Goal: Task Accomplishment & Management: Manage account settings

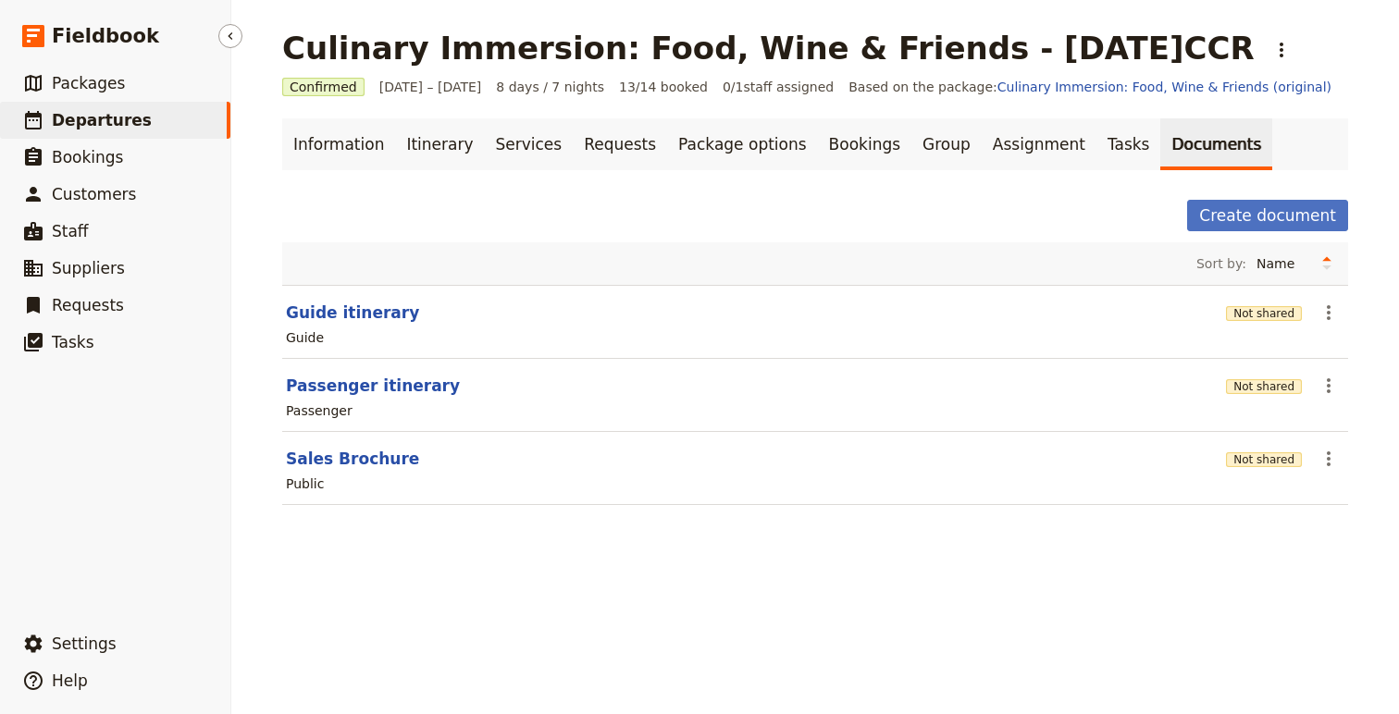
click at [80, 117] on span "Departures" at bounding box center [102, 120] width 100 height 19
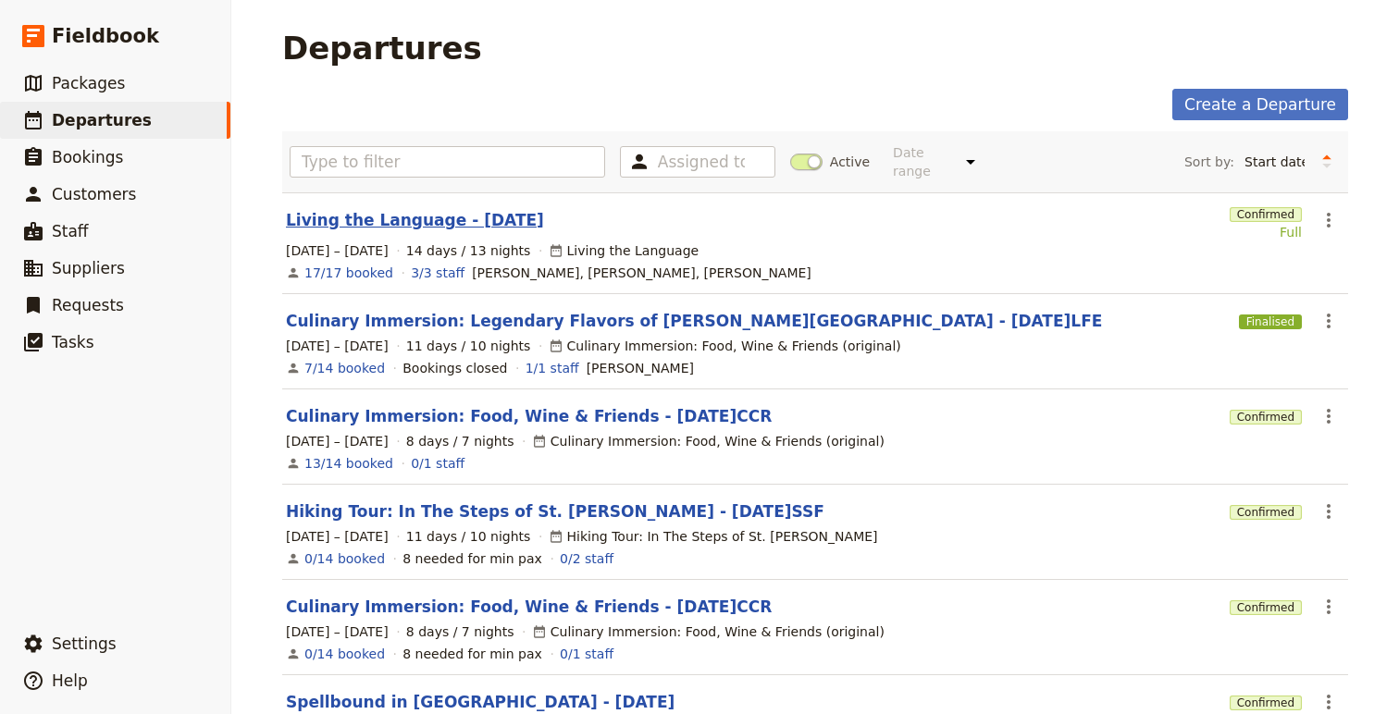
click at [473, 209] on link "Living the Language - [DATE]" at bounding box center [415, 220] width 258 height 22
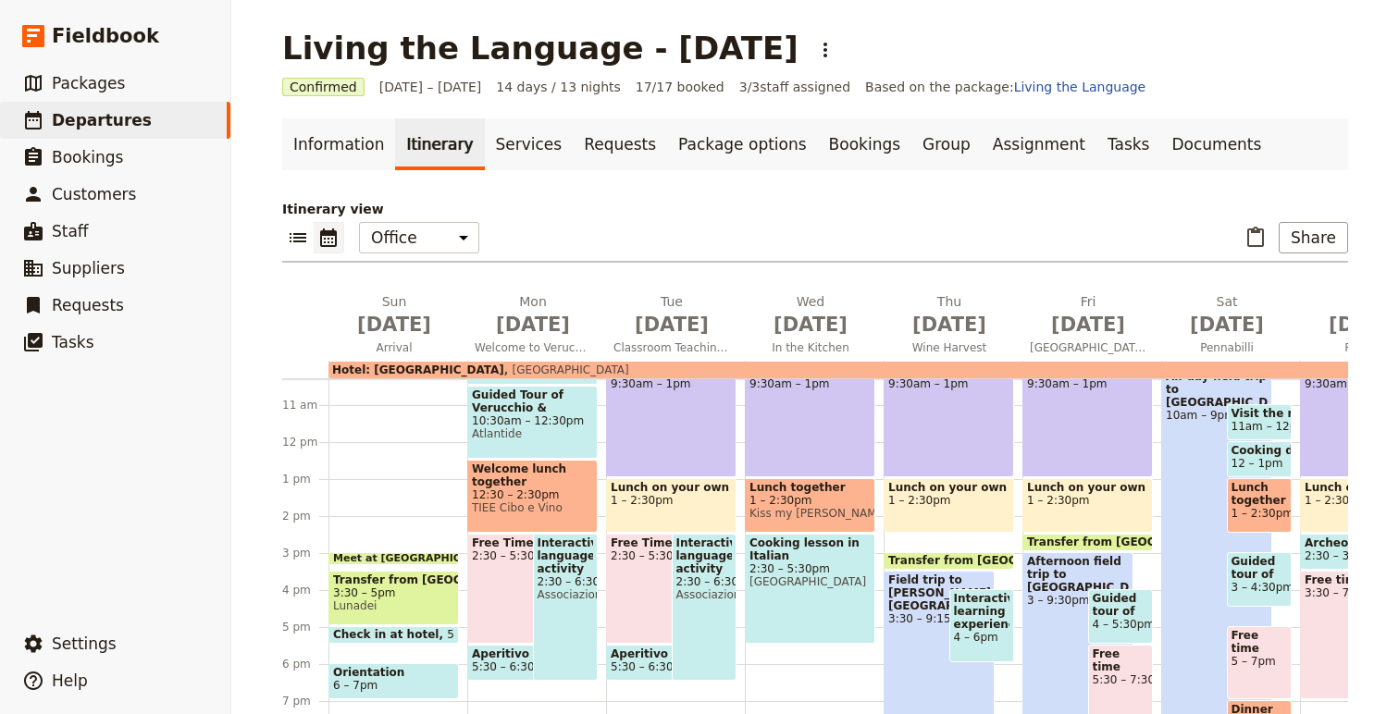
scroll to position [438, 0]
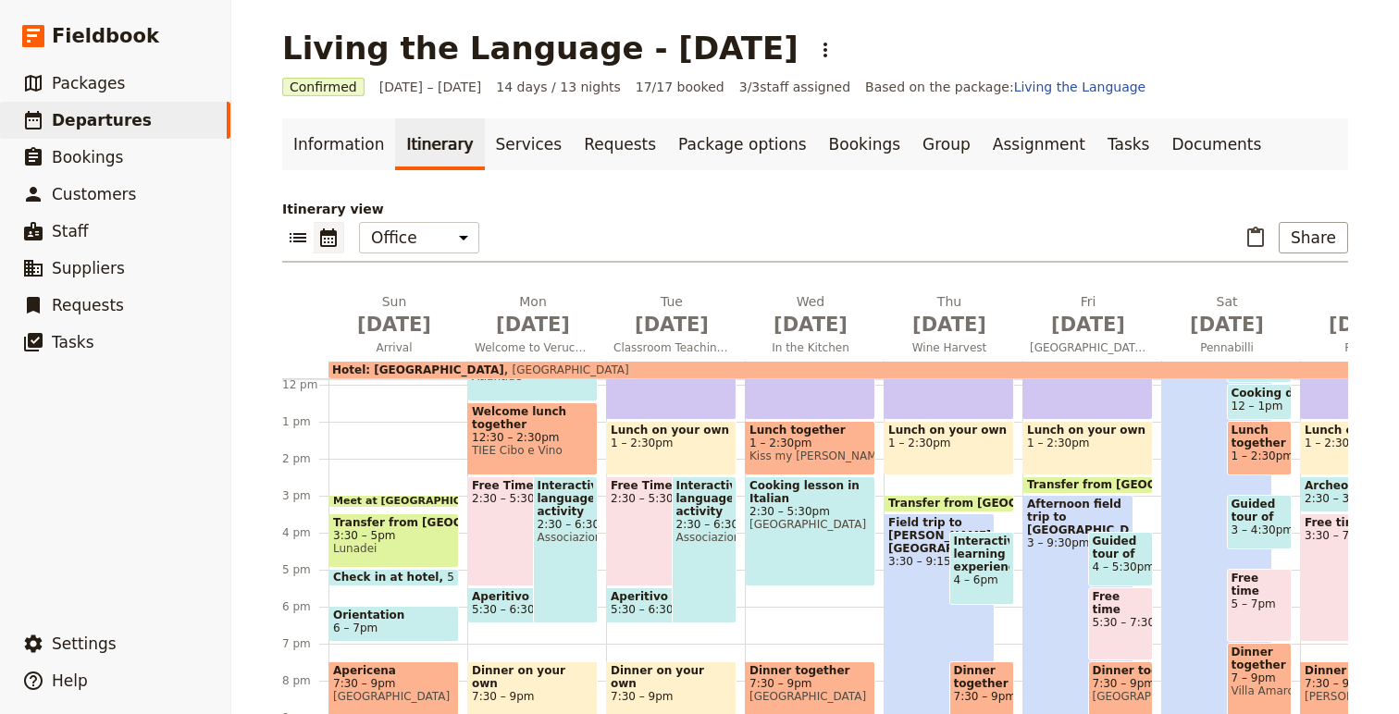
click at [422, 536] on span "3:30 – 5pm" at bounding box center [393, 535] width 121 height 13
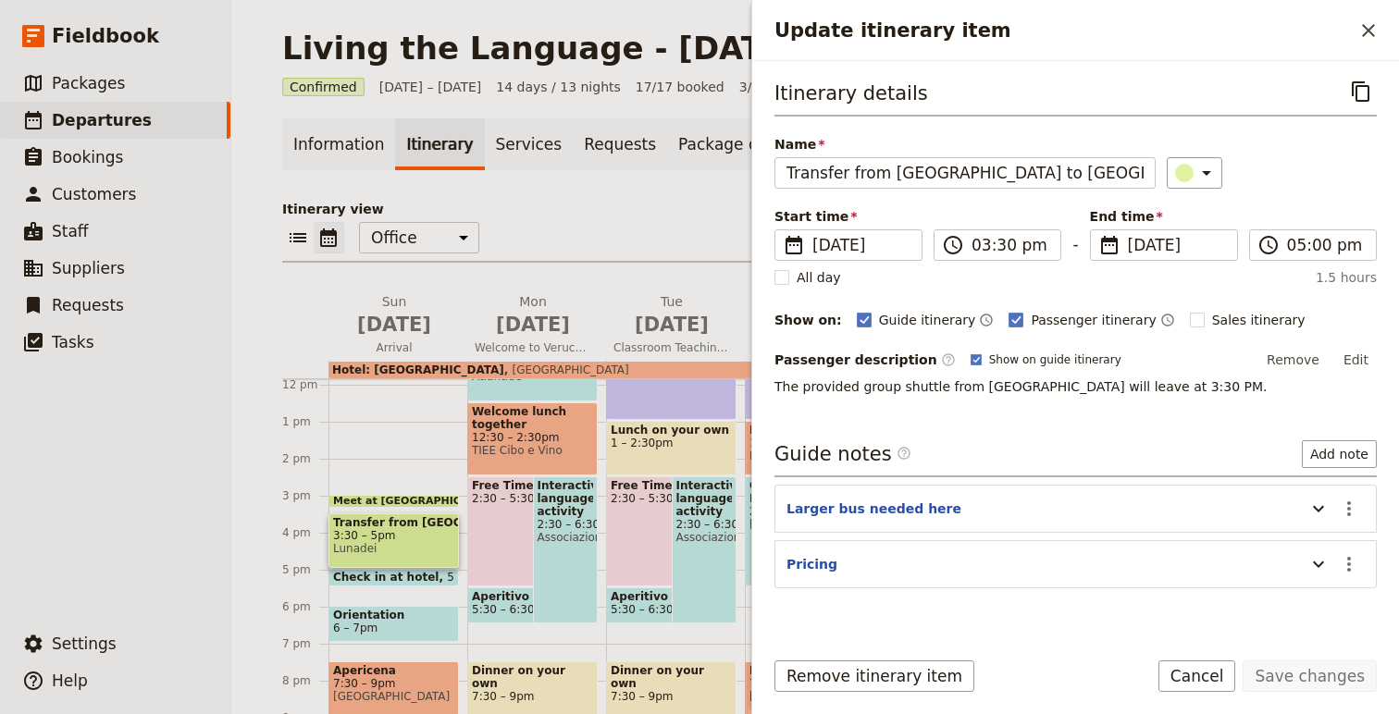
click at [375, 502] on span at bounding box center [393, 503] width 129 height 7
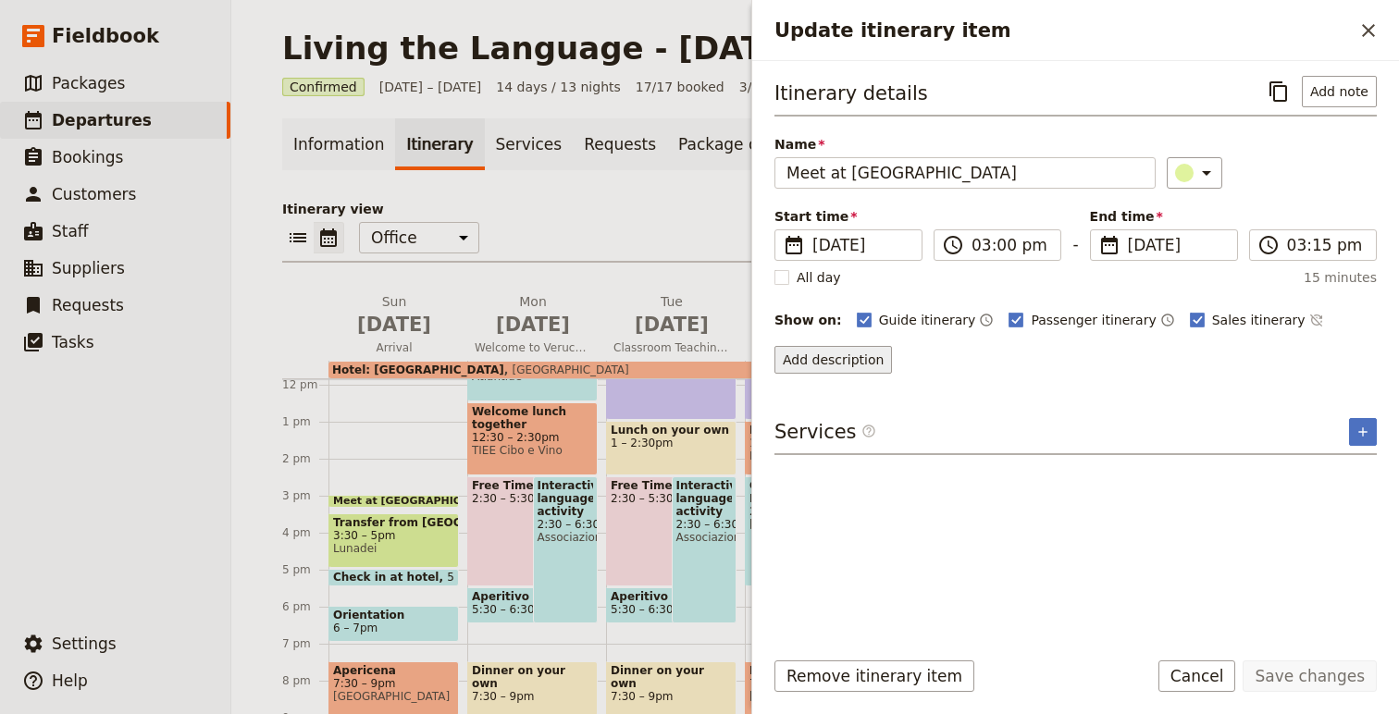
click at [813, 359] on button "Add description" at bounding box center [832, 360] width 117 height 28
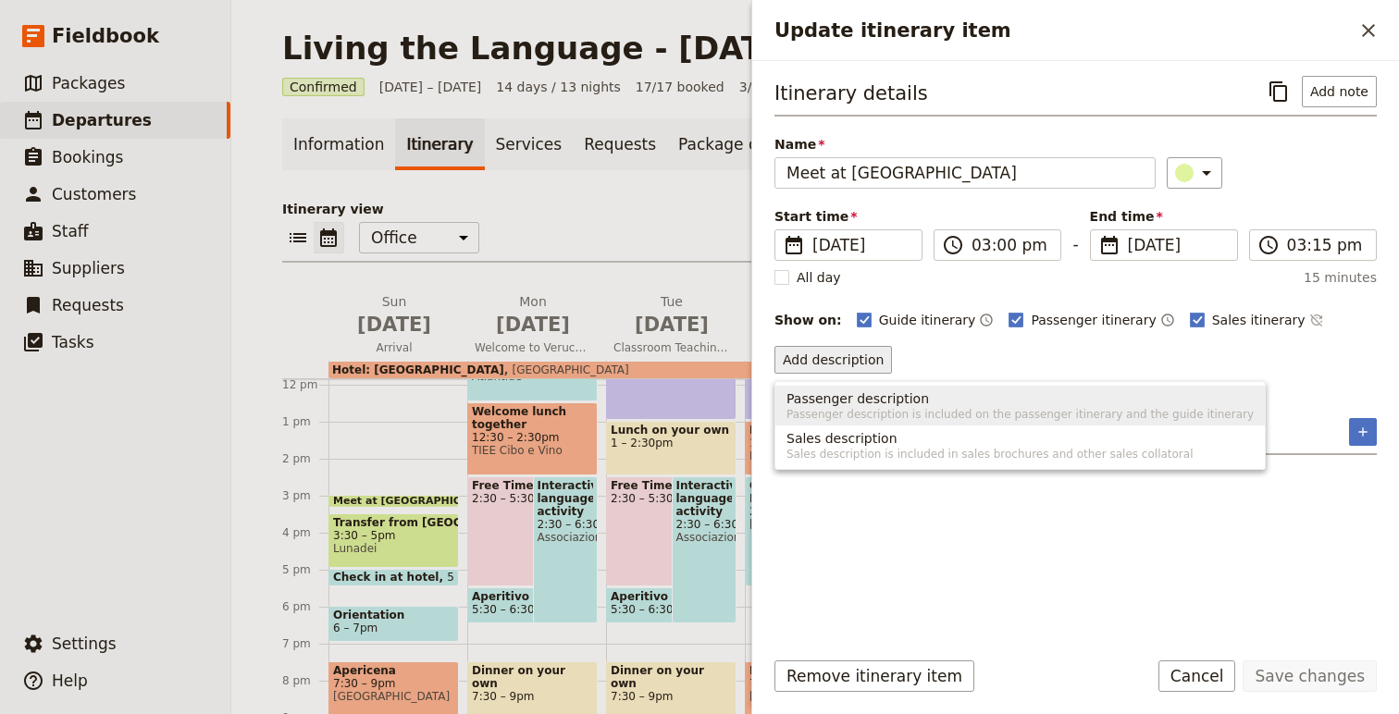
click at [907, 395] on span "Passenger description" at bounding box center [857, 398] width 142 height 19
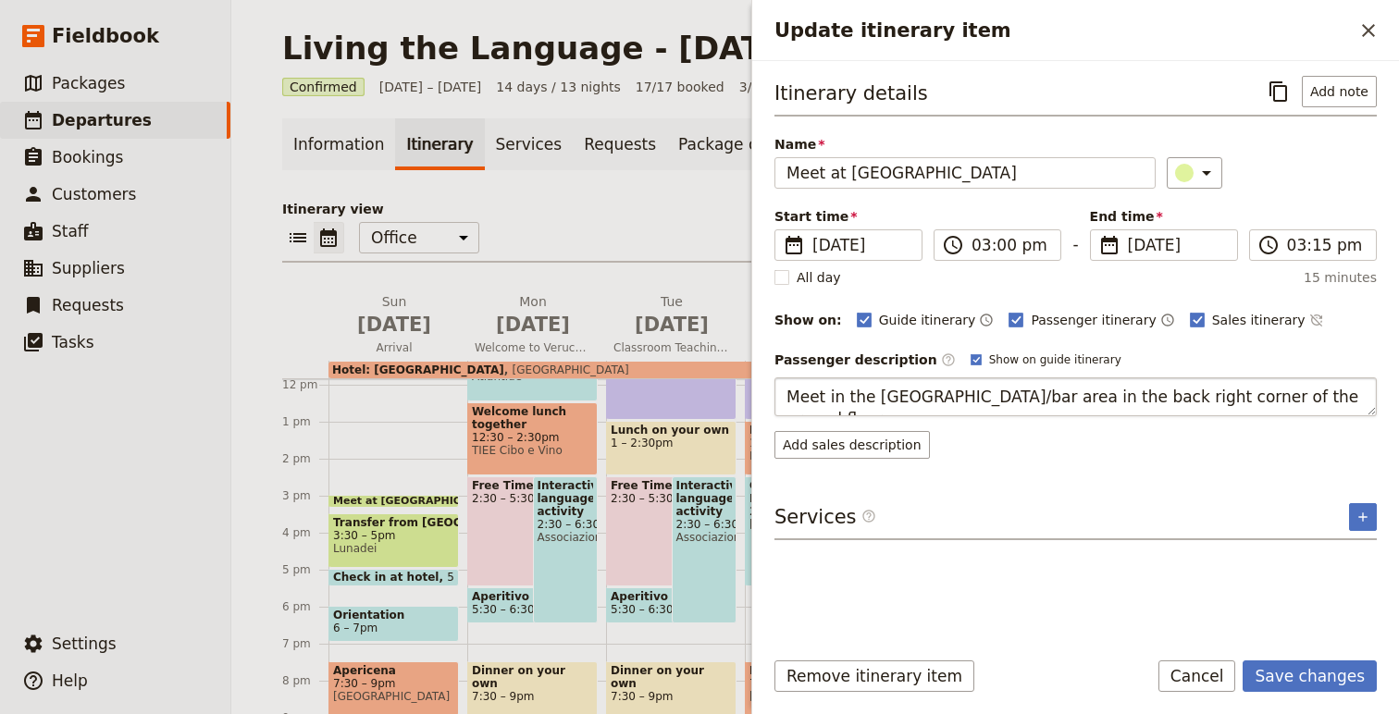
type textarea "Meet in the [GEOGRAPHIC_DATA]/bar area in the back right corner of the ground f…"
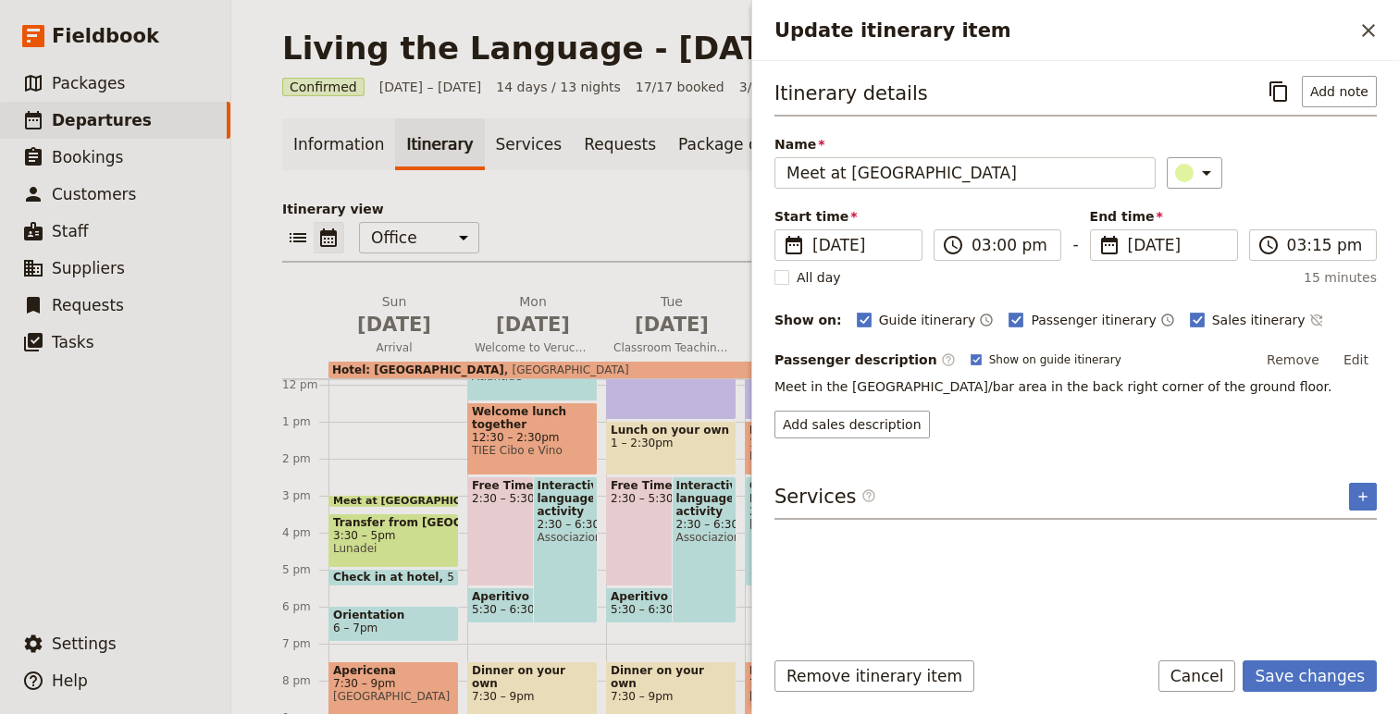
click at [1351, 359] on button "Edit" at bounding box center [1356, 360] width 42 height 28
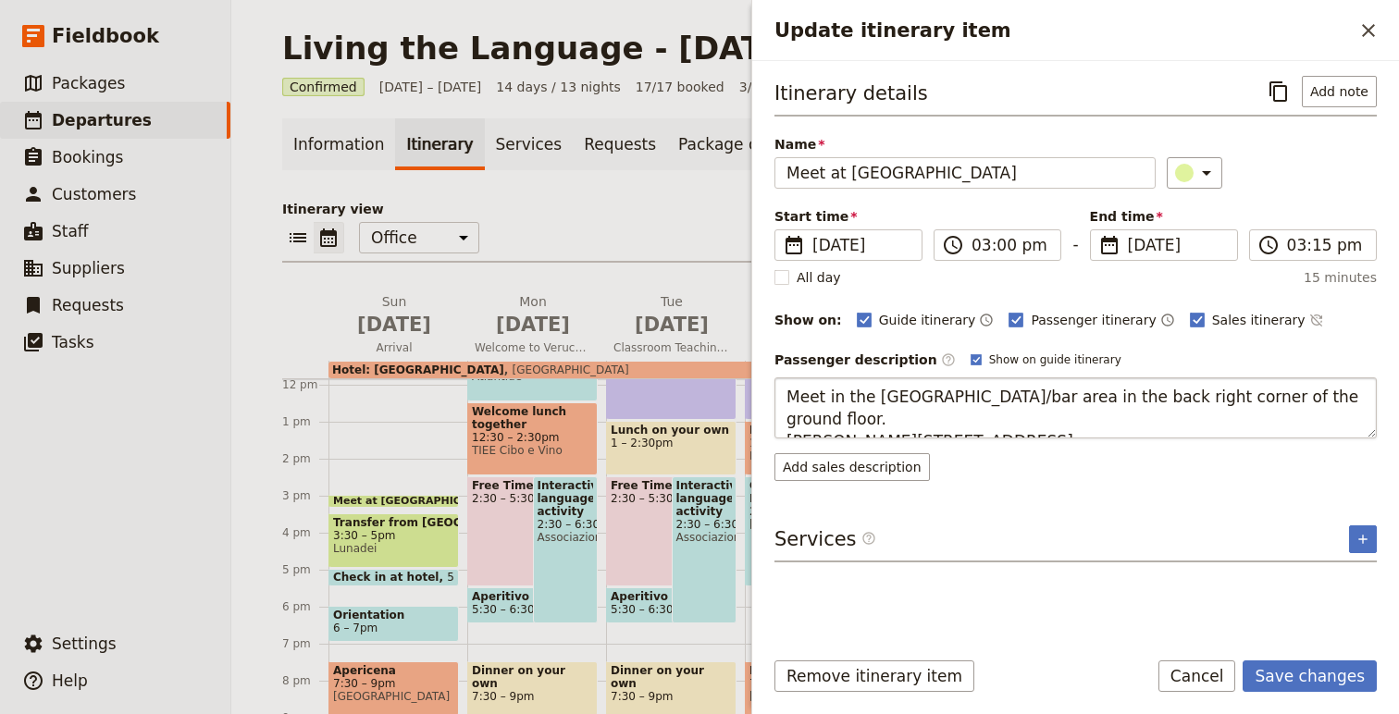
click at [996, 420] on textarea "Meet in the [GEOGRAPHIC_DATA]/bar area in the back right corner of the ground f…" at bounding box center [1075, 407] width 602 height 61
click at [1027, 424] on textarea "Meet in the [GEOGRAPHIC_DATA]/bar area in the back right corner of the ground f…" at bounding box center [1075, 407] width 602 height 61
type textarea "Meet in the [GEOGRAPHIC_DATA]/bar area in the back right corner of the ground f…"
click at [1298, 675] on button "Save changes" at bounding box center [1309, 675] width 134 height 31
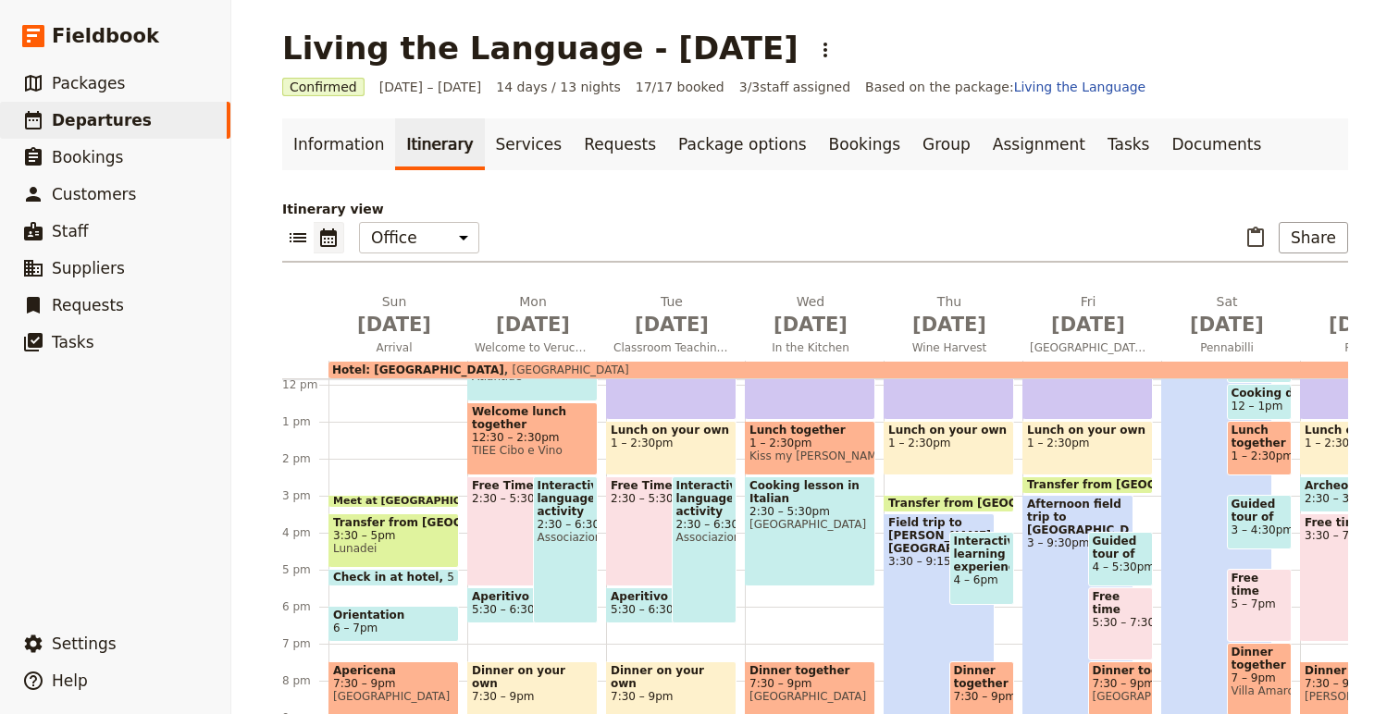
click at [403, 501] on span at bounding box center [393, 503] width 129 height 7
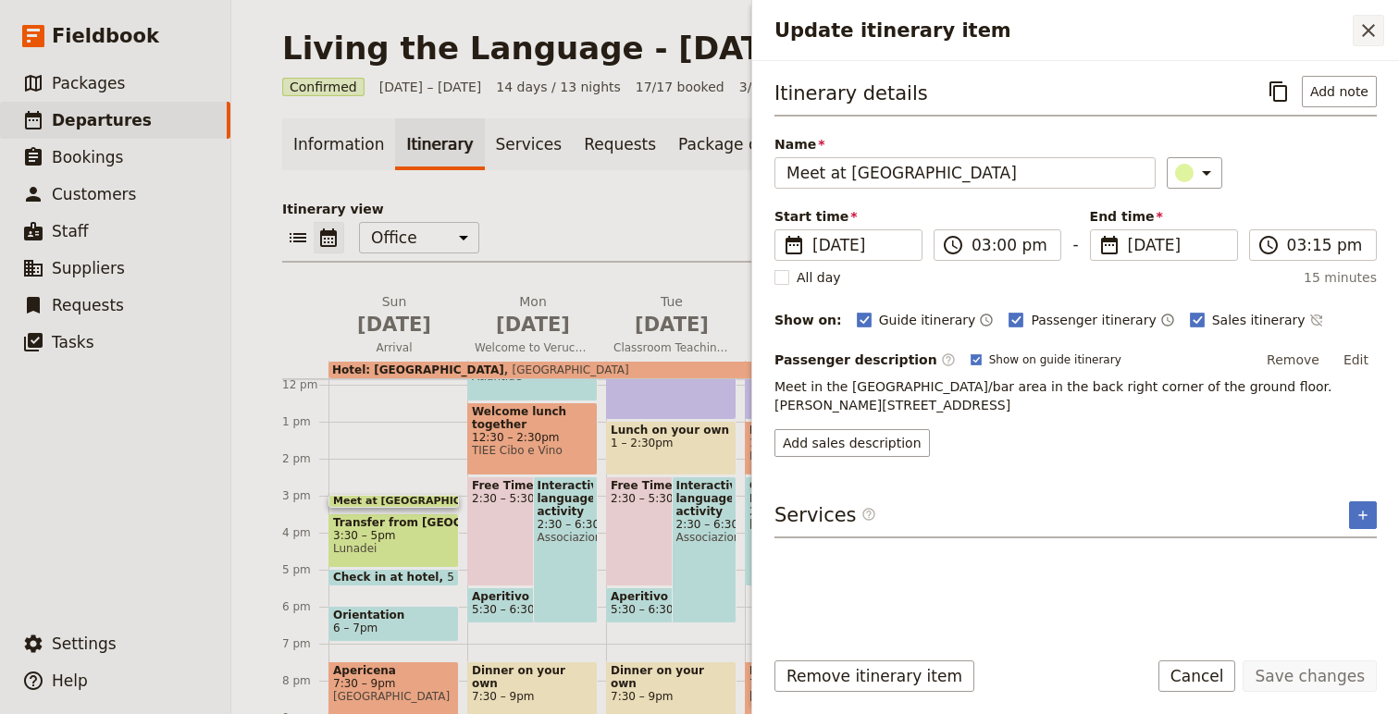
click at [1371, 31] on icon "Close drawer" at bounding box center [1368, 30] width 22 height 22
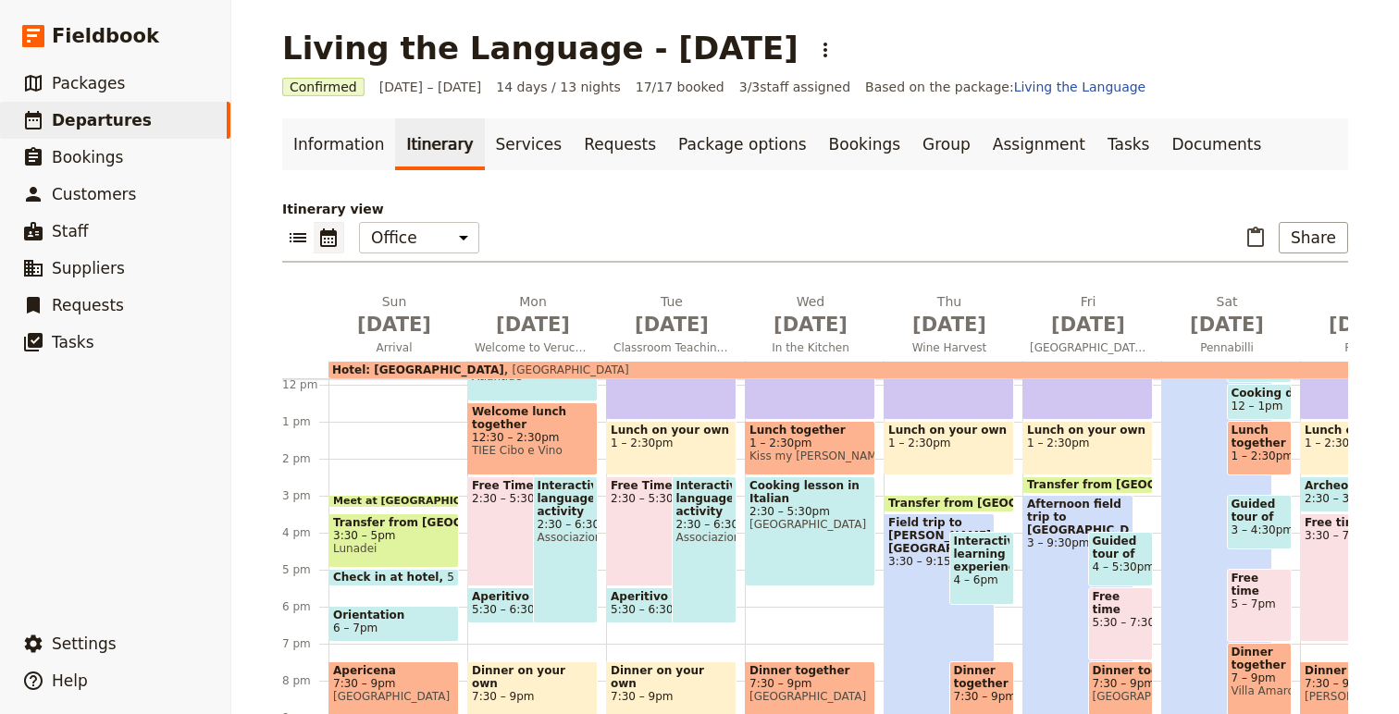
scroll to position [144, 0]
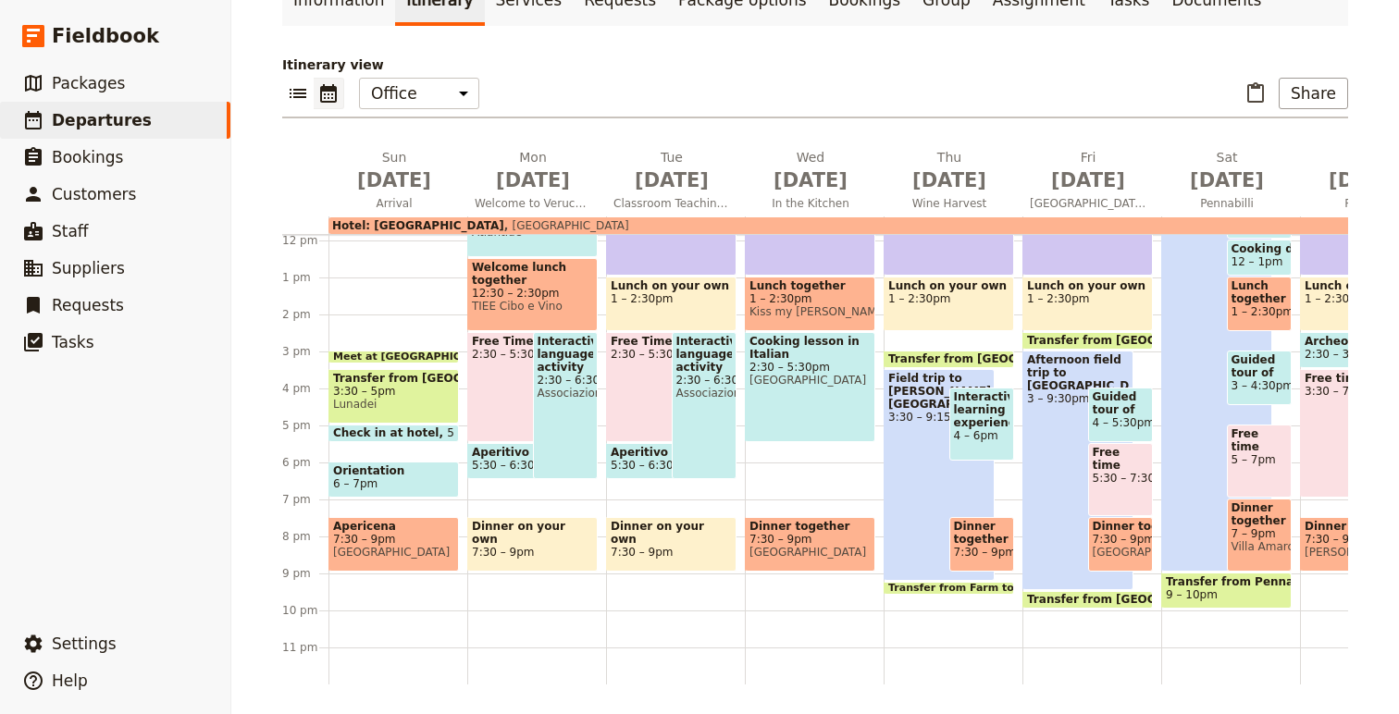
click at [394, 408] on span "Lunadei" at bounding box center [393, 404] width 121 height 13
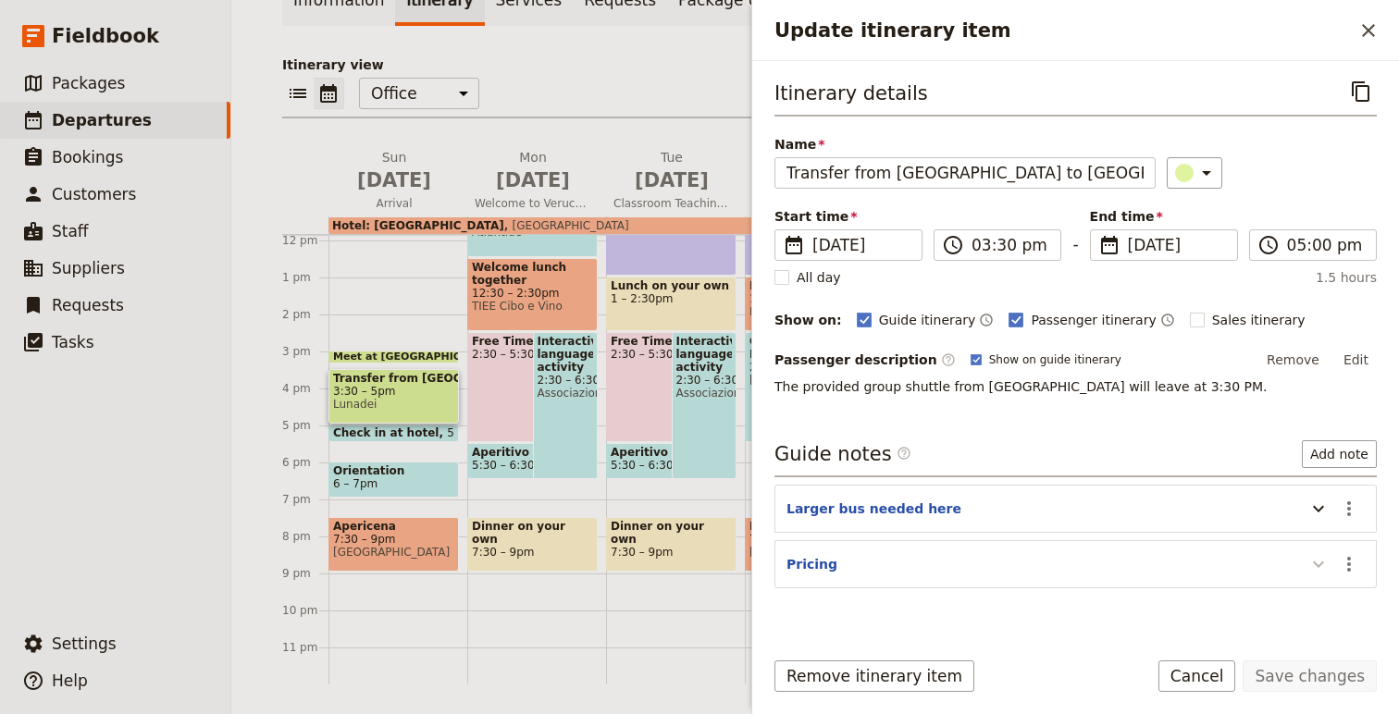
click at [1313, 565] on icon "Update itinerary item" at bounding box center [1318, 564] width 22 height 22
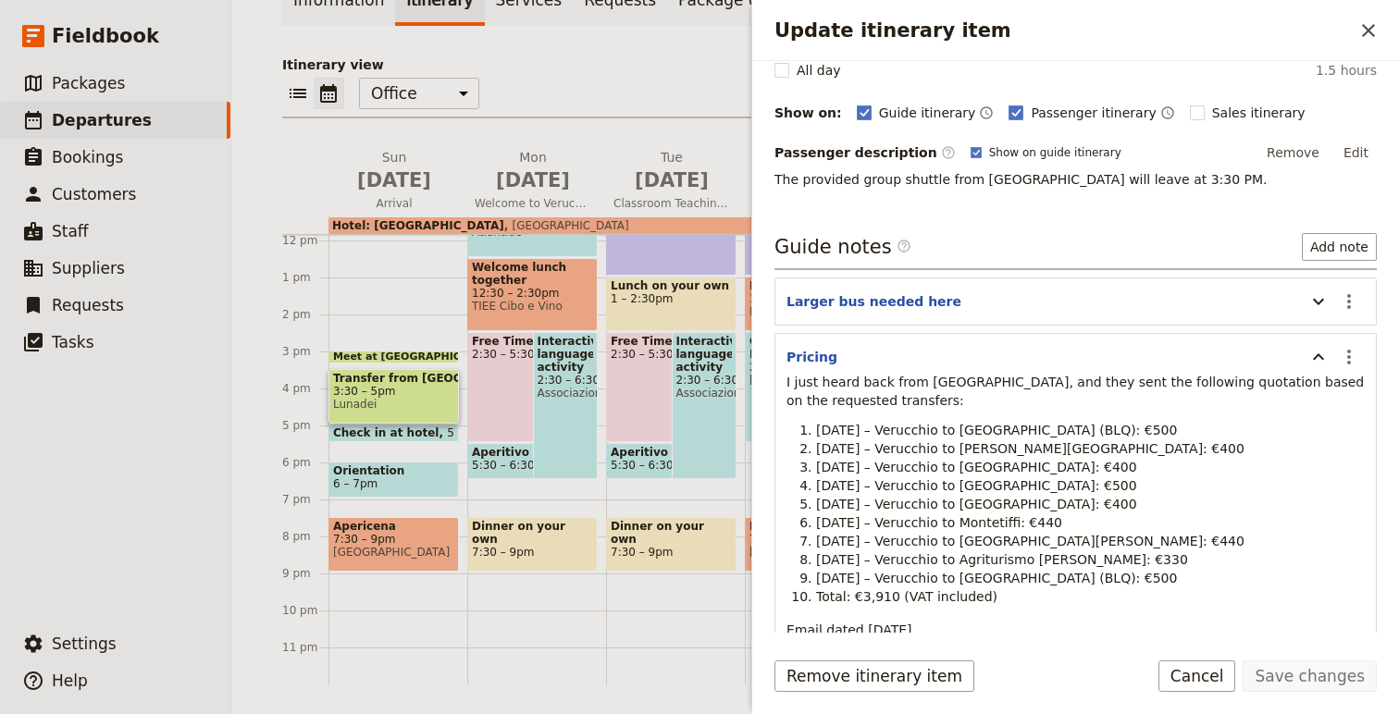
scroll to position [201, 0]
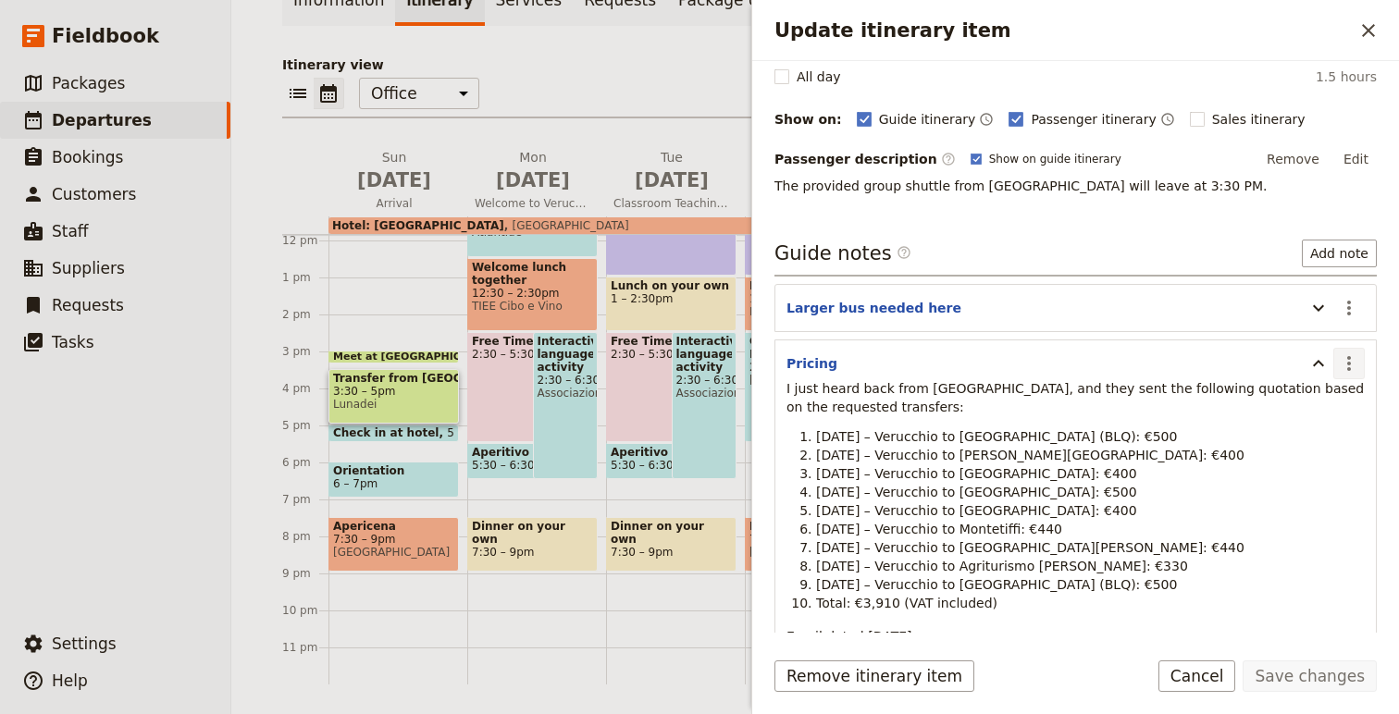
click at [1345, 362] on icon "Actions" at bounding box center [1349, 363] width 22 height 22
click at [1288, 407] on span "Edit note" at bounding box center [1295, 404] width 58 height 19
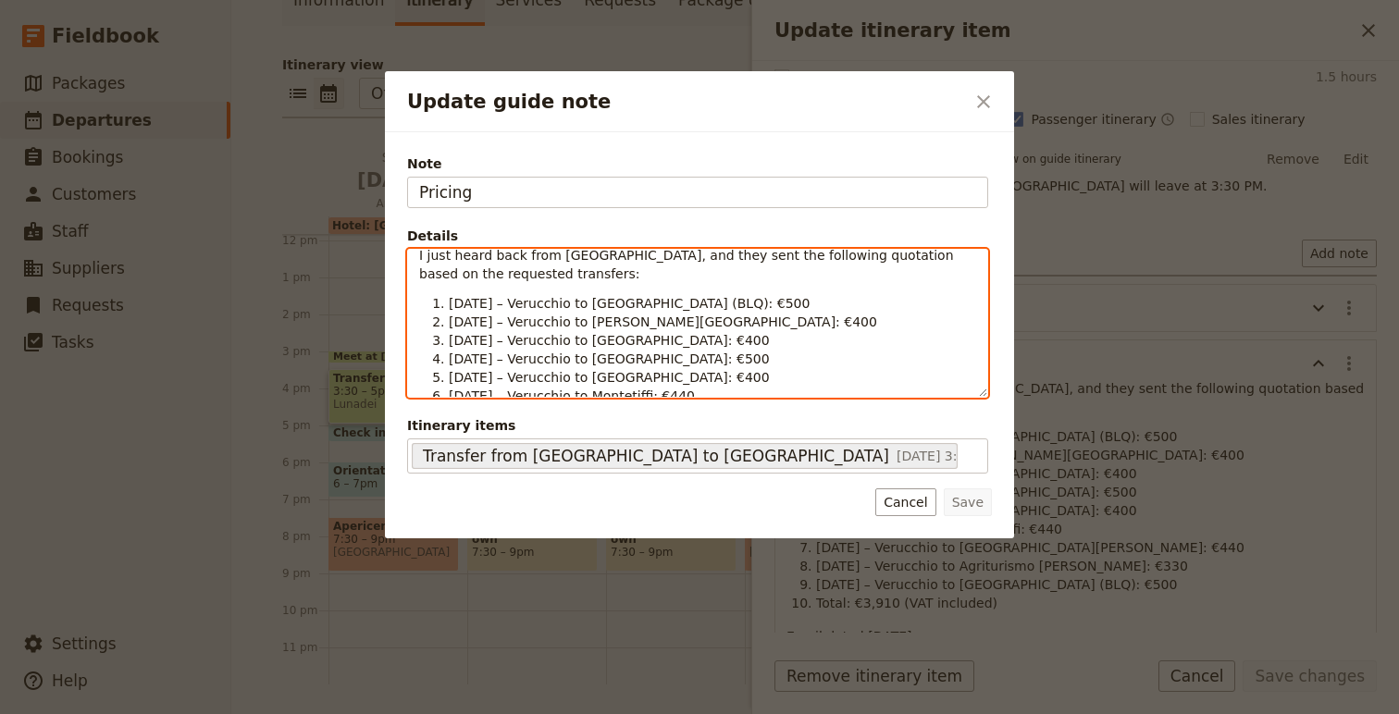
scroll to position [0, 0]
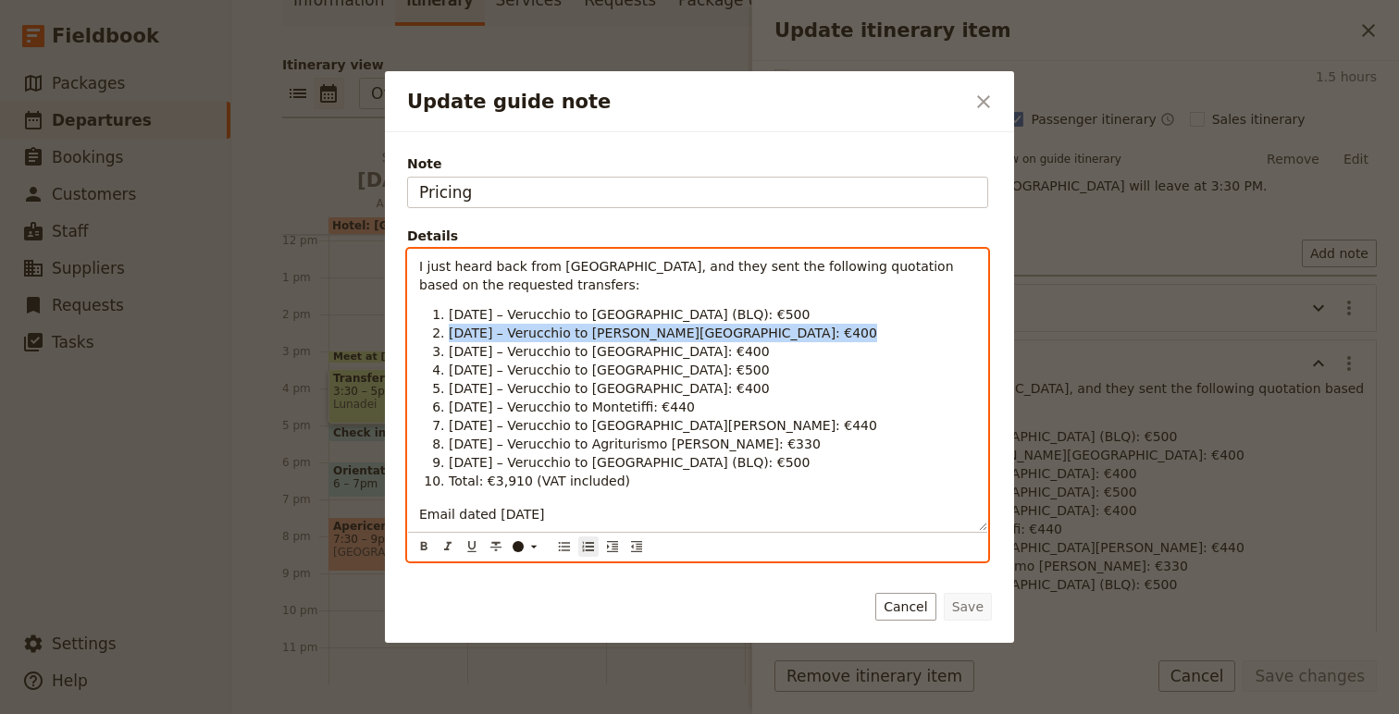
drag, startPoint x: 831, startPoint y: 332, endPoint x: 410, endPoint y: 327, distance: 420.9
click at [410, 327] on div "I just heard back from [GEOGRAPHIC_DATA], and they sent the following quotation…" at bounding box center [697, 390] width 579 height 281
click at [666, 378] on li "[DATE] – Verucchio to [GEOGRAPHIC_DATA]: €500" at bounding box center [712, 370] width 527 height 19
drag, startPoint x: 833, startPoint y: 340, endPoint x: 362, endPoint y: 335, distance: 471.8
click at [362, 713] on div "Update guide note ​ Note Pricing Details I just heard back from [GEOGRAPHIC_DAT…" at bounding box center [699, 714] width 1399 height 0
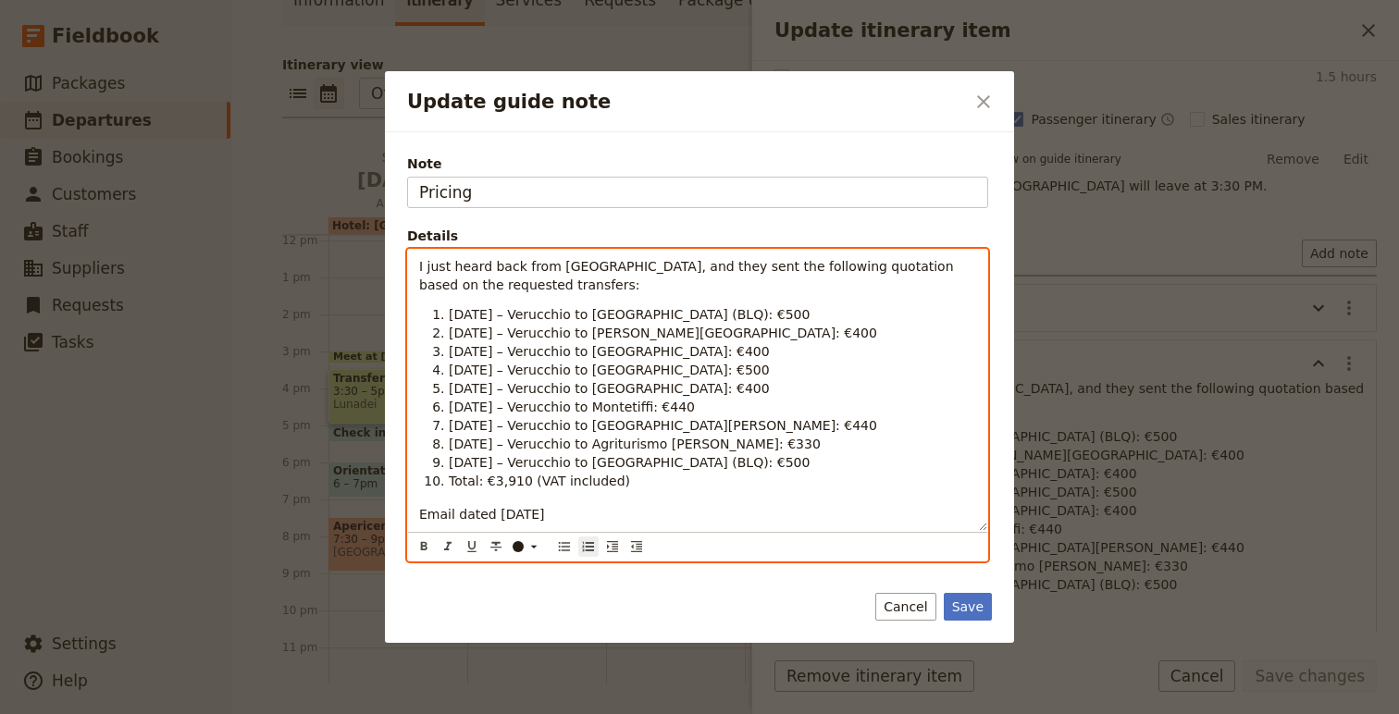
click at [588, 333] on span "[DATE] – Verucchio to [PERSON_NAME][GEOGRAPHIC_DATA]: €400" at bounding box center [663, 333] width 428 height 15
click at [871, 331] on li "[DATE] – Verucchio to [PERSON_NAME][GEOGRAPHIC_DATA]: €400" at bounding box center [712, 333] width 527 height 19
click at [638, 338] on span "[DATE] – Fabios Farm - transportation now by the hotel" at bounding box center [625, 333] width 353 height 15
drag, startPoint x: 638, startPoint y: 338, endPoint x: 786, endPoint y: 339, distance: 148.0
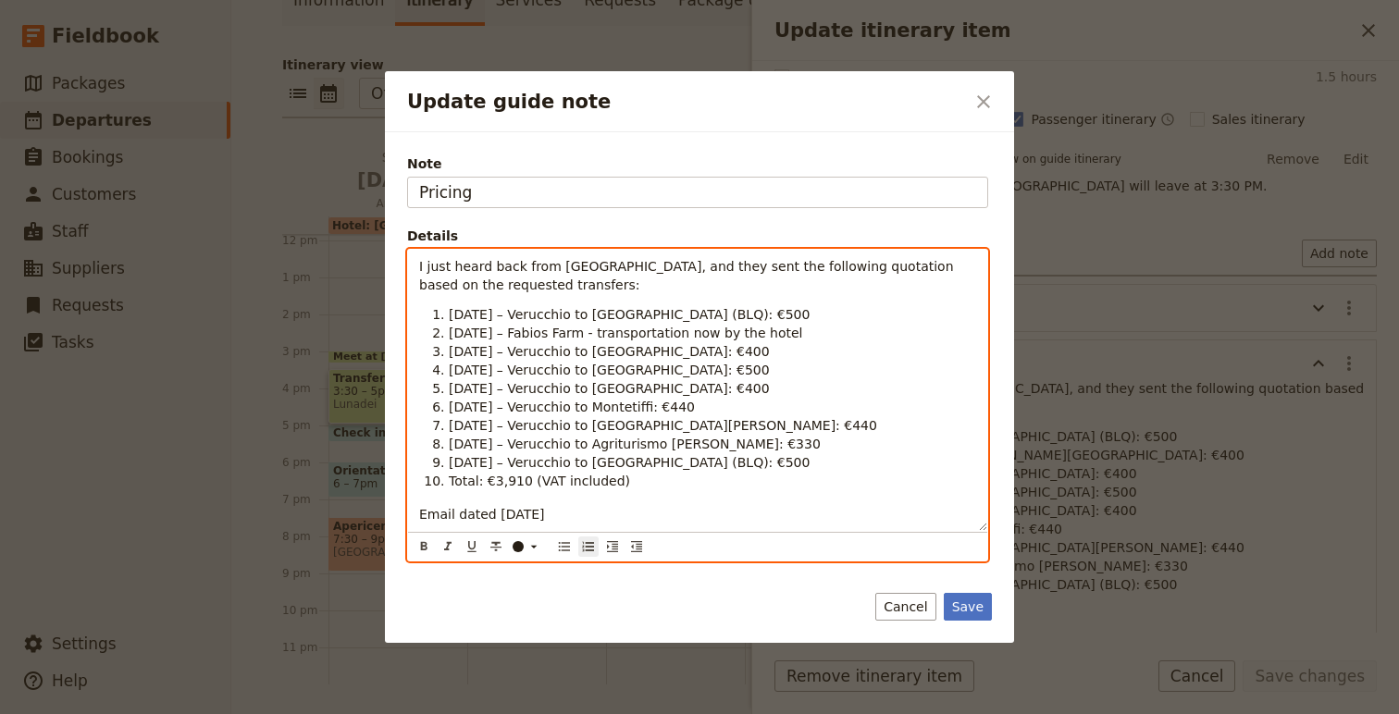
click at [786, 339] on span "[DATE] – Fabios Farm - transportation now by the hotel" at bounding box center [625, 333] width 353 height 15
copy span "transportation now by the hotel"
click at [774, 389] on li "[DATE] – Verucchio to [GEOGRAPHIC_DATA]: €400" at bounding box center [712, 388] width 527 height 19
click at [624, 332] on span "[DATE] – Verucchio to [PERSON_NAME][GEOGRAPHIC_DATA]: €400" at bounding box center [663, 333] width 428 height 15
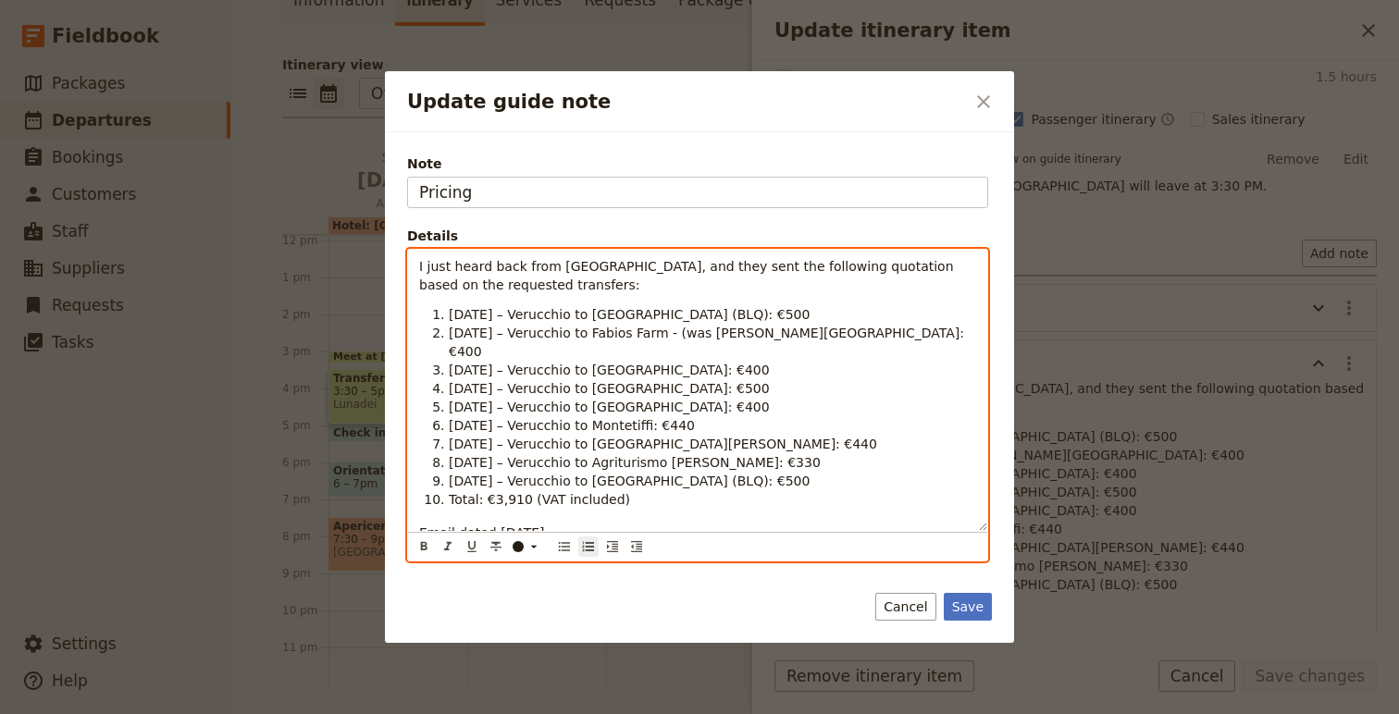
click at [946, 327] on li "[DATE] – Verucchio to Fabios Farm - (was [PERSON_NAME][GEOGRAPHIC_DATA]: €400" at bounding box center [712, 342] width 527 height 37
click at [707, 341] on li "[DATE] – Verucchio to Fabios Farm - (was [PERSON_NAME][GEOGRAPHIC_DATA]: €400)" at bounding box center [712, 342] width 527 height 37
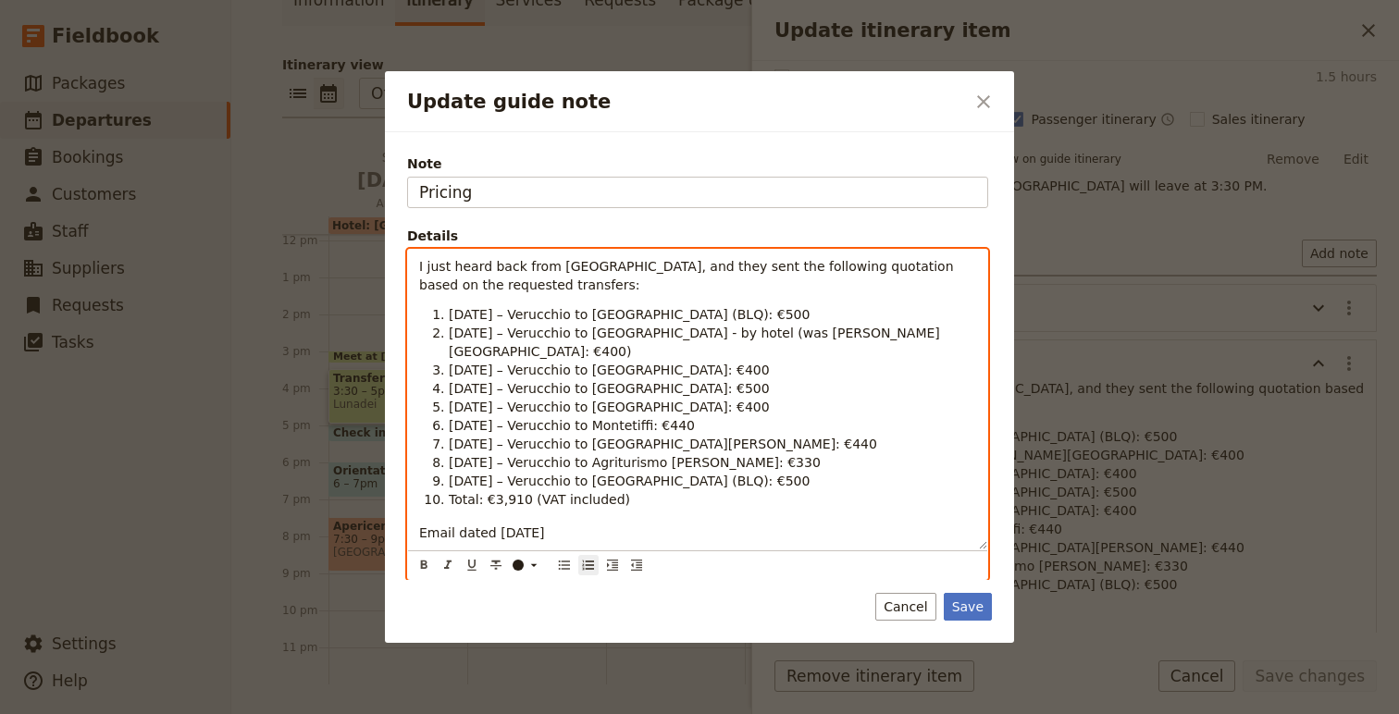
click at [718, 410] on span "[DATE] – Verucchio to [GEOGRAPHIC_DATA]: €400" at bounding box center [609, 407] width 321 height 15
click at [824, 399] on li "[DATE] – Verucchio to [GEOGRAPHIC_DATA]: (was €400" at bounding box center [712, 407] width 527 height 19
click at [717, 412] on span "[DATE] – Verucchio to [GEOGRAPHIC_DATA]: (was €400)" at bounding box center [629, 407] width 360 height 15
click at [750, 331] on span "[DATE] – Verucchio to [GEOGRAPHIC_DATA] - by hotel (was [PERSON_NAME][GEOGRAPHI…" at bounding box center [694, 342] width 491 height 33
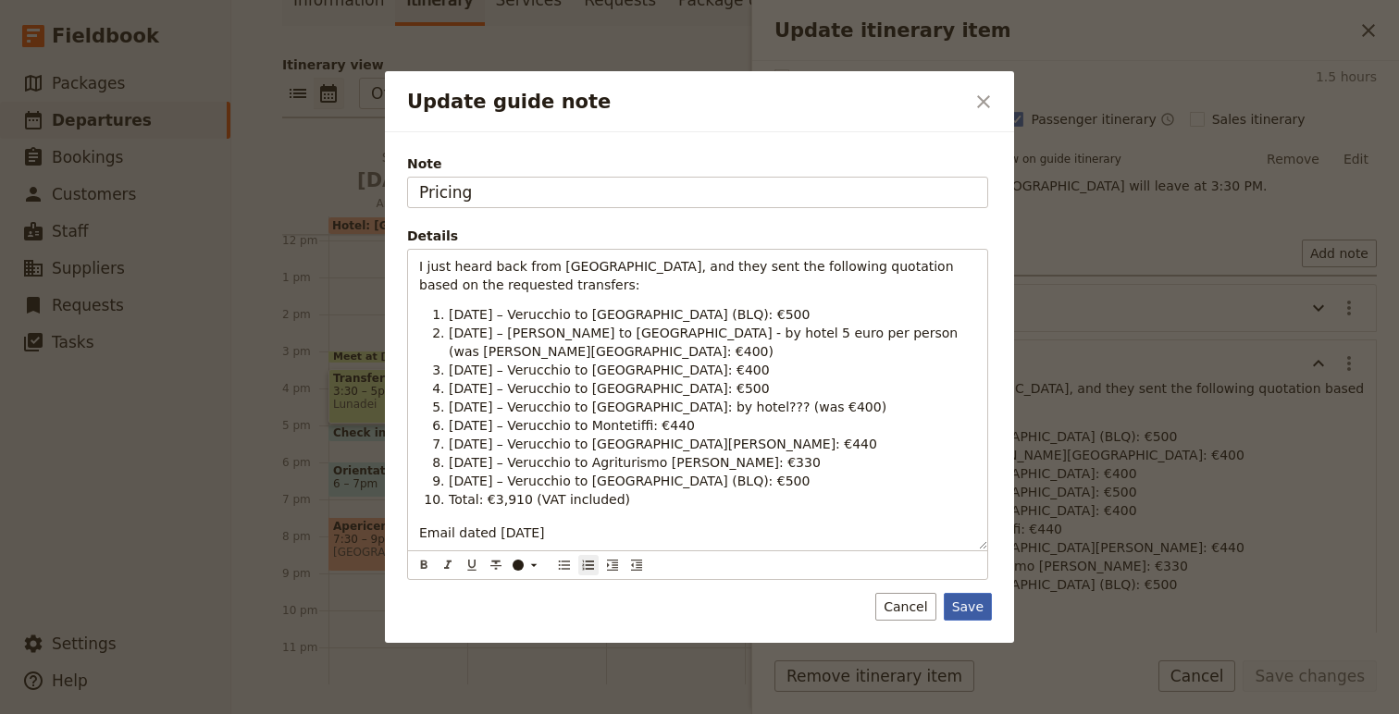
click at [980, 609] on button "Save" at bounding box center [968, 607] width 48 height 28
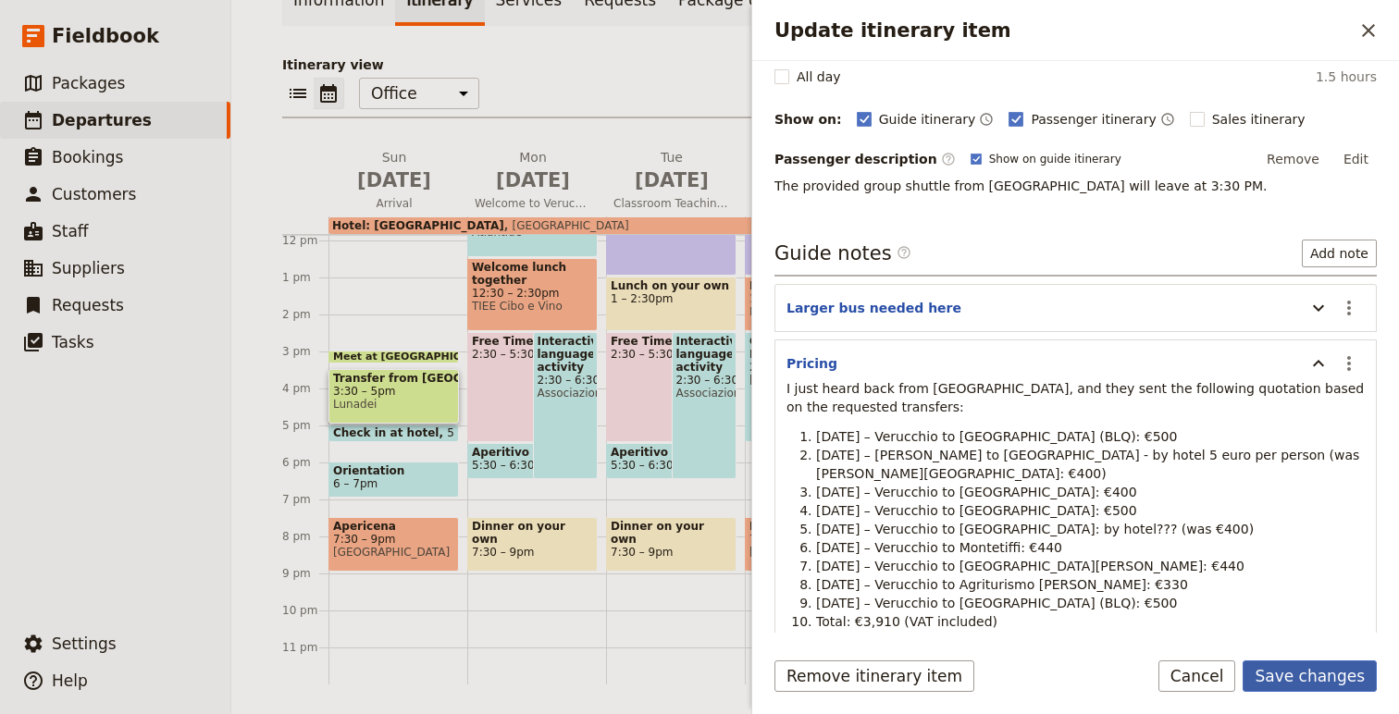
click at [1322, 674] on button "Save changes" at bounding box center [1309, 675] width 134 height 31
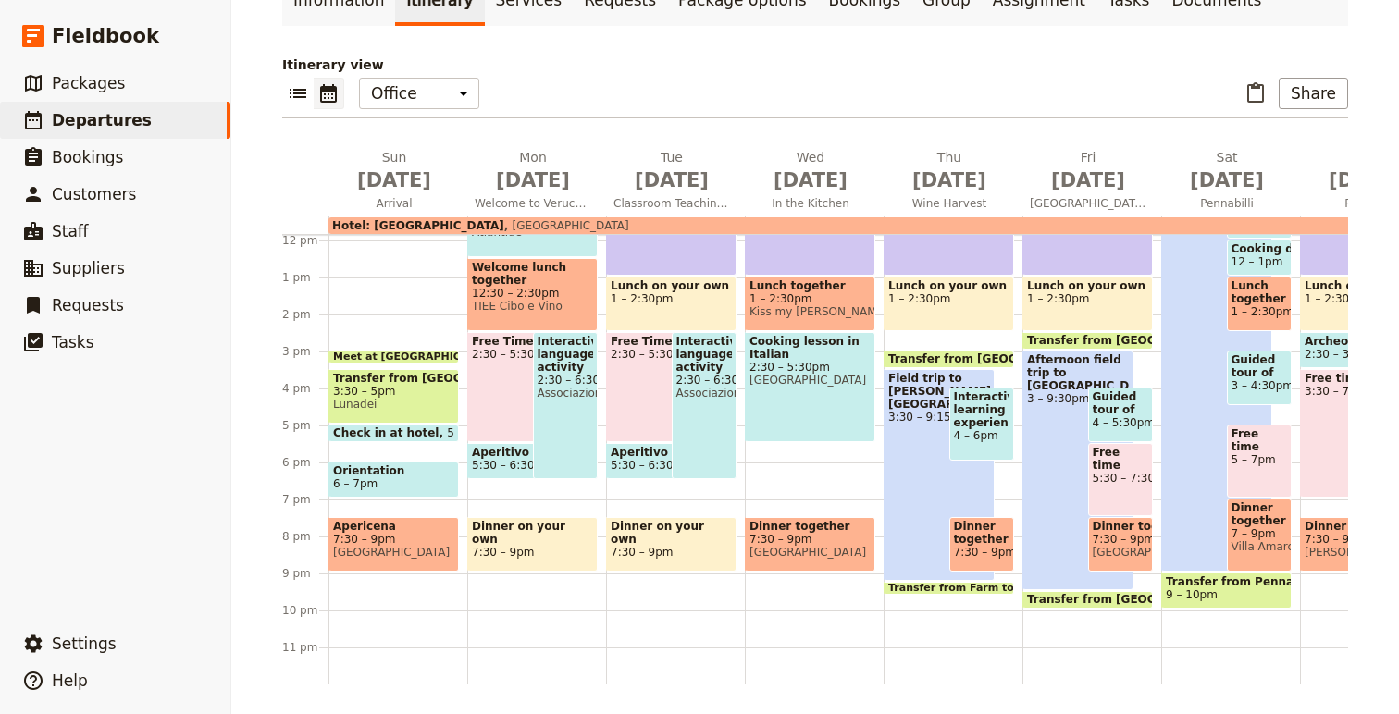
click at [411, 483] on span "6 – 7pm" at bounding box center [393, 483] width 121 height 13
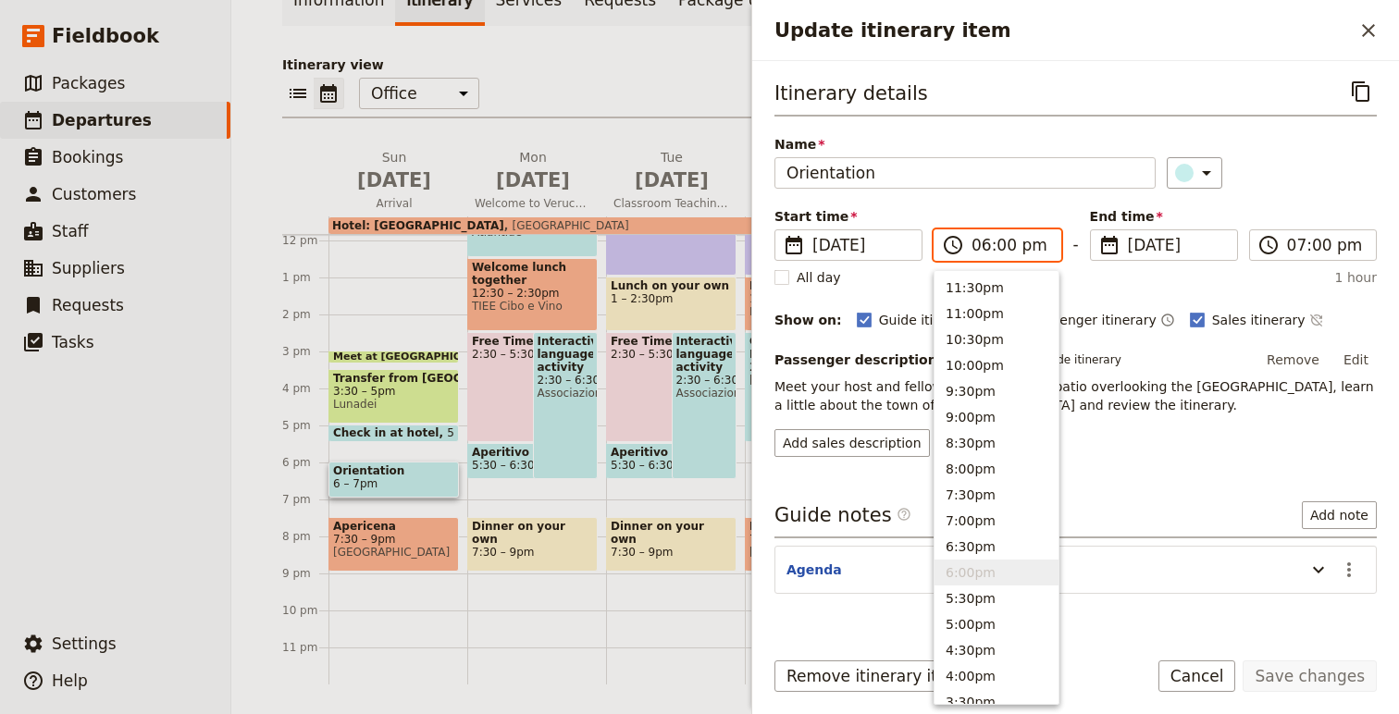
click at [984, 243] on input "06:00 pm" at bounding box center [1010, 245] width 78 height 22
click at [981, 524] on button "7:00pm" at bounding box center [996, 521] width 124 height 26
type input "07:00 pm"
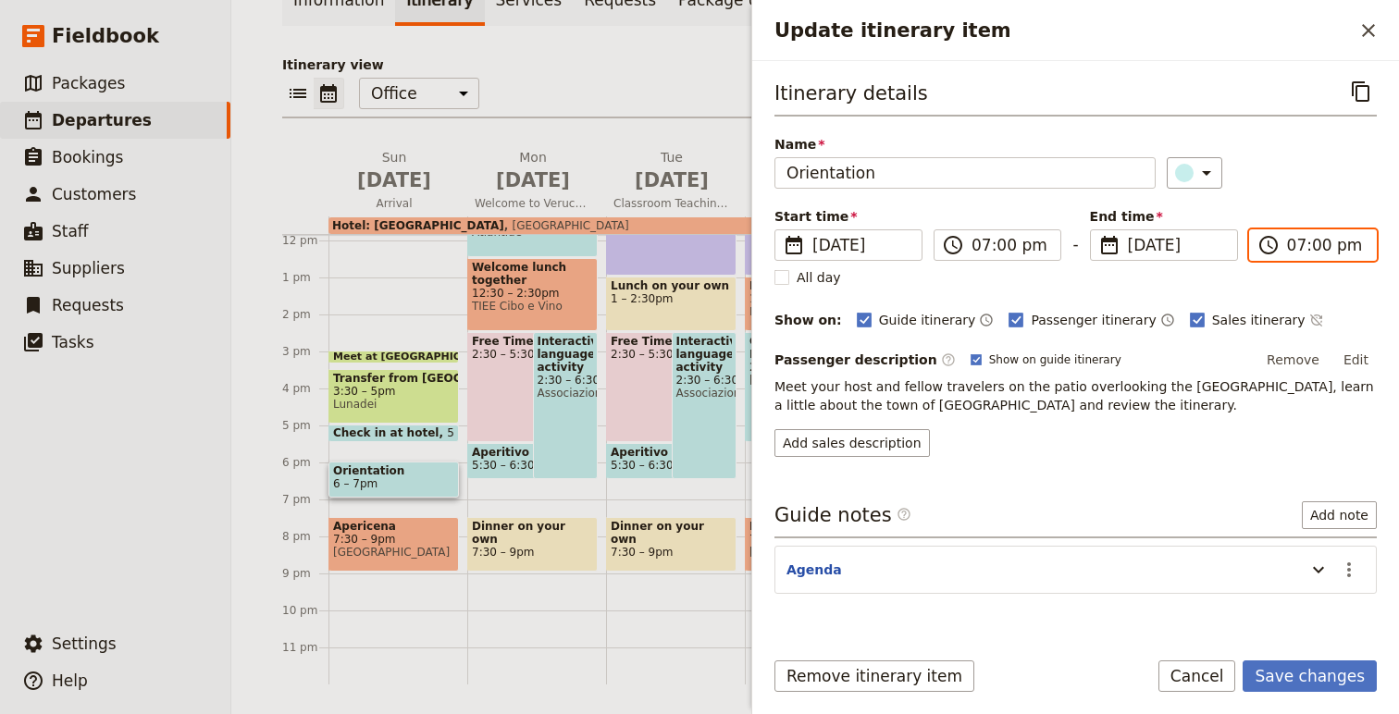
click at [1314, 243] on input "07:00 pm" at bounding box center [1326, 245] width 78 height 22
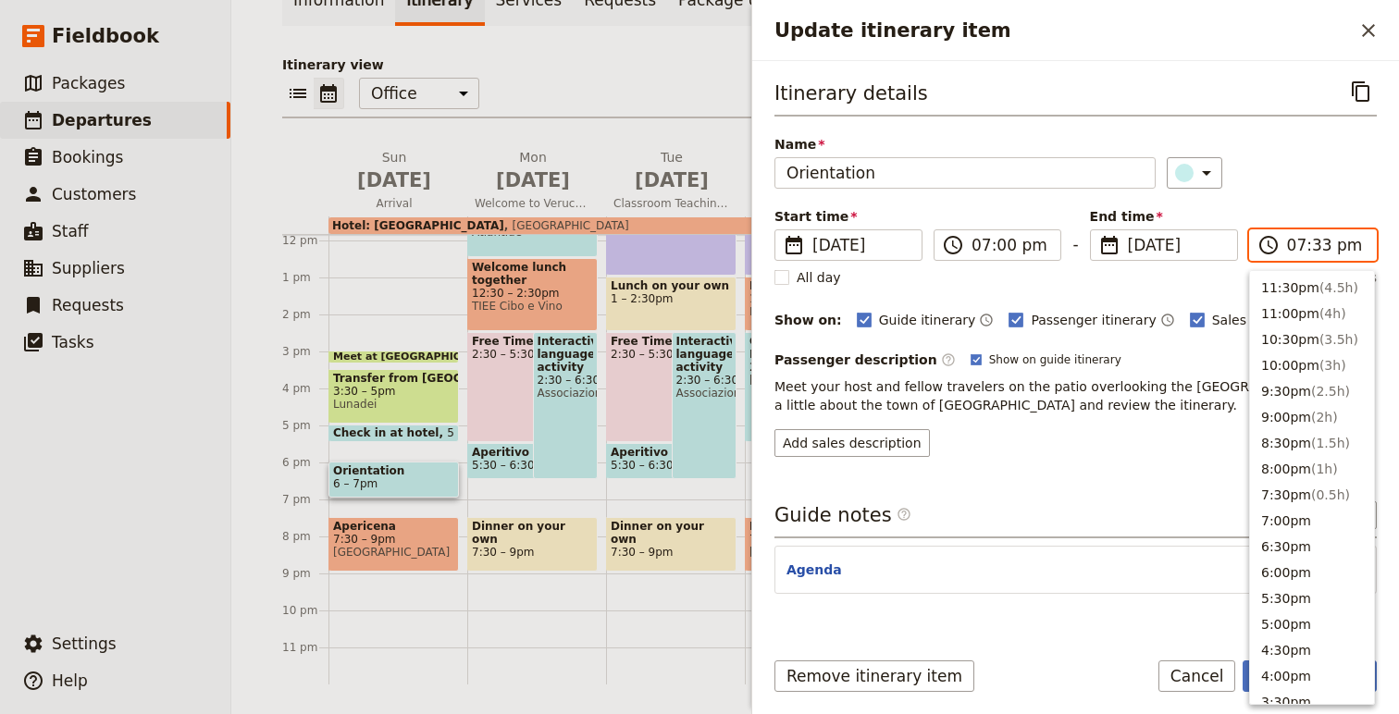
click at [1319, 253] on input "07:33 pm" at bounding box center [1326, 245] width 78 height 22
type input "07:30 pm"
click at [1123, 470] on div "Itinerary details ​ Name Orientation ​ Start time ​ [DATE] [DATE] [DATE] 19:00 …" at bounding box center [1075, 353] width 602 height 555
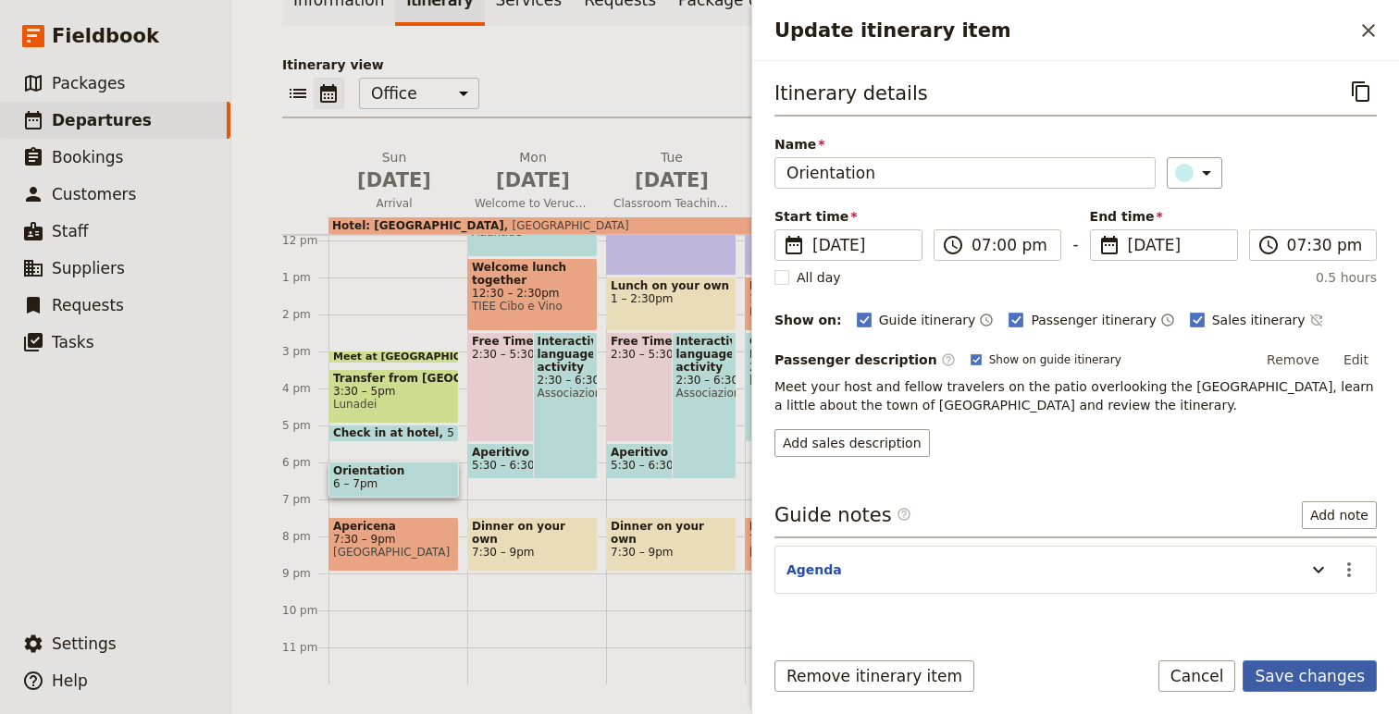
click at [1300, 673] on button "Save changes" at bounding box center [1309, 675] width 134 height 31
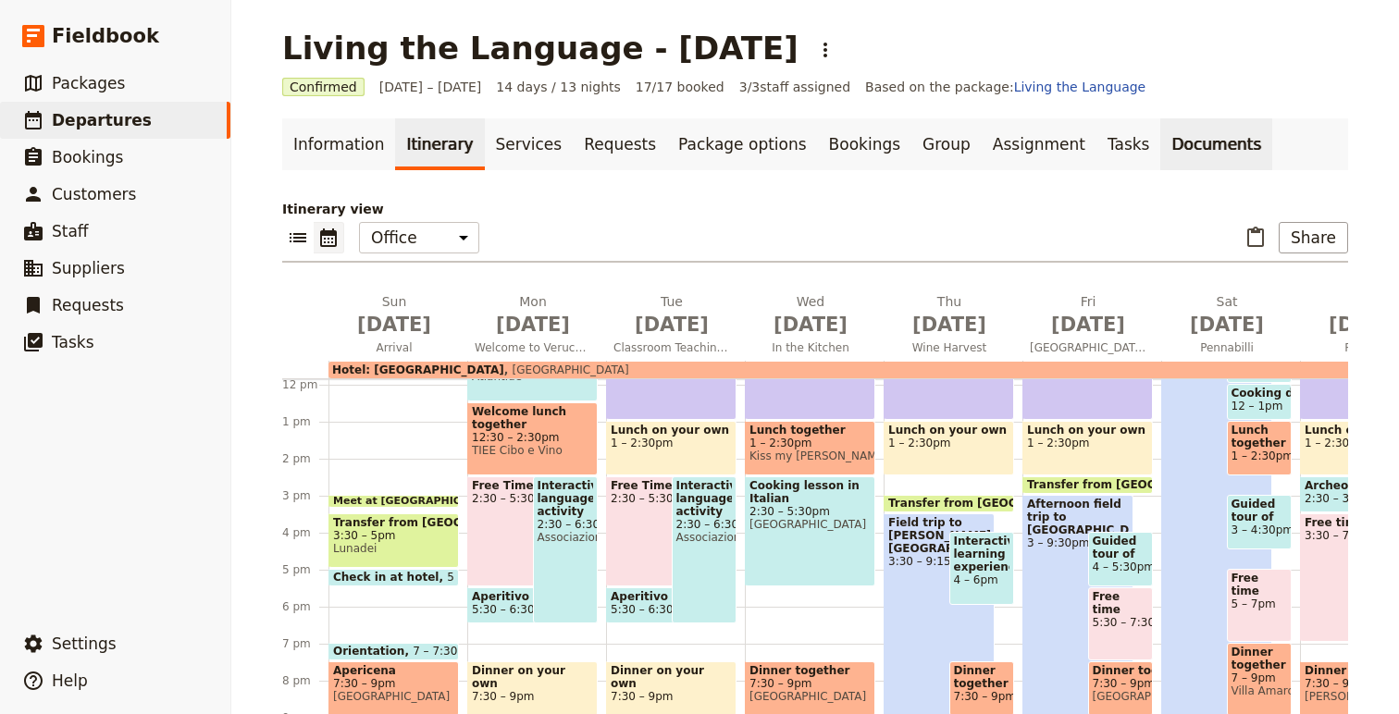
click at [1160, 139] on link "Documents" at bounding box center [1216, 144] width 112 height 52
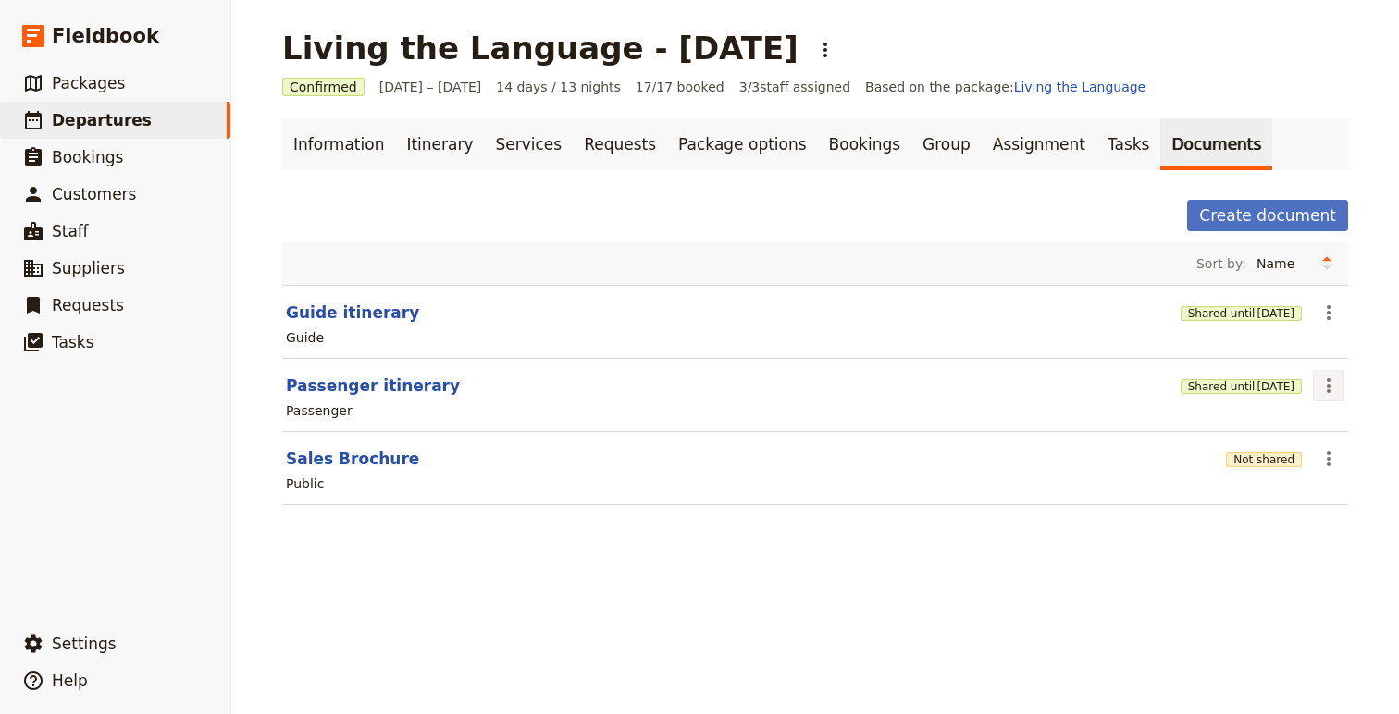
click at [1320, 387] on icon "Actions" at bounding box center [1328, 386] width 22 height 22
click at [1306, 425] on span "Share" at bounding box center [1276, 426] width 112 height 19
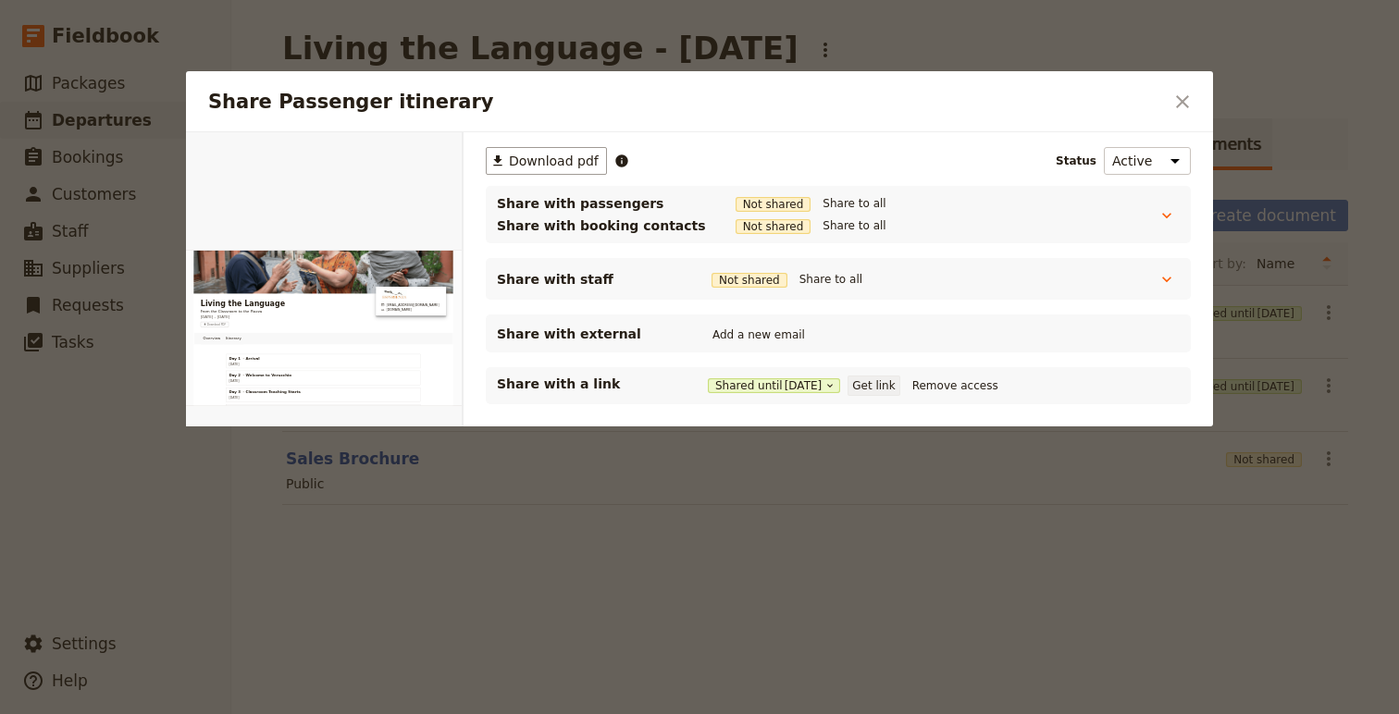
click at [877, 383] on button "Get link" at bounding box center [873, 386] width 52 height 20
click at [1175, 107] on icon "Close dialog" at bounding box center [1182, 102] width 22 height 22
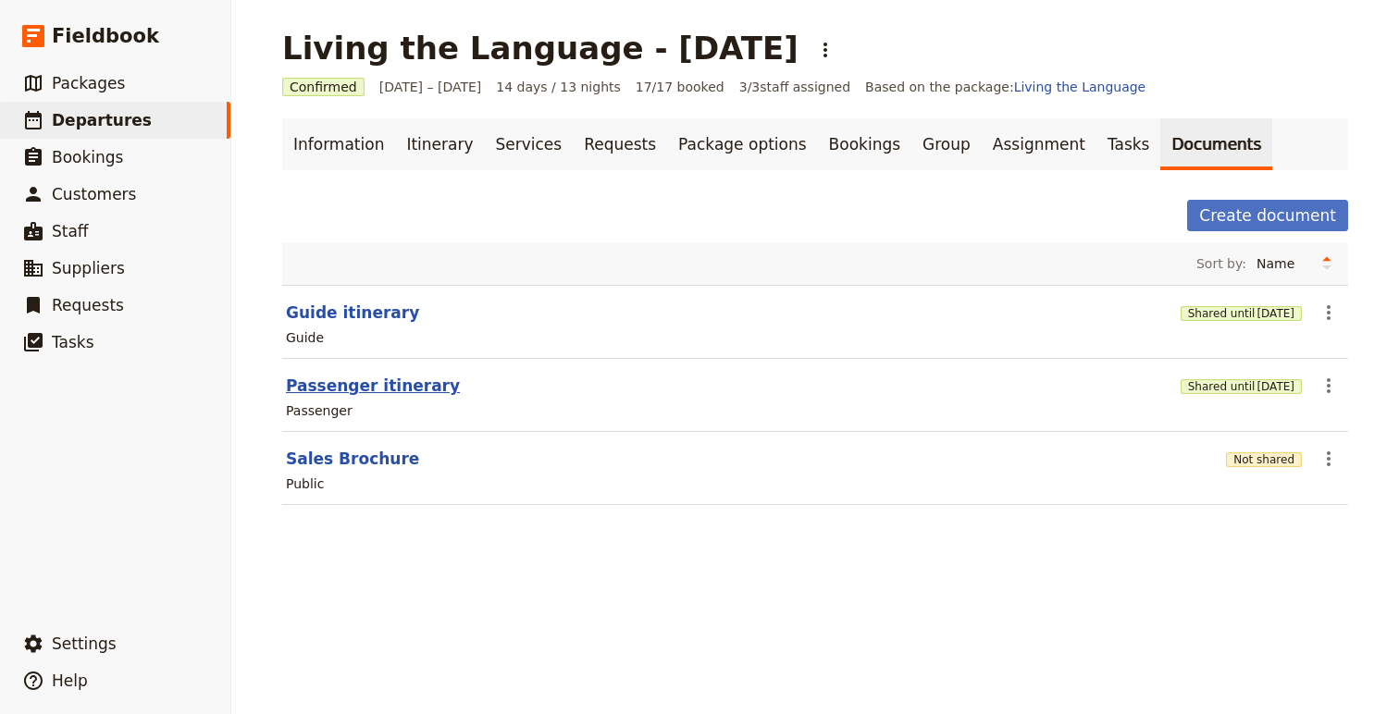
click at [362, 385] on button "Passenger itinerary" at bounding box center [373, 386] width 174 height 22
select select "PASSENGER"
select select "RUN_SHEET"
select select "DEFAULT"
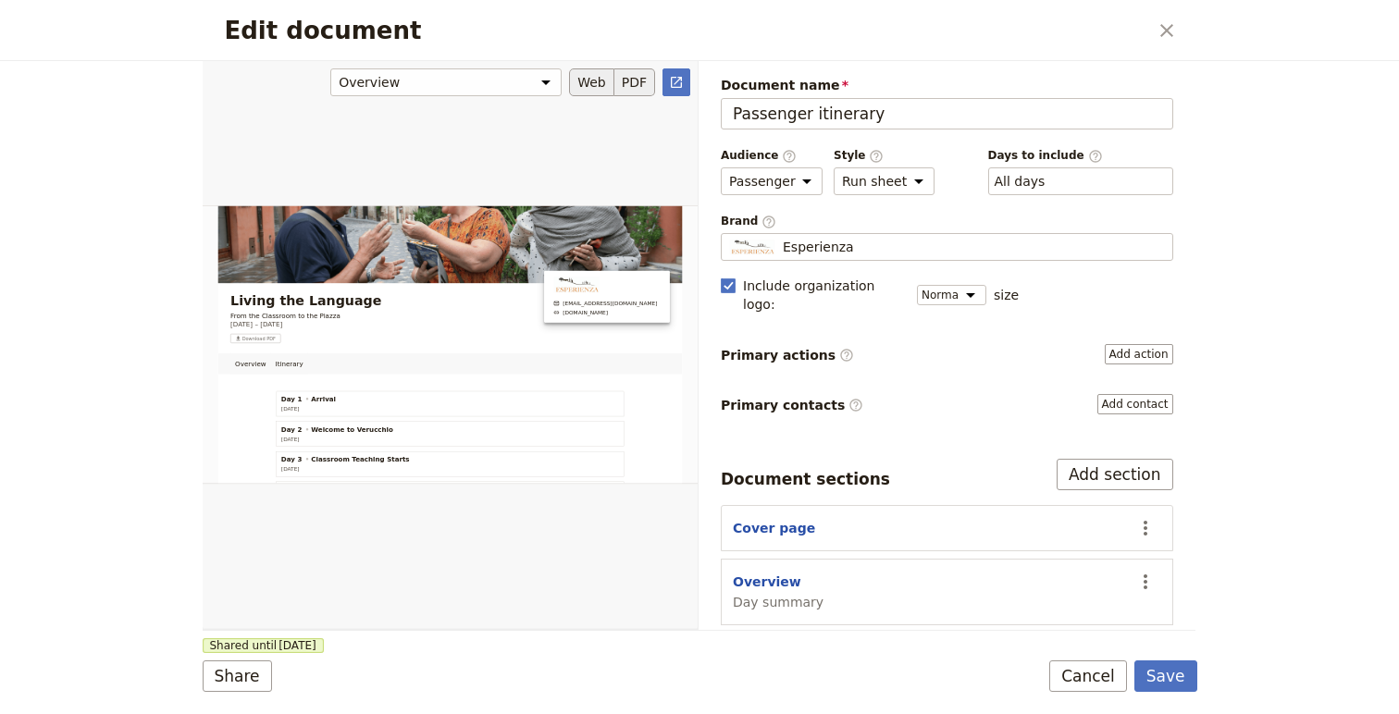
click at [633, 81] on button "PDF" at bounding box center [634, 82] width 41 height 28
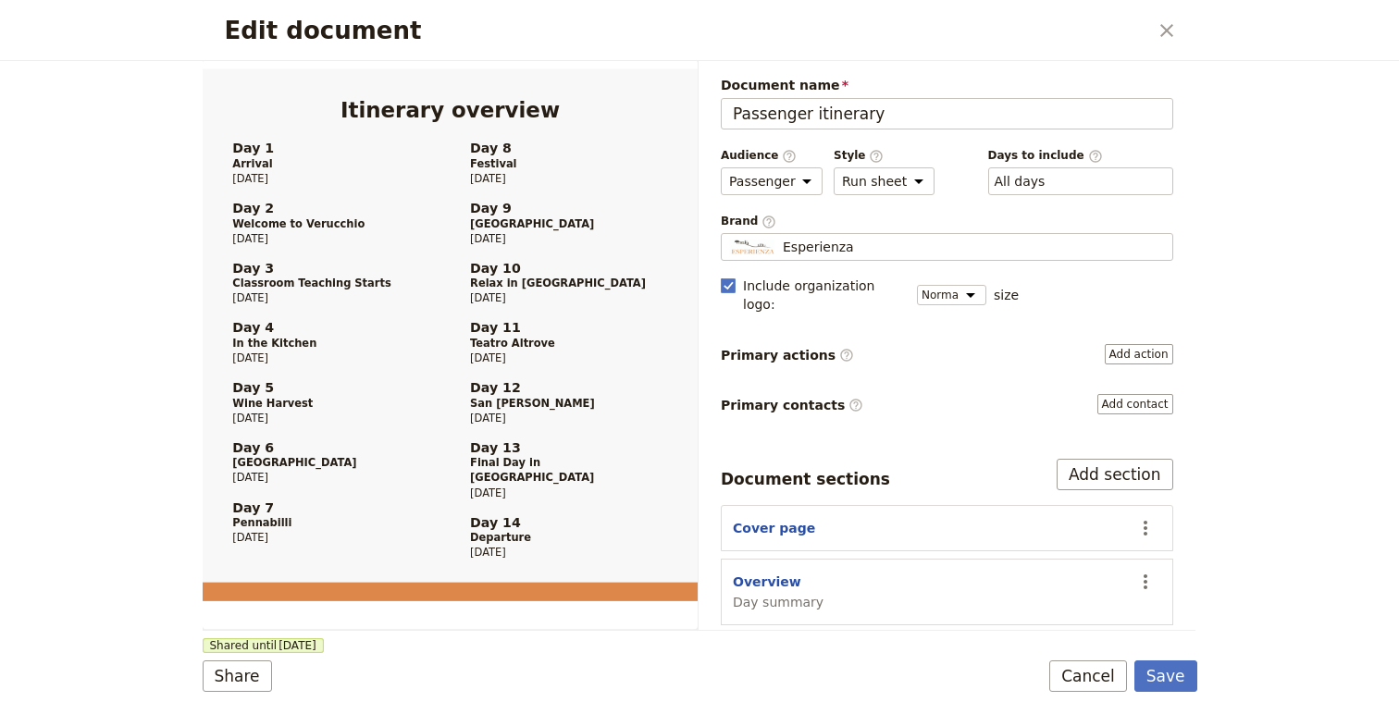
scroll to position [932, 0]
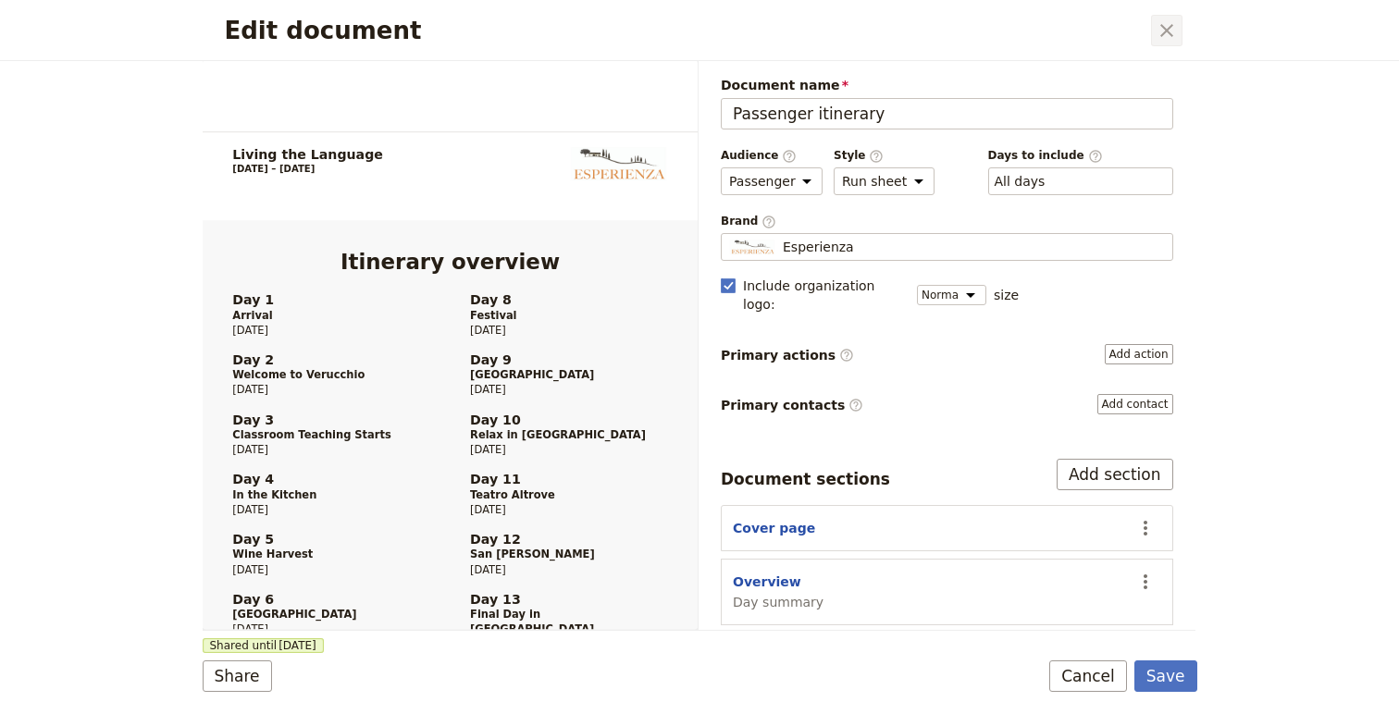
click at [1155, 29] on icon "Close dialog" at bounding box center [1166, 30] width 22 height 22
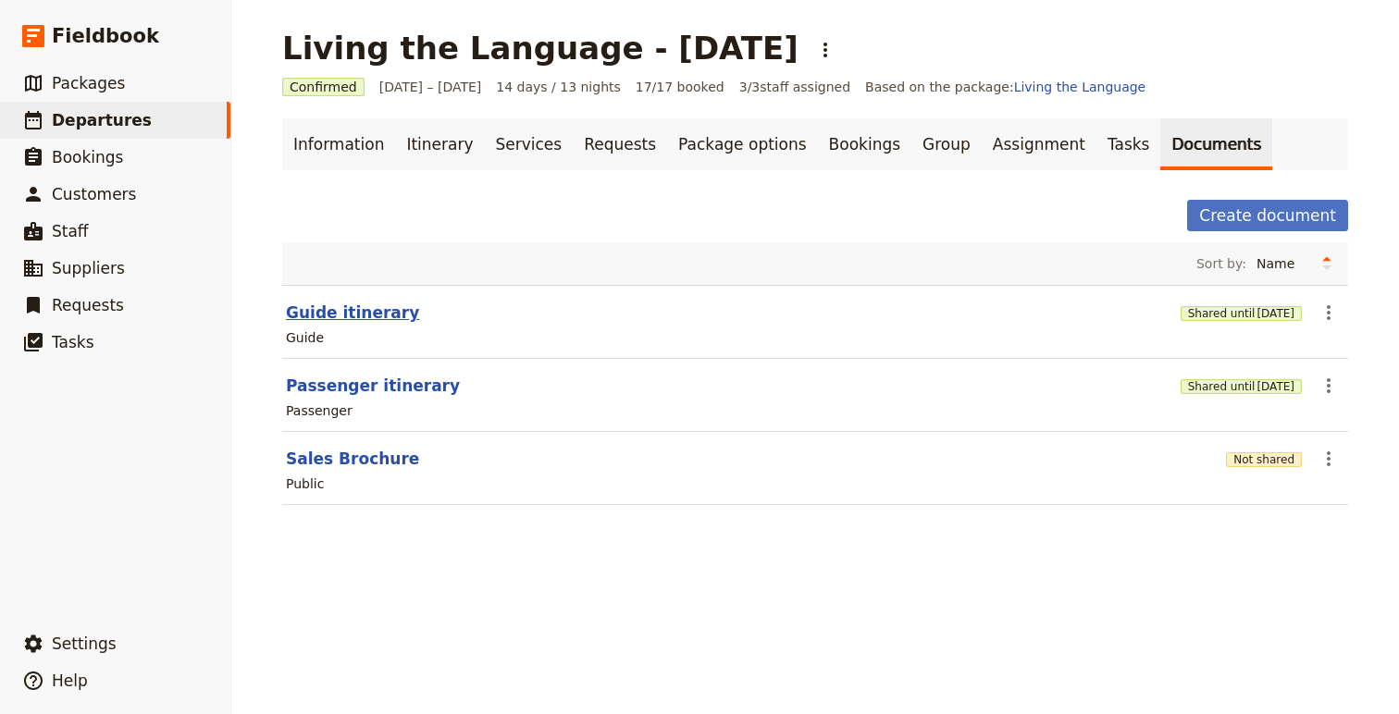
click at [355, 321] on button "Guide itinerary" at bounding box center [352, 313] width 133 height 22
select select "STAFF"
select select "RUN_SHEET"
select select "DEFAULT"
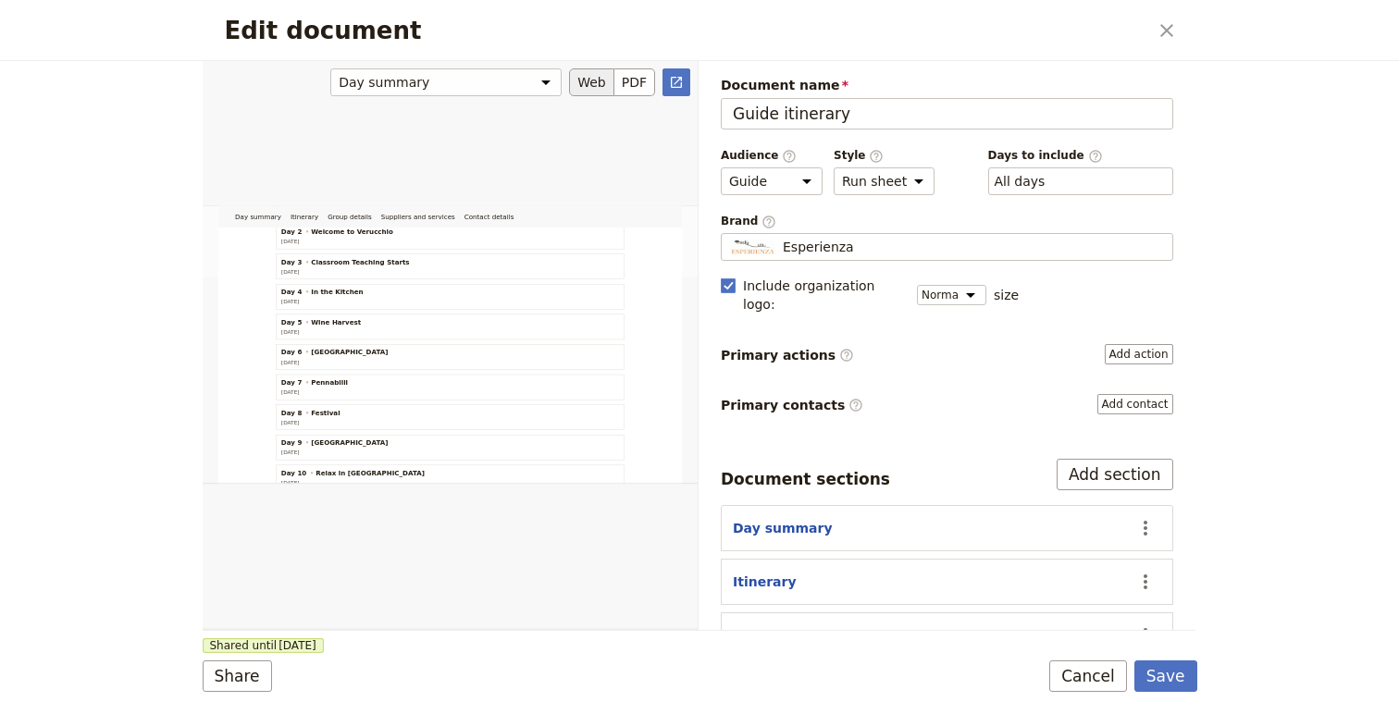
scroll to position [866, 0]
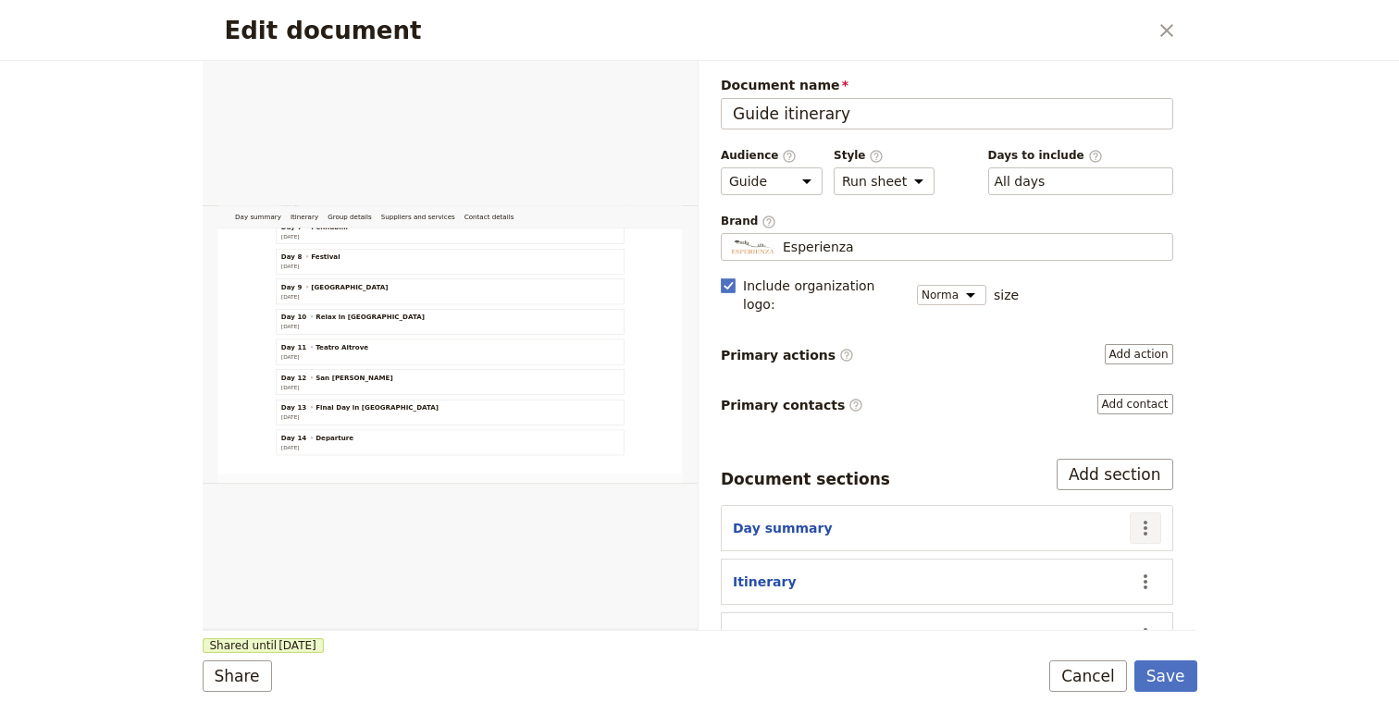
click at [1147, 517] on icon "Actions" at bounding box center [1145, 528] width 22 height 22
click at [1058, 637] on span "Hide section" at bounding box center [1038, 641] width 80 height 19
select select "68453f2b7339c93683ac04db"
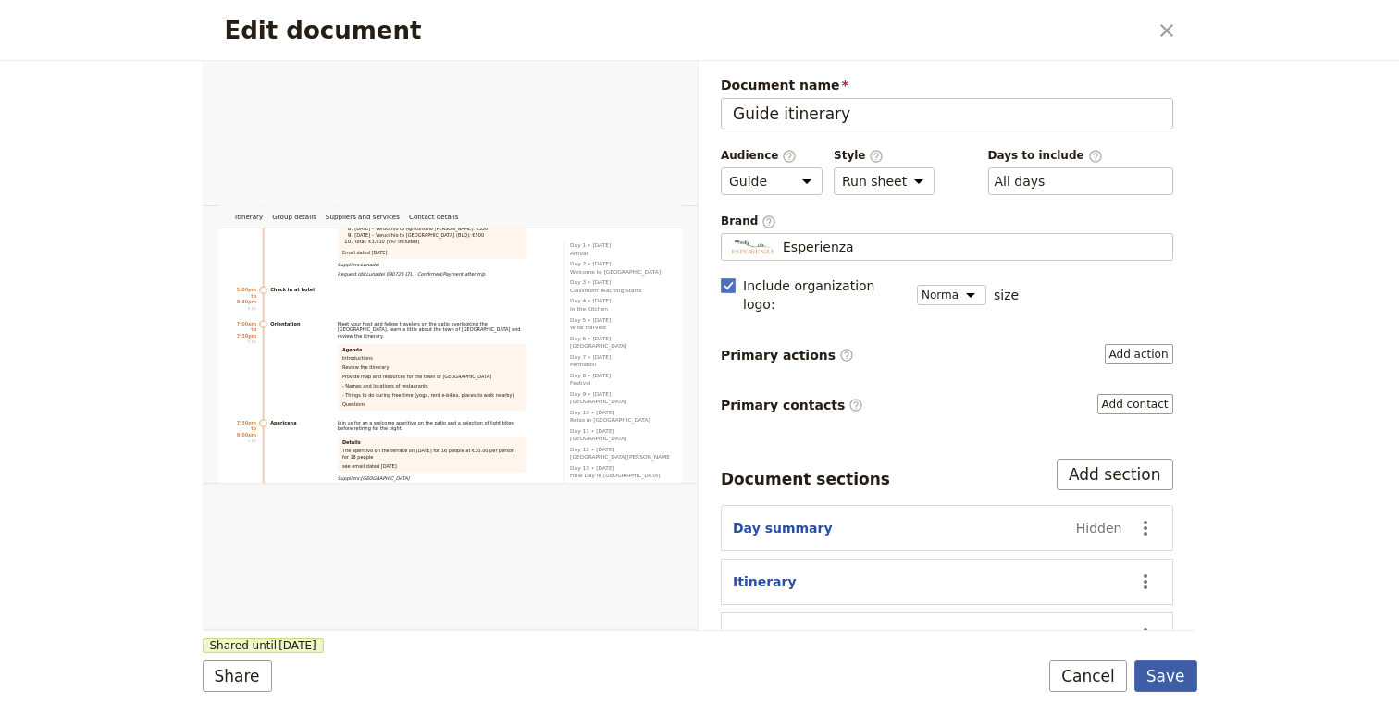
click at [1163, 673] on button "Save" at bounding box center [1165, 675] width 63 height 31
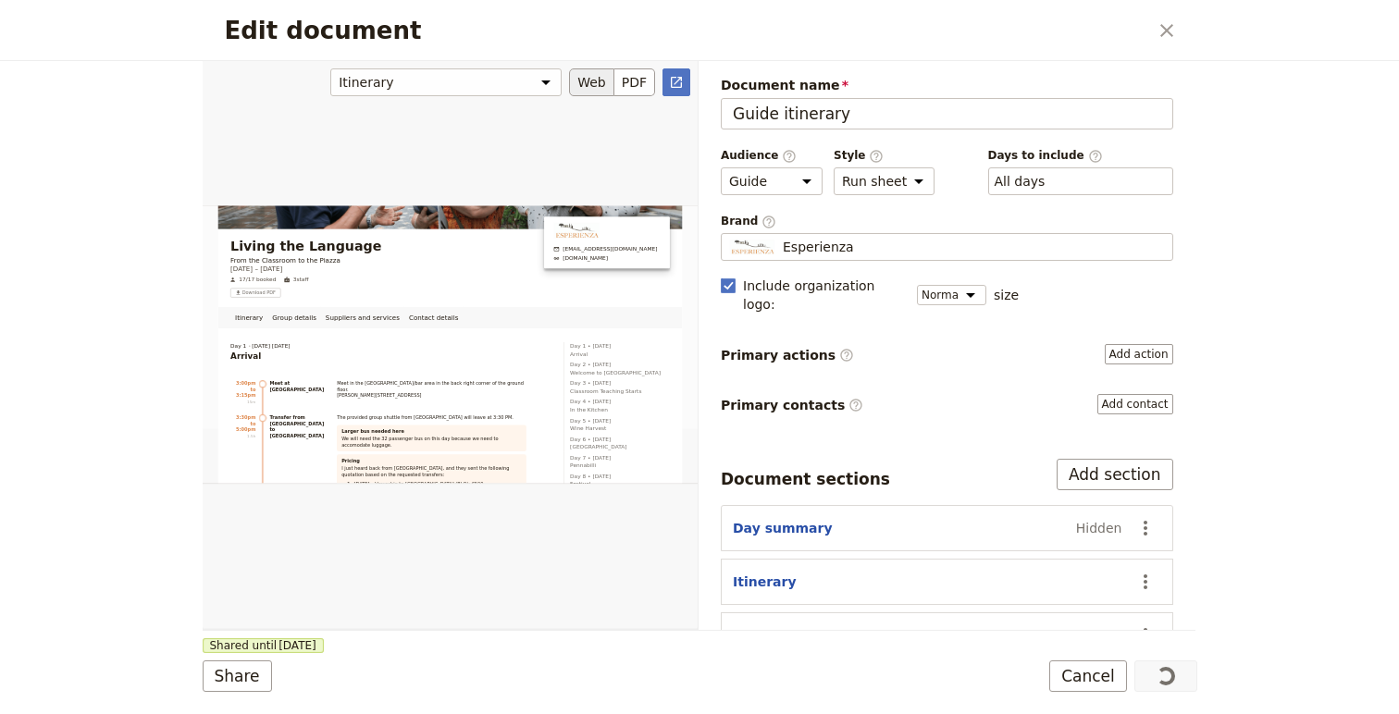
scroll to position [38, 0]
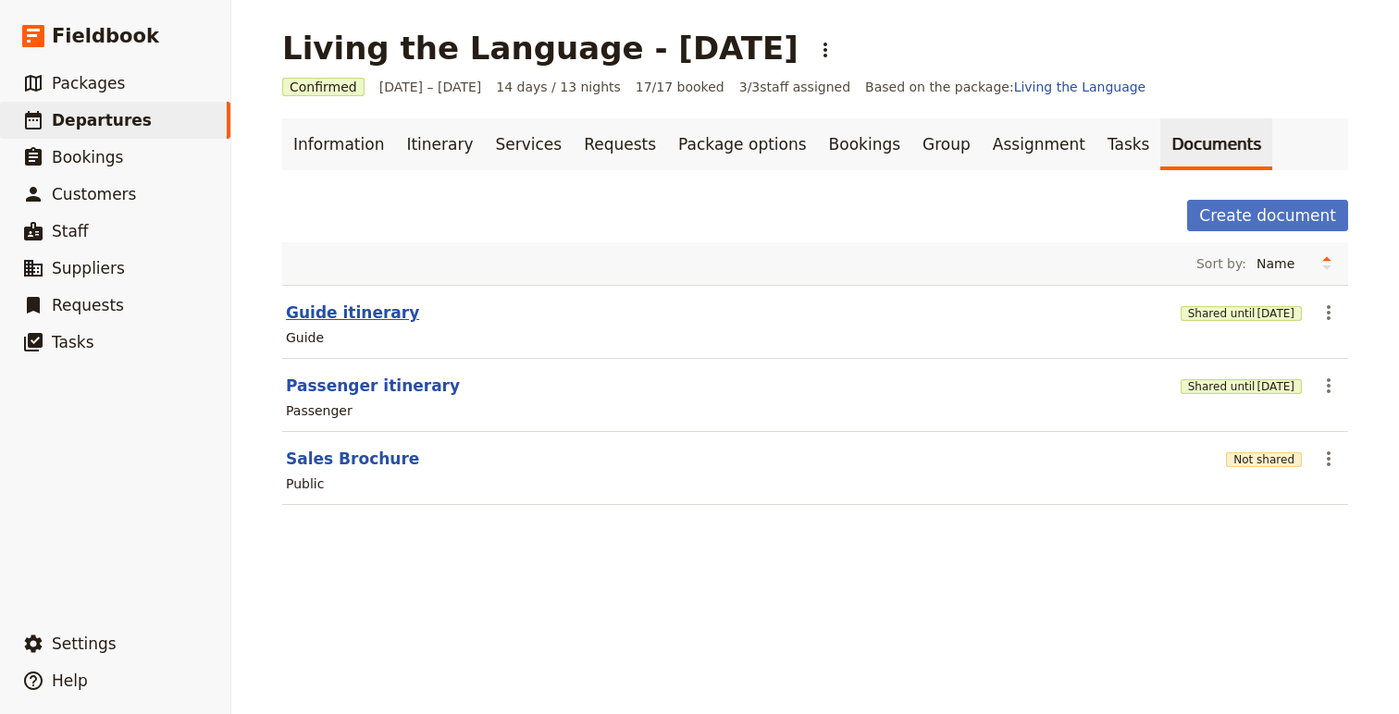
click at [374, 307] on button "Guide itinerary" at bounding box center [352, 313] width 133 height 22
select select "STAFF"
select select "RUN_SHEET"
select select "DEFAULT"
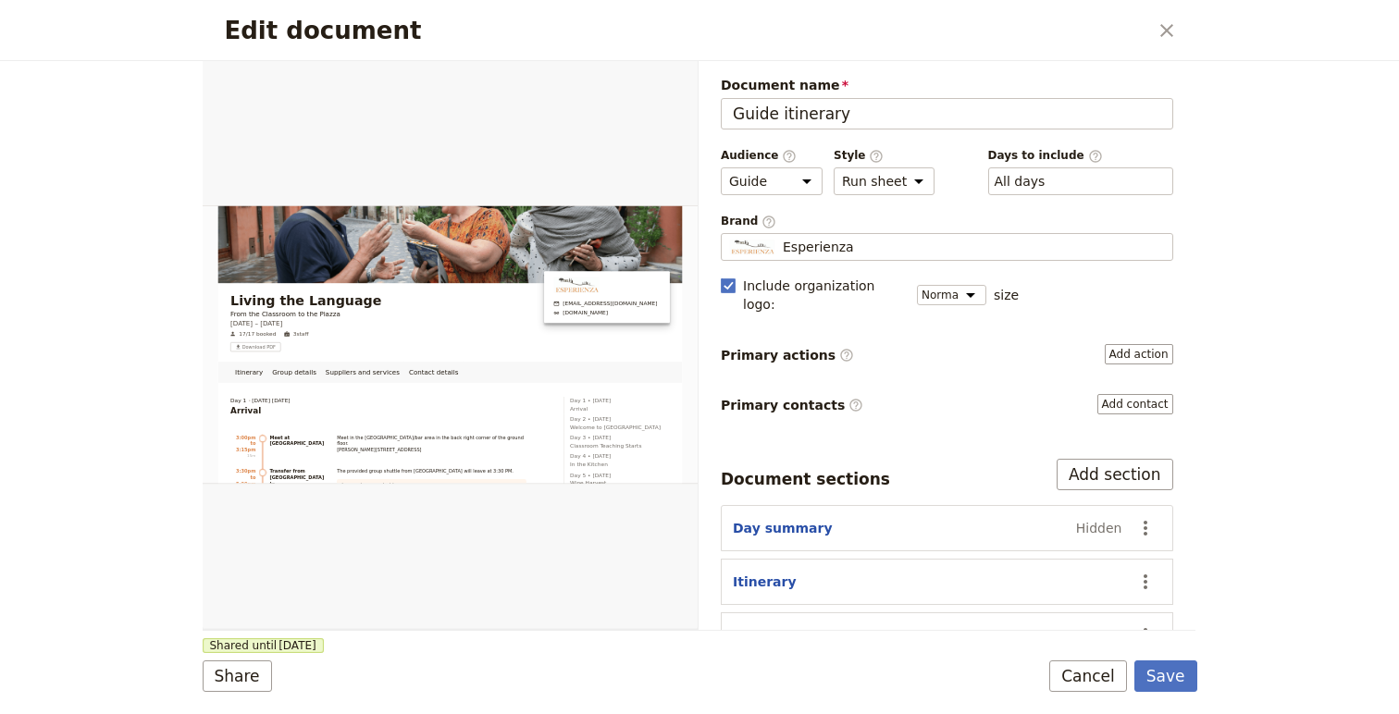
scroll to position [0, 0]
click at [638, 83] on button "PDF" at bounding box center [634, 82] width 41 height 28
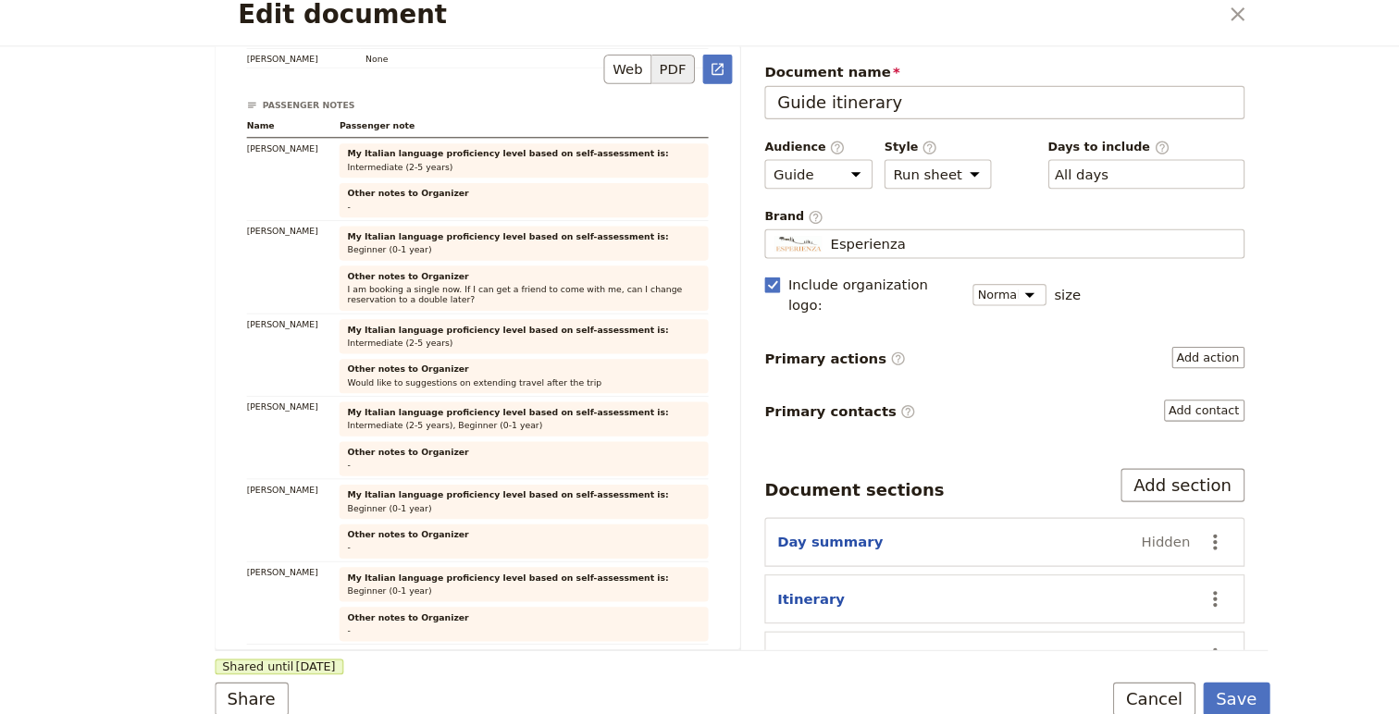
scroll to position [19438, 0]
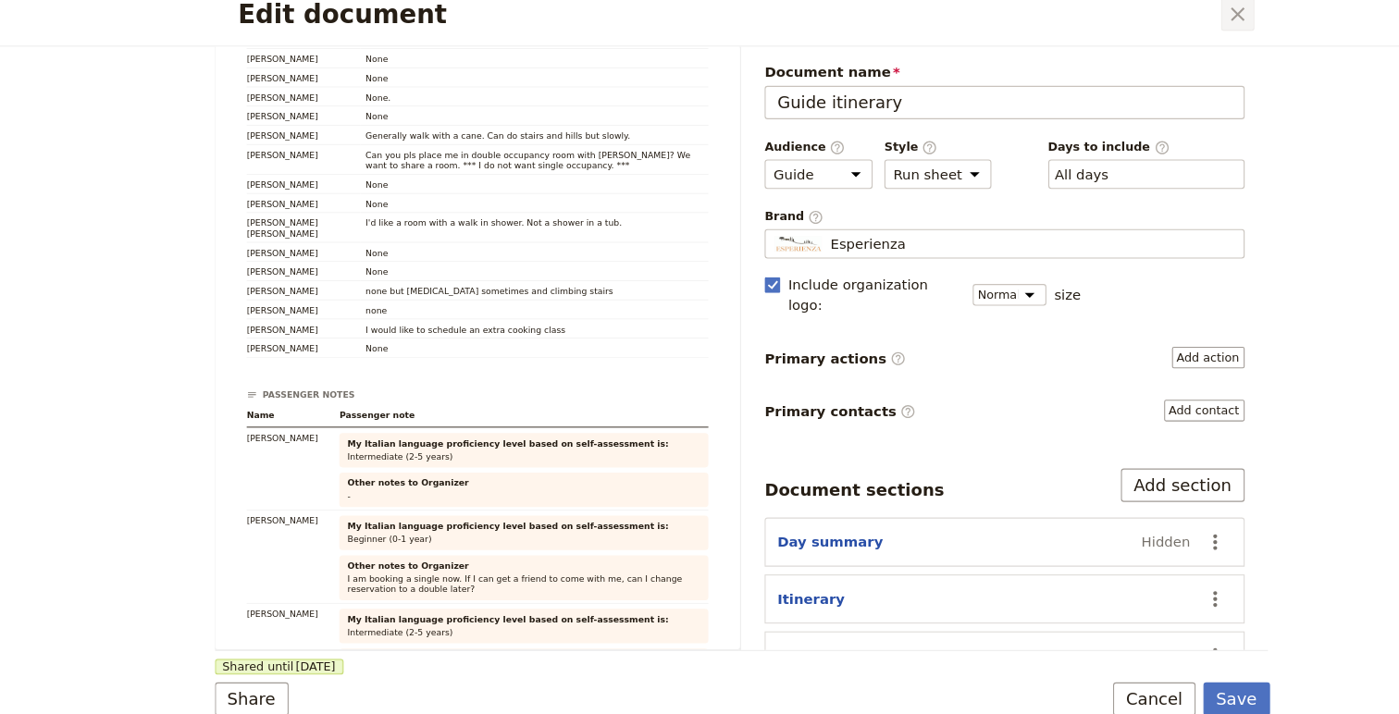
click at [1155, 30] on icon "Close dialog" at bounding box center [1166, 30] width 22 height 22
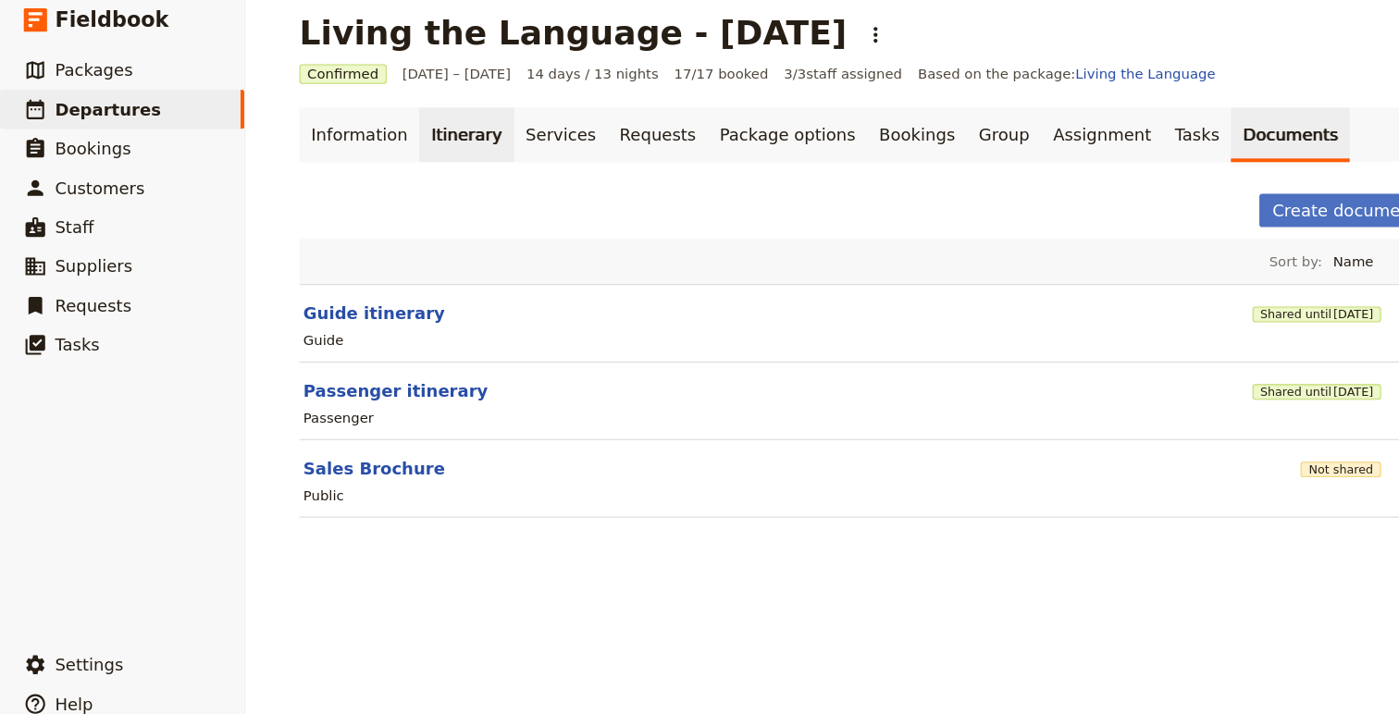
click at [408, 156] on link "Itinerary" at bounding box center [439, 144] width 89 height 52
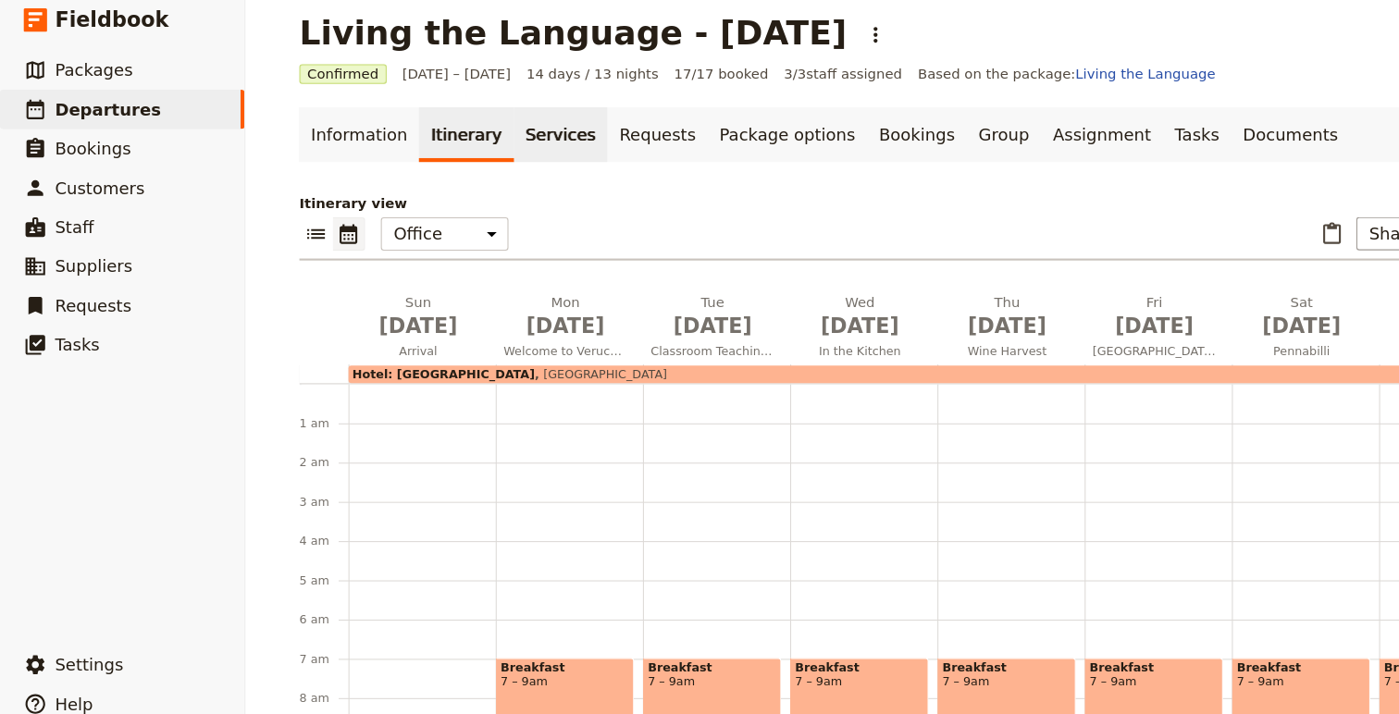
scroll to position [241, 0]
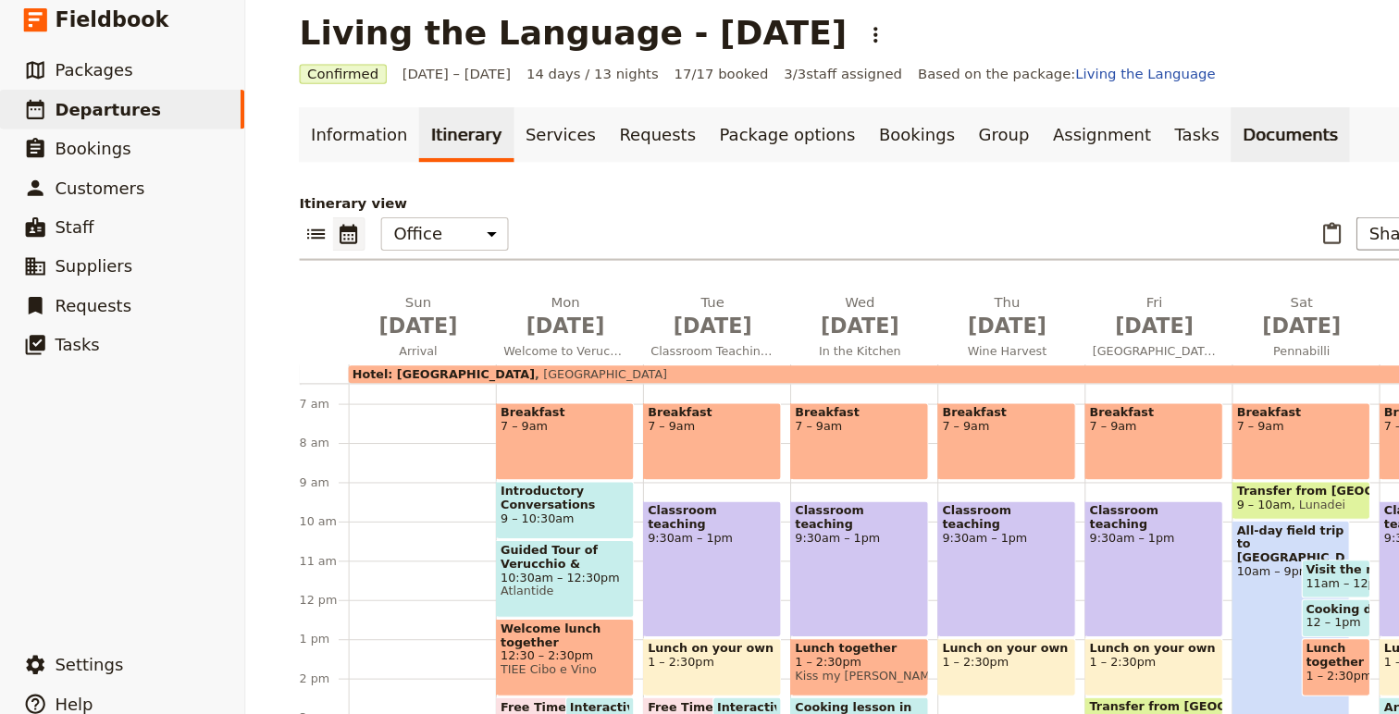
click at [1160, 150] on link "Documents" at bounding box center [1216, 144] width 112 height 52
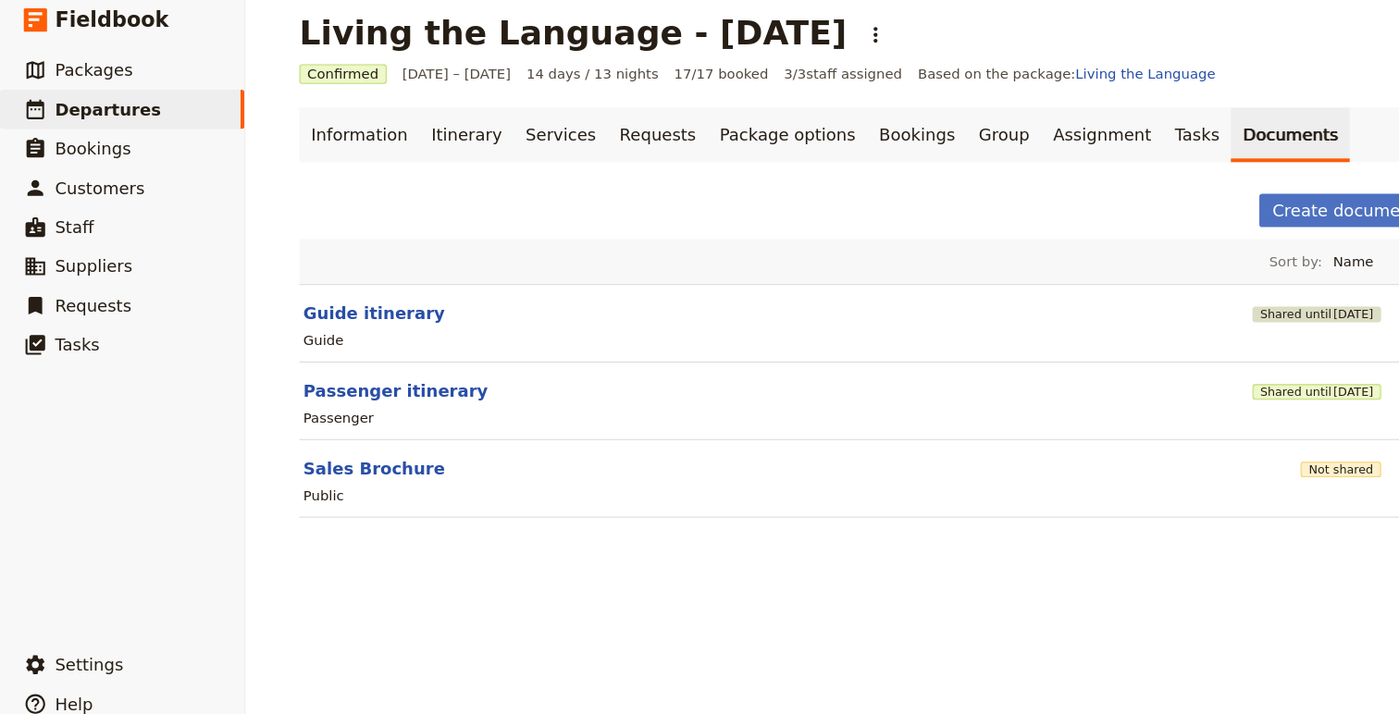
click at [1199, 316] on button "Shared until [DATE]" at bounding box center [1240, 313] width 121 height 15
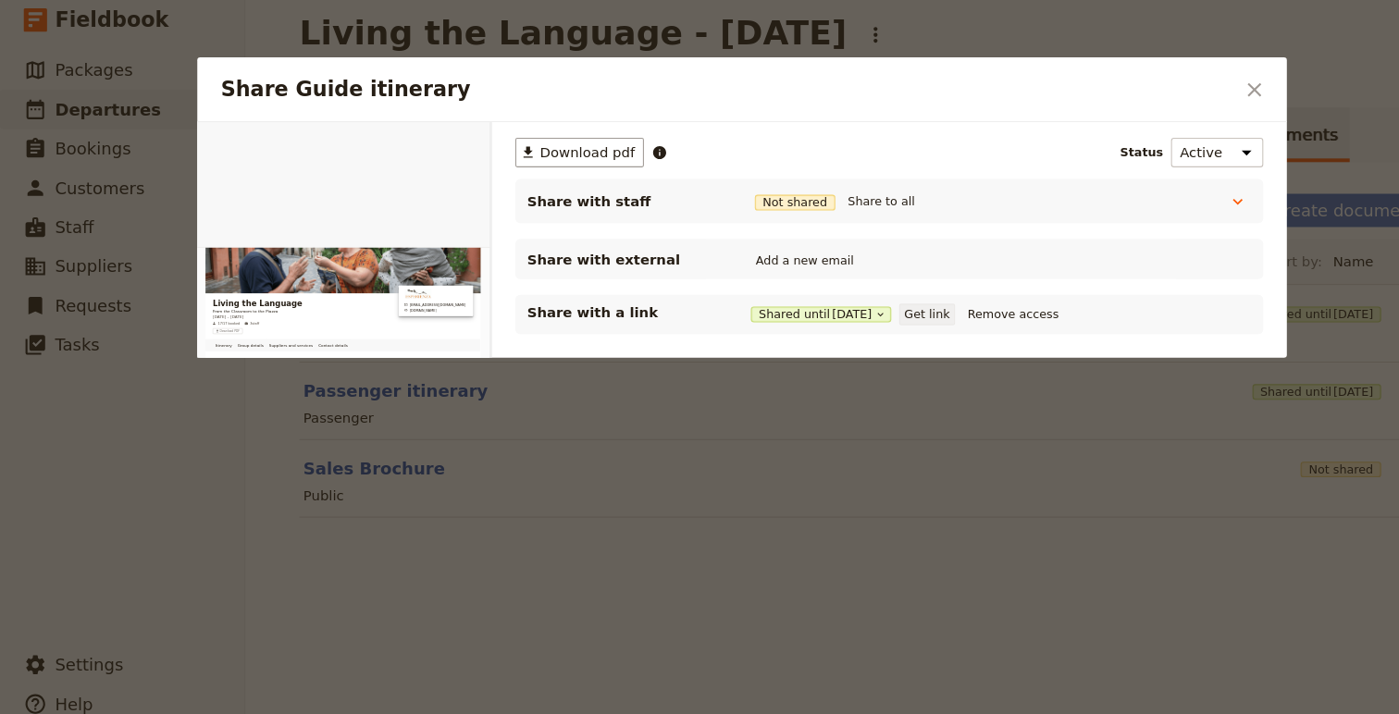
click at [892, 316] on button "Get link" at bounding box center [873, 313] width 52 height 20
click at [1172, 105] on icon "Close dialog" at bounding box center [1182, 102] width 22 height 22
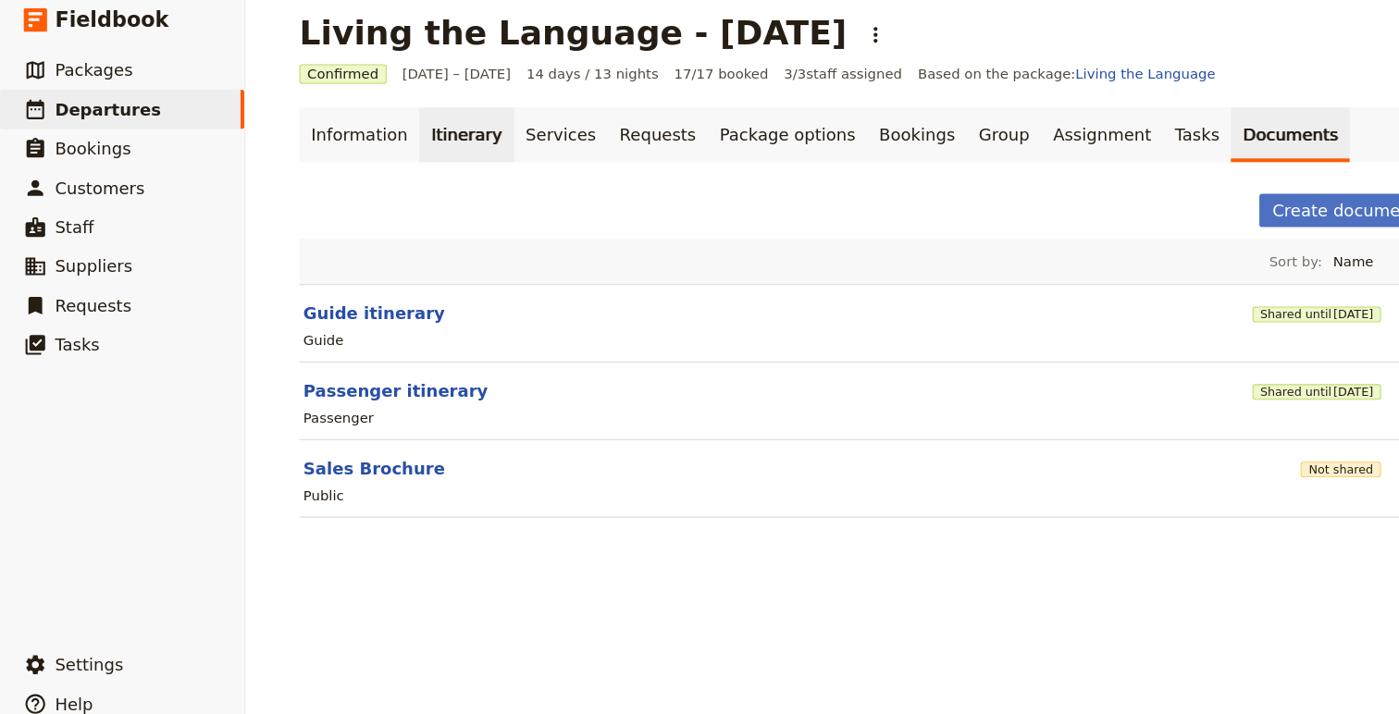
click at [434, 150] on link "Itinerary" at bounding box center [439, 144] width 89 height 52
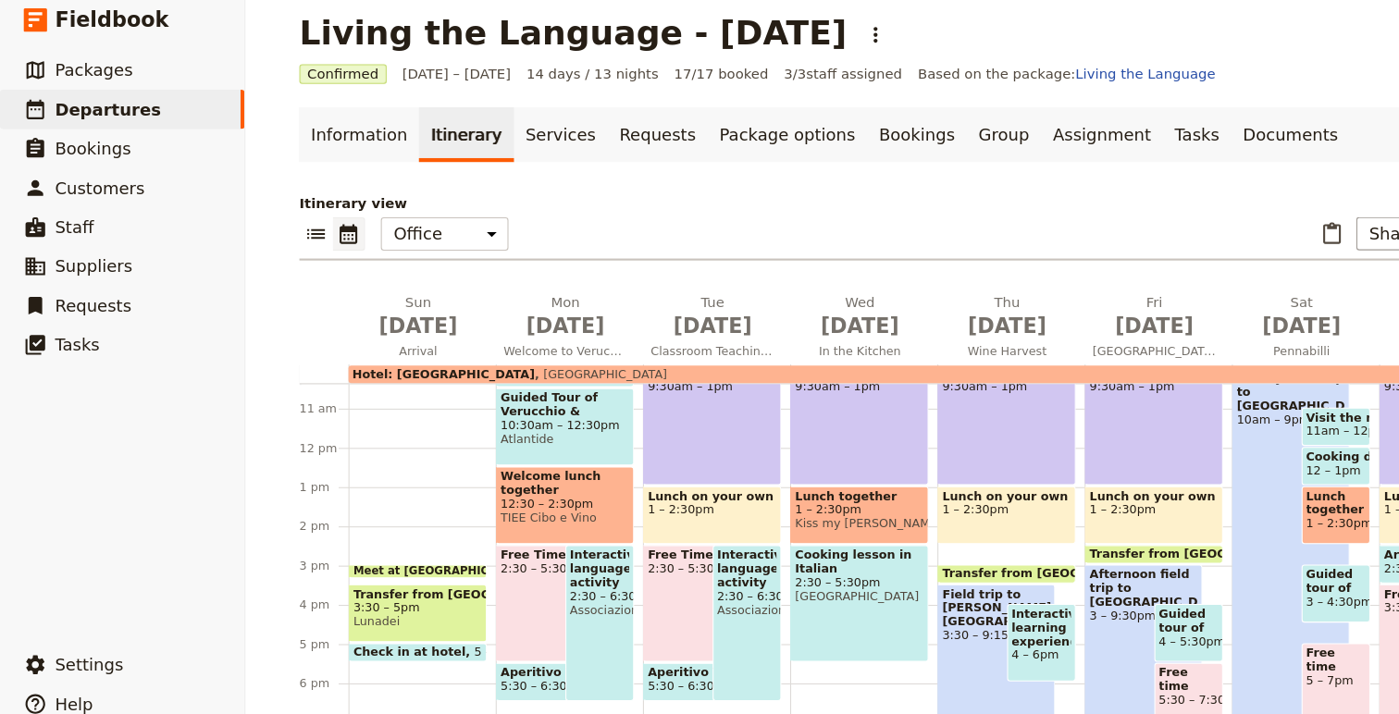
scroll to position [391, 0]
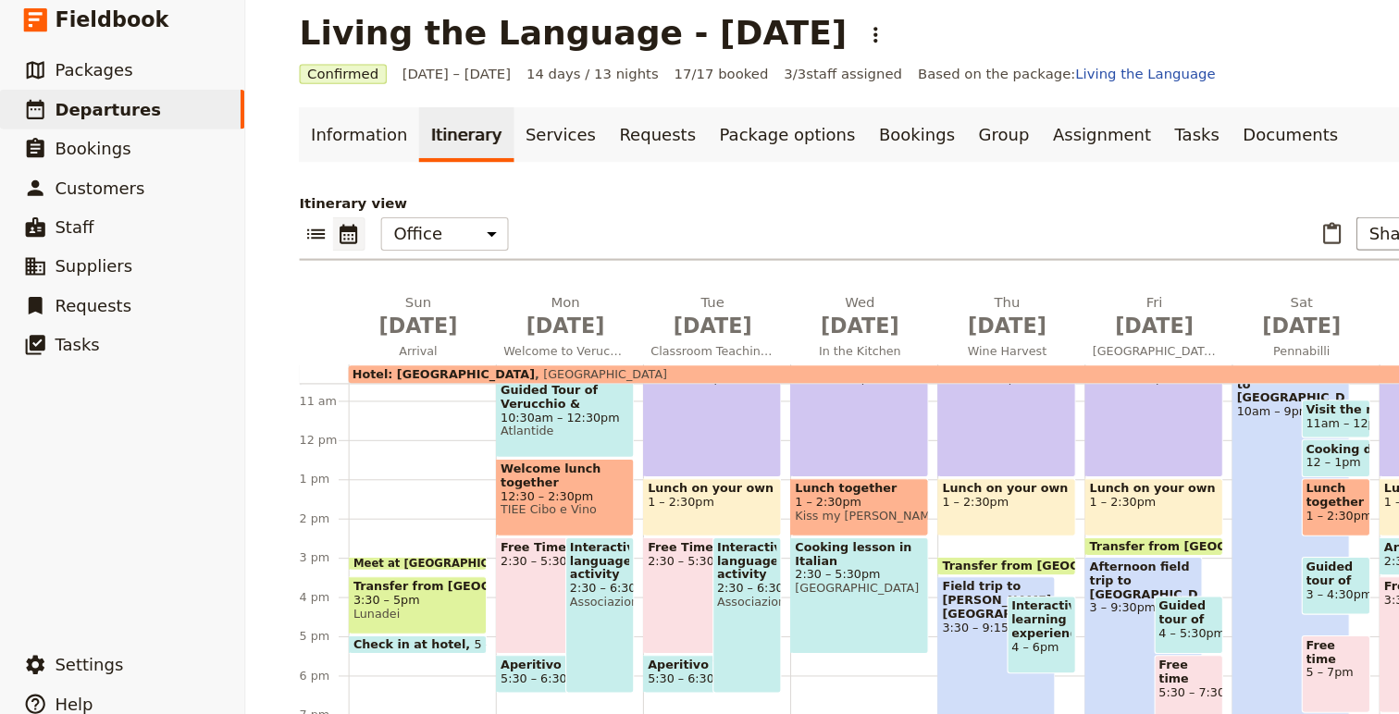
click at [696, 584] on span "Associazione Culturale Rilego e Rileggo" at bounding box center [704, 584] width 56 height 13
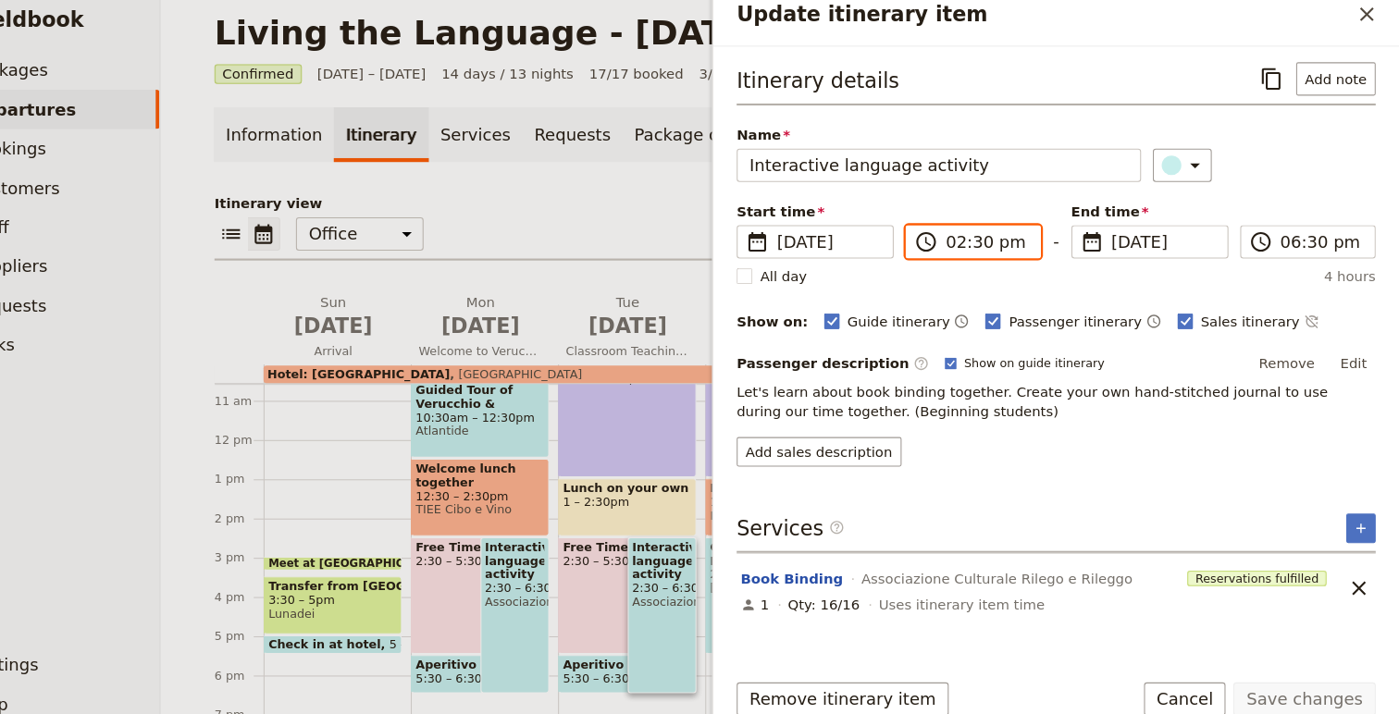
click at [978, 247] on input "02:30 pm" at bounding box center [1010, 245] width 78 height 22
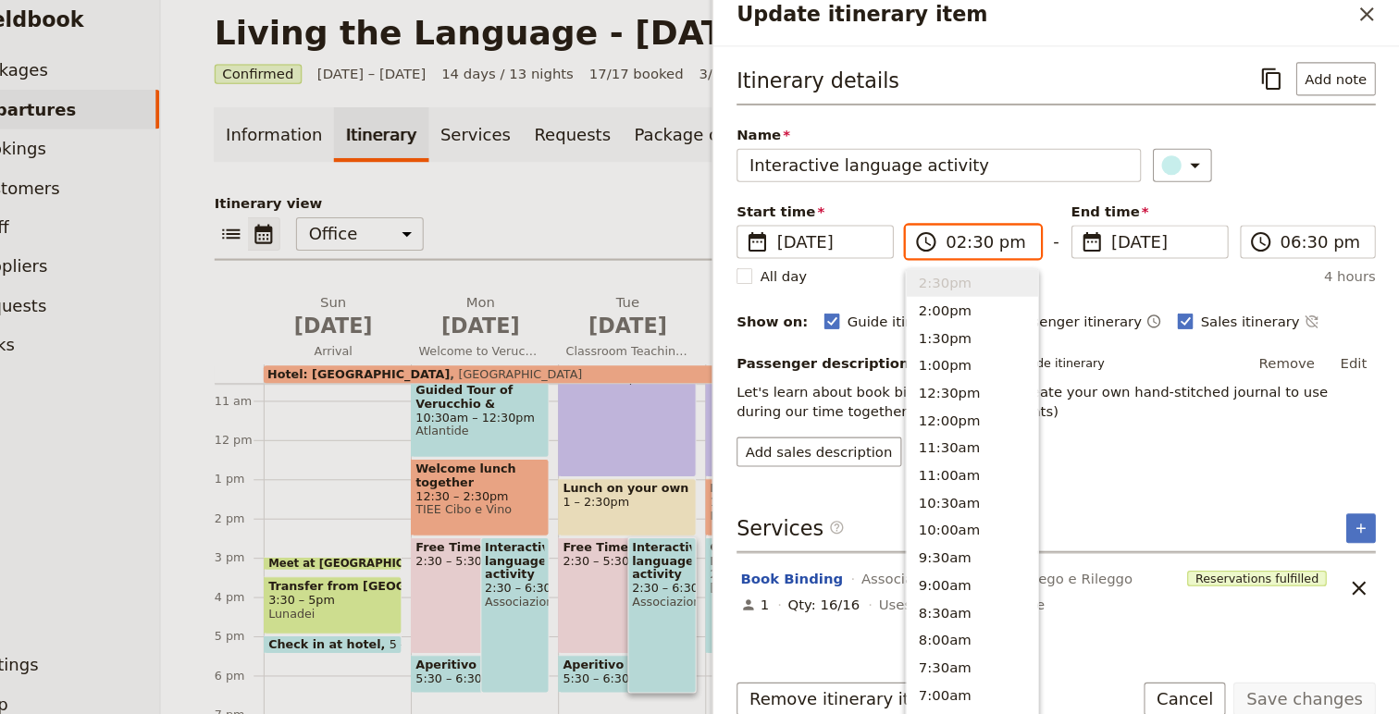
type input "03:30 pm"
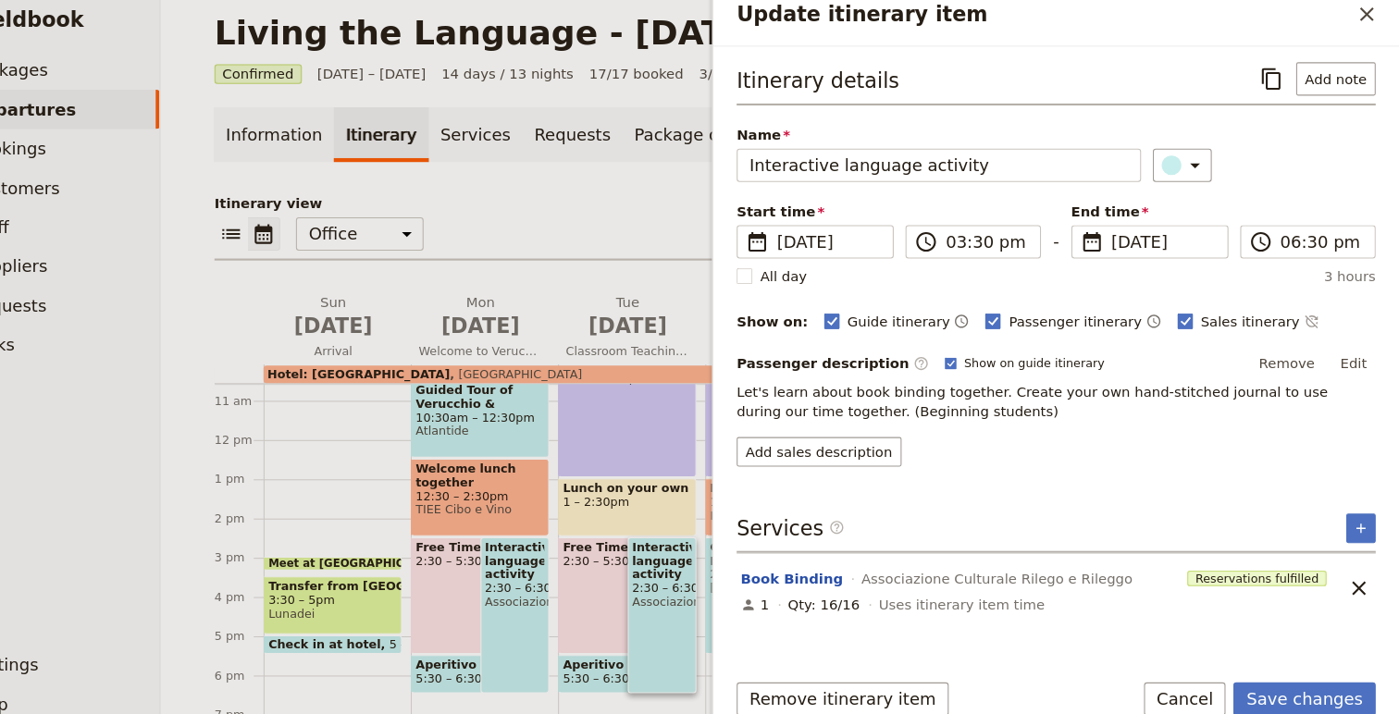
click at [1303, 196] on div "Itinerary details ​ Add note Name Interactive language activity ​ Start time ​ …" at bounding box center [1075, 266] width 602 height 381
click at [1292, 678] on button "Save changes" at bounding box center [1309, 675] width 134 height 31
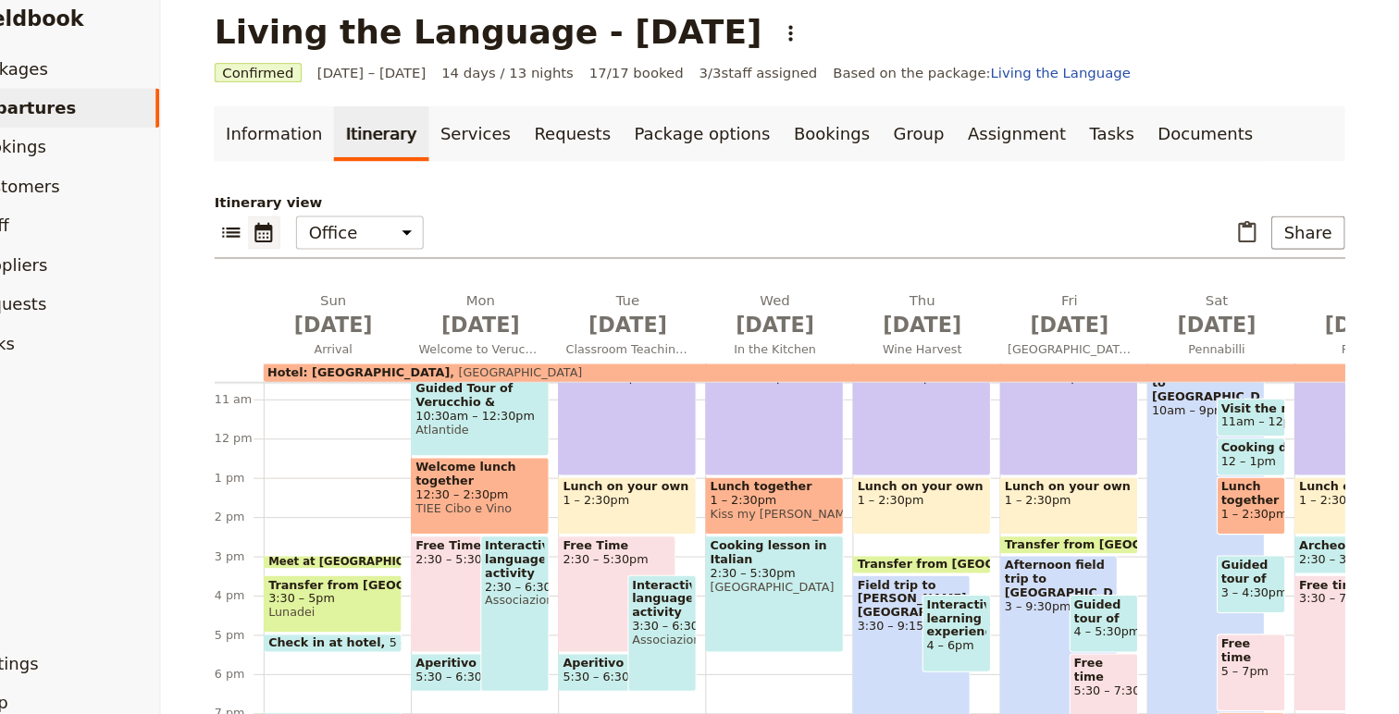
click at [572, 571] on span "2:30 – 6:30pm" at bounding box center [565, 571] width 56 height 13
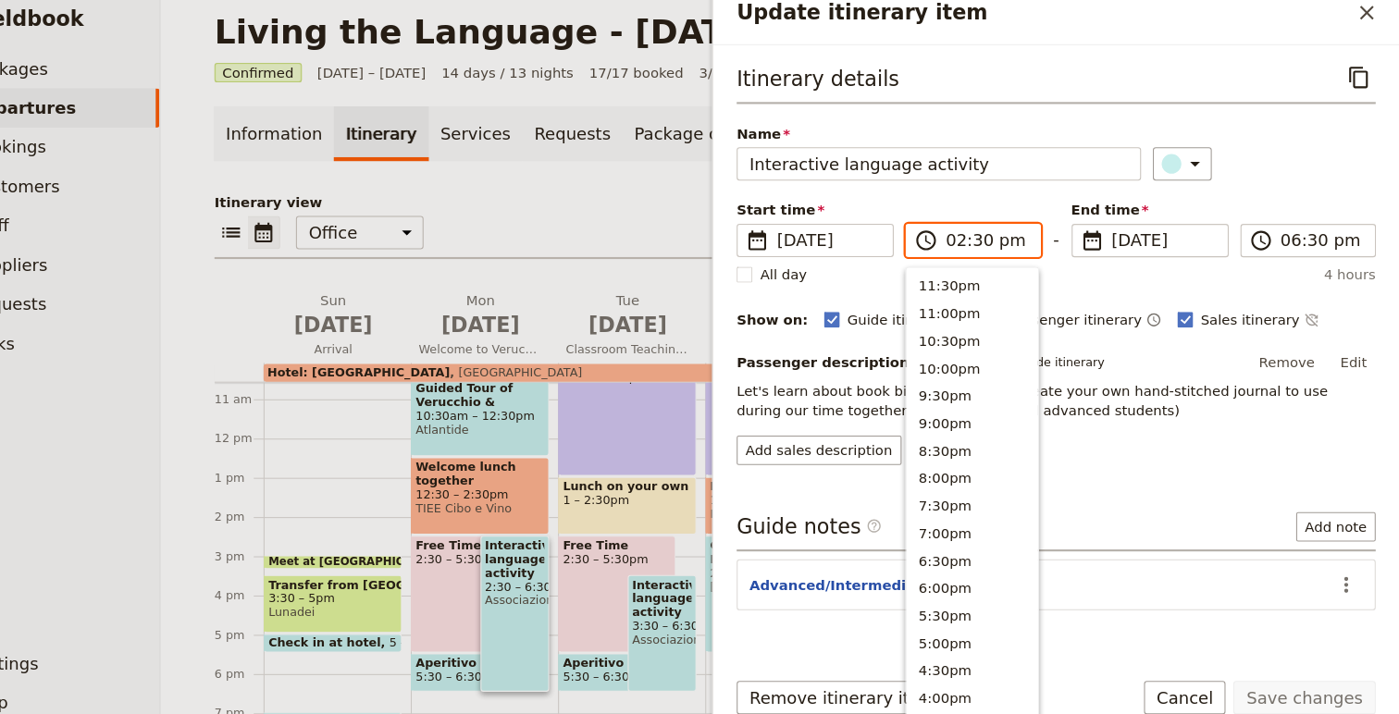
scroll to position [470, 0]
click at [986, 244] on input "02:30 pm" at bounding box center [1010, 245] width 78 height 22
type input "03:30 pm"
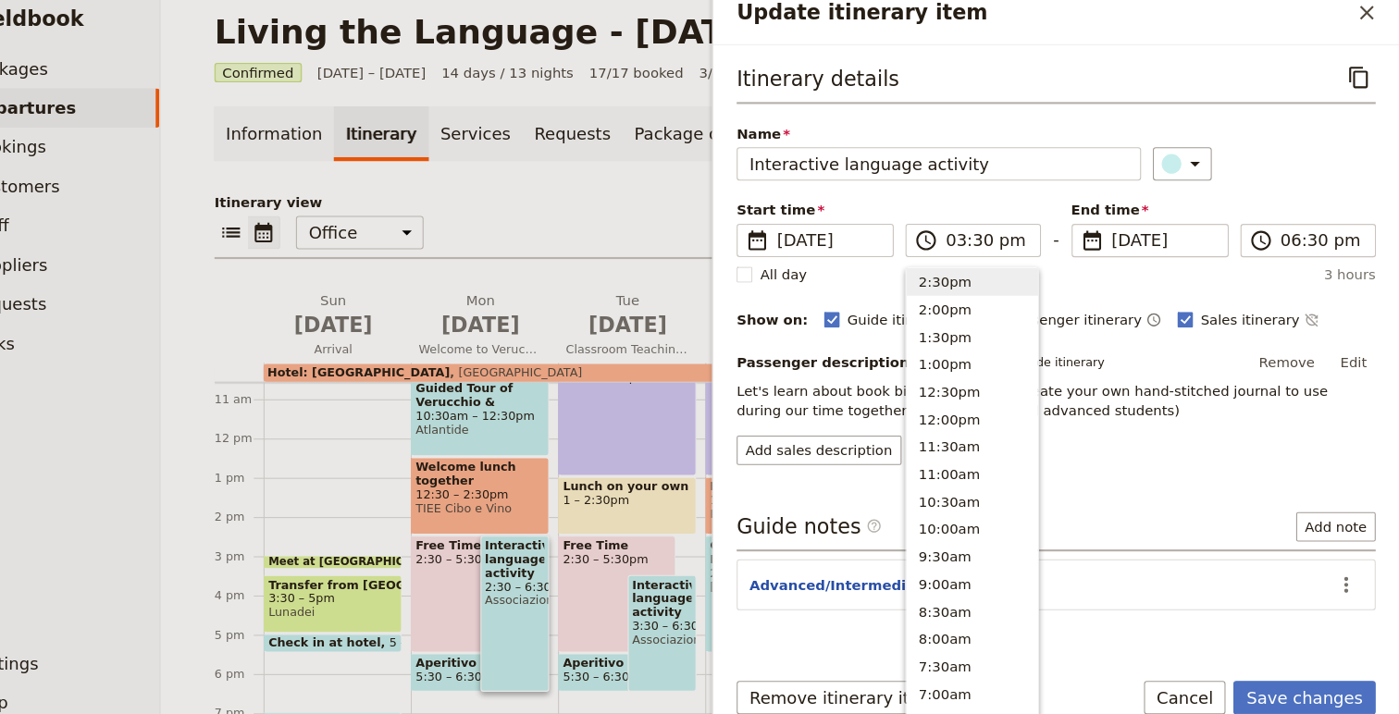
click at [1253, 72] on div "Itinerary details ​ Name Interactive language activity ​ Start time ​ [DATE] [D…" at bounding box center [1075, 347] width 647 height 572
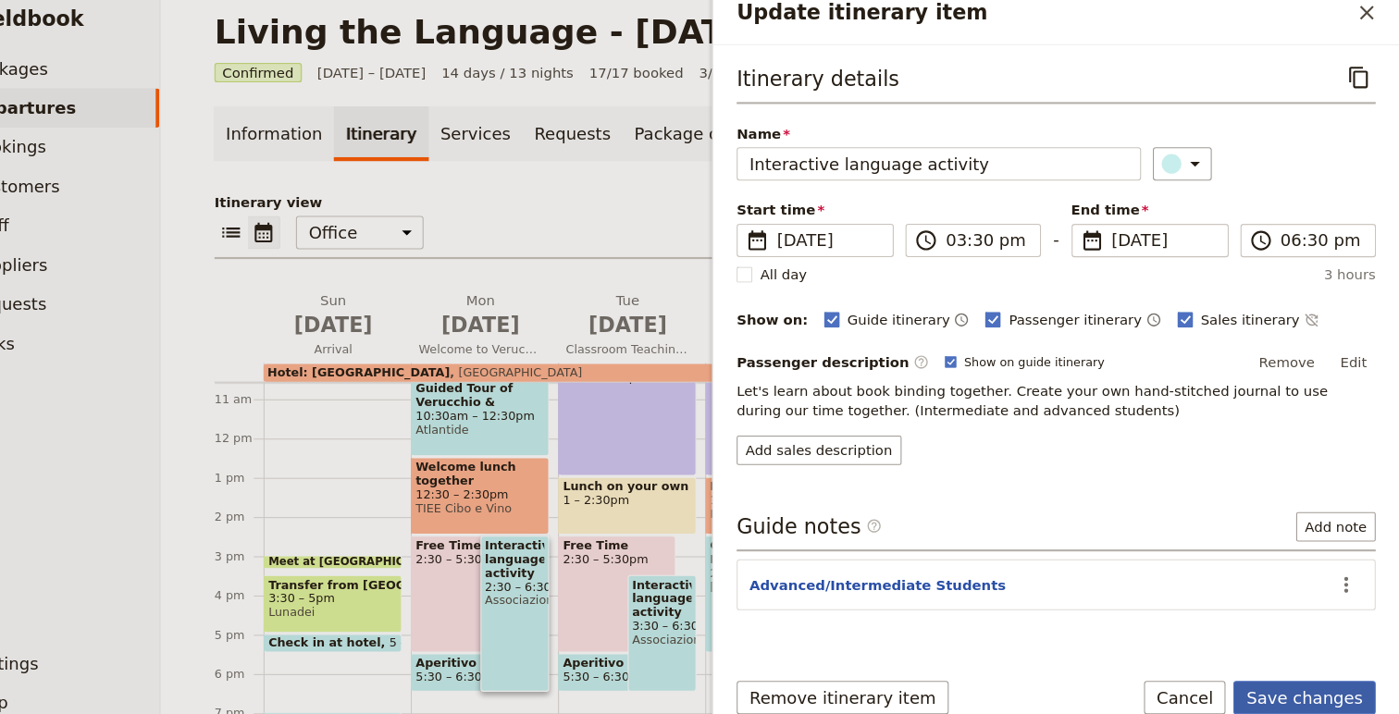
click at [1303, 679] on button "Save changes" at bounding box center [1309, 675] width 134 height 31
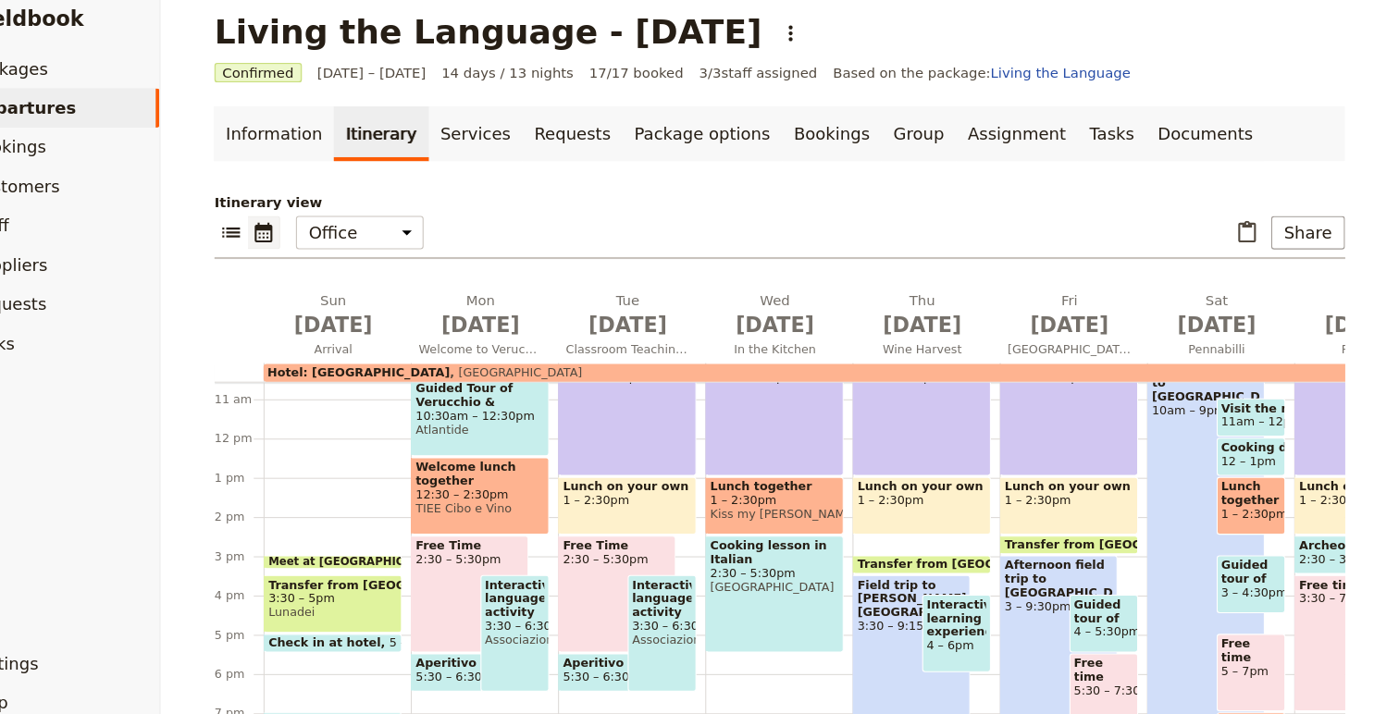
scroll to position [412, 0]
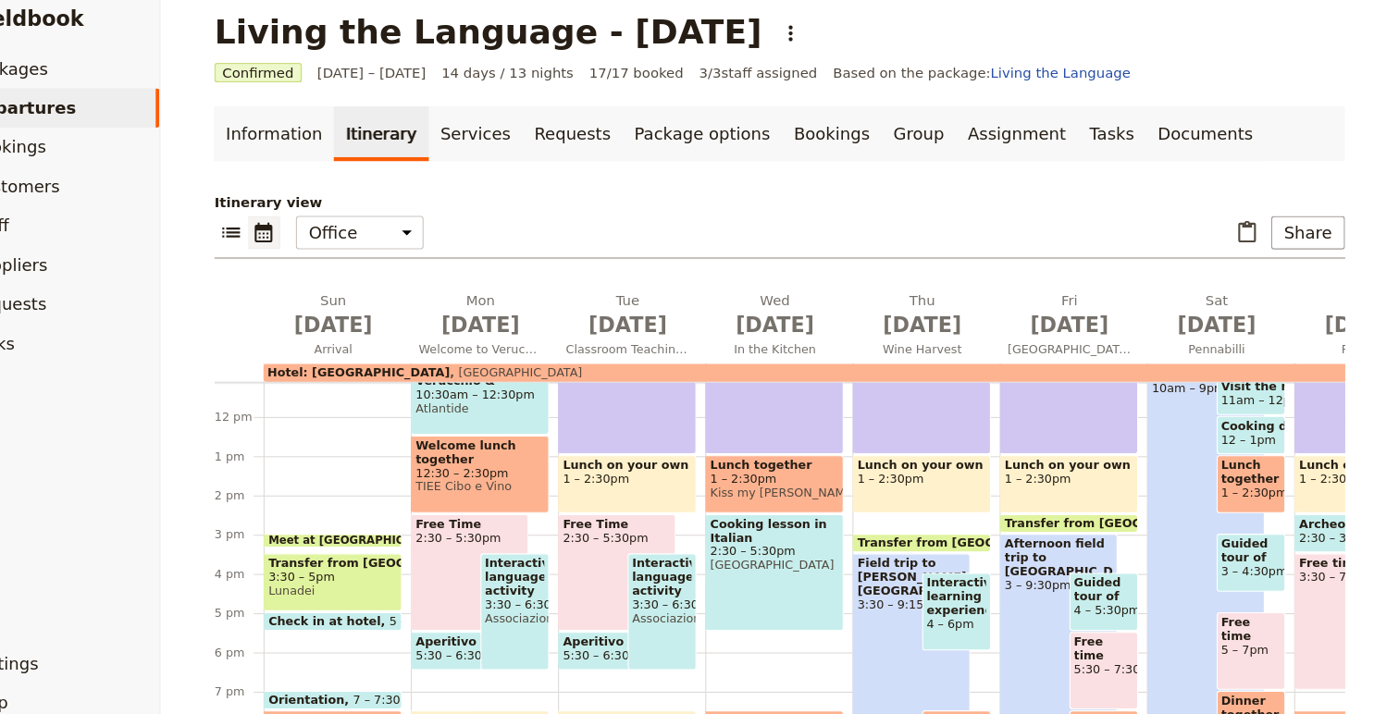
click at [571, 596] on span "Associazione Culturale Rilego e Rileggo" at bounding box center [565, 601] width 56 height 13
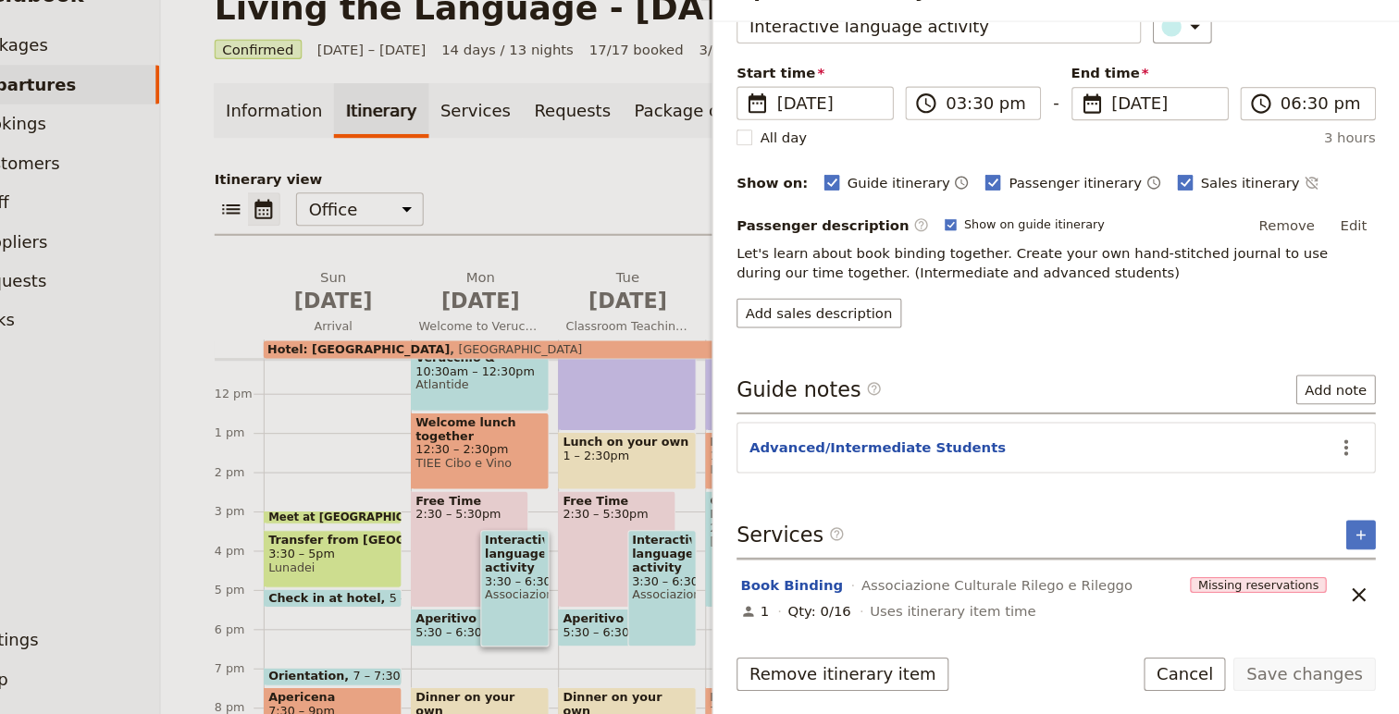
scroll to position [0, 0]
click at [785, 594] on button "Book Binding" at bounding box center [826, 592] width 96 height 19
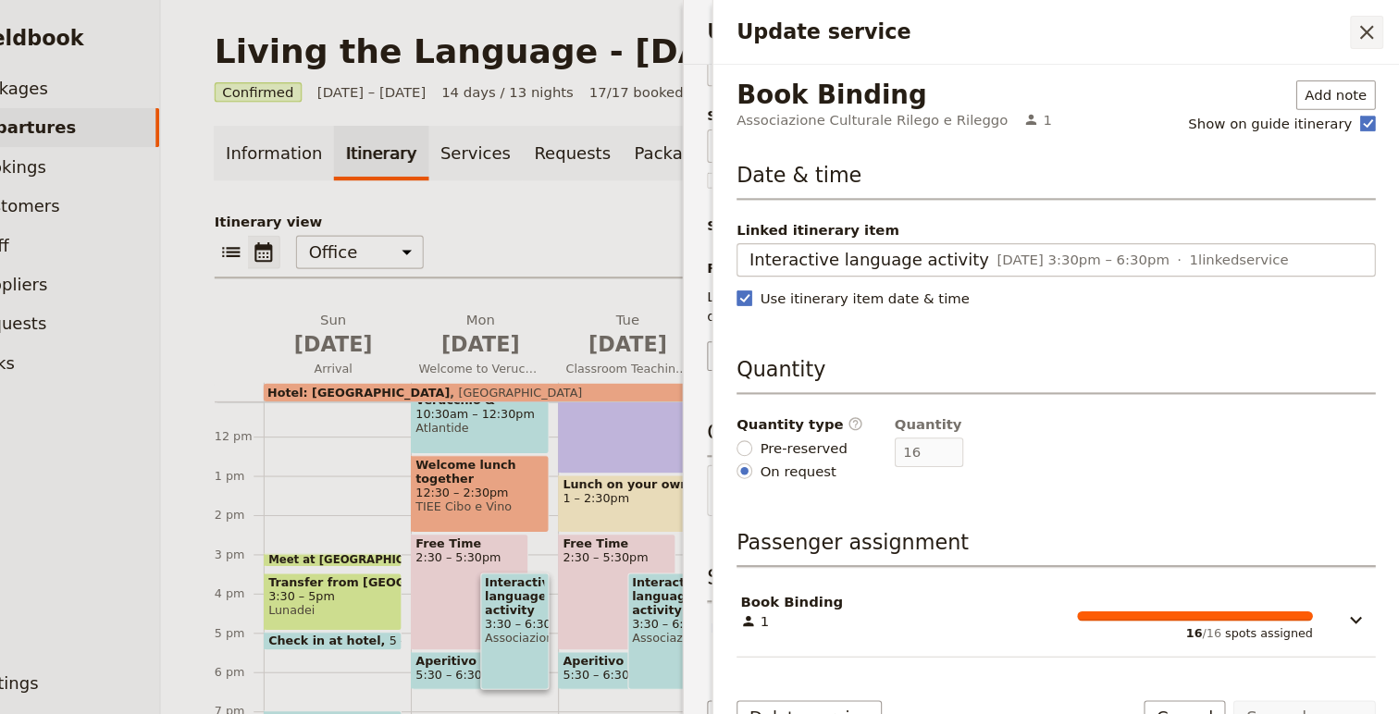
click at [1371, 30] on icon "Close drawer" at bounding box center [1368, 30] width 22 height 22
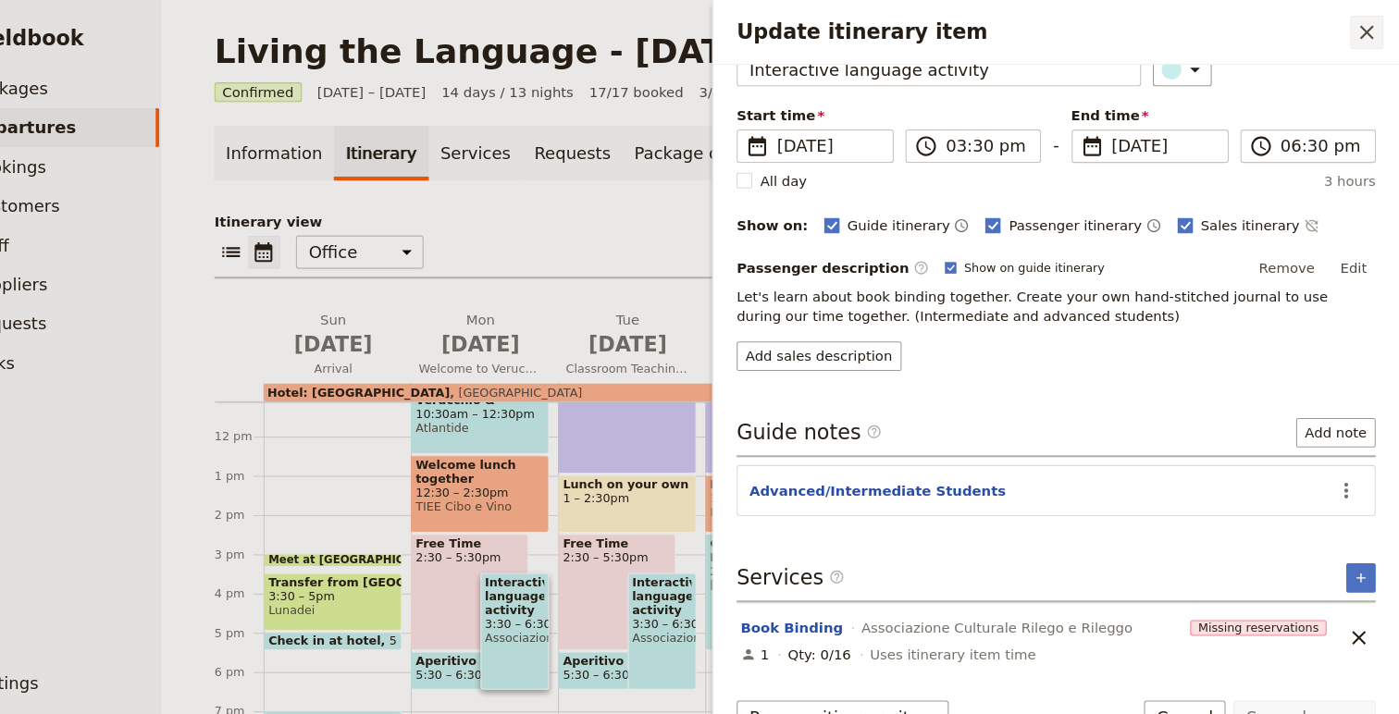
click at [1376, 21] on icon "Close drawer" at bounding box center [1368, 30] width 22 height 22
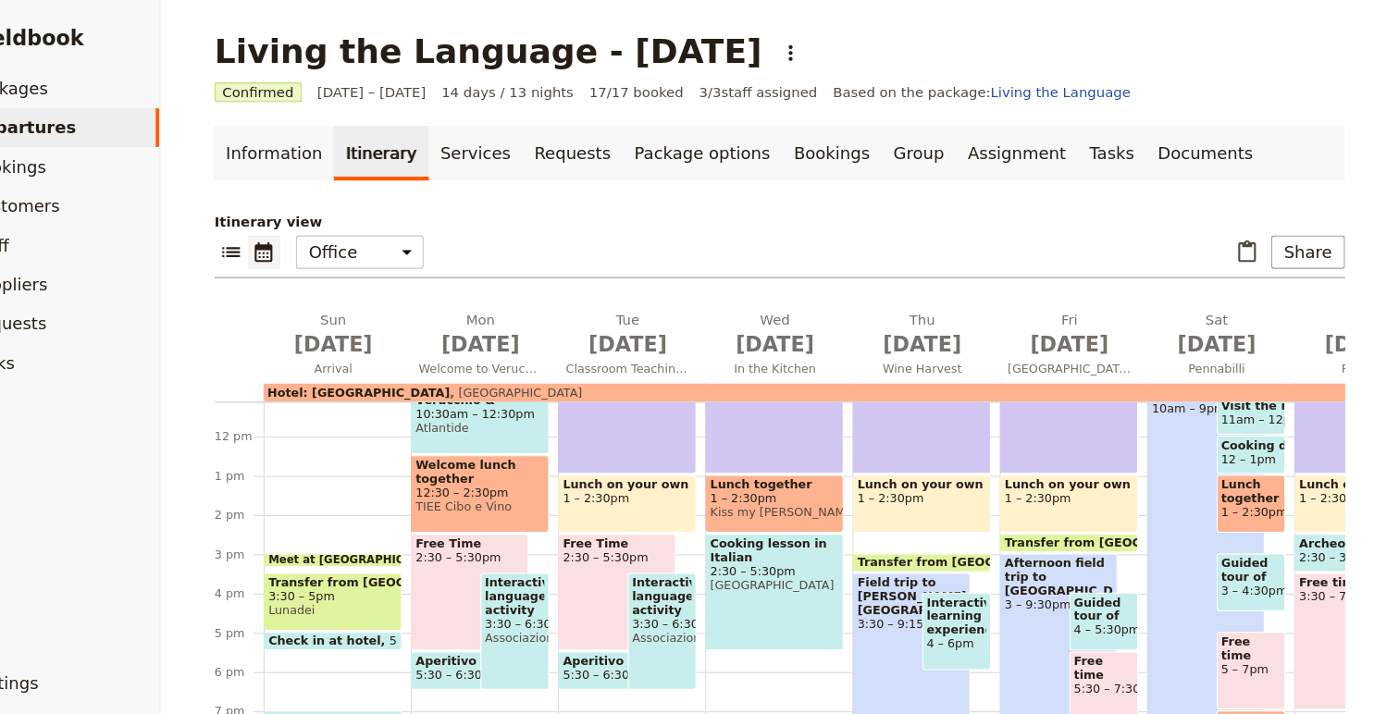
scroll to position [64, 0]
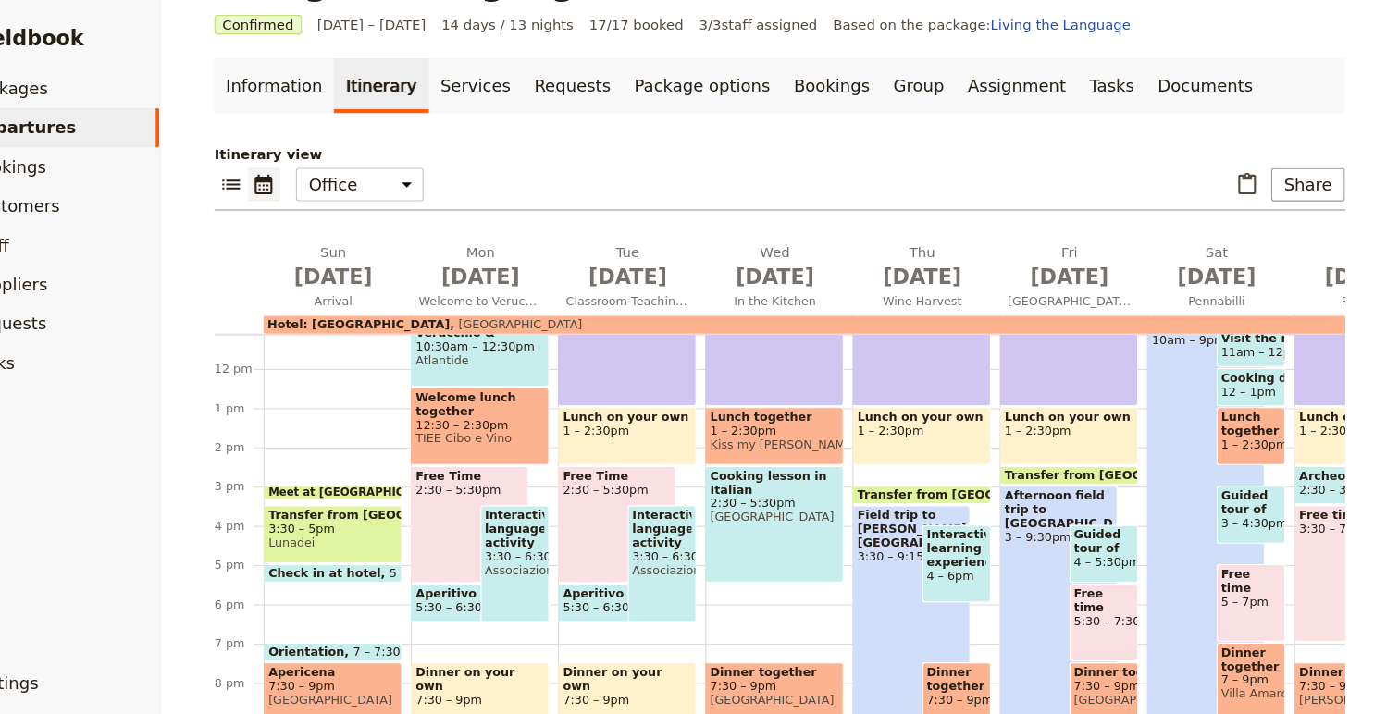
click at [561, 535] on span "Associazione Culturale Rilego e Rileggo" at bounding box center [565, 537] width 56 height 13
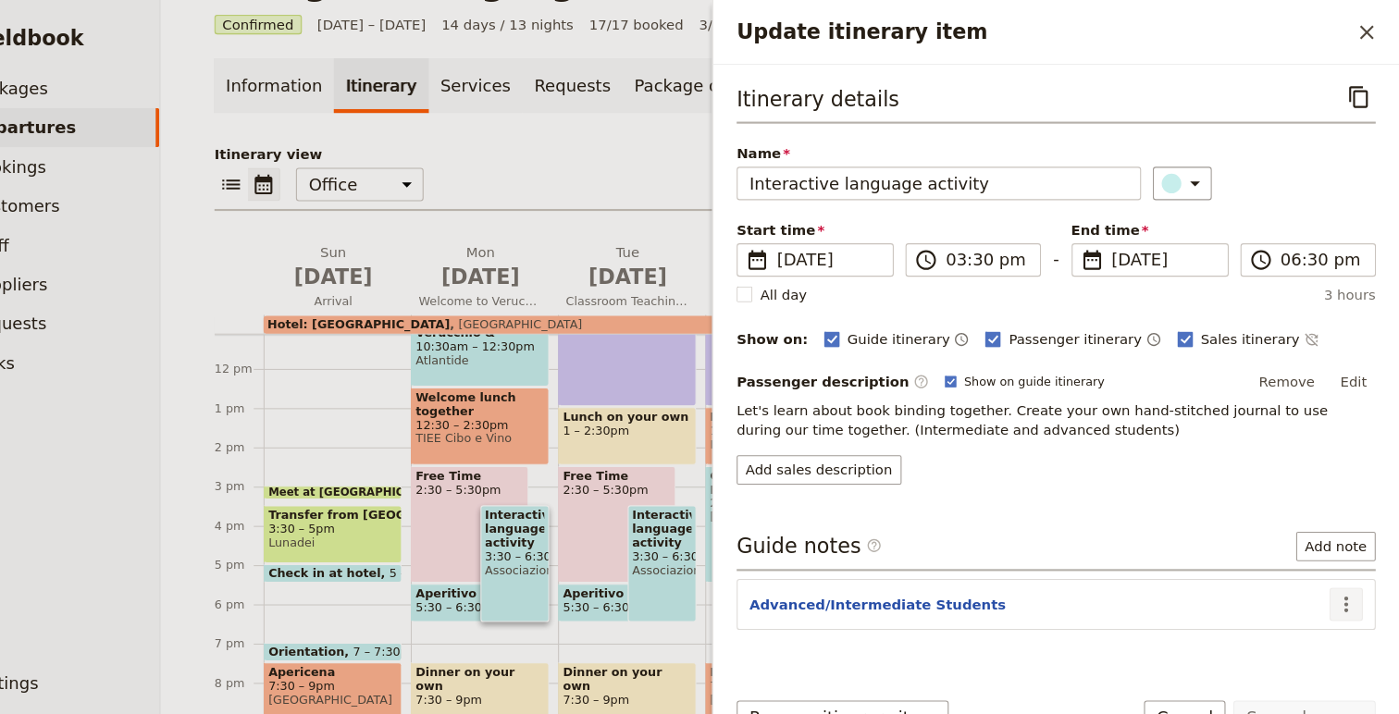
click at [1347, 567] on icon "Actions" at bounding box center [1349, 570] width 22 height 22
click at [1205, 413] on p "Let's learn about book binding together. Create your own hand-stitched journal …" at bounding box center [1075, 395] width 602 height 37
click at [1350, 360] on button "Edit" at bounding box center [1356, 360] width 42 height 28
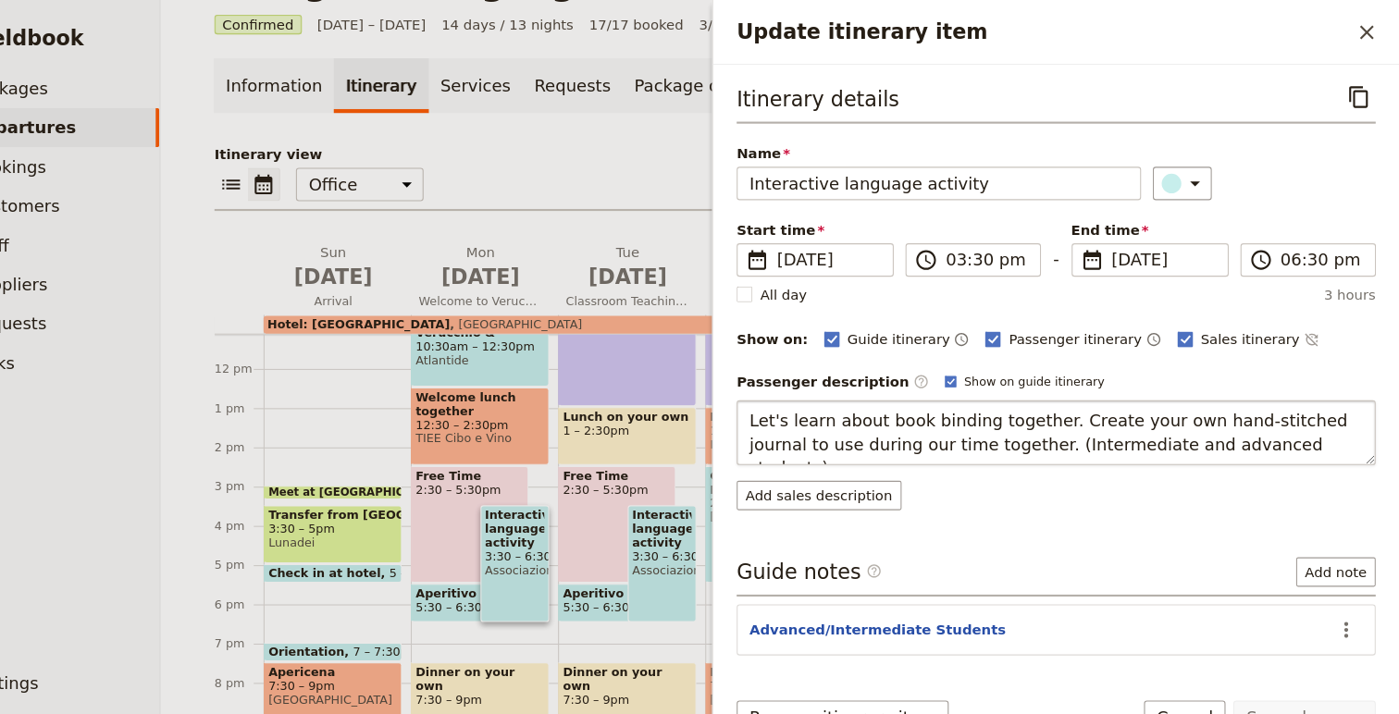
click at [1043, 423] on textarea "Let's learn about book binding together. Create your own hand-stitched journal …" at bounding box center [1075, 407] width 602 height 61
drag, startPoint x: 1043, startPoint y: 423, endPoint x: 1224, endPoint y: 412, distance: 181.6
click at [1224, 412] on textarea "Let's learn about book binding together. Create your own hand-stitched journal …" at bounding box center [1075, 407] width 602 height 61
type textarea "Let's learn about book binding together. Create your own hand-stitched journal …"
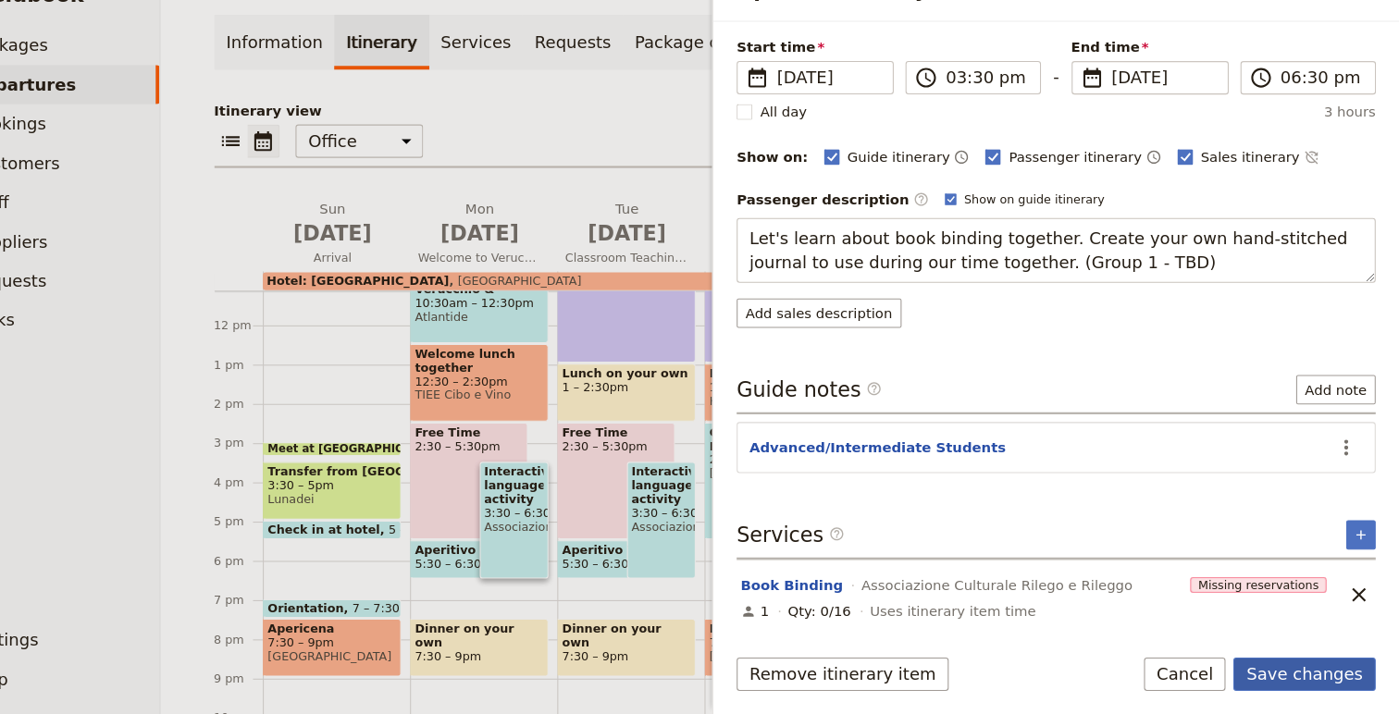
scroll to position [107, 0]
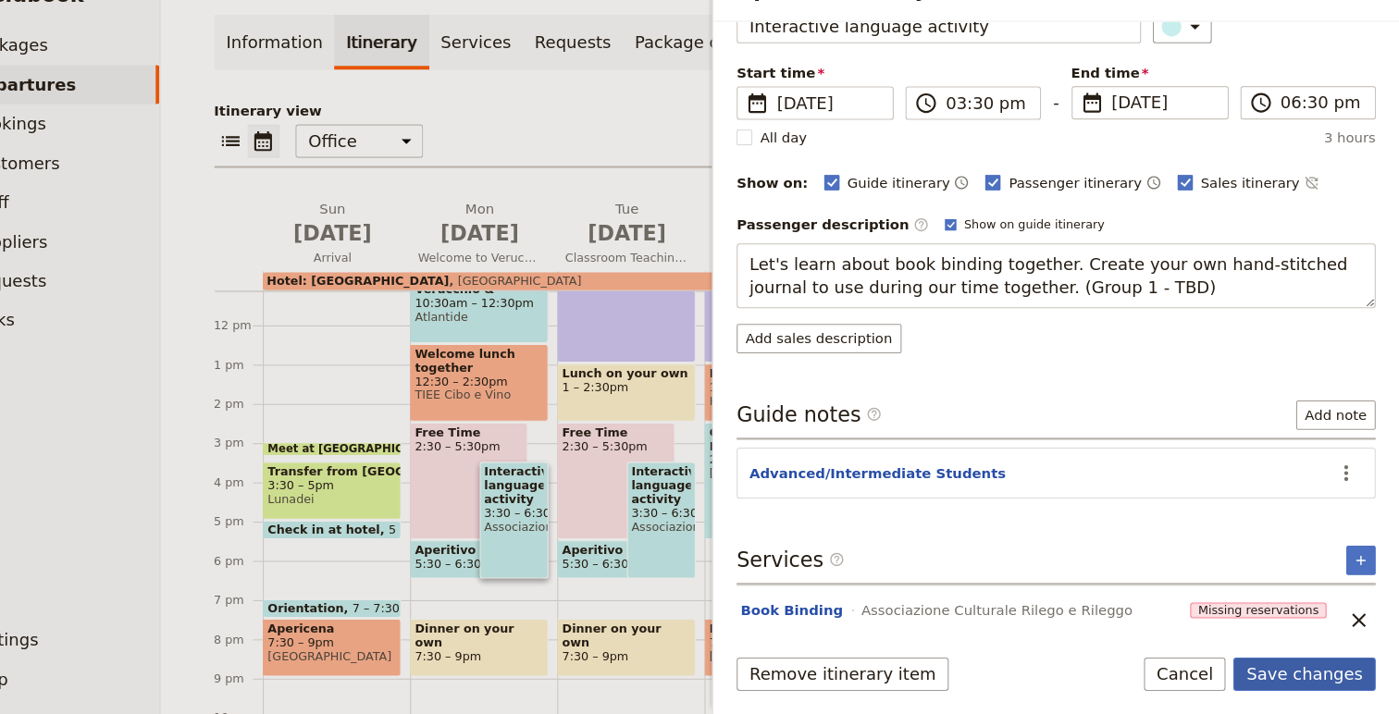
click at [1321, 678] on button "Save changes" at bounding box center [1309, 675] width 134 height 31
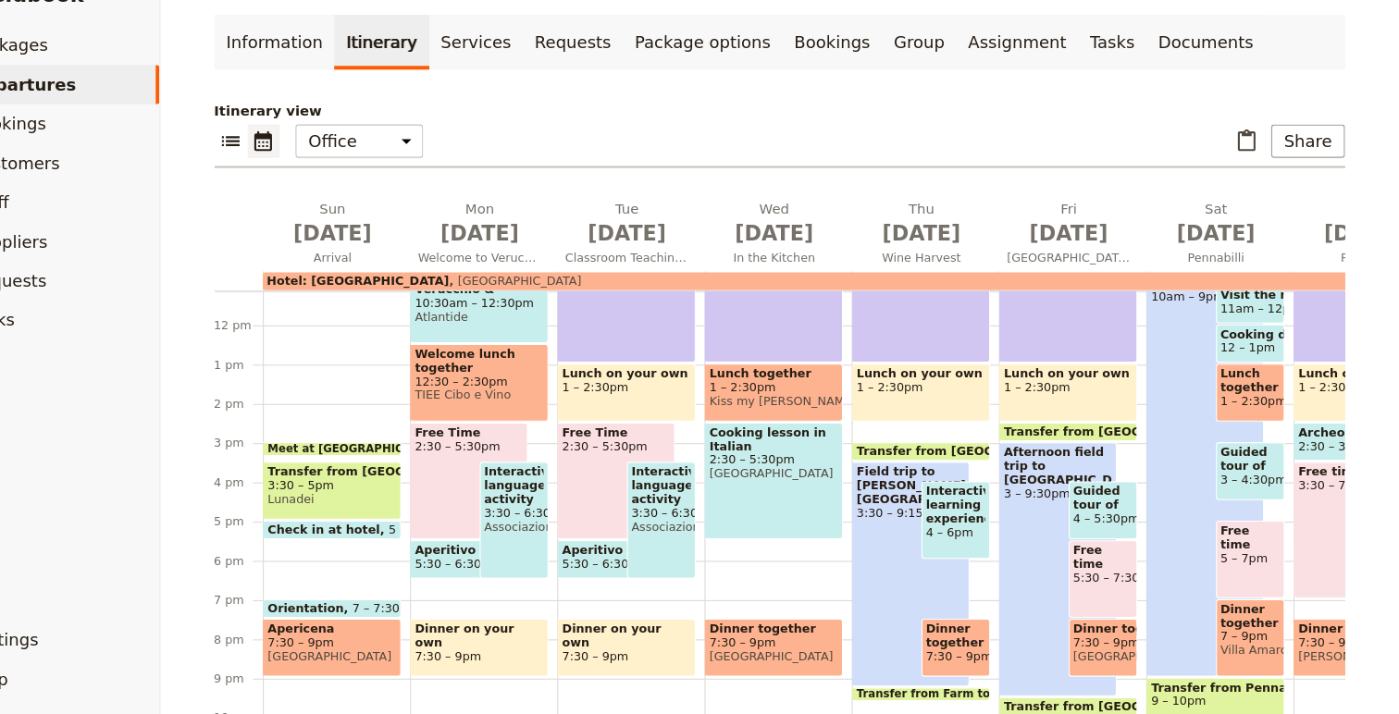
click at [513, 475] on div "Free Time 2:30 – 5:30pm" at bounding box center [522, 494] width 111 height 110
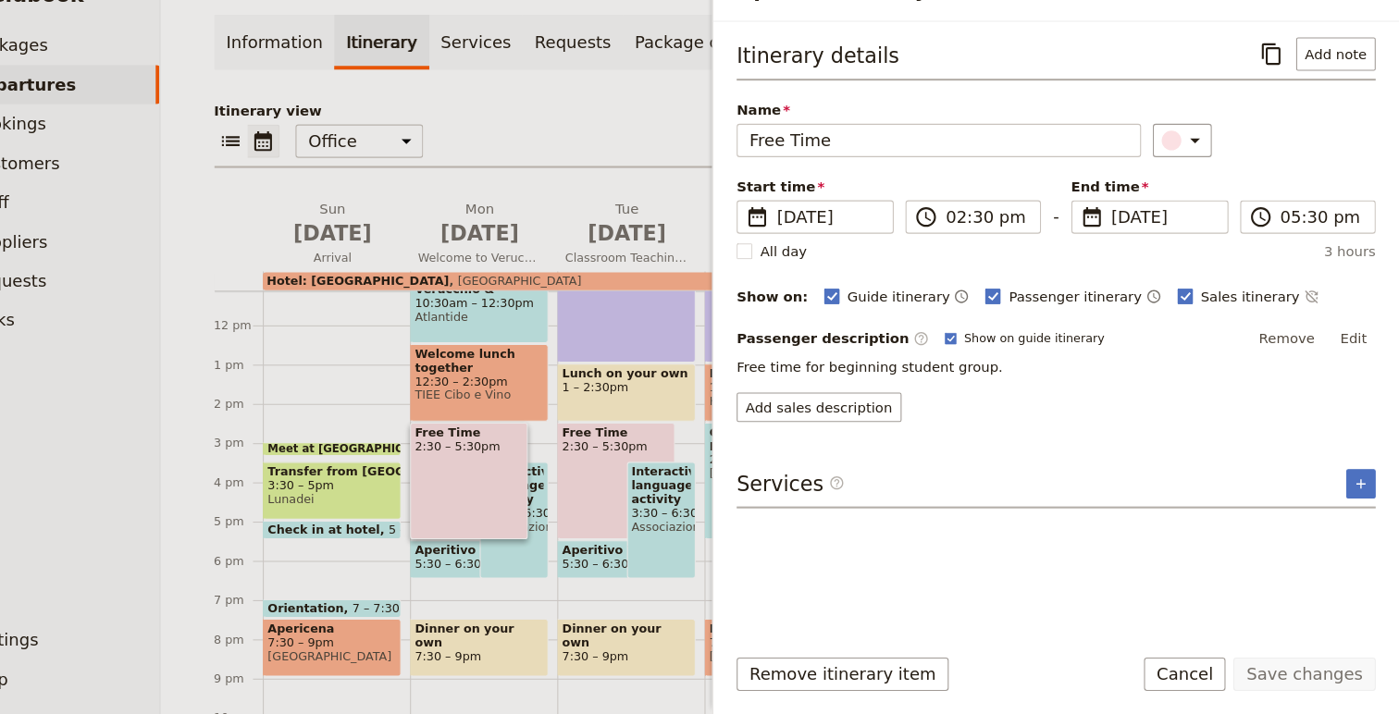
drag, startPoint x: 1347, startPoint y: 359, endPoint x: 1177, endPoint y: 382, distance: 171.8
click at [1319, 359] on div "Remove Edit" at bounding box center [1317, 360] width 118 height 28
click at [1374, 356] on button "Edit" at bounding box center [1356, 360] width 42 height 28
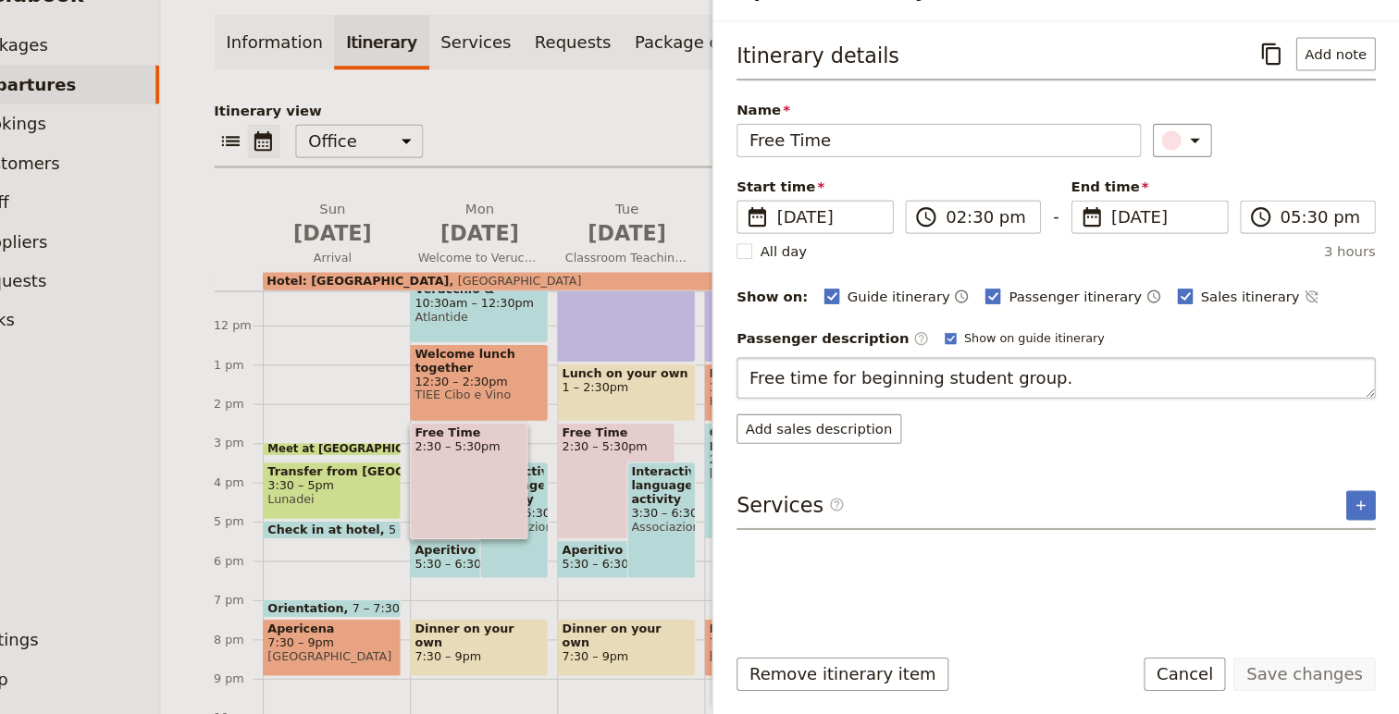
click at [909, 396] on textarea "Free time for beginning student group." at bounding box center [1075, 396] width 602 height 39
drag, startPoint x: 909, startPoint y: 396, endPoint x: 1105, endPoint y: 408, distance: 195.6
click at [1105, 408] on textarea "Free time for beginning student group." at bounding box center [1075, 396] width 602 height 39
type textarea "Free time for Group 2 (TBD)."
click at [1308, 674] on button "Save changes" at bounding box center [1309, 675] width 134 height 31
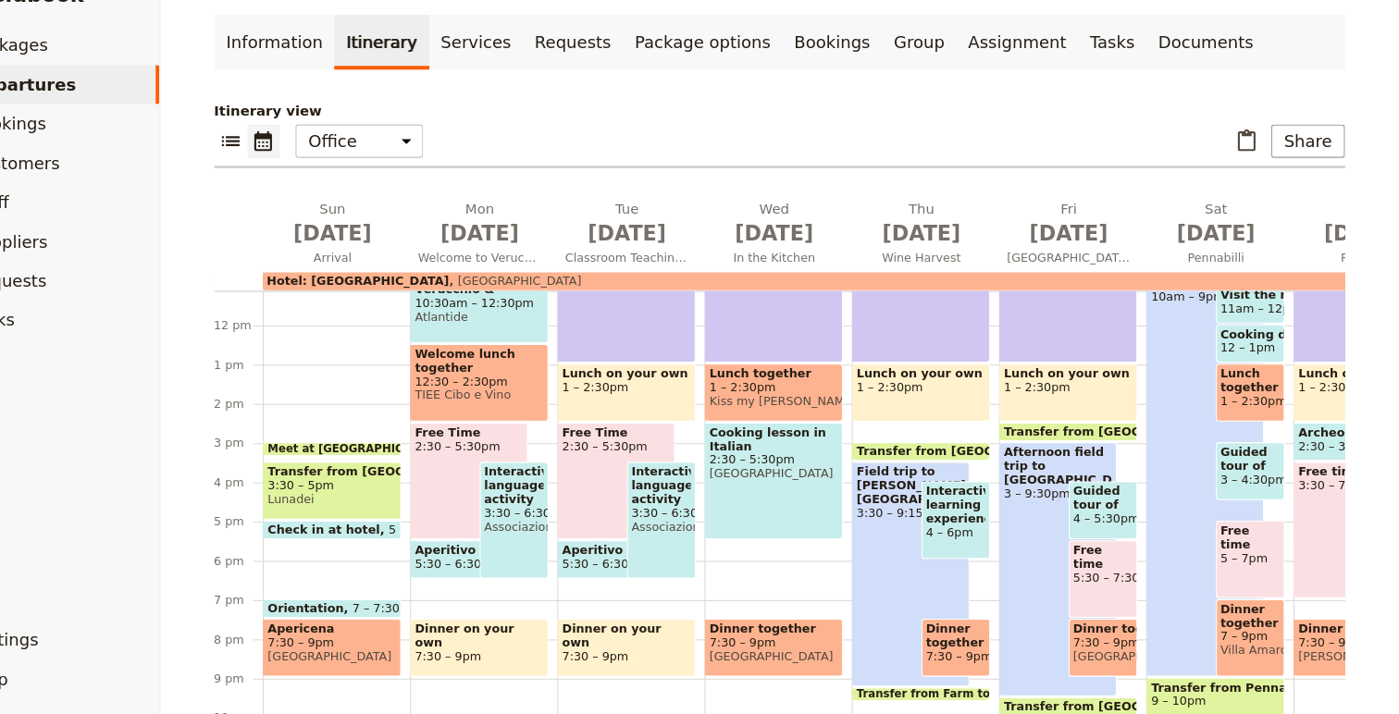
click at [642, 466] on span "2:30 – 5:30pm" at bounding box center [662, 461] width 102 height 13
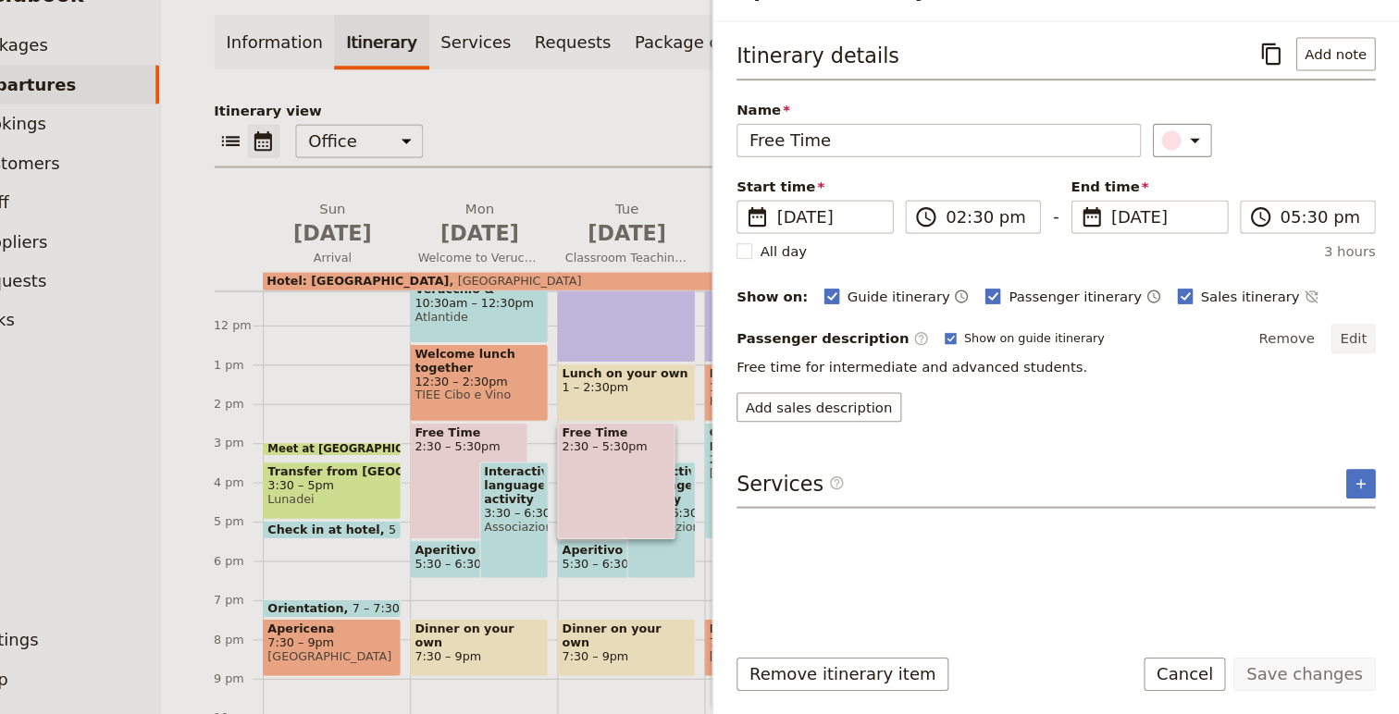
click at [1362, 353] on button "Edit" at bounding box center [1356, 360] width 42 height 28
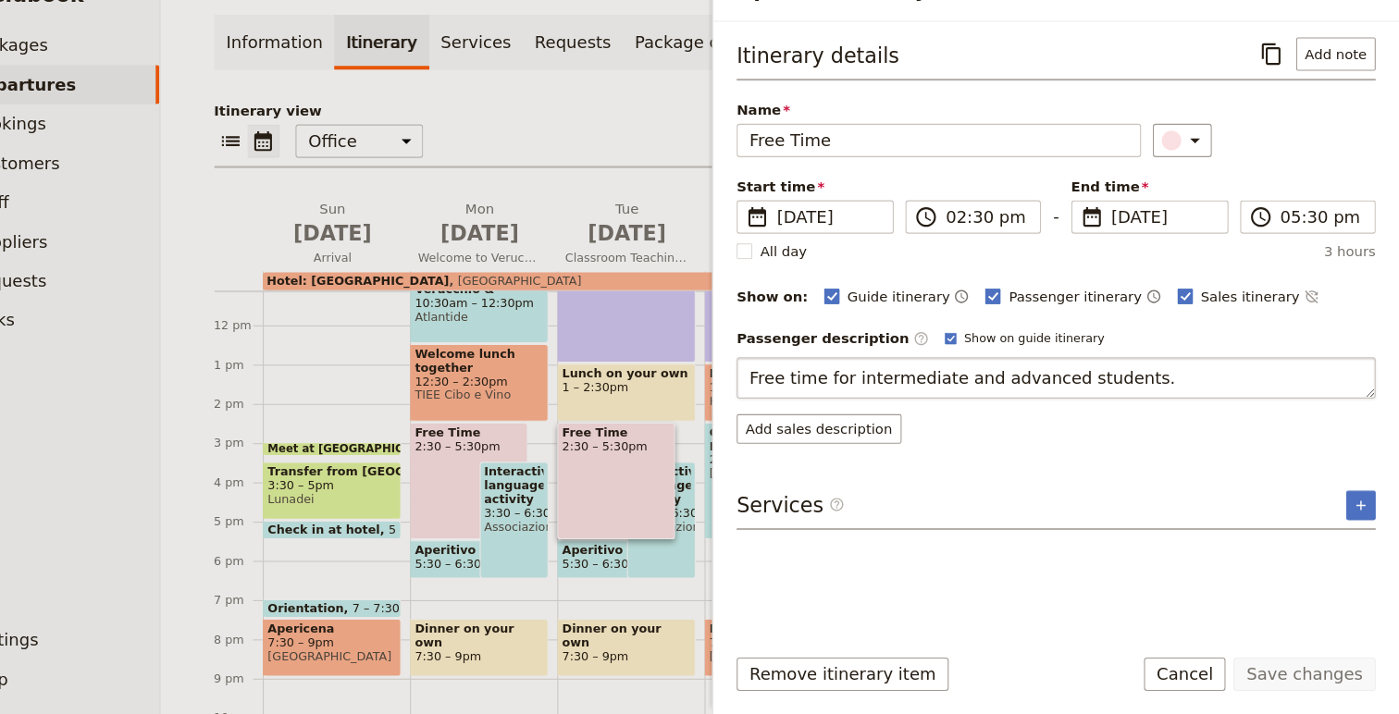
click at [988, 398] on textarea "Free time for intermediate and advanced students." at bounding box center [1075, 396] width 602 height 39
drag, startPoint x: 988, startPoint y: 398, endPoint x: 1153, endPoint y: 387, distance: 165.0
click at [1153, 387] on textarea "Free time for intermediate and advanced students." at bounding box center [1075, 396] width 602 height 39
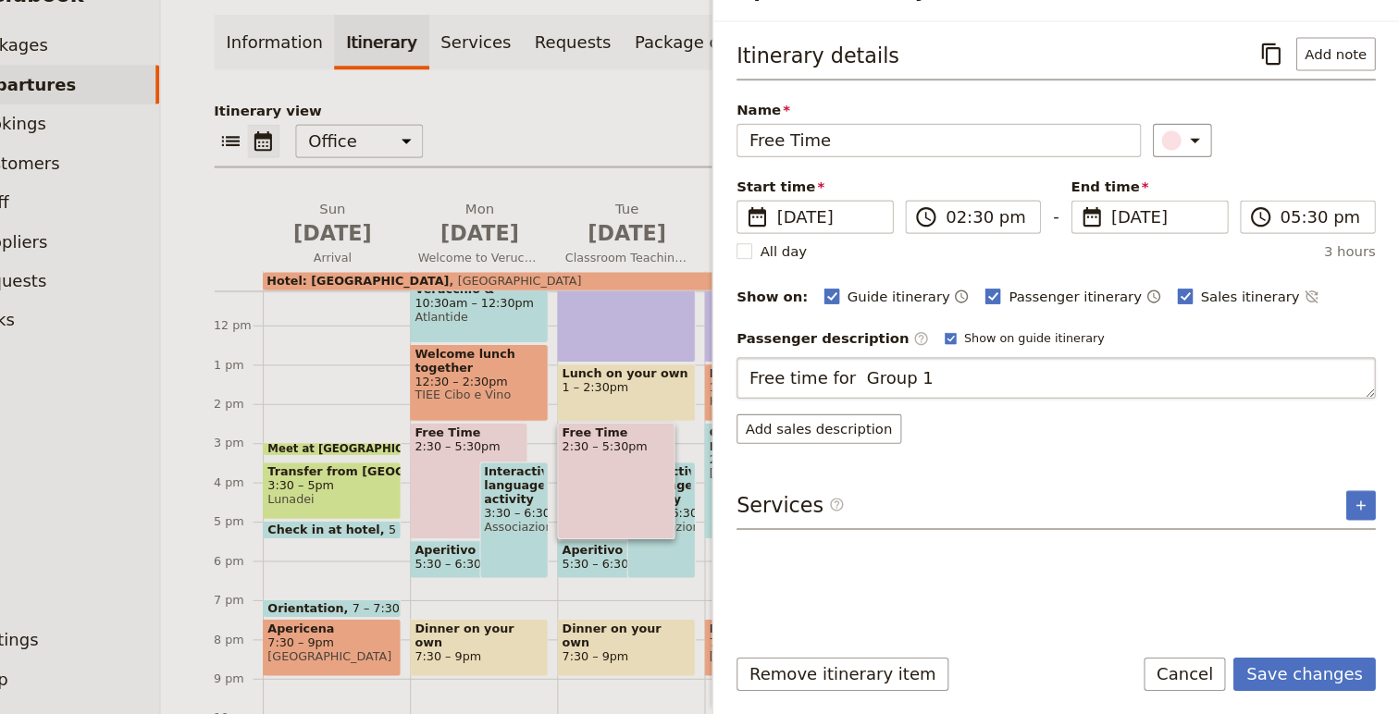
click at [877, 394] on textarea "Free time for Group 1" at bounding box center [1075, 396] width 602 height 39
type textarea "Free time for Group 1"
click at [1308, 676] on button "Save changes" at bounding box center [1309, 675] width 134 height 31
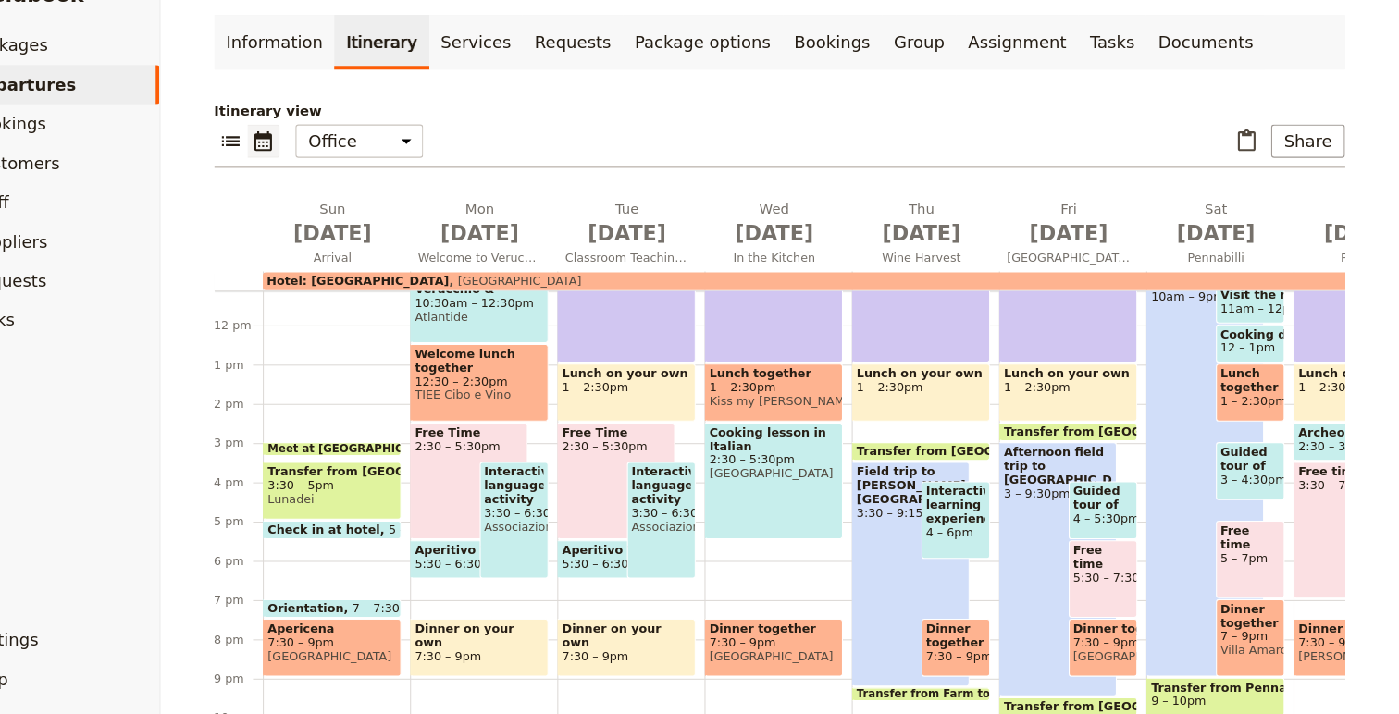
click at [565, 518] on span "3:30 – 6:30pm" at bounding box center [565, 524] width 56 height 13
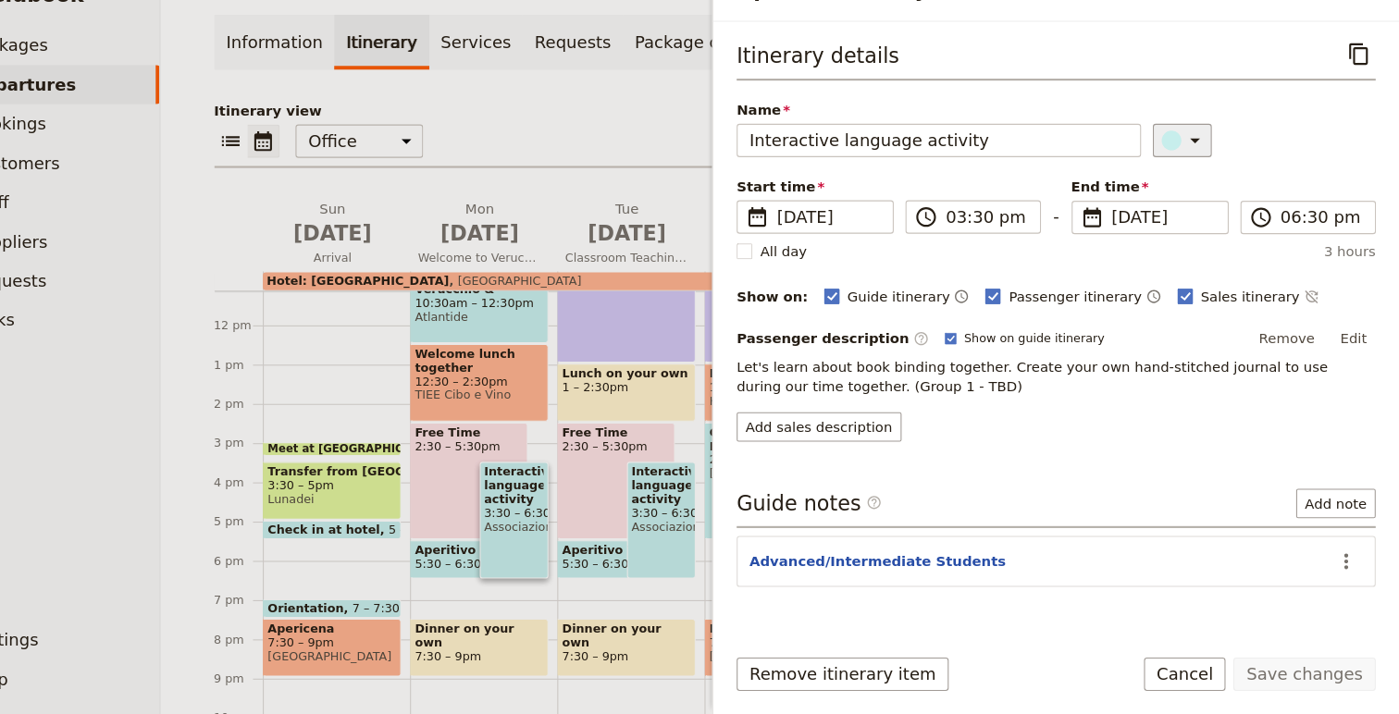
scroll to position [0, 0]
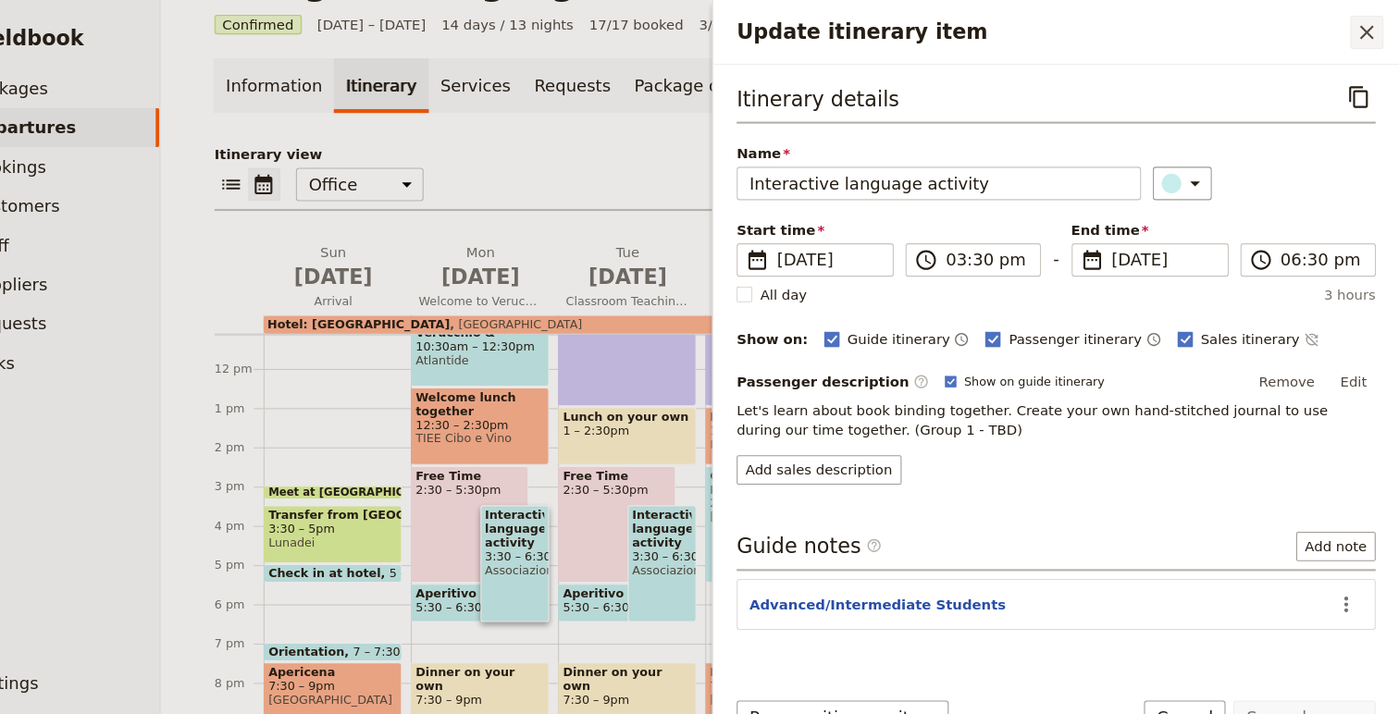
click at [1366, 32] on icon "Close drawer" at bounding box center [1368, 30] width 13 height 13
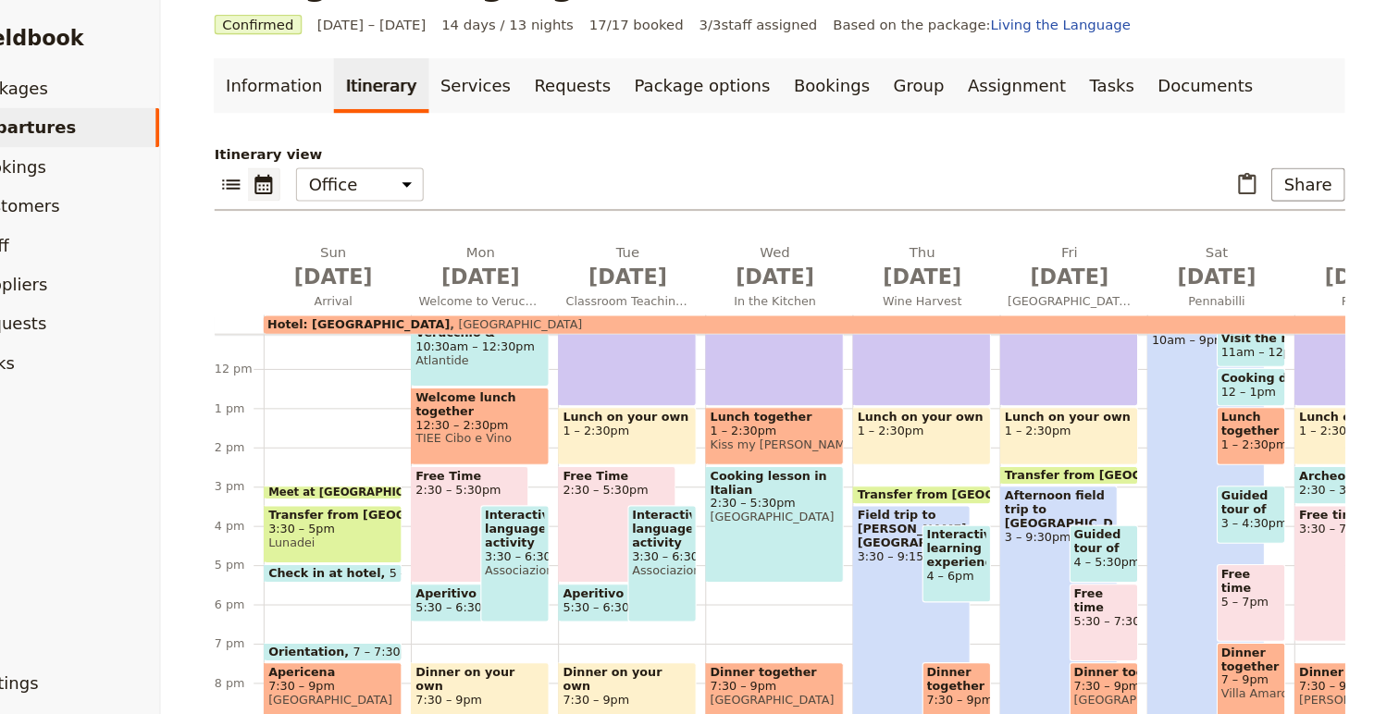
click at [703, 504] on span "Interactive language activity" at bounding box center [704, 498] width 56 height 39
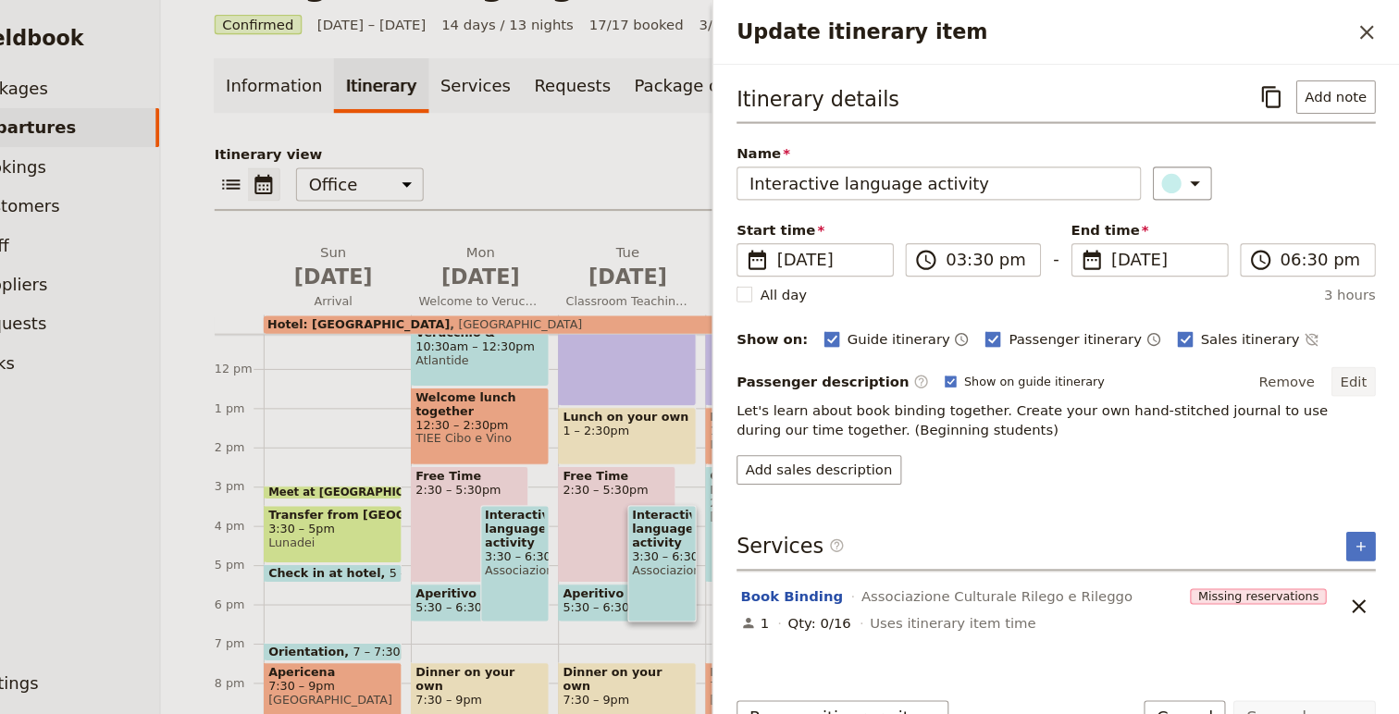
click at [1368, 352] on button "Edit" at bounding box center [1356, 360] width 42 height 28
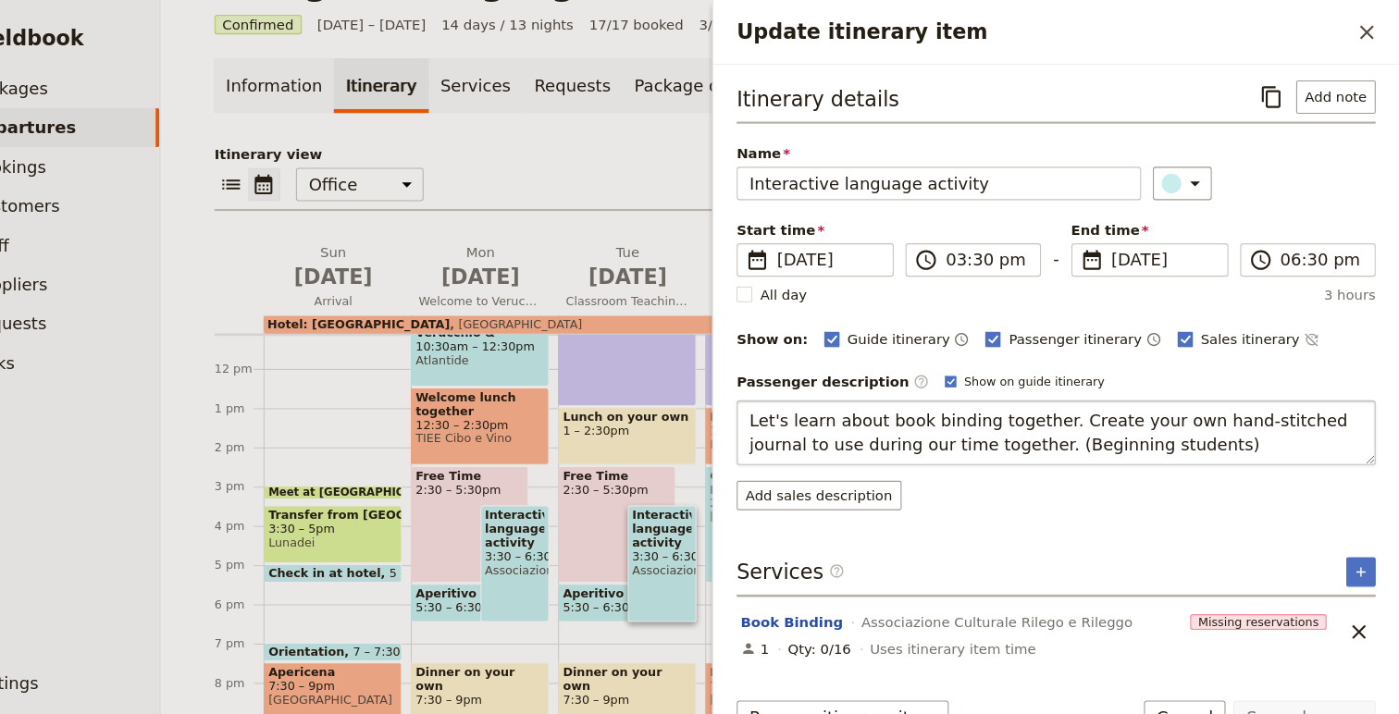
click at [1021, 421] on textarea "Let's learn about book binding together. Create your own hand-stitched journal …" at bounding box center [1075, 407] width 602 height 61
drag, startPoint x: 1021, startPoint y: 421, endPoint x: 1105, endPoint y: 424, distance: 84.2
click at [1105, 424] on textarea "Let's learn about book binding together. Create your own hand-stitched journal …" at bounding box center [1075, 407] width 602 height 61
type textarea "Let's learn about book binding together. Create your own hand-stitched journal …"
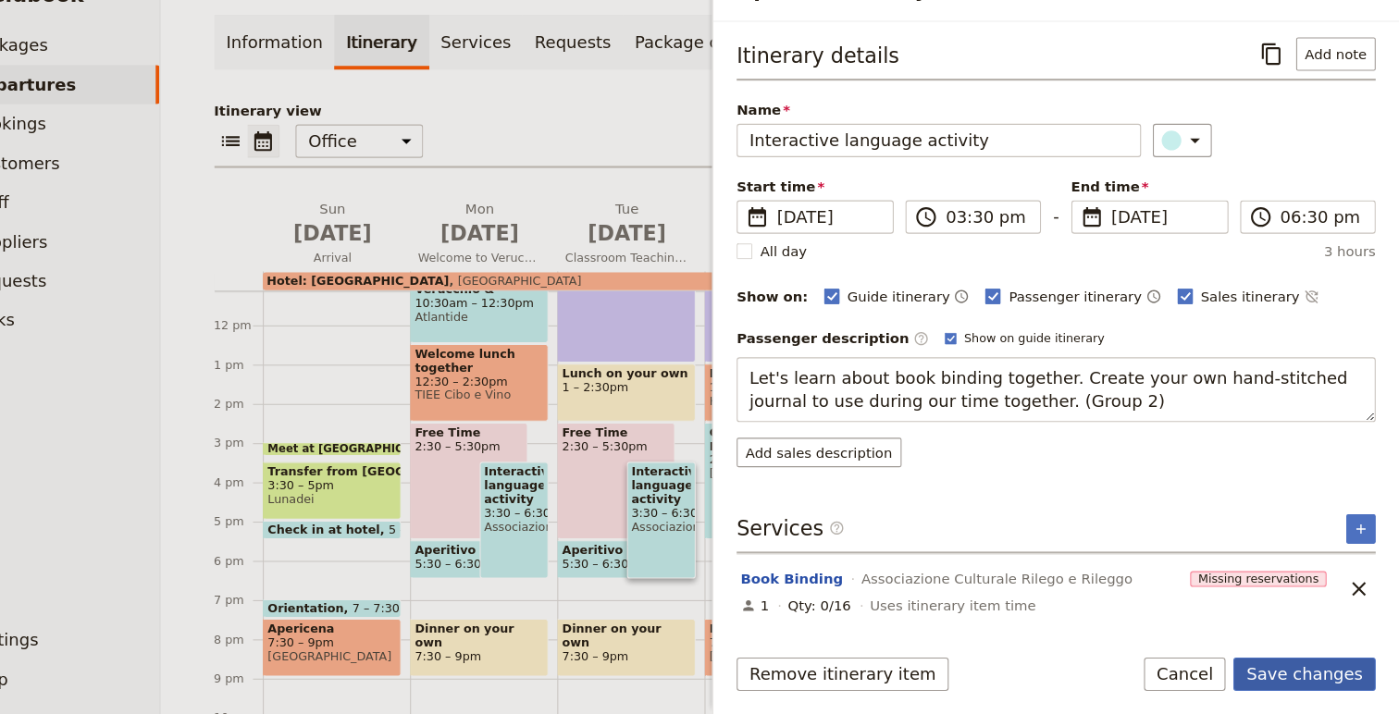
click at [1338, 663] on button "Save changes" at bounding box center [1309, 675] width 134 height 31
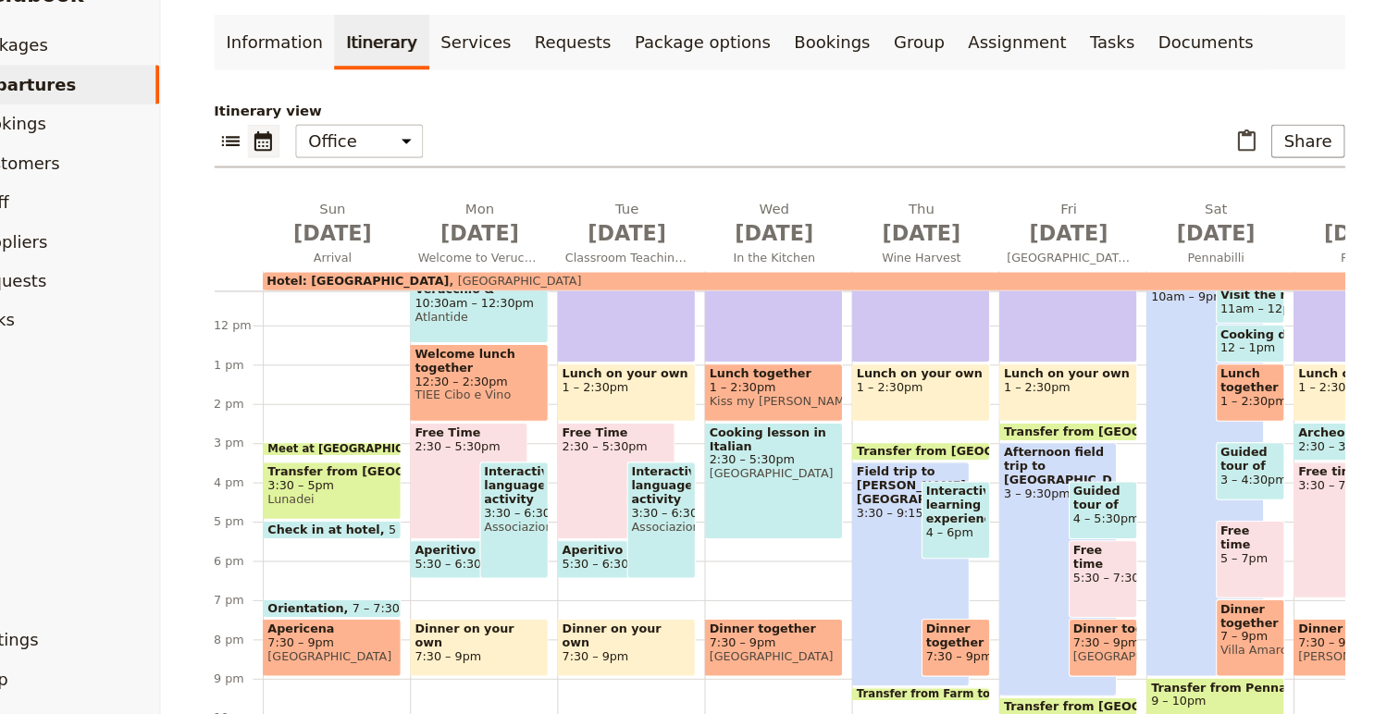
click at [512, 572] on span "5:30 – 6:30pm" at bounding box center [512, 572] width 80 height 13
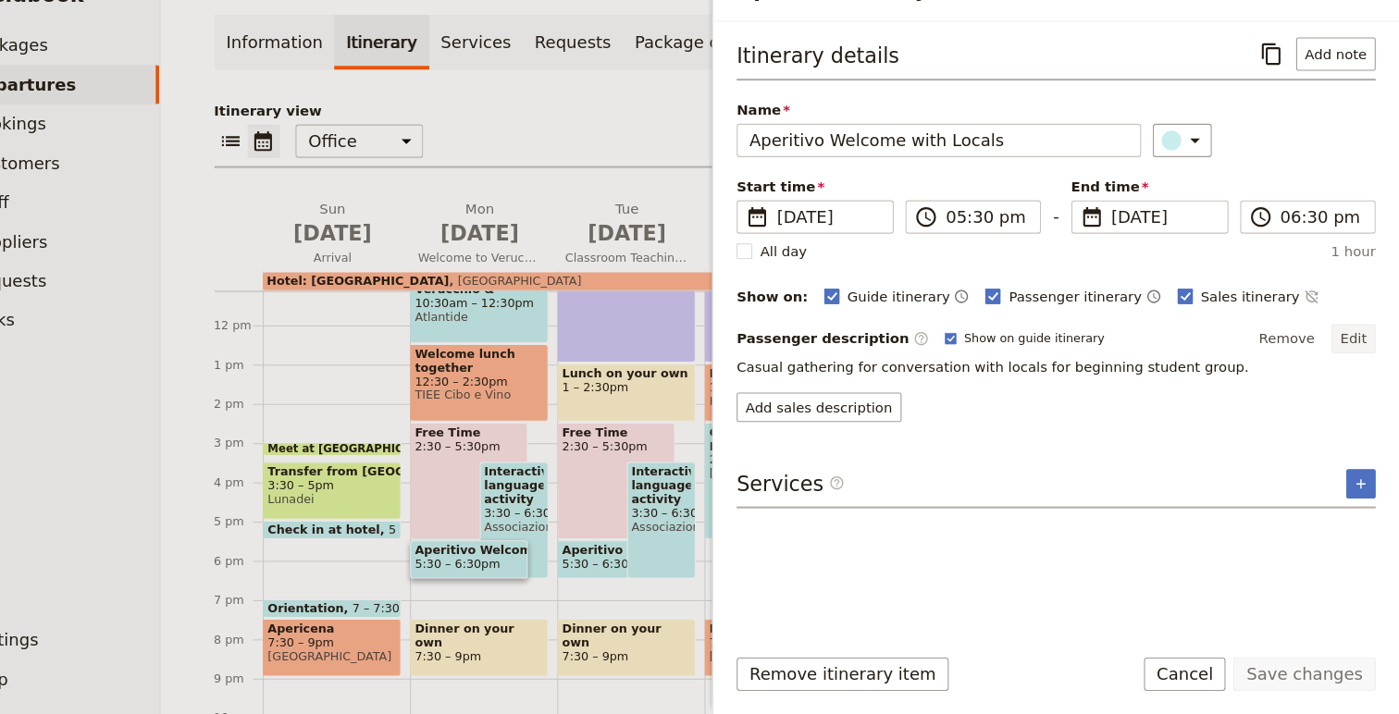
click at [1349, 364] on button "Edit" at bounding box center [1356, 360] width 42 height 28
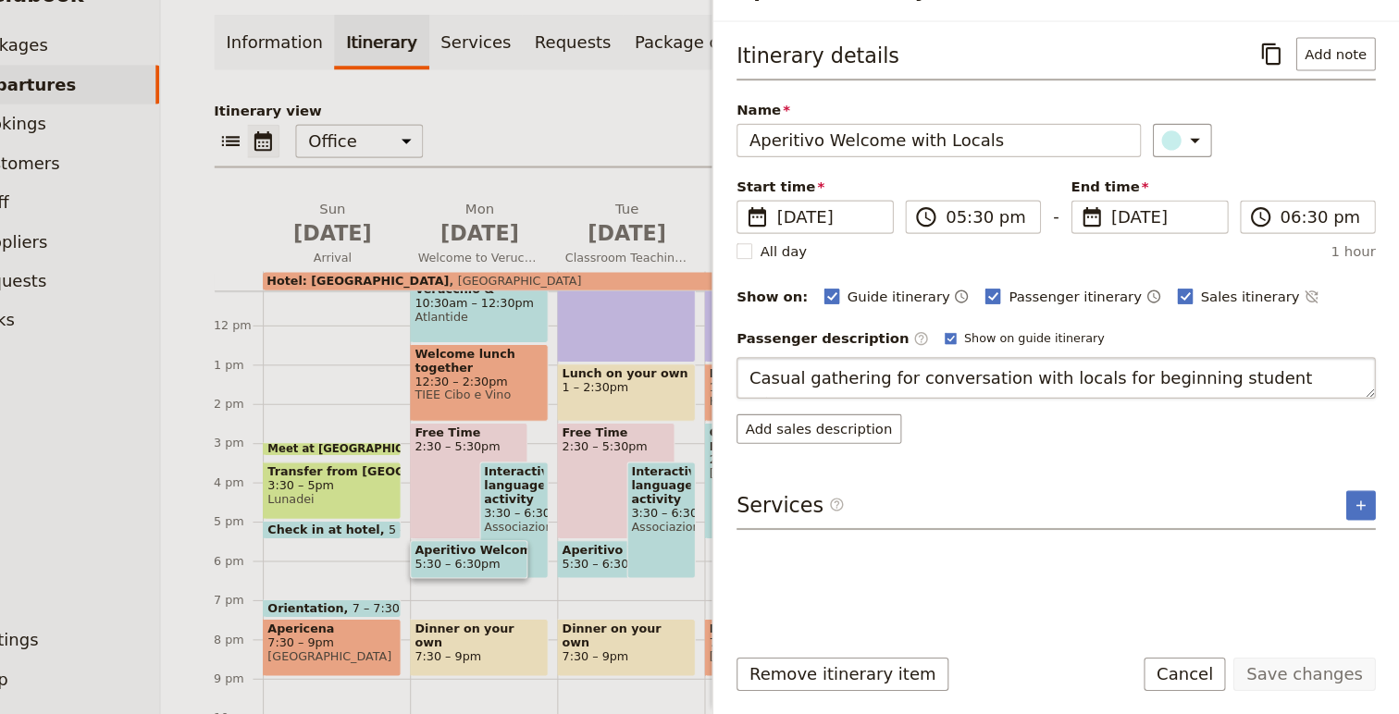
click at [1158, 401] on textarea "Casual gathering for conversation with locals for beginning student group." at bounding box center [1075, 396] width 602 height 39
drag, startPoint x: 1158, startPoint y: 401, endPoint x: 1295, endPoint y: 401, distance: 136.9
click at [1295, 401] on textarea "Casual gathering for conversation with locals for beginning student group." at bounding box center [1075, 396] width 602 height 39
type textarea "Casual gathering for conversation with locals for Group 2."
click at [1264, 667] on button "Save changes" at bounding box center [1309, 675] width 134 height 31
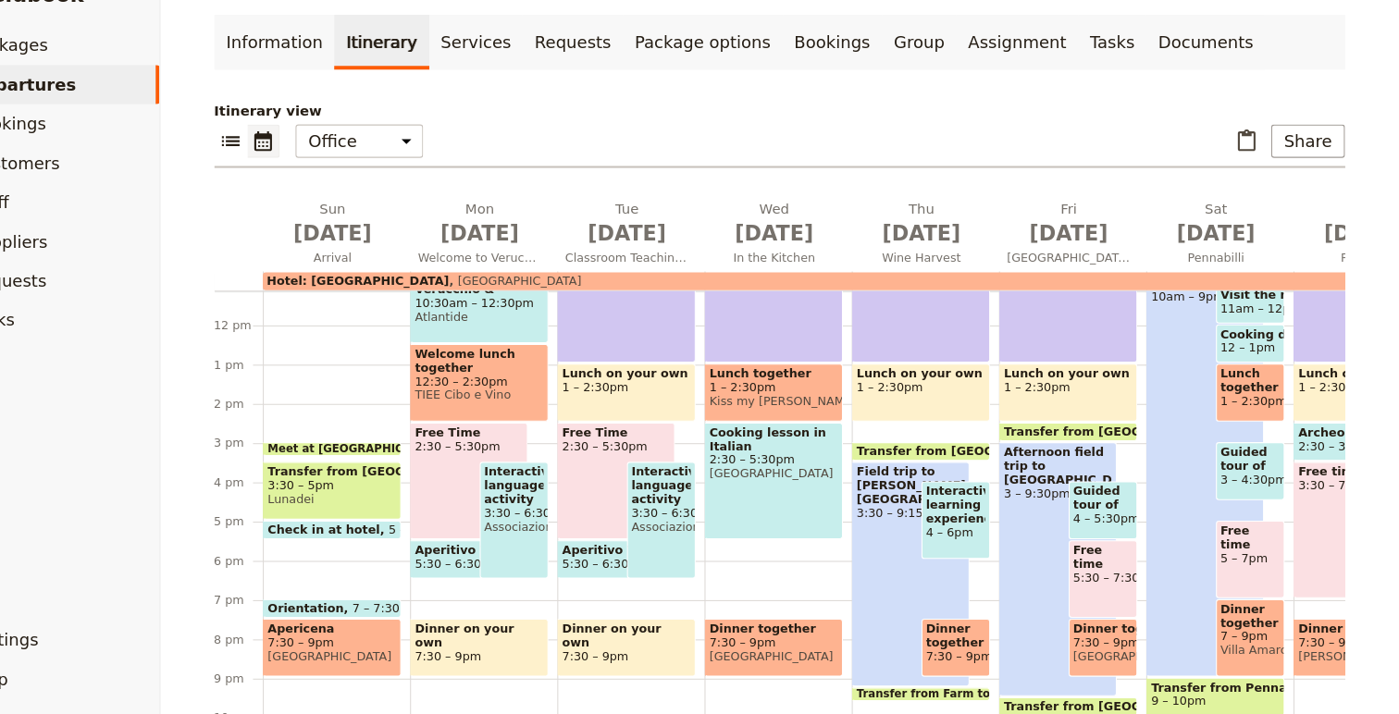
click at [629, 573] on span "5:30 – 6:30pm" at bounding box center [651, 572] width 80 height 13
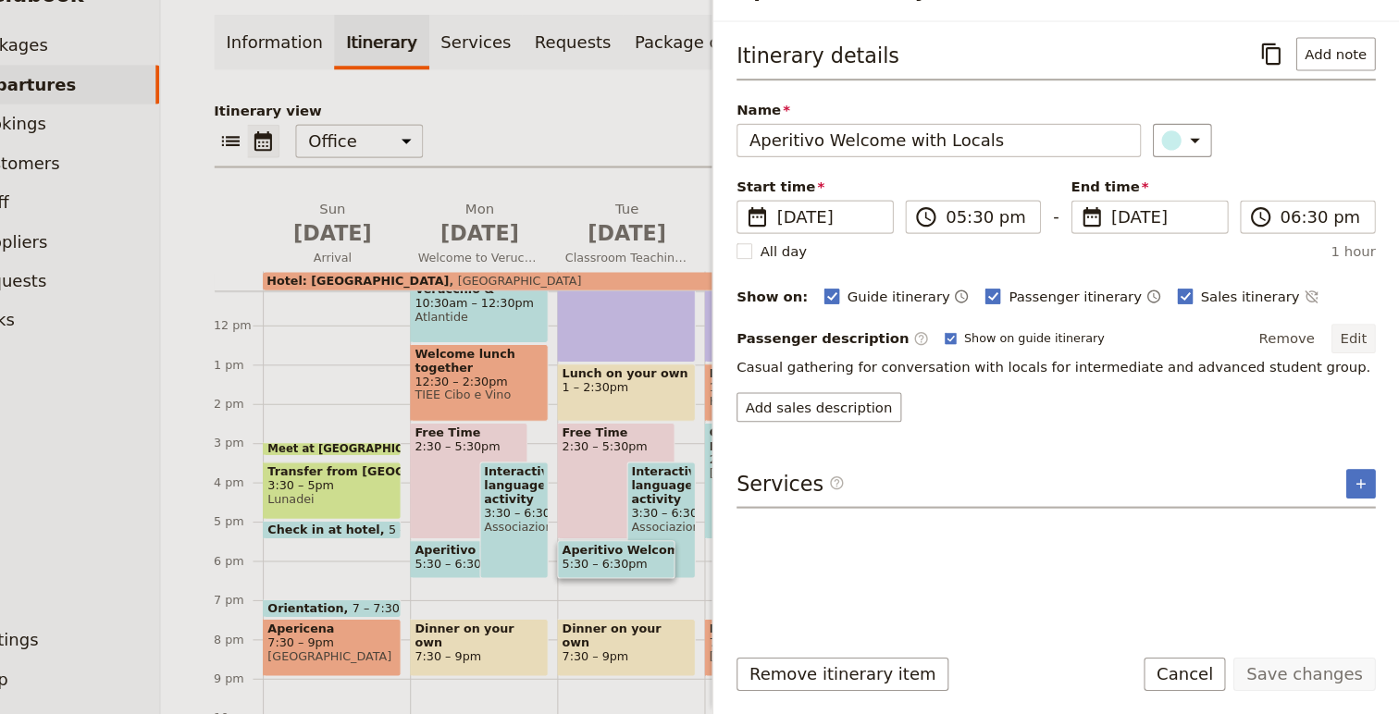
click at [1357, 356] on button "Edit" at bounding box center [1356, 360] width 42 height 28
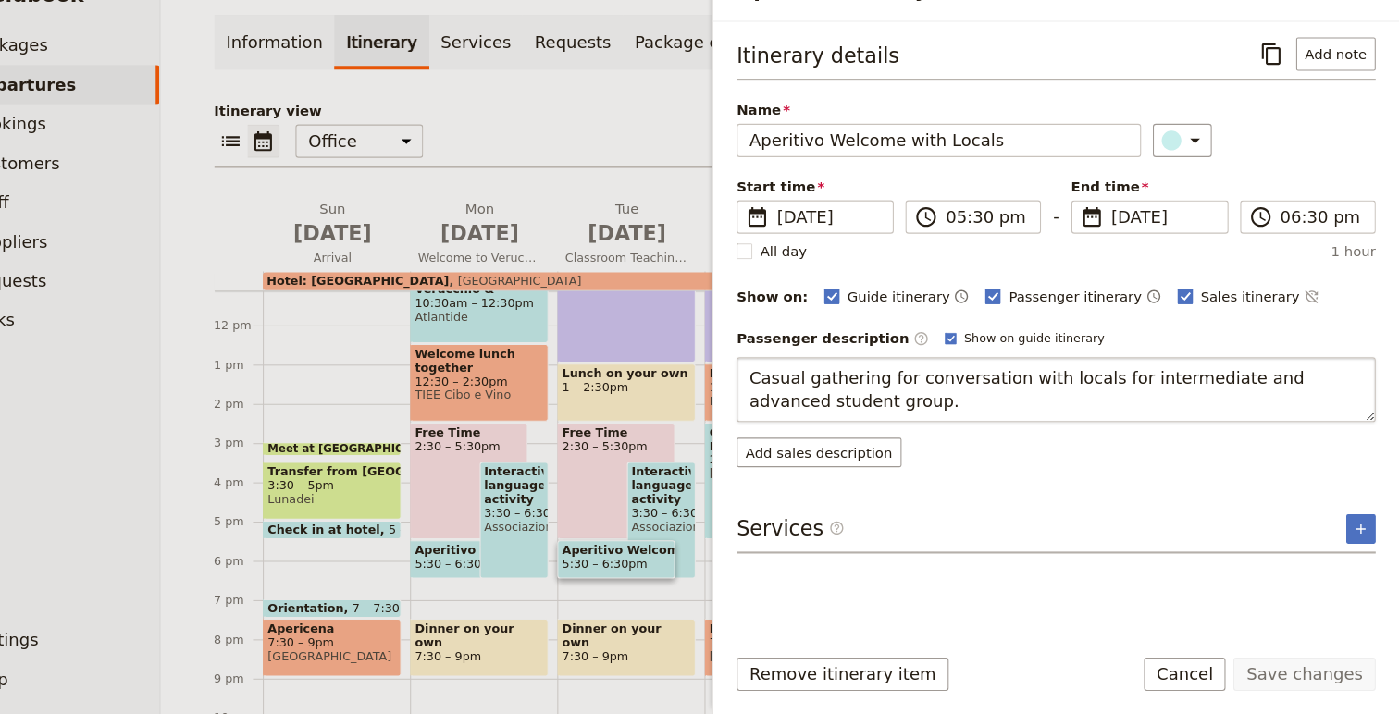
click at [1168, 406] on textarea "Casual gathering for conversation with locals for intermediate and advanced stu…" at bounding box center [1075, 407] width 602 height 61
click at [1148, 398] on textarea "Casual gathering for conversation with locals for intermediate and advanced stu…" at bounding box center [1075, 407] width 602 height 61
drag, startPoint x: 1148, startPoint y: 398, endPoint x: 1148, endPoint y: 426, distance: 27.8
click at [1148, 426] on textarea "Casual gathering for conversation with locals for intermediate and advanced stu…" at bounding box center [1075, 407] width 602 height 61
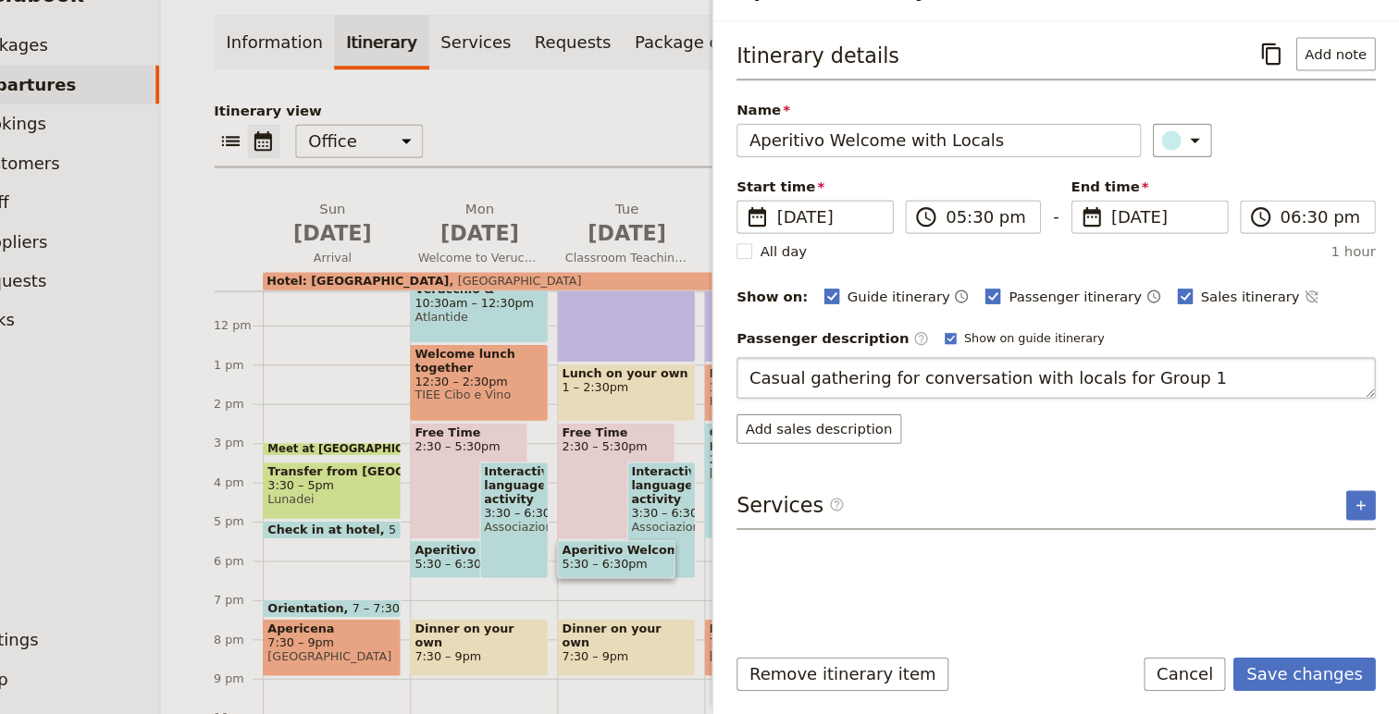
type textarea "Casual gathering for conversation with locals for Group 1."
click at [1289, 678] on button "Save changes" at bounding box center [1309, 675] width 134 height 31
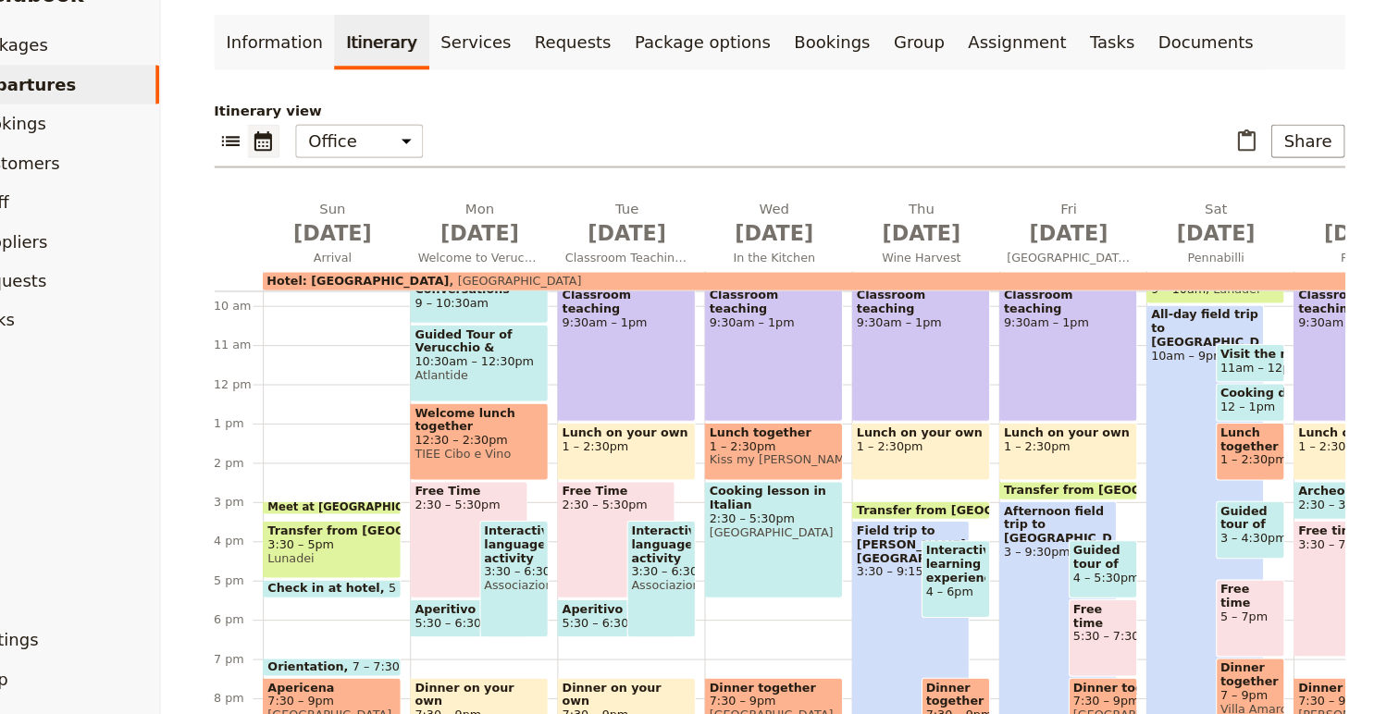
scroll to position [375, 0]
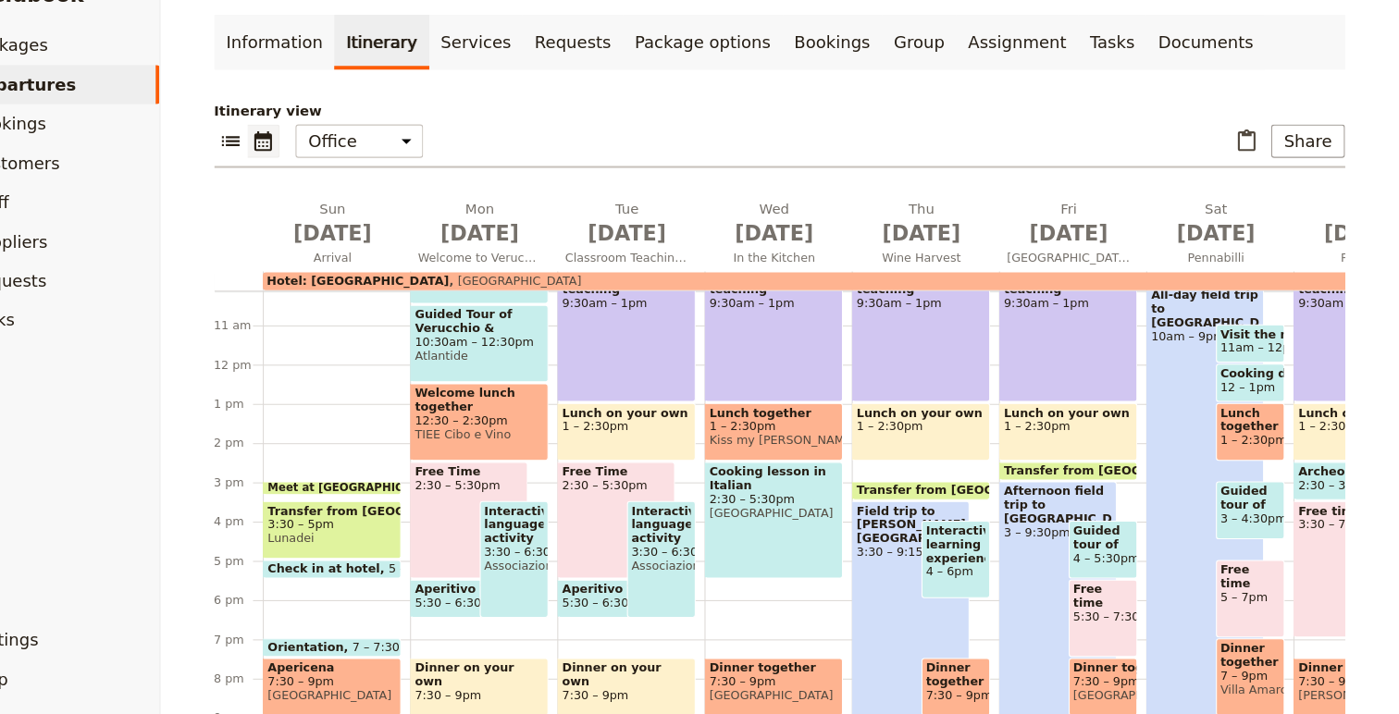
click at [512, 608] on span "5:30 – 6:30pm" at bounding box center [512, 609] width 80 height 13
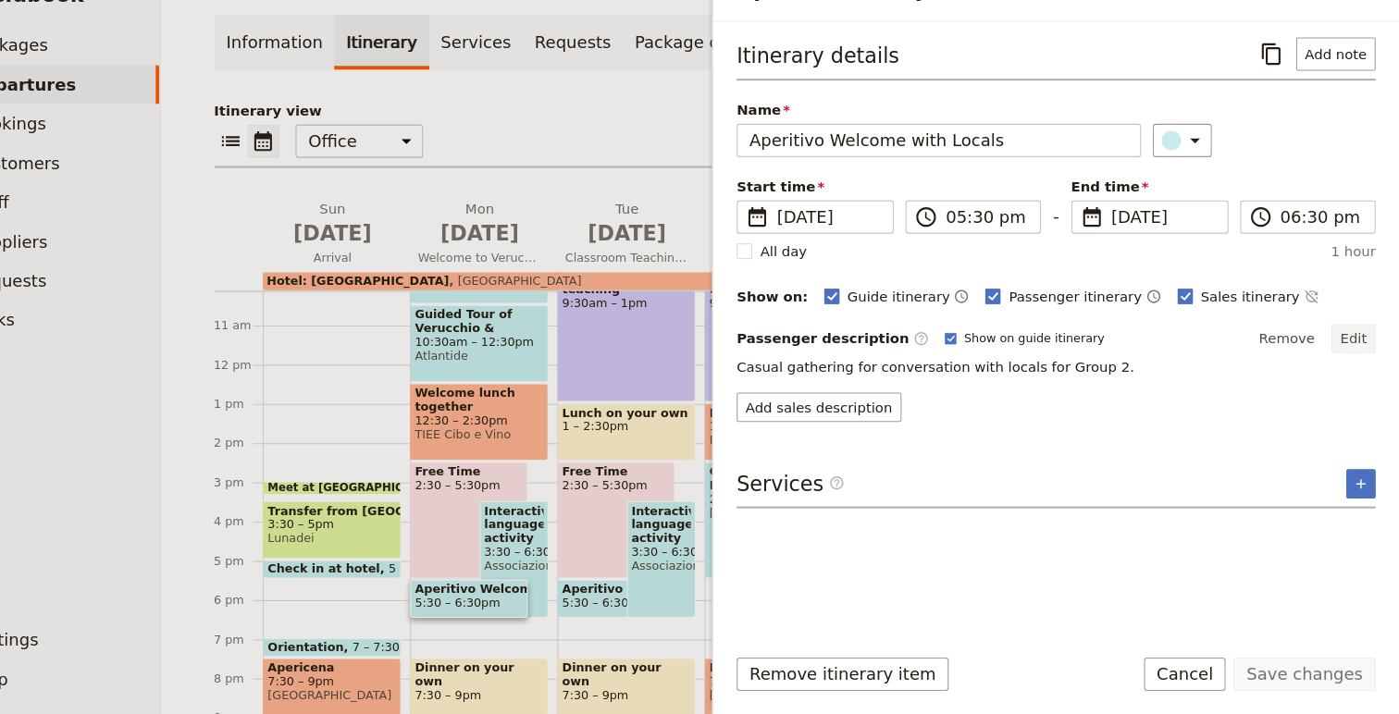
click at [1351, 360] on button "Edit" at bounding box center [1356, 360] width 42 height 28
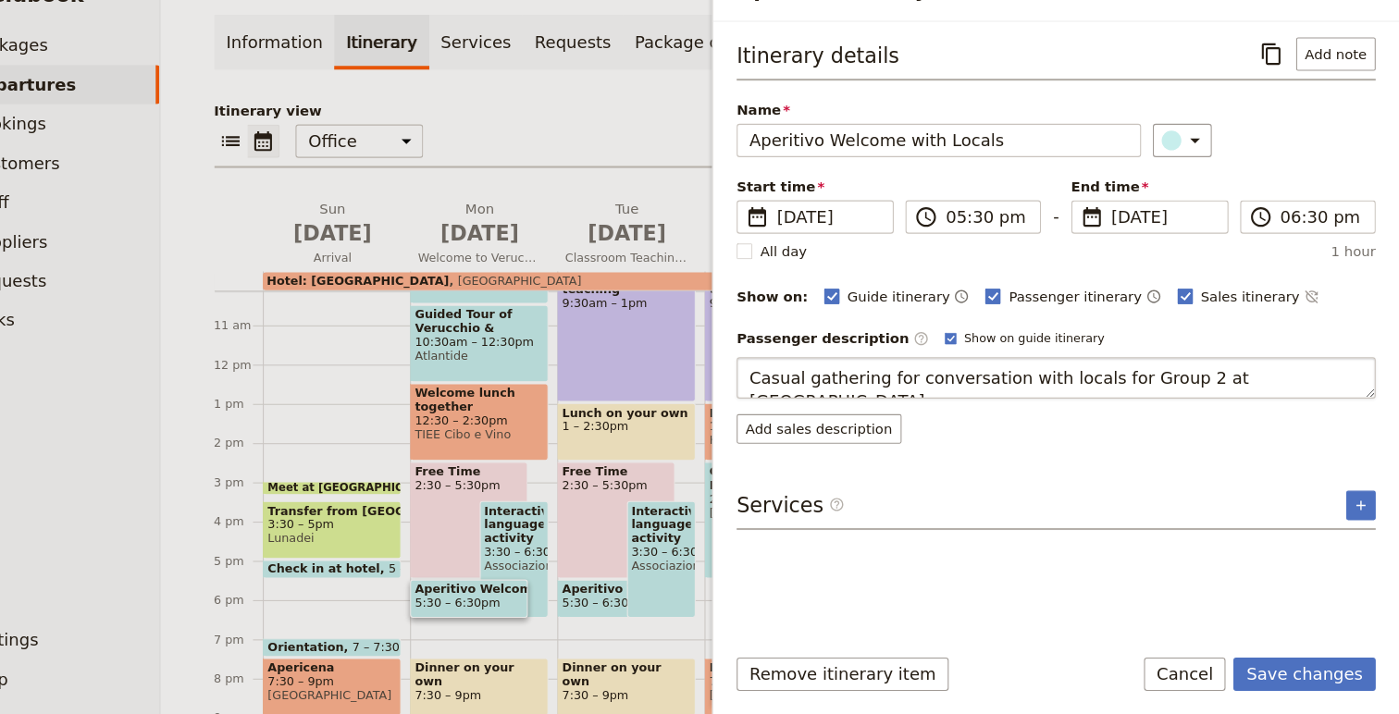
click at [1184, 400] on textarea "Casual gathering for conversation with locals for Group 2 at [GEOGRAPHIC_DATA]." at bounding box center [1075, 396] width 602 height 39
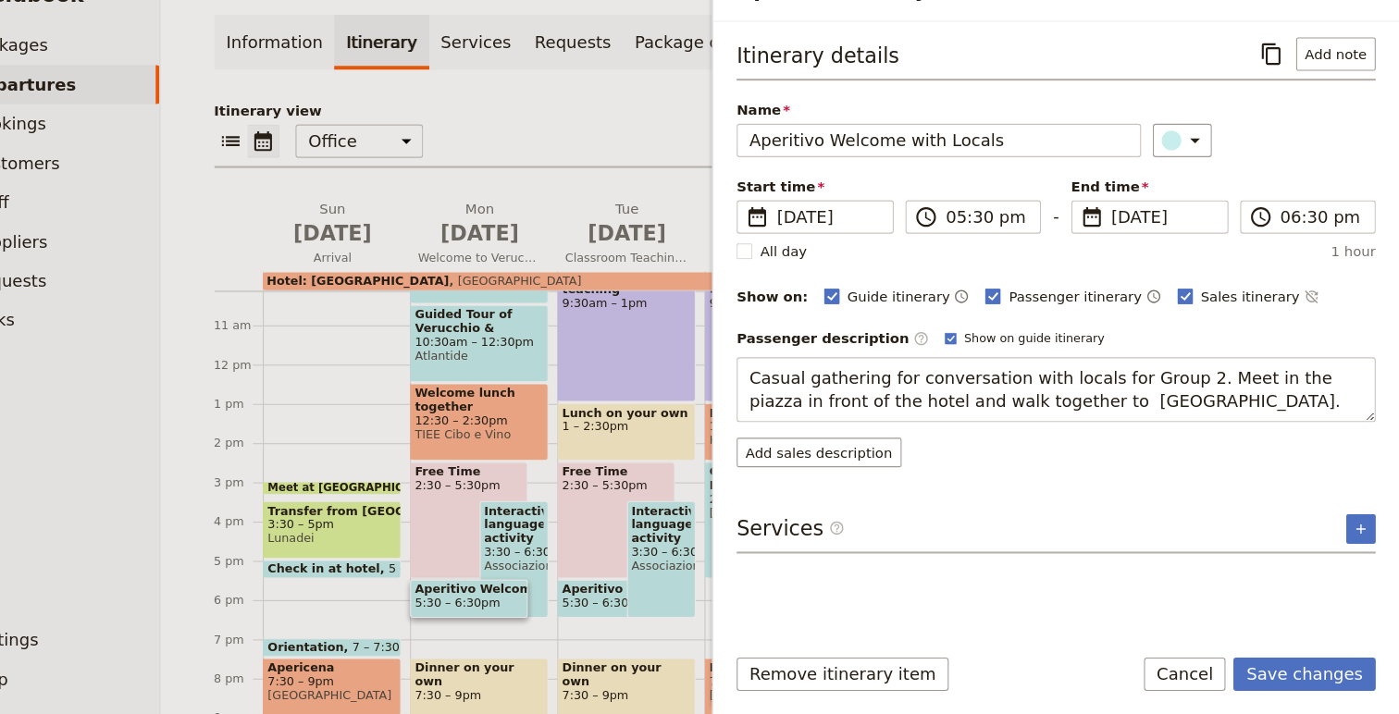
type textarea "Casual gathering for conversation with locals for Group 2. Meet in the piazza i…"
click at [1197, 401] on textarea "Casual gathering for conversation with locals for Group 2. Meet in the piazza i…" at bounding box center [1075, 407] width 602 height 61
drag, startPoint x: 1197, startPoint y: 401, endPoint x: 1203, endPoint y: 431, distance: 31.2
click at [1203, 431] on textarea "Casual gathering for conversation with locals for Group 2. Meet in the piazza i…" at bounding box center [1075, 407] width 602 height 61
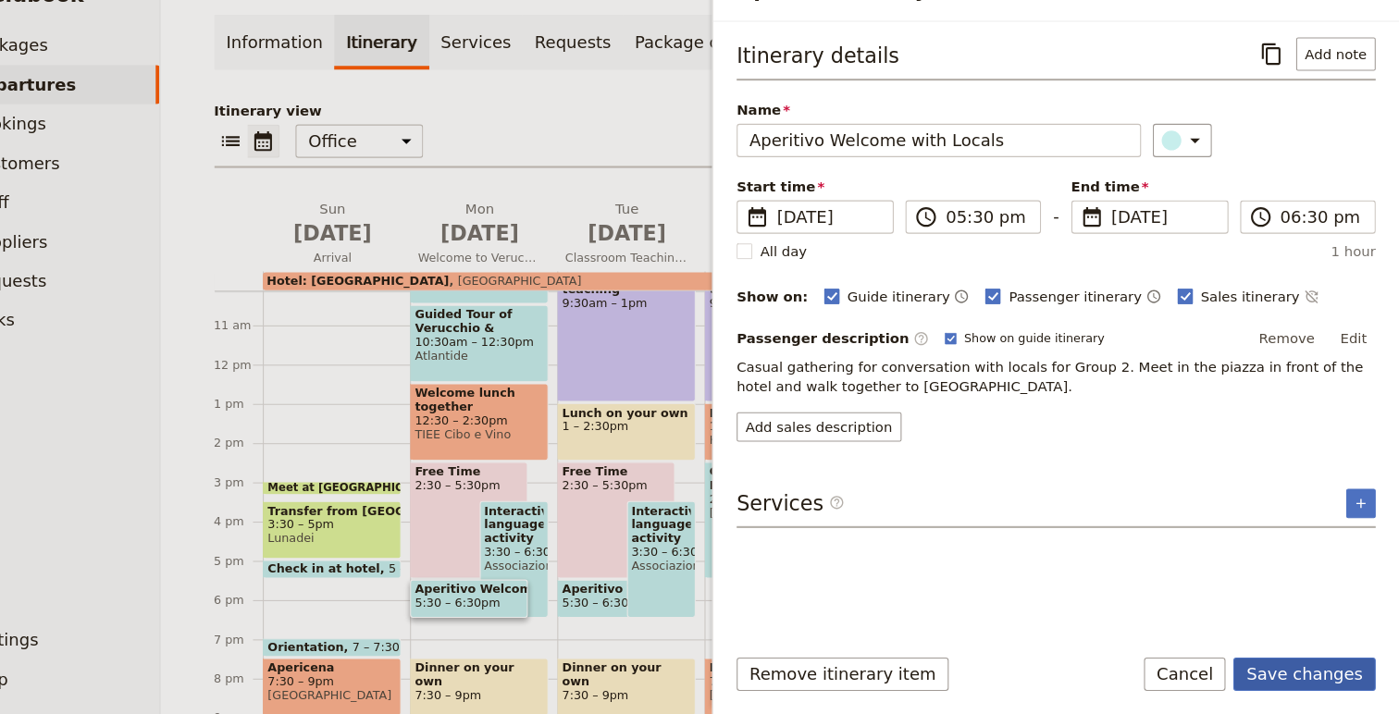
click at [1310, 670] on button "Save changes" at bounding box center [1309, 675] width 134 height 31
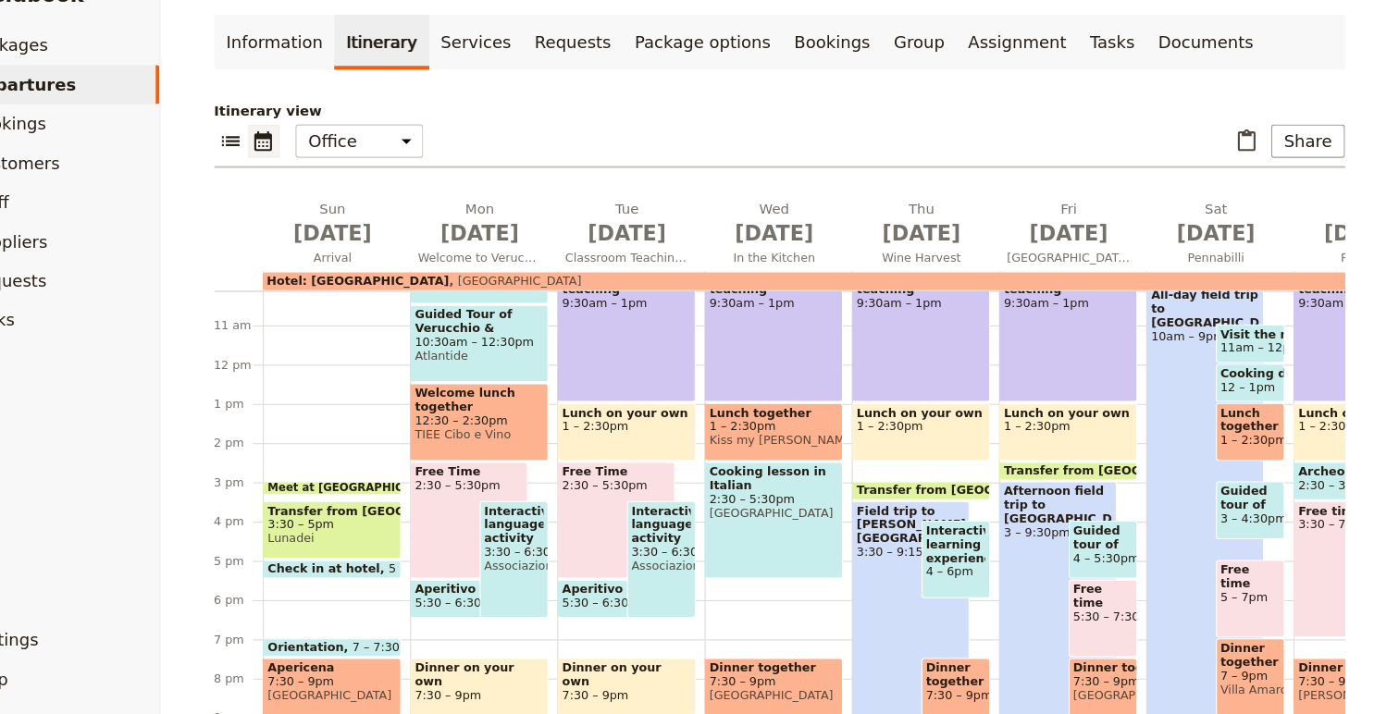
click at [648, 608] on span "5:30 – 6:30pm" at bounding box center [651, 609] width 80 height 13
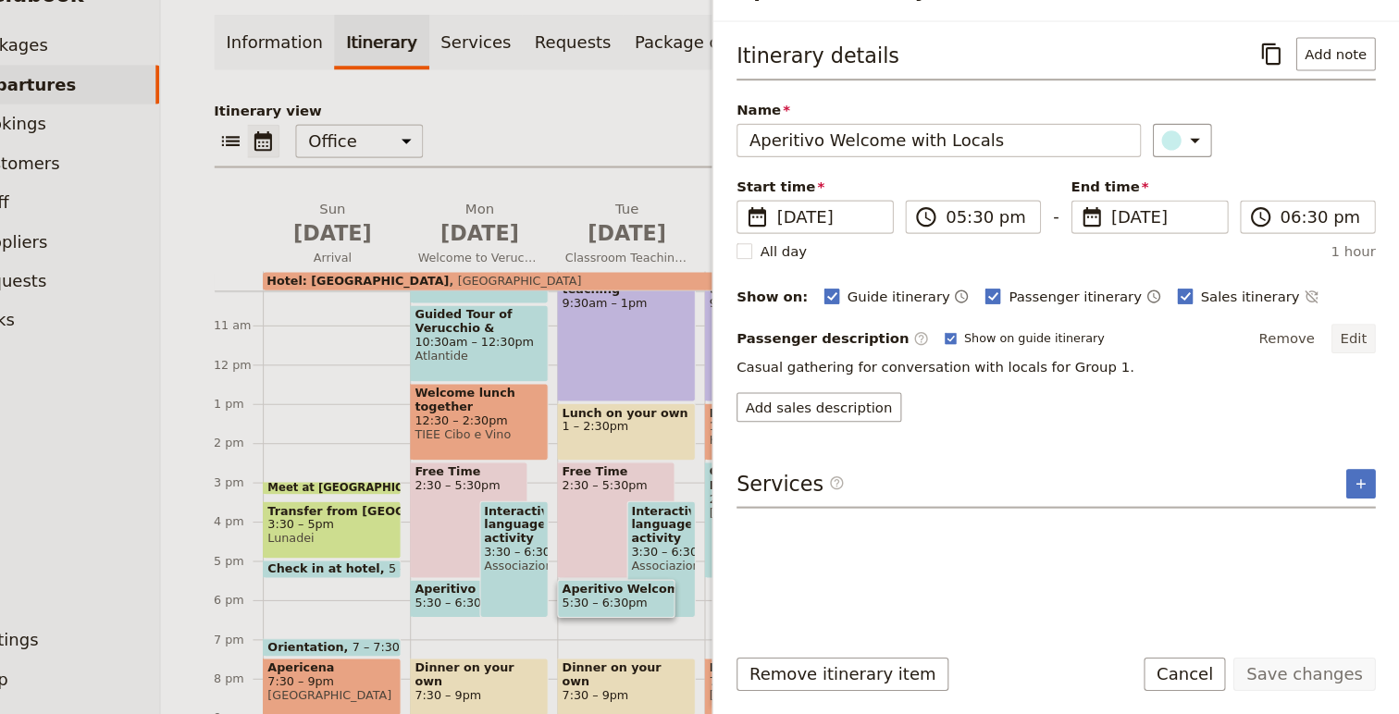
click at [1367, 358] on button "Edit" at bounding box center [1356, 360] width 42 height 28
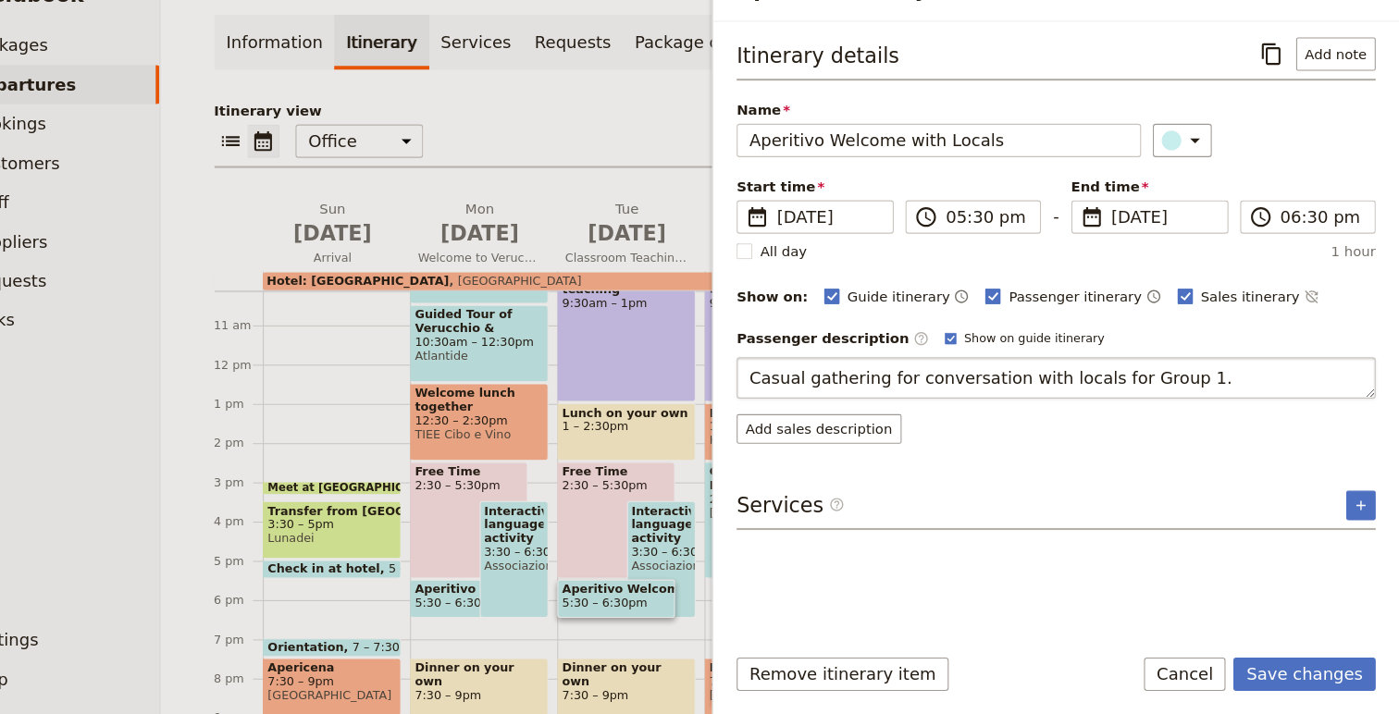
type textarea "Casual gathering for conversation with locals for Group 1. Meet in the piazza i…"
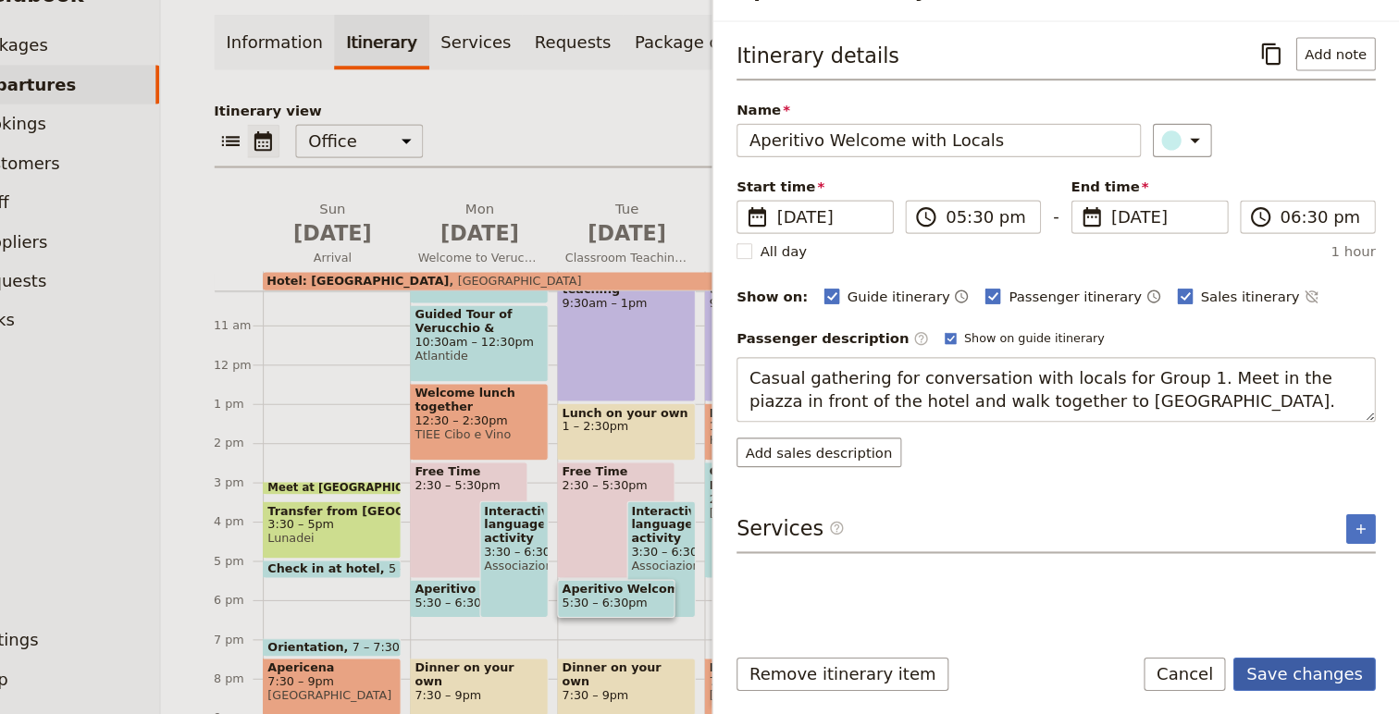
click at [1324, 671] on button "Save changes" at bounding box center [1309, 675] width 134 height 31
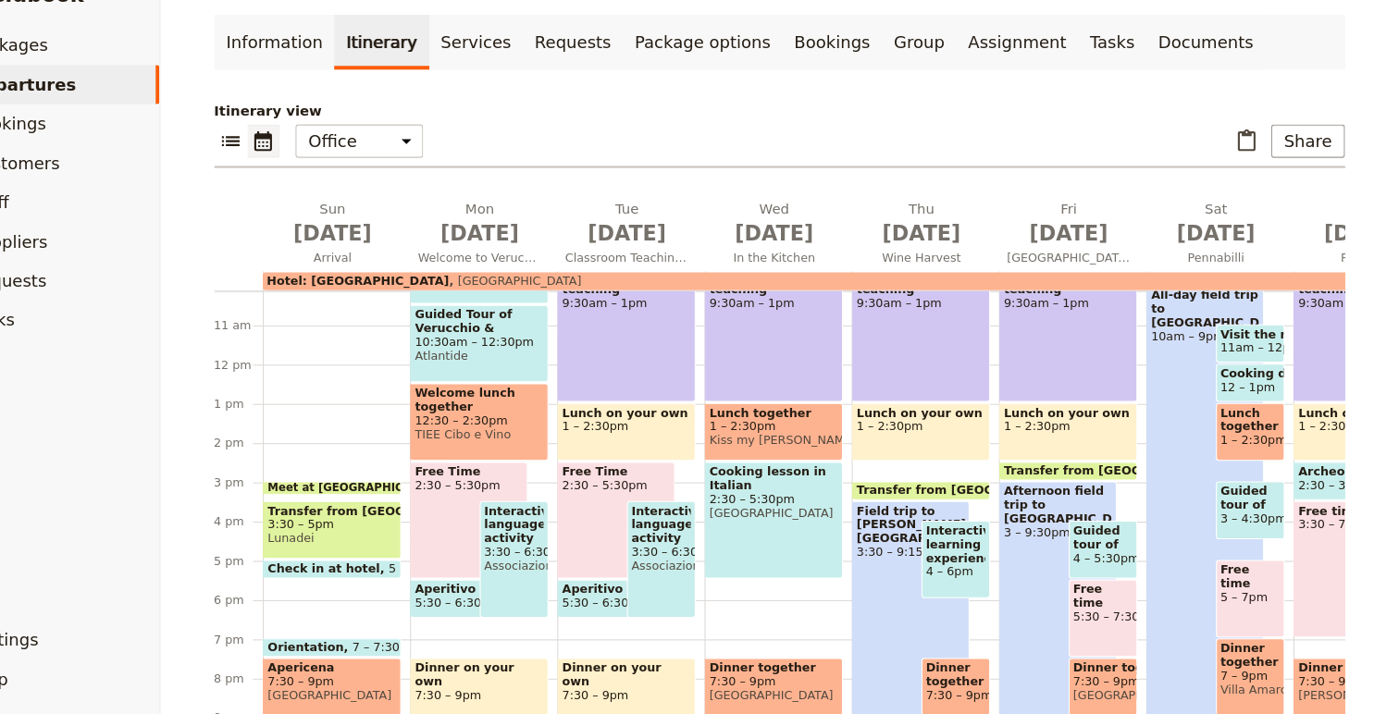
click at [577, 580] on span "Associazione Culturale Rilego e Rileggo" at bounding box center [565, 574] width 56 height 13
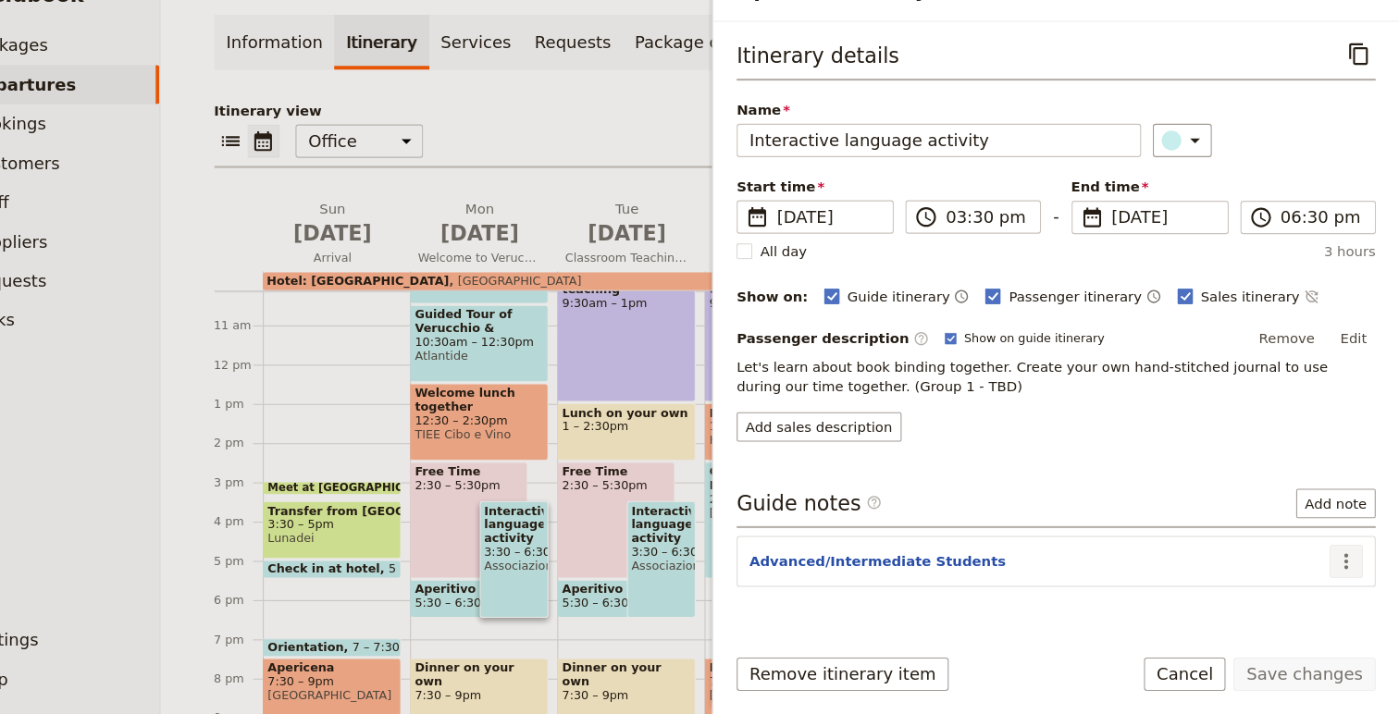
click at [1350, 569] on icon "Actions" at bounding box center [1349, 569] width 4 height 15
click at [1343, 617] on span "Edit note" at bounding box center [1309, 610] width 86 height 19
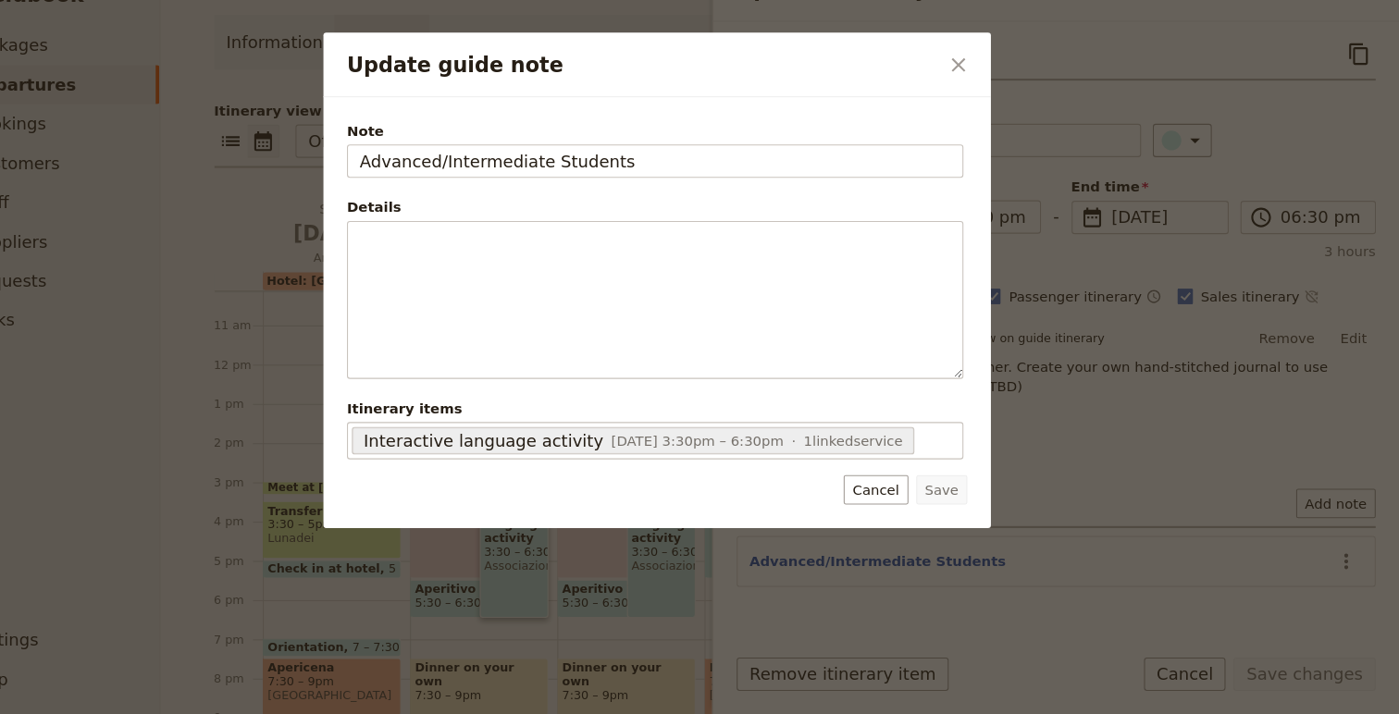
drag, startPoint x: 726, startPoint y: 184, endPoint x: 377, endPoint y: 184, distance: 348.7
click at [373, 713] on div "Update guide note ​ Note Advanced/Intermediate Students Details ​ ​ ​ ​ ​ ​ ​ ​…" at bounding box center [699, 714] width 1399 height 0
type input "Students to be divided in to groups of 8 for activities"
click at [1006, 513] on div "Note Students to be divided in to groups of 8 for activities Details ​ ​ ​ ​ ​ …" at bounding box center [699, 335] width 629 height 406
click at [970, 511] on button "Save" at bounding box center [968, 502] width 48 height 28
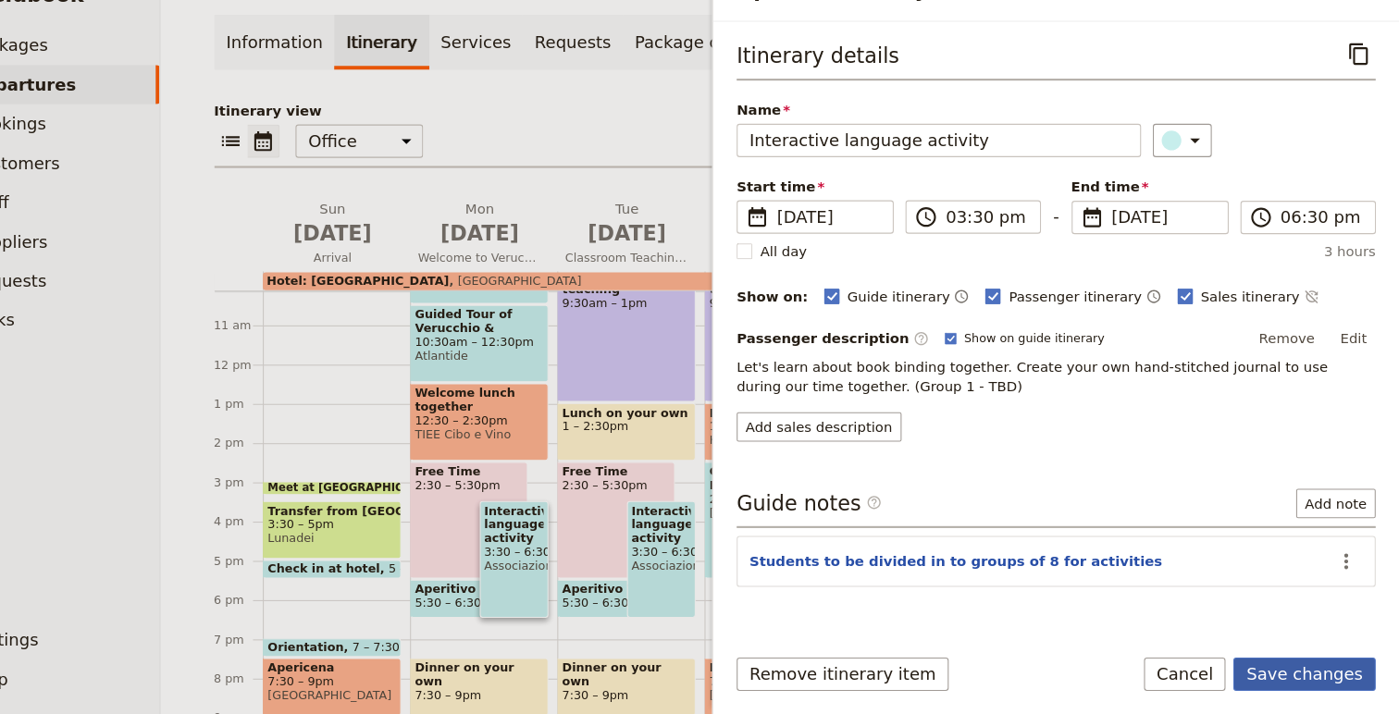
click at [1319, 684] on button "Save changes" at bounding box center [1309, 675] width 134 height 31
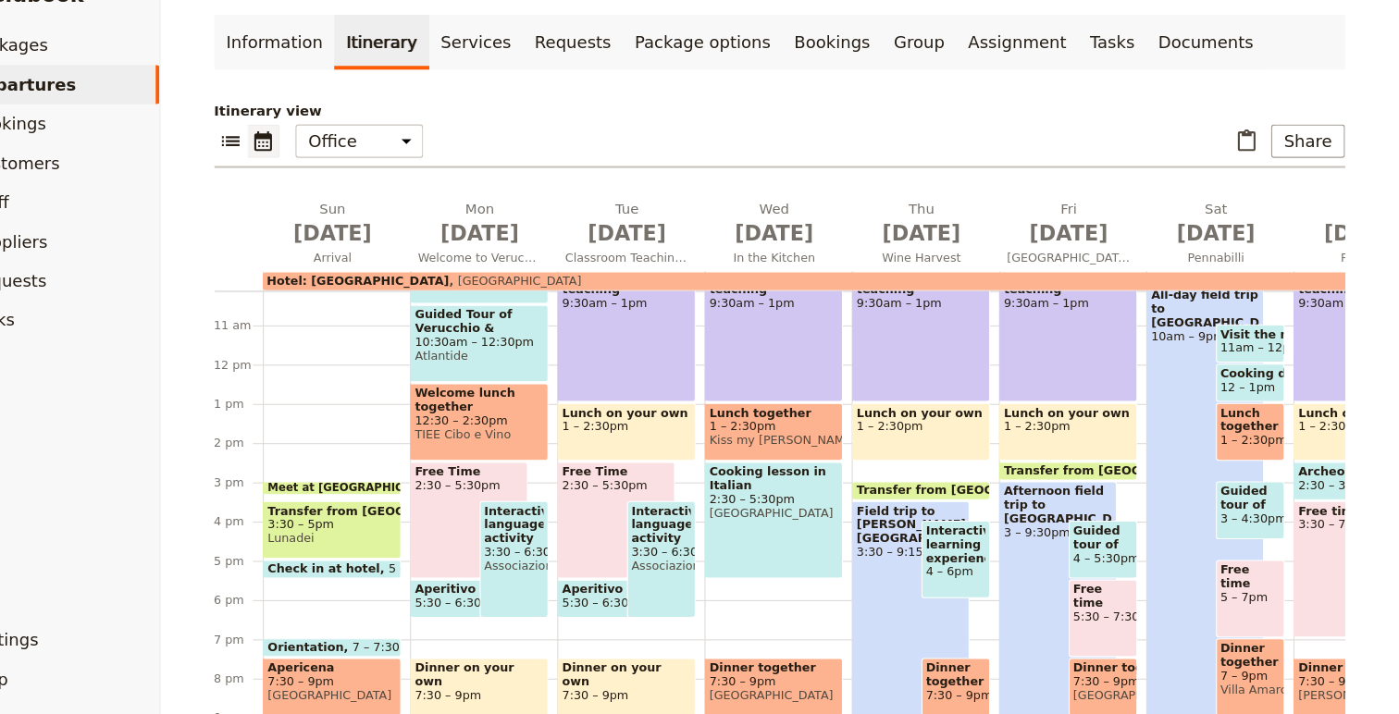
click at [691, 541] on span "Interactive language activity" at bounding box center [704, 535] width 56 height 39
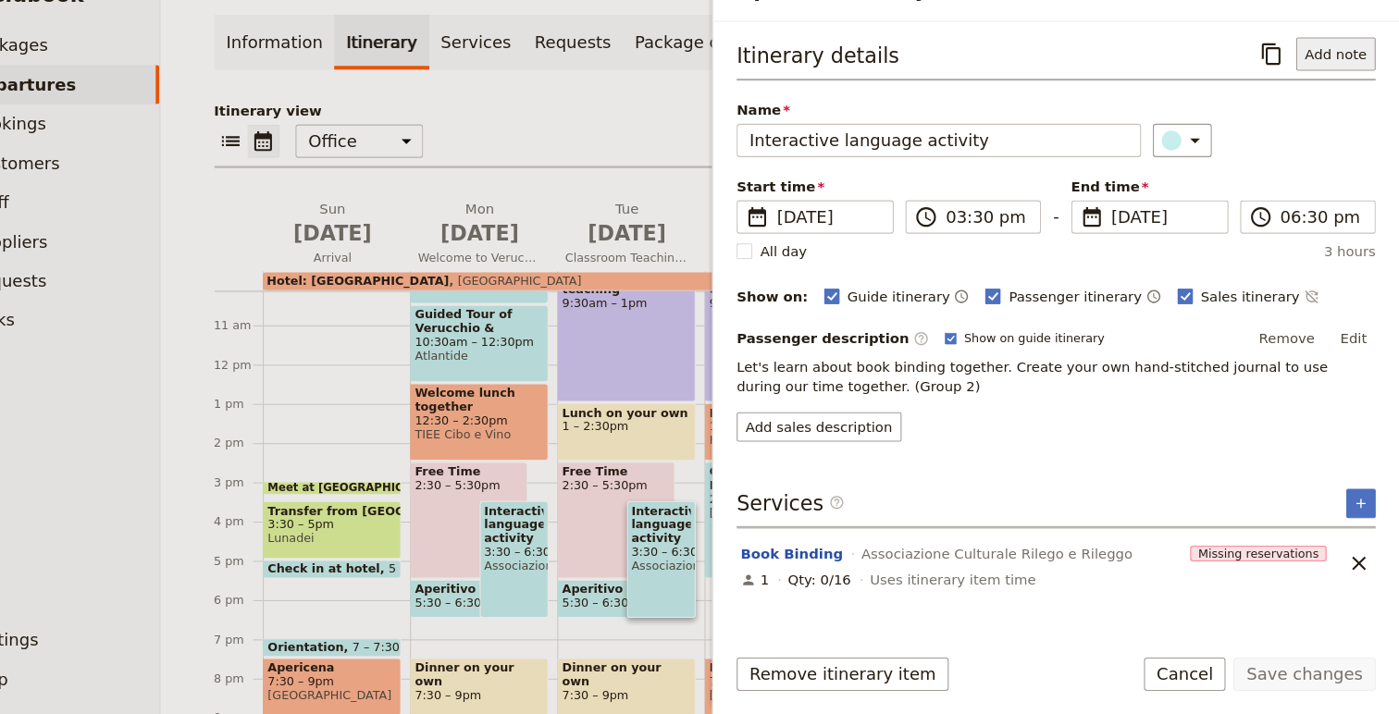
scroll to position [0, 0]
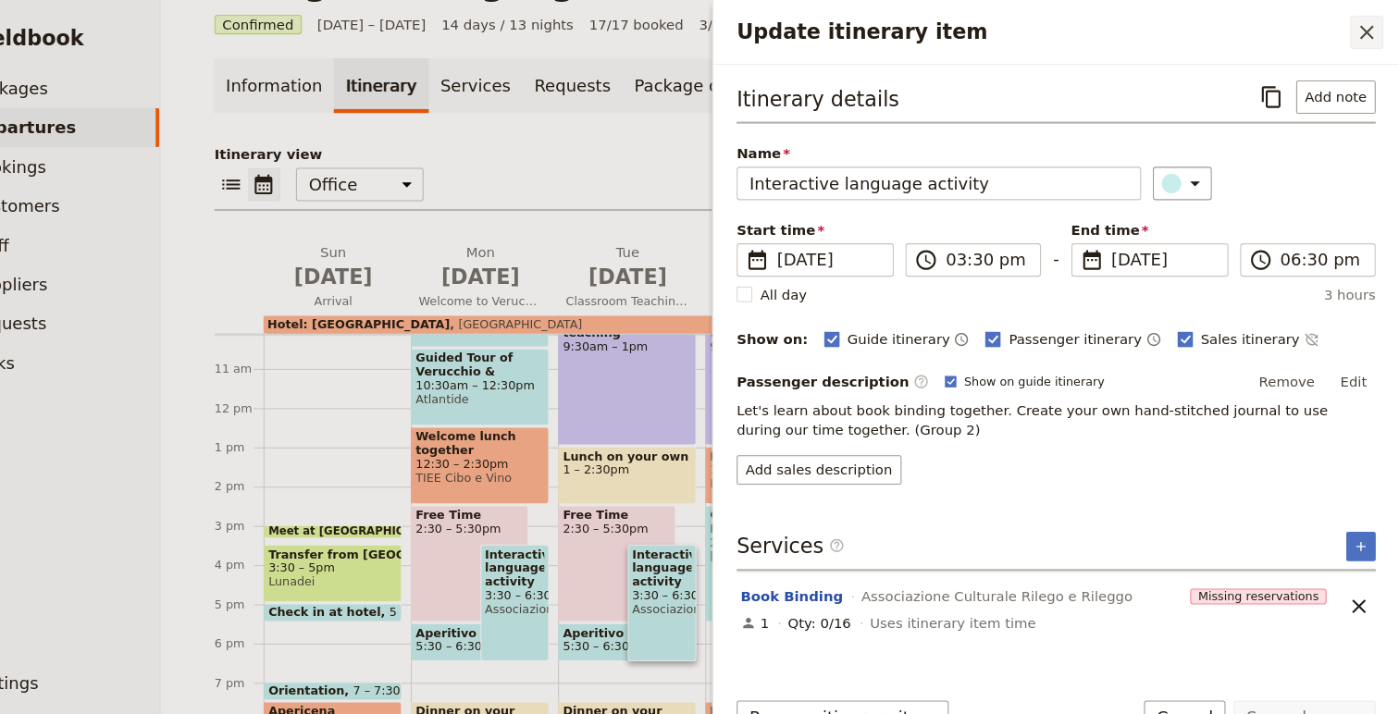
click at [1362, 29] on icon "Close drawer" at bounding box center [1368, 30] width 22 height 22
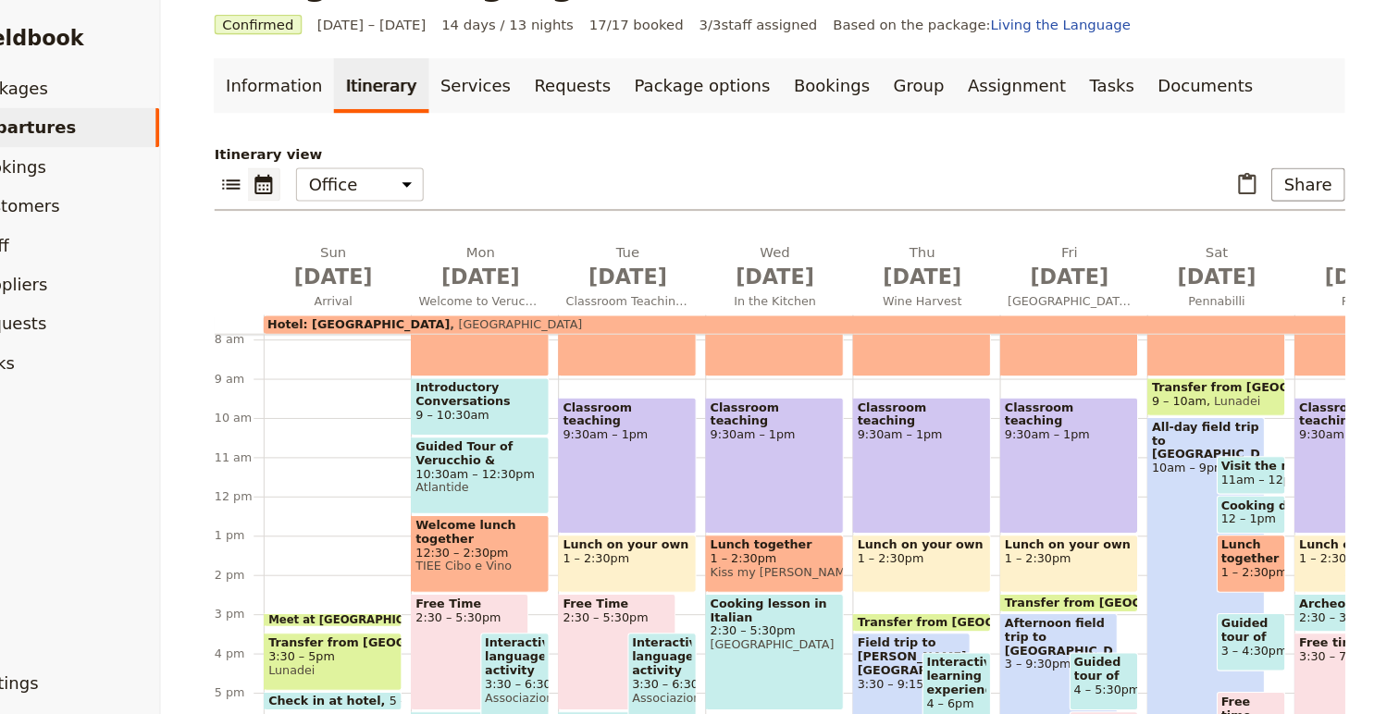
scroll to position [153, 0]
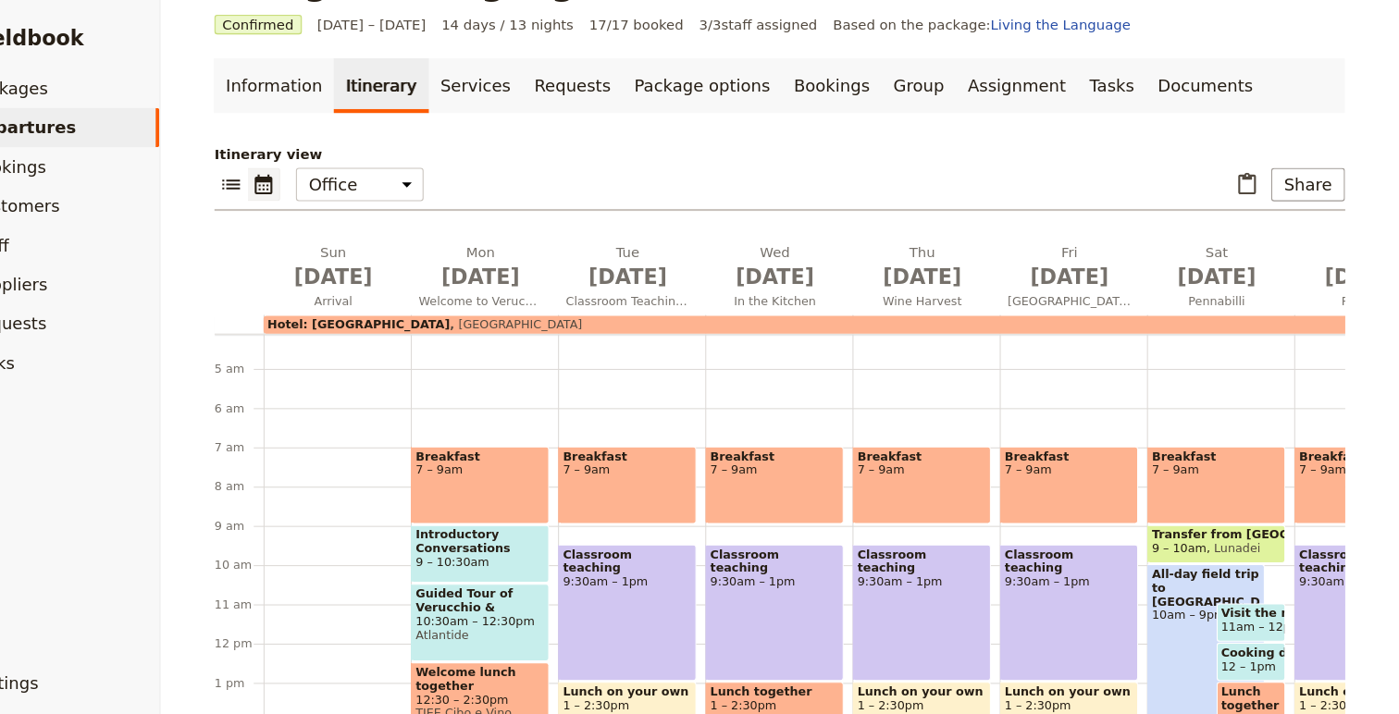
click at [682, 542] on span "9:30am – 1pm" at bounding box center [671, 548] width 121 height 13
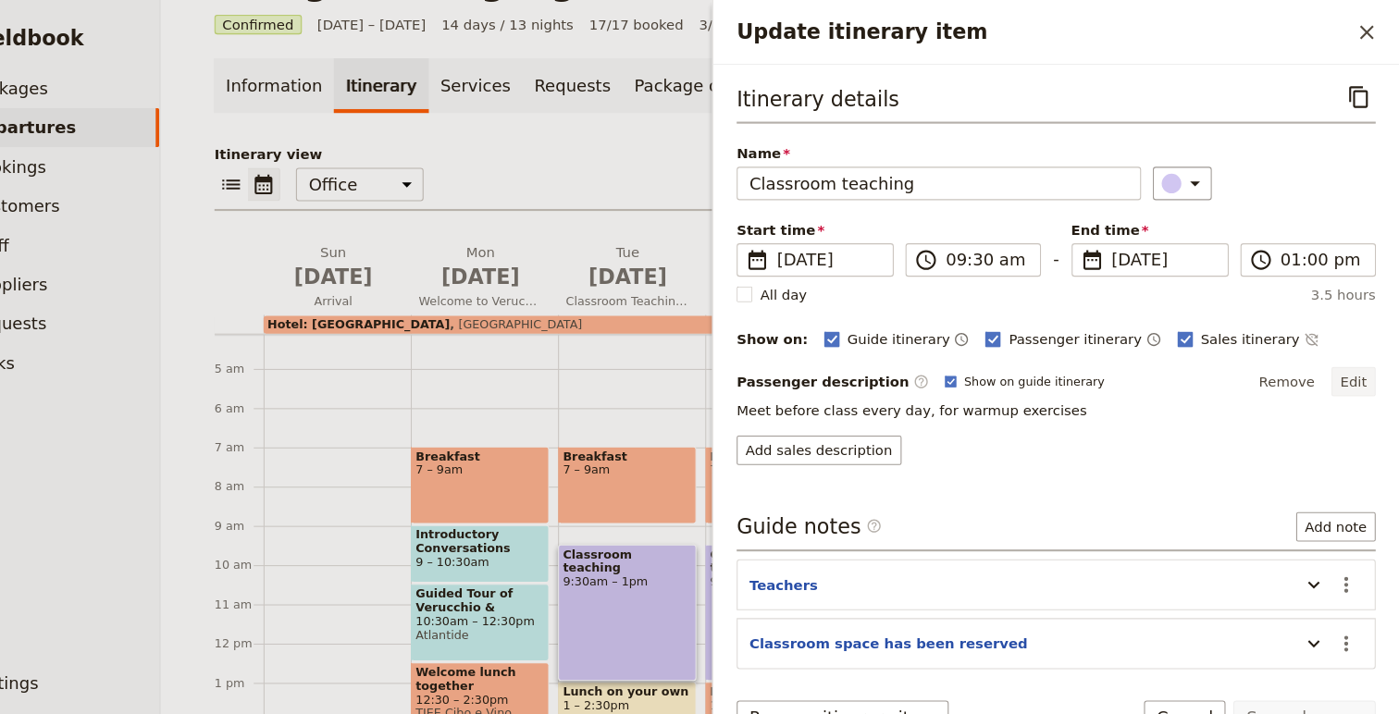
click at [1355, 363] on button "Edit" at bounding box center [1356, 360] width 42 height 28
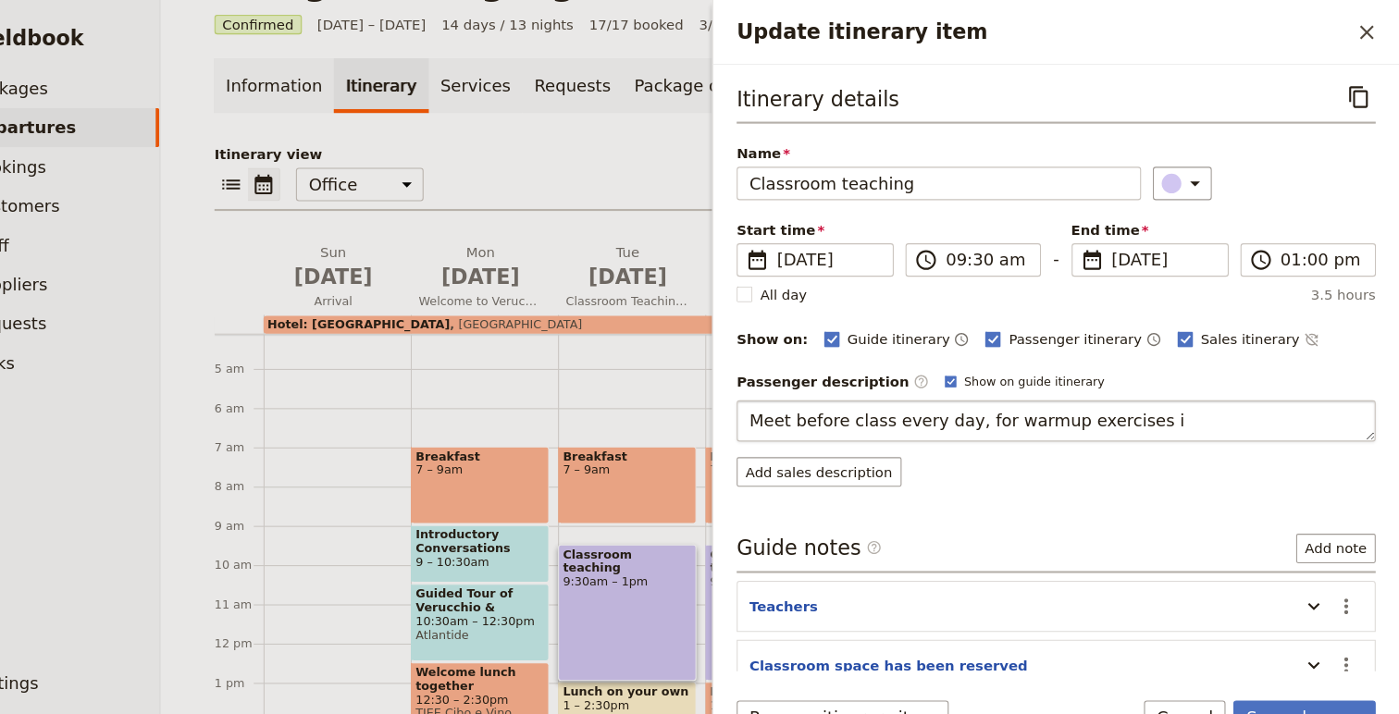
type textarea "Meet before class every day, for warmup exercises"
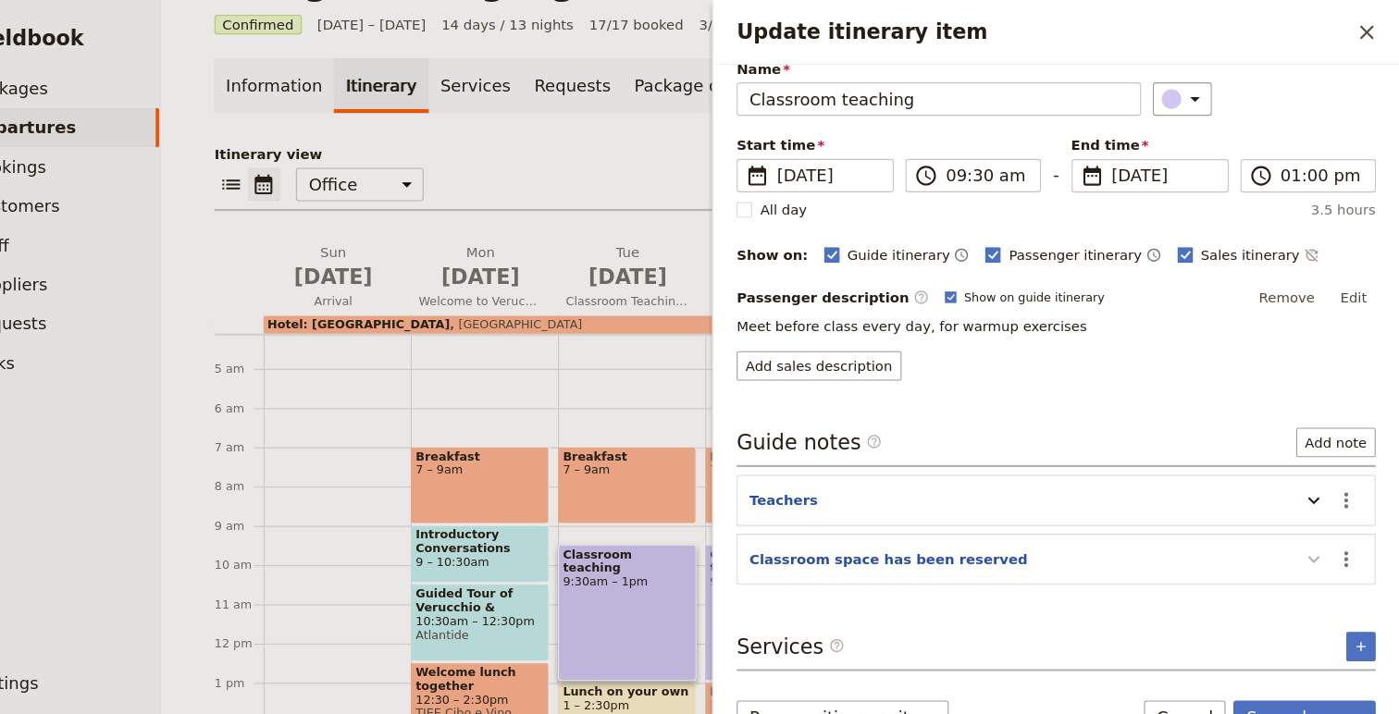
scroll to position [79, 0]
click at [1323, 525] on icon "Update itinerary item" at bounding box center [1318, 528] width 22 height 22
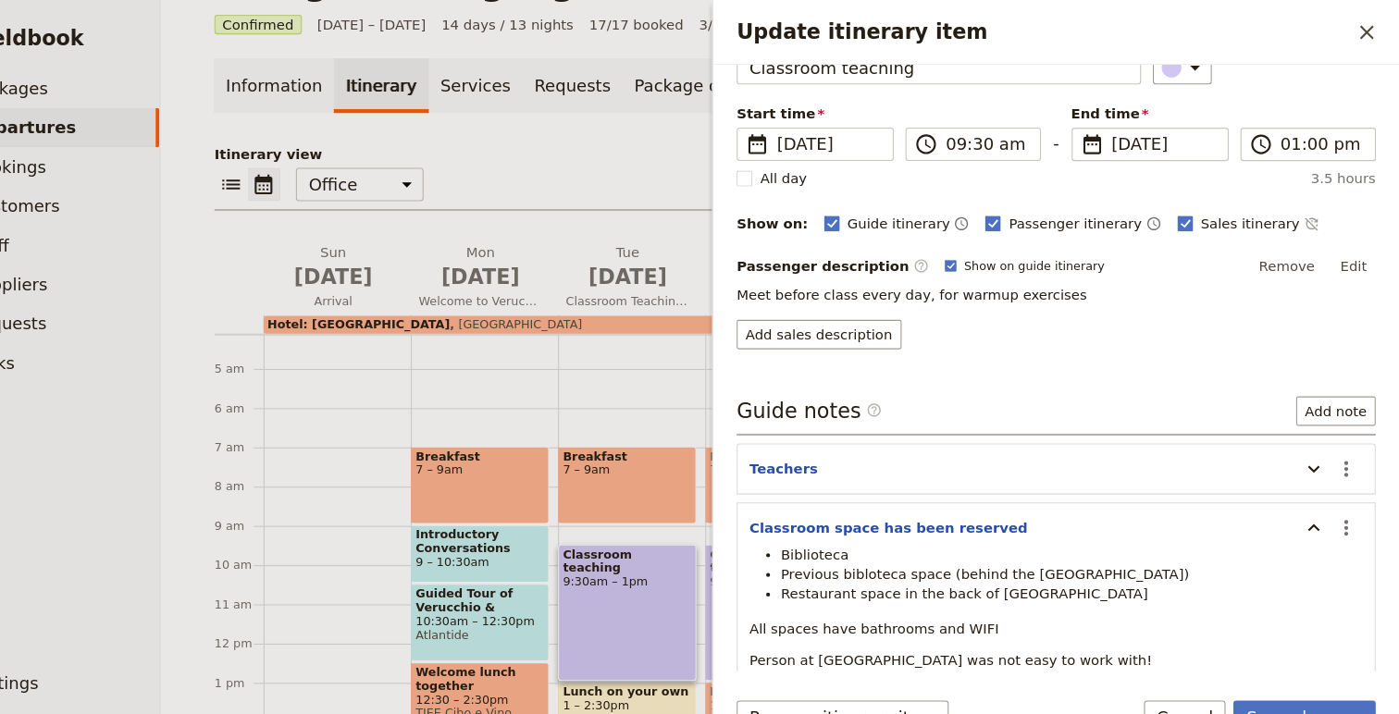
scroll to position [117, 0]
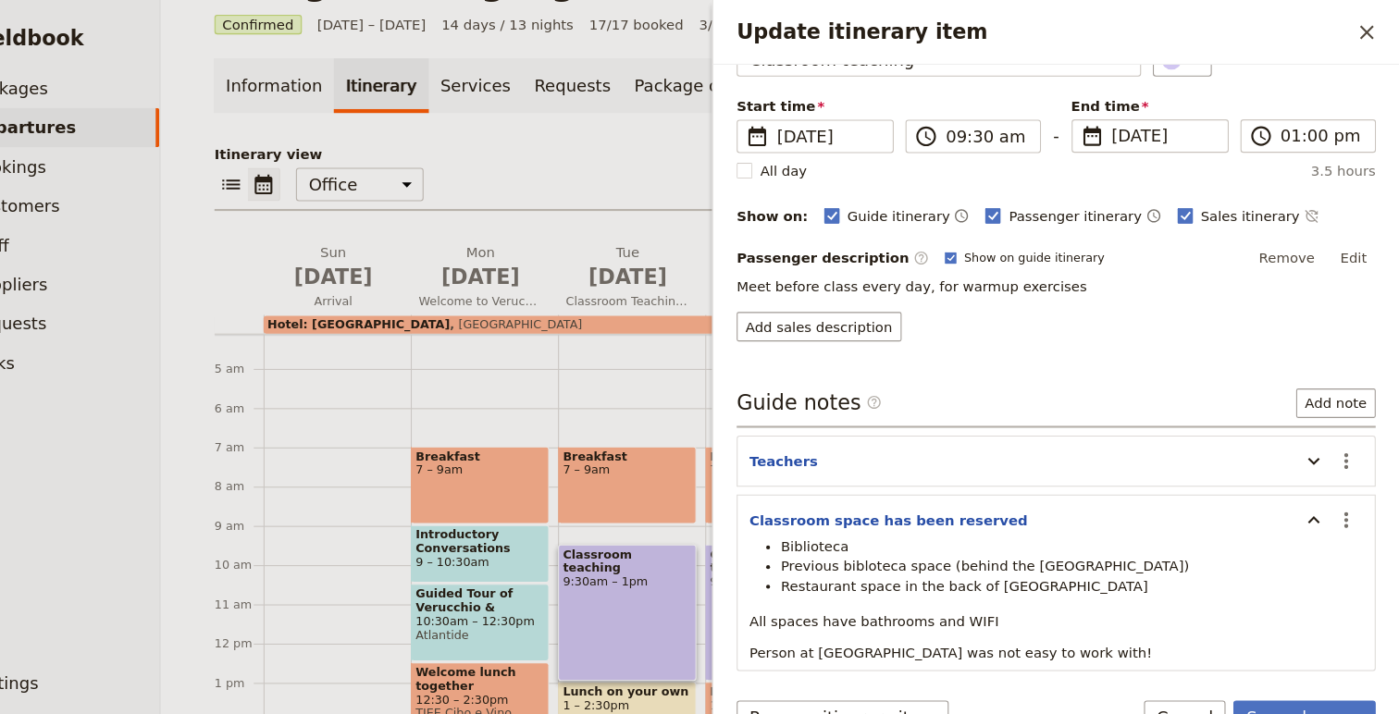
click at [1092, 263] on p "Meet before class every day, for warmup exercises" at bounding box center [1075, 270] width 602 height 19
click at [1365, 243] on button "Edit" at bounding box center [1356, 243] width 42 height 28
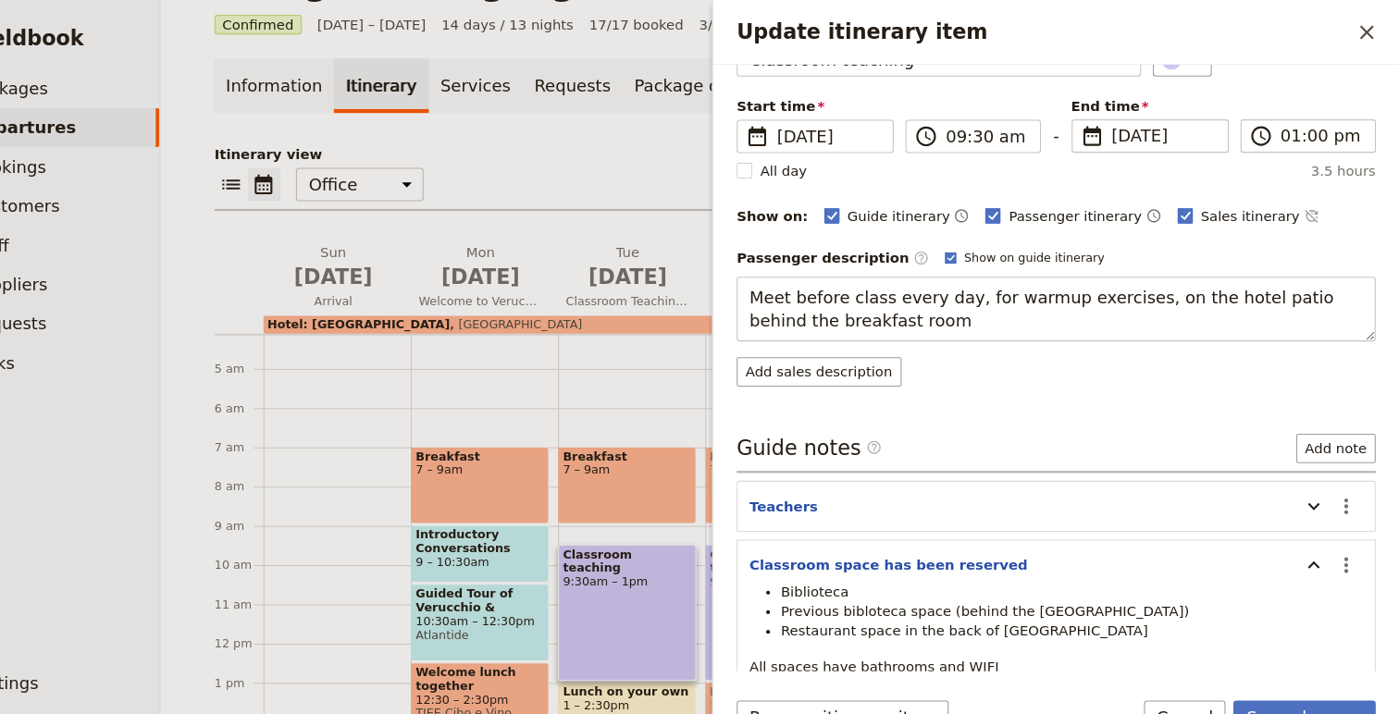
type textarea "Meet before class every day, for warmup exercises, on the hotel patio behind th…"
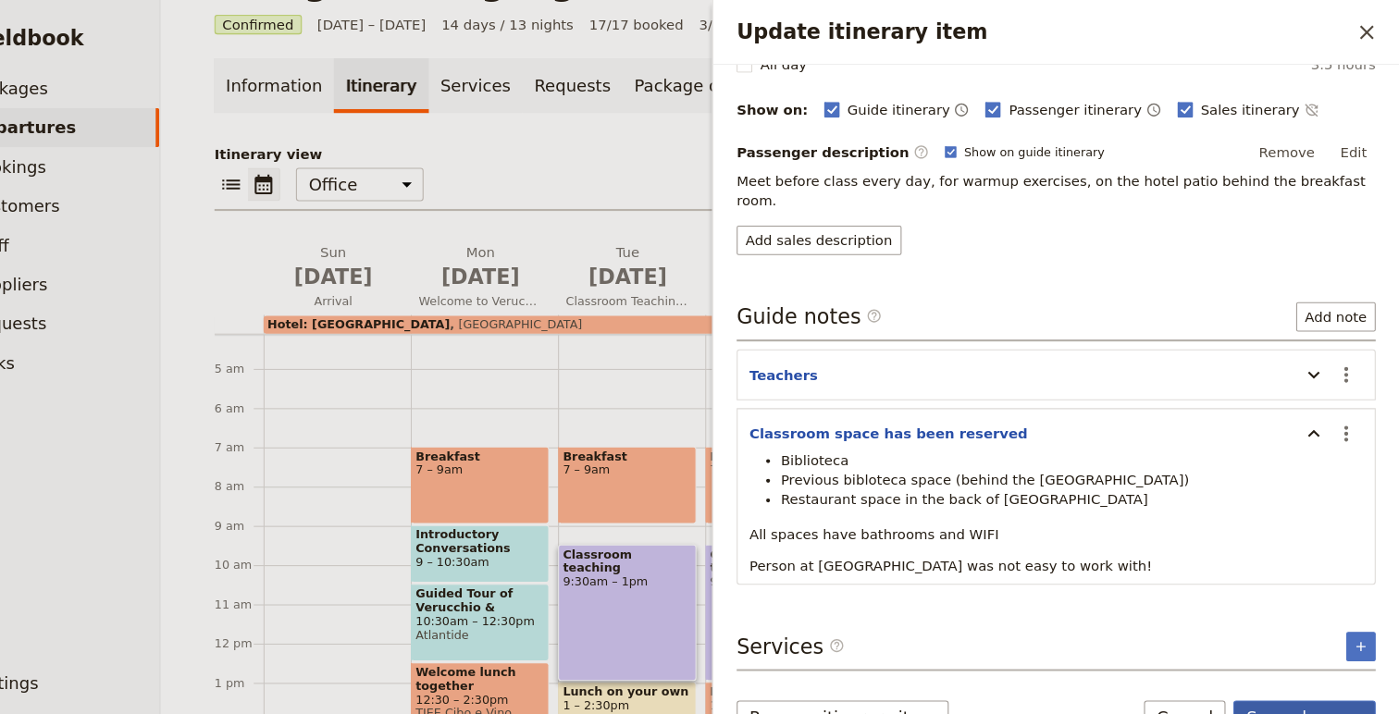
scroll to position [197, 0]
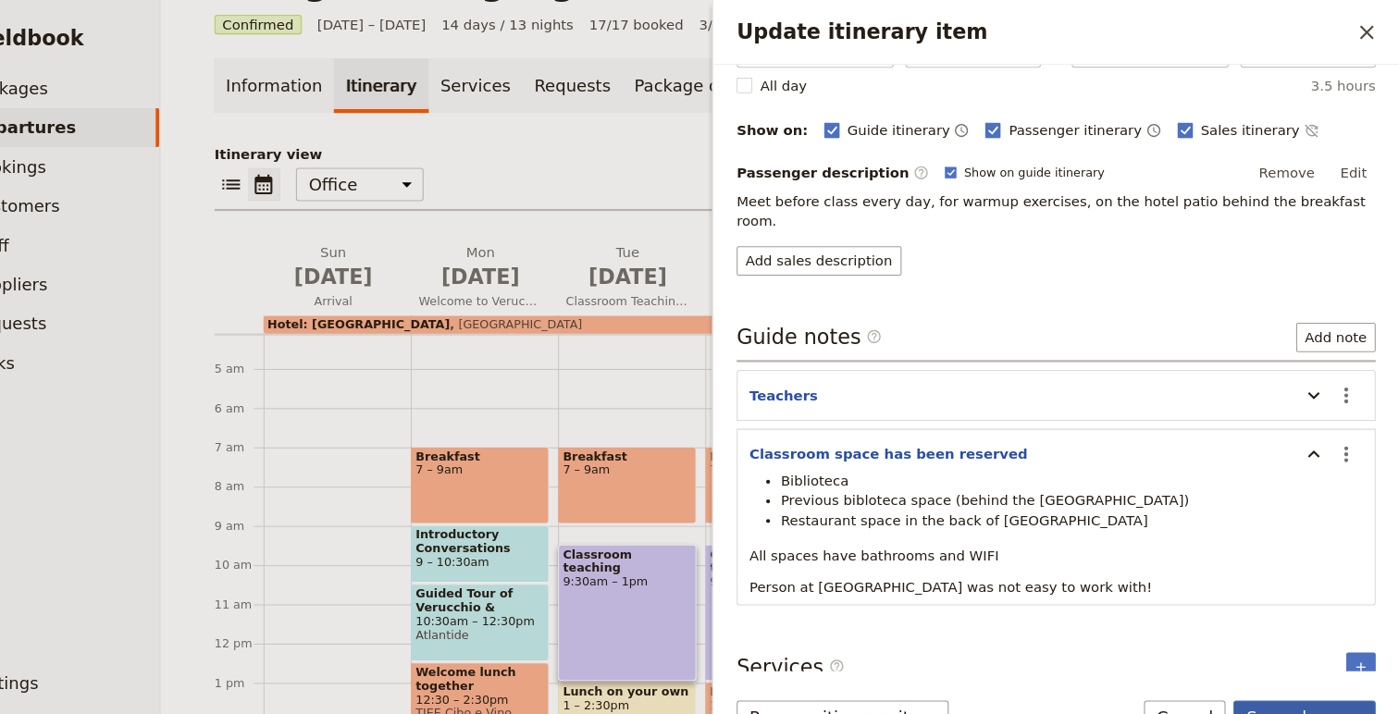
click at [1296, 665] on button "Save changes" at bounding box center [1309, 675] width 134 height 31
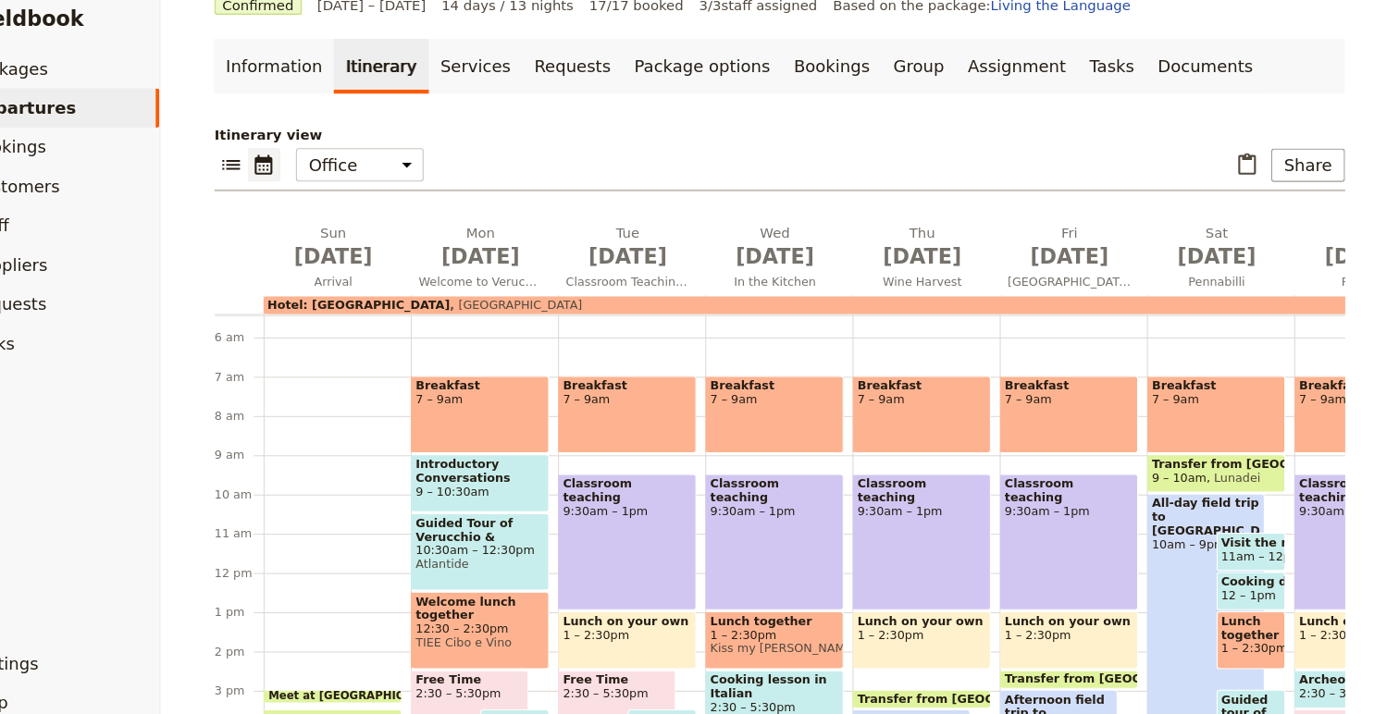
scroll to position [211, 0]
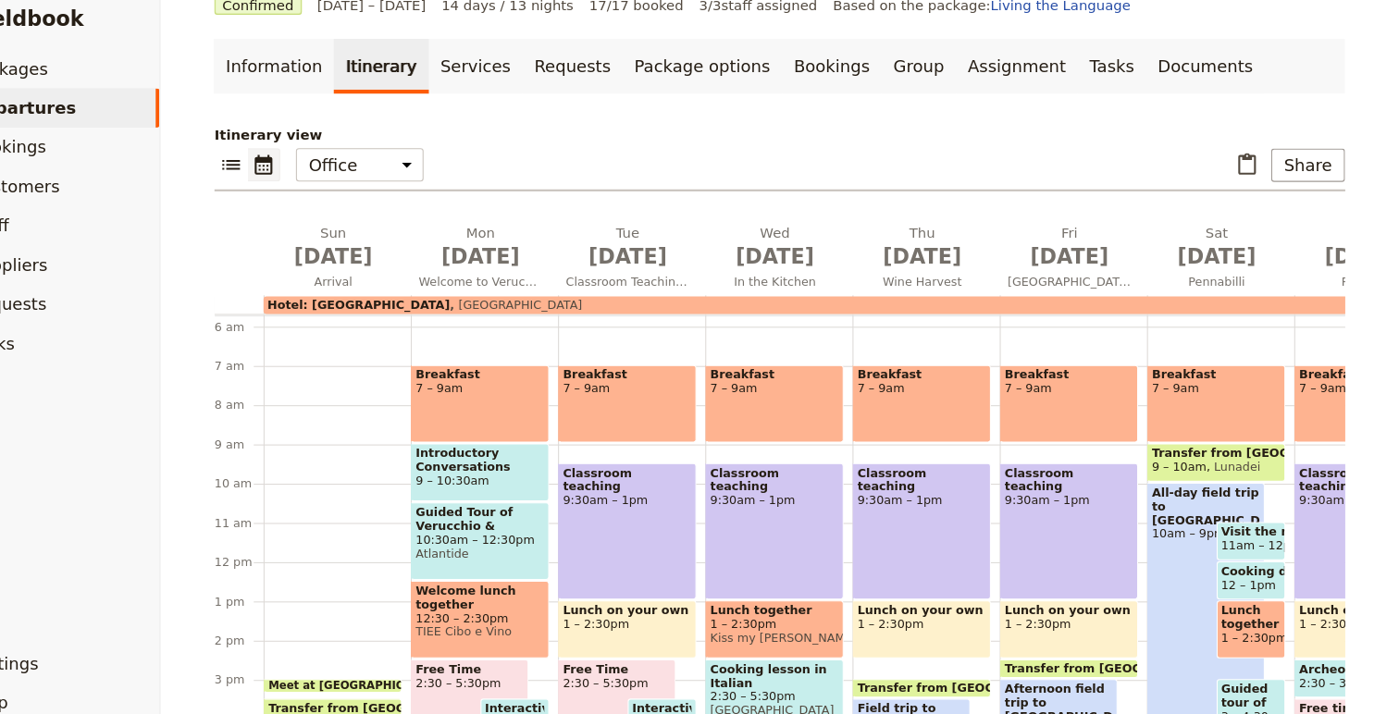
click at [681, 502] on div "Classroom teaching 9:30am – 1pm" at bounding box center [671, 519] width 130 height 129
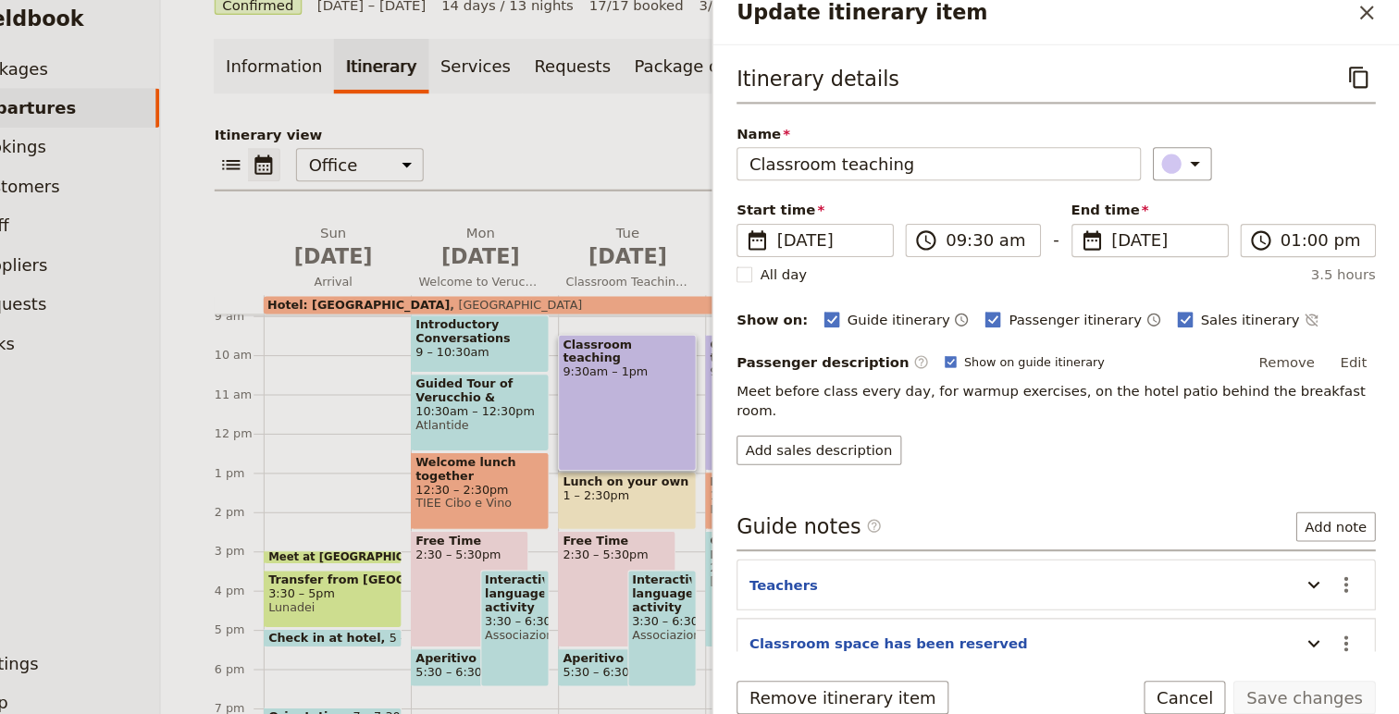
scroll to position [310, 0]
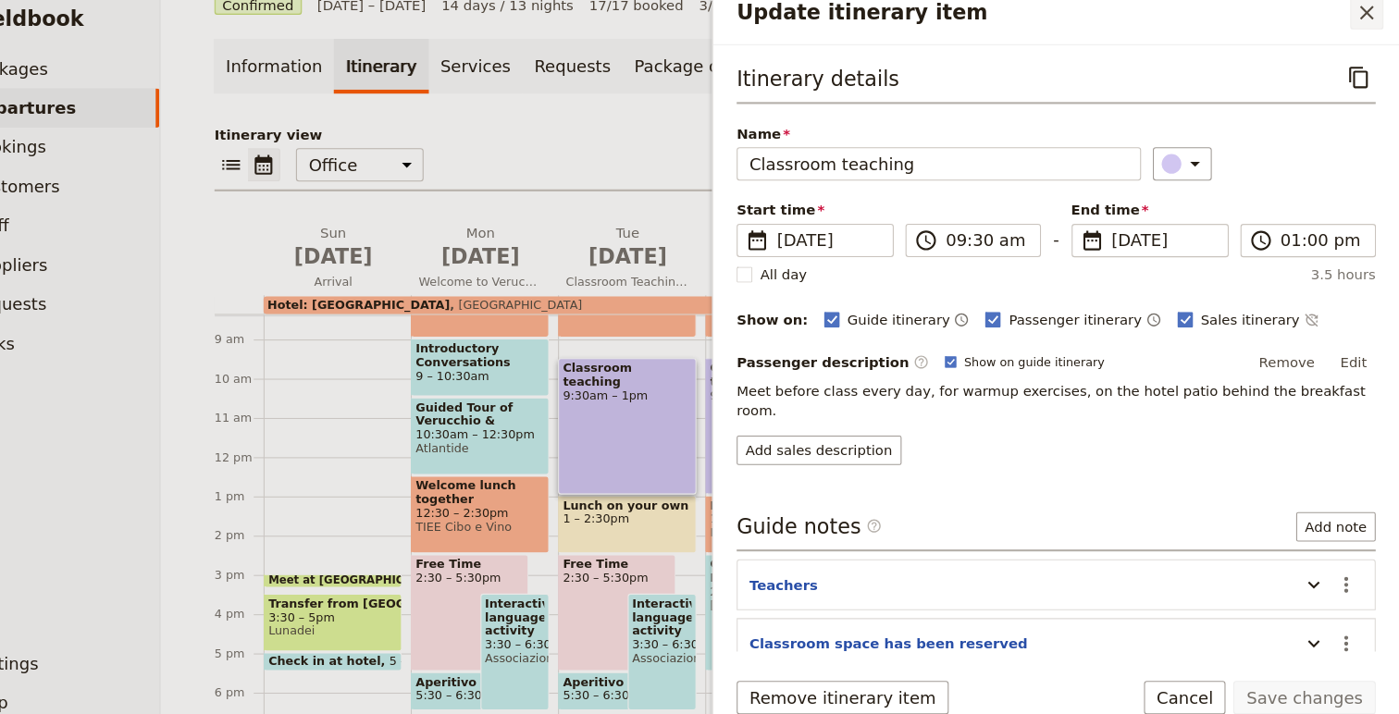
click at [1362, 33] on icon "Close drawer" at bounding box center [1368, 30] width 22 height 22
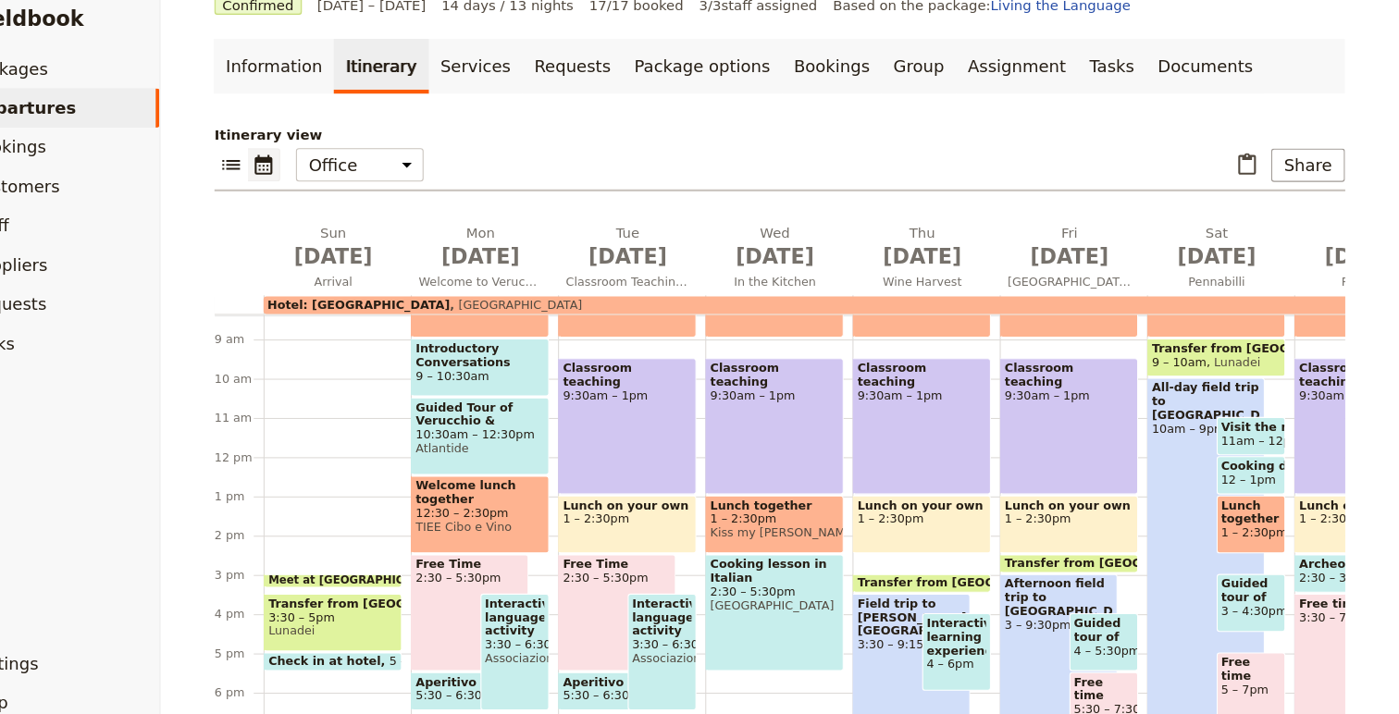
click at [660, 404] on div "Classroom teaching 9:30am – 1pm" at bounding box center [671, 420] width 130 height 129
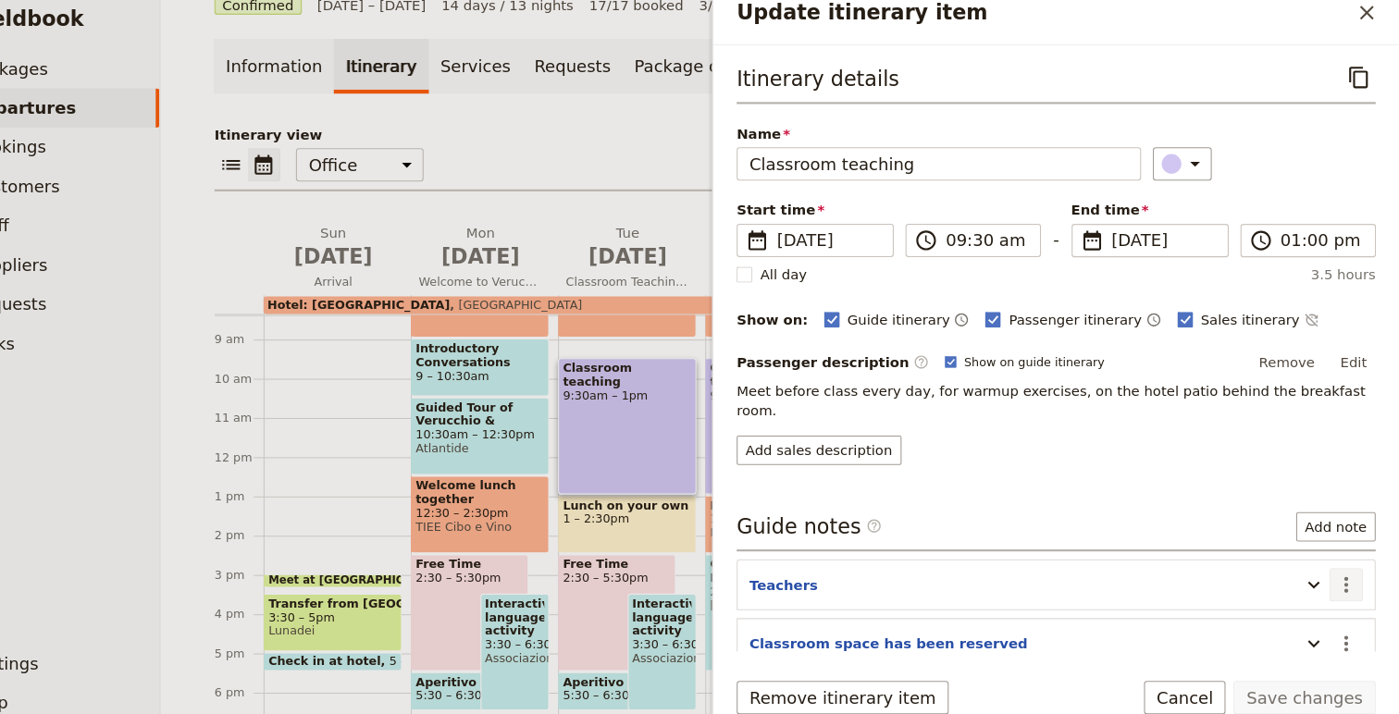
click at [1346, 559] on icon "Actions" at bounding box center [1349, 570] width 22 height 22
click at [1318, 587] on span "Edit note" at bounding box center [1295, 592] width 58 height 19
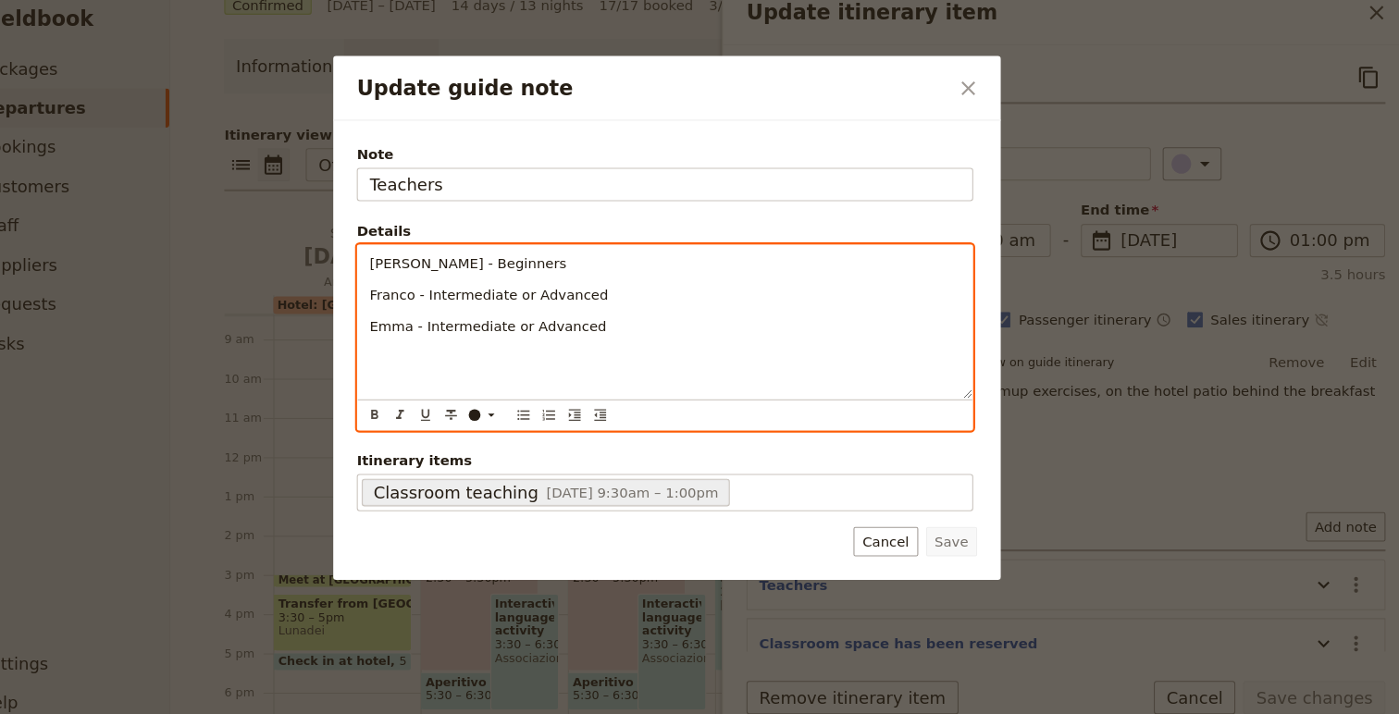
click at [673, 347] on div "[PERSON_NAME] - Beginners Franco - Intermediate or Advanced Emma - Intermediate…" at bounding box center [697, 322] width 579 height 144
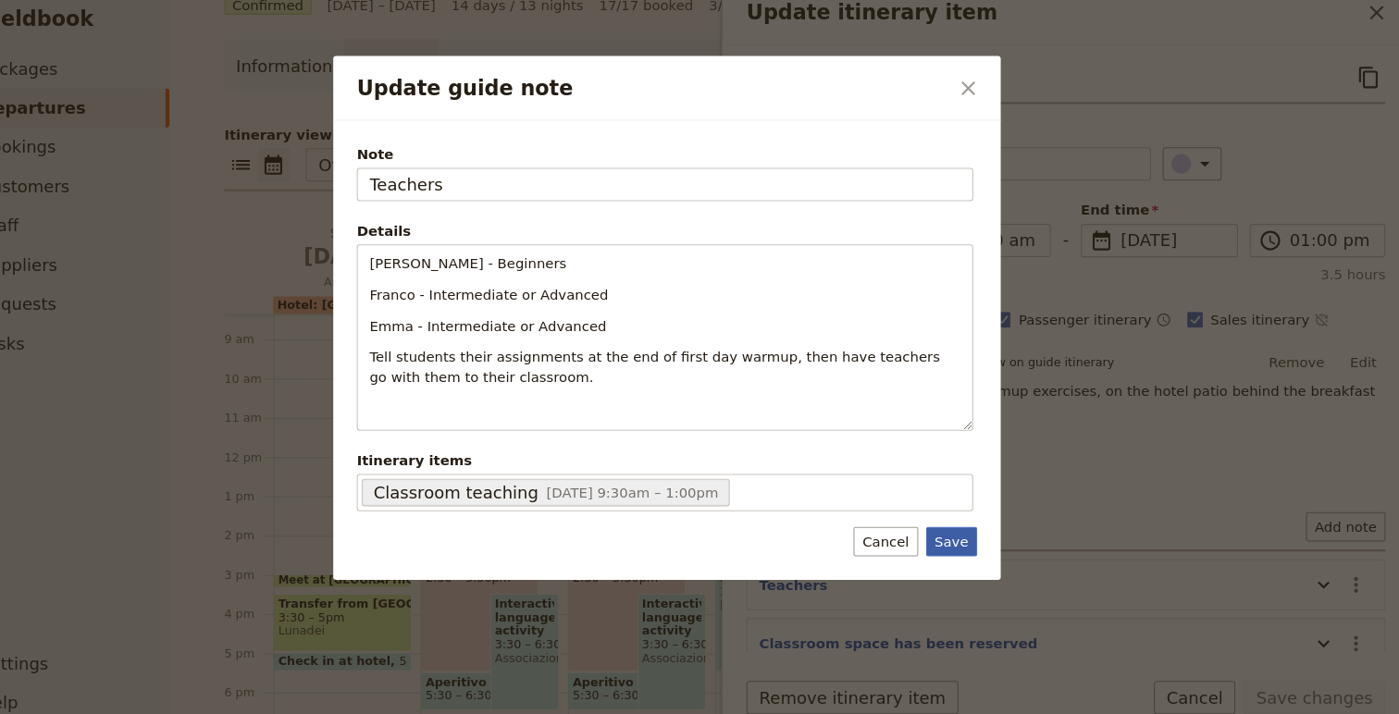
click at [970, 531] on button "Save" at bounding box center [968, 529] width 48 height 28
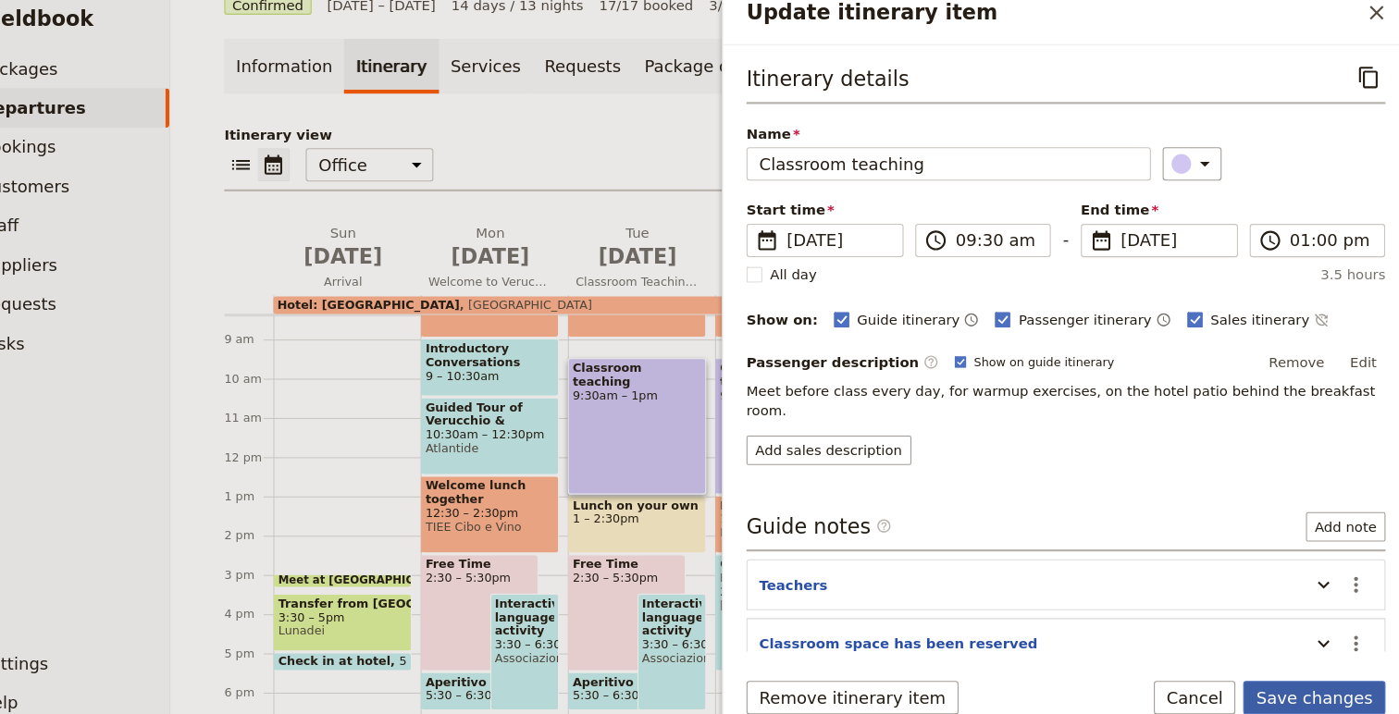
click at [1307, 664] on button "Save changes" at bounding box center [1309, 675] width 134 height 31
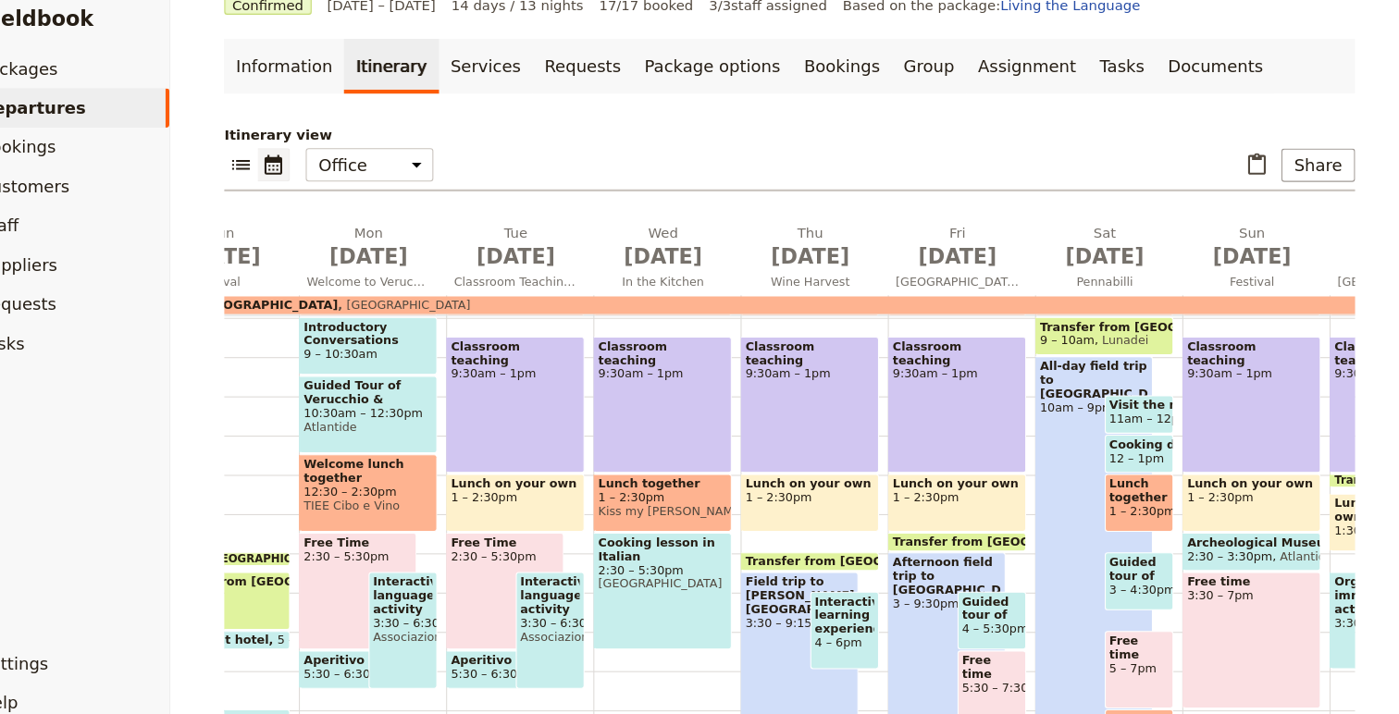
scroll to position [0, 127]
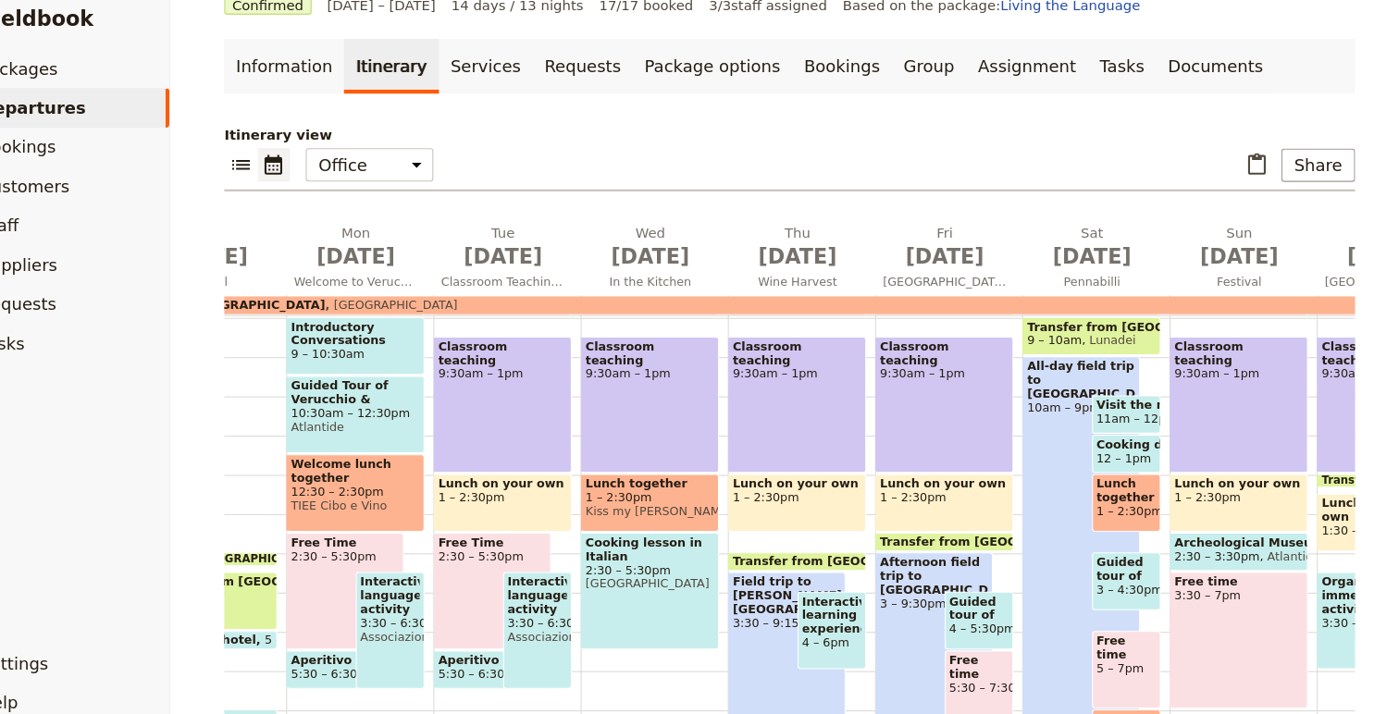
click at [772, 614] on div "Field trip to [PERSON_NAME][GEOGRAPHIC_DATA] 3:30 – 9:15pm" at bounding box center [812, 664] width 111 height 212
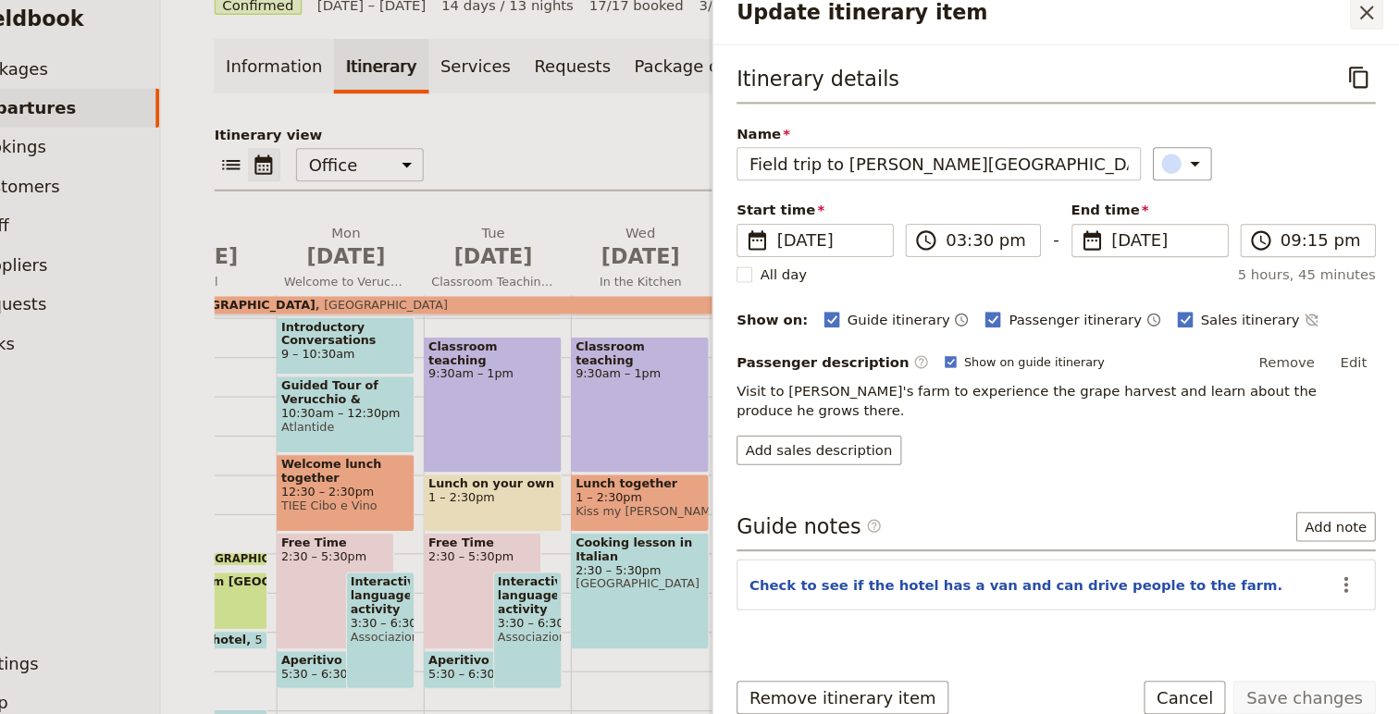
click at [1367, 34] on icon "Close drawer" at bounding box center [1368, 30] width 22 height 22
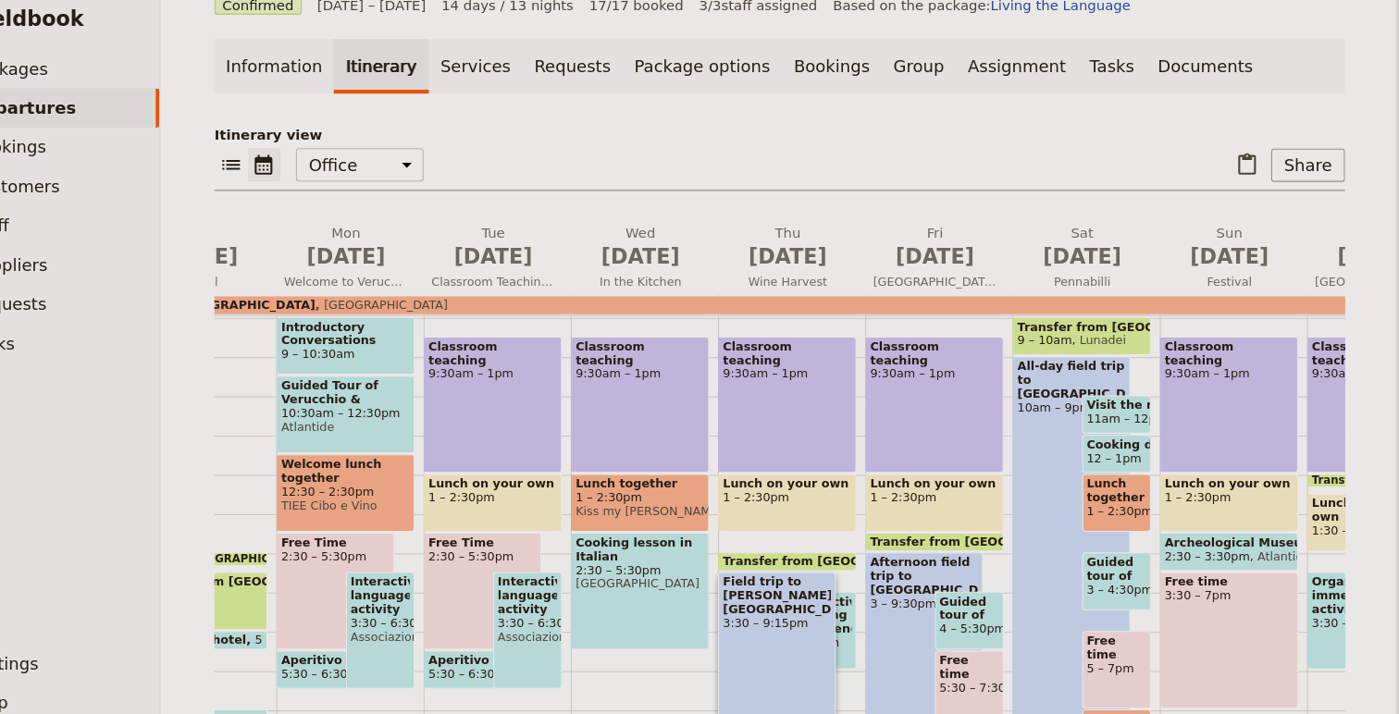
scroll to position [0, 0]
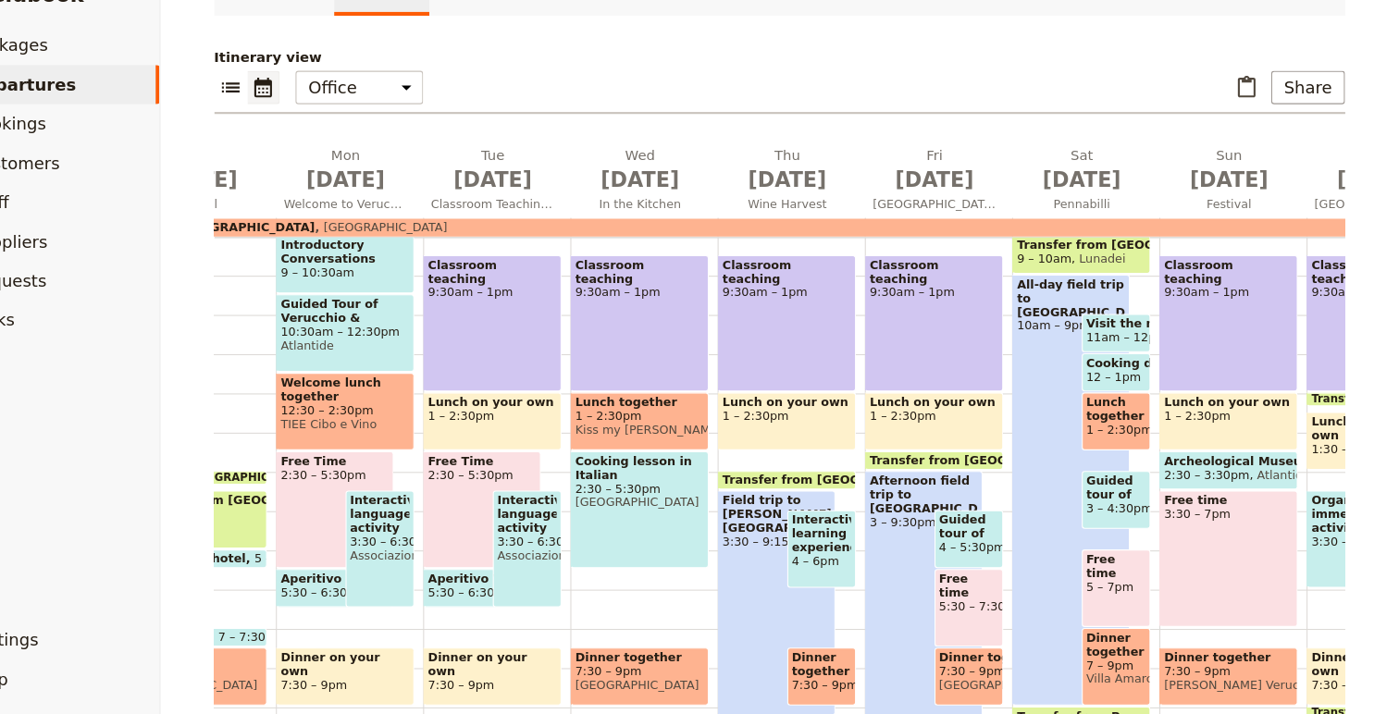
click at [858, 489] on span "Transfer from [GEOGRAPHIC_DATA] to Farm" at bounding box center [900, 493] width 279 height 13
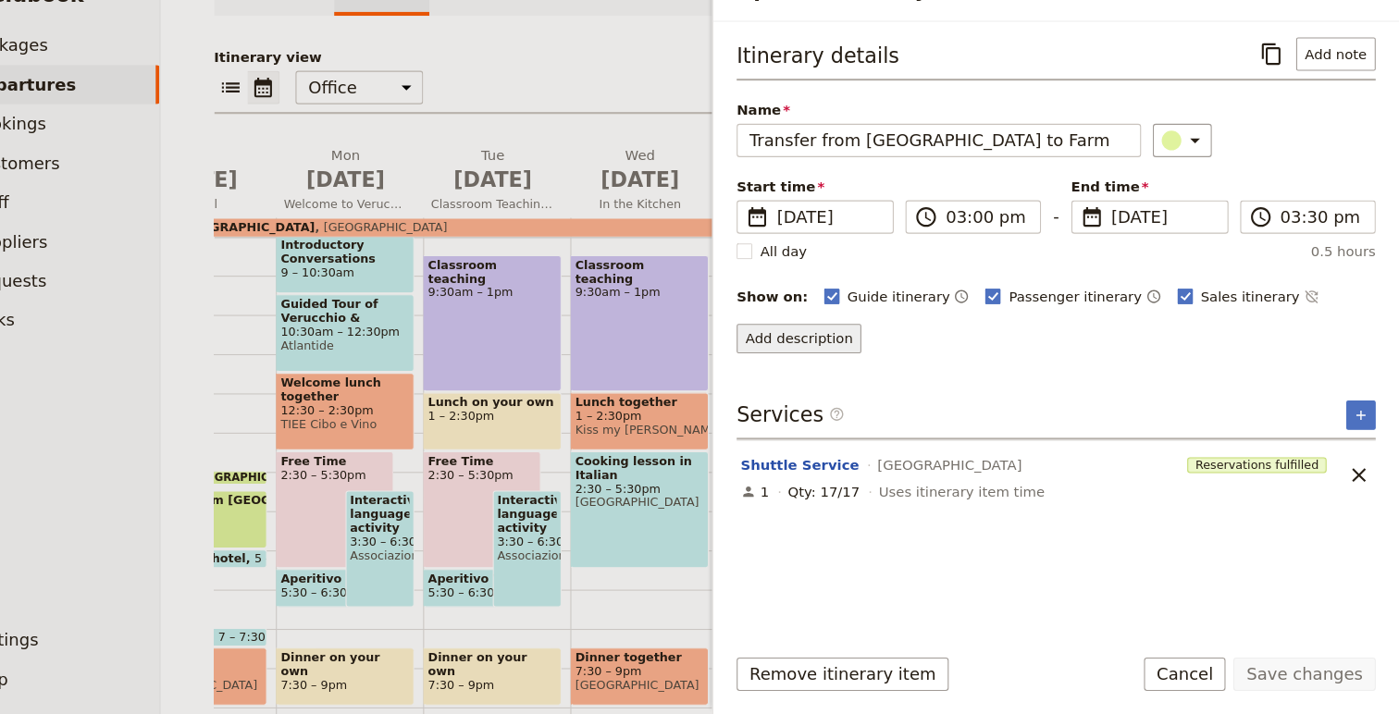
click at [844, 361] on button "Add description" at bounding box center [832, 360] width 117 height 28
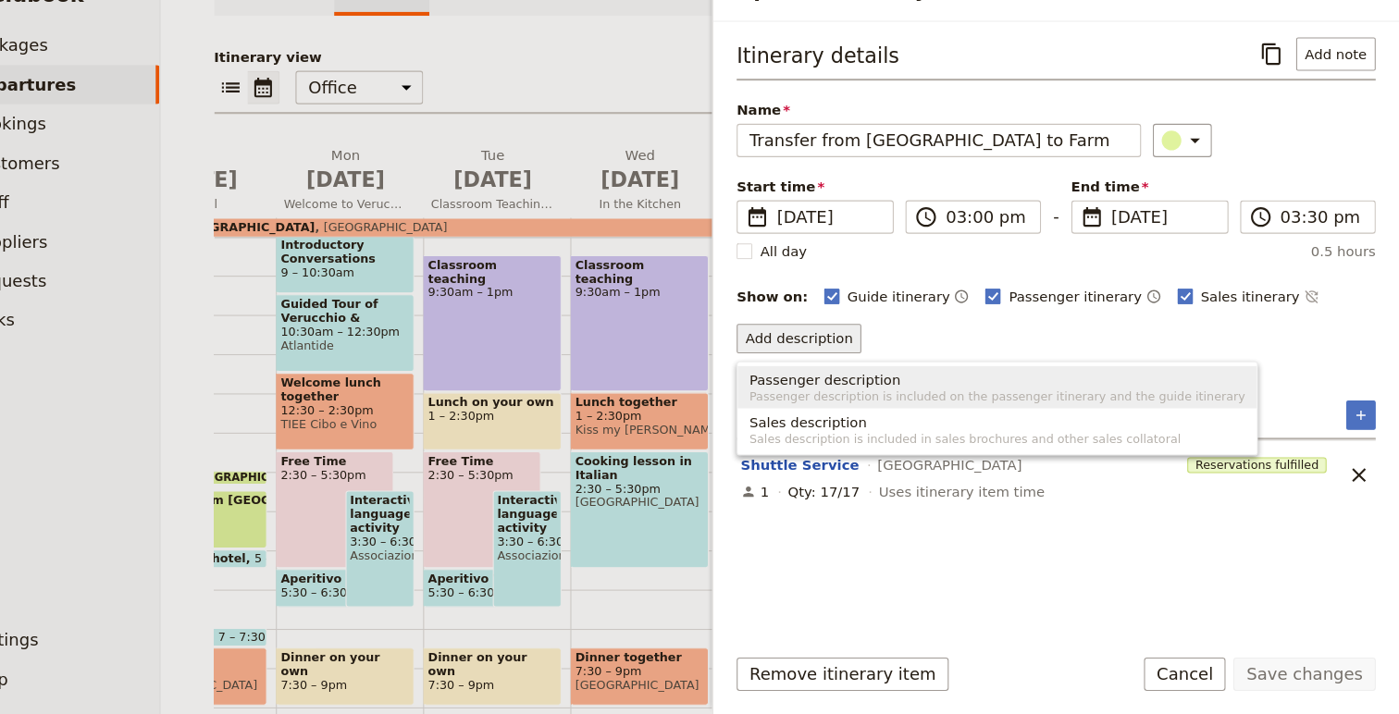
click at [865, 404] on span "Passenger description" at bounding box center [857, 398] width 142 height 19
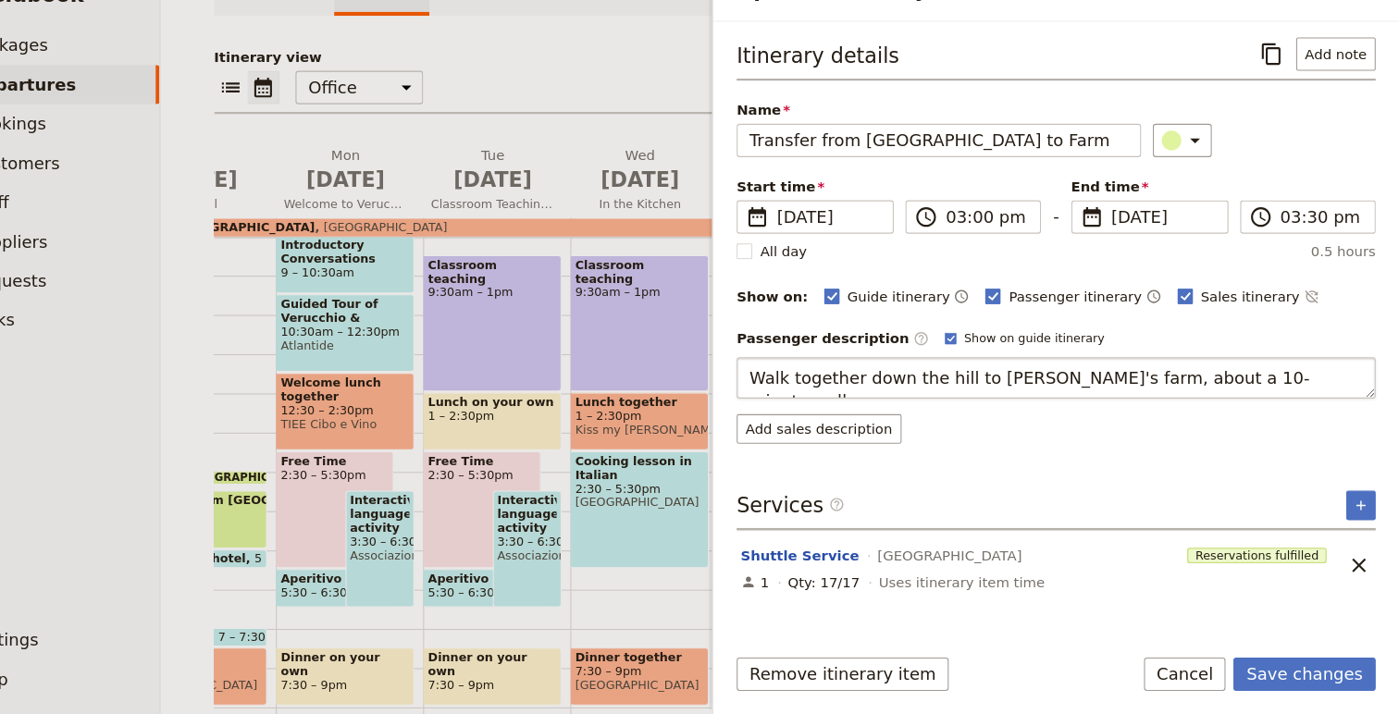
click at [1161, 395] on textarea "Walk together down the hill to [PERSON_NAME]'s farm, about a 10-minute walk, or" at bounding box center [1075, 396] width 602 height 39
click at [1309, 396] on textarea "Walk together down the hill to [PERSON_NAME]'s farm, about a 20-minute walk, or" at bounding box center [1075, 396] width 602 height 39
click at [1113, 397] on textarea "Walk together down the hill to [PERSON_NAME]'s farm, about a 20-minute walk." at bounding box center [1075, 396] width 602 height 39
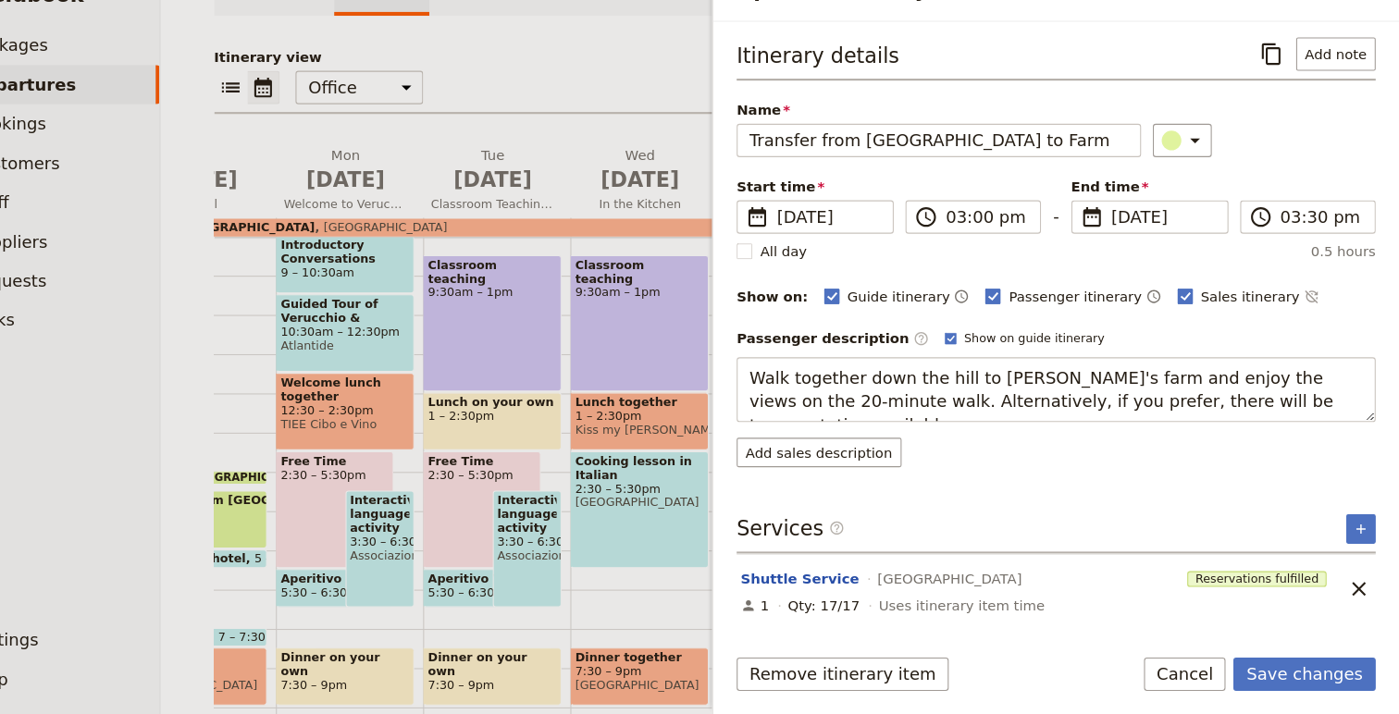
type textarea "Walk together down the hill to [PERSON_NAME]'s farm and enjoy the views on the …"
click at [1305, 683] on button "Save changes" at bounding box center [1309, 675] width 134 height 31
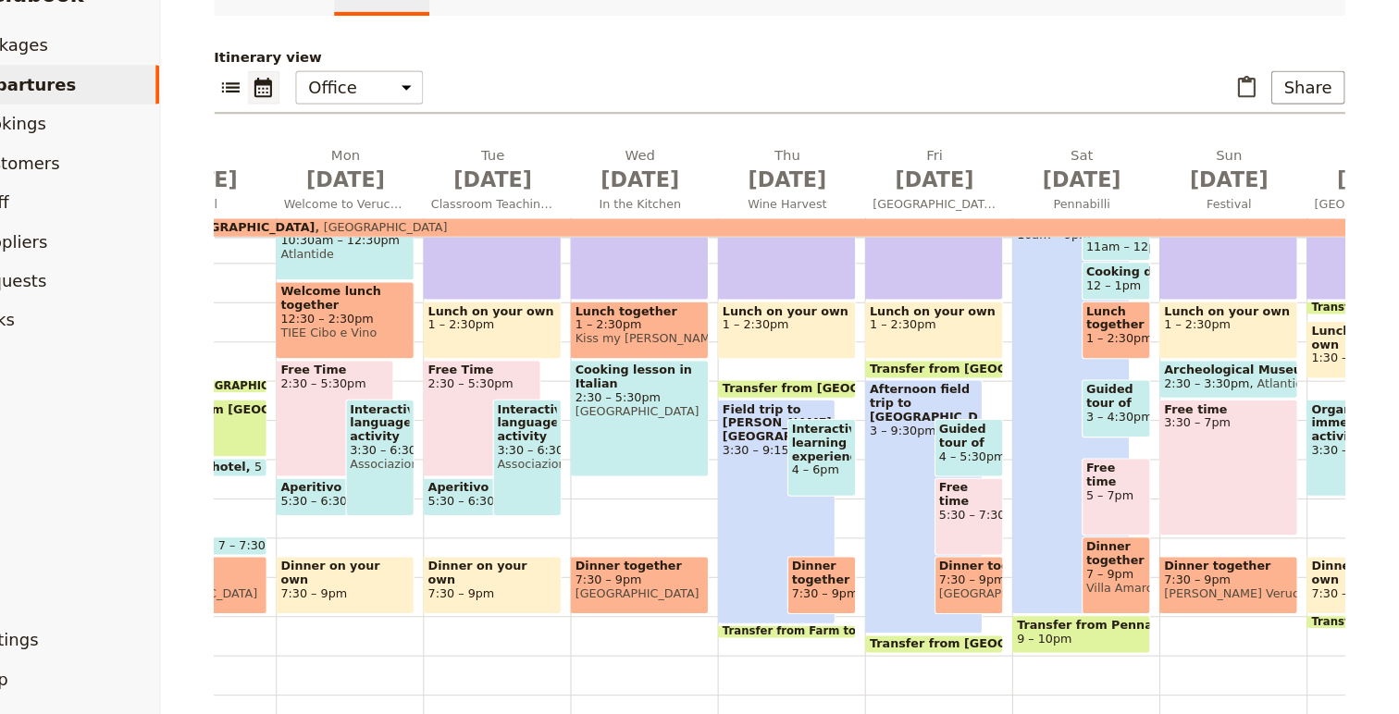
scroll to position [434, 0]
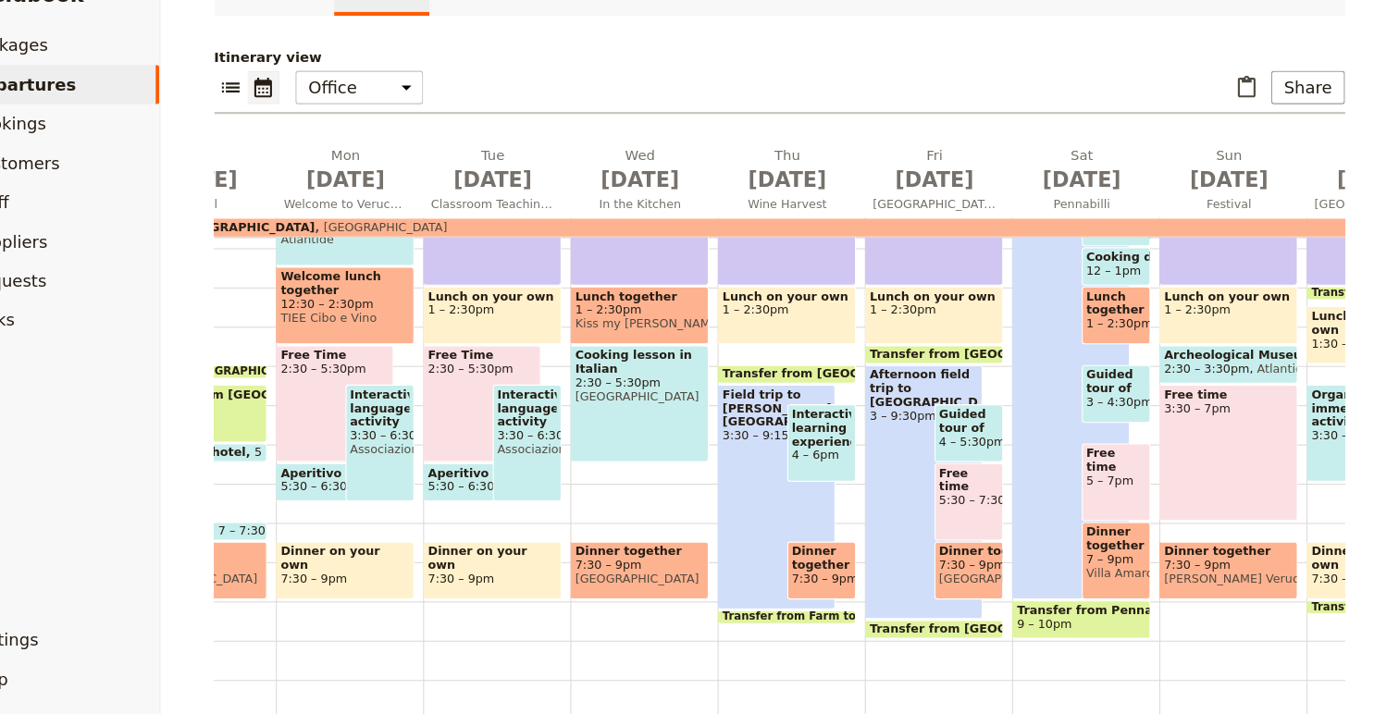
click at [808, 623] on span at bounding box center [822, 624] width 129 height 7
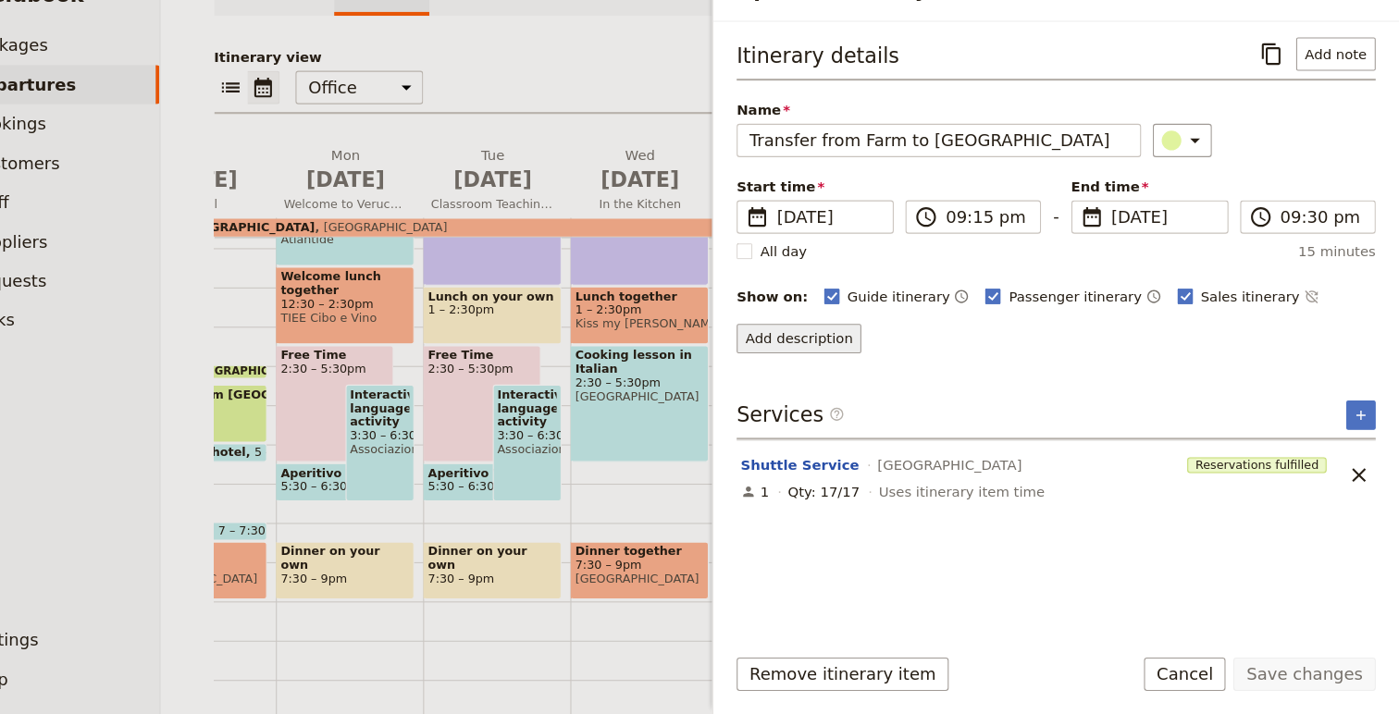
click at [832, 365] on button "Add description" at bounding box center [832, 360] width 117 height 28
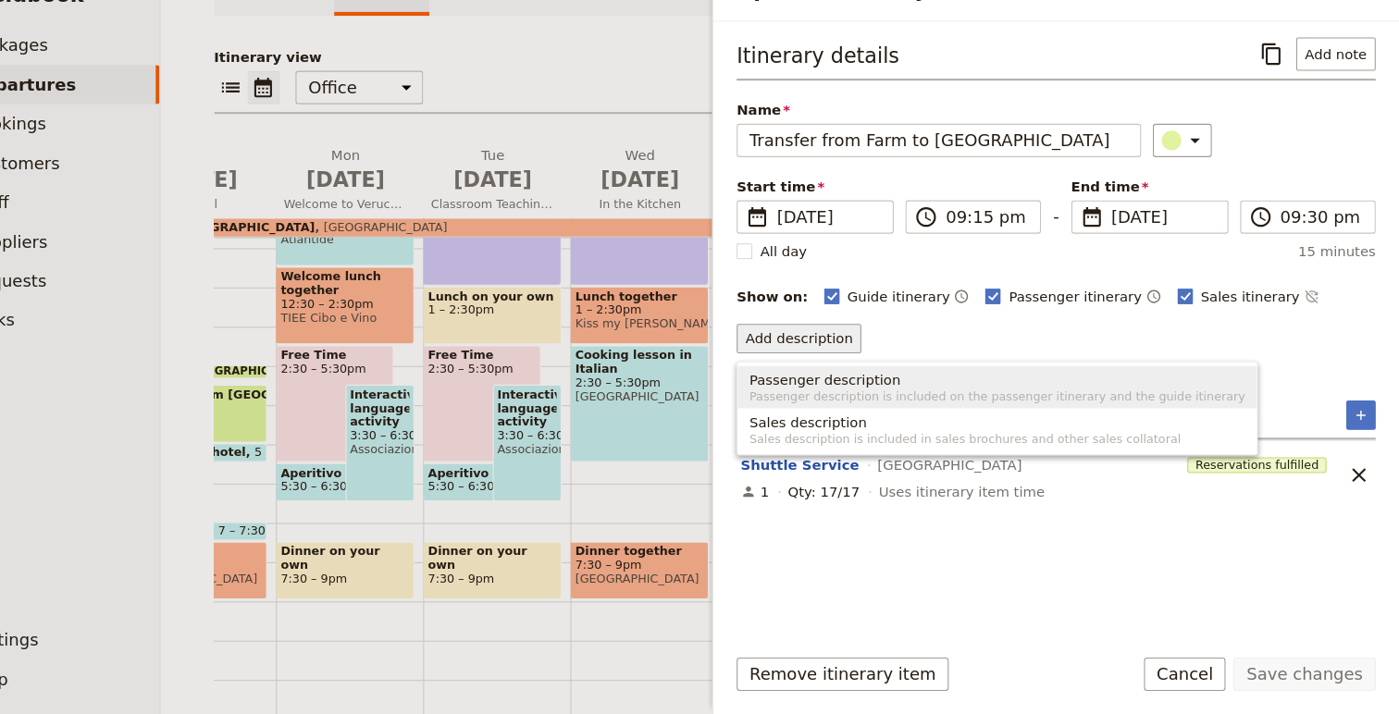
click at [875, 401] on span "Passenger description" at bounding box center [857, 398] width 142 height 19
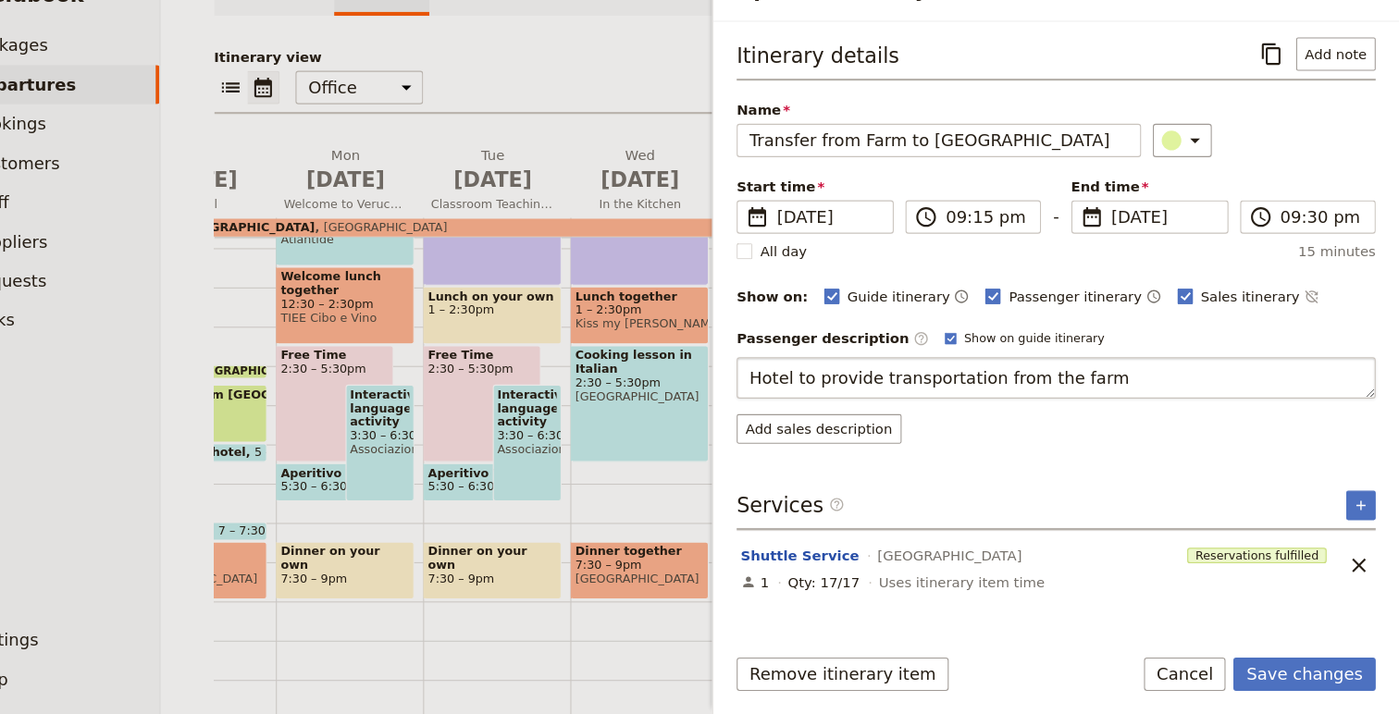
type textarea "Hotel to provide transportation from the farm."
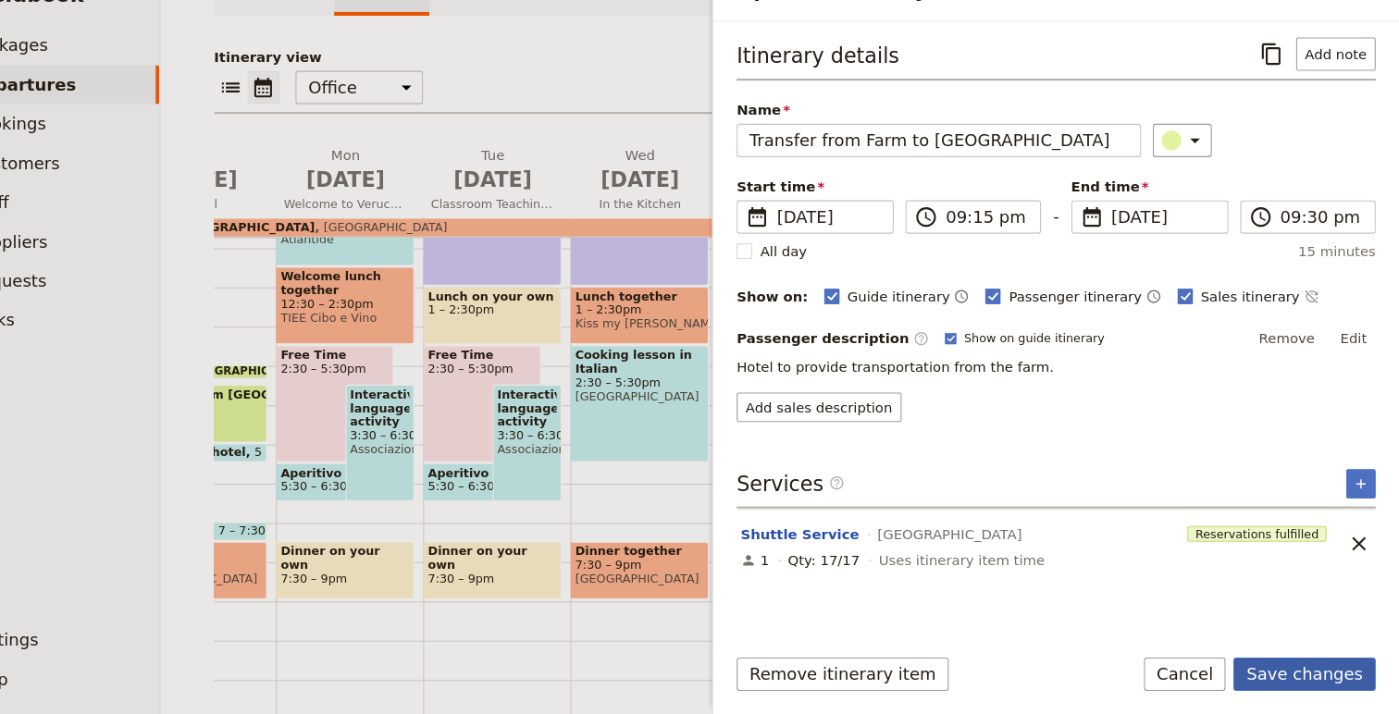
click at [1287, 681] on button "Save changes" at bounding box center [1309, 675] width 134 height 31
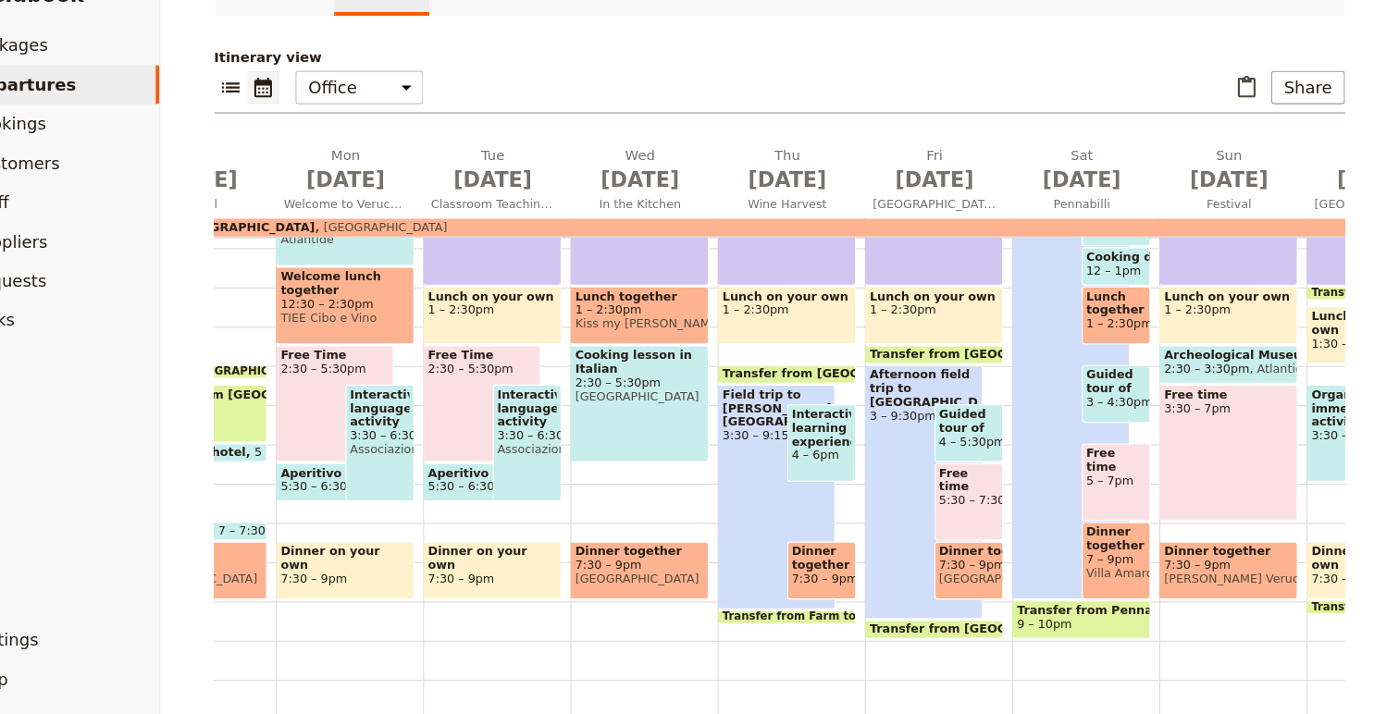
click at [787, 452] on div "Field trip to [PERSON_NAME][GEOGRAPHIC_DATA] 3:30 – 9:15pm" at bounding box center [812, 509] width 111 height 212
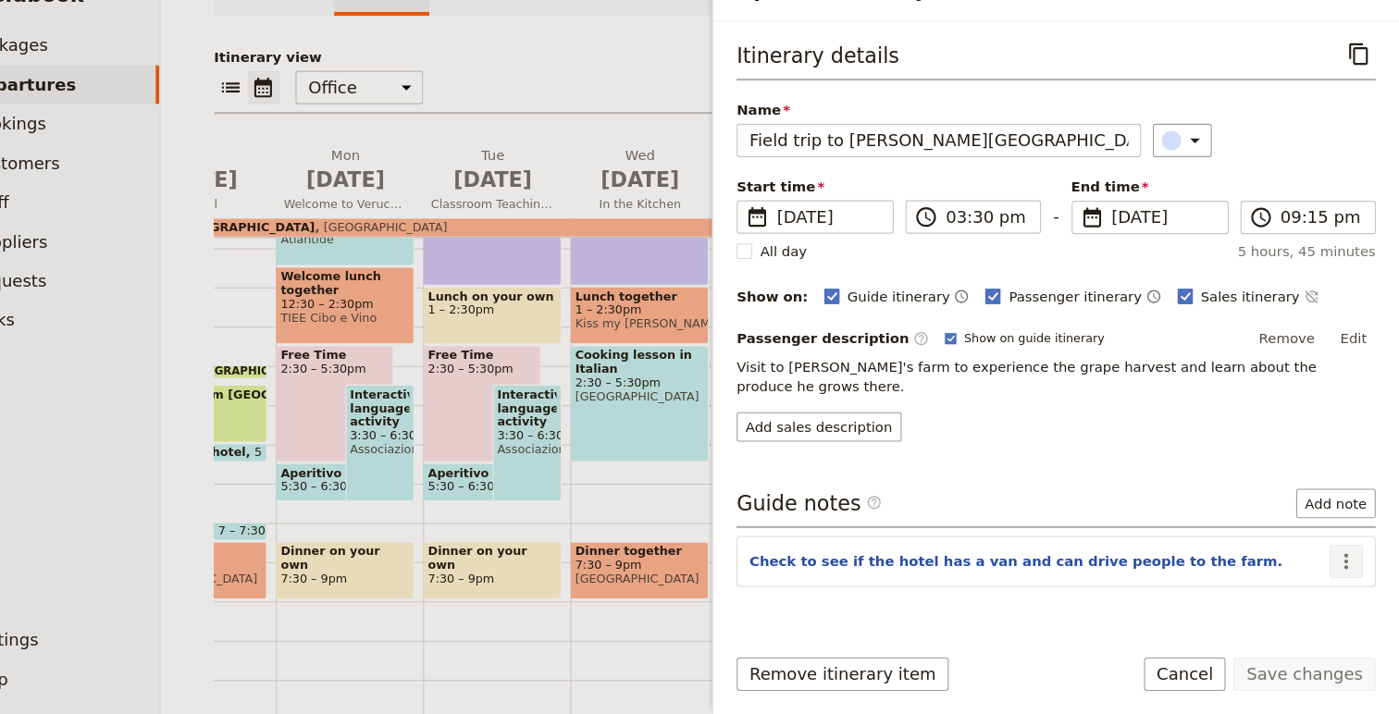
click at [1344, 559] on icon "Actions" at bounding box center [1349, 570] width 22 height 22
drag, startPoint x: 1323, startPoint y: 597, endPoint x: 1323, endPoint y: 615, distance: 18.5
click at [1323, 615] on ul "Edit note Remove note" at bounding box center [1309, 604] width 110 height 61
click at [1323, 615] on span "Remove note" at bounding box center [1309, 618] width 86 height 19
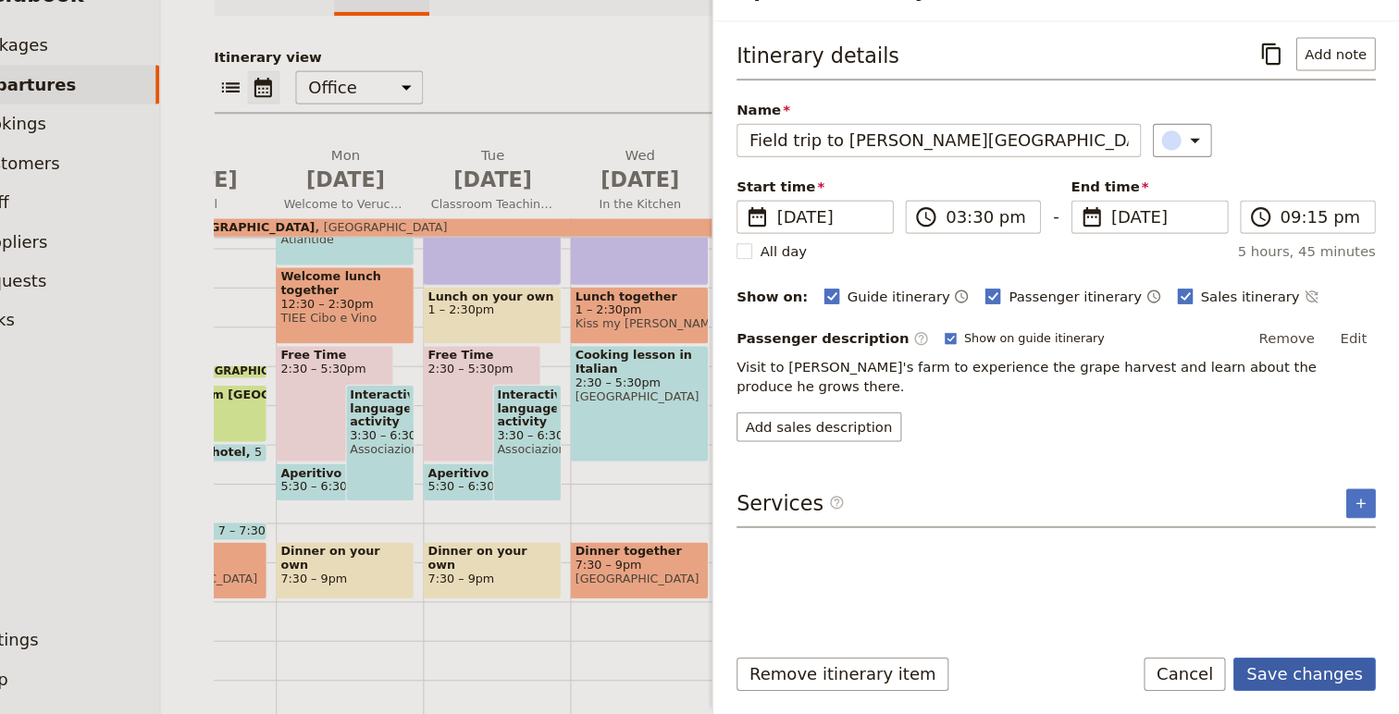
click at [1314, 685] on button "Save changes" at bounding box center [1309, 675] width 134 height 31
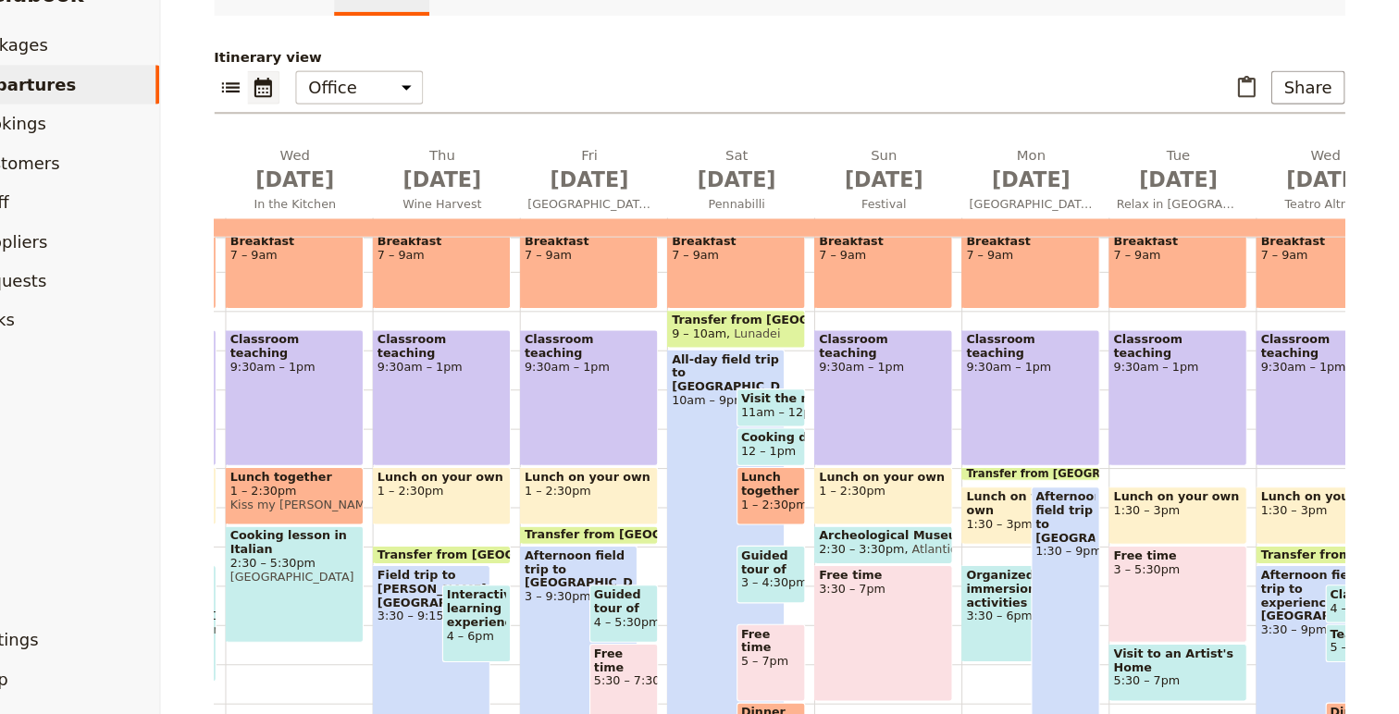
scroll to position [290, 0]
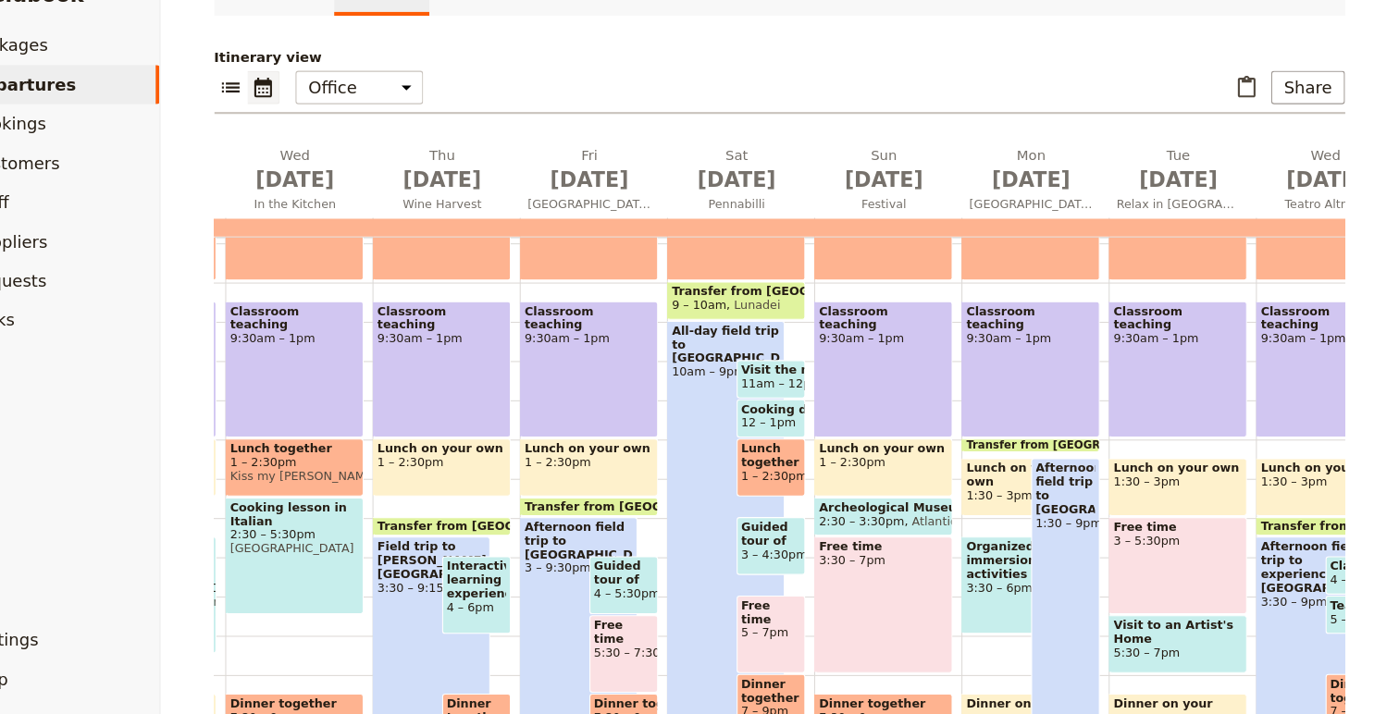
click at [799, 324] on span "Lunadei" at bounding box center [790, 328] width 51 height 13
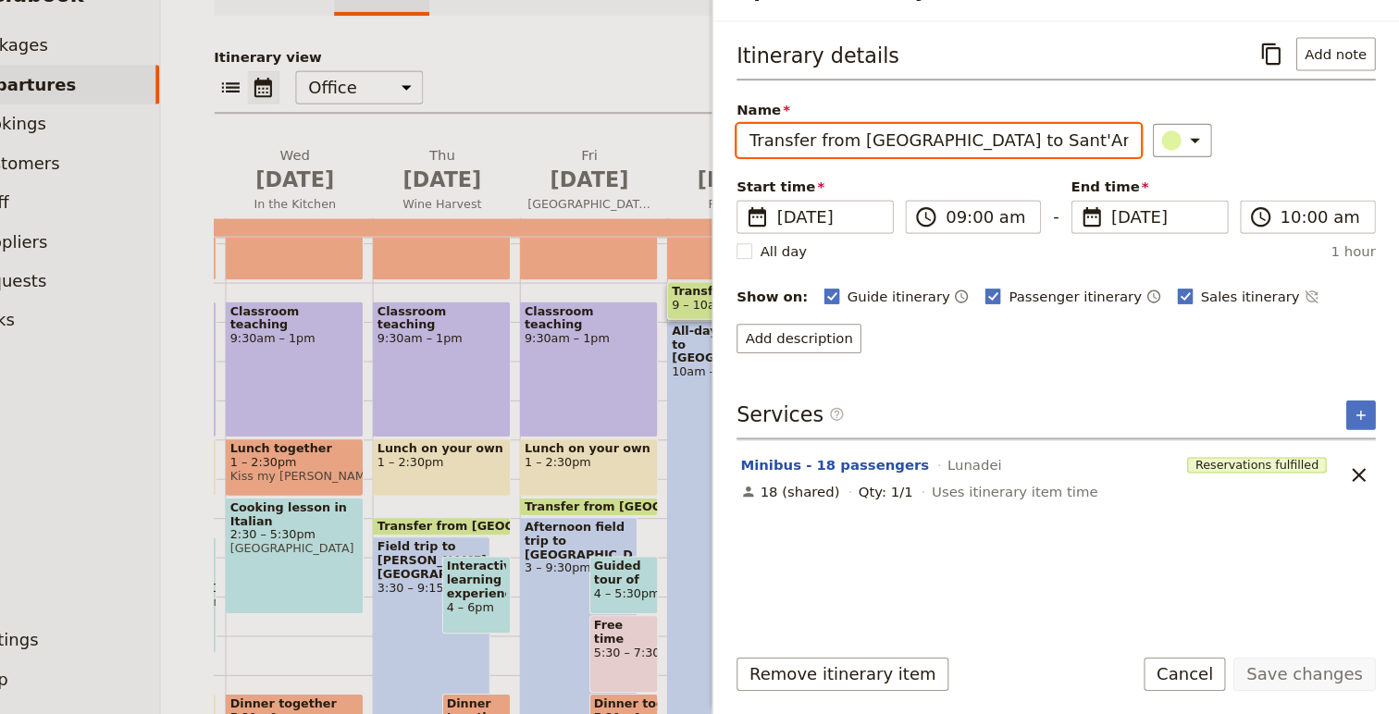
click at [986, 171] on input "Transfer from [GEOGRAPHIC_DATA] to Sant'Arcangelo" at bounding box center [964, 172] width 381 height 31
drag, startPoint x: 986, startPoint y: 171, endPoint x: 1068, endPoint y: 172, distance: 81.4
click at [1068, 172] on input "Transfer from [GEOGRAPHIC_DATA] to Sant'Arcangelo" at bounding box center [964, 172] width 381 height 31
type input "Transfer from Verucchio to Pennabilli"
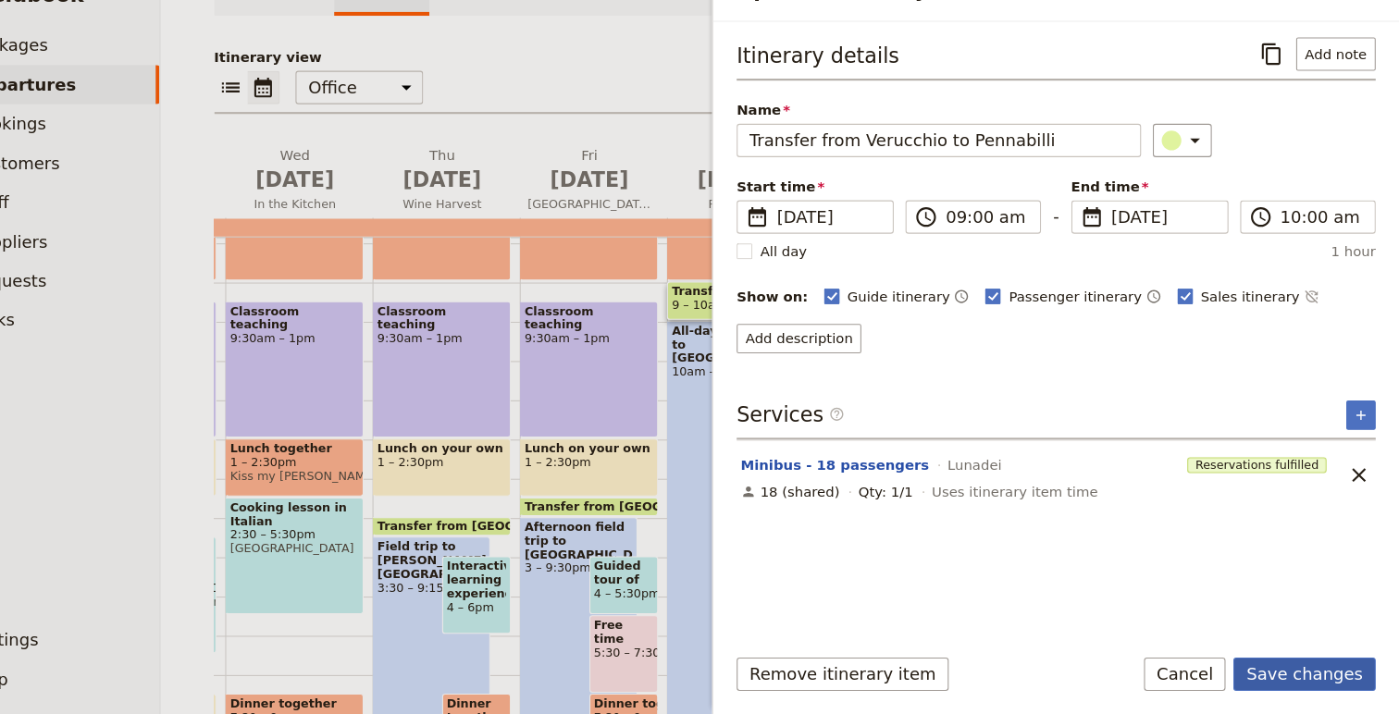
click at [1341, 663] on button "Save changes" at bounding box center [1309, 675] width 134 height 31
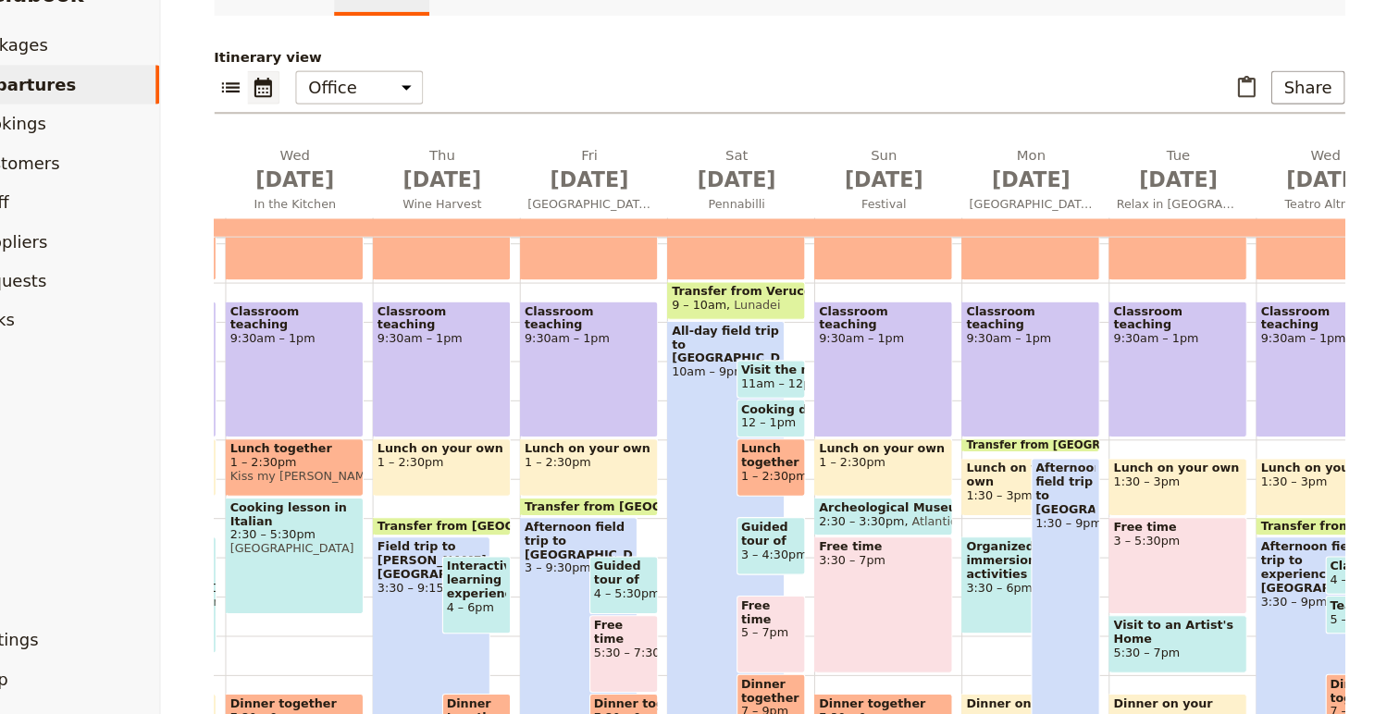
click at [814, 561] on span "3 – 4:30pm" at bounding box center [807, 563] width 56 height 13
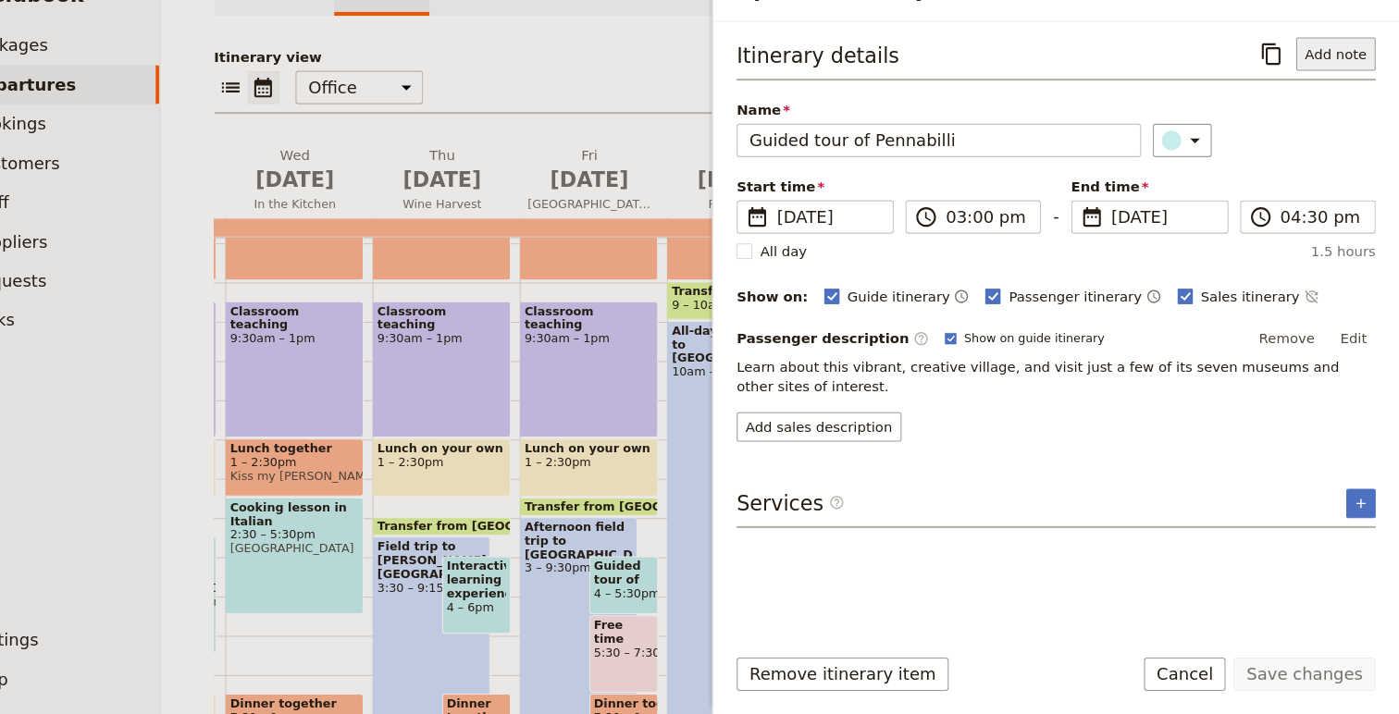
click at [1349, 86] on button "Add note" at bounding box center [1339, 91] width 75 height 31
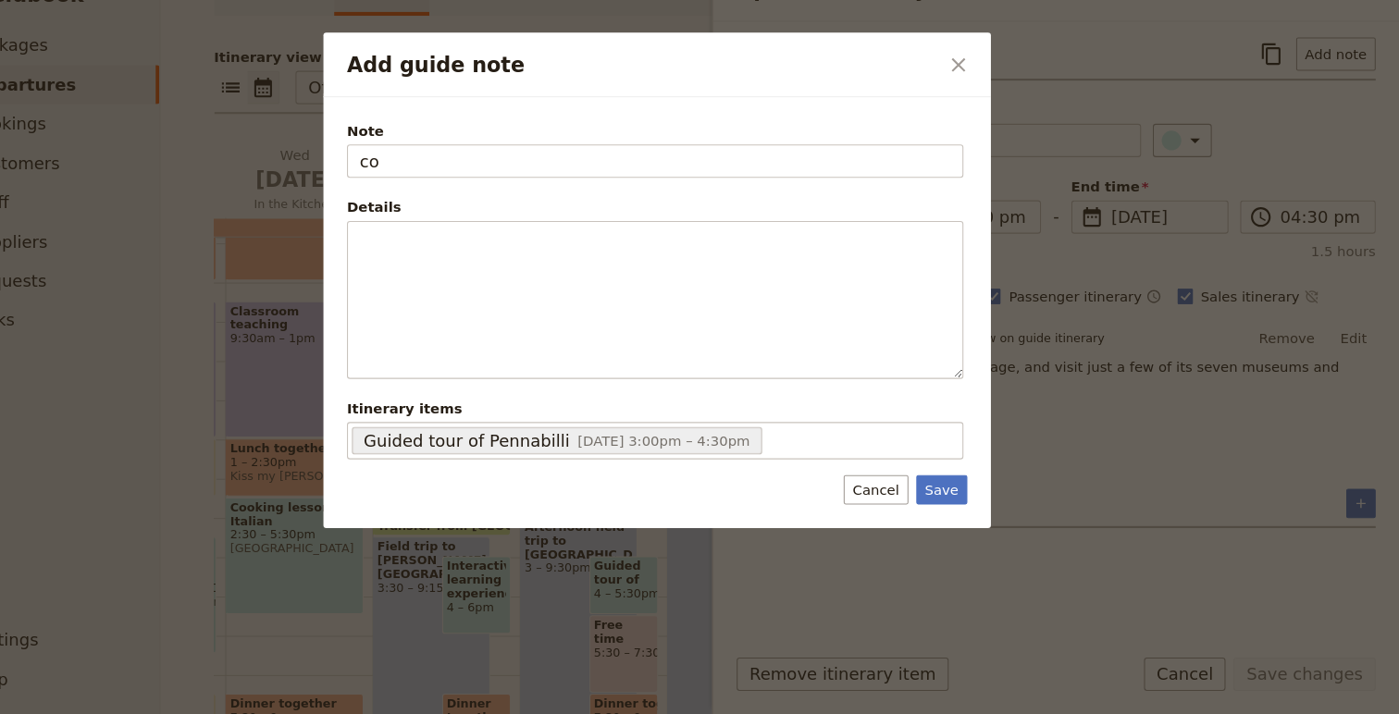
type input "c"
type input "Estimated cost"
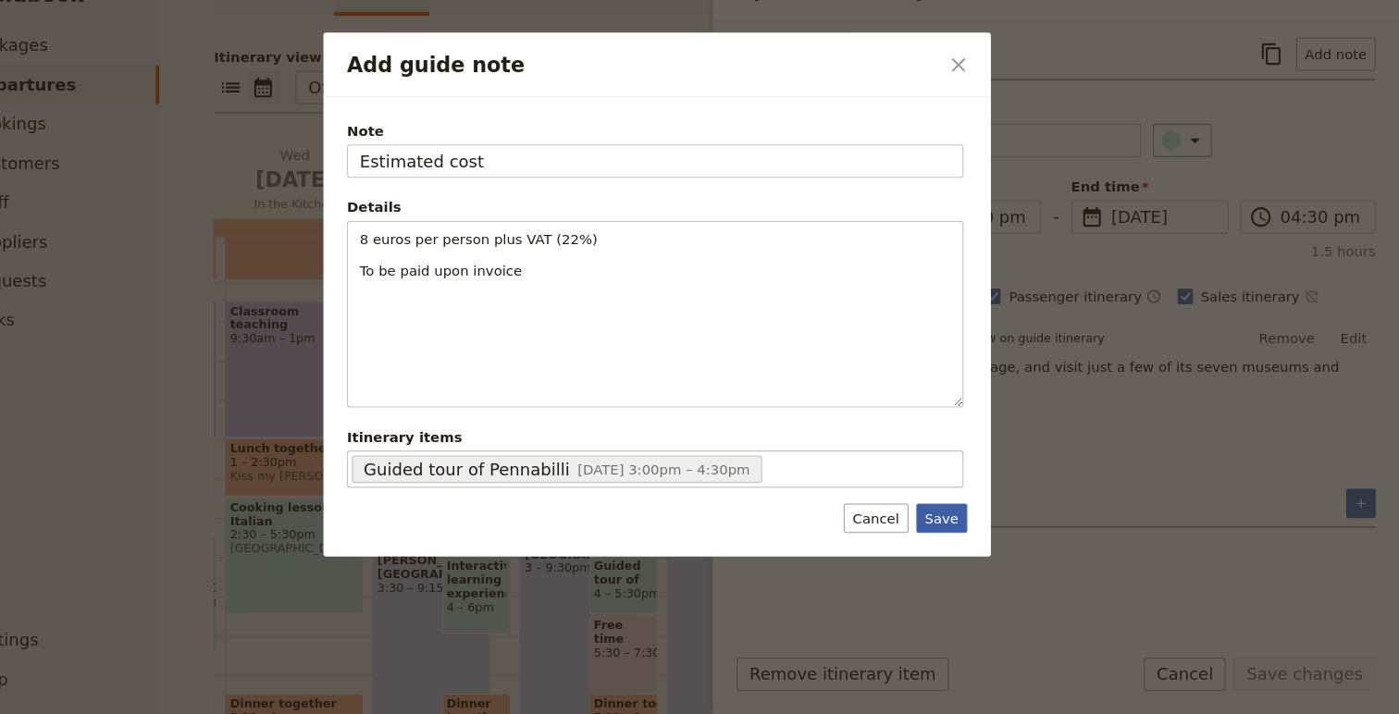
click at [972, 533] on button "Save" at bounding box center [968, 529] width 48 height 28
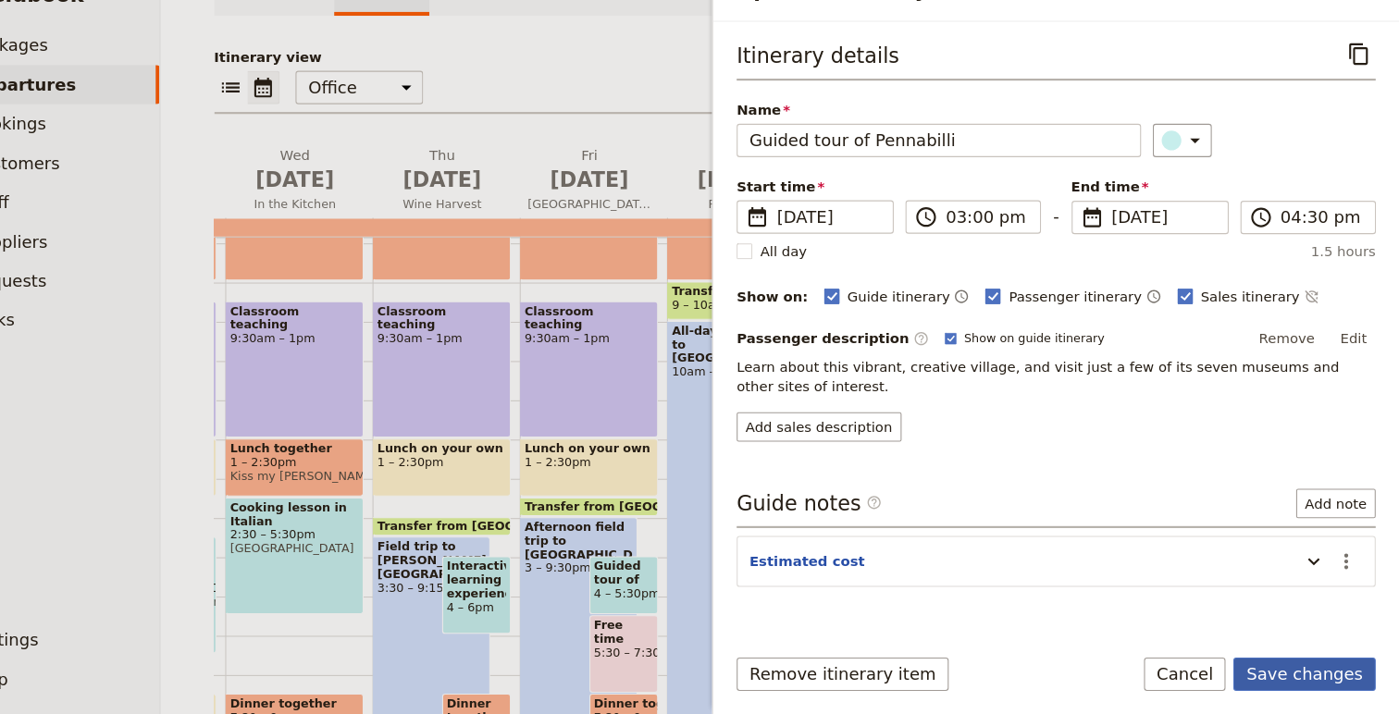
click at [1299, 685] on button "Save changes" at bounding box center [1309, 675] width 134 height 31
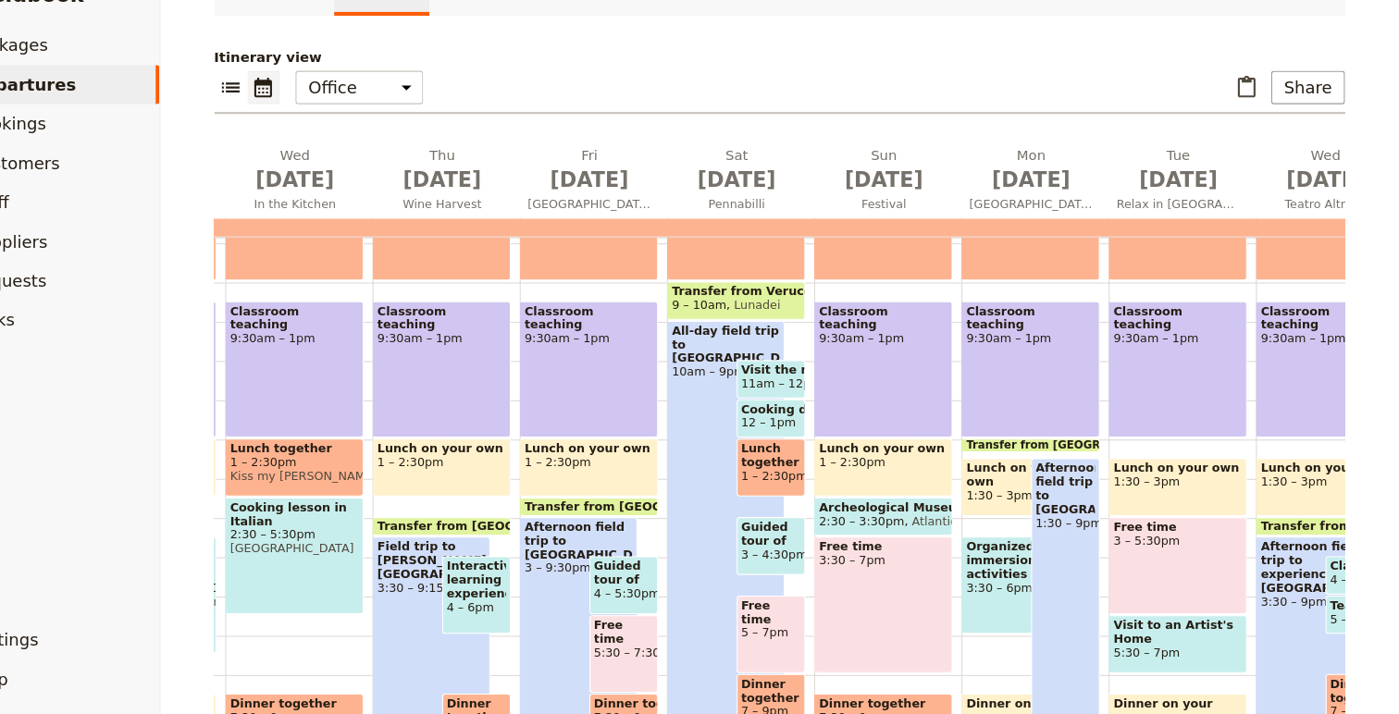
click at [829, 491] on span "1 – 2:30pm" at bounding box center [807, 489] width 56 height 13
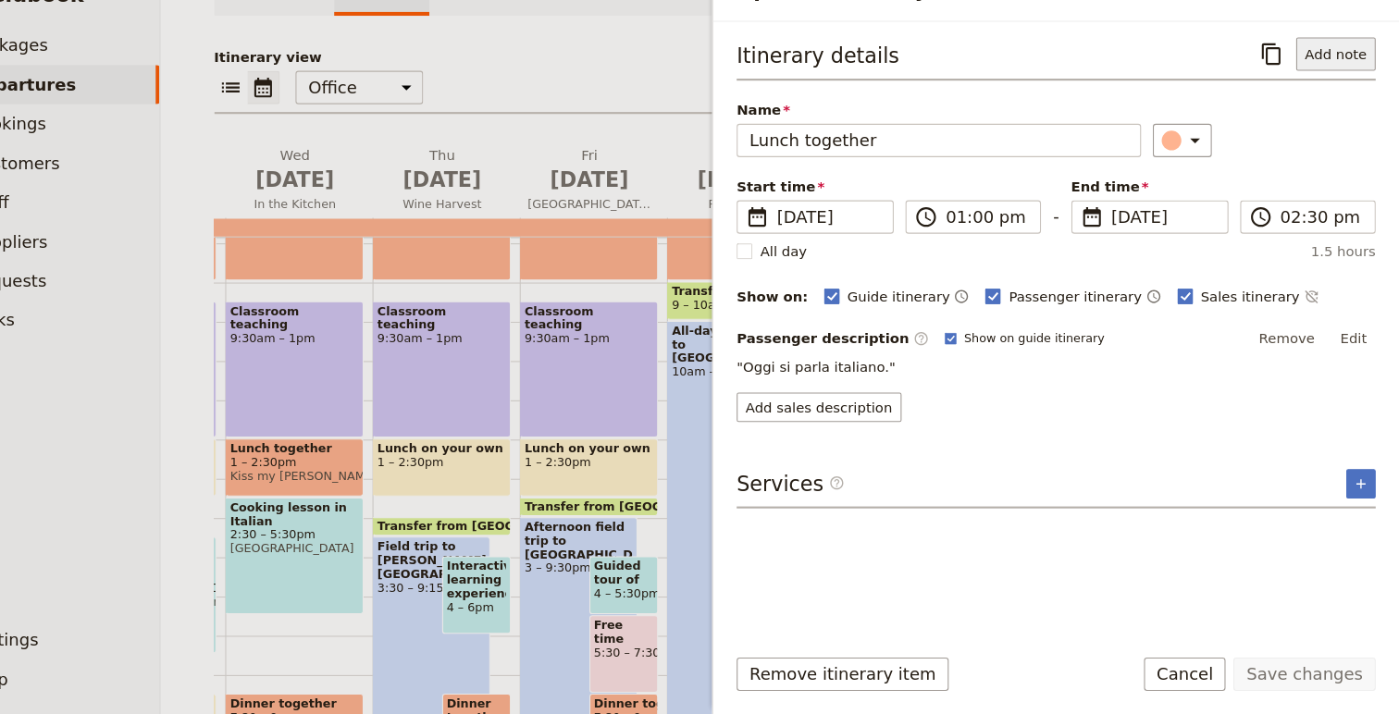
click at [1355, 93] on button "Add note" at bounding box center [1339, 91] width 75 height 31
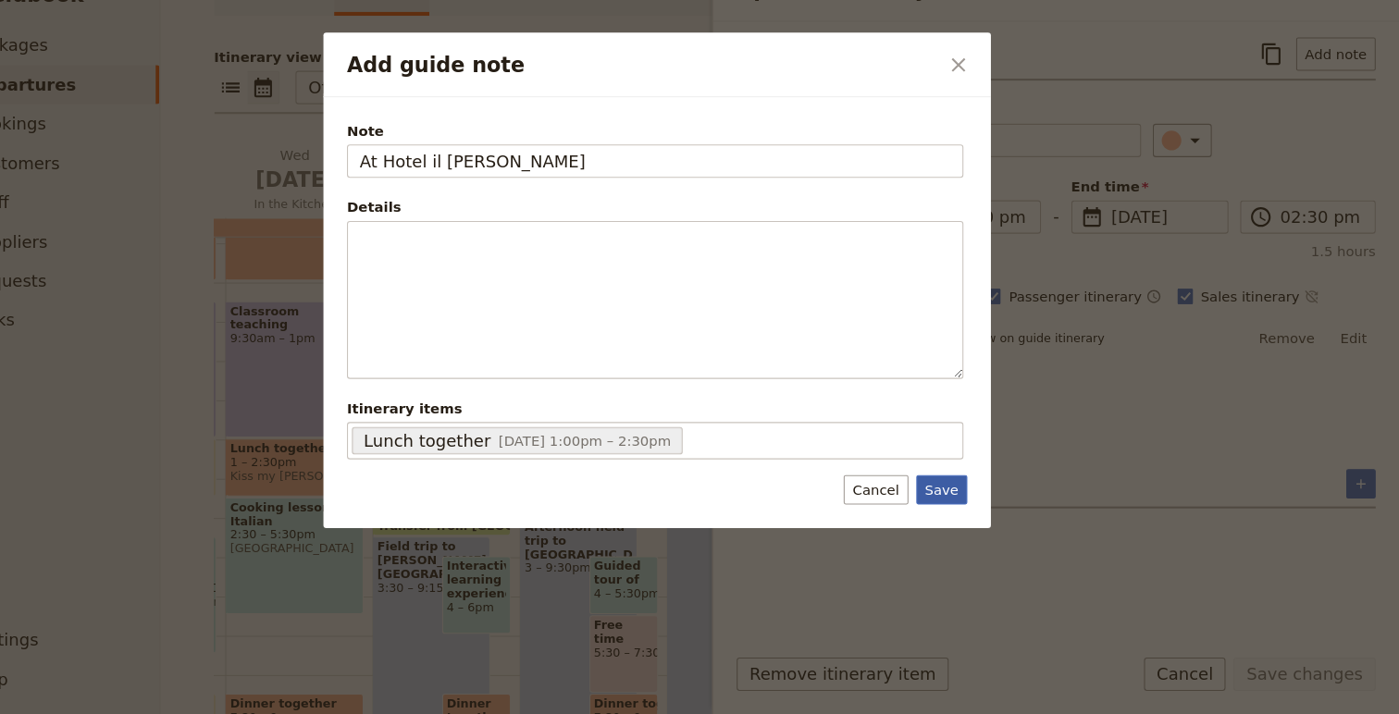
type input "At Hotel il [PERSON_NAME]"
click at [972, 500] on button "Save" at bounding box center [968, 502] width 48 height 28
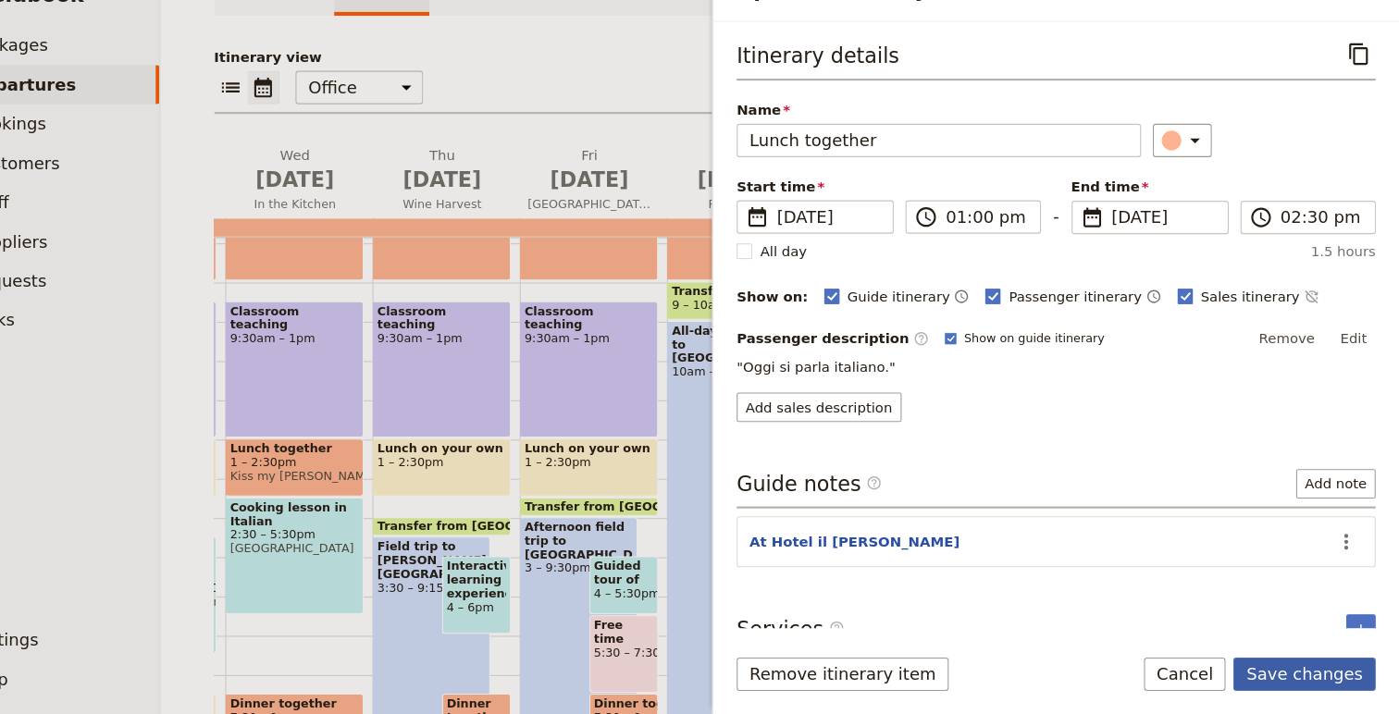
click at [1308, 671] on button "Save changes" at bounding box center [1309, 675] width 134 height 31
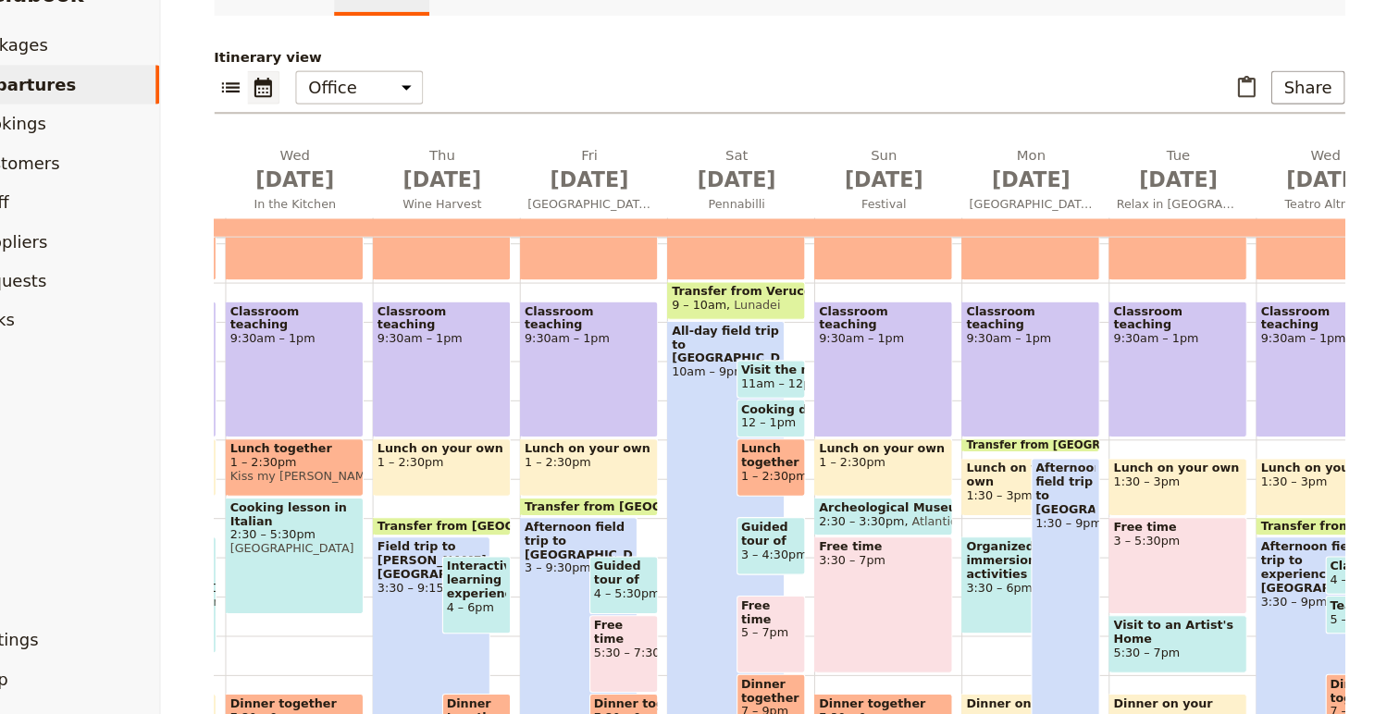
click at [645, 660] on div "Free time 5:30 – 7:30pm" at bounding box center [669, 657] width 66 height 73
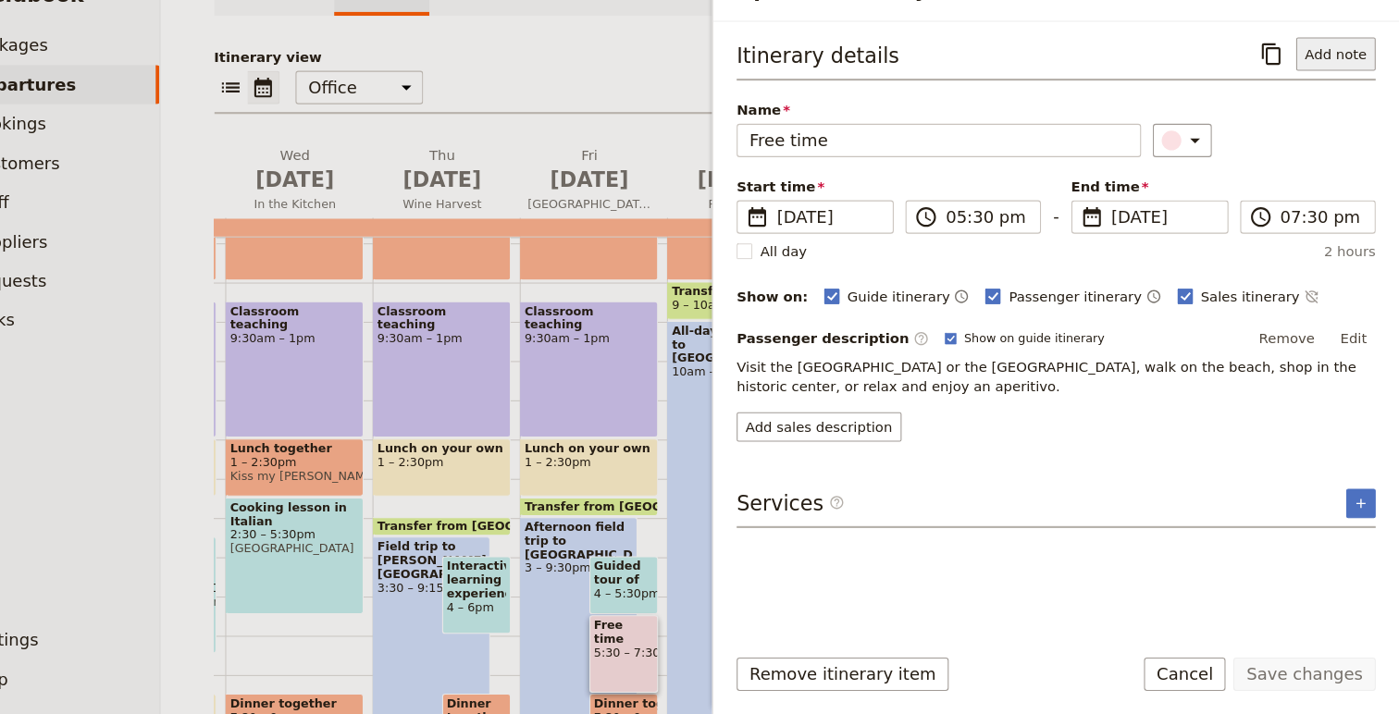
click at [1339, 103] on button "Add note" at bounding box center [1339, 91] width 75 height 31
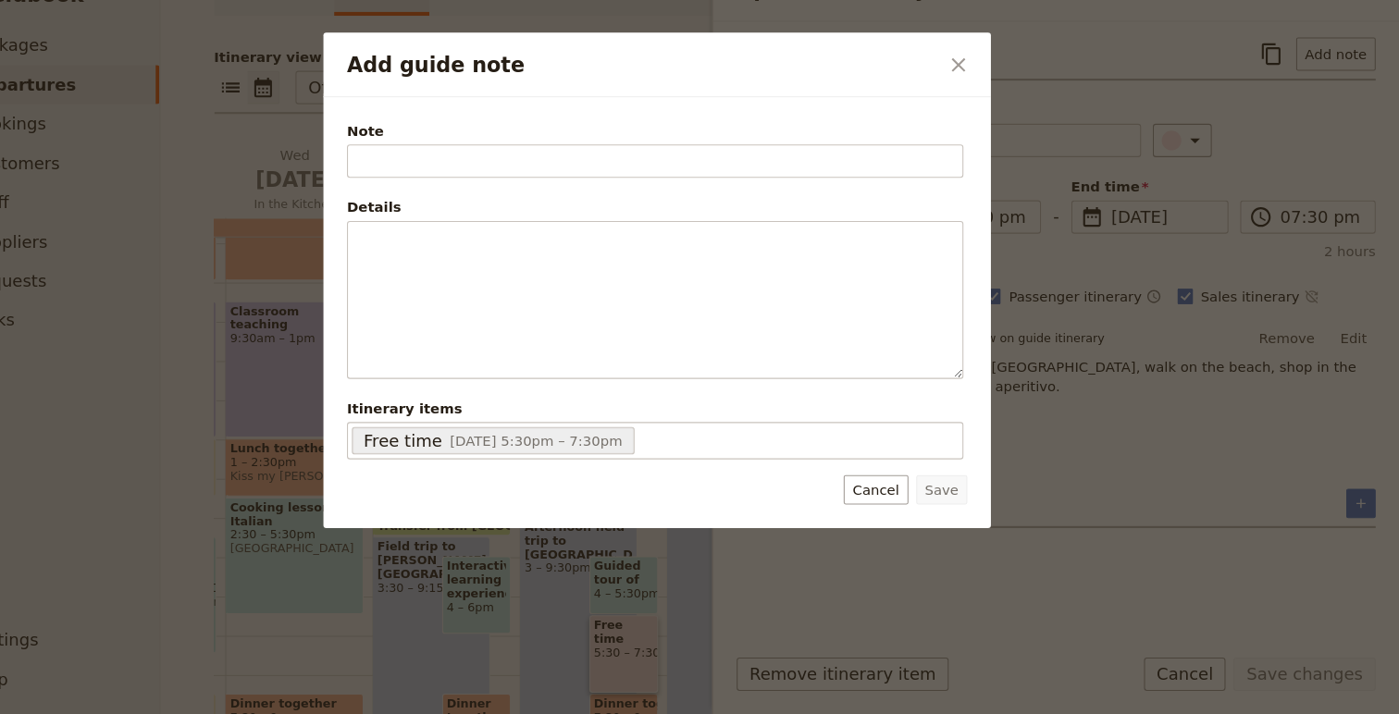
type input "G"
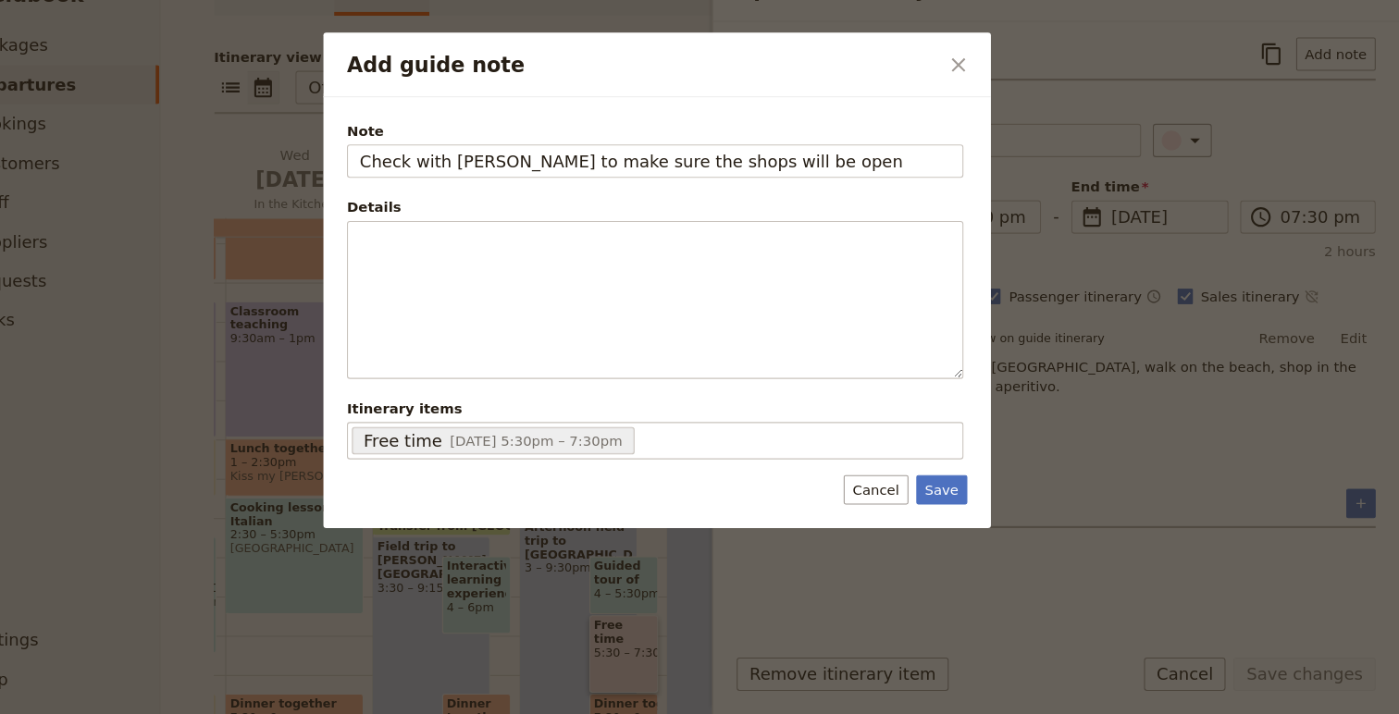
type input "Check with [PERSON_NAME] to make sure the shops will be open"
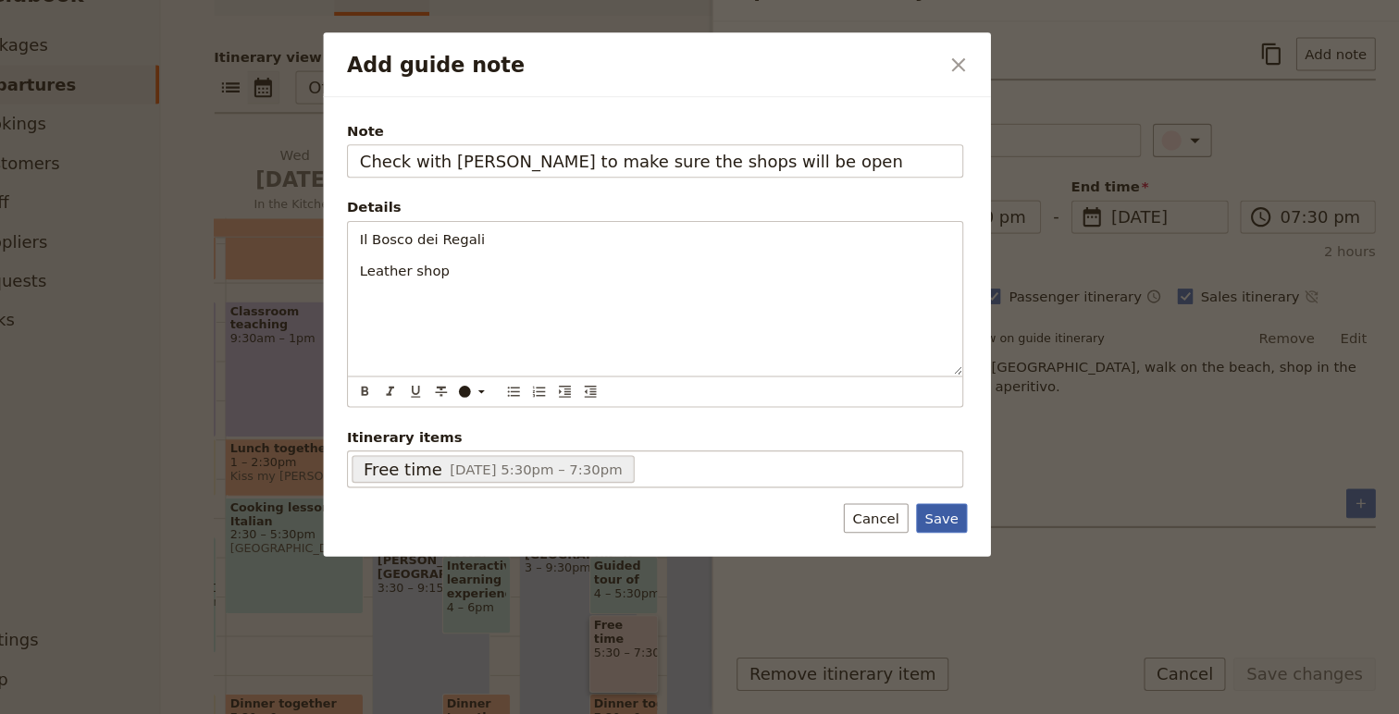
click at [962, 527] on button "Save" at bounding box center [968, 529] width 48 height 28
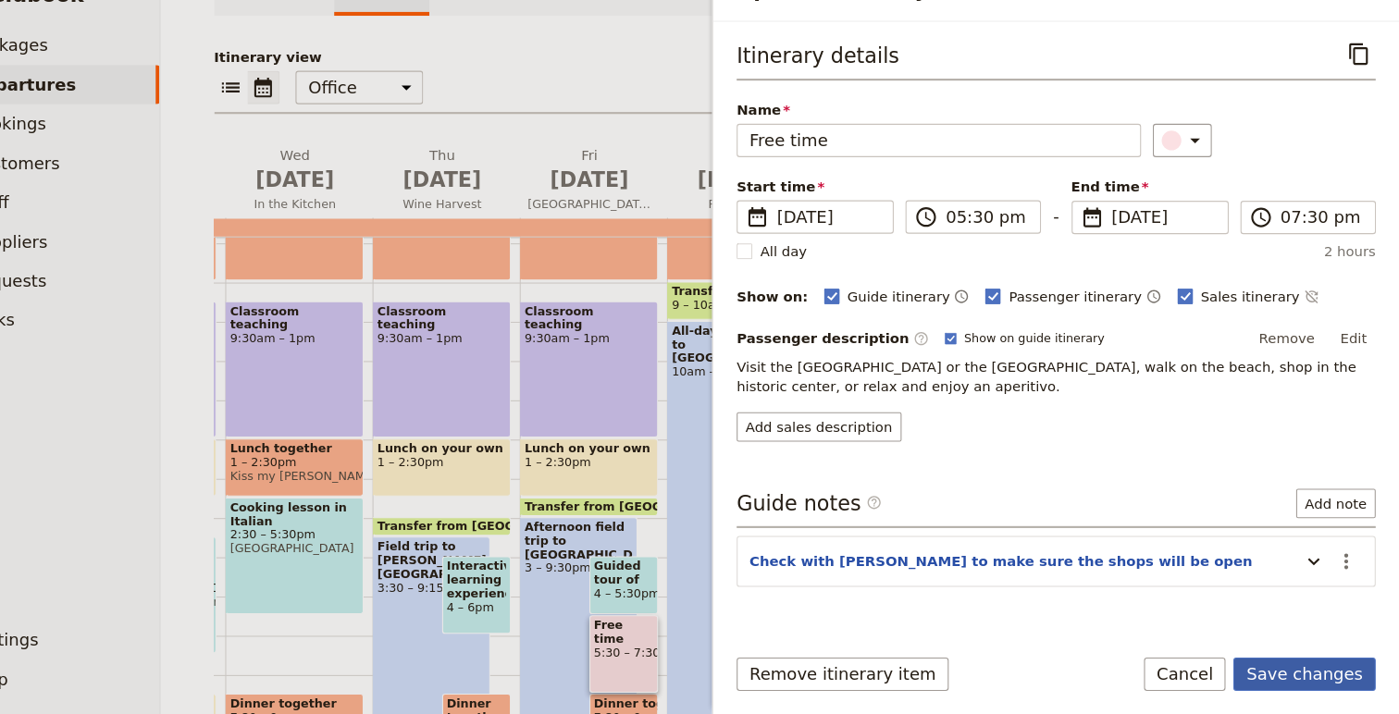
click at [1326, 680] on button "Save changes" at bounding box center [1309, 675] width 134 height 31
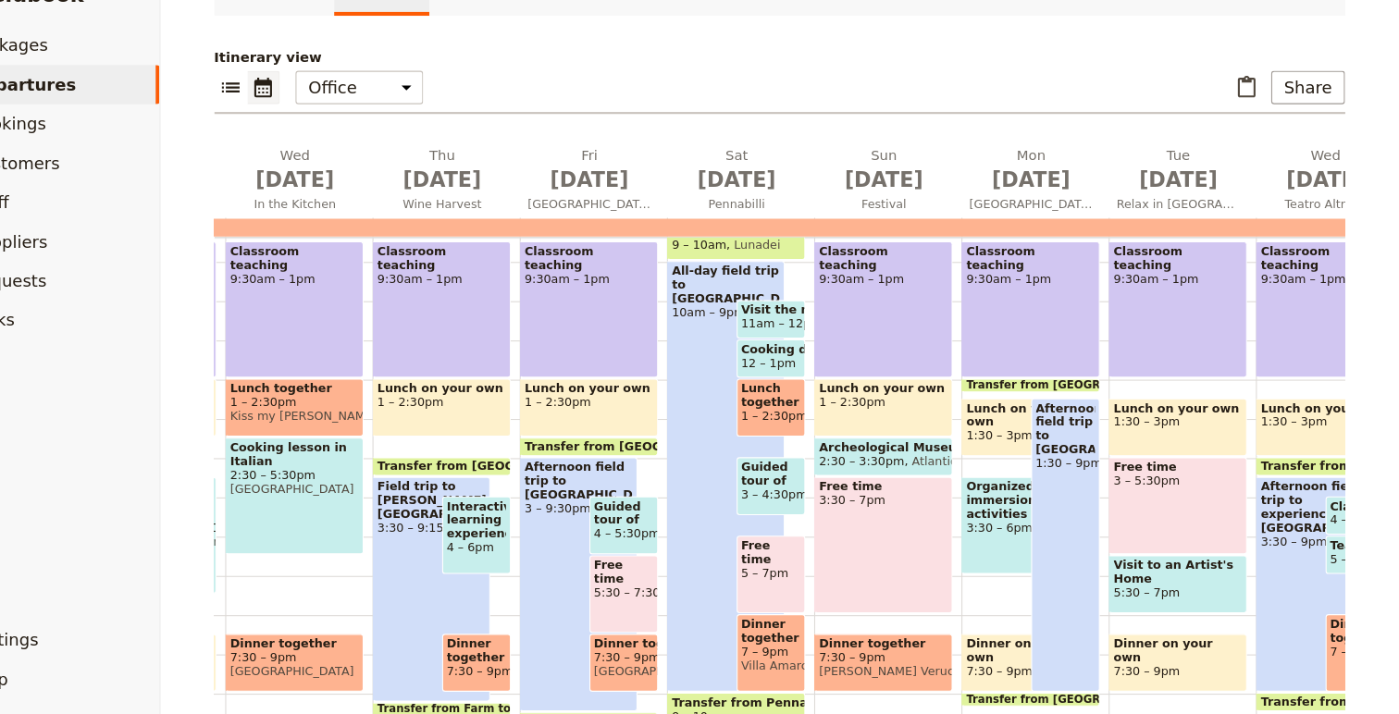
scroll to position [348, 0]
click at [821, 574] on span "5 – 7pm" at bounding box center [807, 580] width 56 height 13
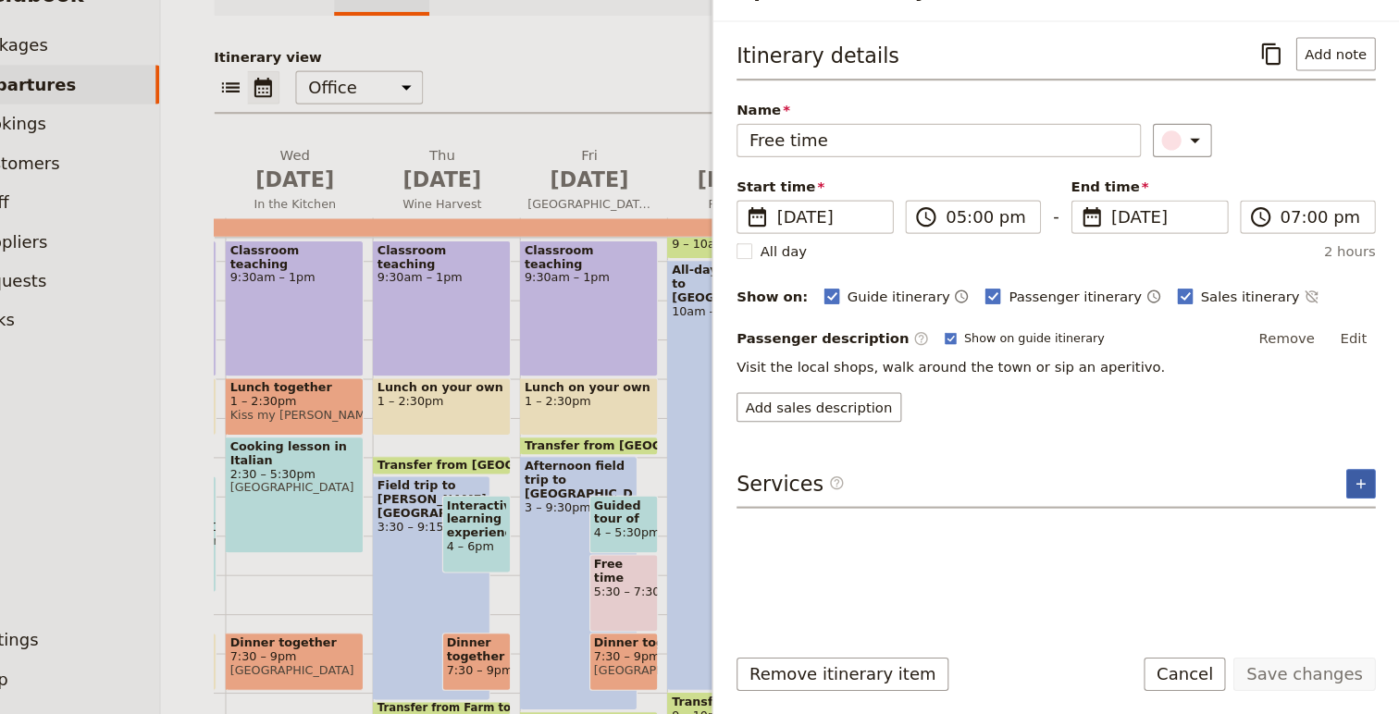
click at [1352, 496] on button "​" at bounding box center [1363, 497] width 28 height 28
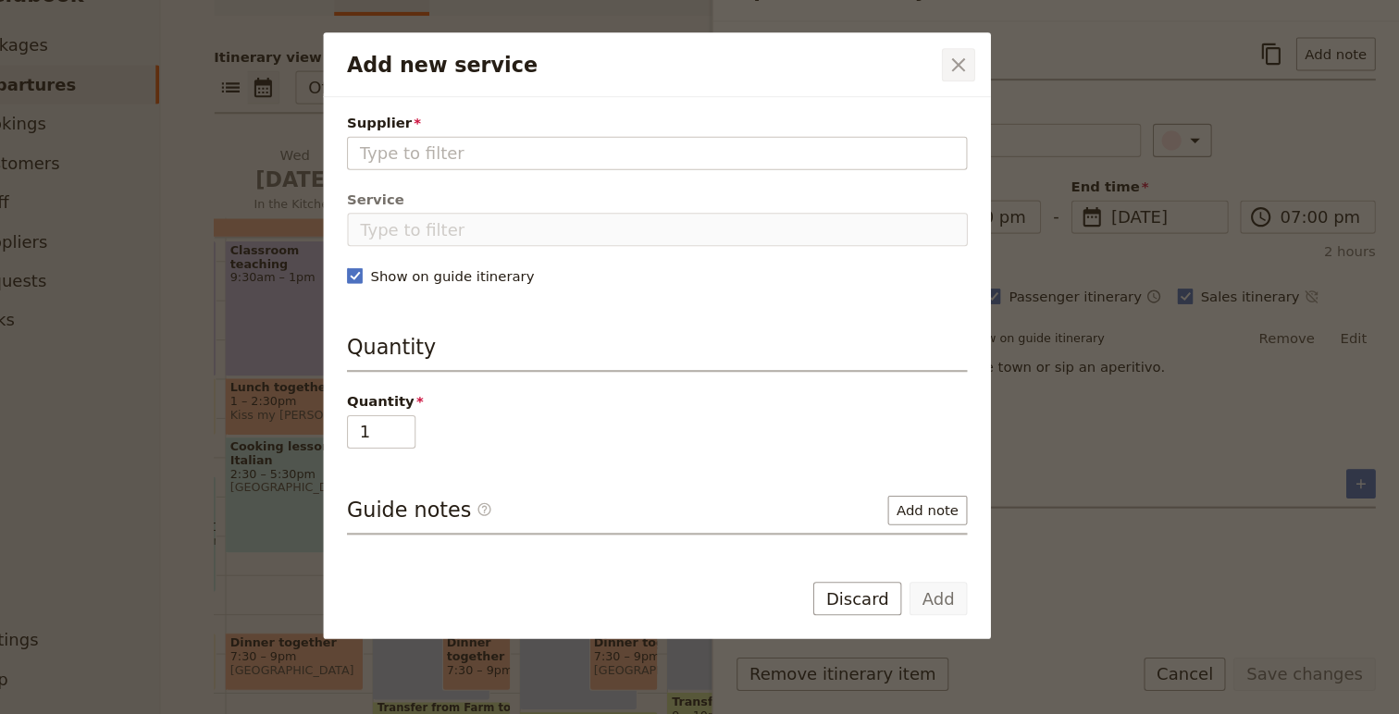
click at [990, 96] on icon "Close dialog" at bounding box center [983, 102] width 22 height 22
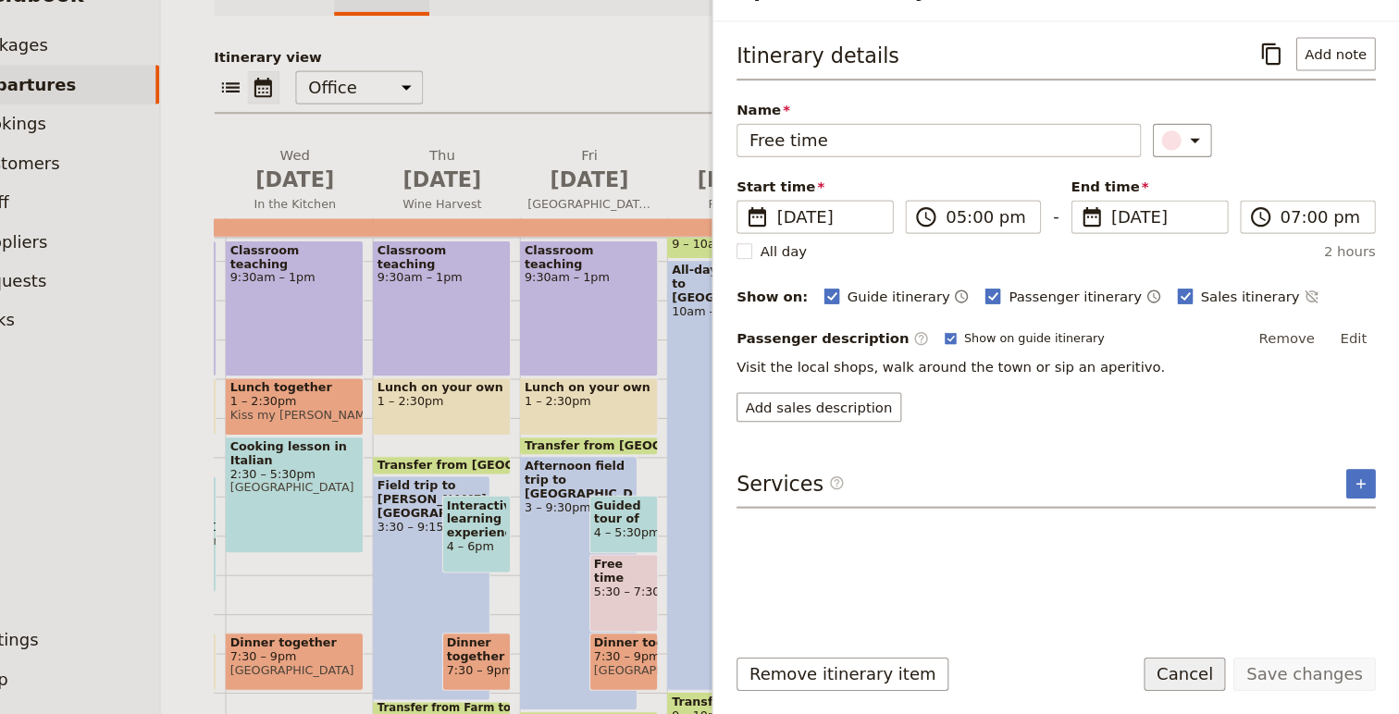
click at [1223, 673] on button "Cancel" at bounding box center [1197, 675] width 78 height 31
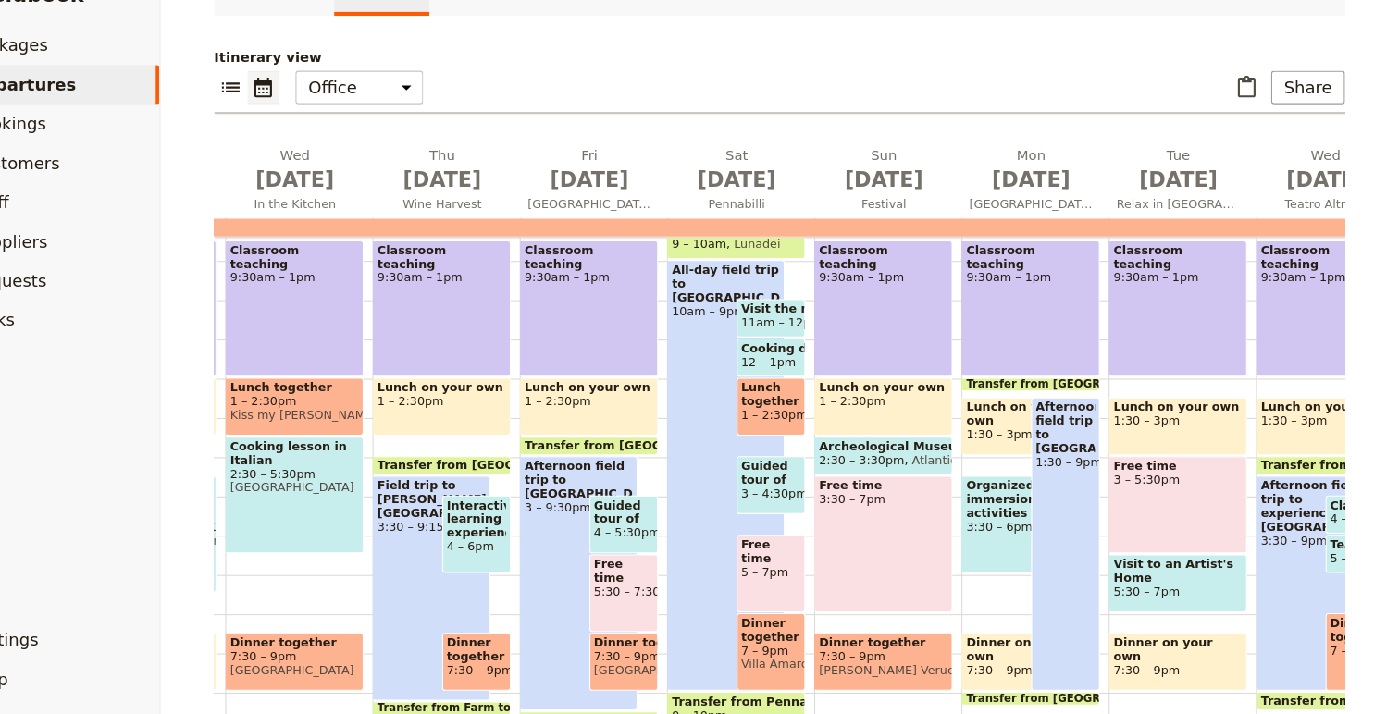
click at [803, 574] on span "5 – 7pm" at bounding box center [807, 580] width 56 height 13
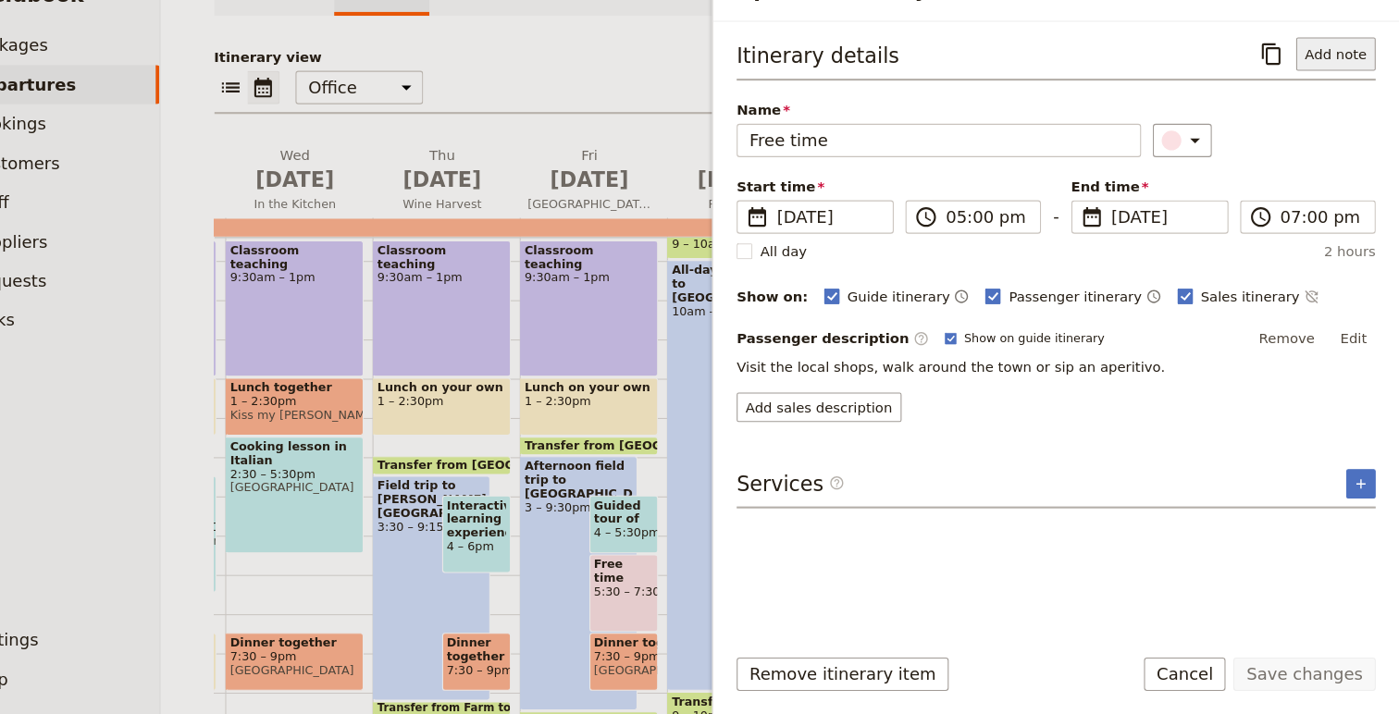
click at [1337, 94] on button "Add note" at bounding box center [1339, 91] width 75 height 31
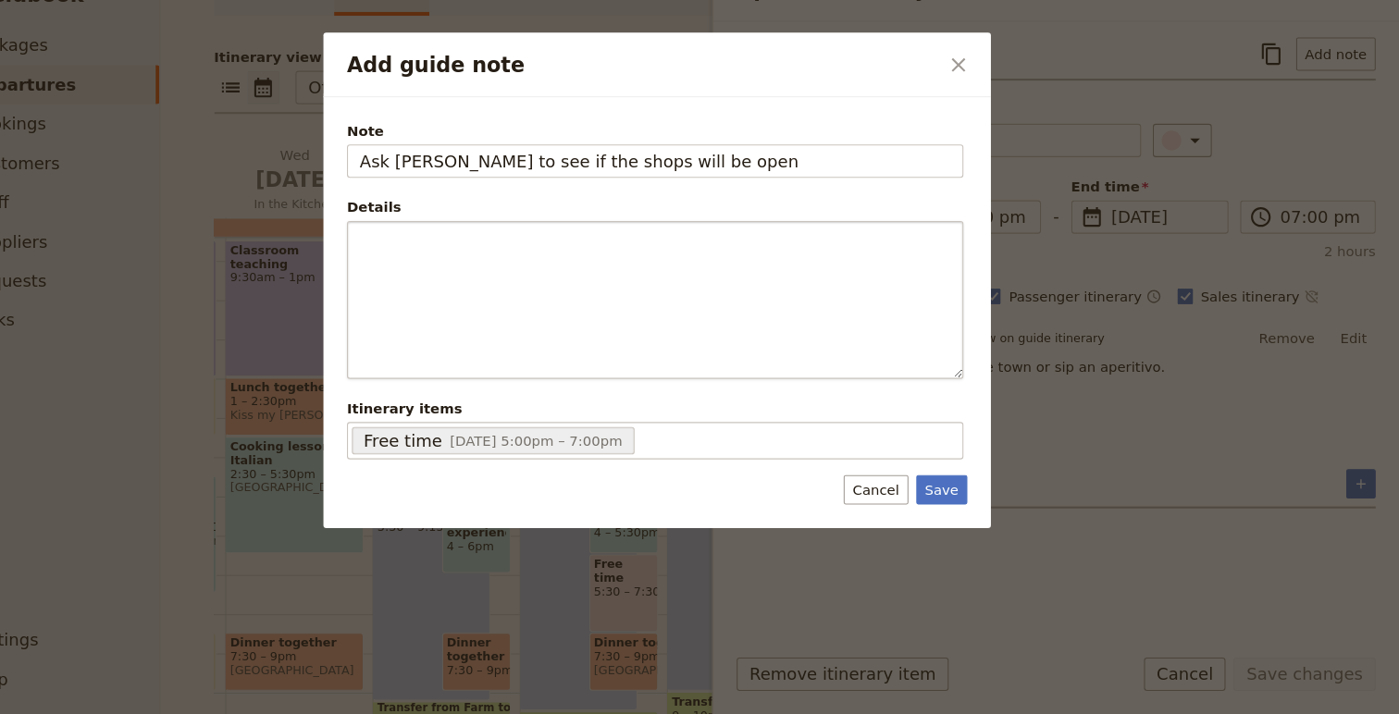
type input "Ask [PERSON_NAME] to see if the shops will be open"
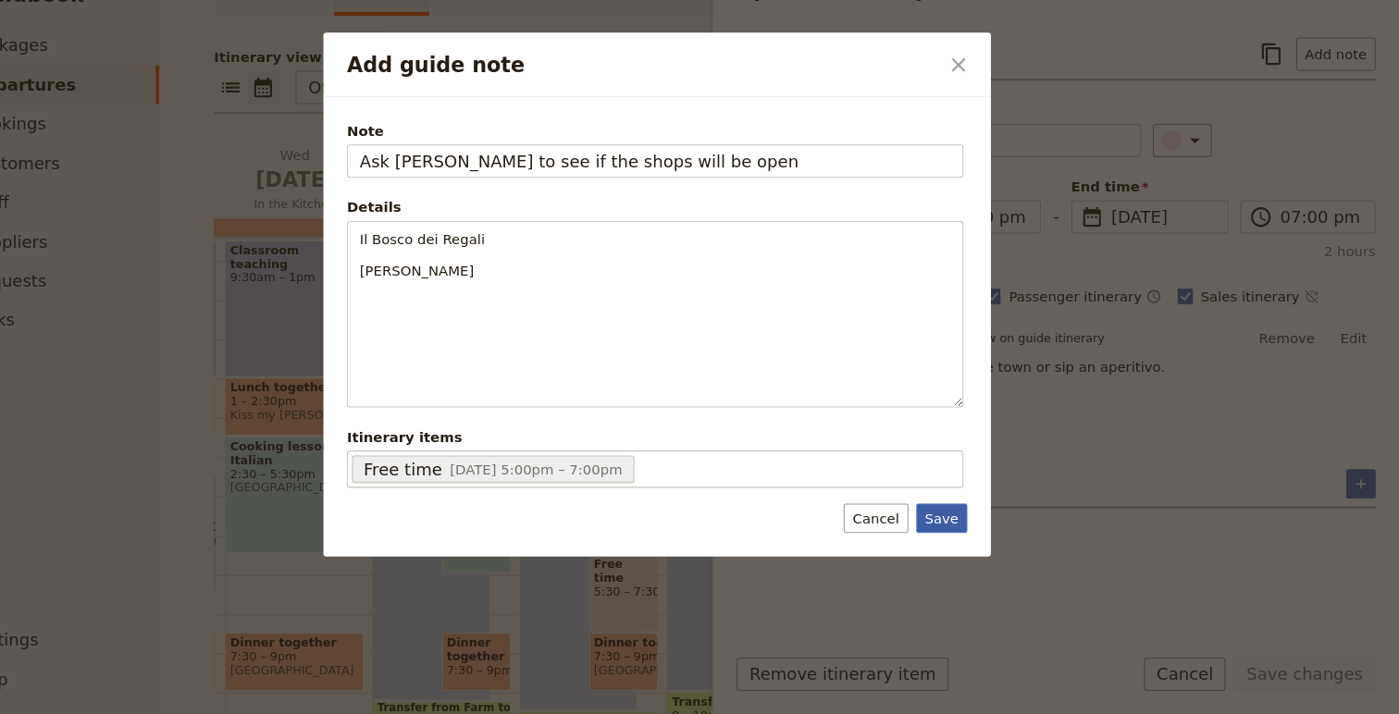
click at [969, 525] on button "Save" at bounding box center [968, 529] width 48 height 28
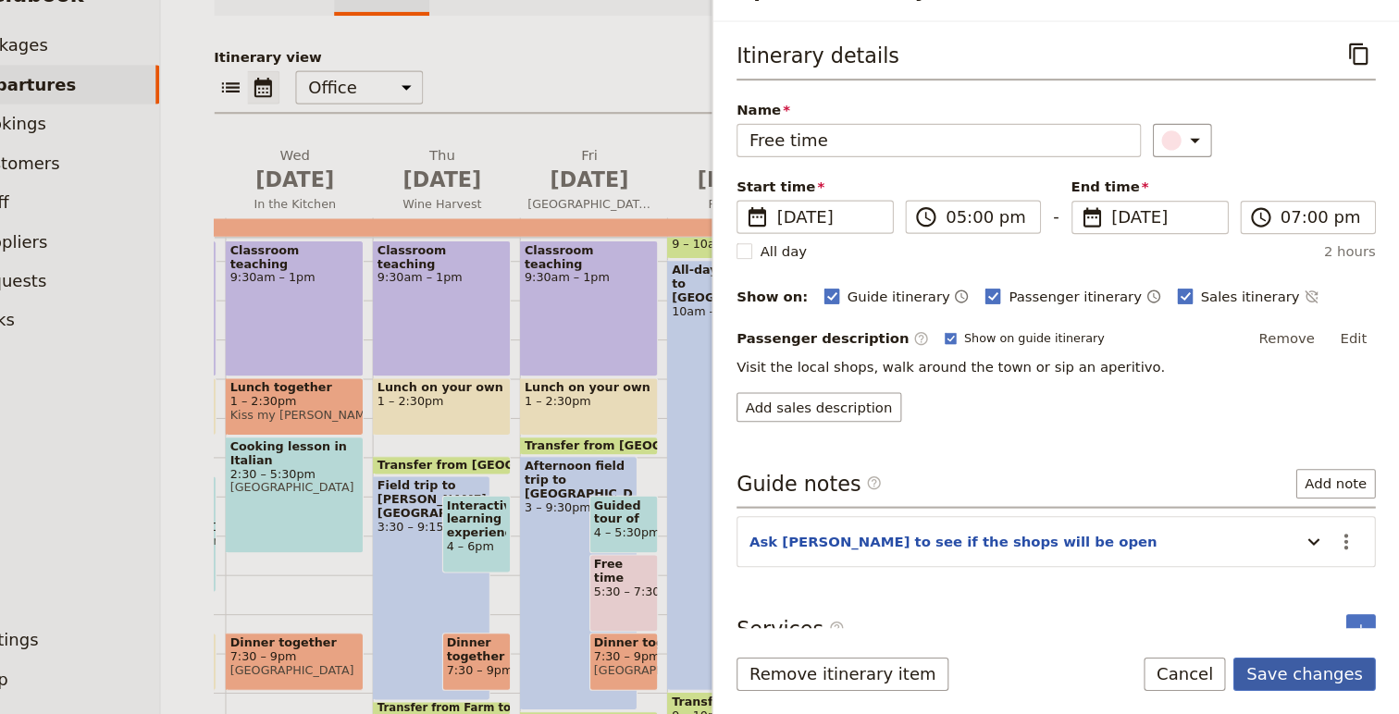
click at [1335, 673] on button "Save changes" at bounding box center [1309, 675] width 134 height 31
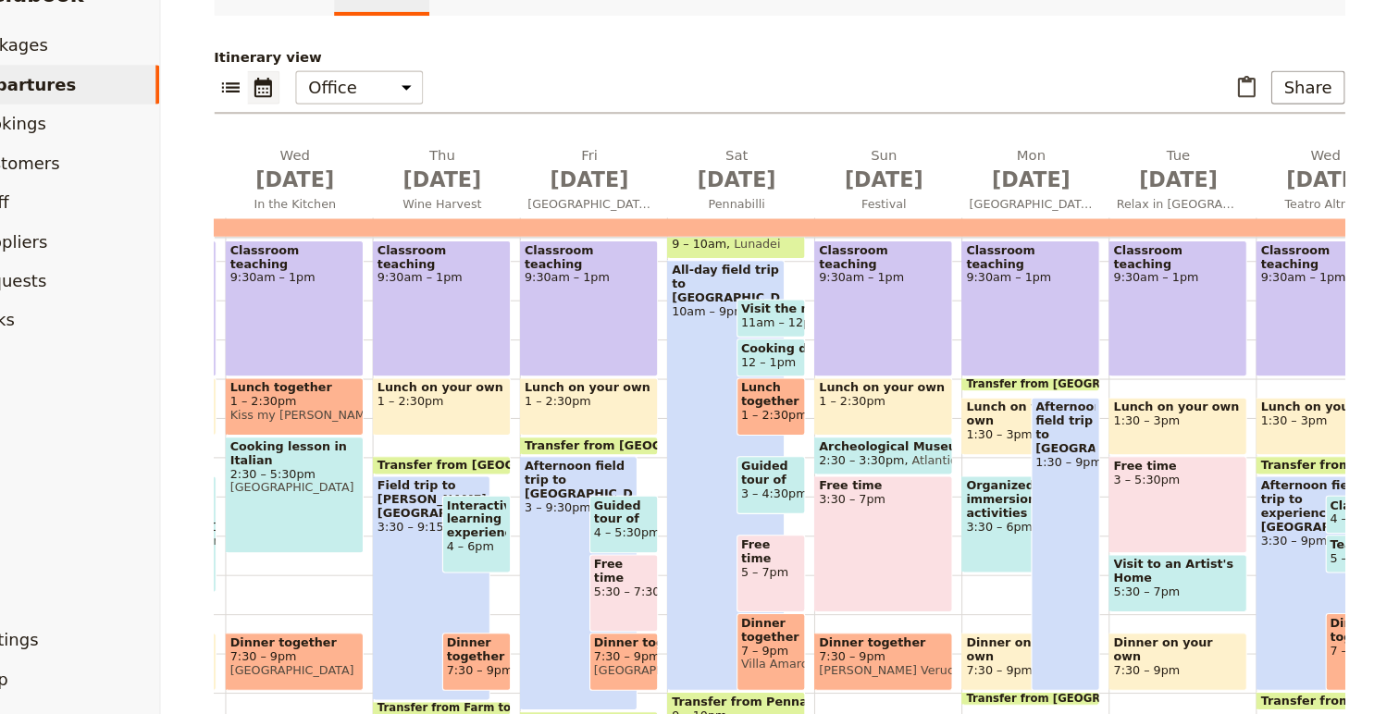
click at [668, 600] on div "Free time 5:30 – 7:30pm" at bounding box center [669, 599] width 66 height 73
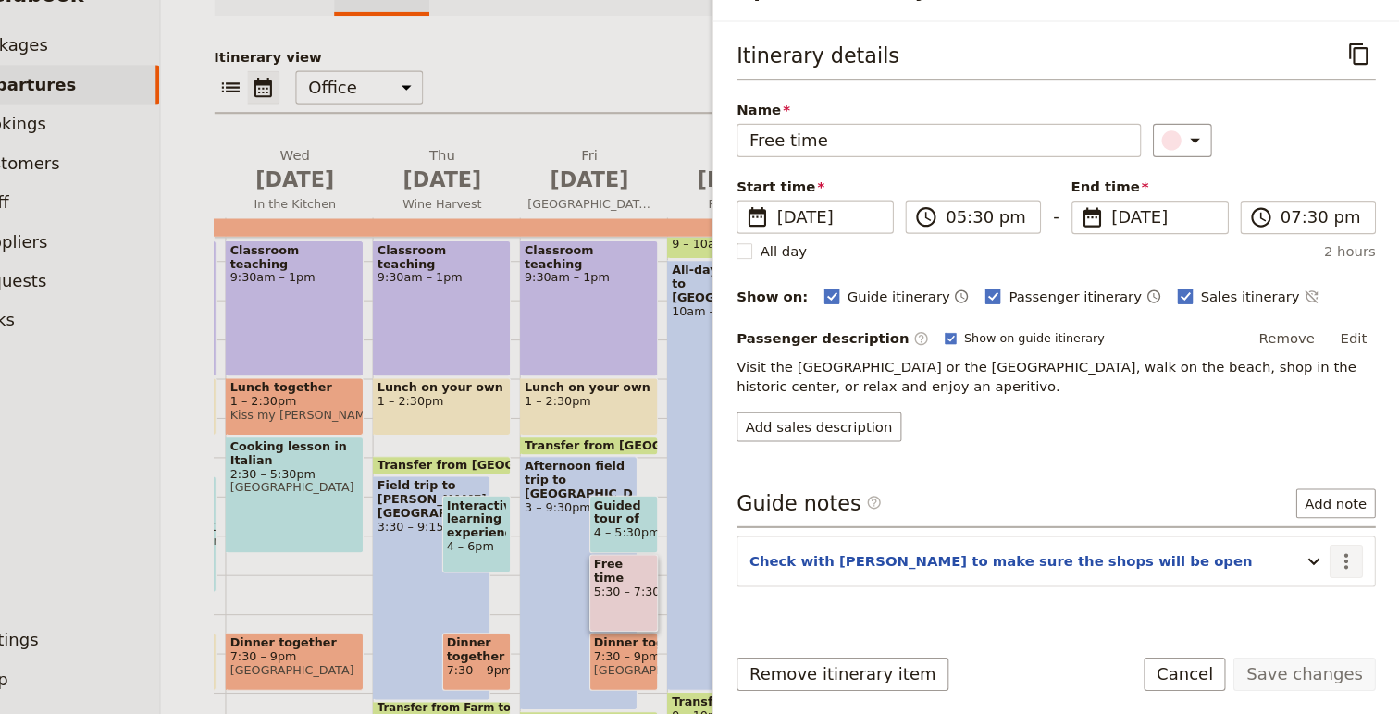
click at [1345, 569] on icon "Actions" at bounding box center [1349, 570] width 22 height 22
click at [1345, 618] on span "Edit note" at bounding box center [1309, 610] width 86 height 19
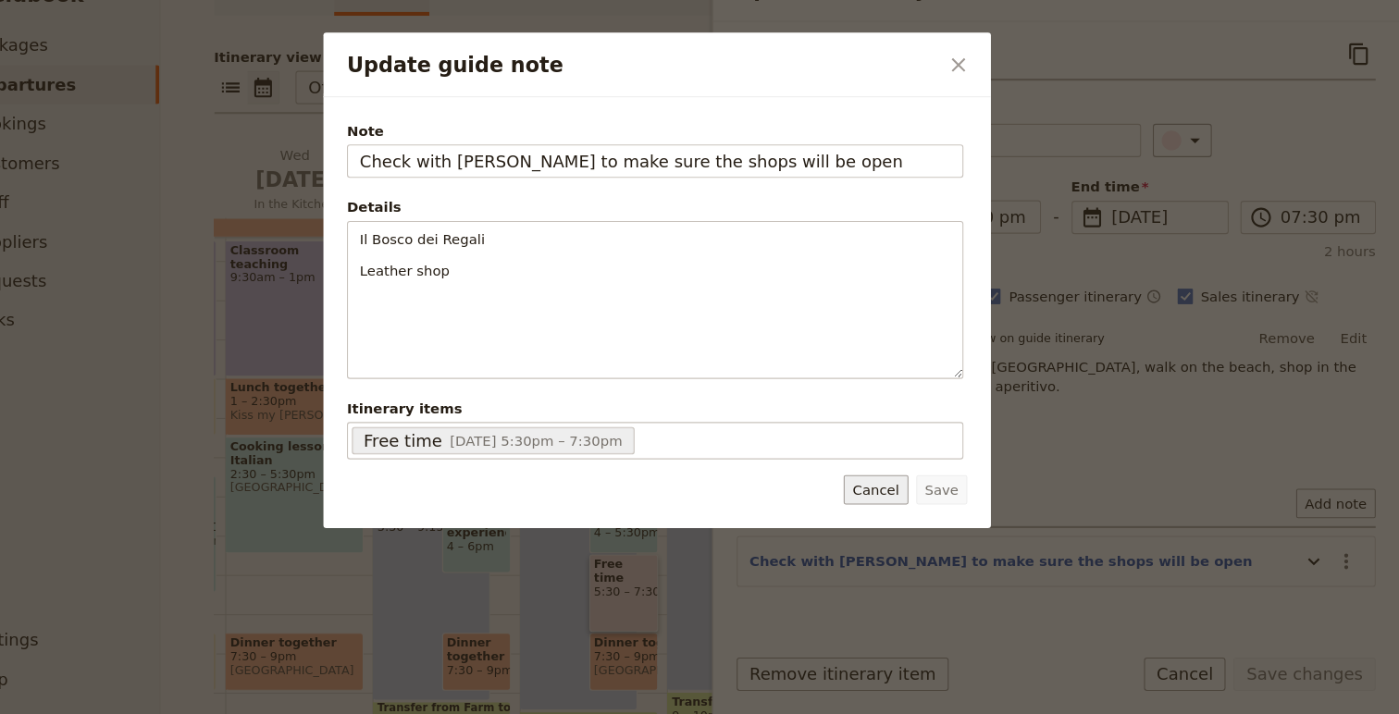
click at [883, 507] on button "Cancel" at bounding box center [905, 502] width 60 height 28
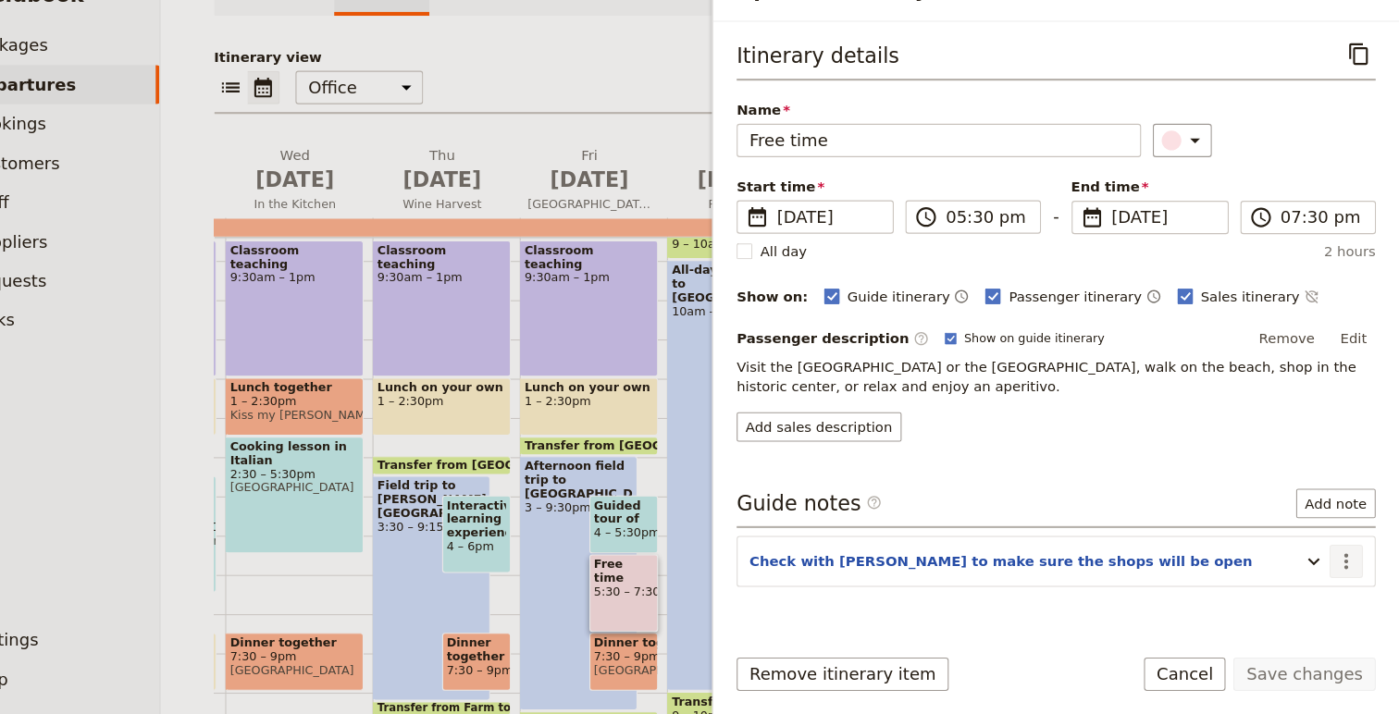
click at [1344, 571] on icon "Actions" at bounding box center [1349, 570] width 22 height 22
click at [1322, 642] on span "Remove note" at bounding box center [1309, 636] width 86 height 19
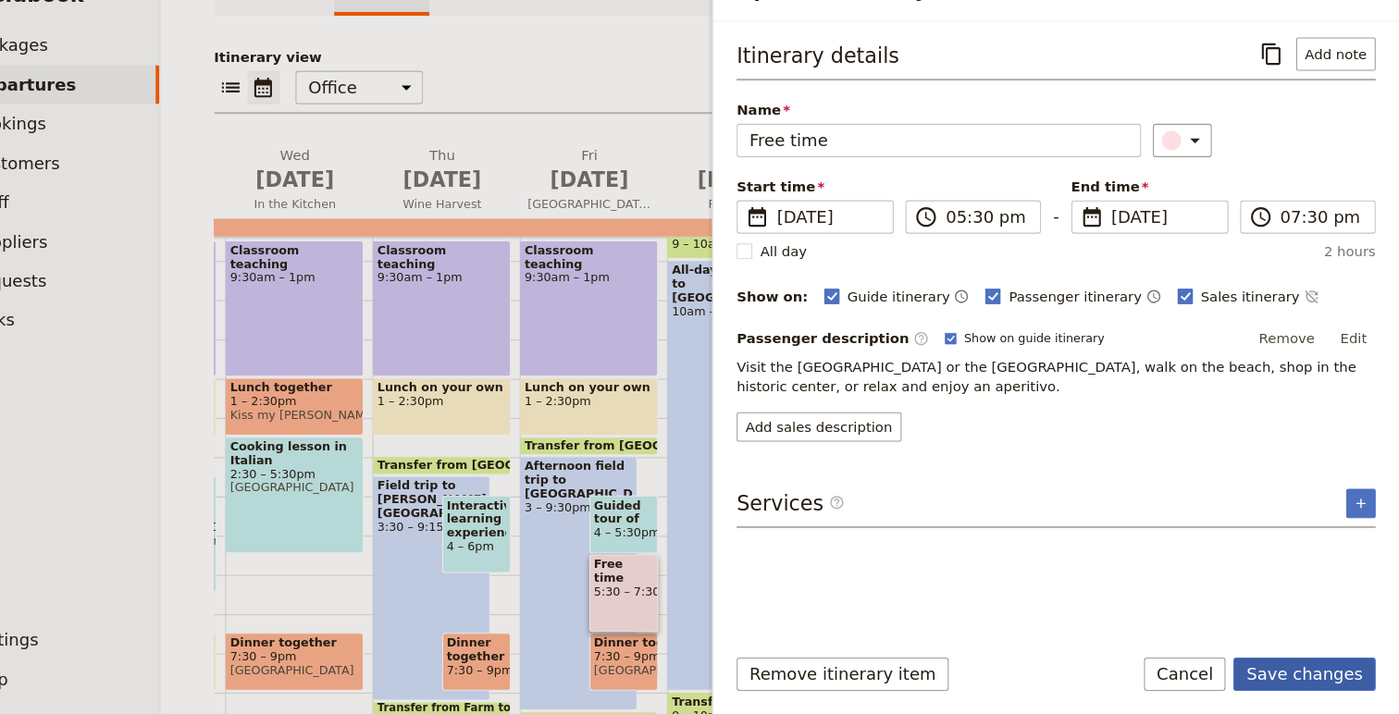
click at [1334, 687] on button "Save changes" at bounding box center [1309, 675] width 134 height 31
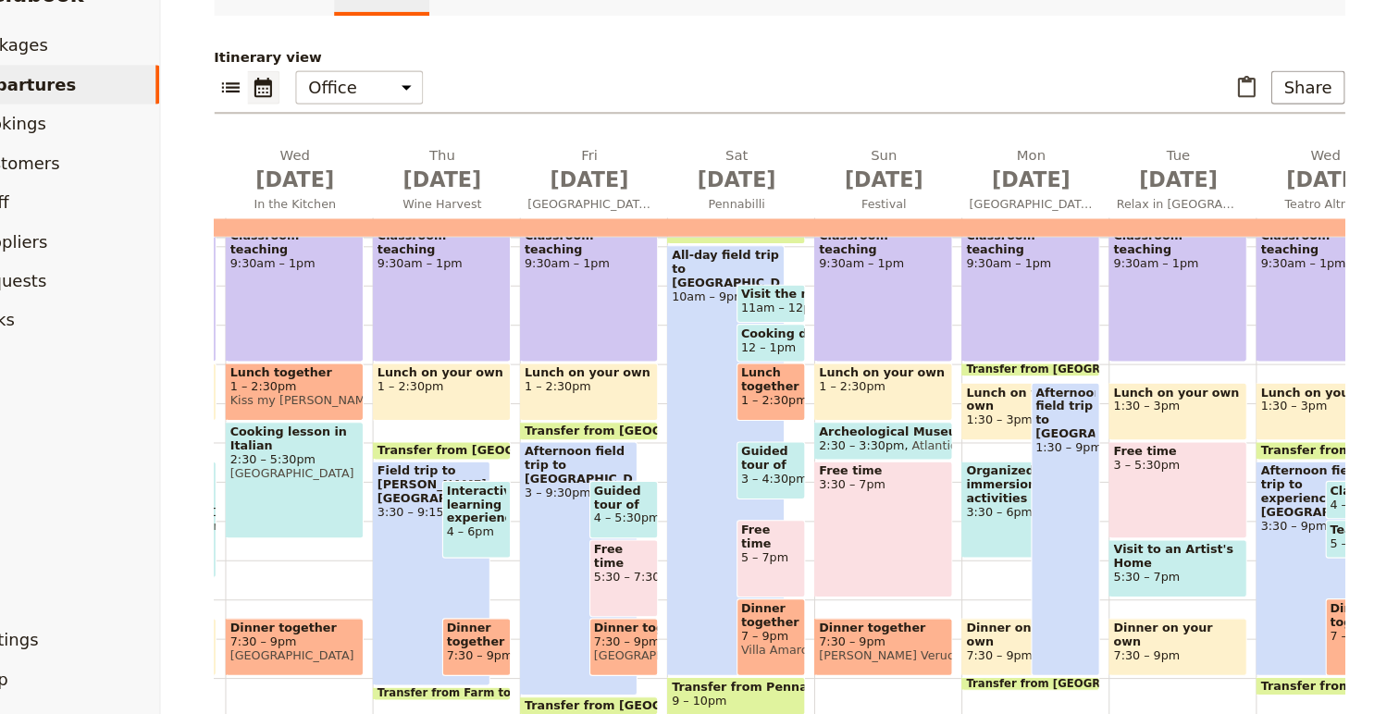
scroll to position [369, 0]
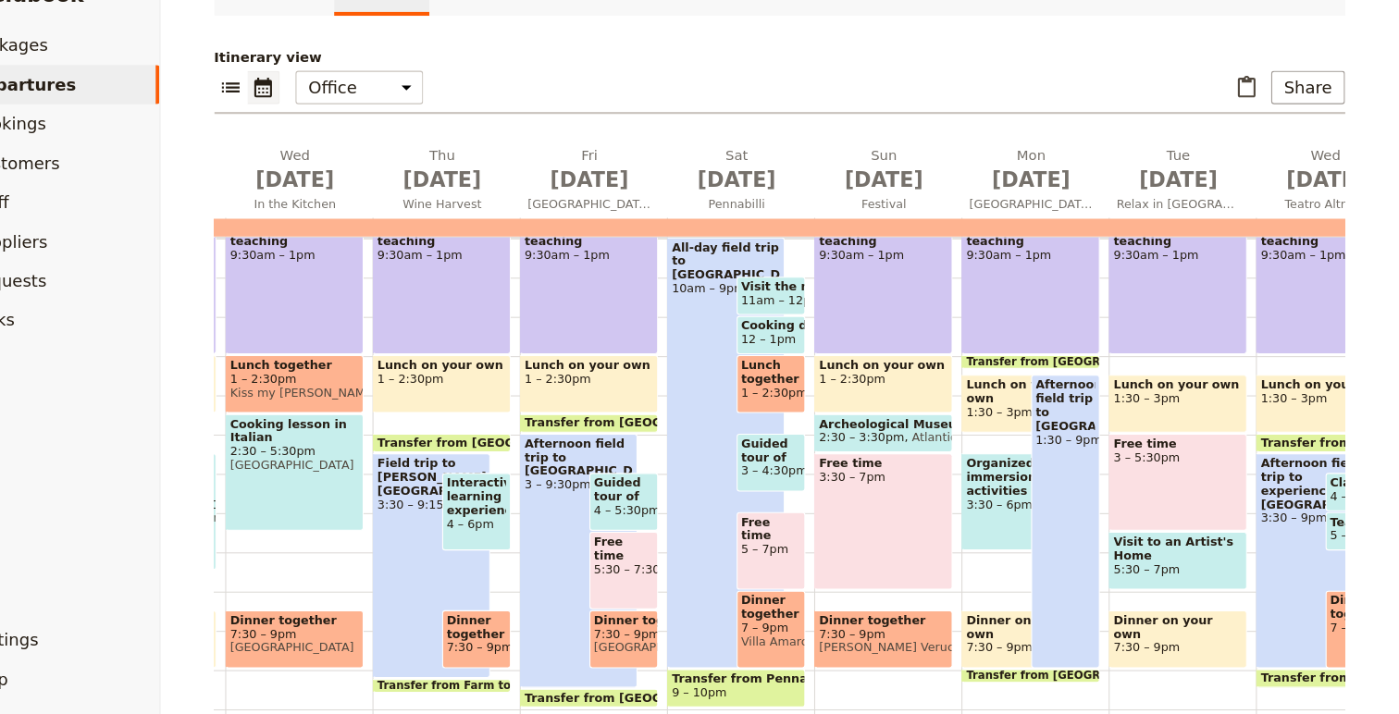
click at [803, 626] on span "7 – 9pm" at bounding box center [807, 632] width 56 height 13
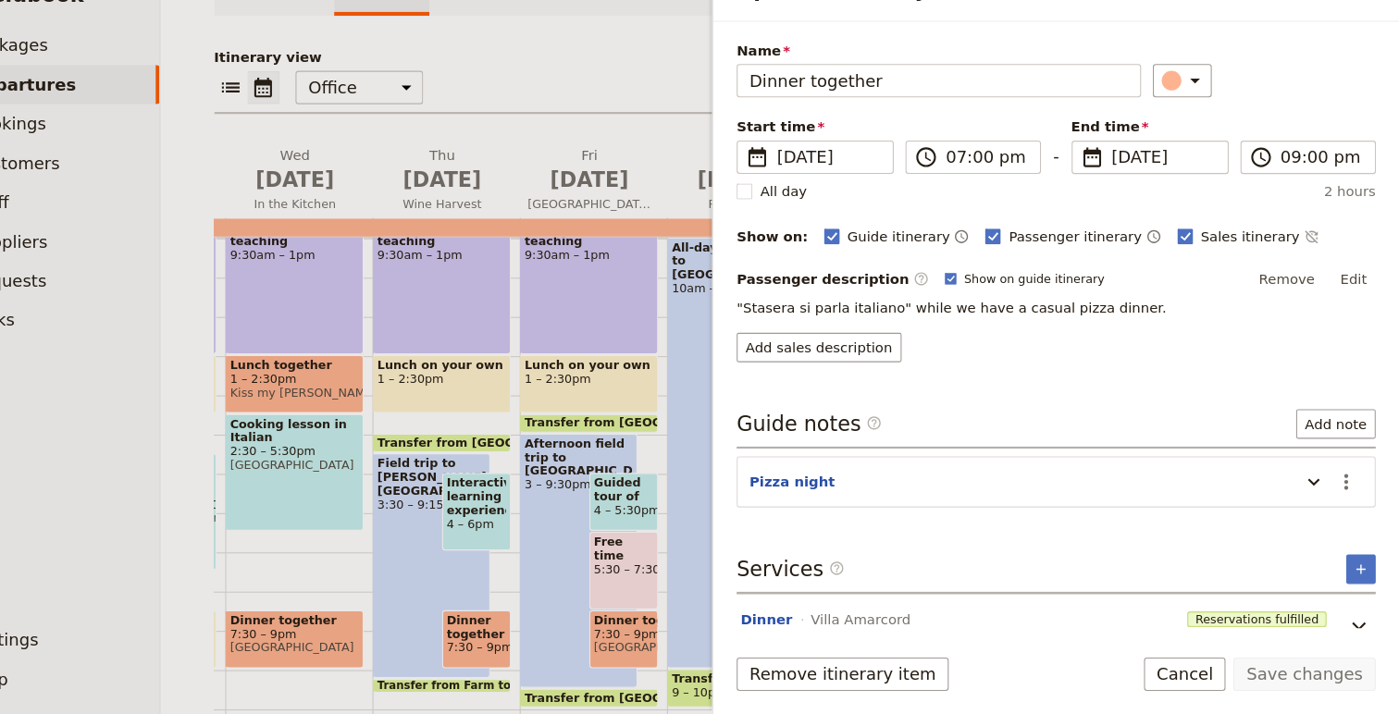
scroll to position [89, 0]
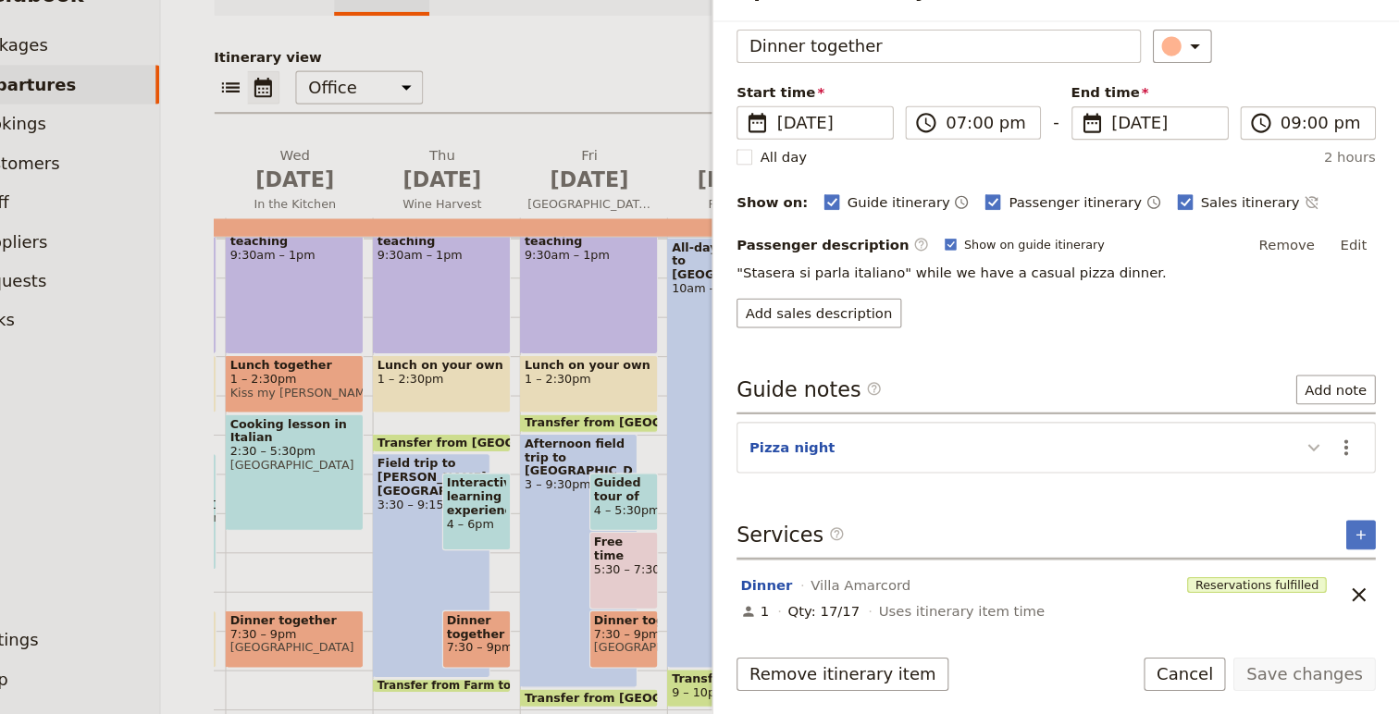
click at [1318, 461] on icon "Update itinerary item" at bounding box center [1318, 462] width 22 height 22
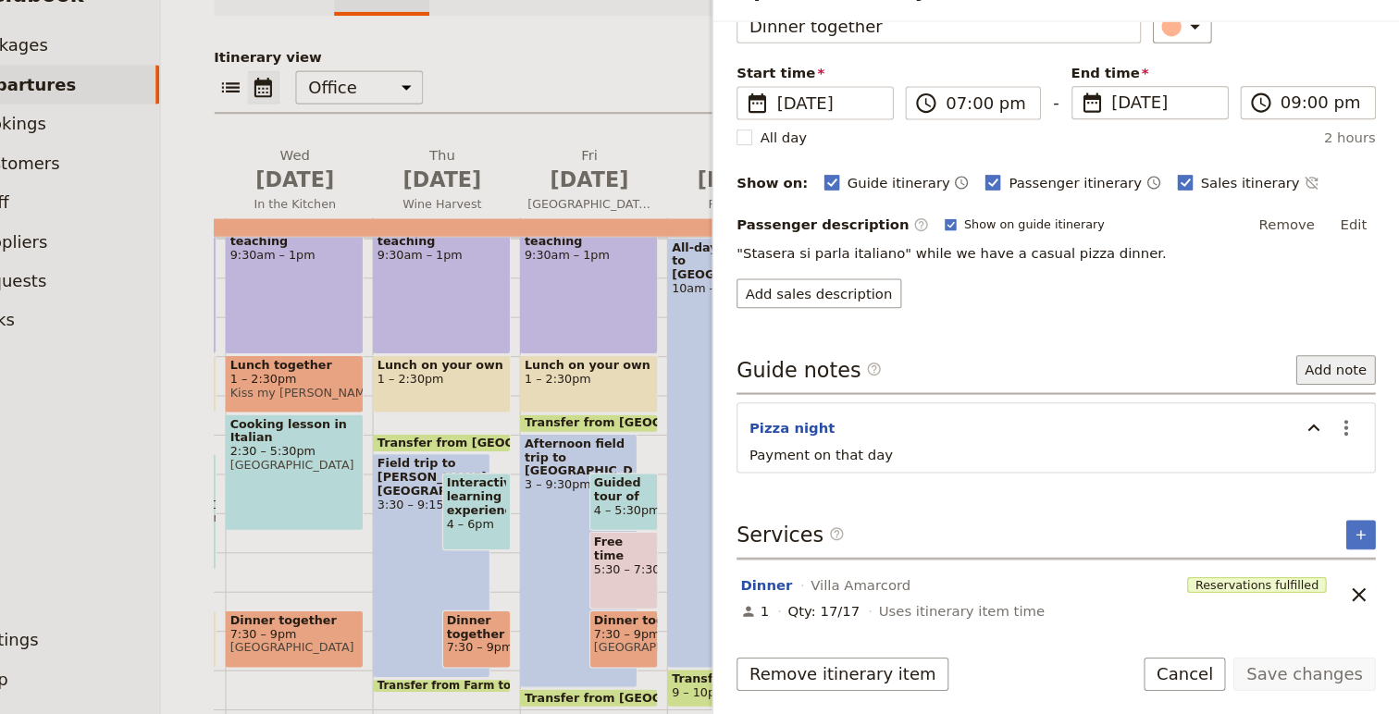
scroll to position [0, 0]
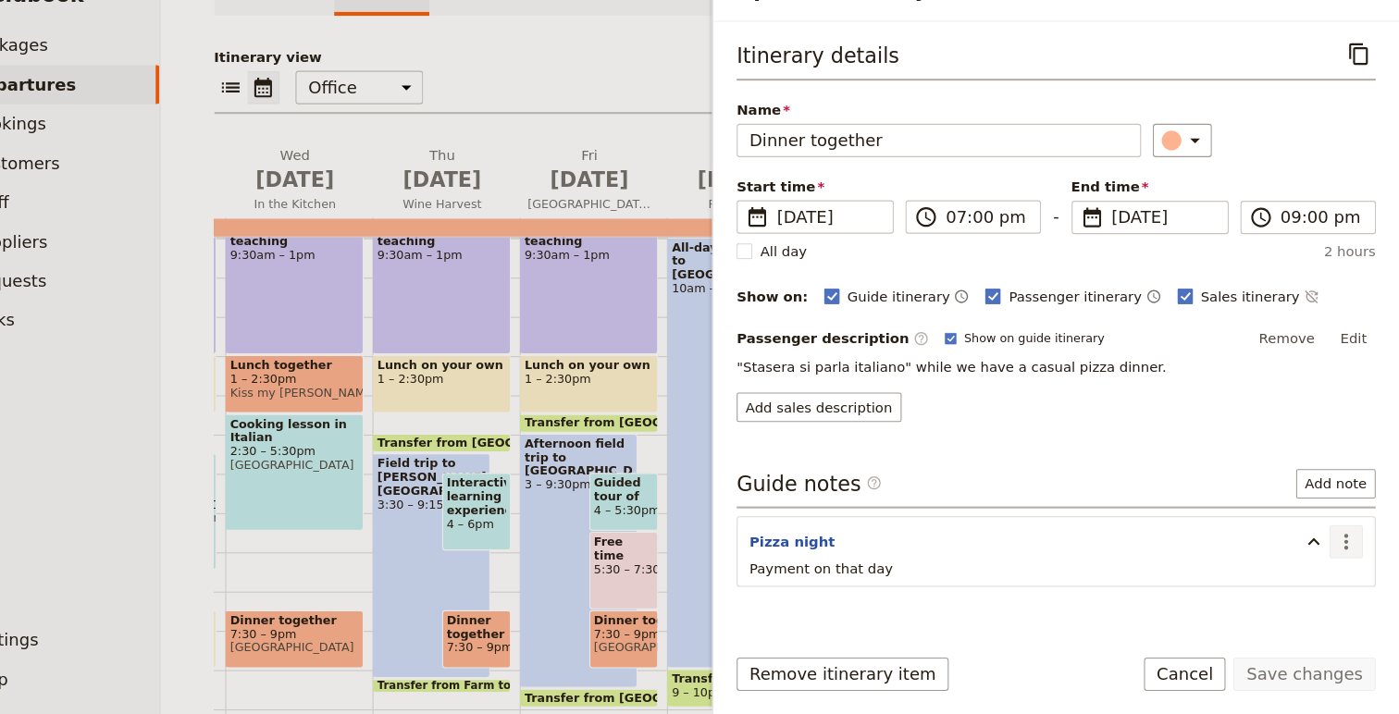
click at [1351, 549] on icon "Actions" at bounding box center [1349, 551] width 22 height 22
click at [1320, 589] on span "Edit note" at bounding box center [1295, 592] width 58 height 19
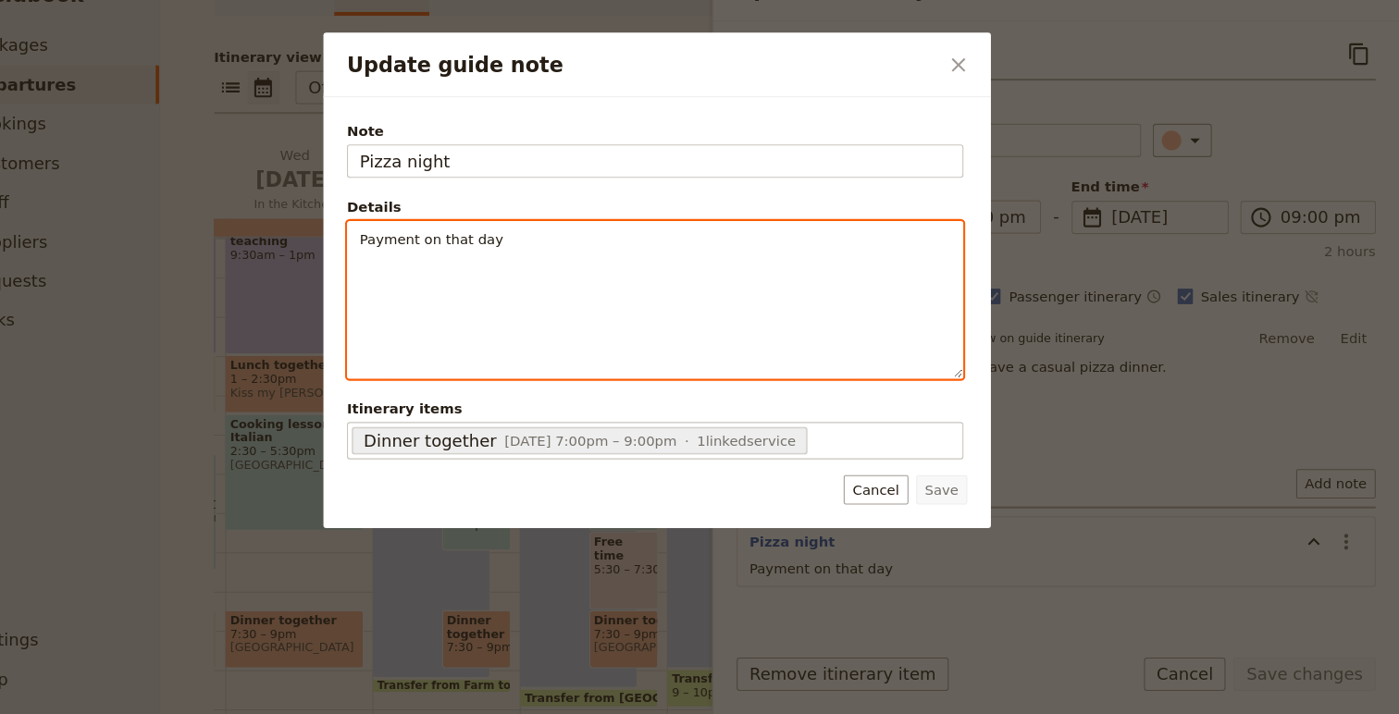
click at [698, 260] on p "Payment on that day" at bounding box center [697, 266] width 557 height 19
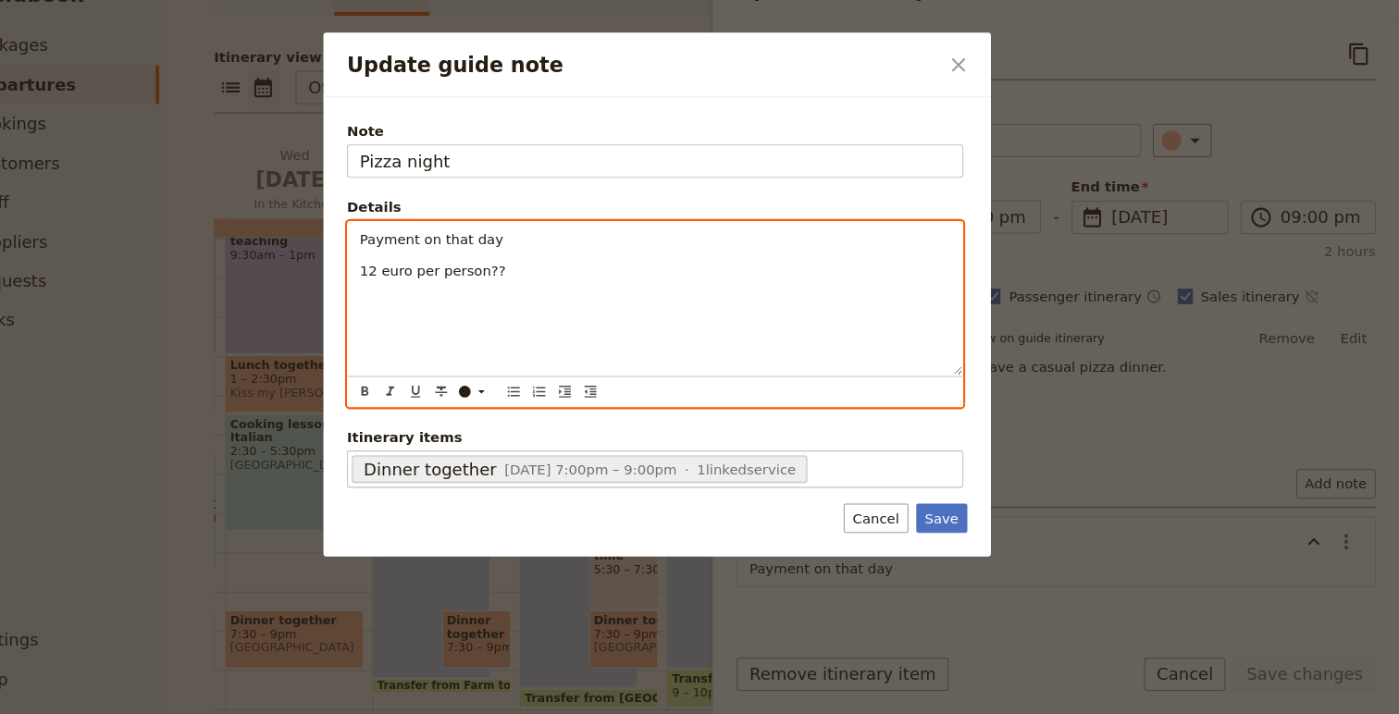
click at [434, 299] on span "12 euro per person??" at bounding box center [488, 296] width 138 height 15
click at [416, 297] on div "Payment on that day 15 euro per person??" at bounding box center [697, 322] width 579 height 144
click at [628, 293] on p "Estimated 15 euro per person??" at bounding box center [697, 296] width 557 height 19
click at [424, 327] on span "25 euros per person total ??" at bounding box center [510, 325] width 182 height 15
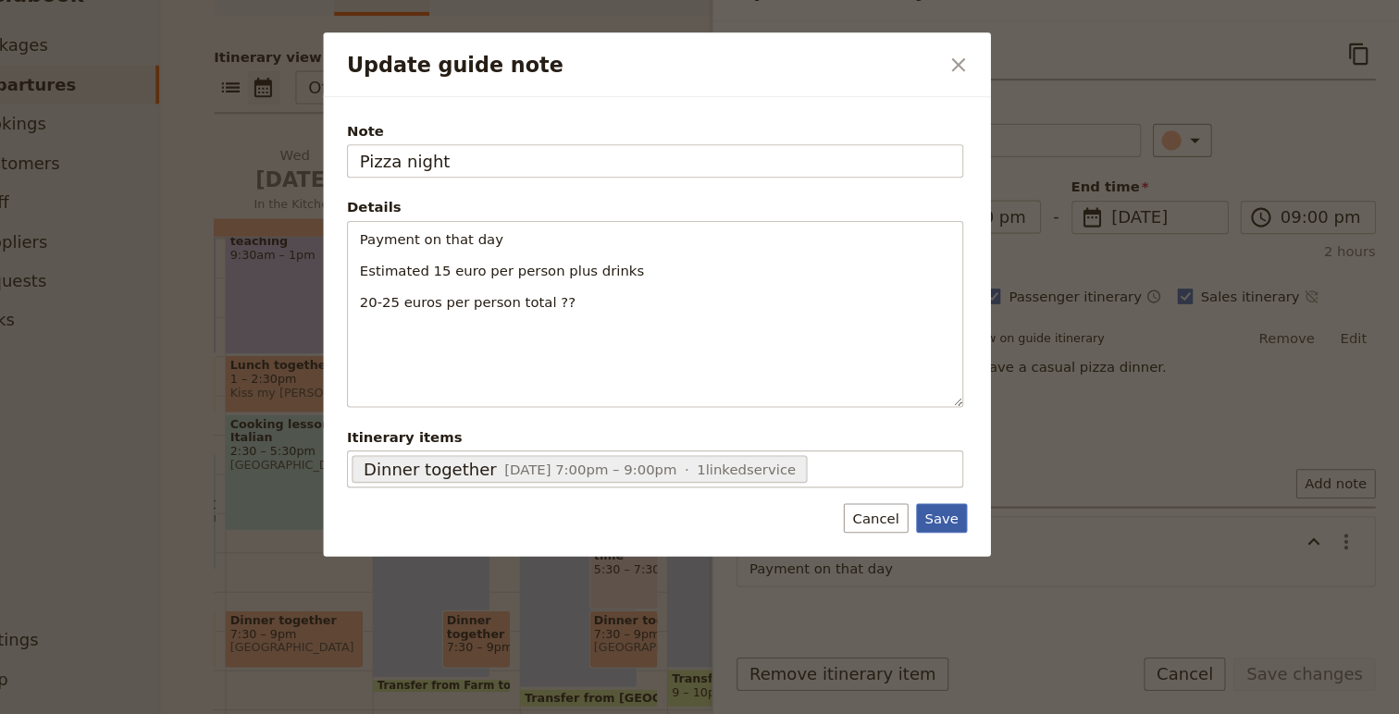
click at [972, 531] on button "Save" at bounding box center [968, 529] width 48 height 28
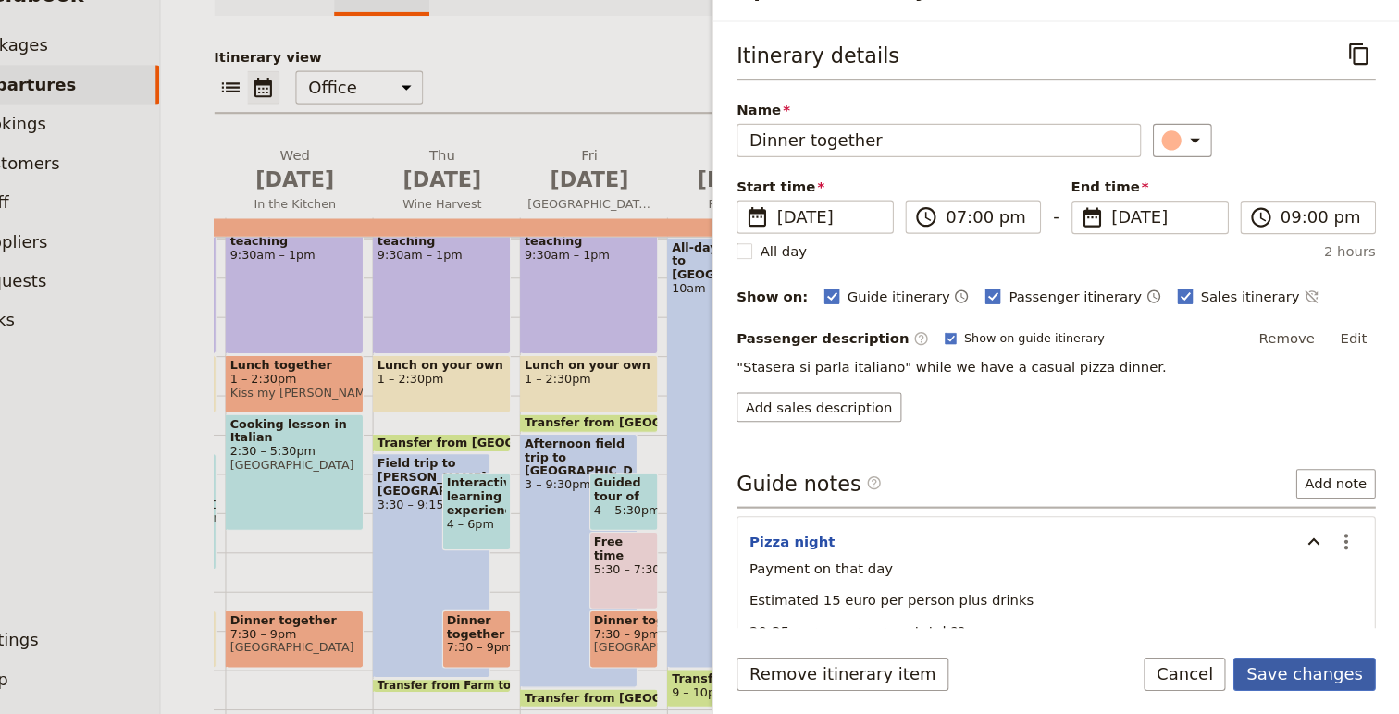
click at [1318, 673] on button "Save changes" at bounding box center [1309, 675] width 134 height 31
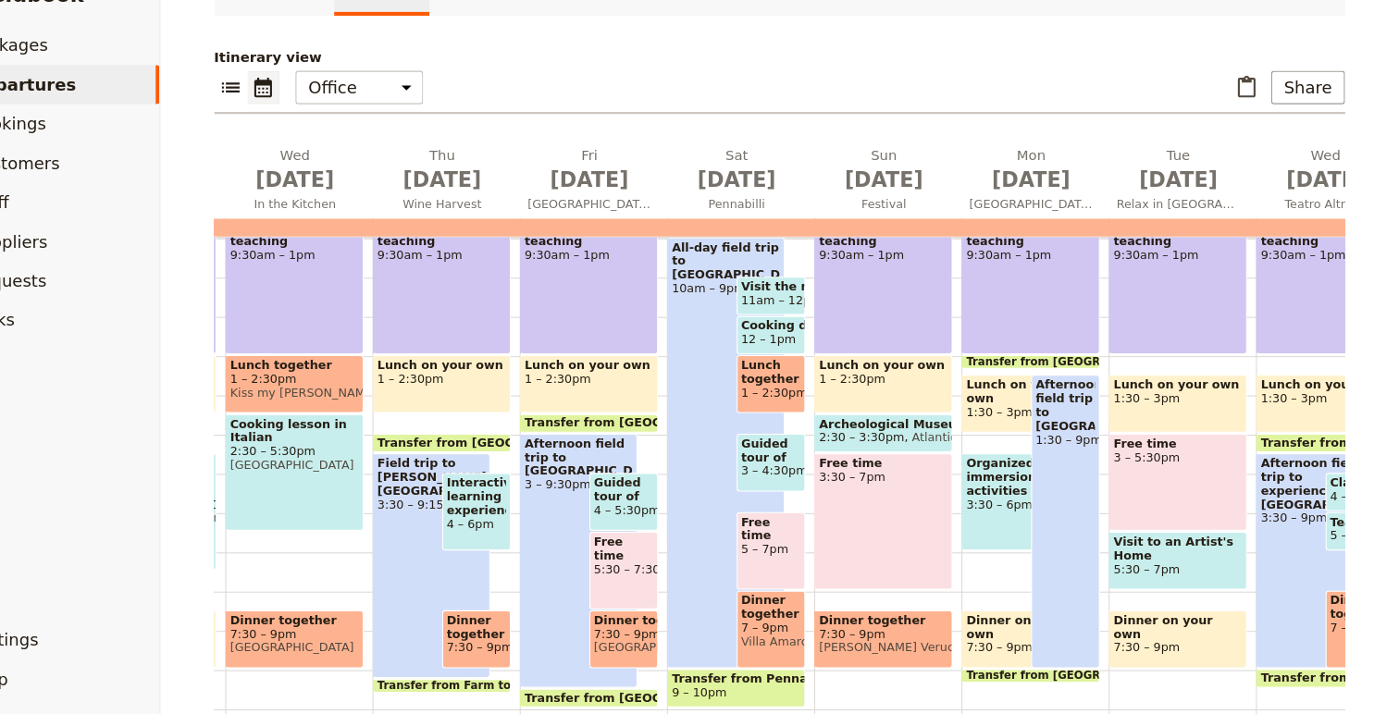
click at [894, 447] on span "2:30 – 3:30pm" at bounding box center [892, 453] width 80 height 13
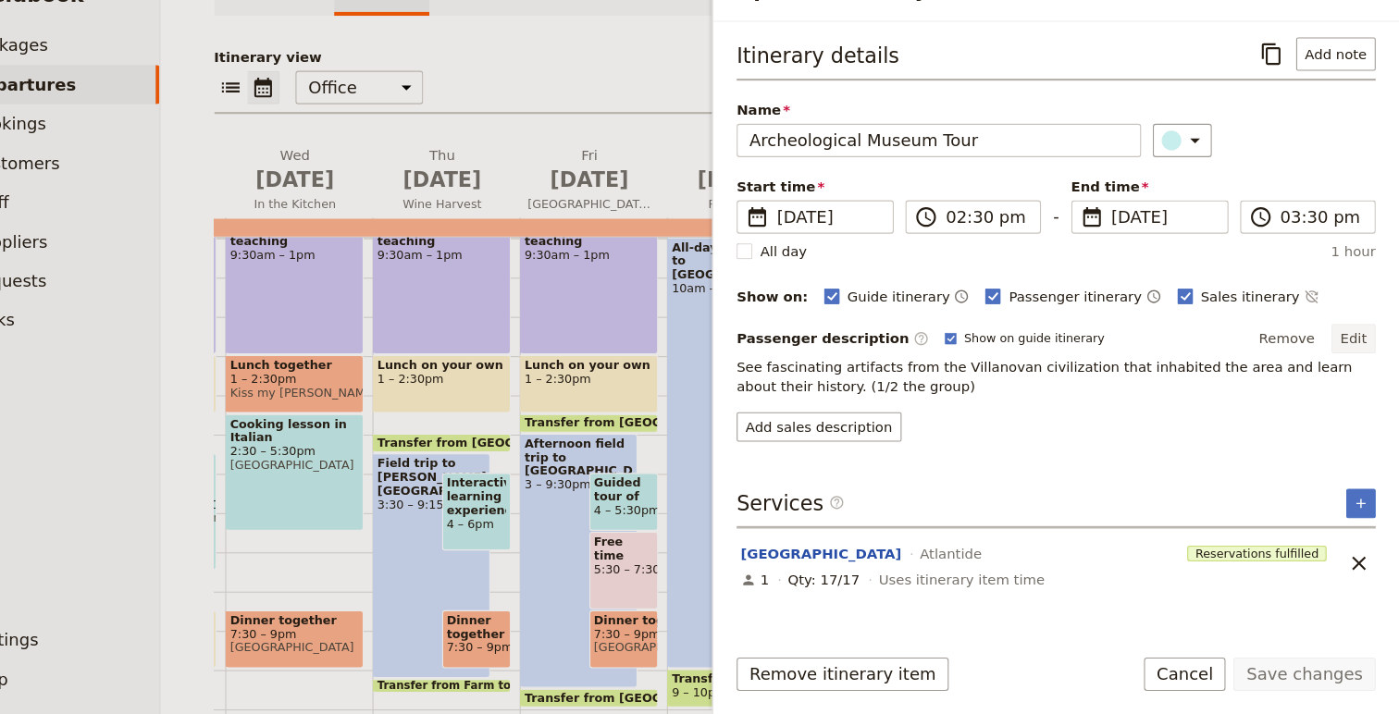
click at [1359, 355] on button "Edit" at bounding box center [1356, 360] width 42 height 28
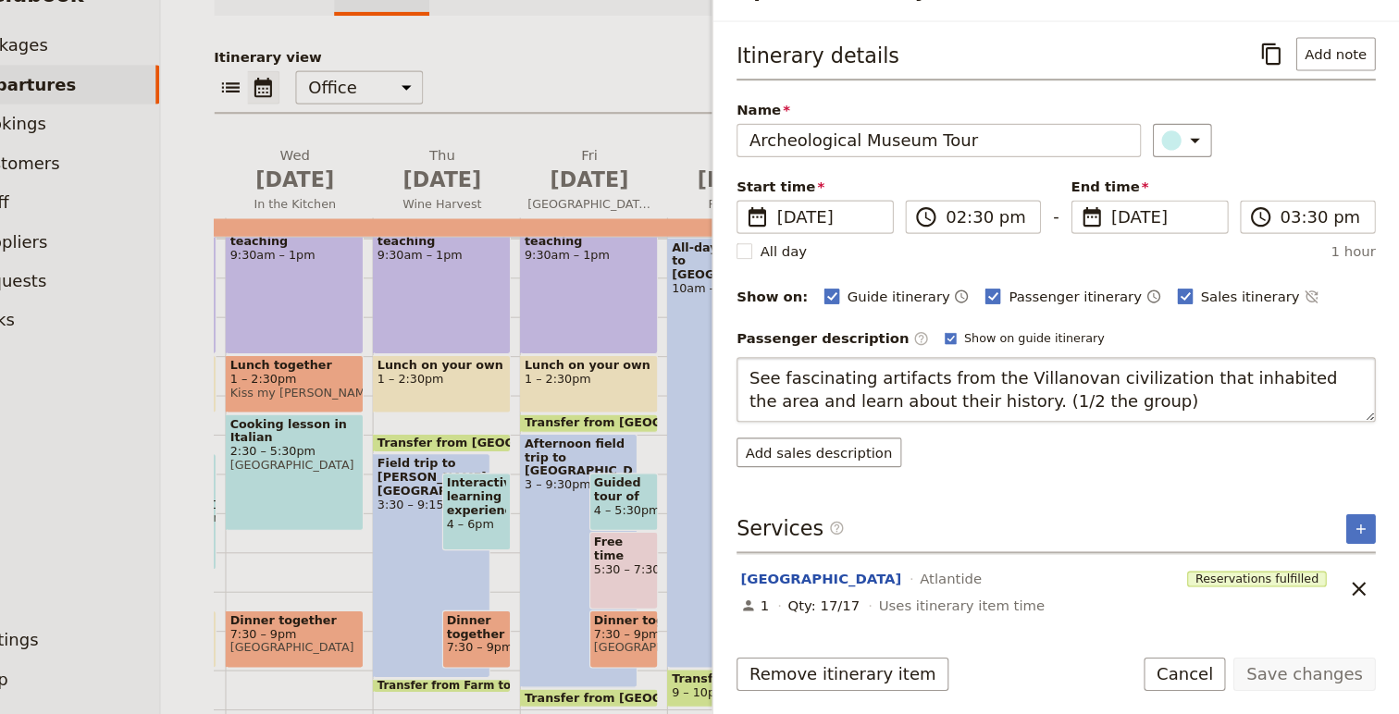
drag, startPoint x: 1139, startPoint y: 416, endPoint x: 992, endPoint y: 422, distance: 147.2
click at [992, 422] on textarea "See fascinating artifacts from the Villanovan civilization that inhabited the a…" at bounding box center [1075, 407] width 602 height 61
type textarea "See fascinating artifacts from the Villanovan civilization that inhabited the a…"
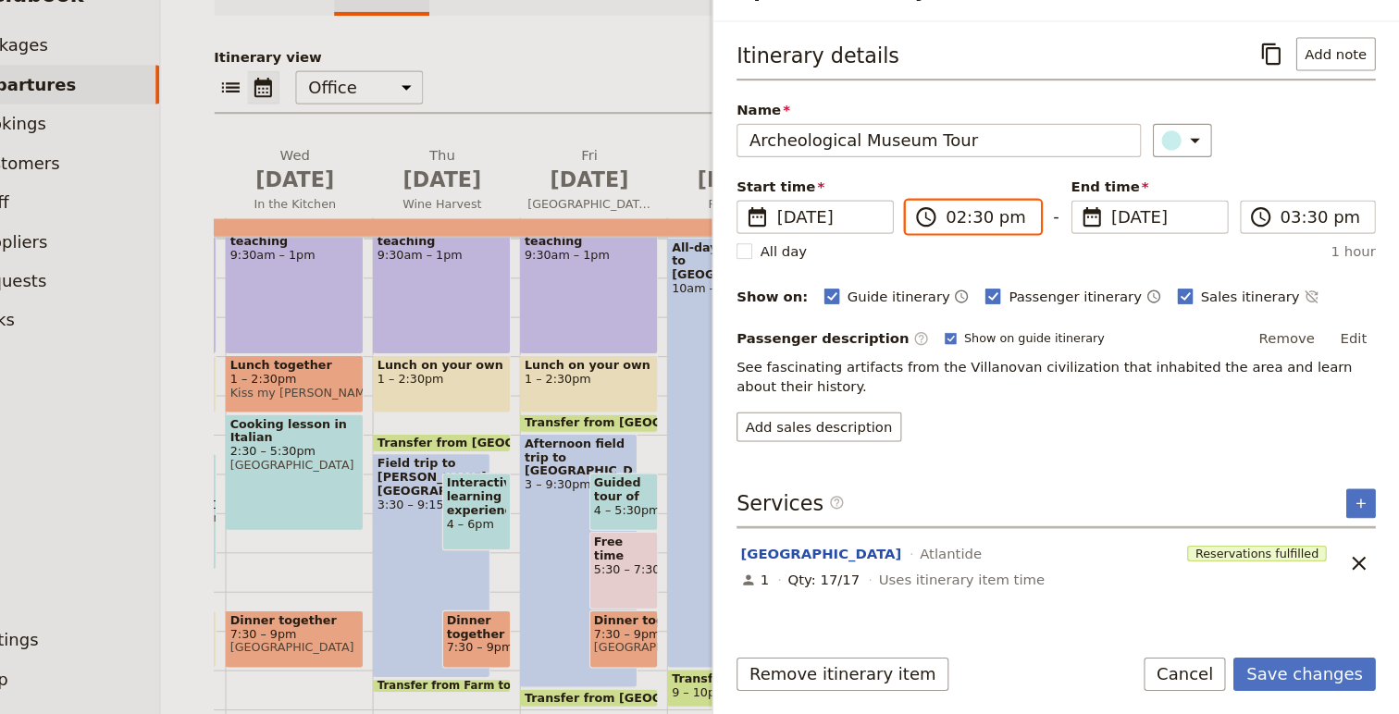
scroll to position [470, 0]
click at [983, 251] on input "02:30 pm" at bounding box center [1010, 245] width 78 height 22
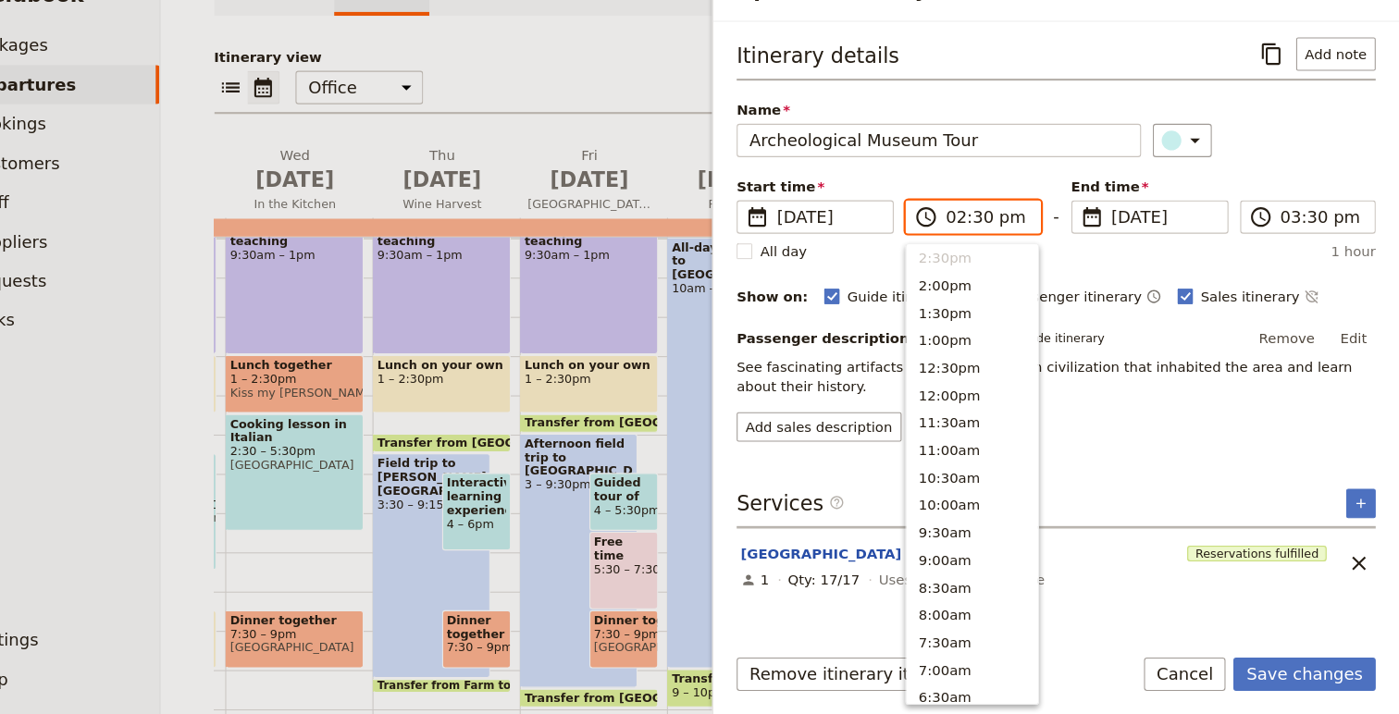
type input "03:30 pm"
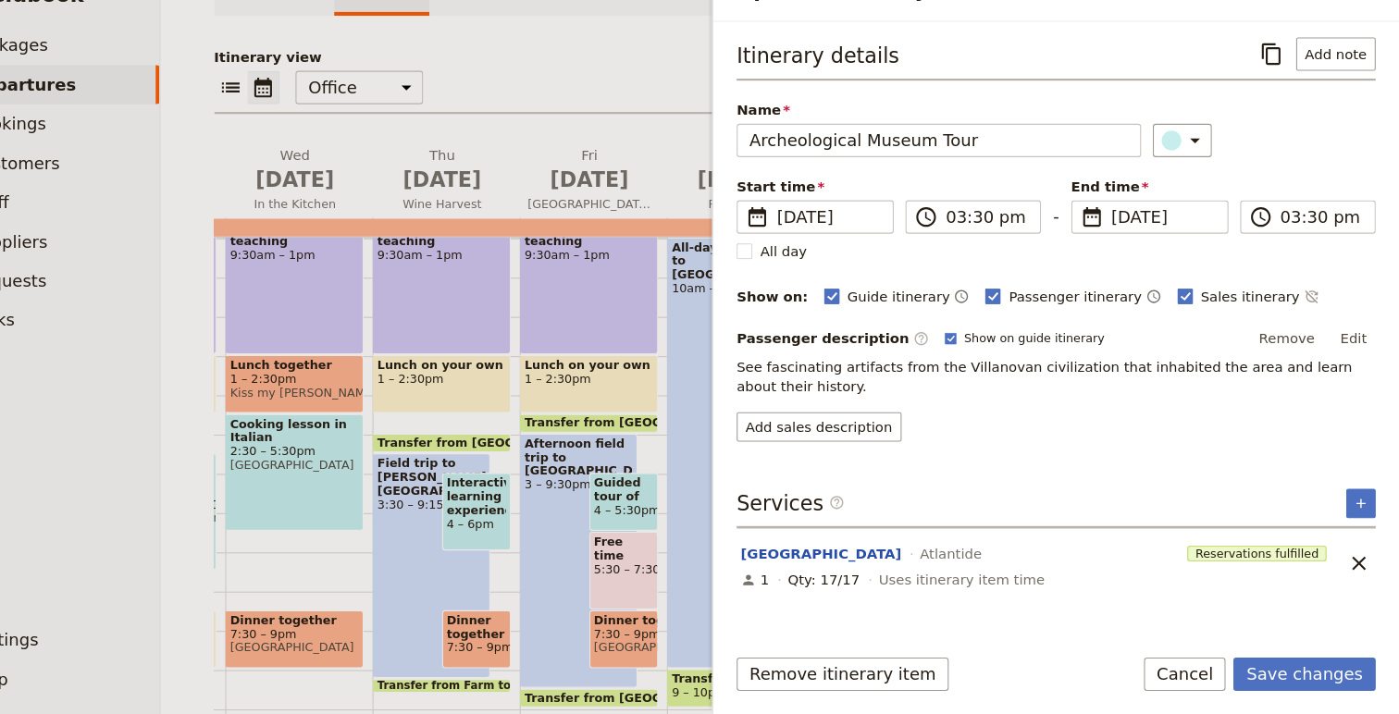
click at [1313, 182] on div "​" at bounding box center [1271, 172] width 210 height 31
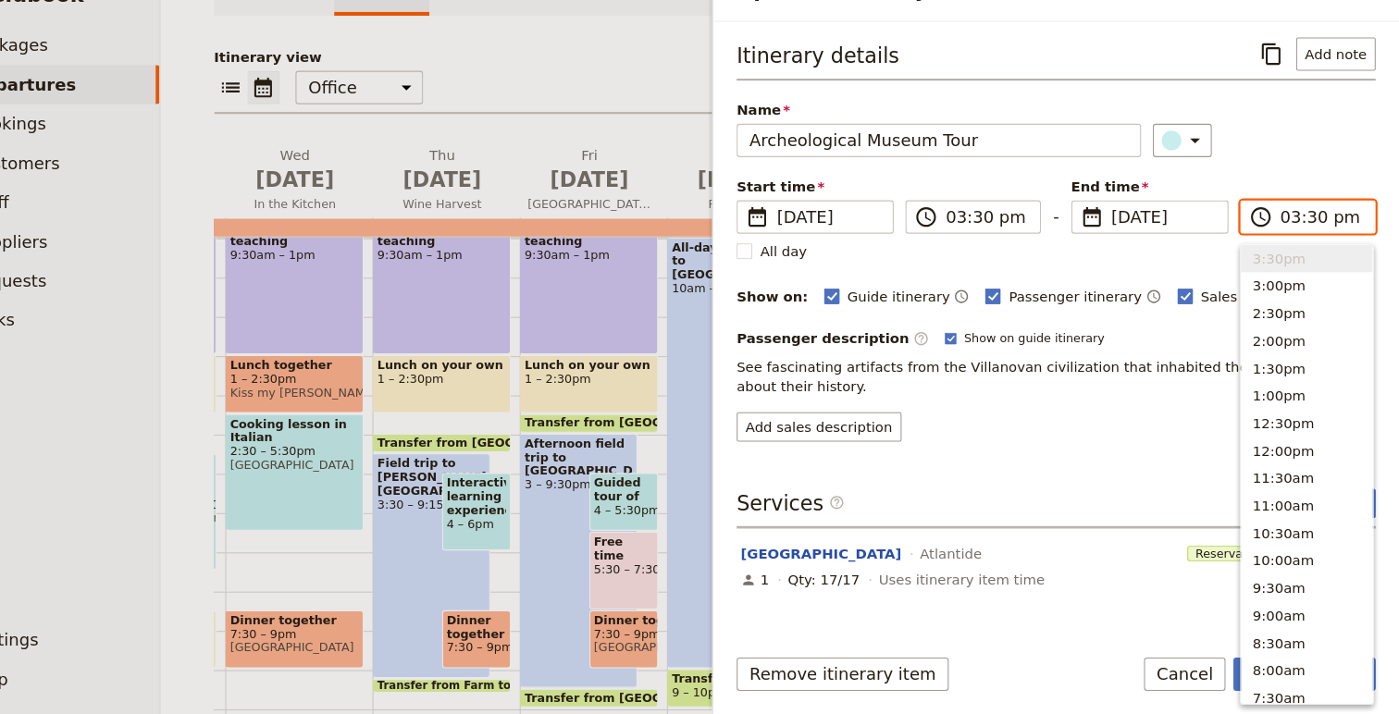
click at [1290, 253] on input "03:30 pm" at bounding box center [1326, 245] width 78 height 22
type input "04:30 pm"
click at [1362, 169] on div "​" at bounding box center [1271, 172] width 210 height 31
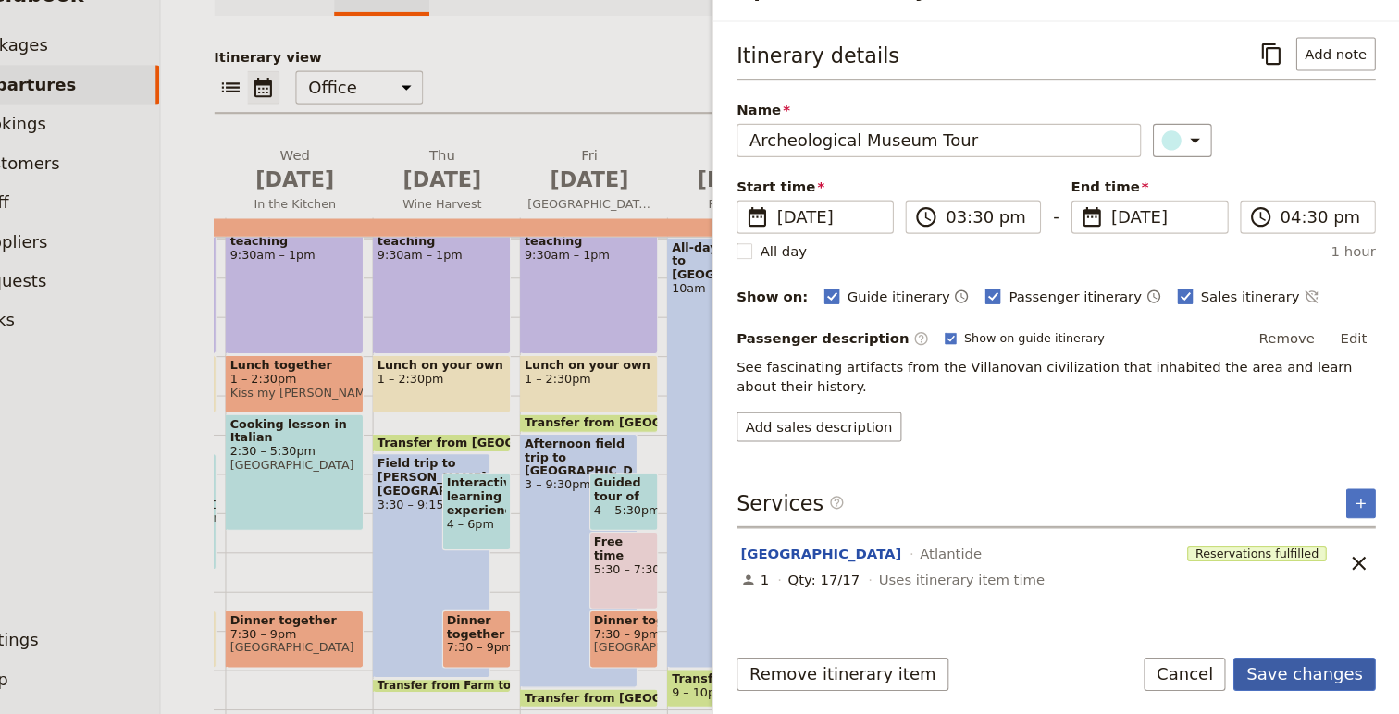
click at [1339, 674] on button "Save changes" at bounding box center [1309, 675] width 134 height 31
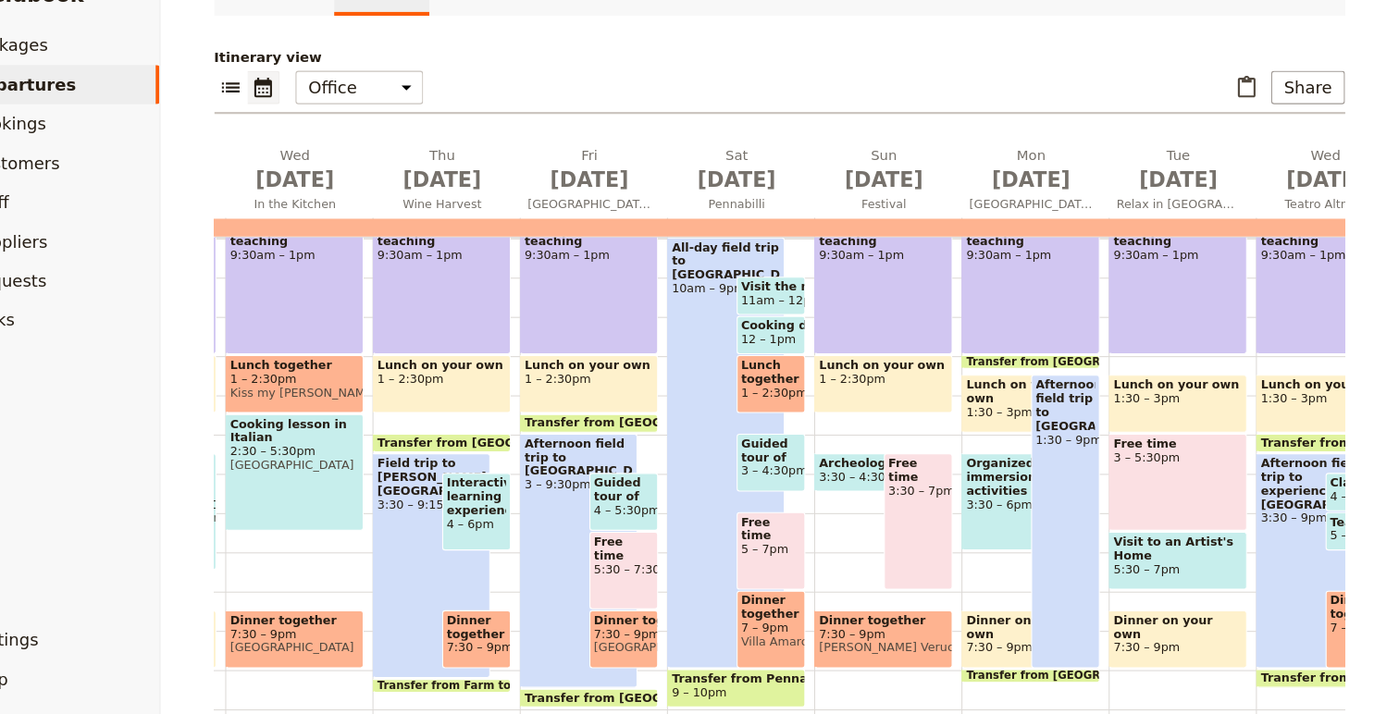
click at [800, 474] on span "Guided tour of Pennabilli" at bounding box center [807, 465] width 56 height 26
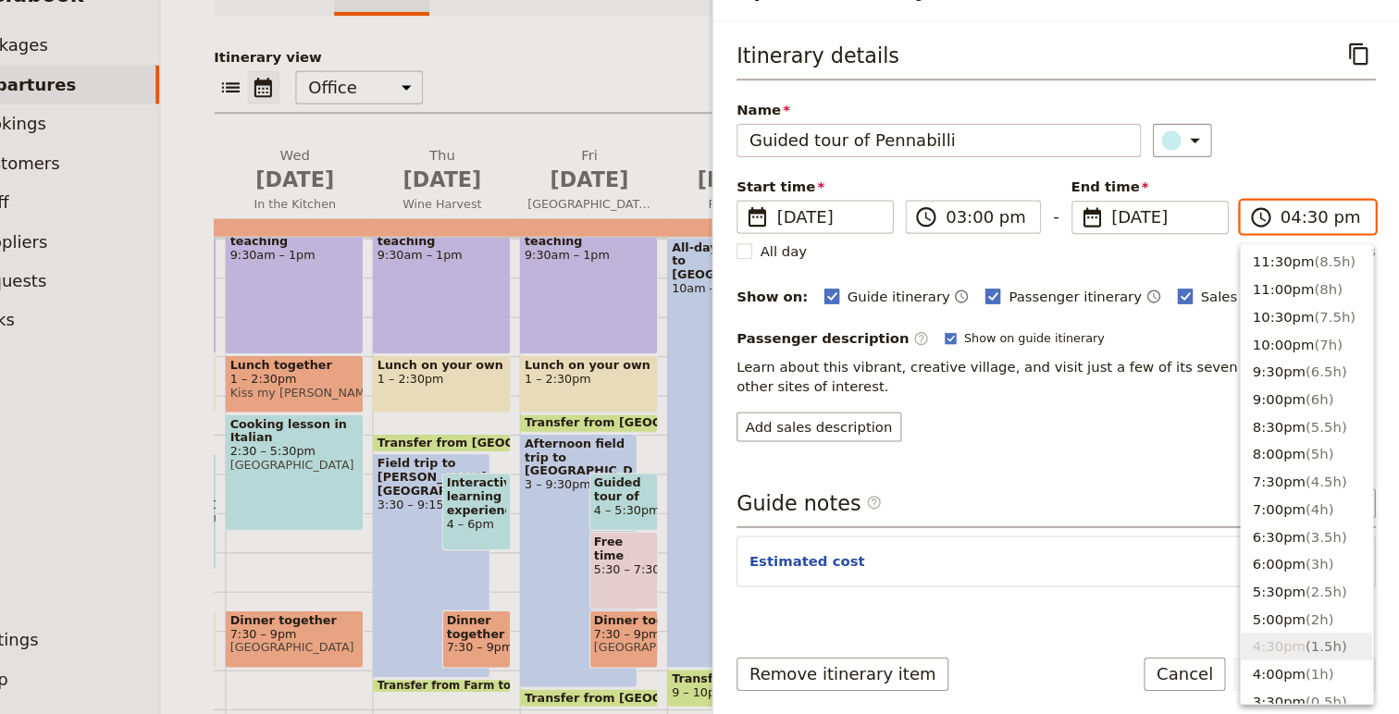
click at [1305, 246] on input "04:30 pm" at bounding box center [1326, 245] width 78 height 22
type input "05:00 pm"
click at [1292, 174] on div "​" at bounding box center [1271, 172] width 210 height 31
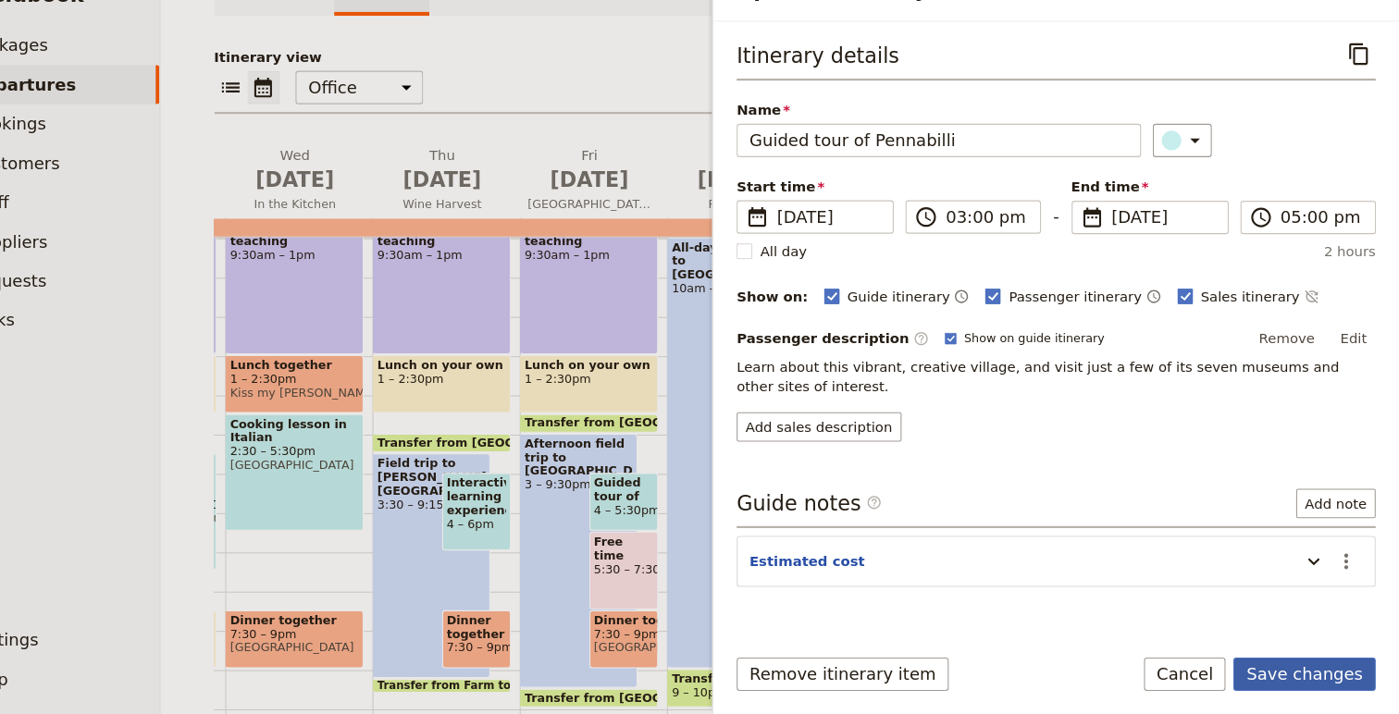
click at [1313, 676] on button "Save changes" at bounding box center [1309, 675] width 134 height 31
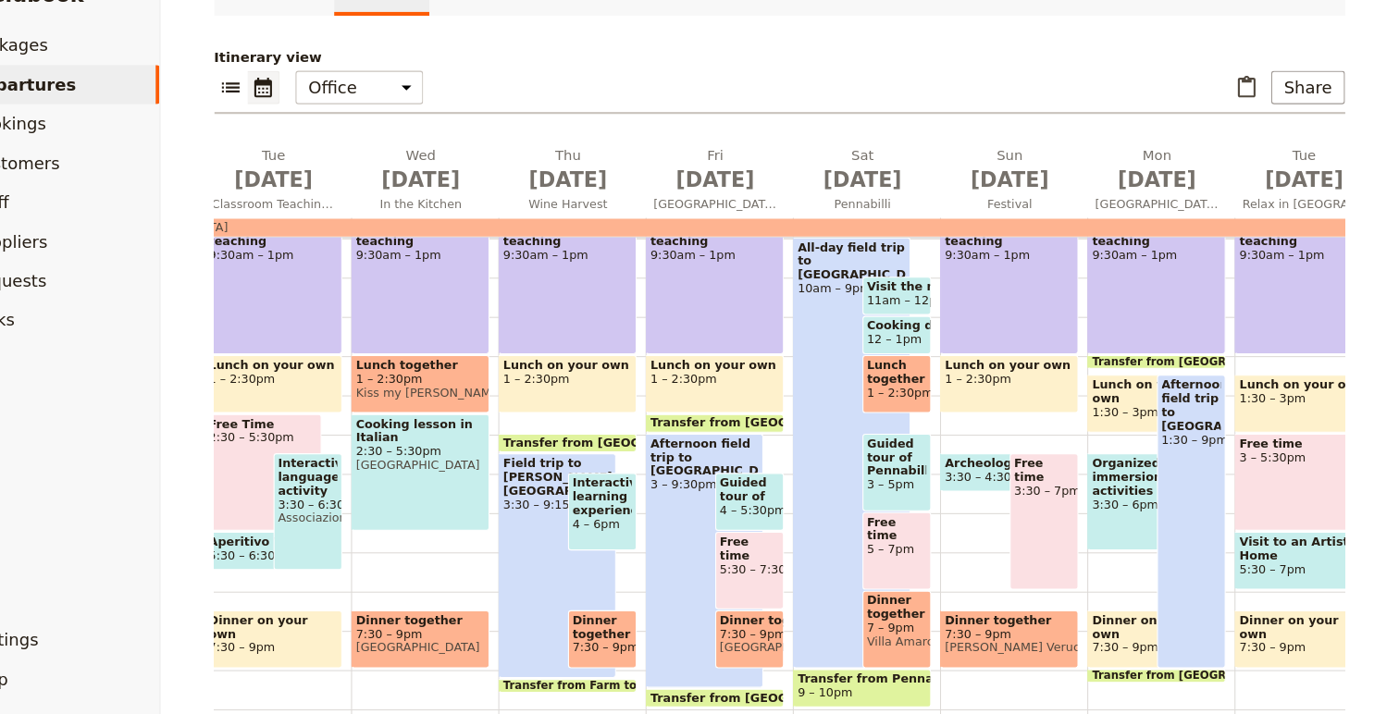
scroll to position [0, 352]
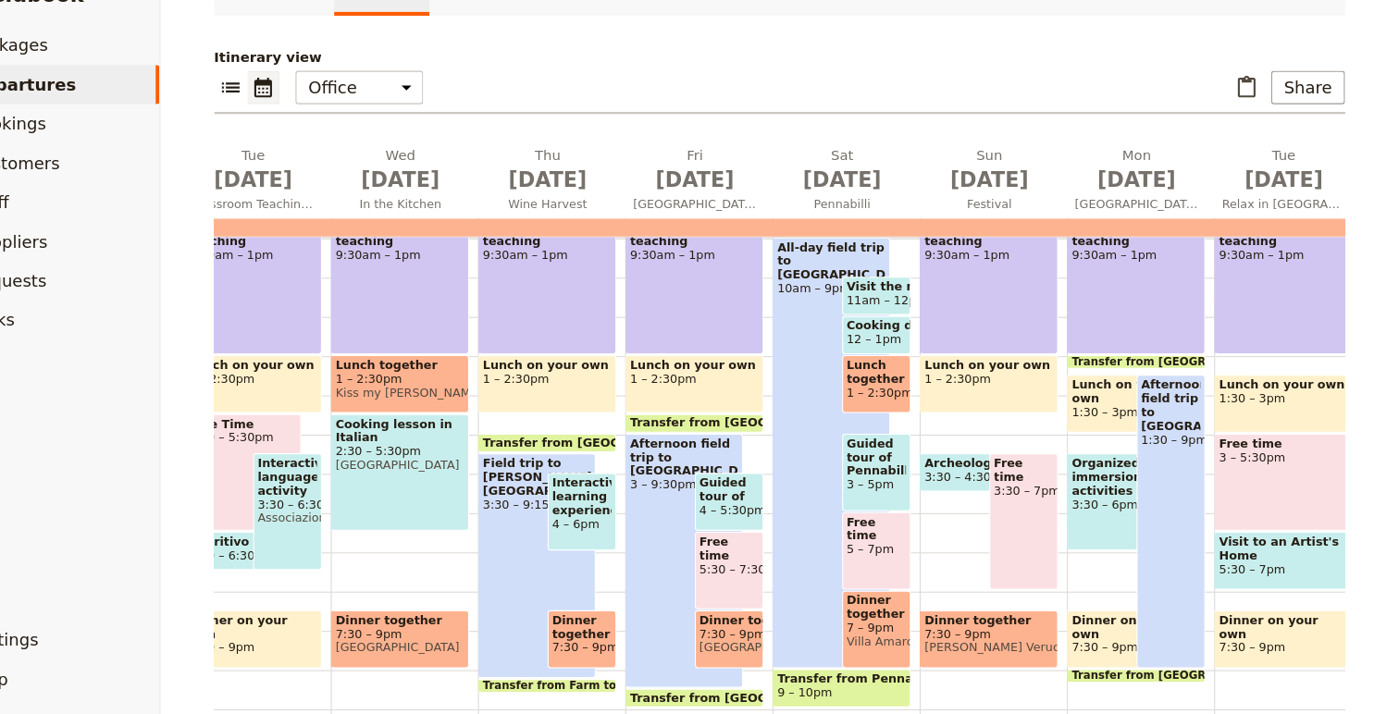
click at [1000, 492] on span "3:30 – 4:30pm" at bounding box center [992, 490] width 80 height 13
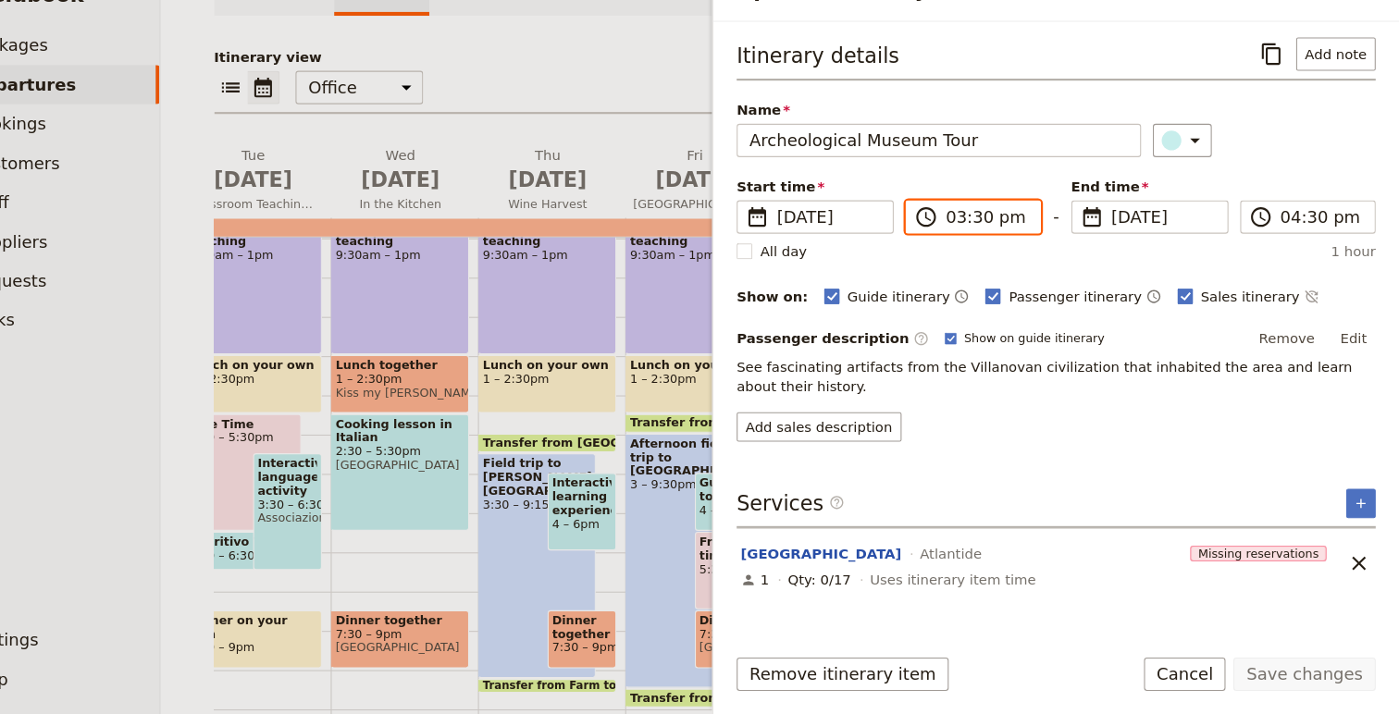
click at [1008, 252] on input "03:30 pm" at bounding box center [1010, 245] width 78 height 22
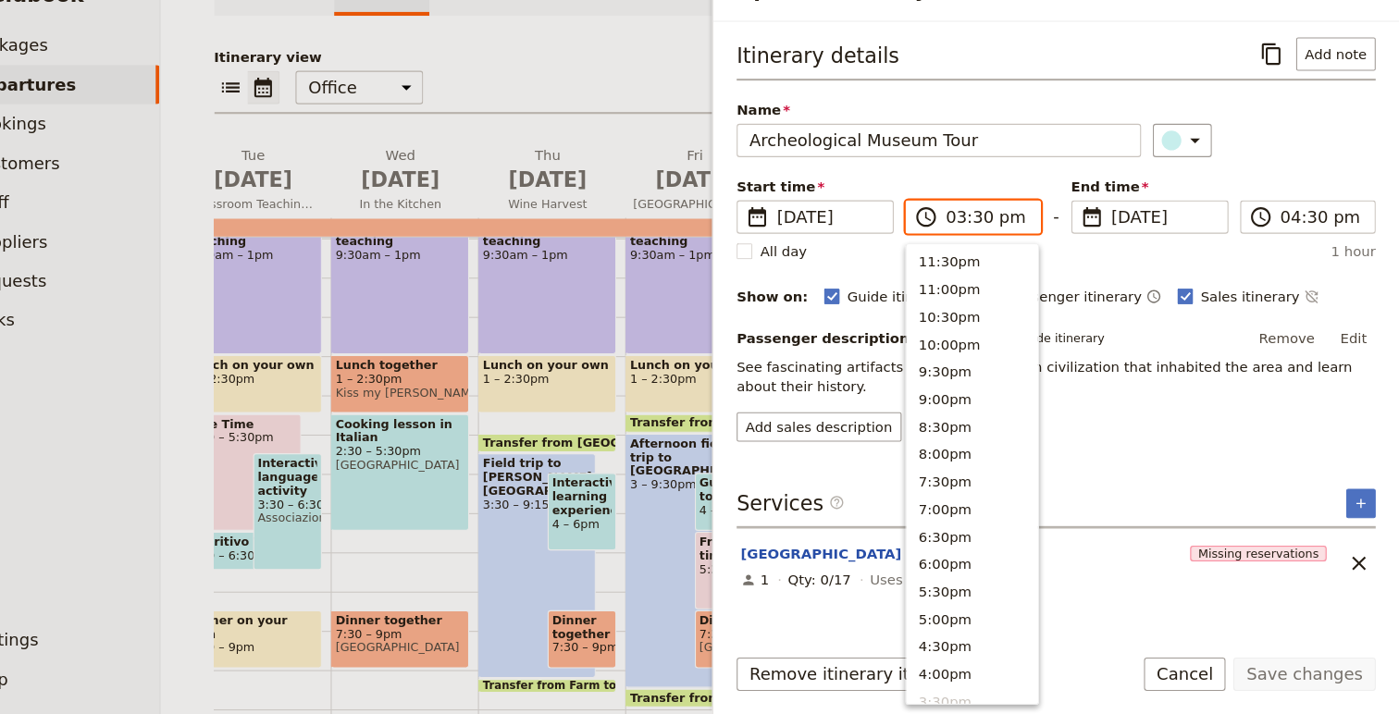
scroll to position [418, 0]
click at [999, 241] on input "03:30 pm" at bounding box center [1010, 245] width 78 height 22
type input "03:00 pm"
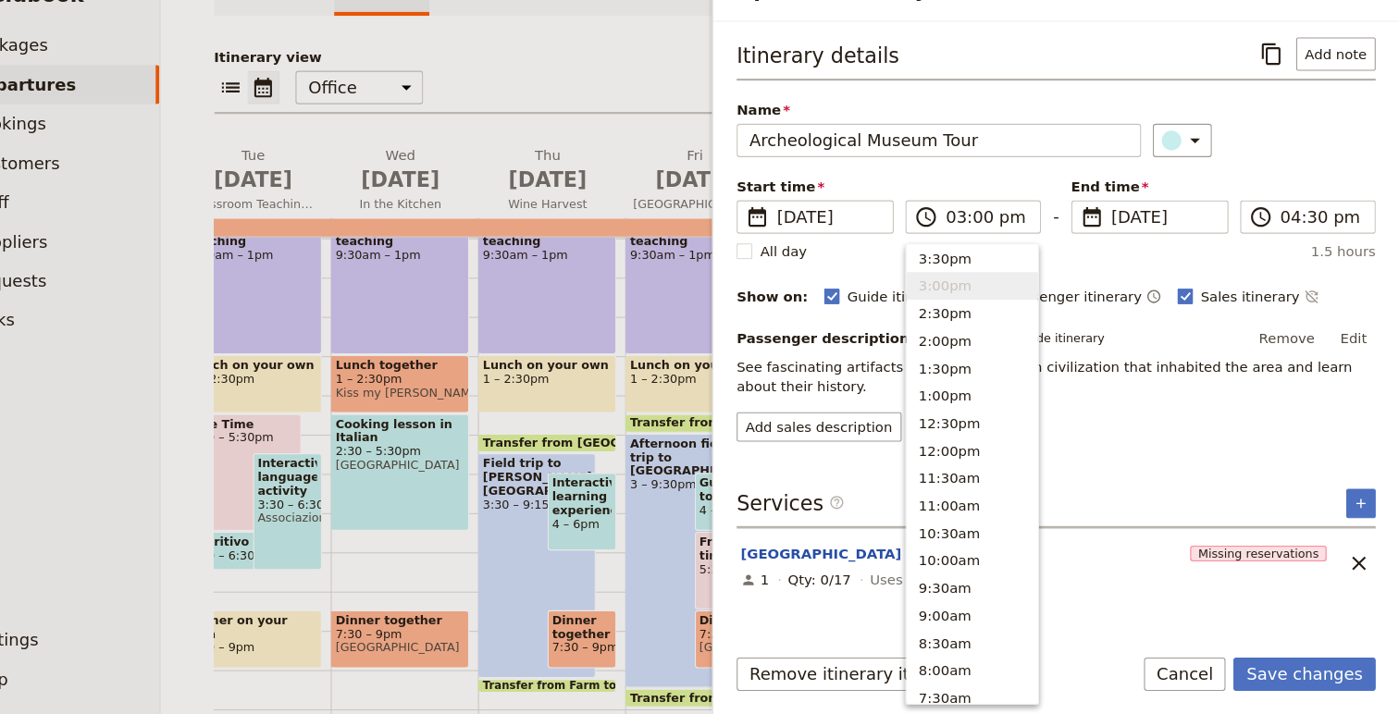
click at [1240, 185] on div "​" at bounding box center [1271, 172] width 210 height 31
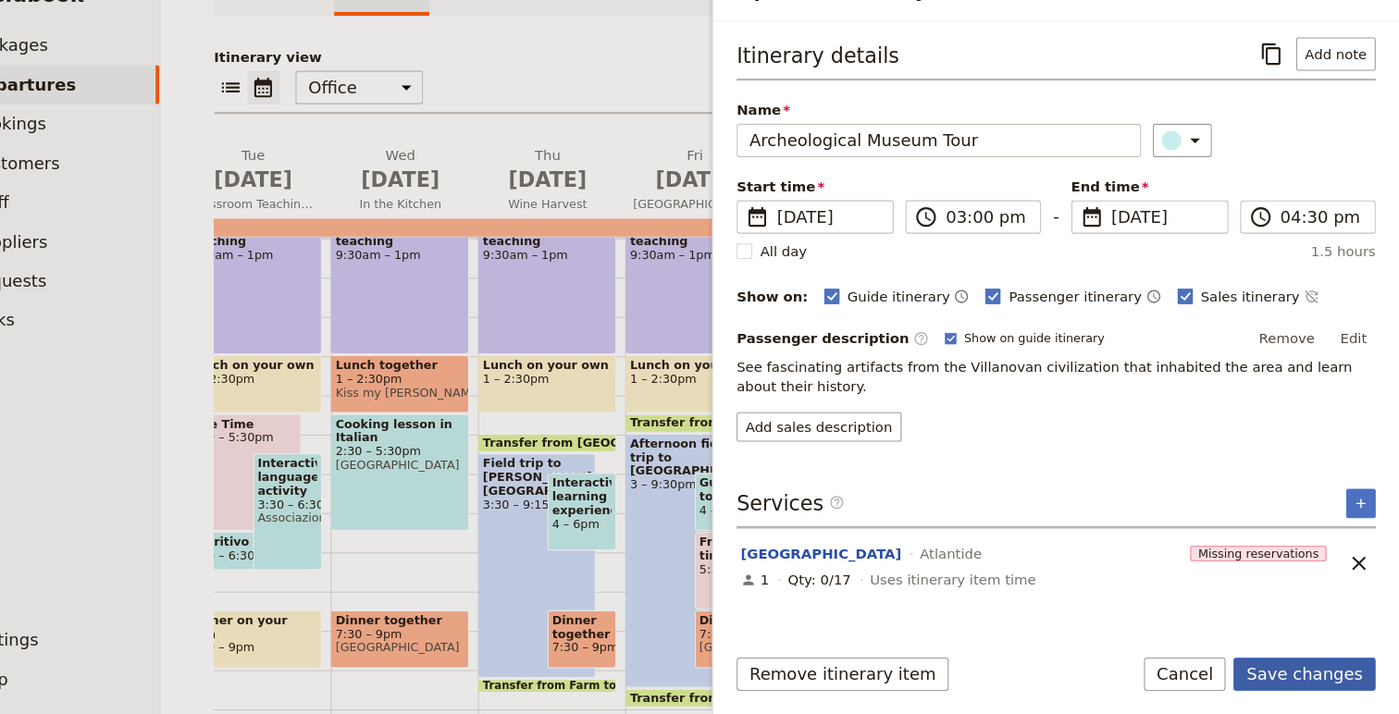
click at [1321, 677] on button "Save changes" at bounding box center [1309, 675] width 134 height 31
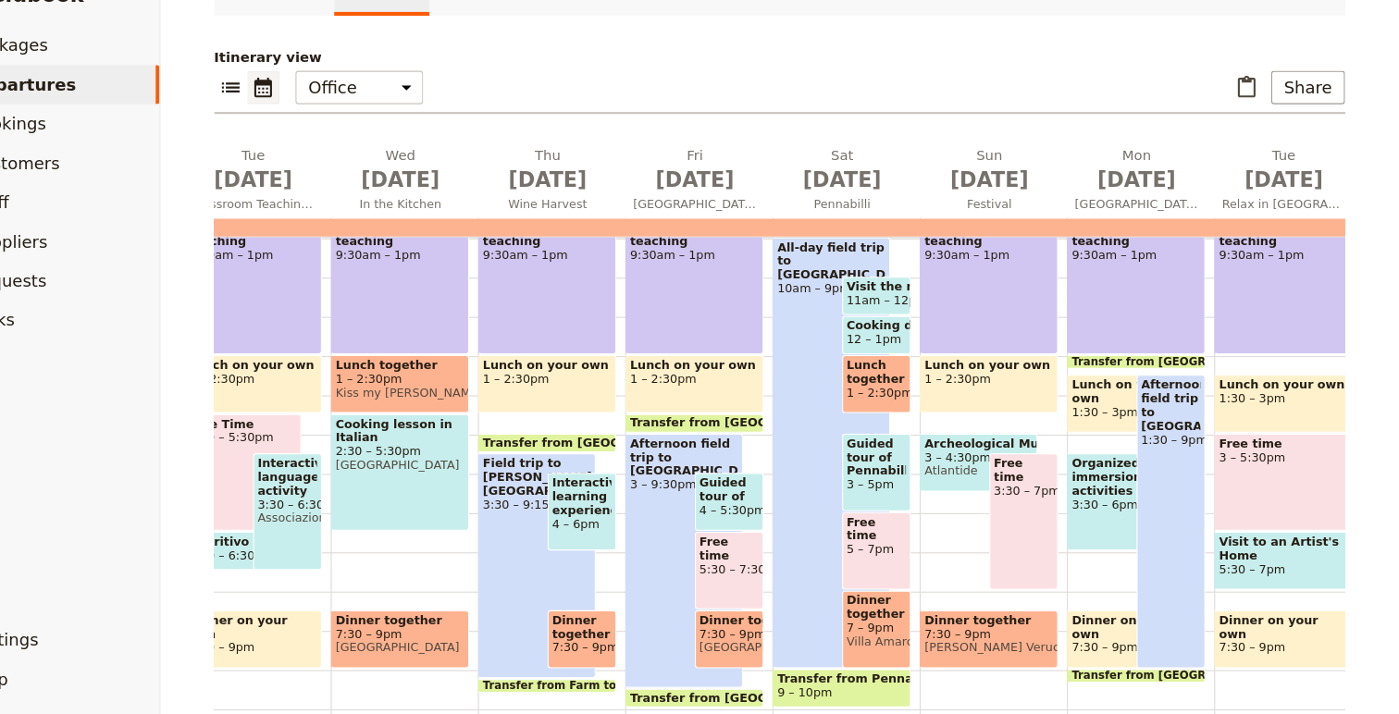
click at [1048, 470] on div "Free time 3:30 – 7pm" at bounding box center [1046, 532] width 66 height 129
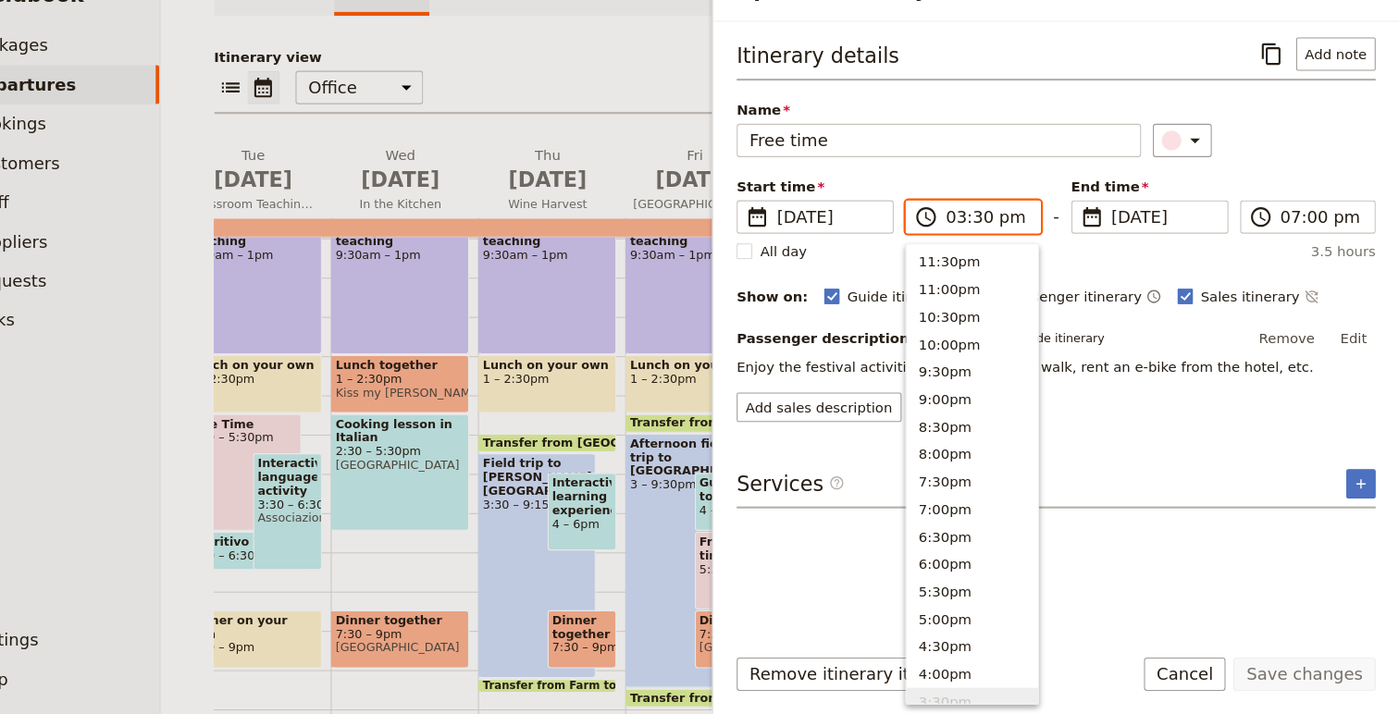
click at [990, 240] on input "03:30 pm" at bounding box center [1010, 245] width 78 height 22
type input "04:30 pm"
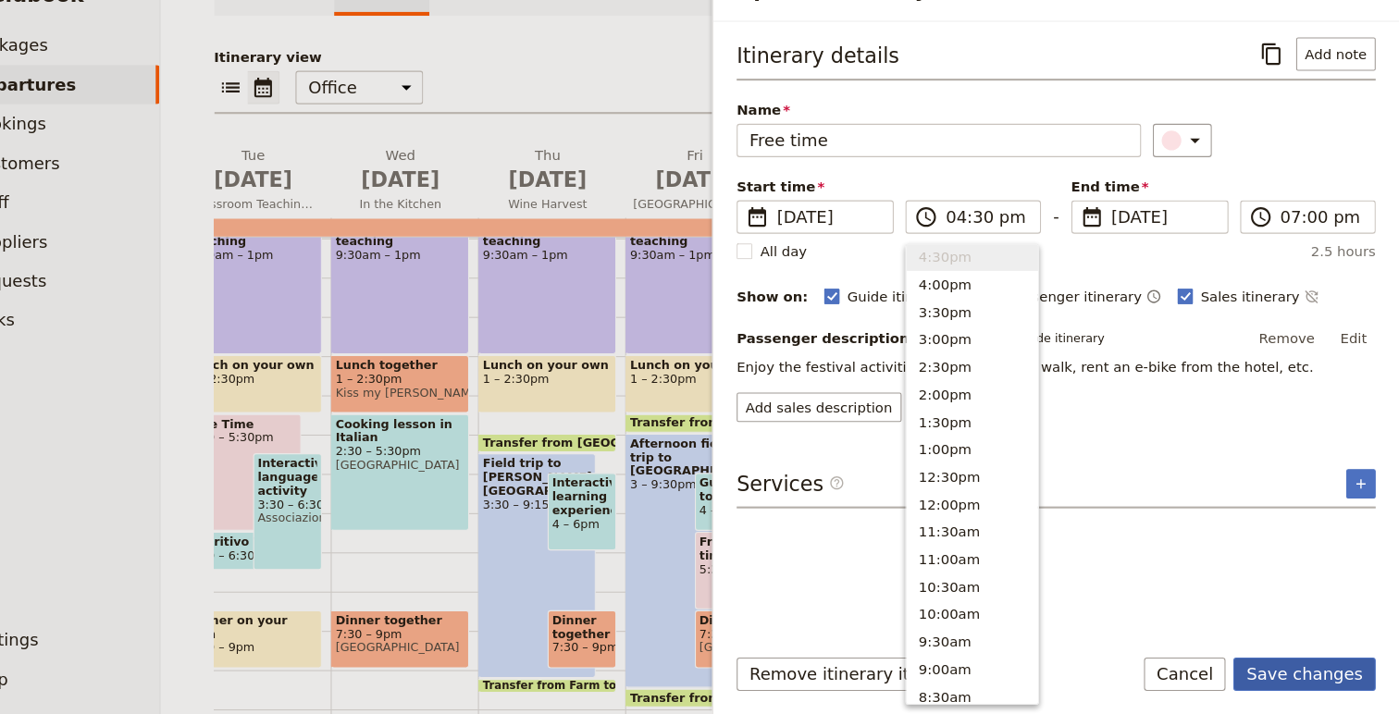
click at [1330, 680] on button "Save changes" at bounding box center [1309, 675] width 134 height 31
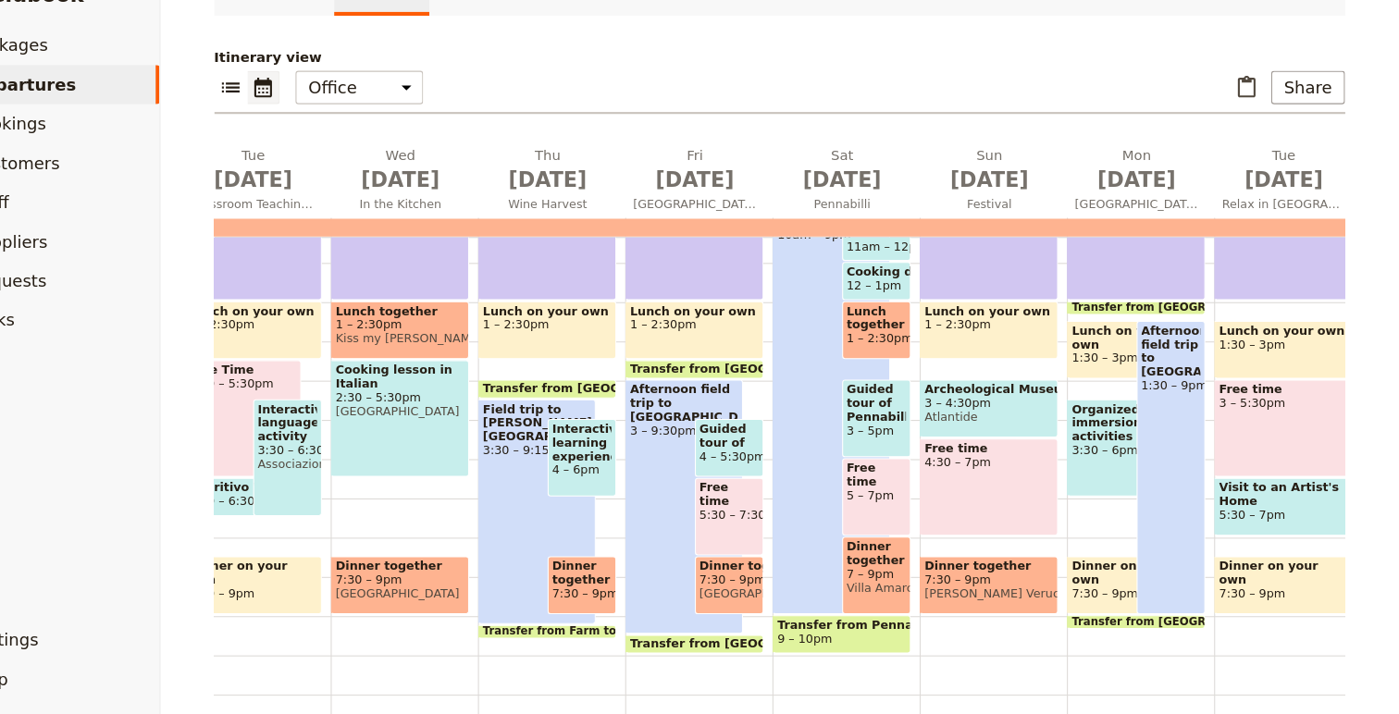
scroll to position [438, 0]
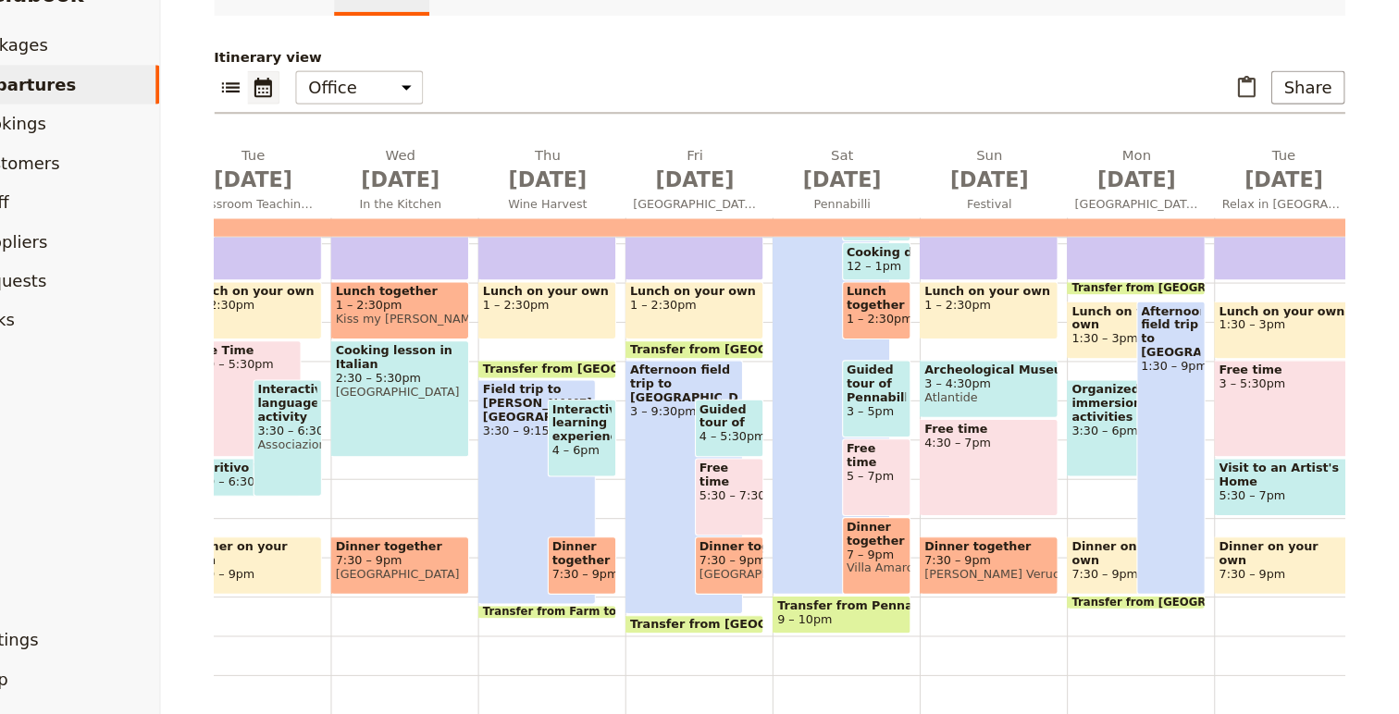
click at [1018, 521] on span at bounding box center [1012, 522] width 129 height 7
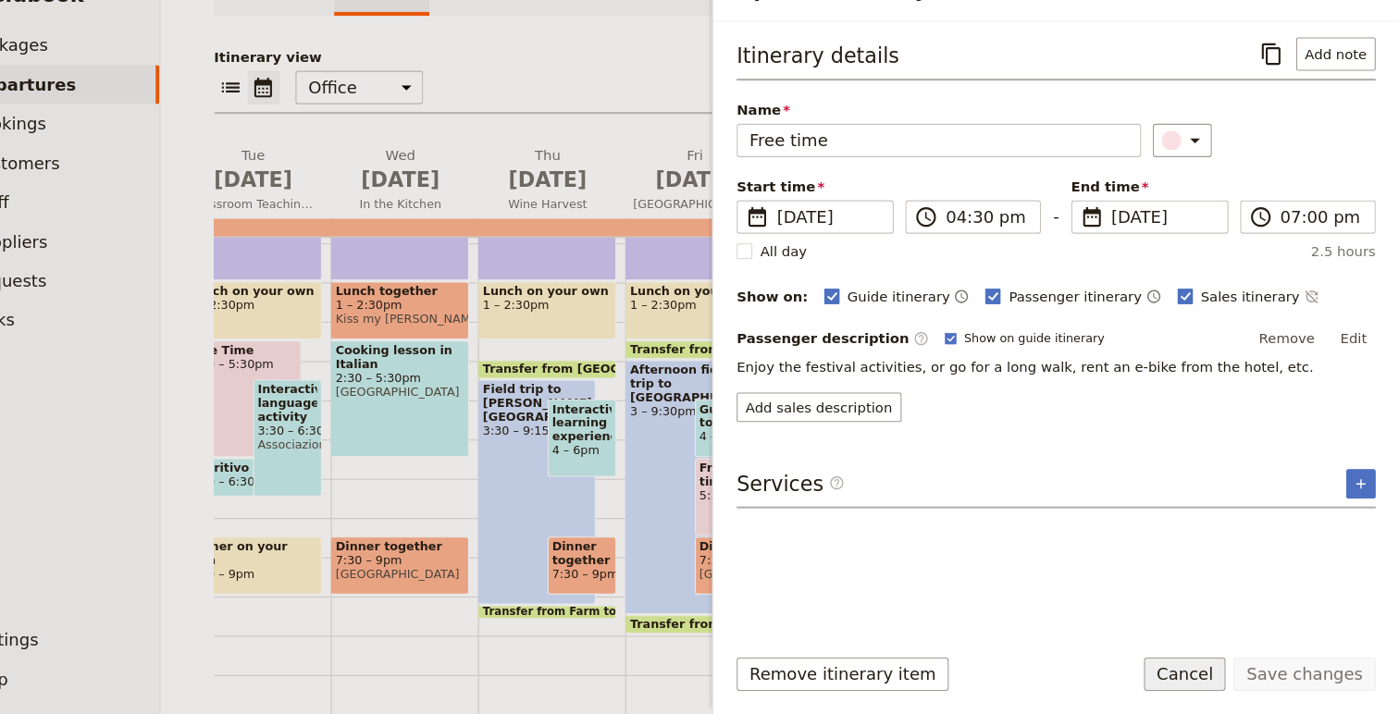
click at [1202, 677] on button "Cancel" at bounding box center [1197, 675] width 78 height 31
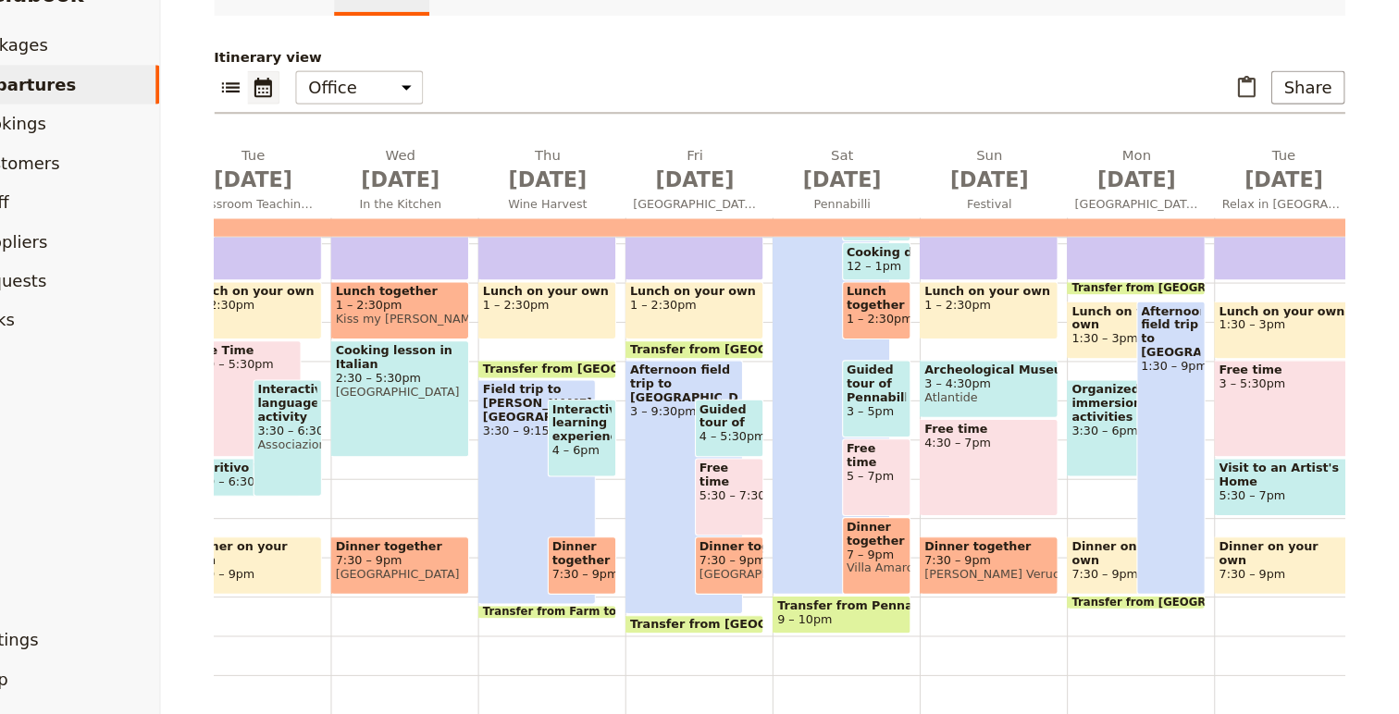
click at [1022, 576] on span "[PERSON_NAME] Verucchio" at bounding box center [1012, 581] width 121 height 13
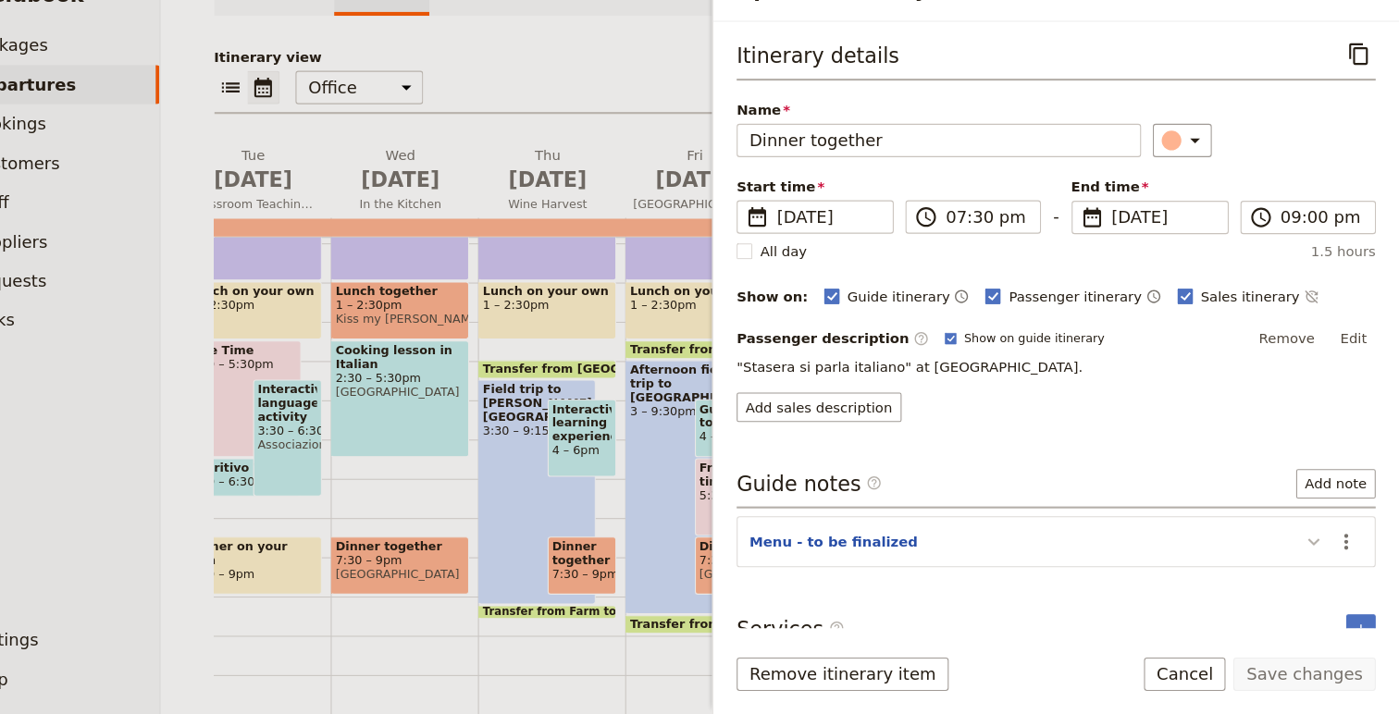
click at [1327, 550] on icon "Update itinerary item" at bounding box center [1318, 551] width 22 height 22
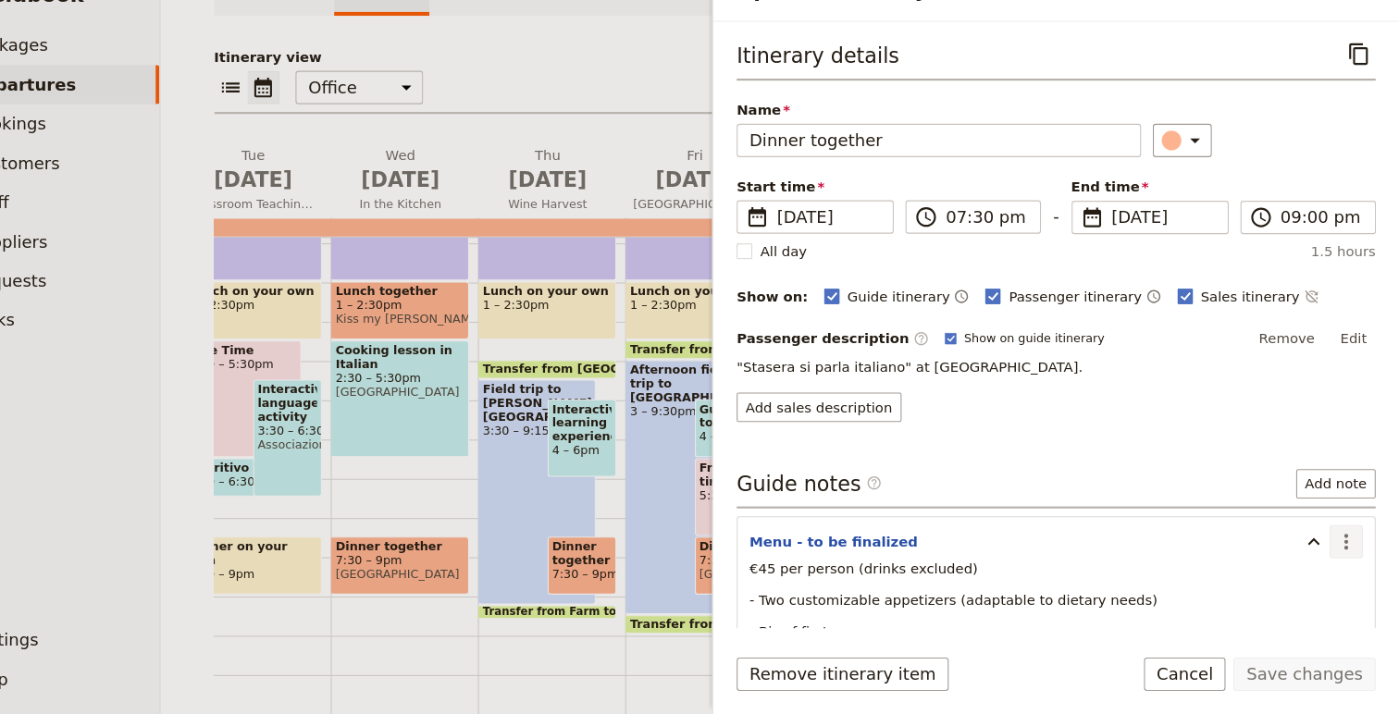
click at [1351, 540] on icon "Actions" at bounding box center [1349, 551] width 22 height 22
click at [1325, 585] on span "Edit note" at bounding box center [1295, 592] width 58 height 19
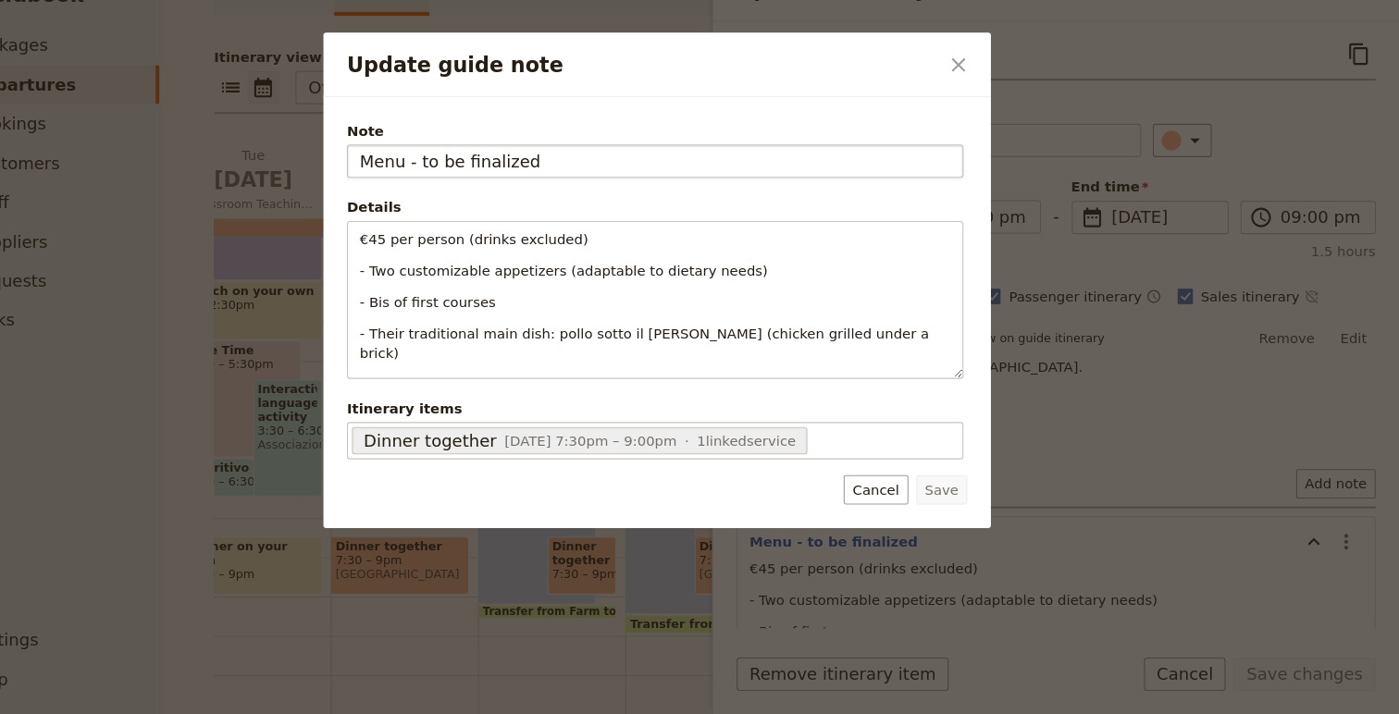
drag, startPoint x: 463, startPoint y: 196, endPoint x: 676, endPoint y: 191, distance: 213.7
click at [676, 191] on input "Menu - to be finalized" at bounding box center [697, 192] width 581 height 31
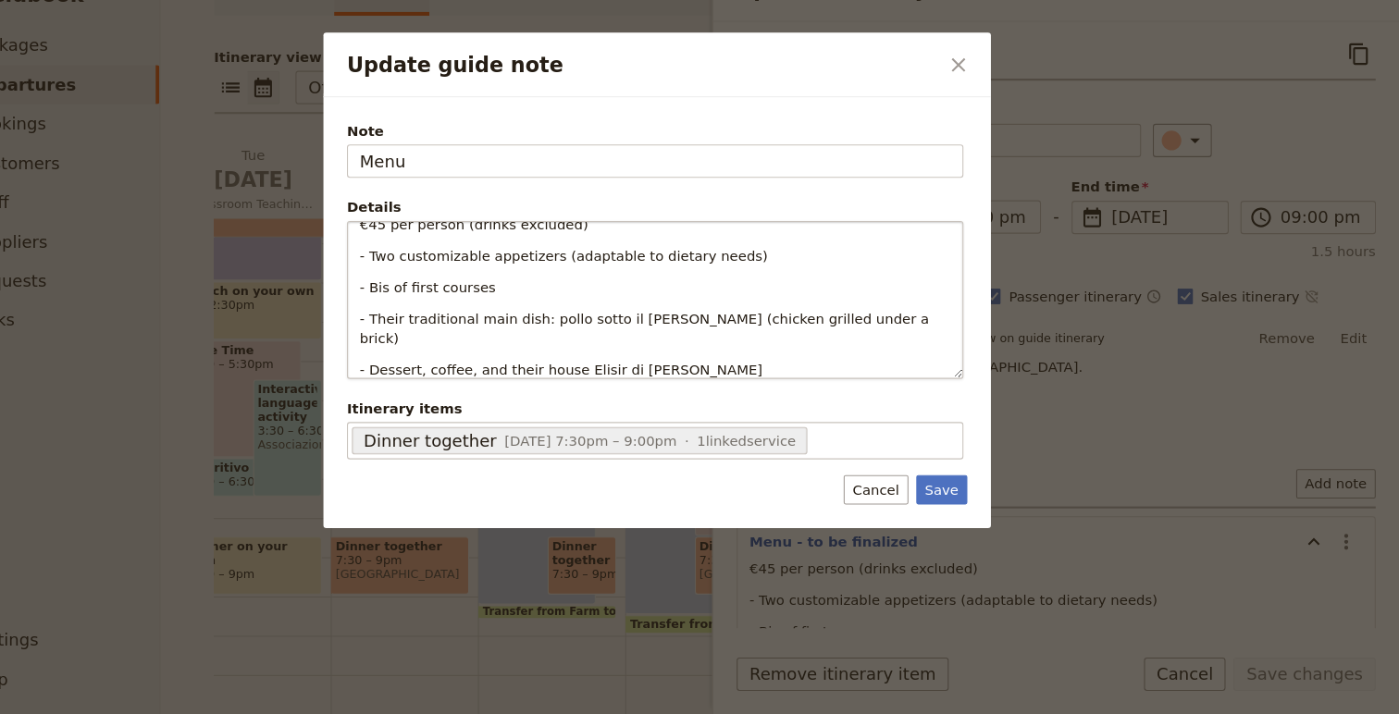
scroll to position [0, 0]
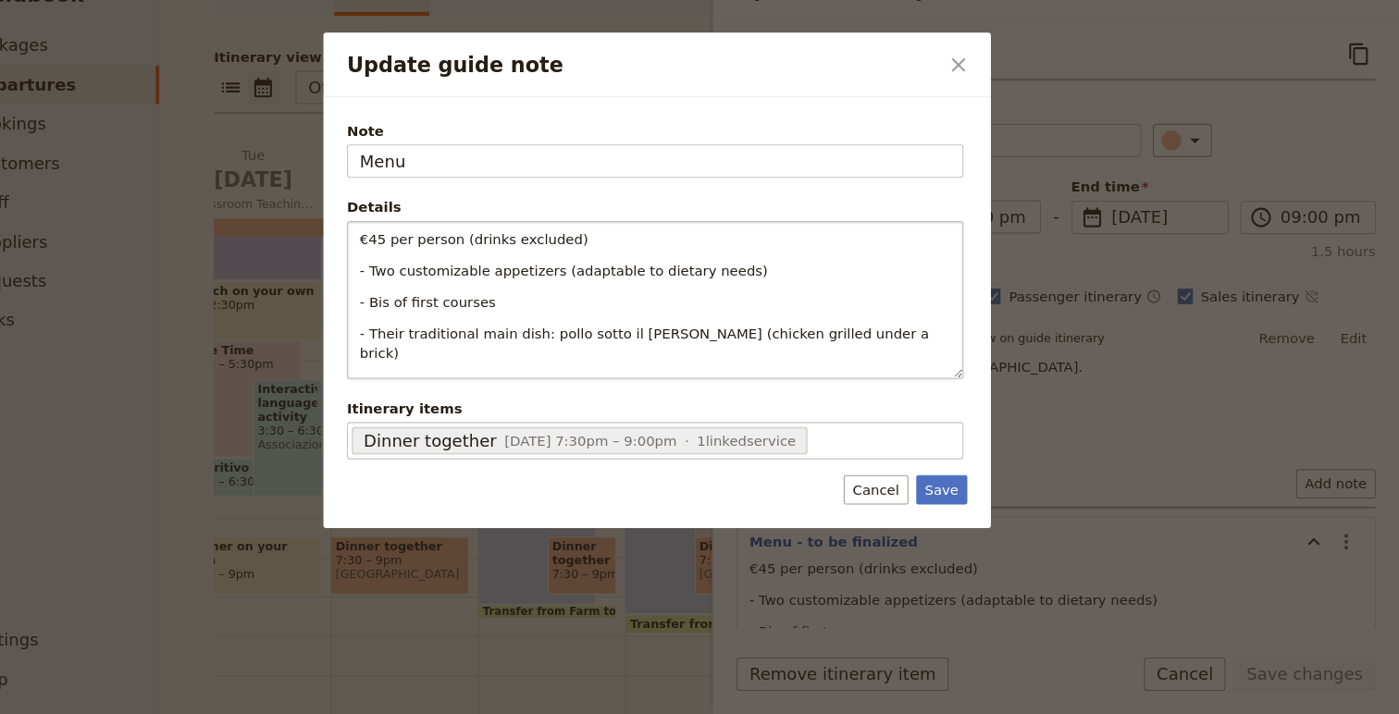
type input "Menu"
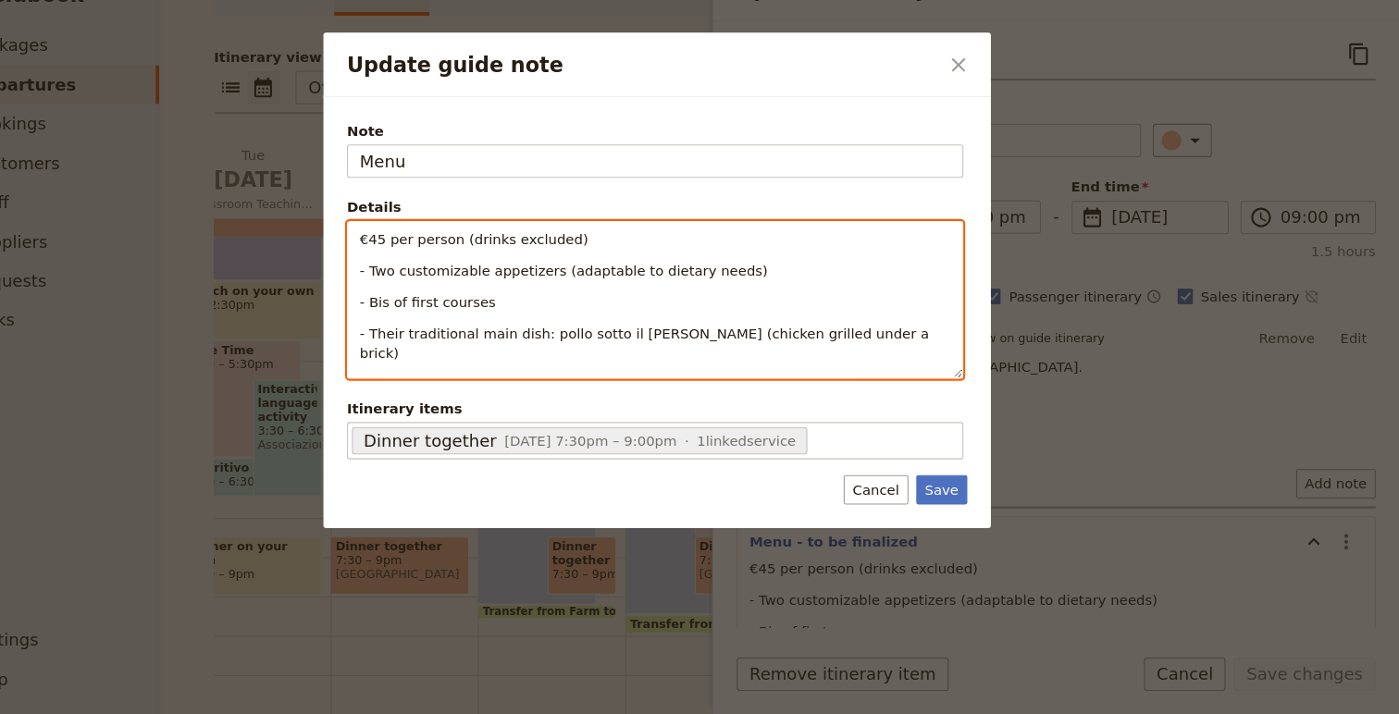
click at [594, 265] on span "€45 per person (drinks excluded)" at bounding box center [527, 266] width 216 height 15
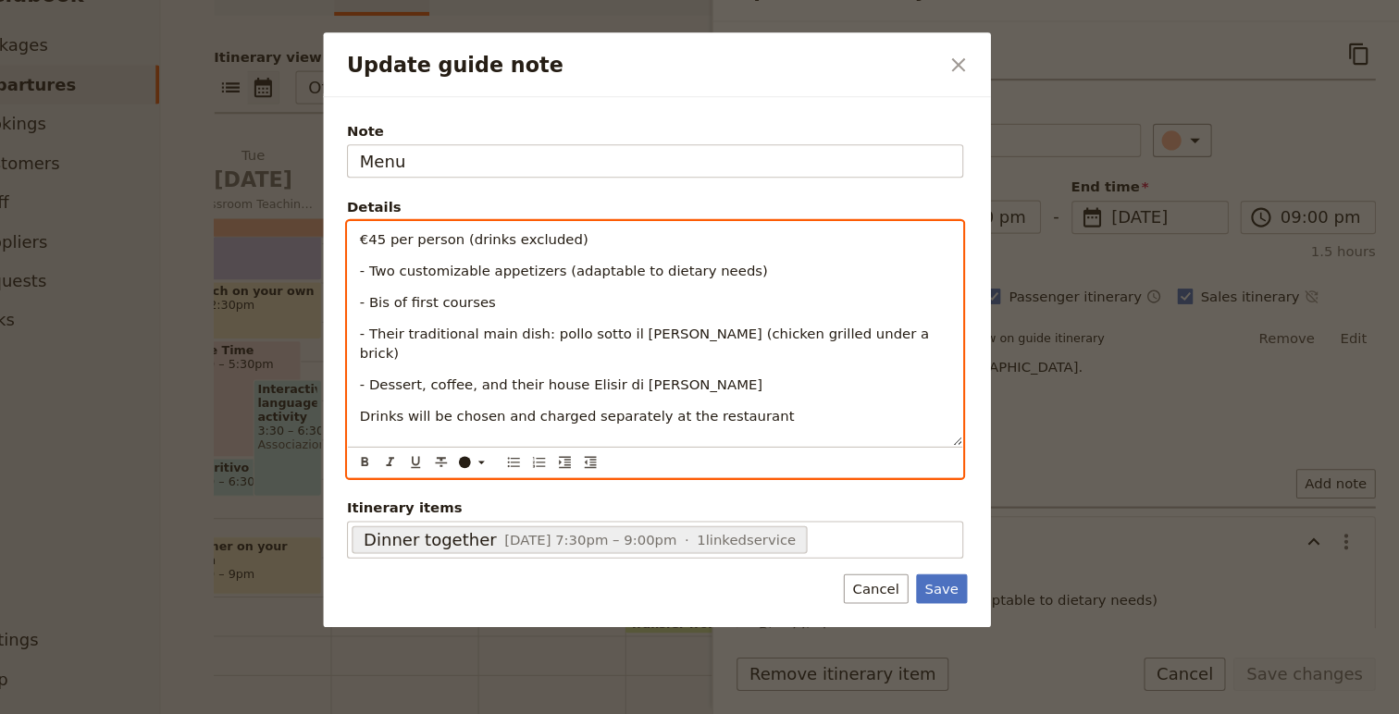
click at [815, 453] on p "Update guide note" at bounding box center [697, 462] width 557 height 19
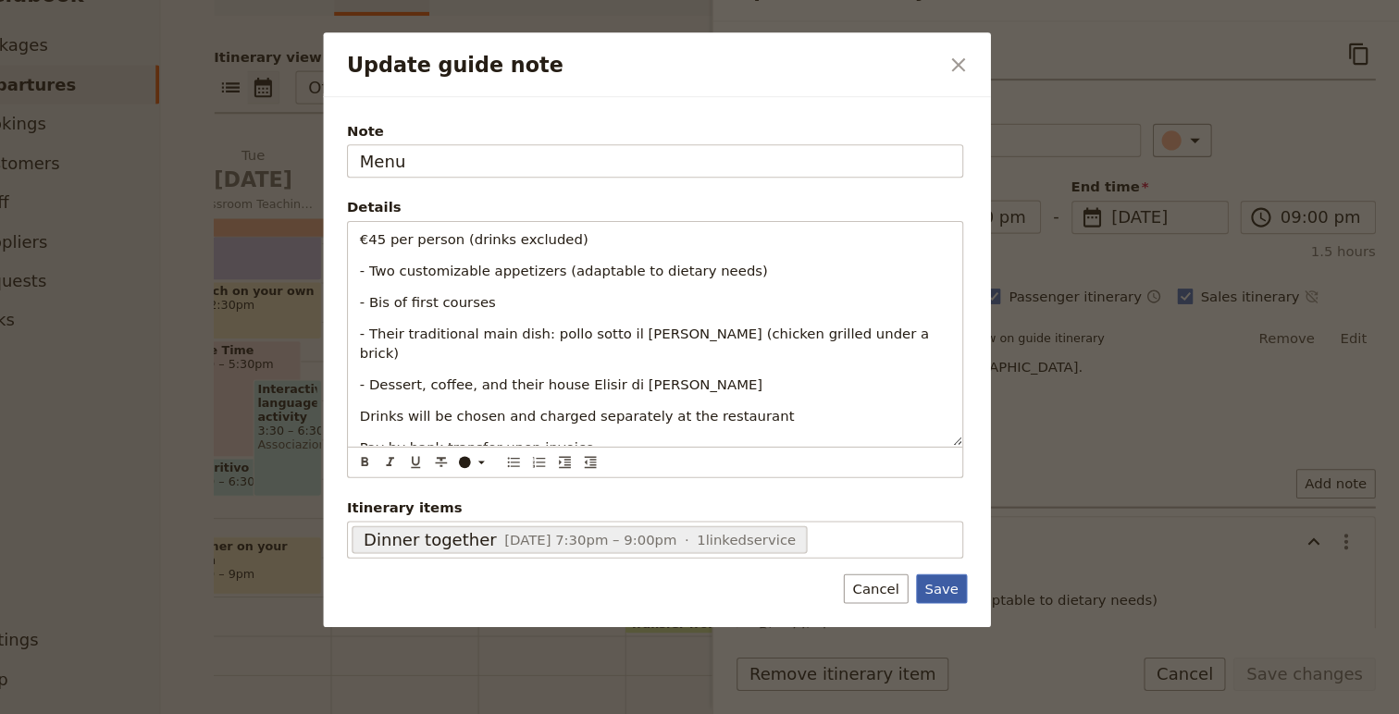
click at [968, 595] on button "Save" at bounding box center [968, 596] width 48 height 28
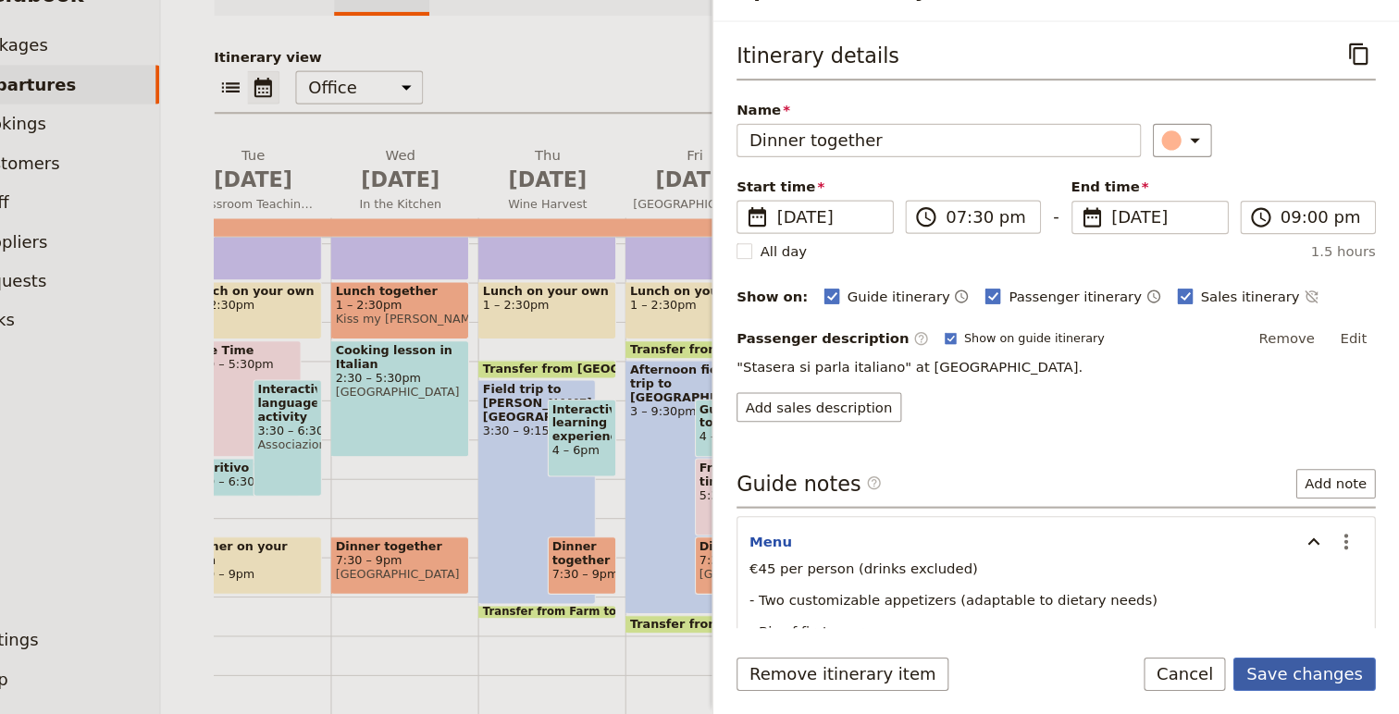
click at [1321, 673] on button "Save changes" at bounding box center [1309, 675] width 134 height 31
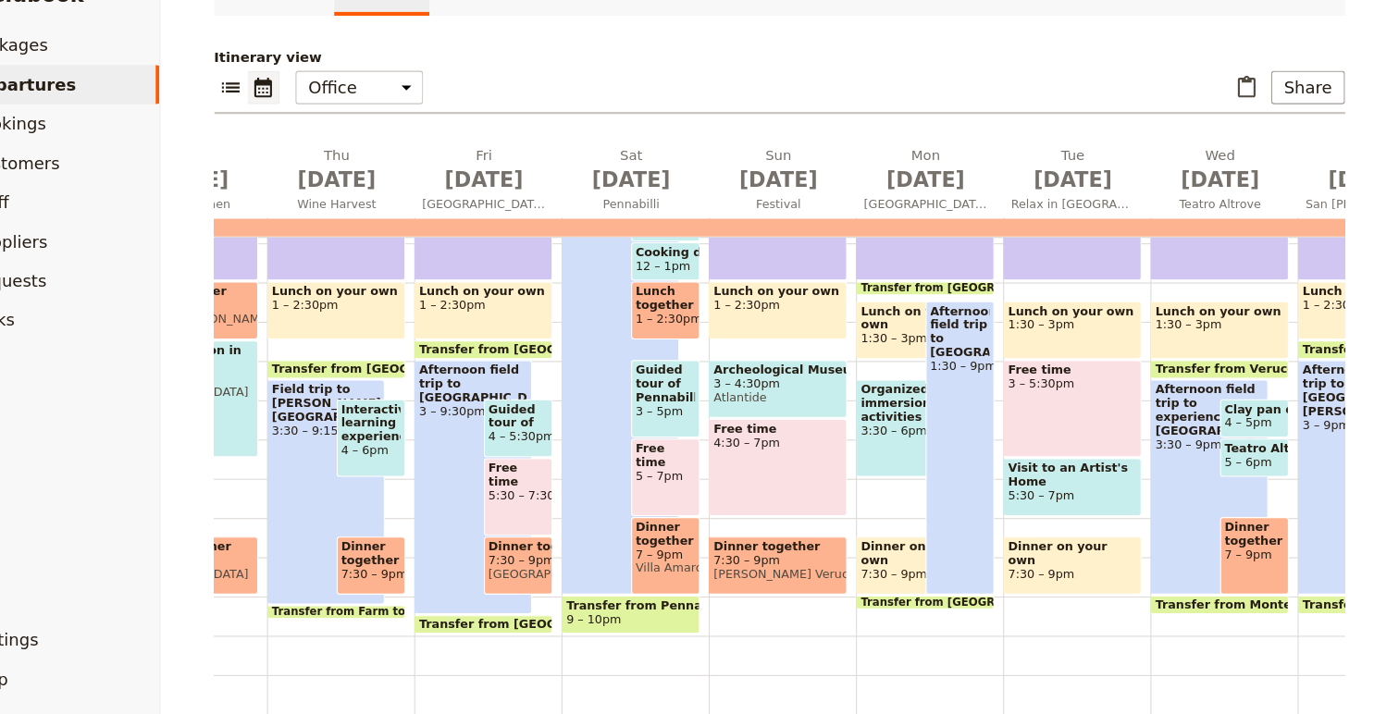
scroll to position [0, 568]
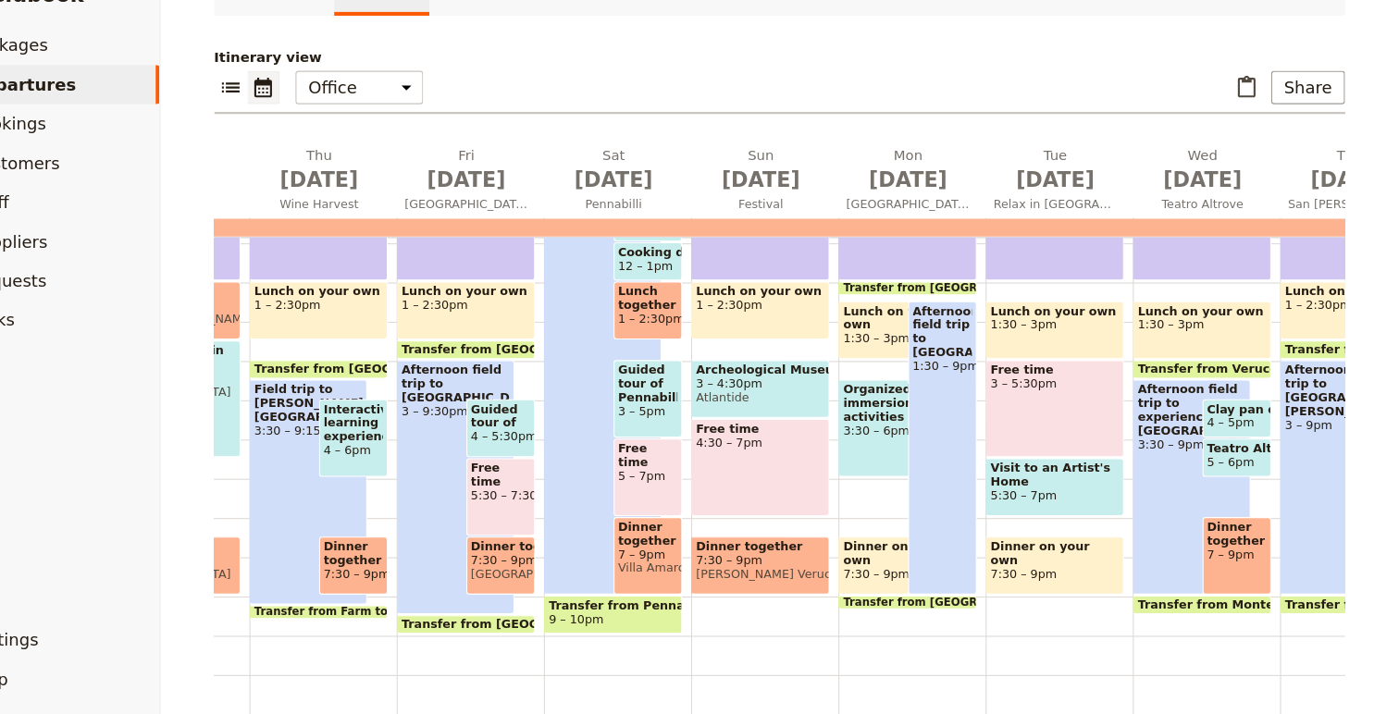
click at [908, 463] on div "Organized immersion activities 3:30 – 6pm" at bounding box center [925, 445] width 111 height 92
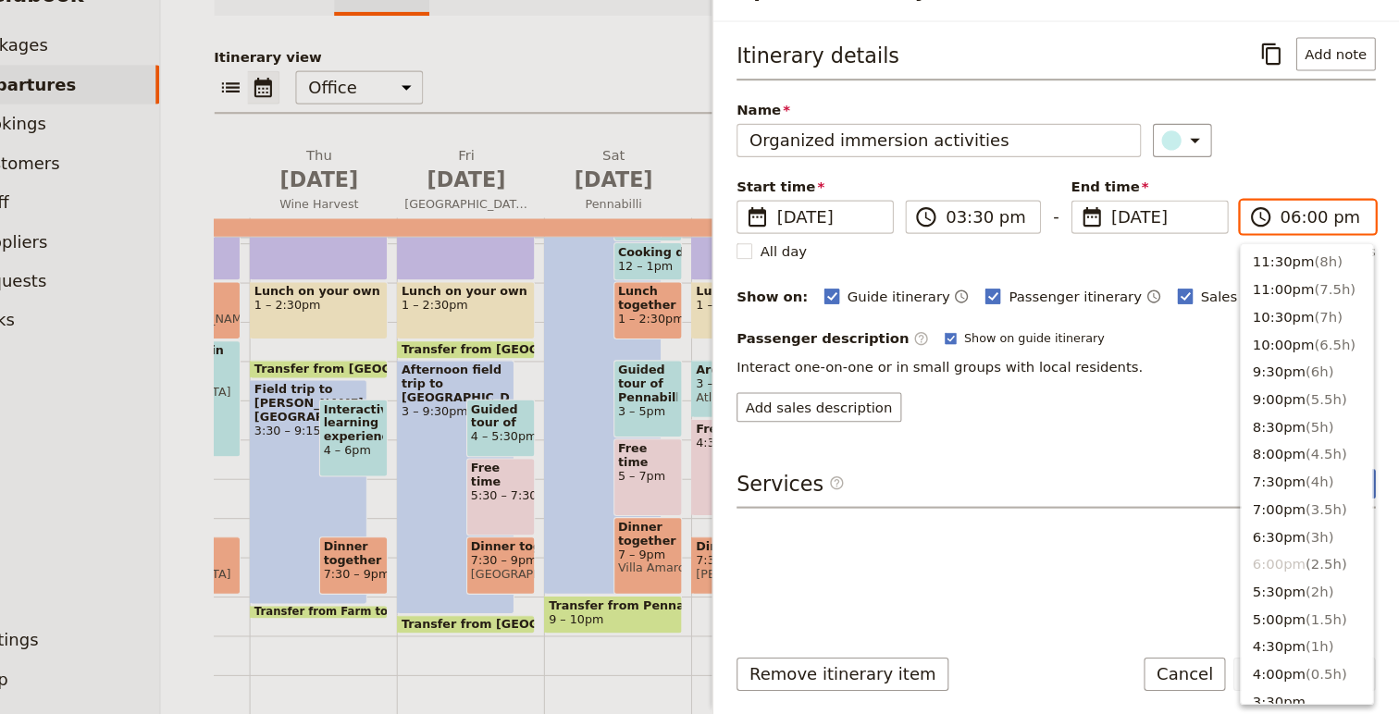
click at [1298, 252] on input "06:00 pm" at bounding box center [1326, 245] width 78 height 22
type input "04:30 pm"
click at [1098, 637] on form "Itinerary details ​ Add note Name Organized immersion activities ​ Start time ​…" at bounding box center [1075, 387] width 647 height 653
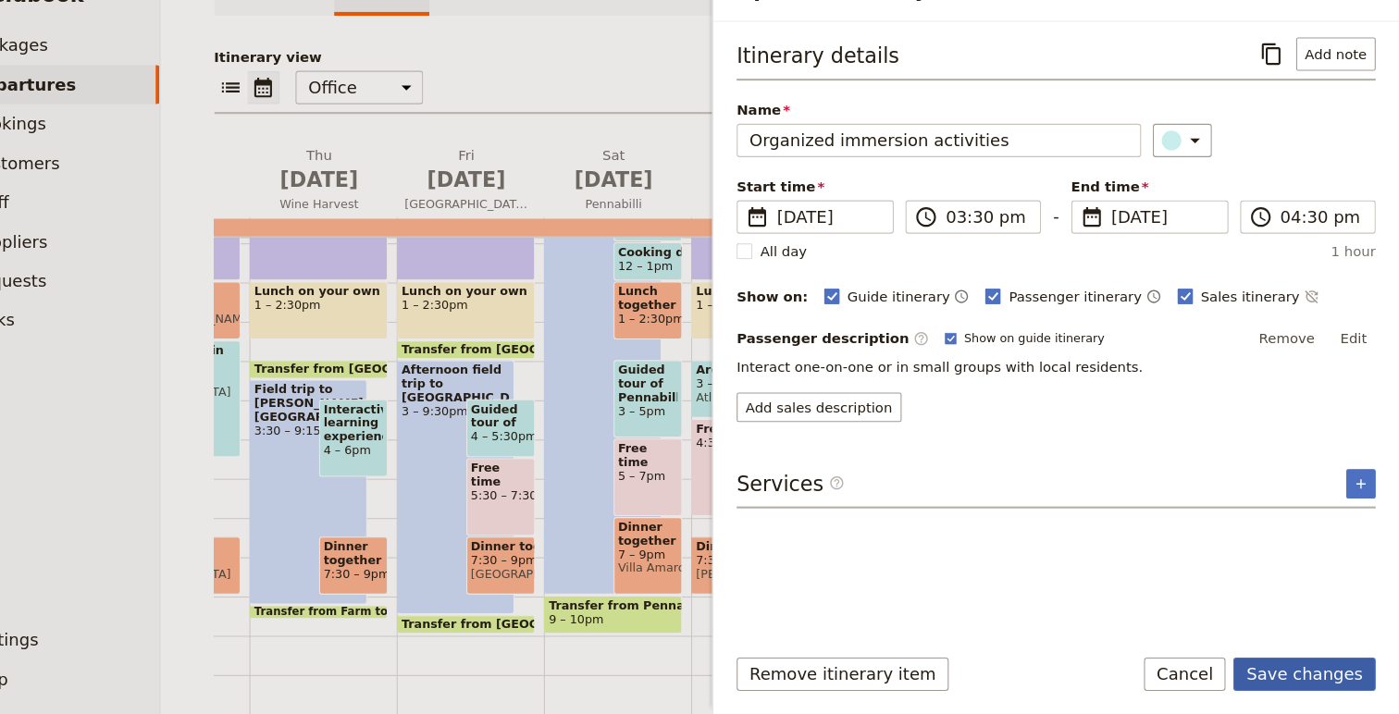
click at [1335, 674] on button "Save changes" at bounding box center [1309, 675] width 134 height 31
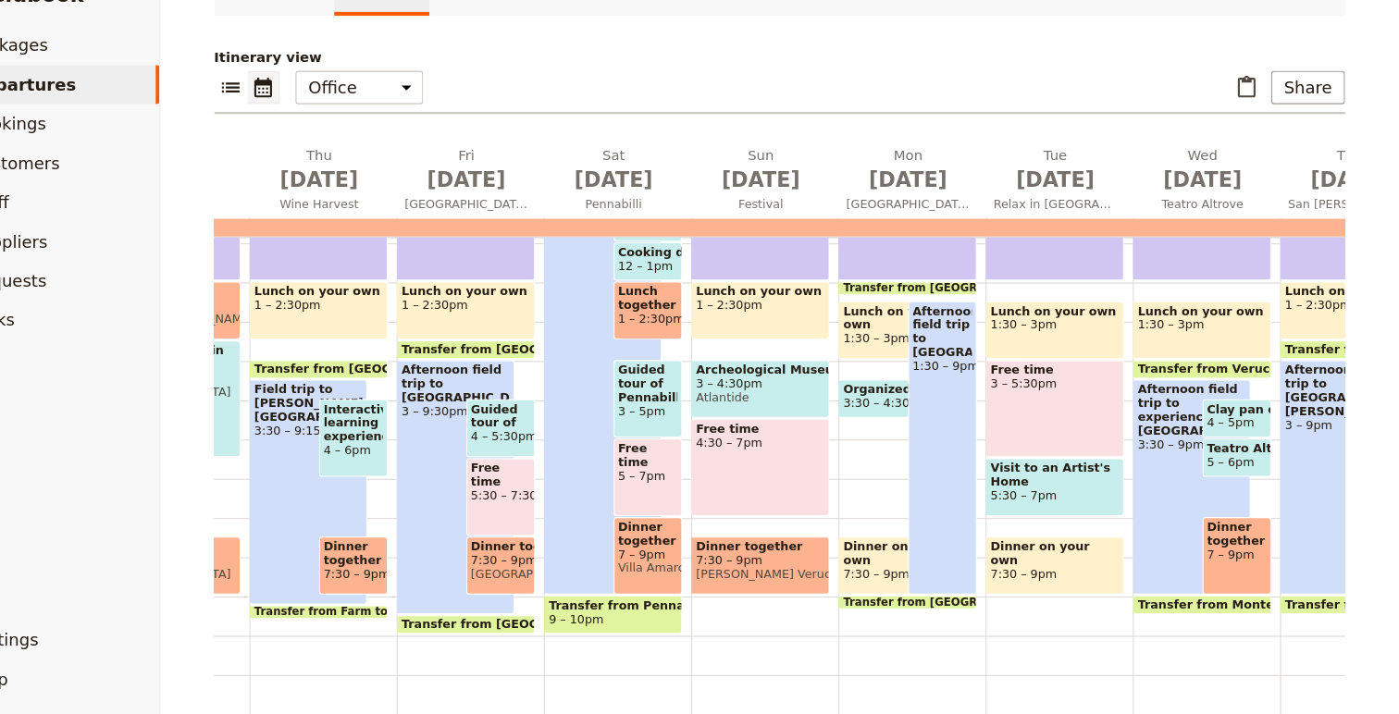
click at [911, 420] on span "3:30 – 4:30pm" at bounding box center [915, 420] width 80 height 13
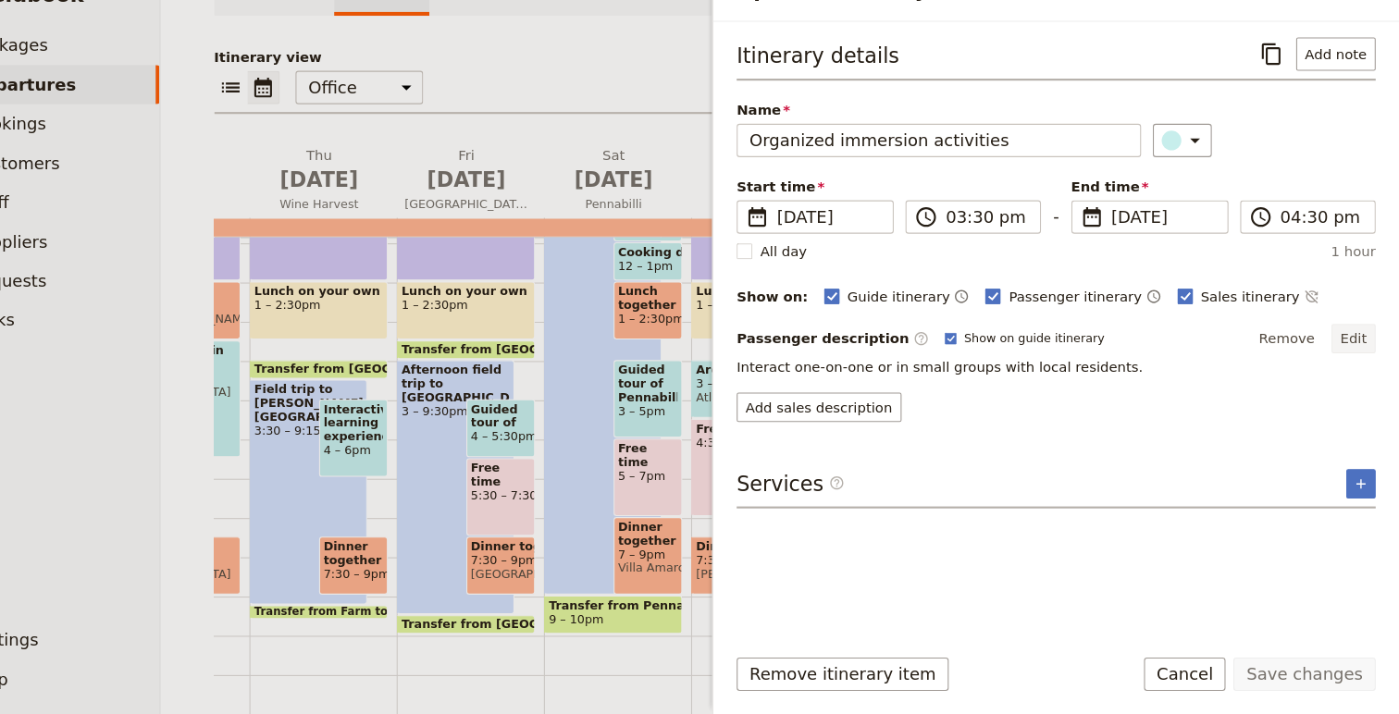
click at [1364, 363] on button "Edit" at bounding box center [1356, 360] width 42 height 28
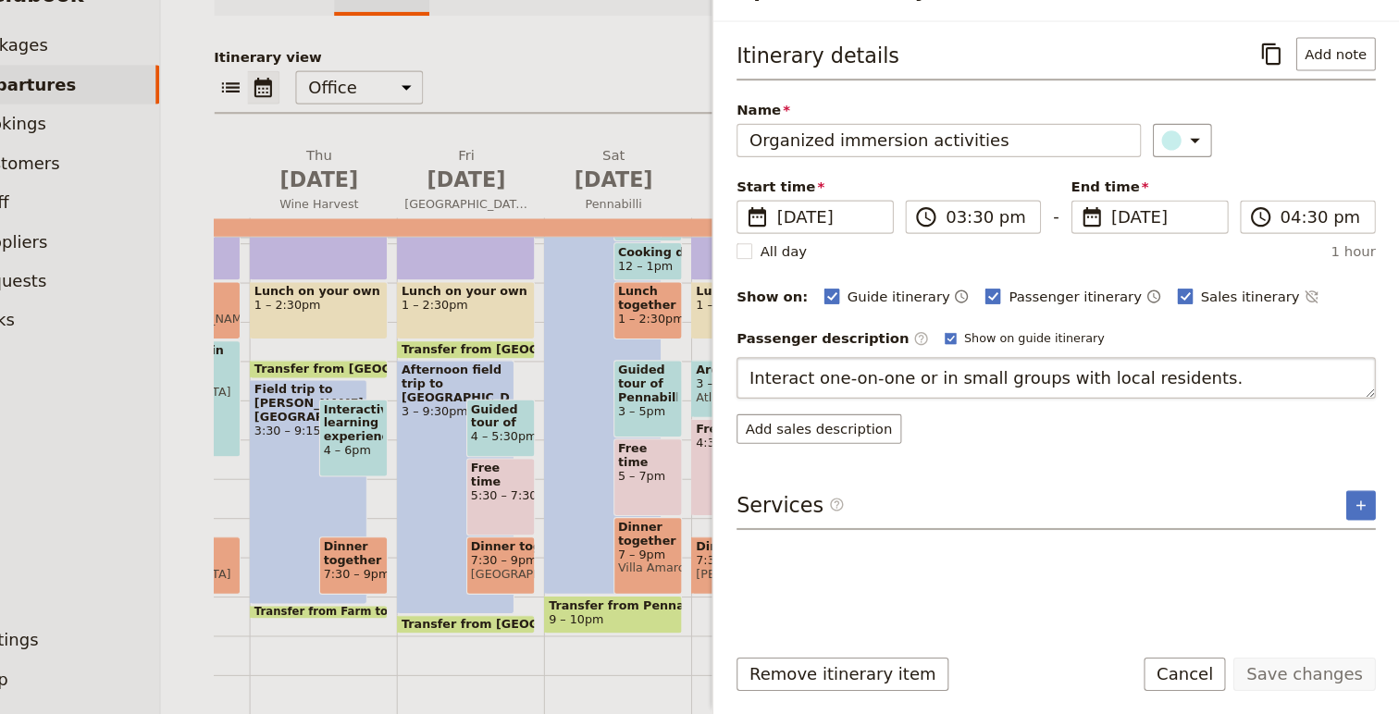
click at [784, 401] on textarea "Interact one-on-one or in small groups with local residents." at bounding box center [1075, 396] width 602 height 39
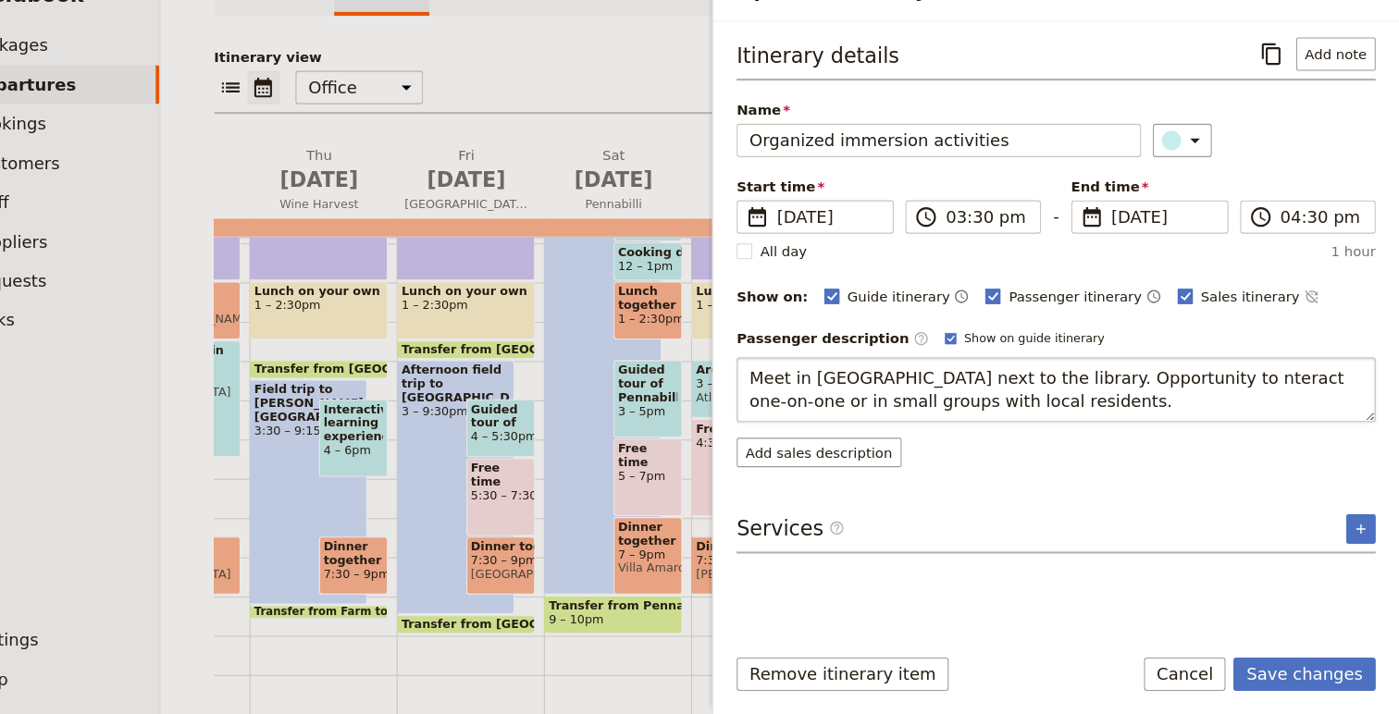
type textarea "Meet in [GEOGRAPHIC_DATA] next to the library. Opportunity to interact one-on-o…"
click at [1320, 680] on button "Save changes" at bounding box center [1309, 675] width 134 height 31
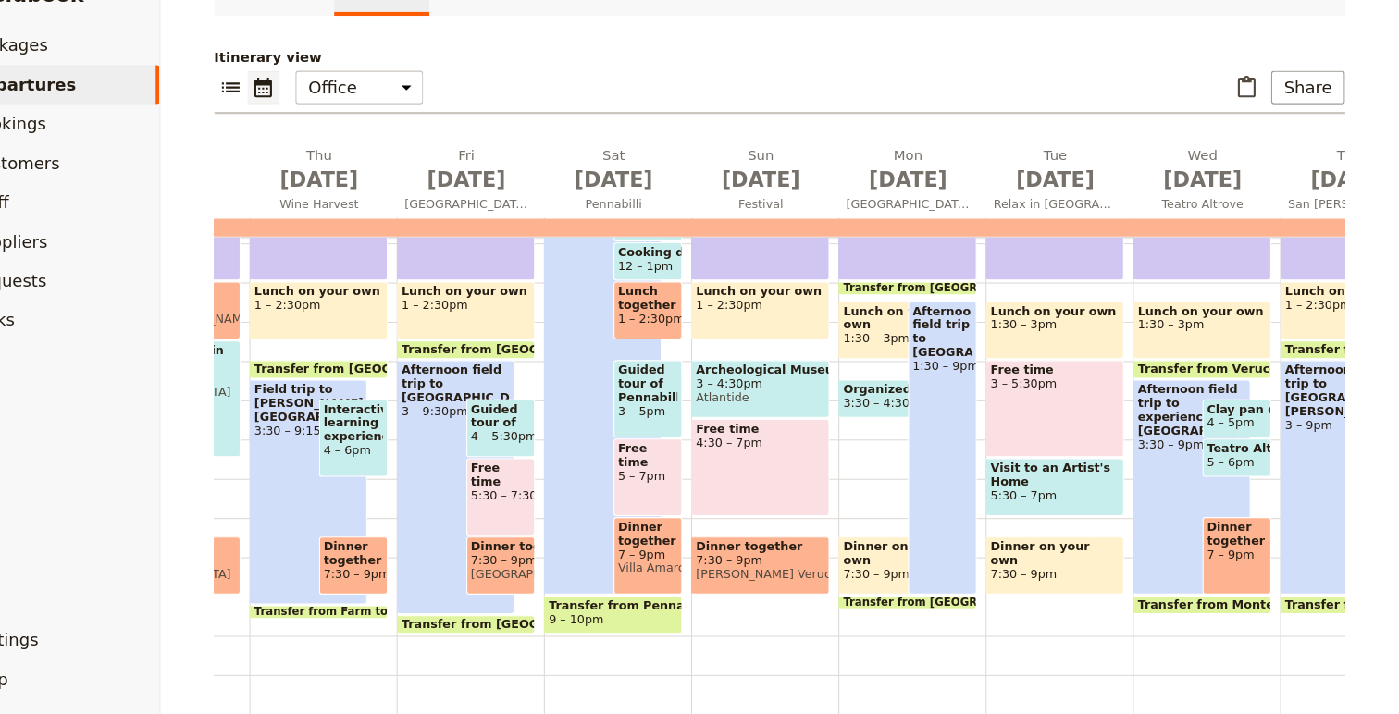
click at [906, 417] on span "3:30 – 4:30pm" at bounding box center [915, 420] width 80 height 13
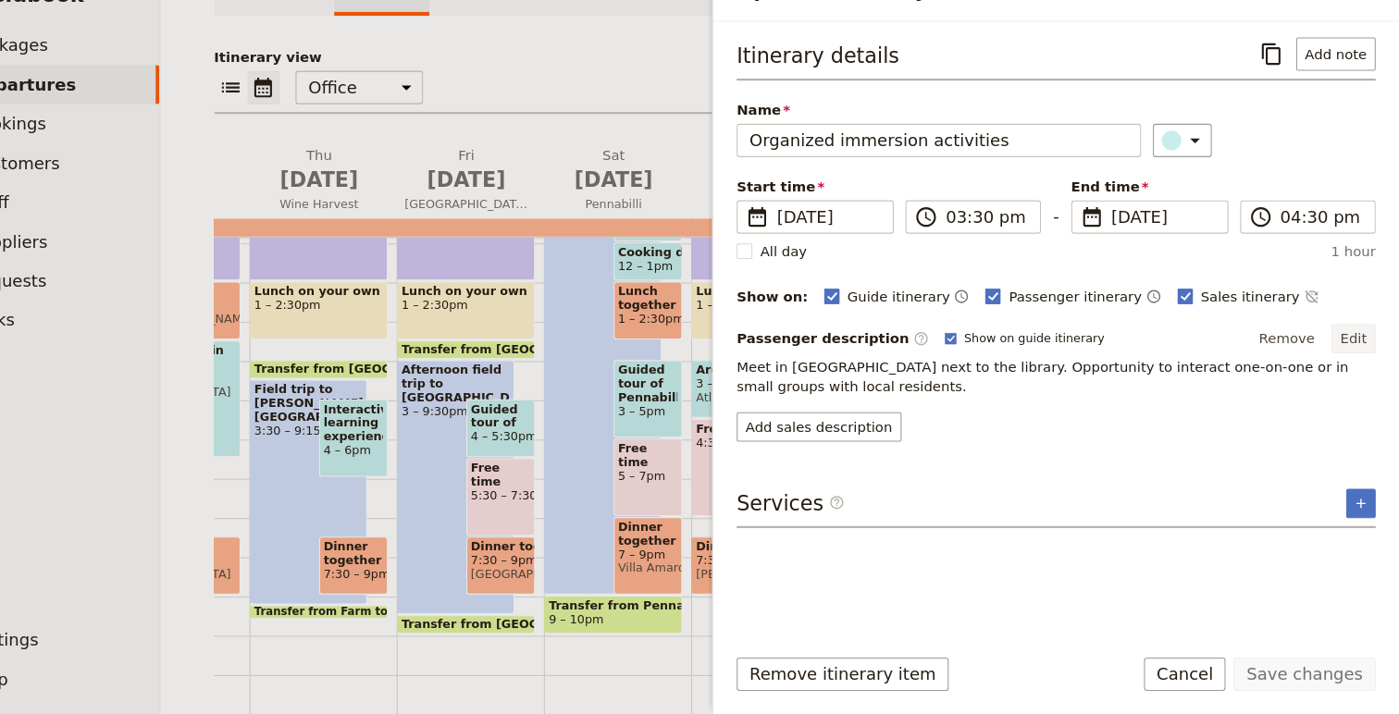
click at [1351, 361] on button "Edit" at bounding box center [1356, 360] width 42 height 28
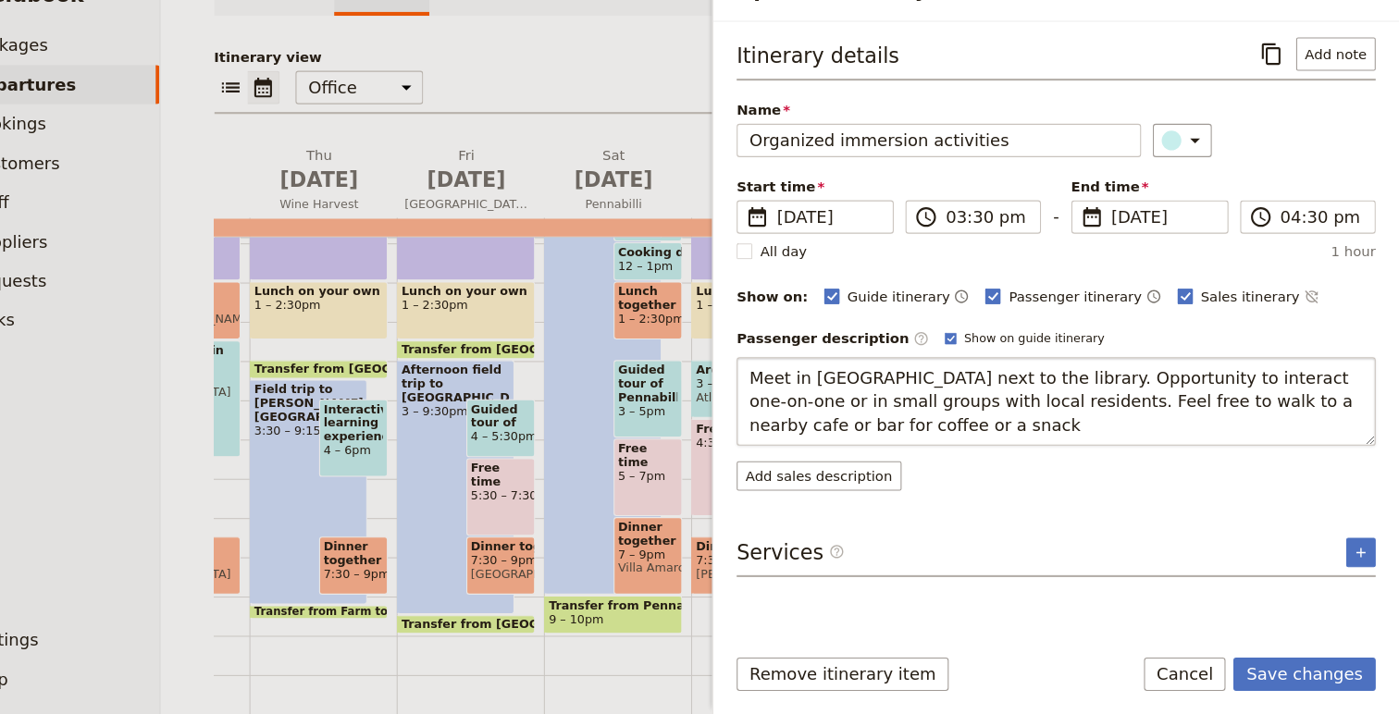
type textarea "Meet in [GEOGRAPHIC_DATA] next to the library. Opportunity to interact one-on-o…"
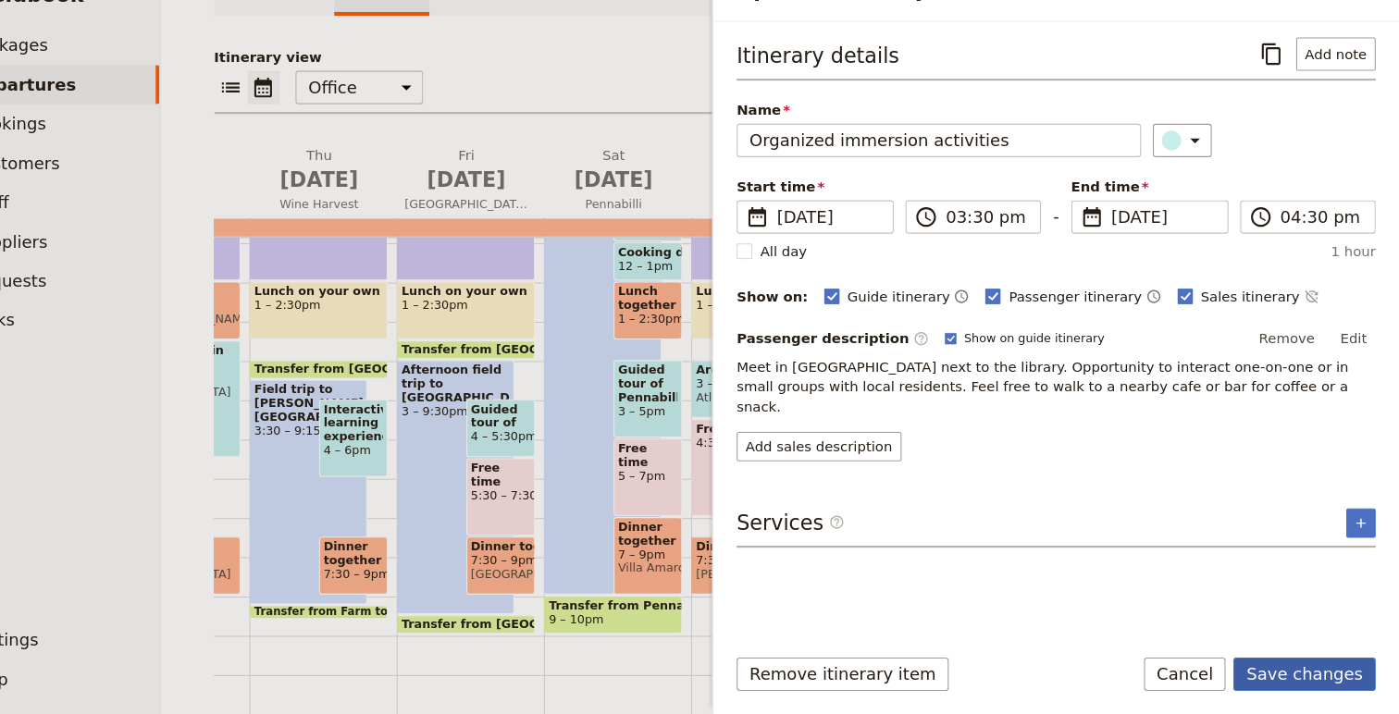
click at [1330, 685] on button "Save changes" at bounding box center [1309, 675] width 134 height 31
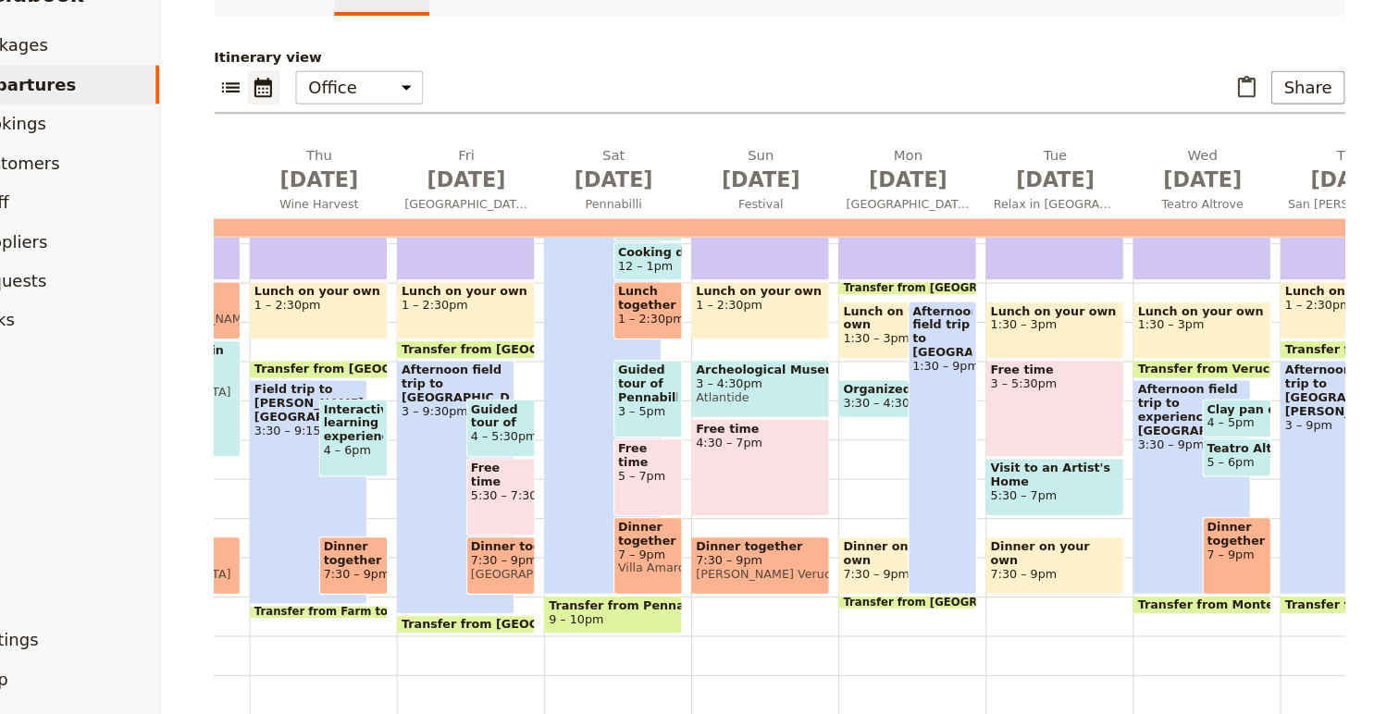
click at [908, 444] on div "Breakfast 7 – 9am Classroom teaching 9:30am – 1pm Transfer from [GEOGRAPHIC_DAT…" at bounding box center [939, 270] width 139 height 888
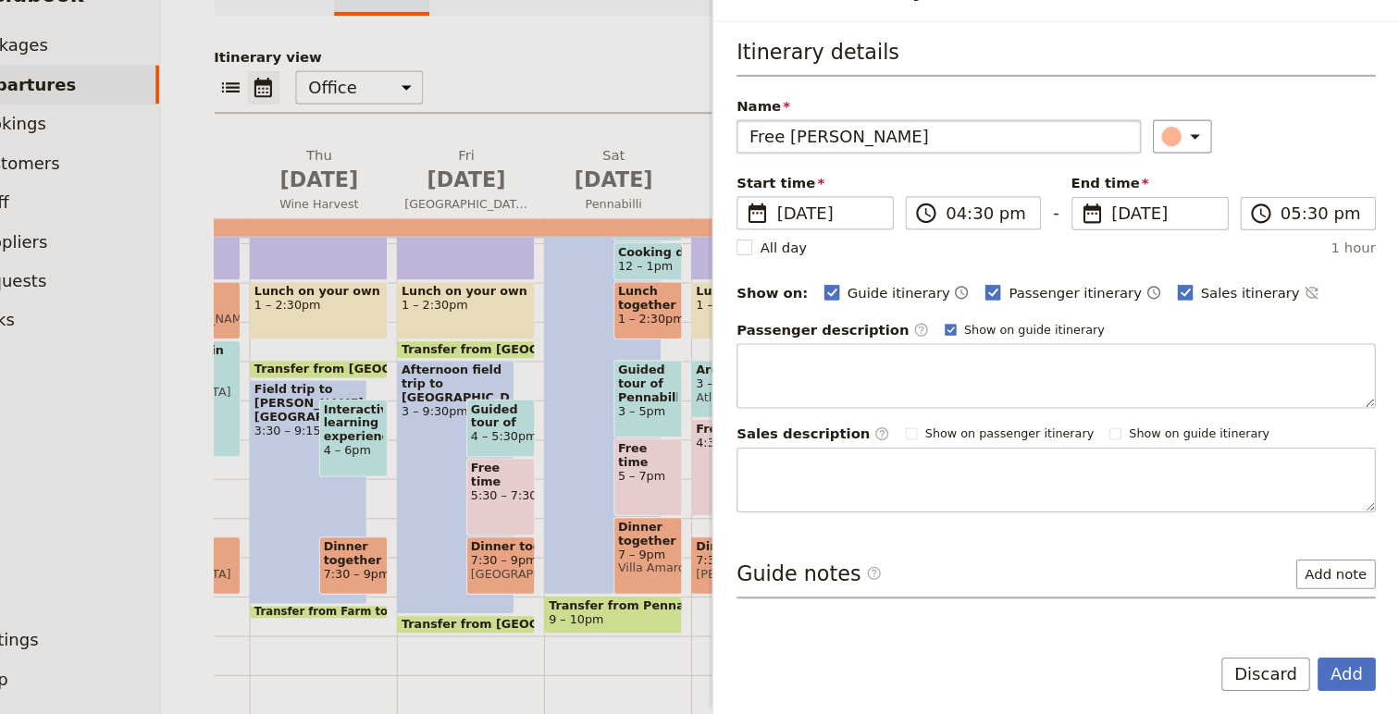
type input "Free [PERSON_NAME]"
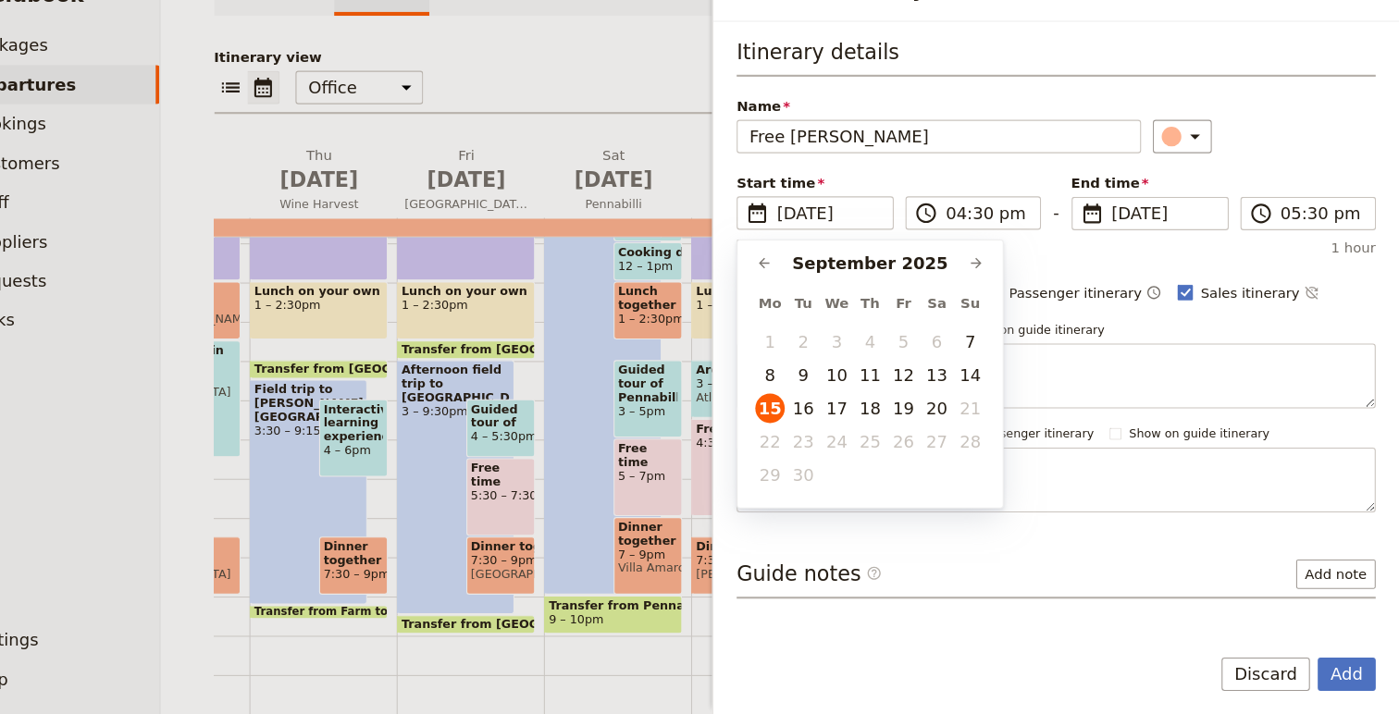
click at [1289, 146] on div "Name Free [PERSON_NAME] ​" at bounding box center [1075, 158] width 602 height 54
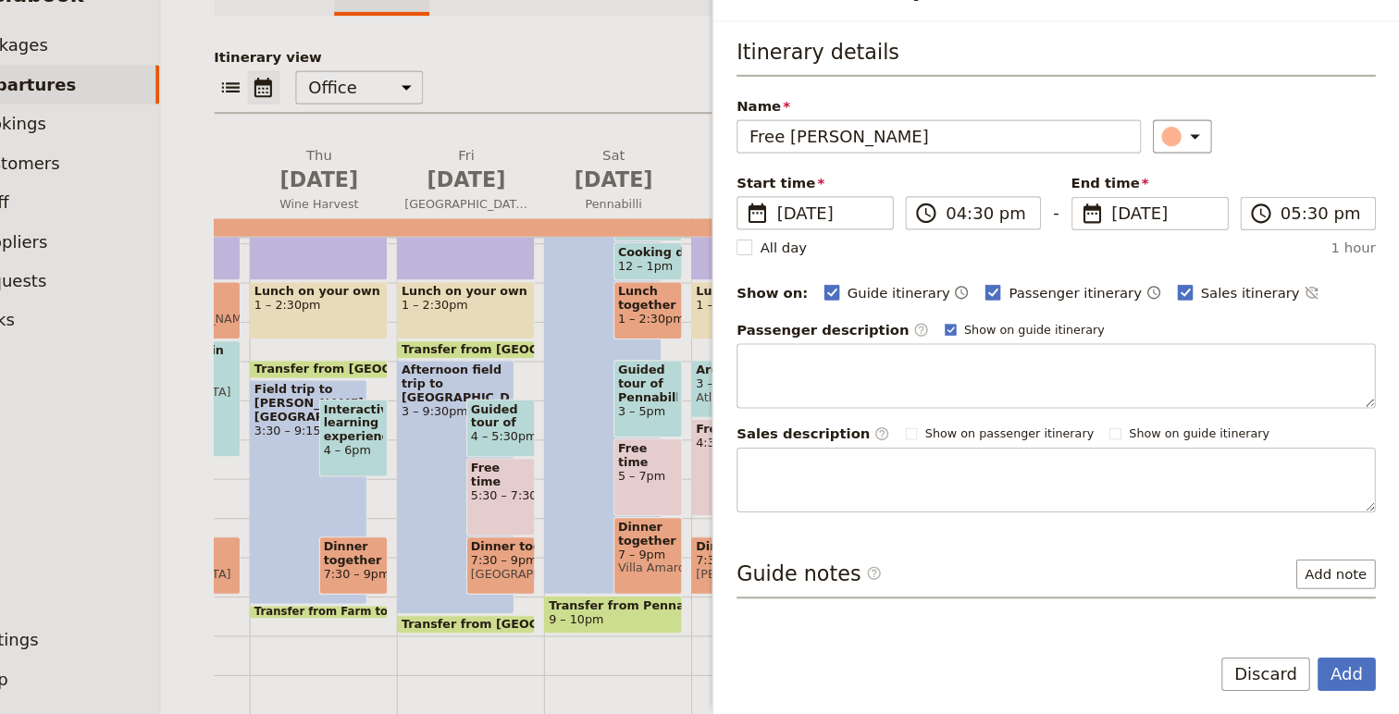
click at [860, 187] on div "Itinerary details Name Free [PERSON_NAME] ​ Start time ​ [DATE] [DATE] [DATE] 1…" at bounding box center [1075, 300] width 602 height 448
click at [862, 169] on input "Free [PERSON_NAME]" at bounding box center [964, 169] width 381 height 31
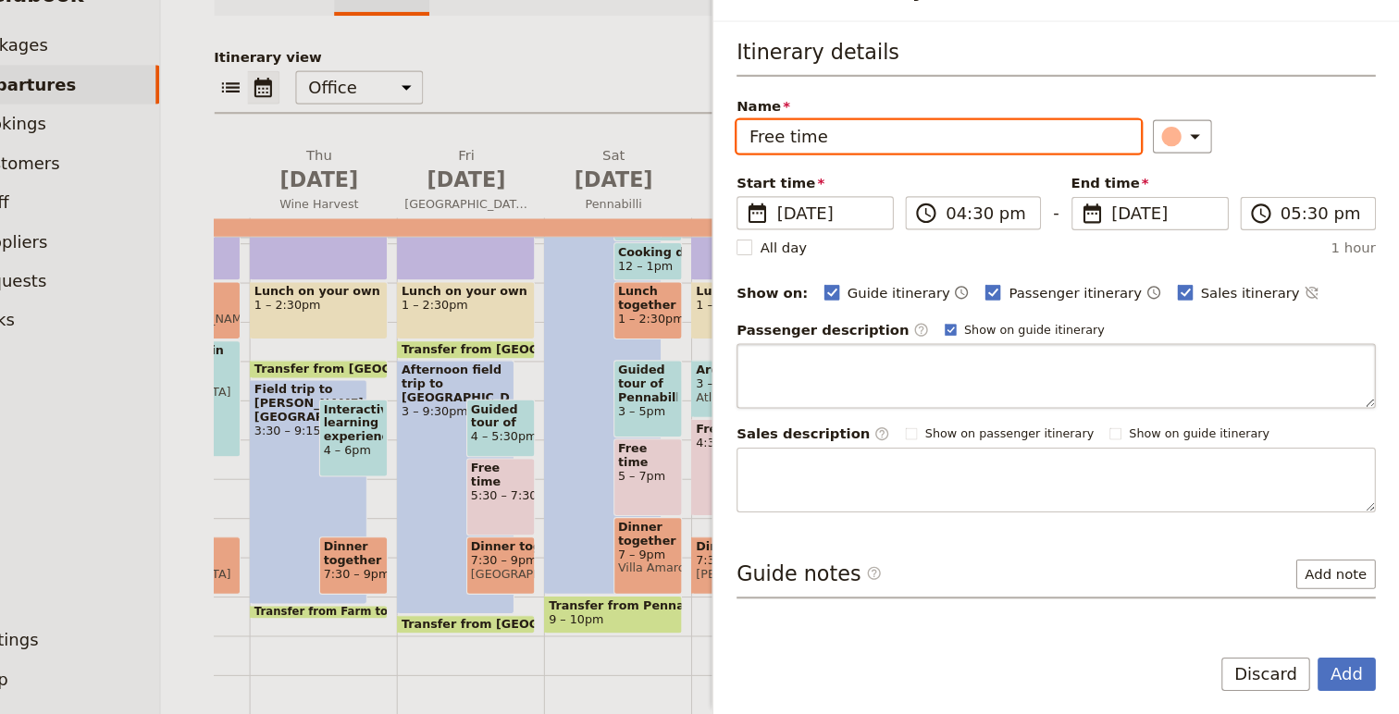
type input "Free time"
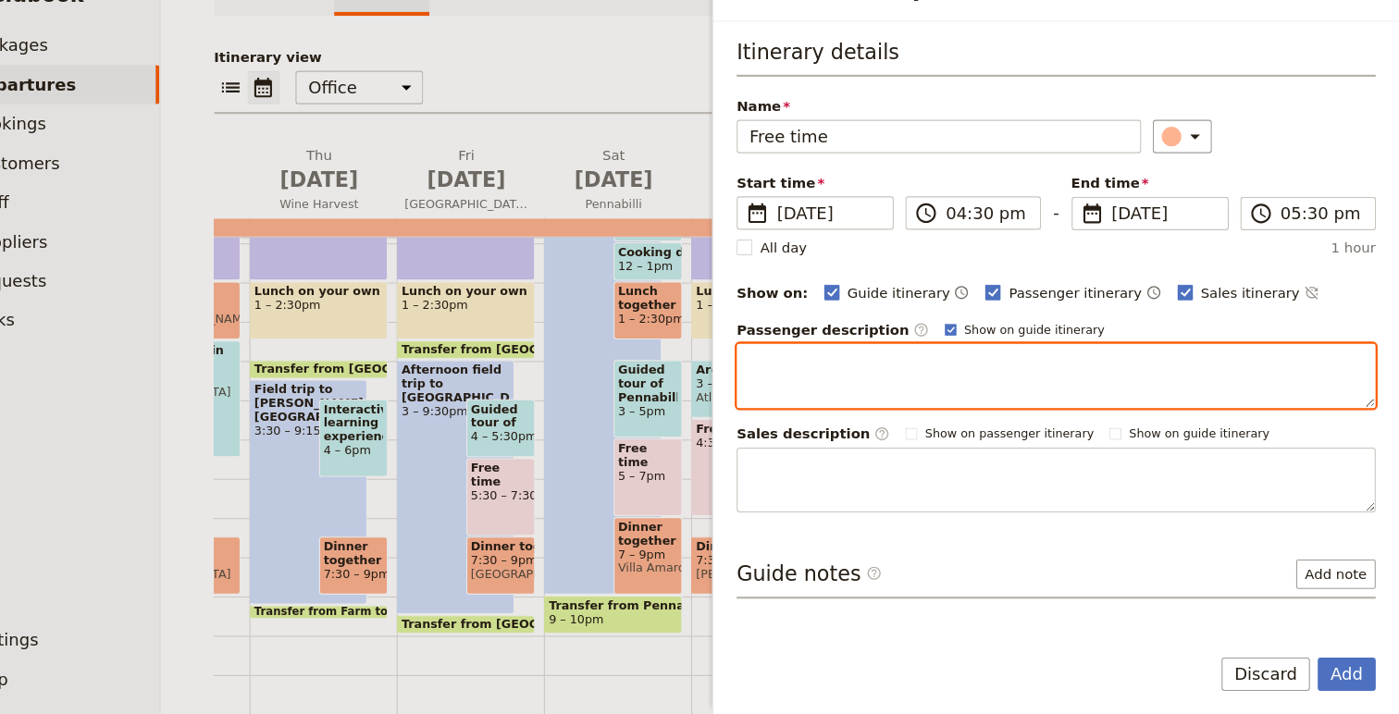
click at [881, 394] on textarea "Add an itinerary item" at bounding box center [1075, 394] width 602 height 61
type textarea "D"
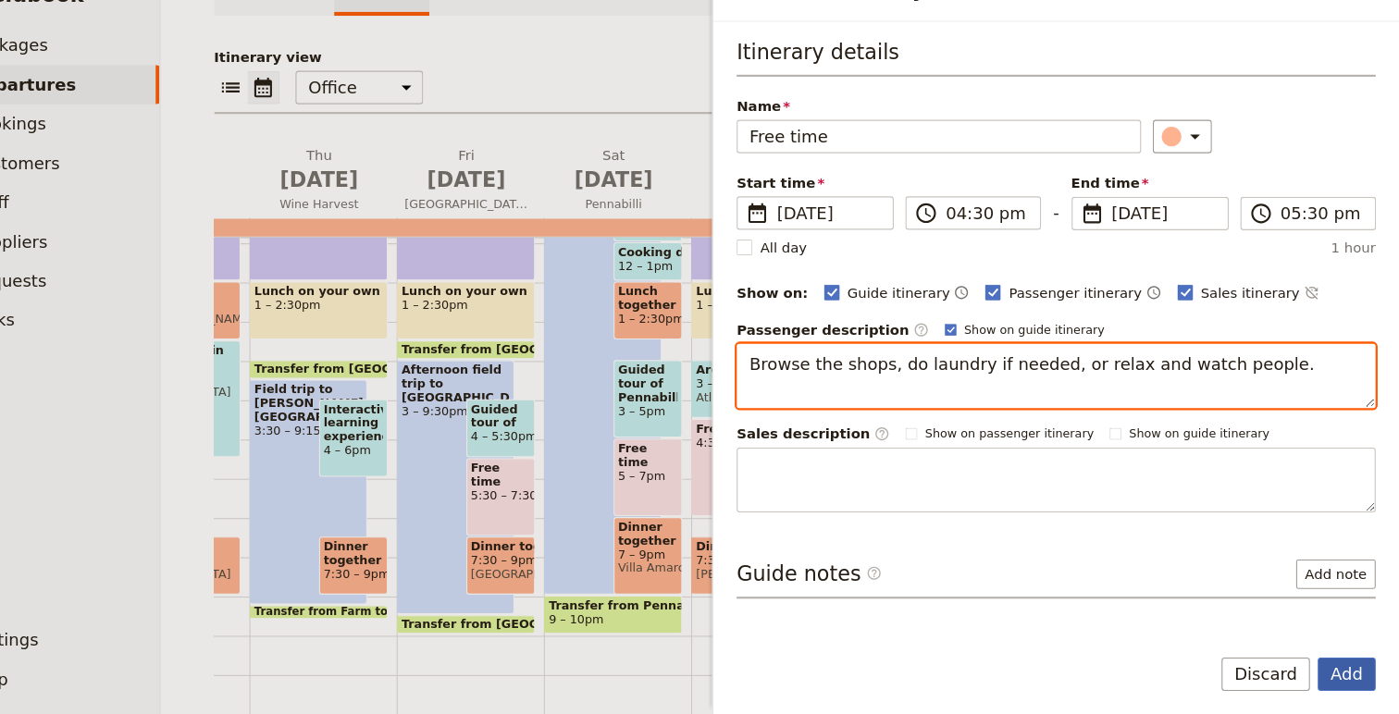
type textarea "Browse the shops, do laundry if needed, or relax and watch people."
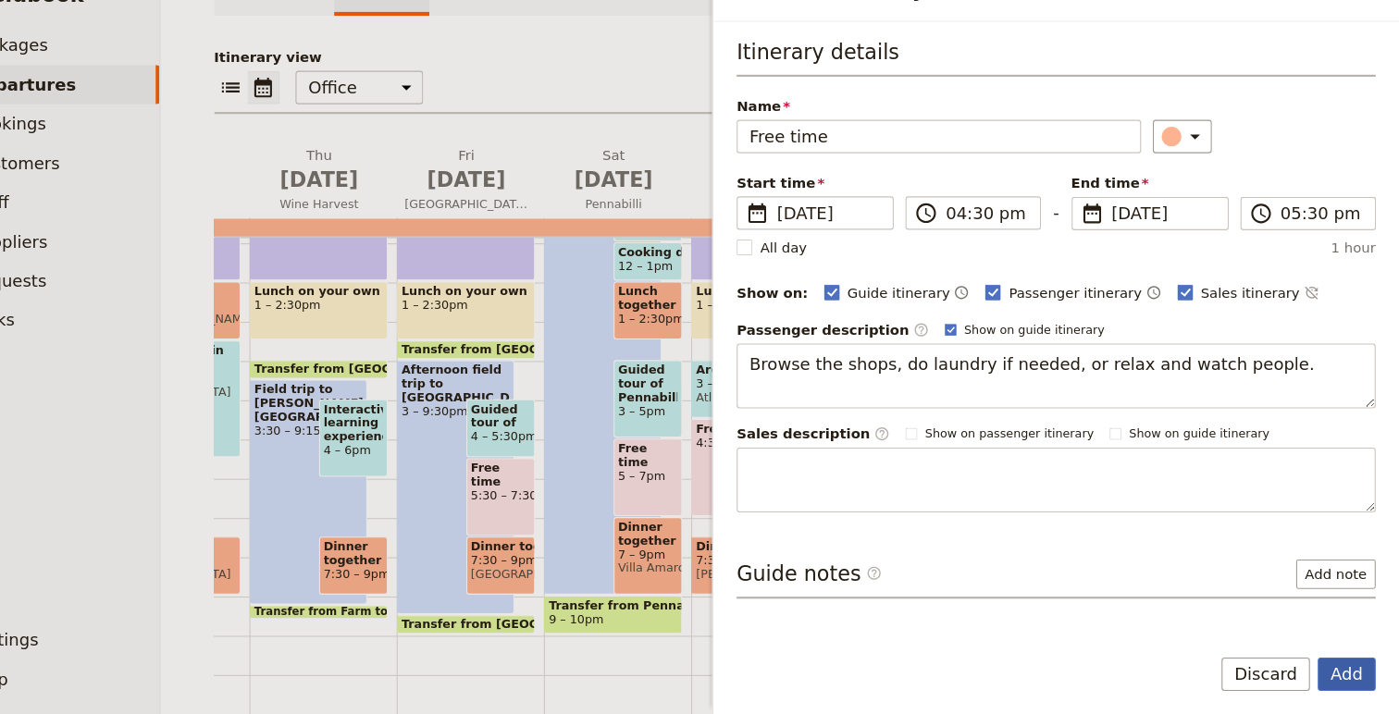
click at [1355, 674] on button "Add" at bounding box center [1349, 675] width 55 height 31
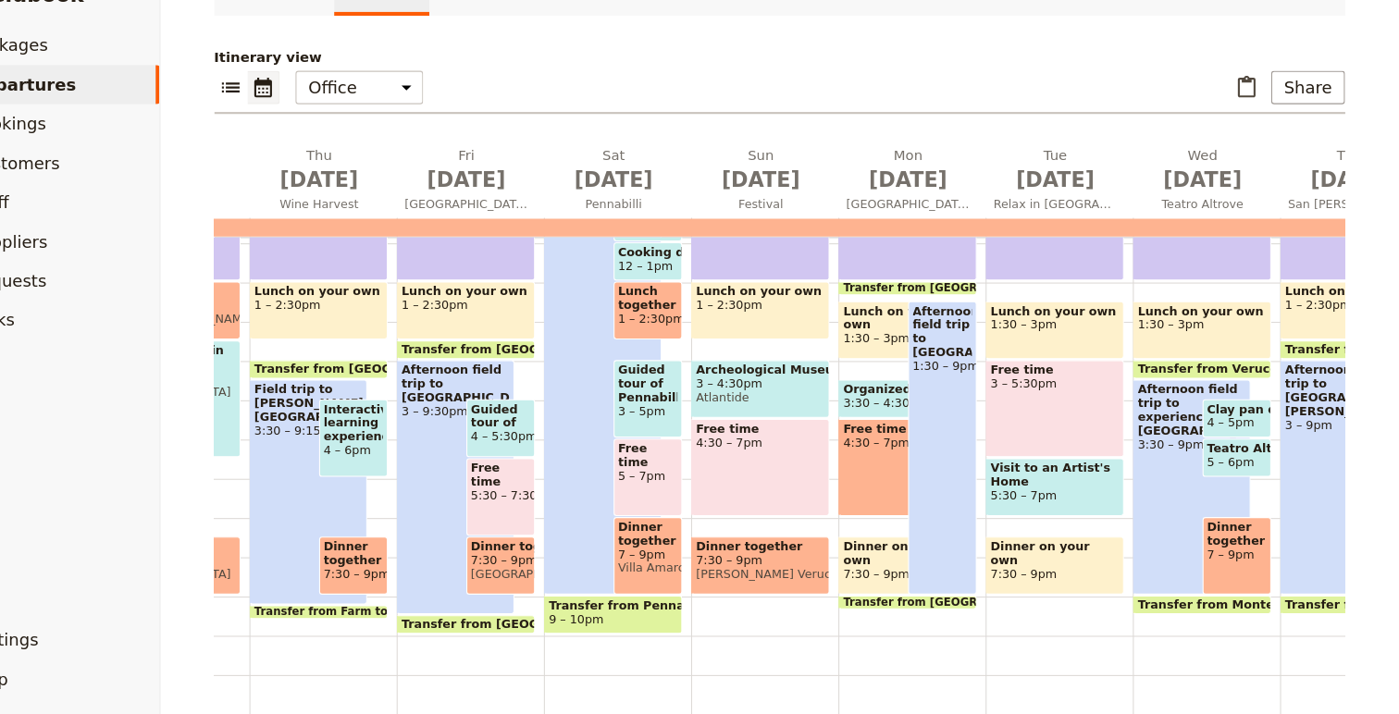
click at [896, 478] on div "Free time 4:30 – 7pm" at bounding box center [925, 482] width 111 height 92
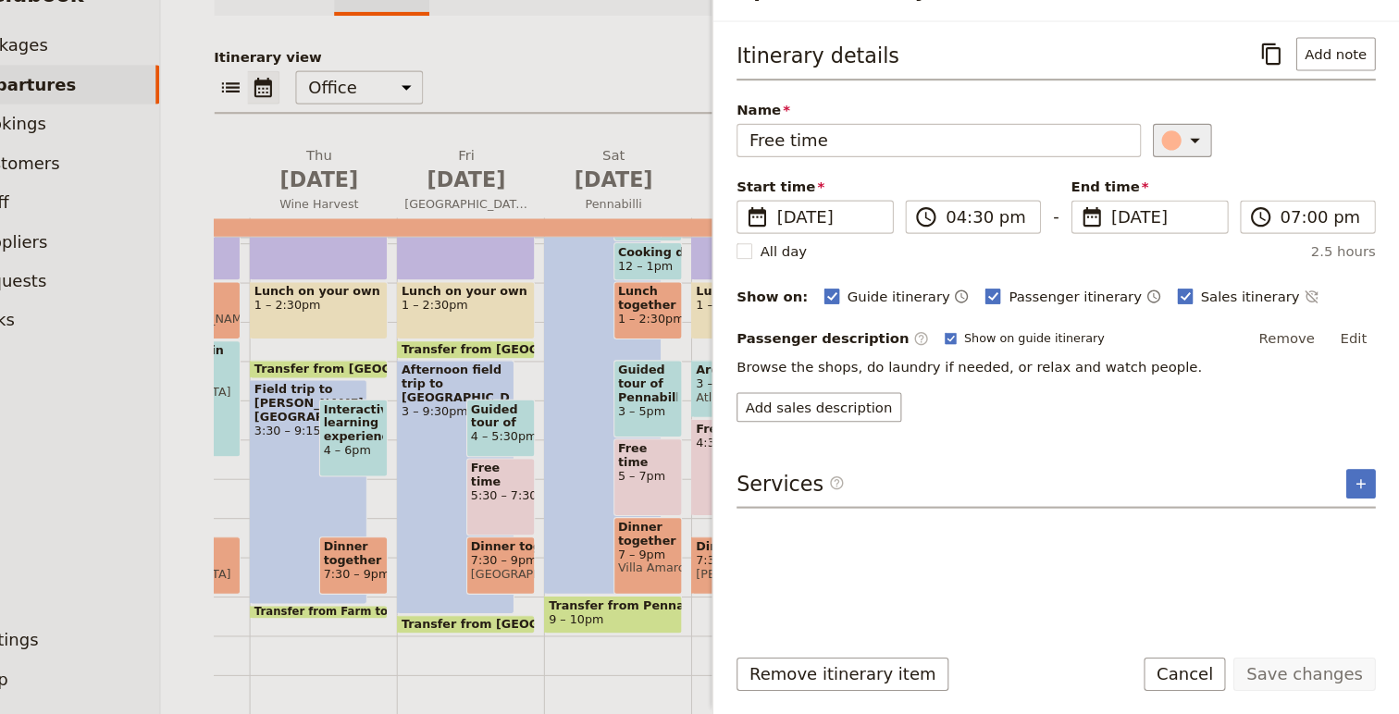
click at [1195, 178] on icon "Update itinerary item" at bounding box center [1206, 173] width 22 height 22
click at [1169, 278] on div "button" at bounding box center [1168, 278] width 19 height 19
drag, startPoint x: 1351, startPoint y: 362, endPoint x: 1299, endPoint y: 364, distance: 52.8
click at [1336, 362] on button "Edit" at bounding box center [1356, 360] width 42 height 28
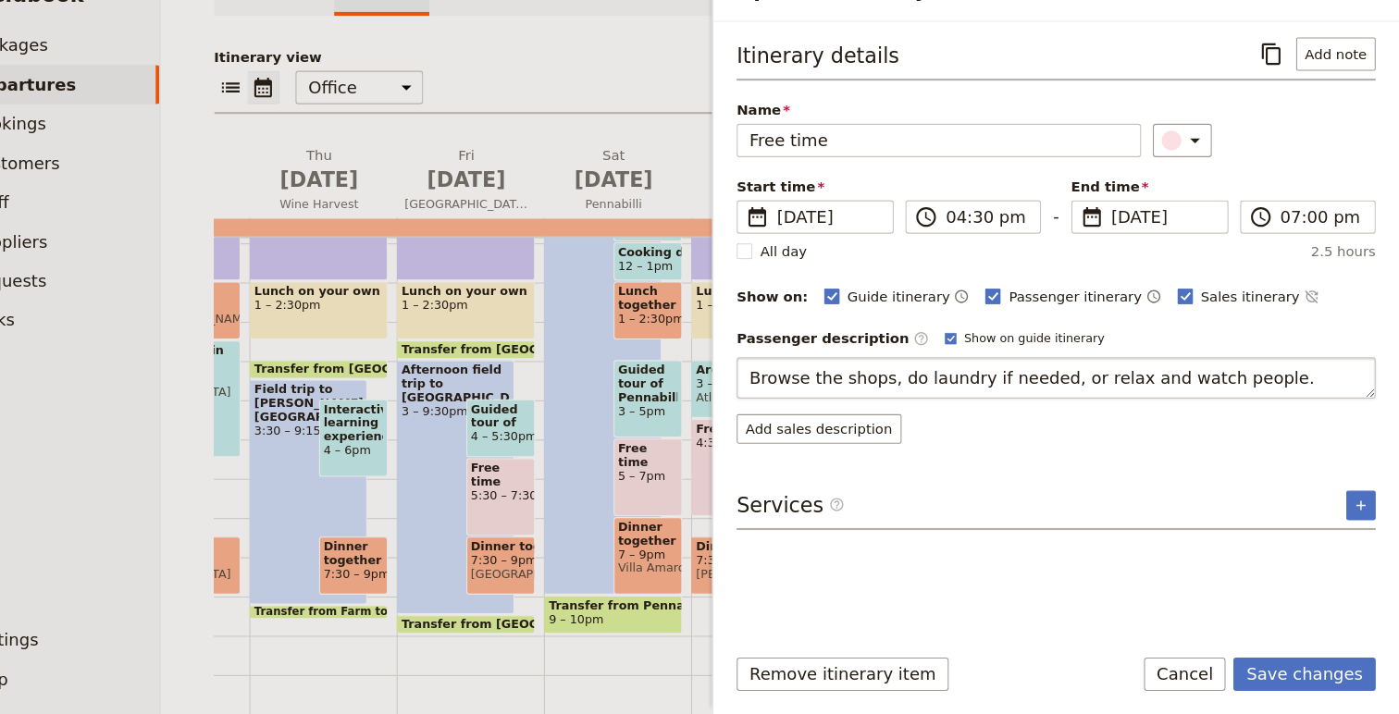
click at [790, 394] on textarea "Browse the shops, do laundry if needed, or relax and watch people." at bounding box center [1075, 396] width 602 height 39
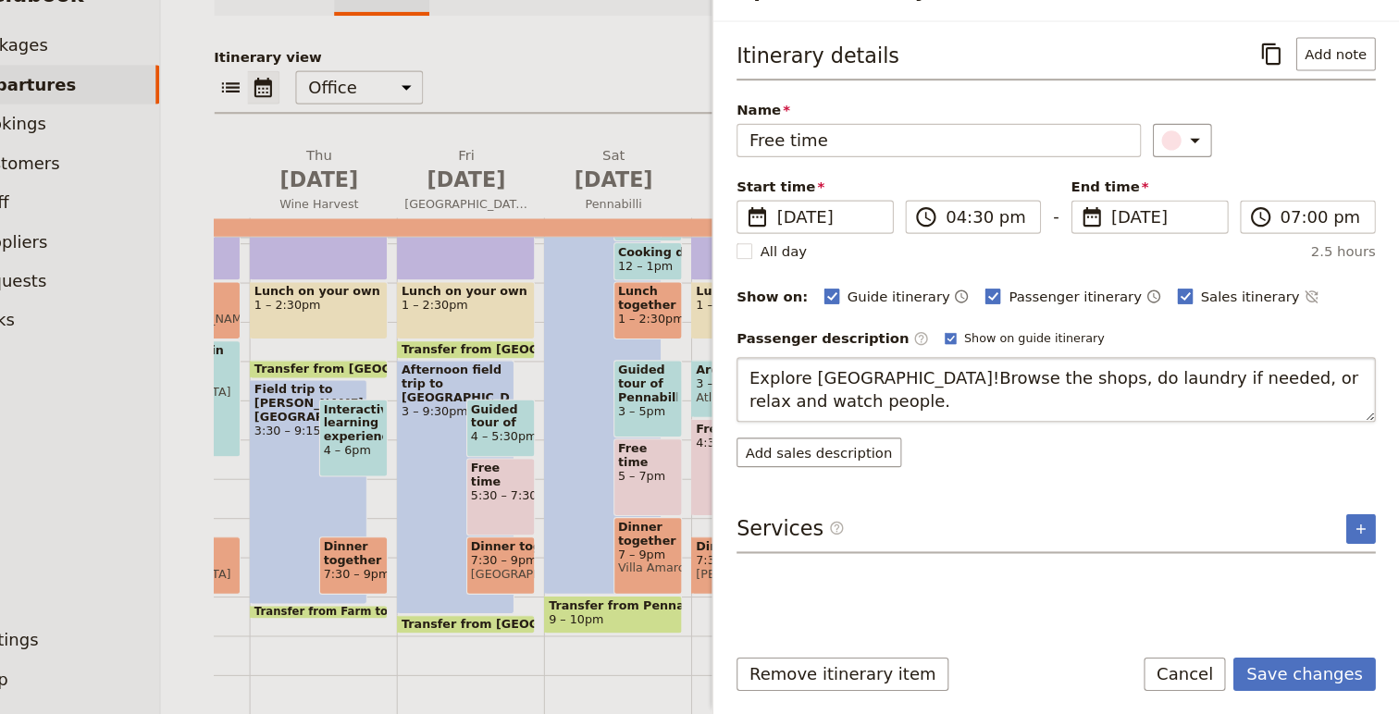
type textarea "Explore [GEOGRAPHIC_DATA]! Browse the shops, do laundry if needed, or relax and…"
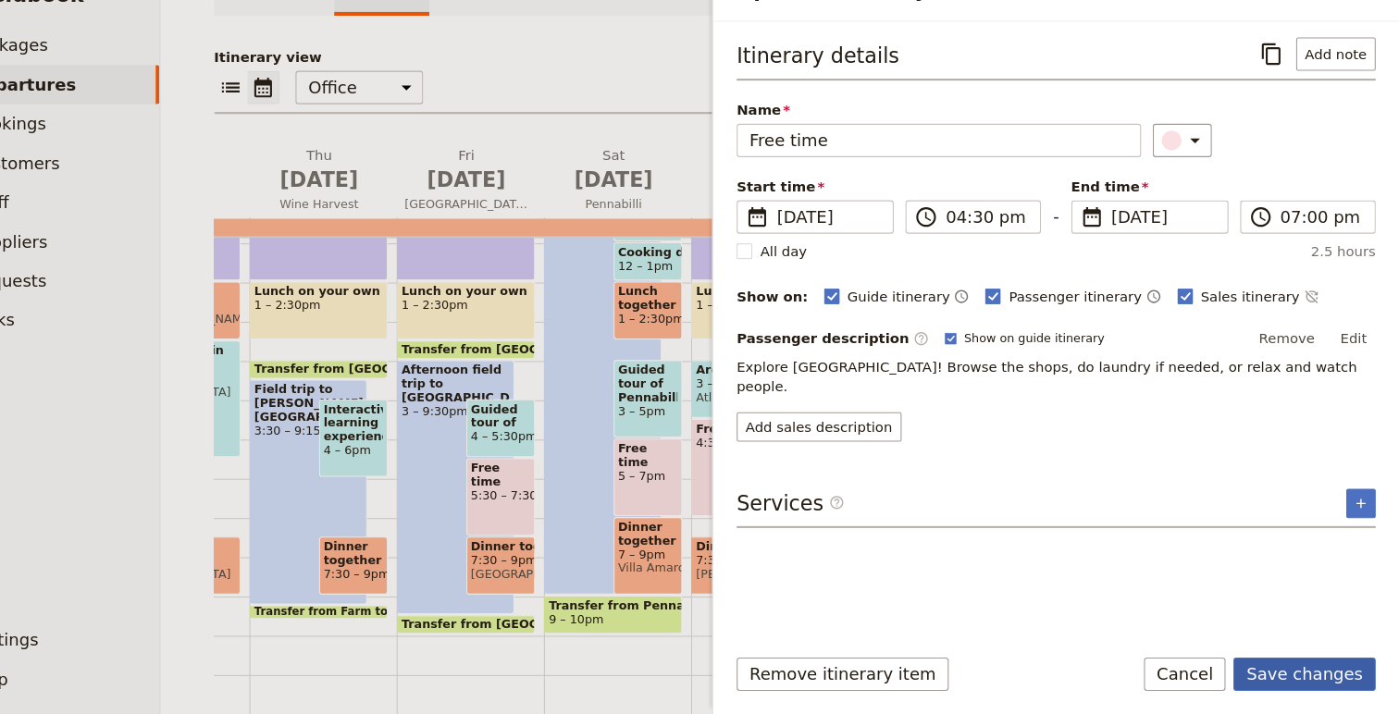
click at [1310, 671] on button "Save changes" at bounding box center [1309, 675] width 134 height 31
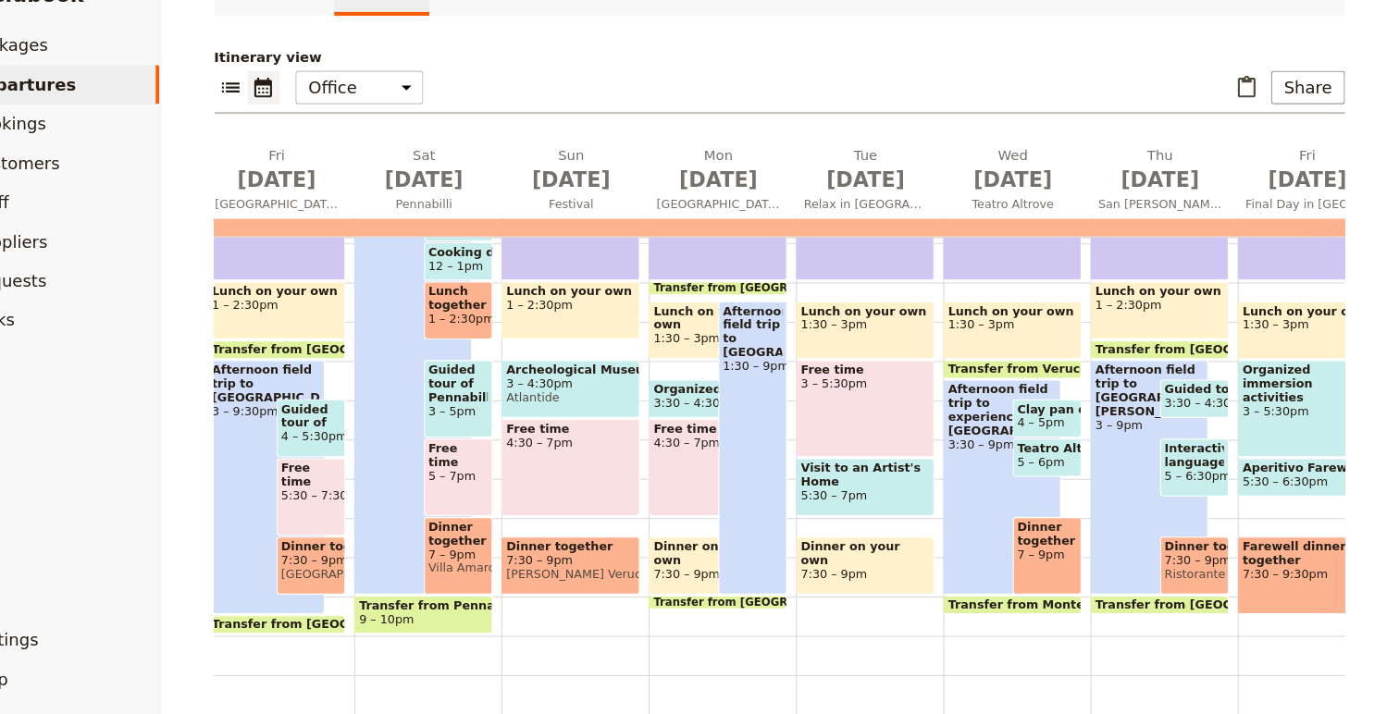
scroll to position [410, 0]
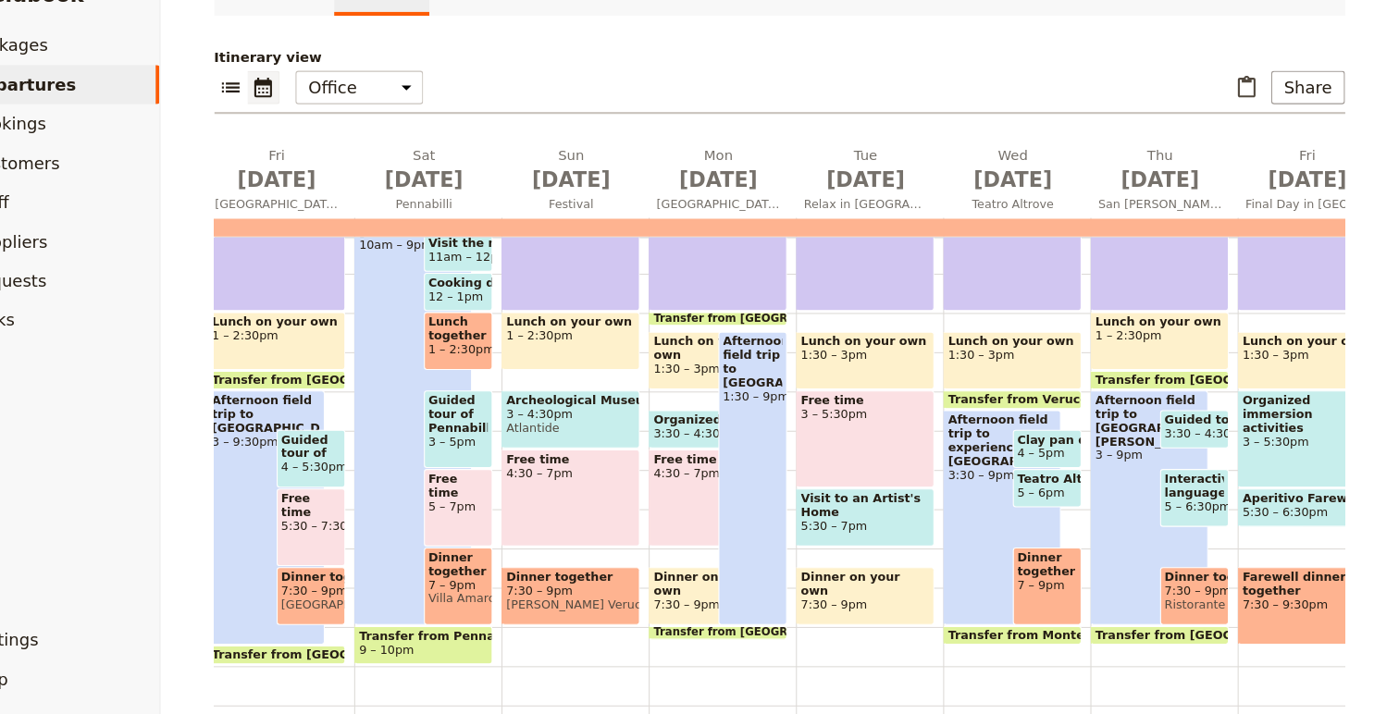
click at [887, 538] on span "5:30 – 7pm" at bounding box center [895, 536] width 121 height 13
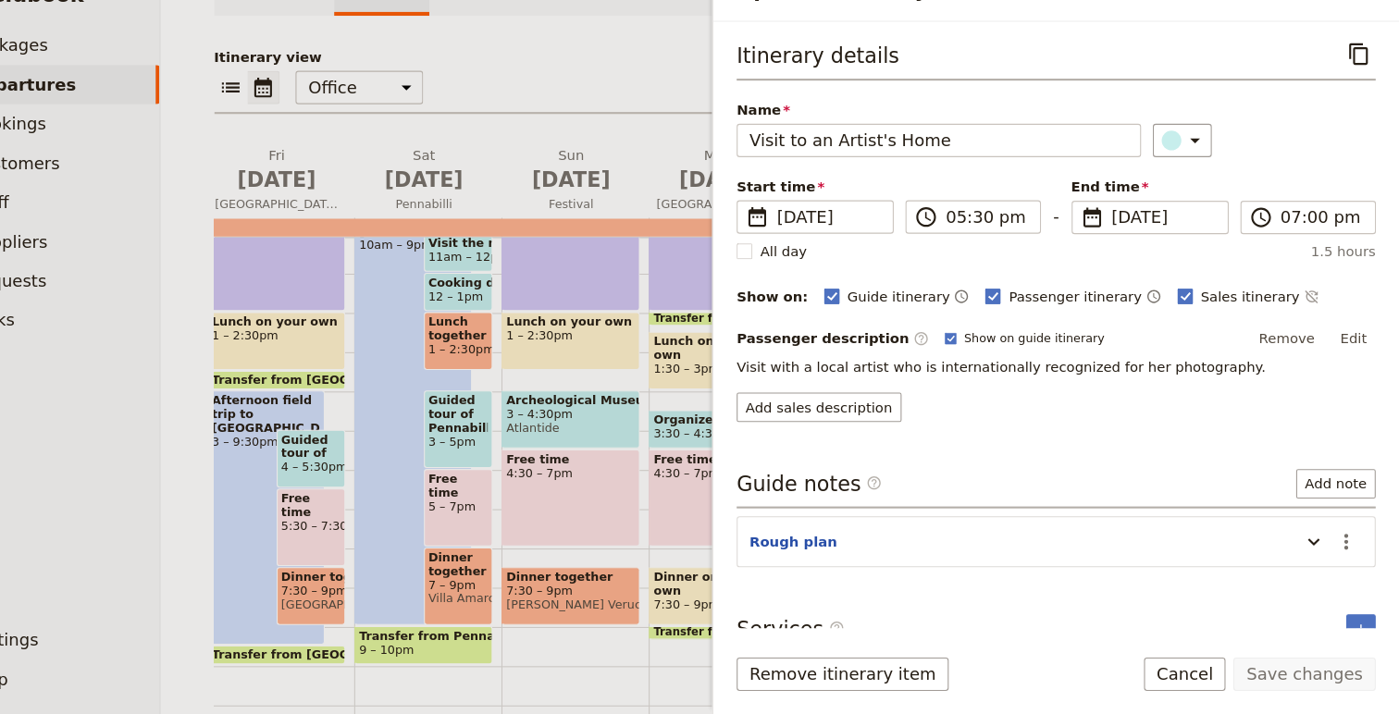
scroll to position [23, 0]
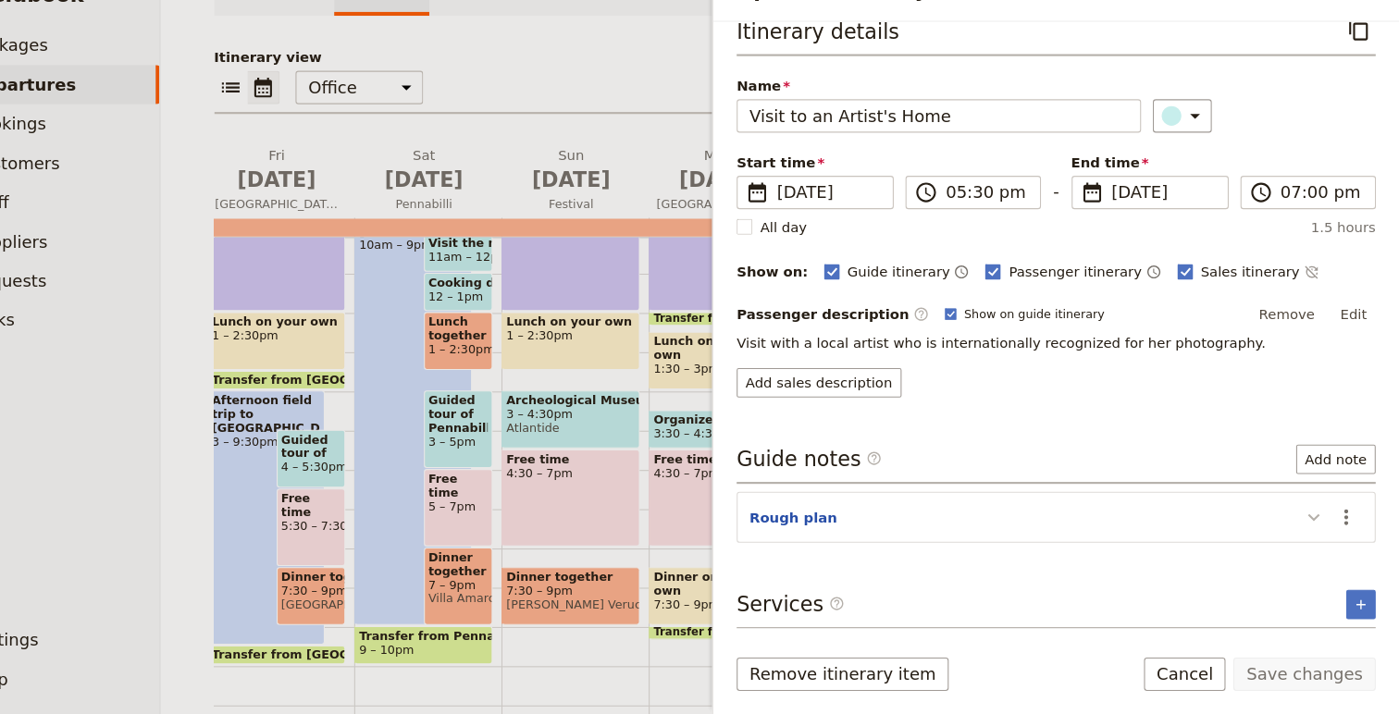
click at [1314, 526] on icon "Update itinerary item" at bounding box center [1318, 528] width 11 height 6
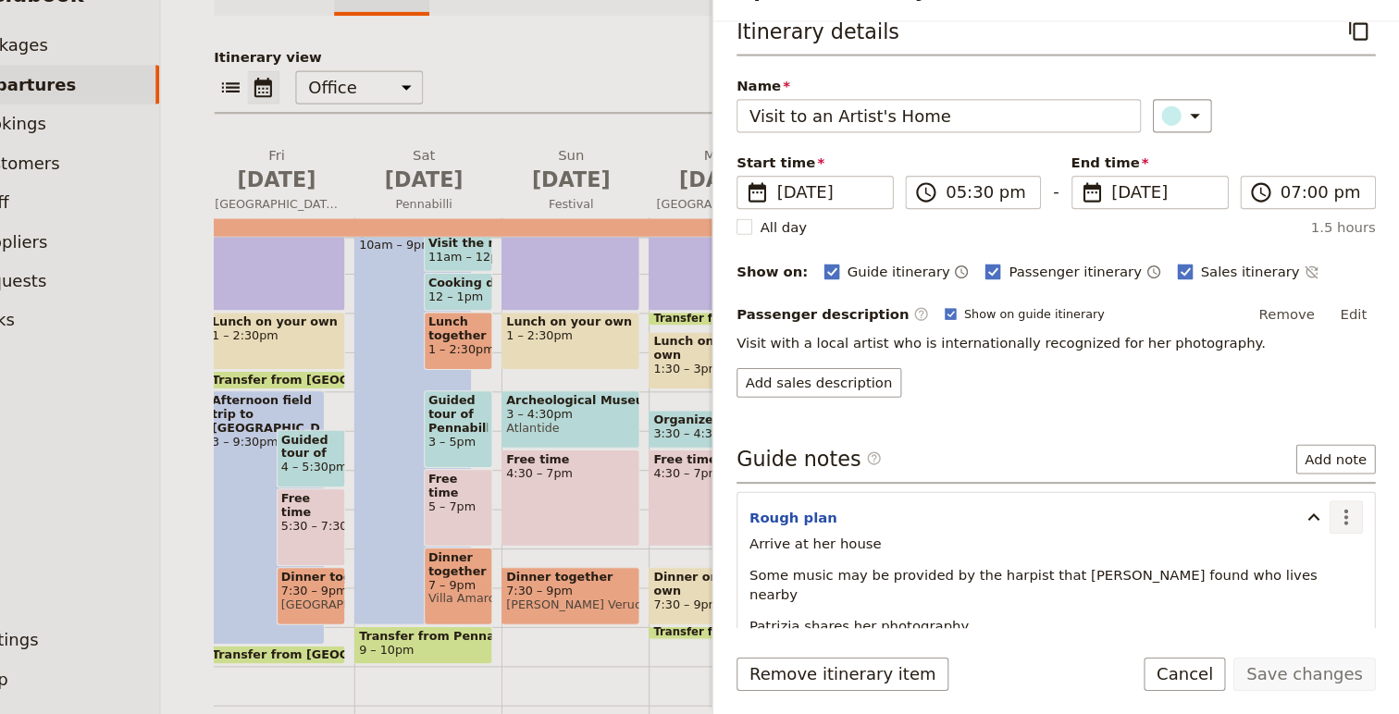
click at [1347, 535] on icon "Actions" at bounding box center [1349, 528] width 22 height 22
click at [1325, 569] on span "Edit note" at bounding box center [1295, 568] width 58 height 19
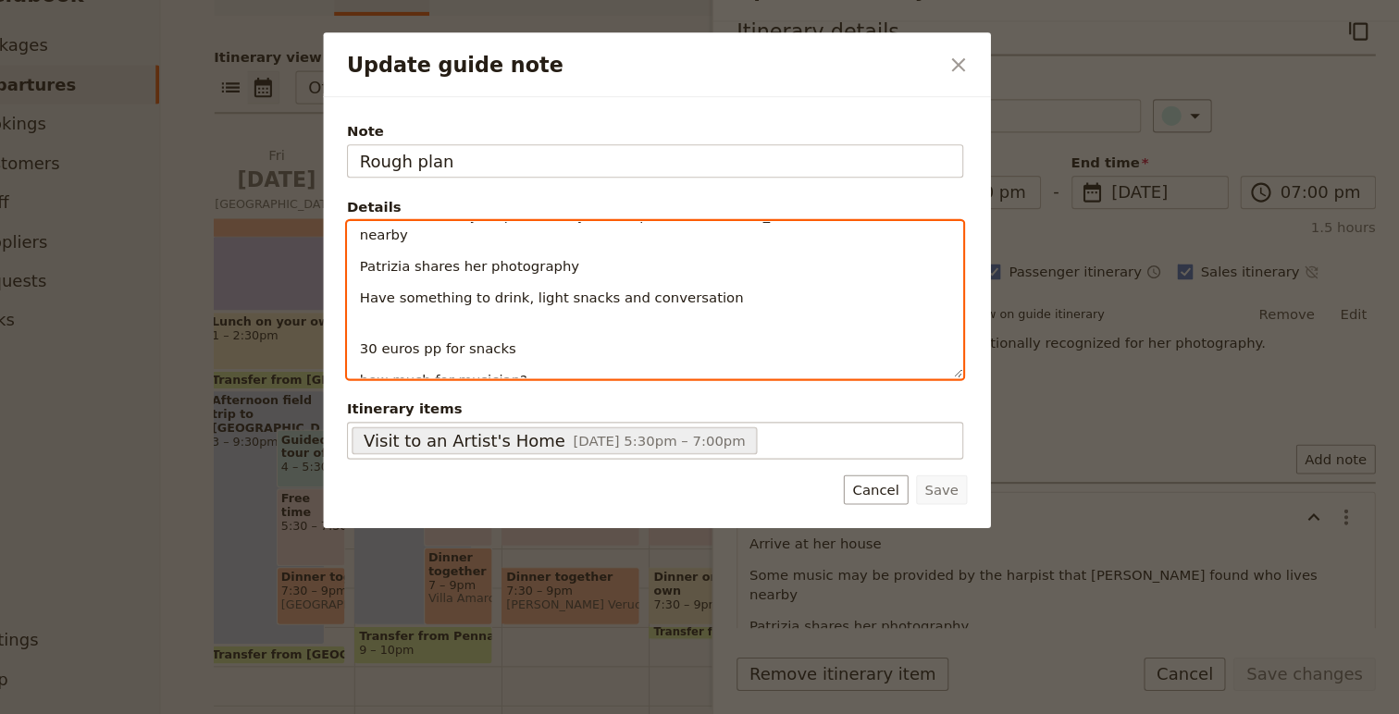
scroll to position [0, 0]
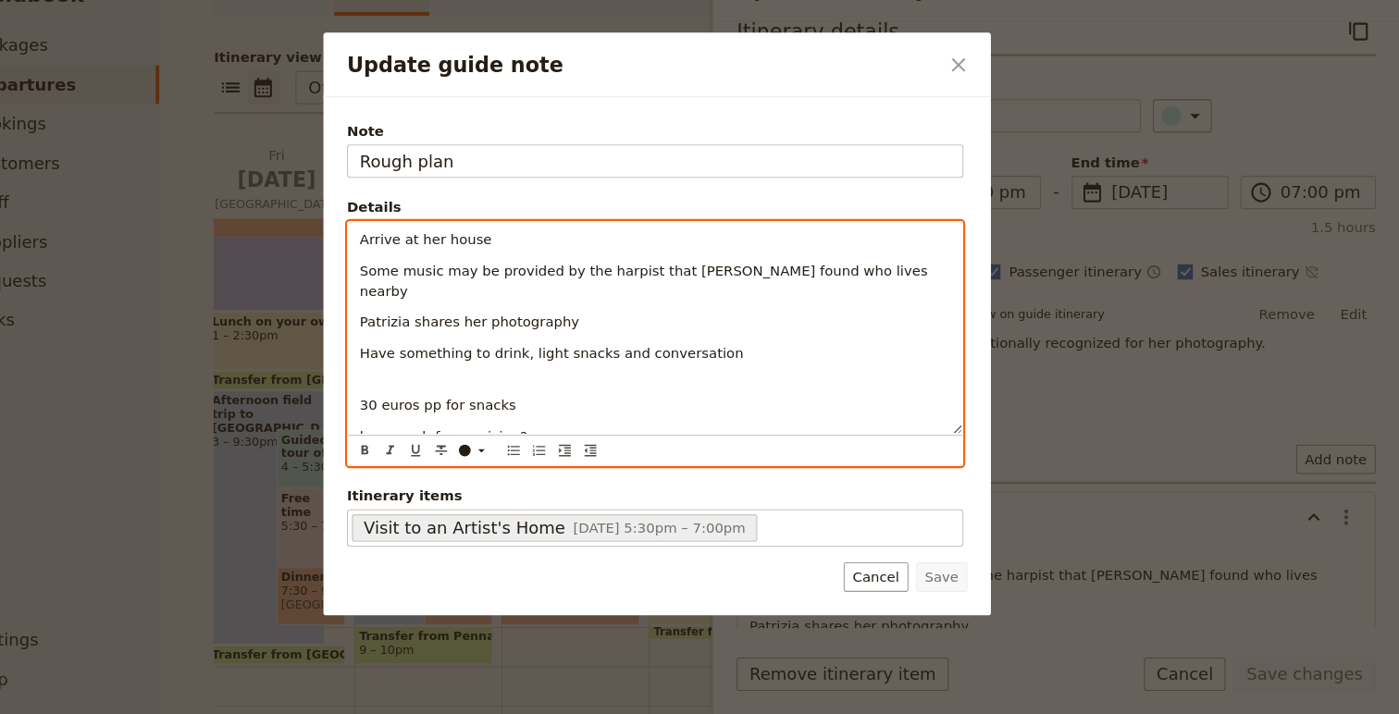
drag, startPoint x: 583, startPoint y: 383, endPoint x: 409, endPoint y: 399, distance: 174.6
click at [409, 399] on div "Arrive at her house Some music may be provided by the harpist that [PERSON_NAME…" at bounding box center [697, 350] width 579 height 200
click at [440, 444] on span "how much for musician?" at bounding box center [498, 451] width 158 height 15
drag, startPoint x: 439, startPoint y: 432, endPoint x: 426, endPoint y: 433, distance: 13.0
click at [426, 444] on span "how much for musician?" at bounding box center [498, 451] width 158 height 15
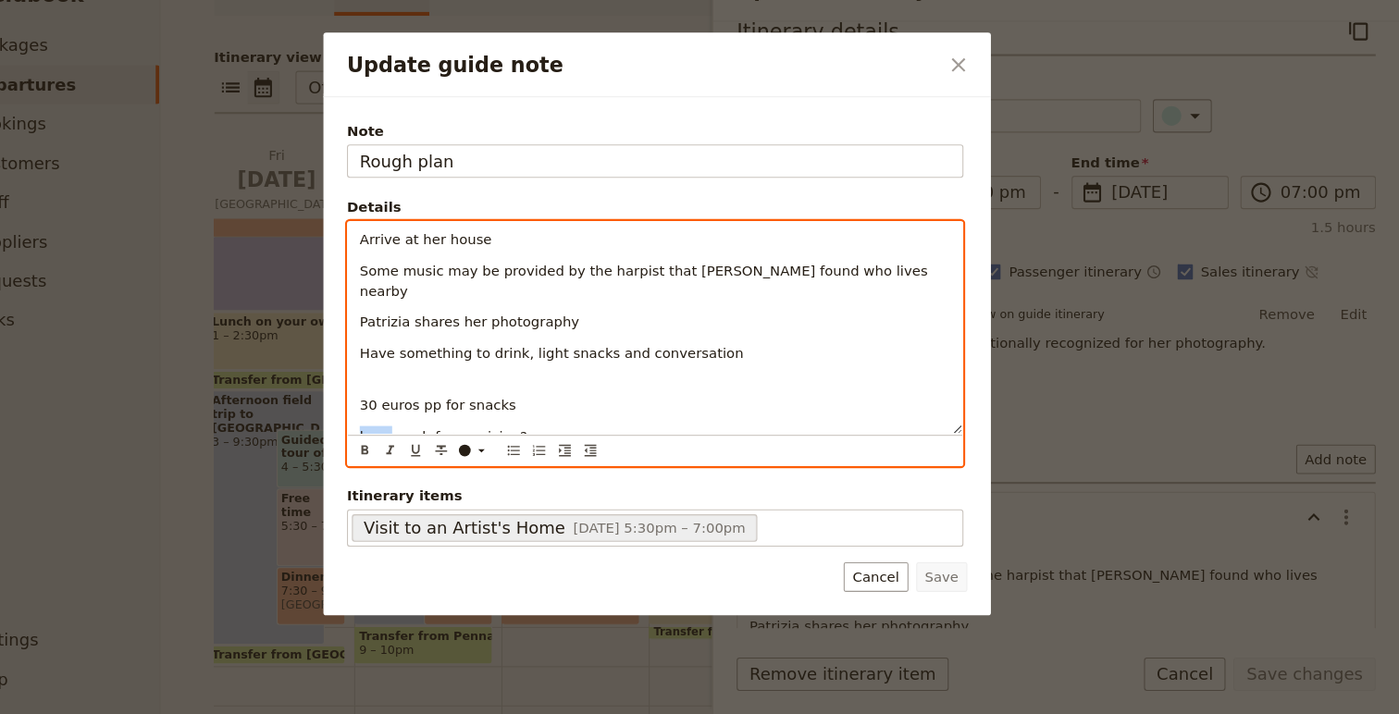
click at [426, 444] on span "how much for musician?" at bounding box center [498, 451] width 158 height 15
drag, startPoint x: 426, startPoint y: 433, endPoint x: 660, endPoint y: 434, distance: 233.1
click at [660, 442] on p "how much for musician?" at bounding box center [697, 451] width 557 height 19
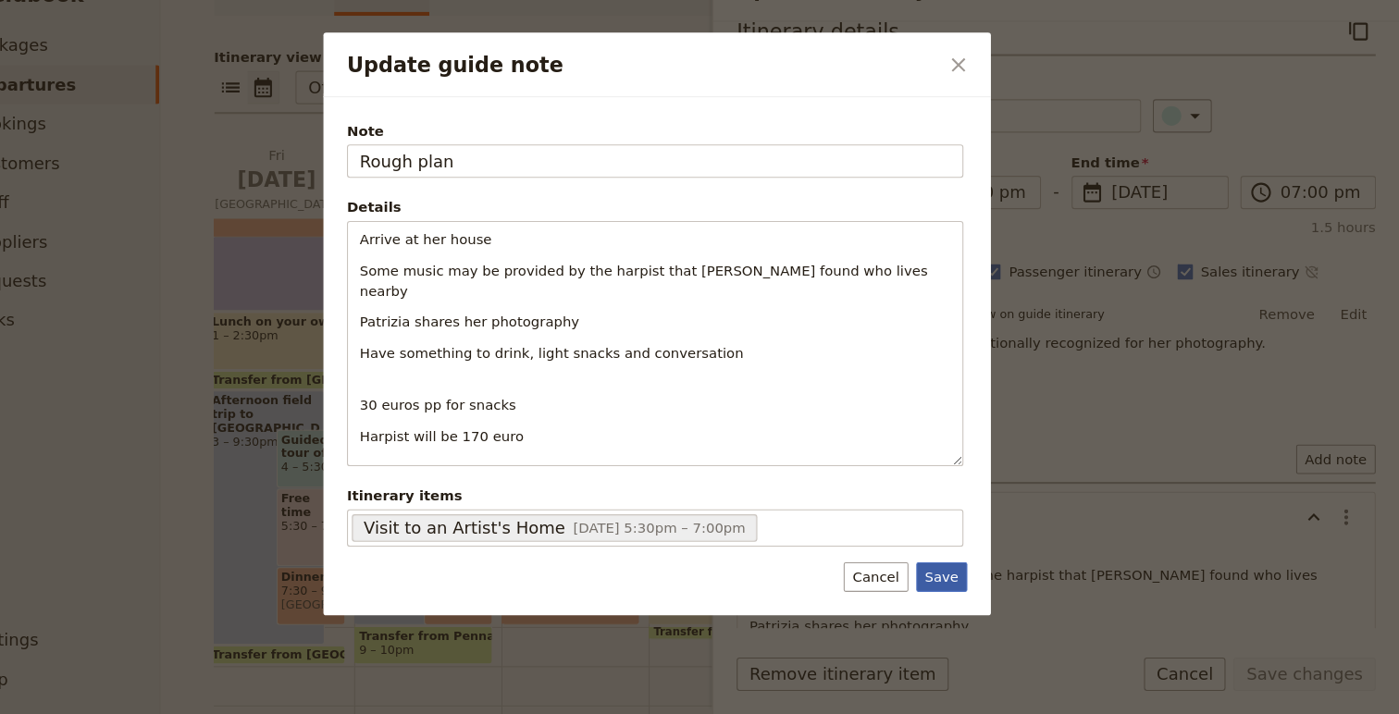
click at [972, 591] on button "Save" at bounding box center [968, 585] width 48 height 28
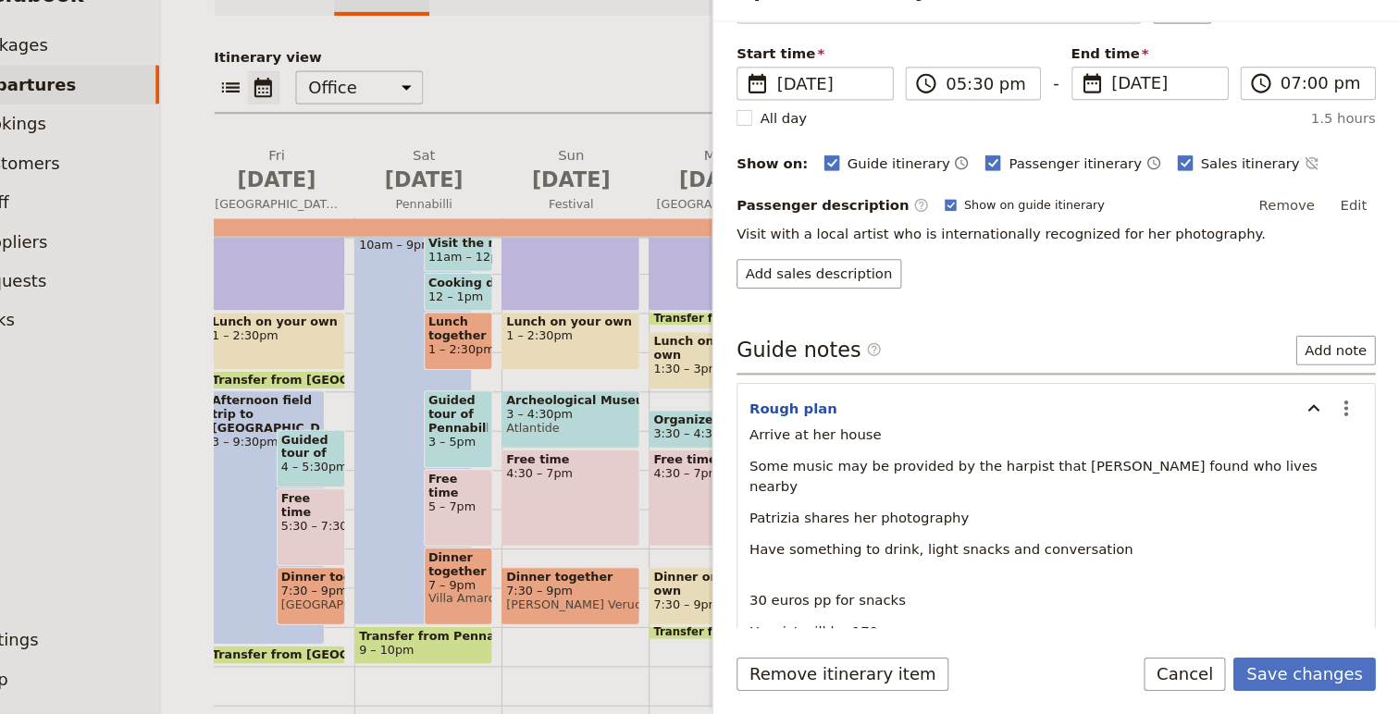
scroll to position [208, 0]
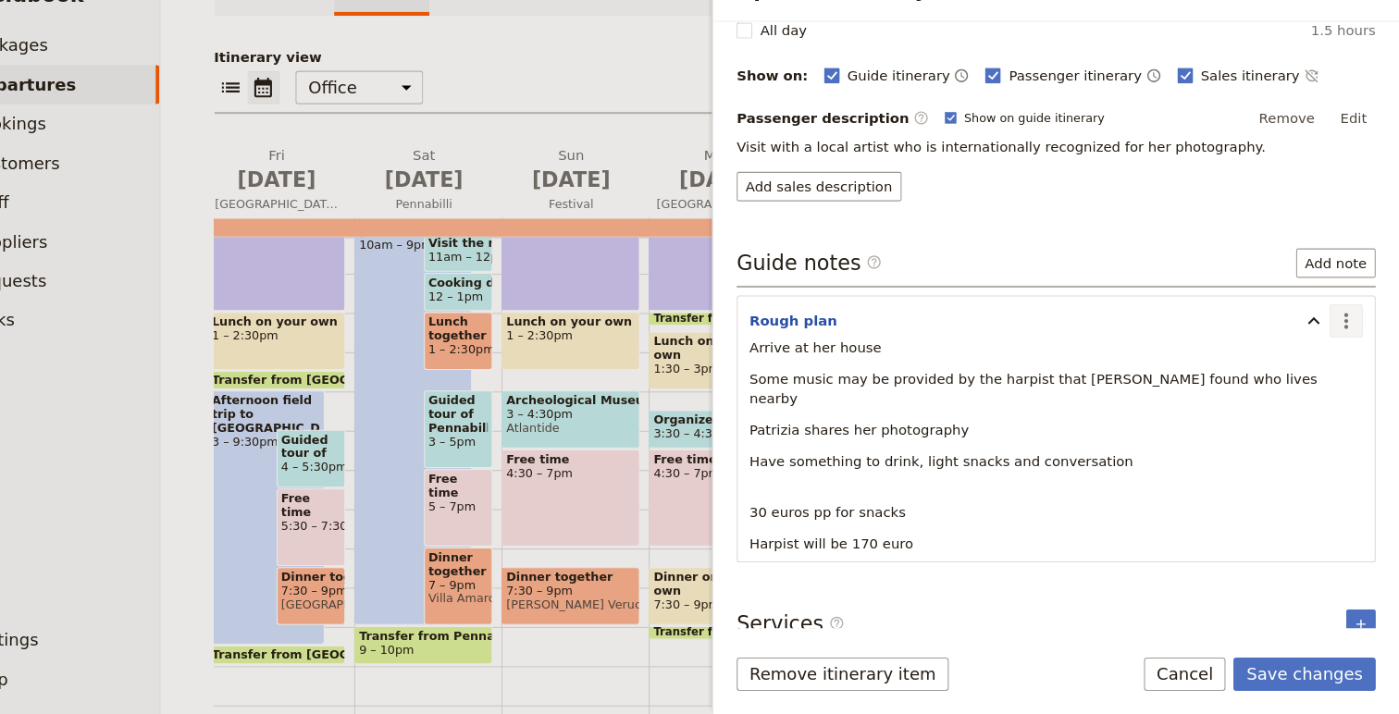
click at [1348, 336] on icon "Actions" at bounding box center [1349, 343] width 4 height 15
click at [1310, 377] on span "Edit note" at bounding box center [1295, 383] width 58 height 19
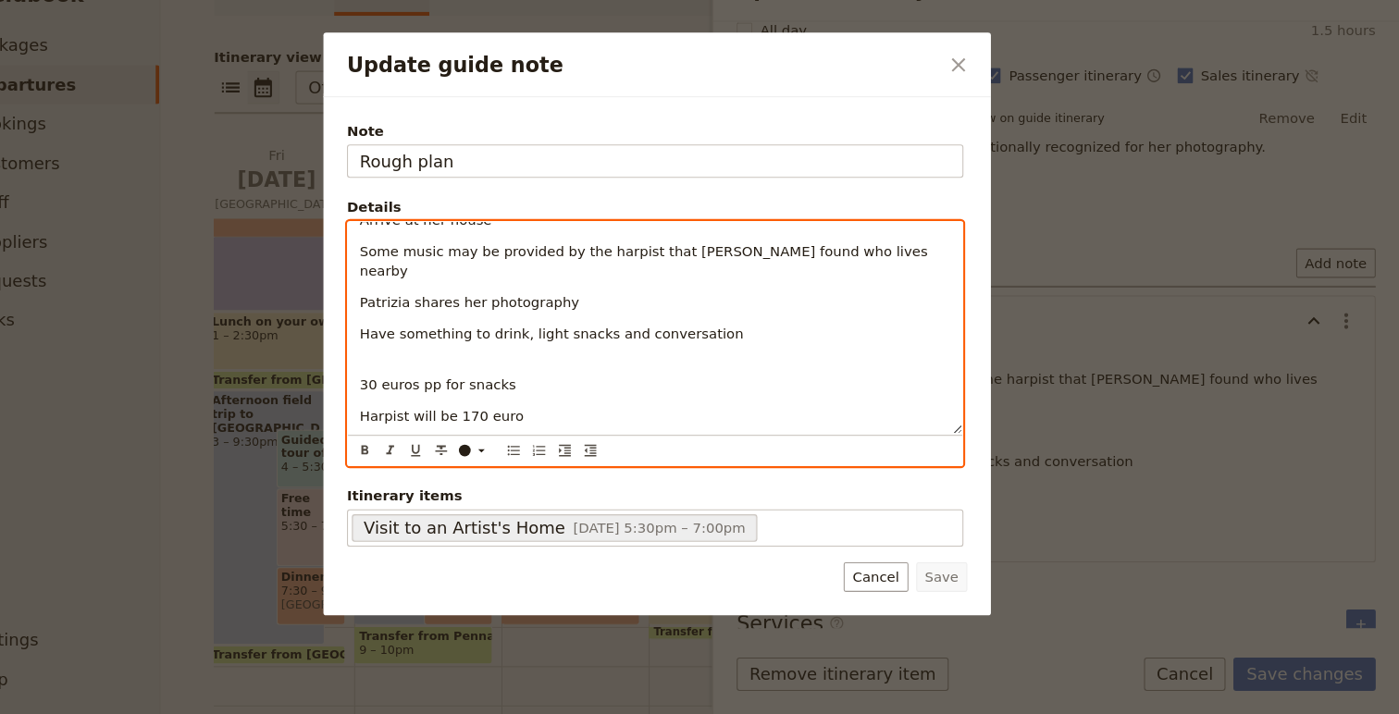
scroll to position [0, 0]
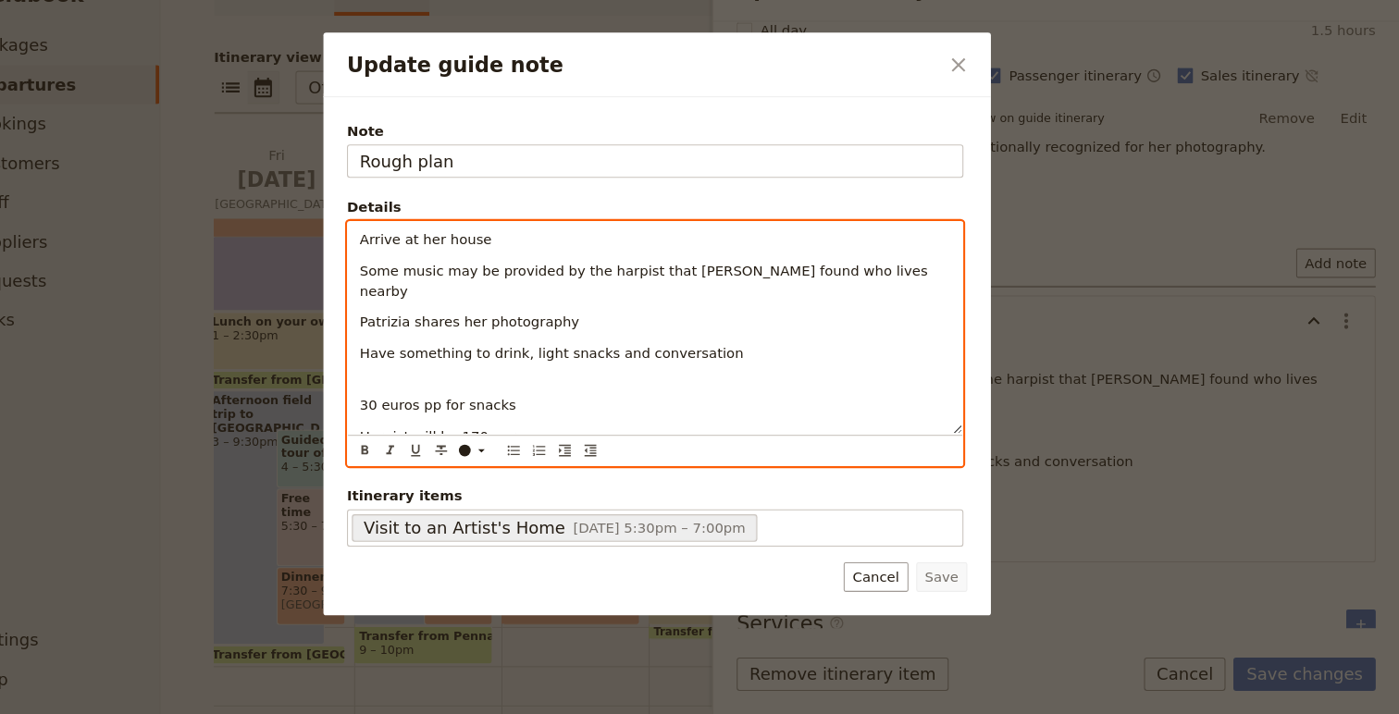
click at [610, 354] on div "Arrive at her house Some music may be provided by the harpist that [PERSON_NAME…" at bounding box center [697, 350] width 579 height 200
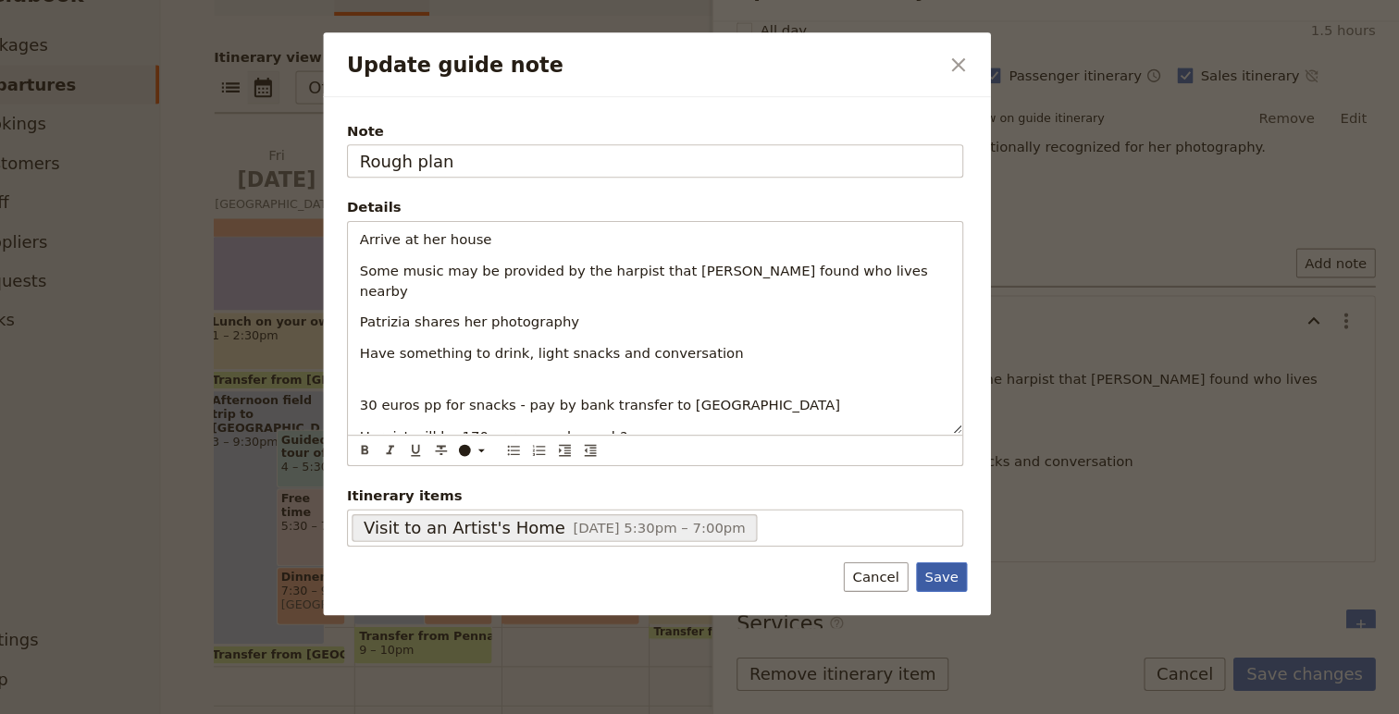
click at [965, 586] on button "Save" at bounding box center [968, 585] width 48 height 28
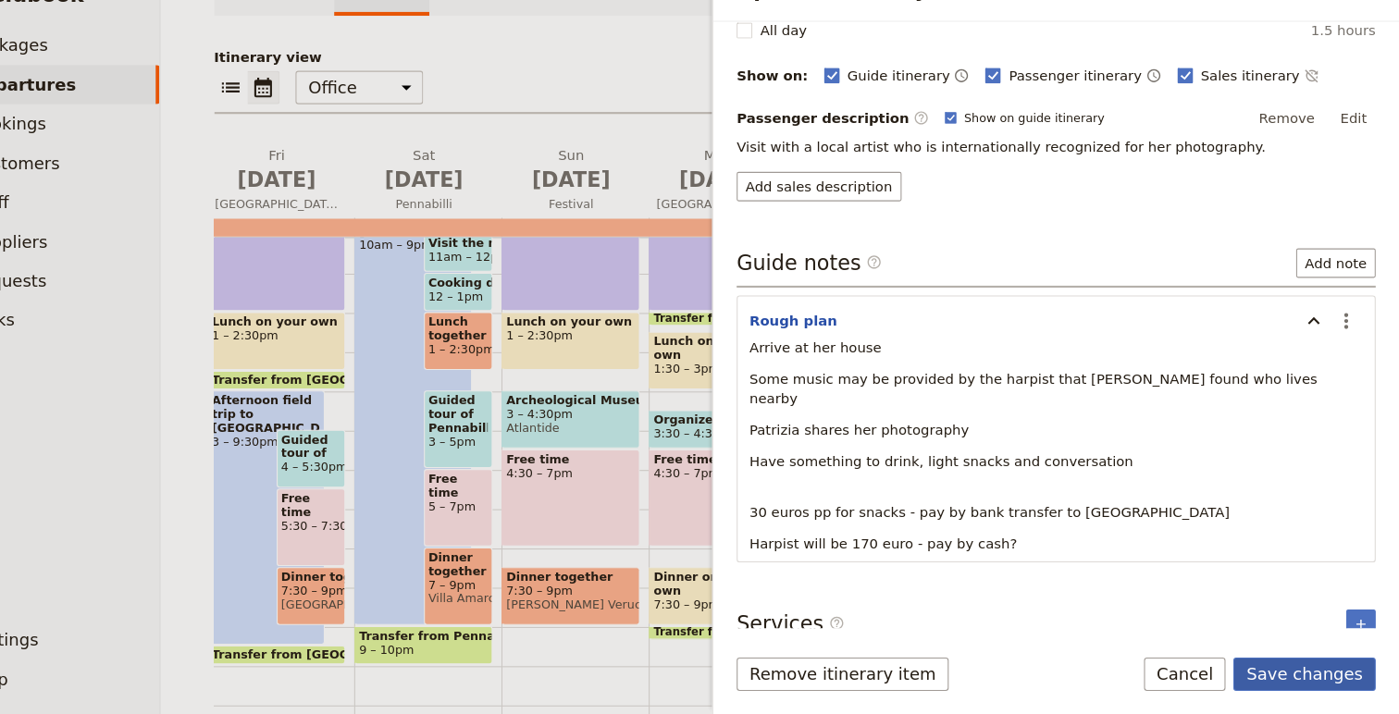
click at [1318, 666] on button "Save changes" at bounding box center [1309, 675] width 134 height 31
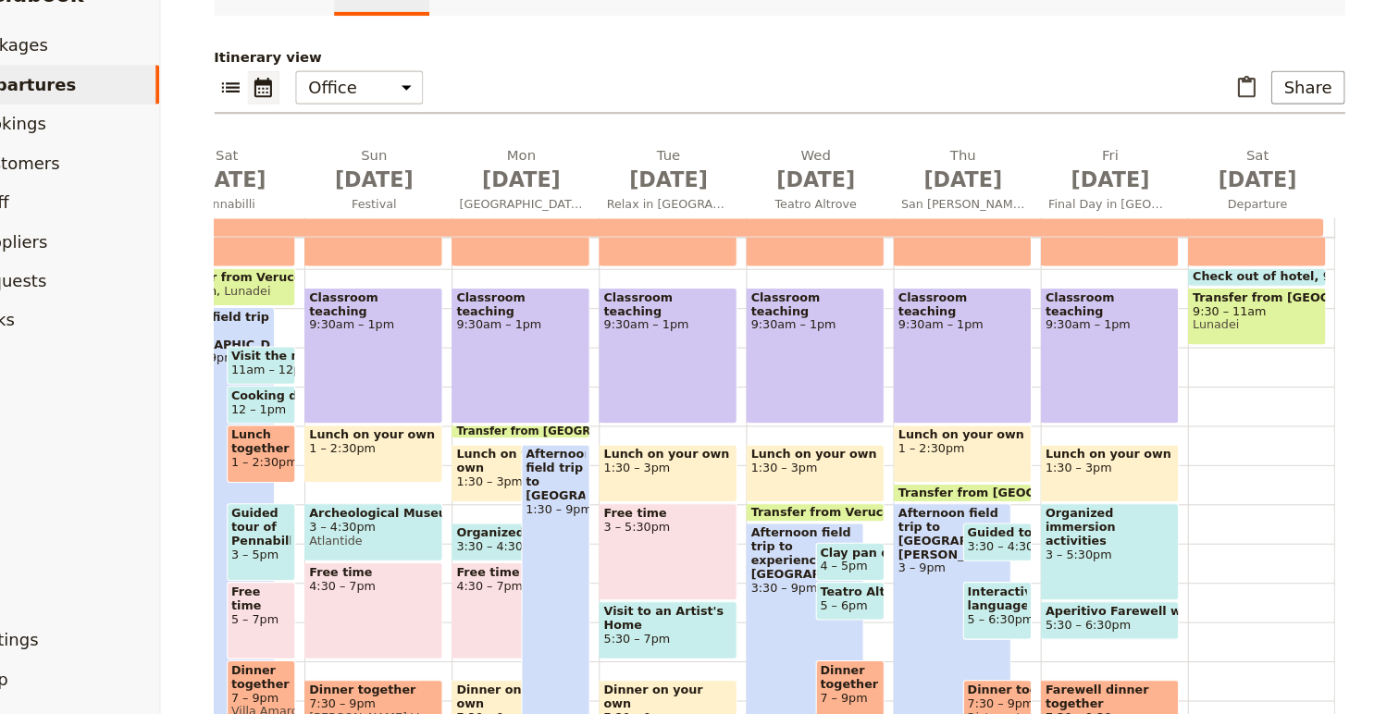
scroll to position [339, 0]
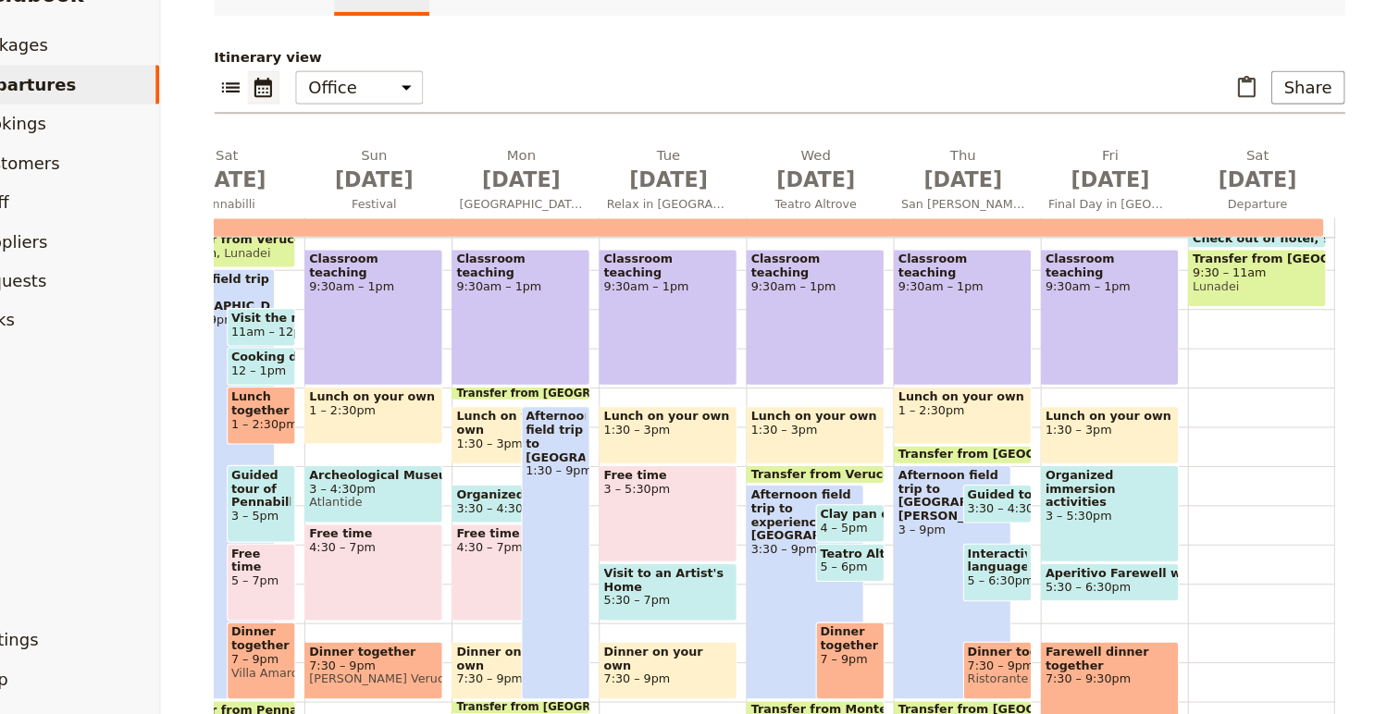
click at [886, 570] on span "5 – 6pm" at bounding box center [876, 575] width 44 height 13
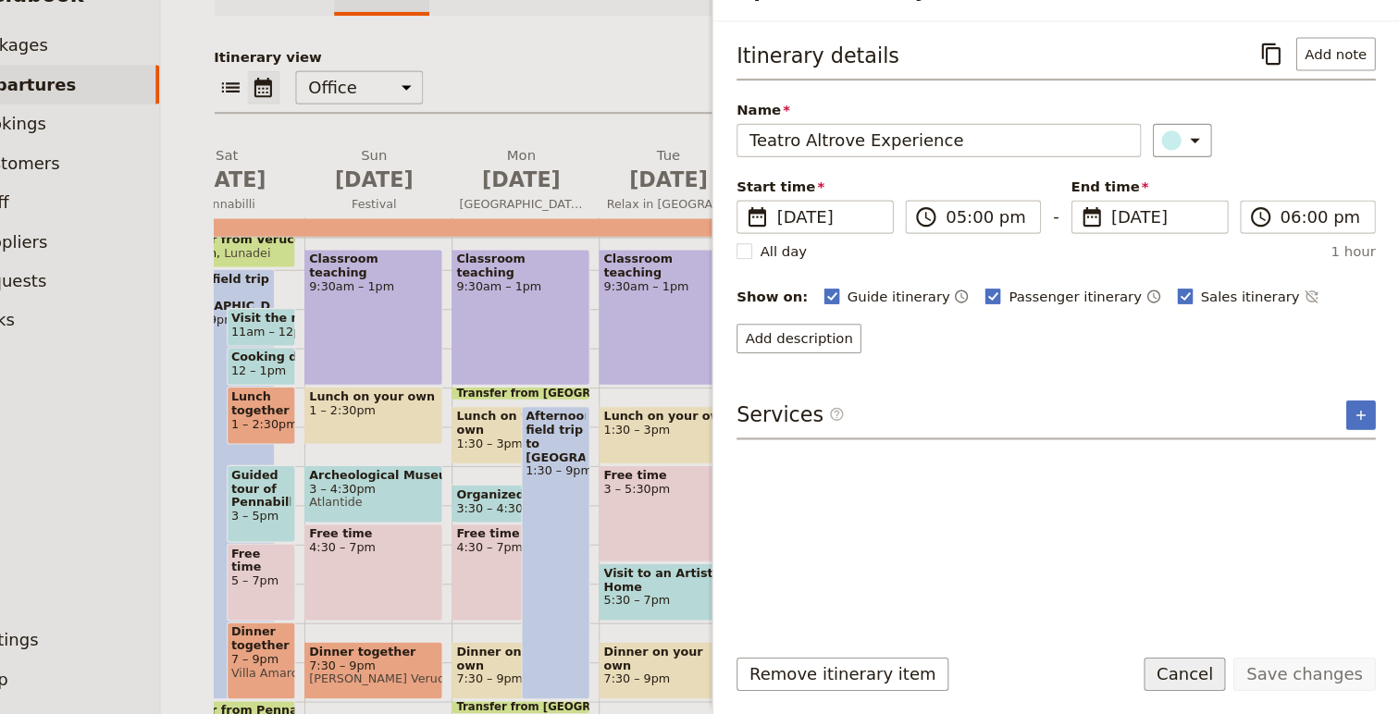
click at [1193, 667] on button "Cancel" at bounding box center [1197, 675] width 78 height 31
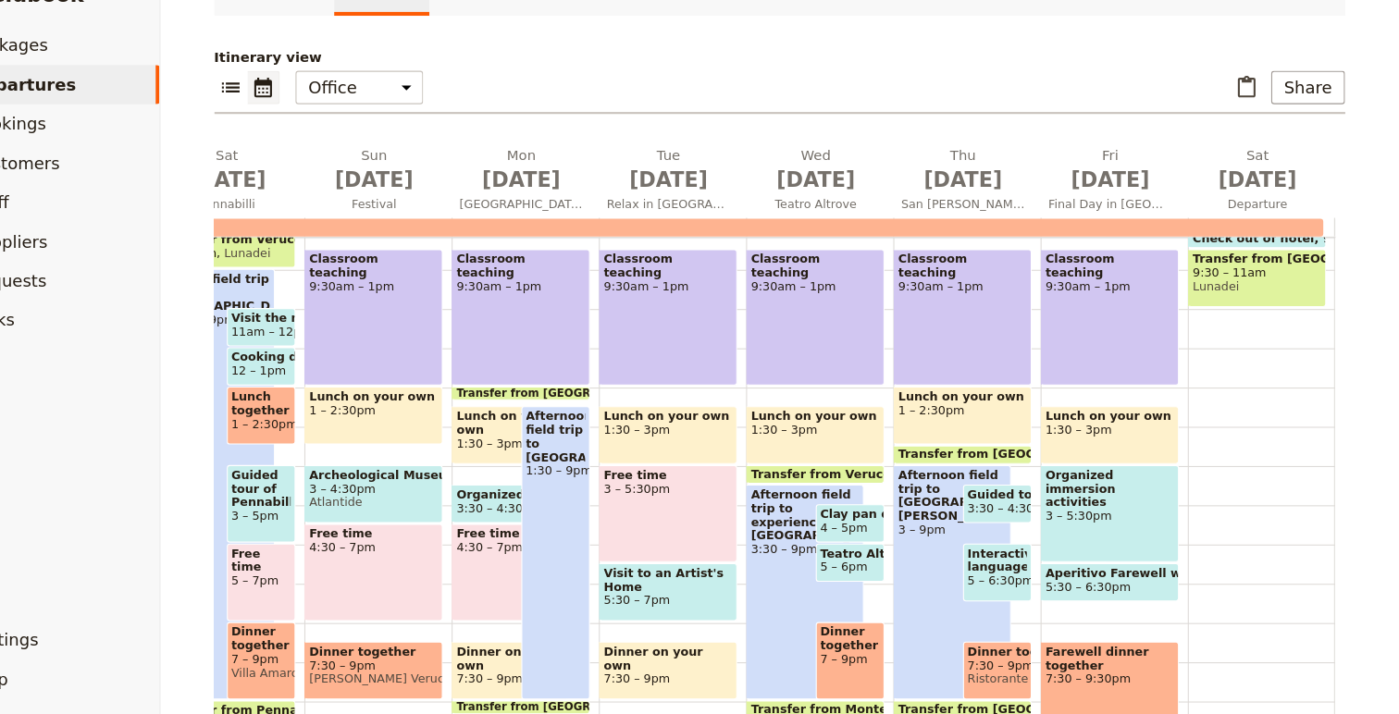
click at [895, 576] on span "5 – 6pm" at bounding box center [876, 575] width 44 height 13
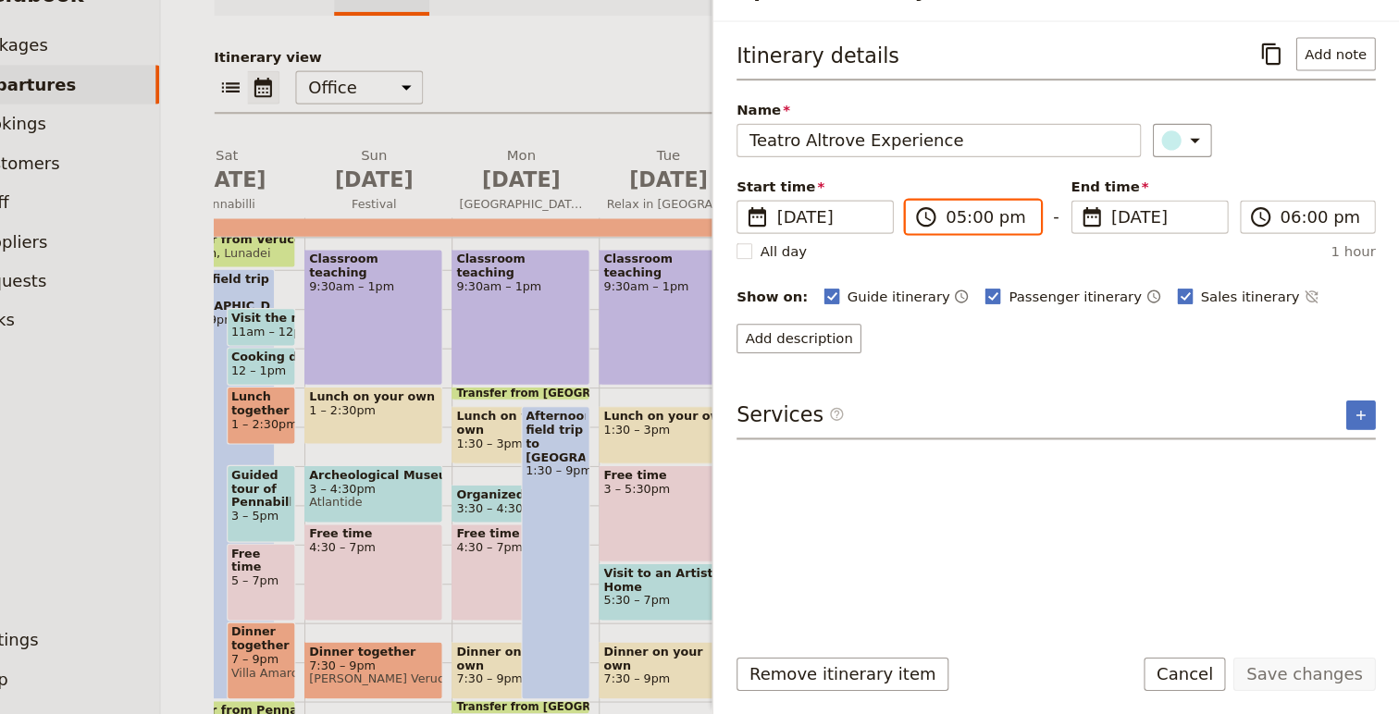
click at [983, 250] on input "05:00 pm" at bounding box center [1010, 245] width 78 height 22
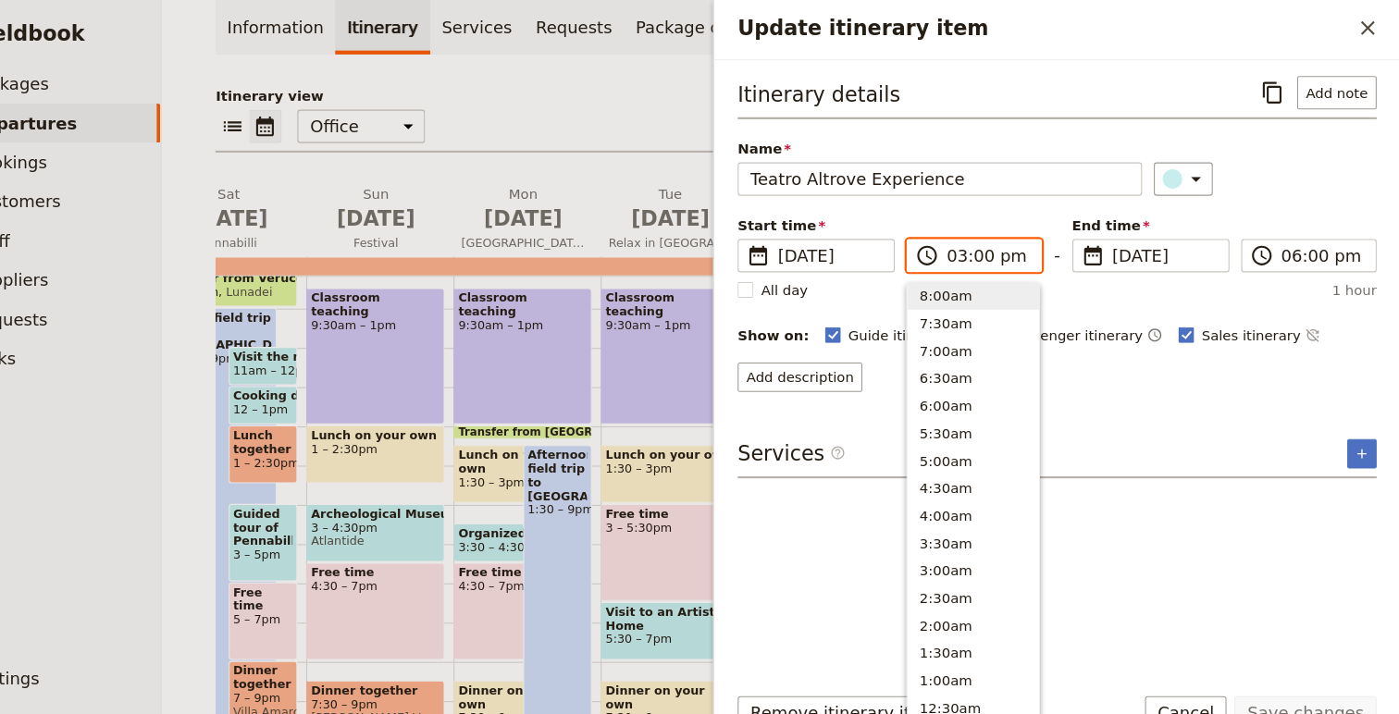
scroll to position [445, 0]
type input "03:30 pm"
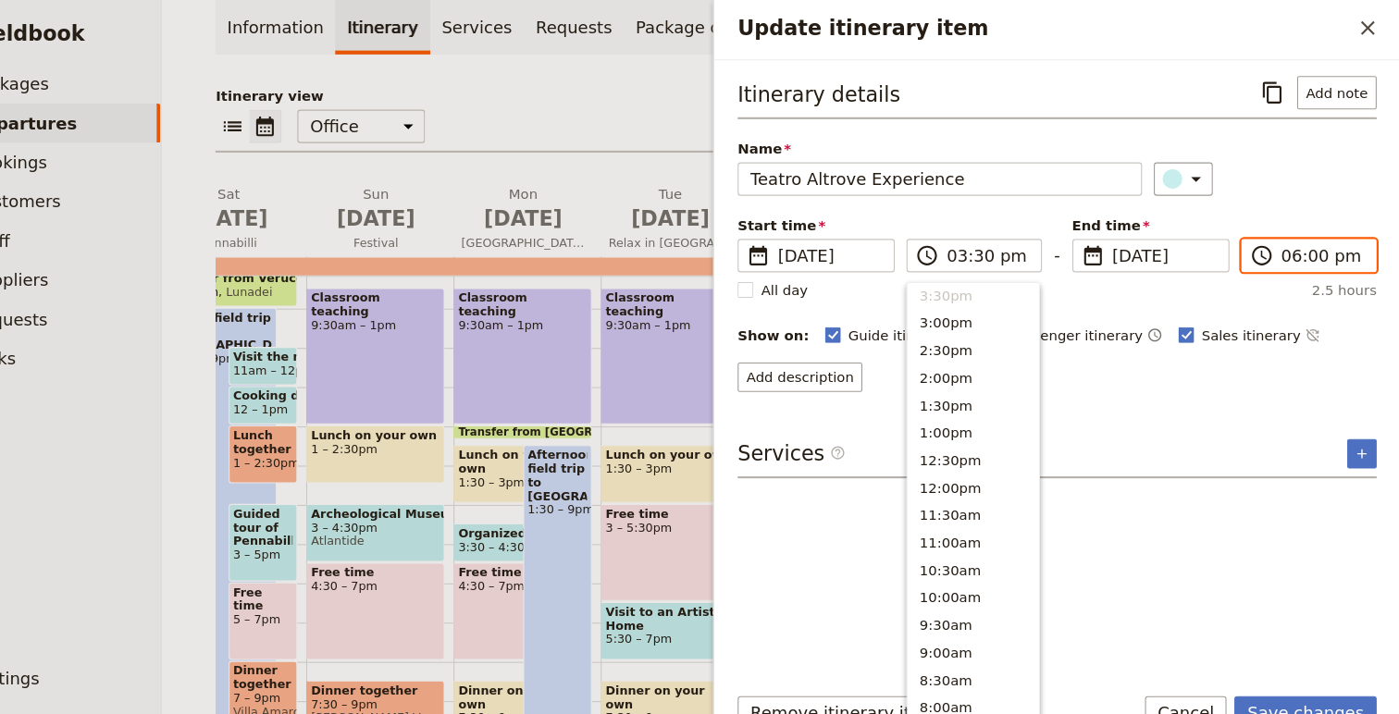
click at [1296, 243] on input "06:00 pm" at bounding box center [1326, 245] width 78 height 22
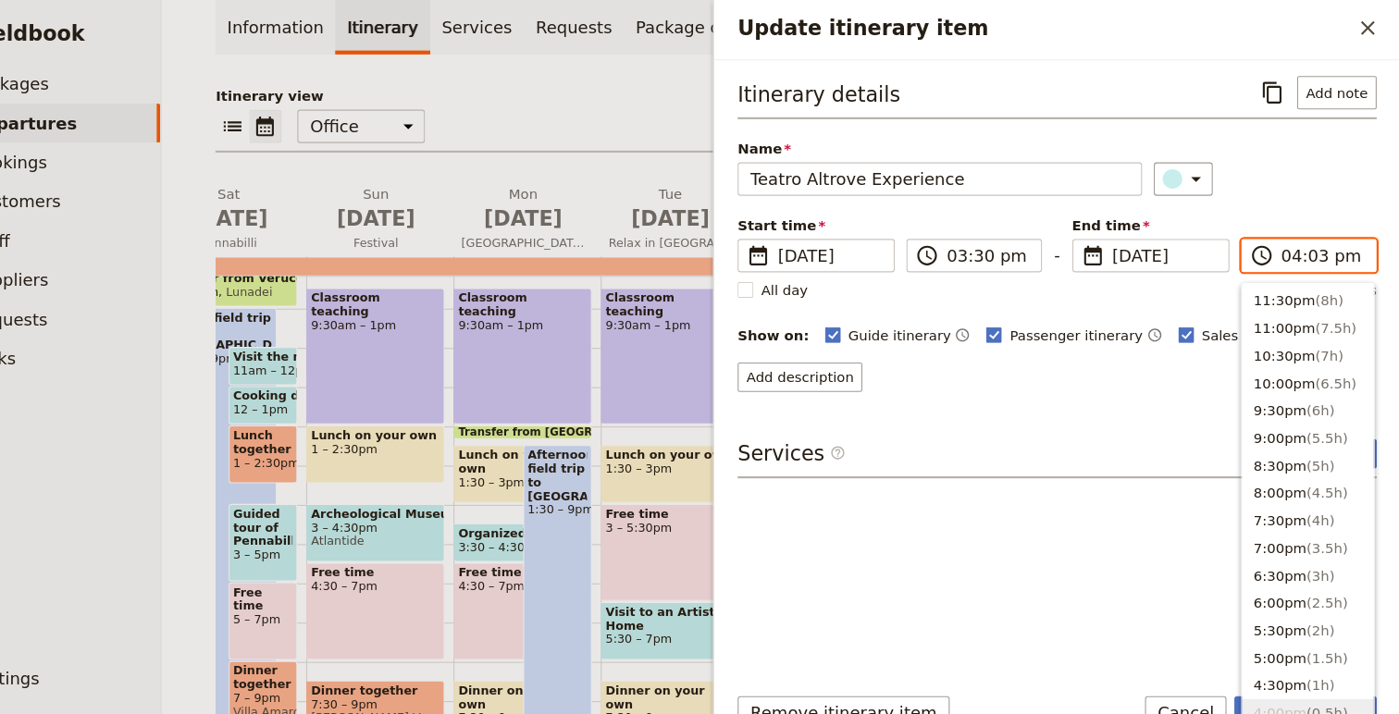
type input "04:30 pm"
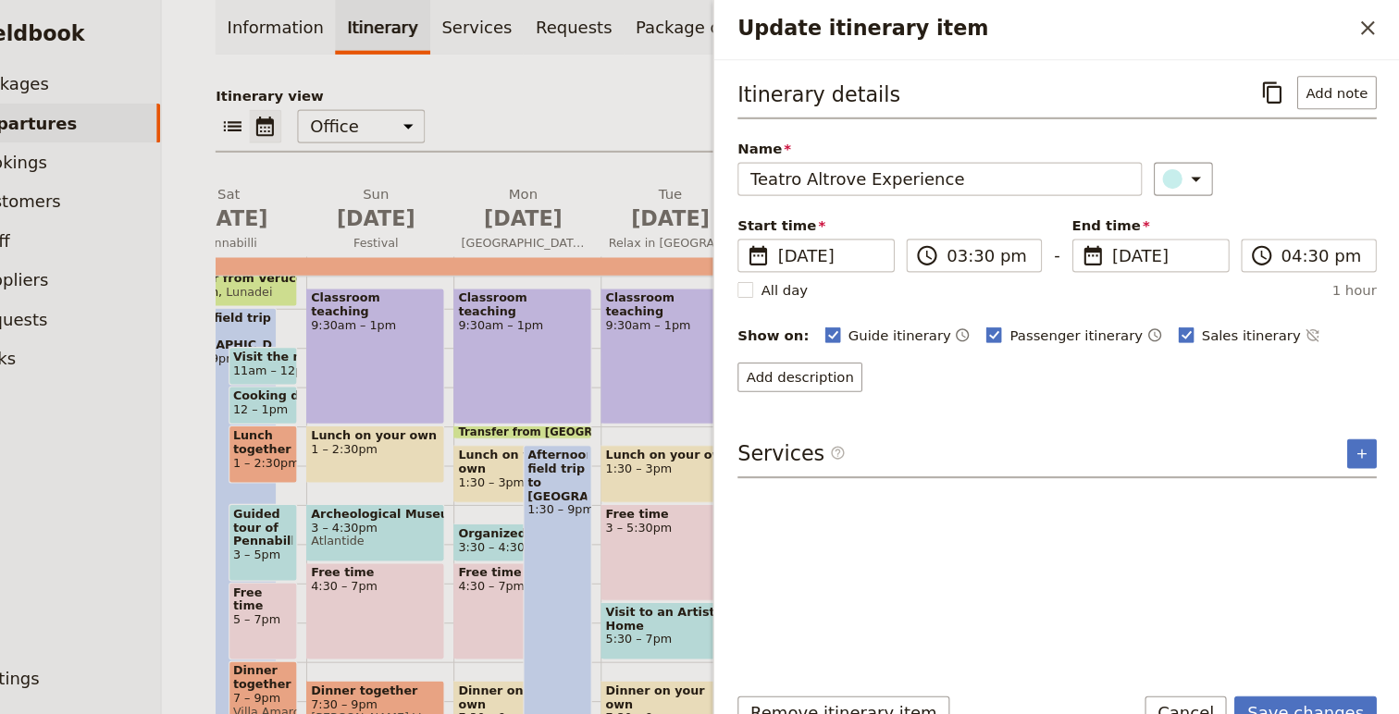
click at [1341, 193] on div "Itinerary details ​ Add note Name Teatro Altrove Experience ​ Start time ​ [DAT…" at bounding box center [1075, 225] width 602 height 298
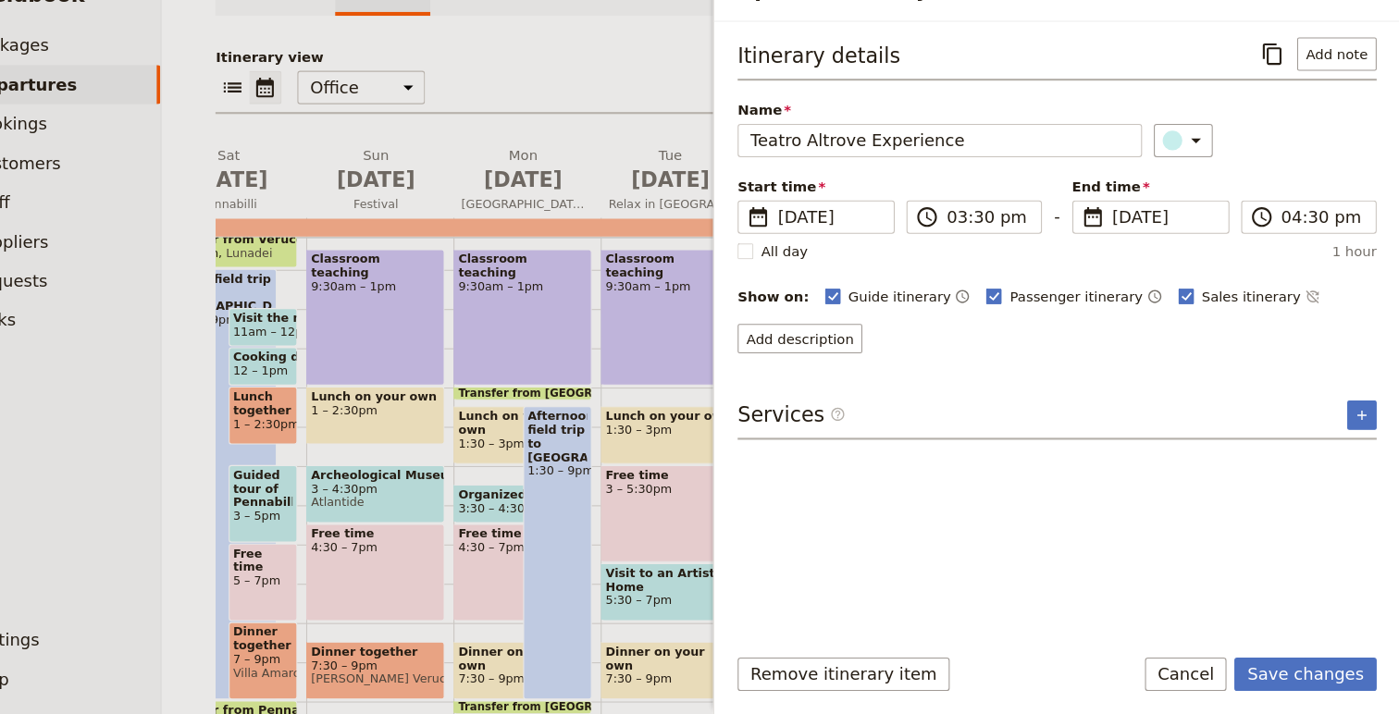
scroll to position [0, 0]
click at [1318, 673] on button "Save changes" at bounding box center [1309, 675] width 134 height 31
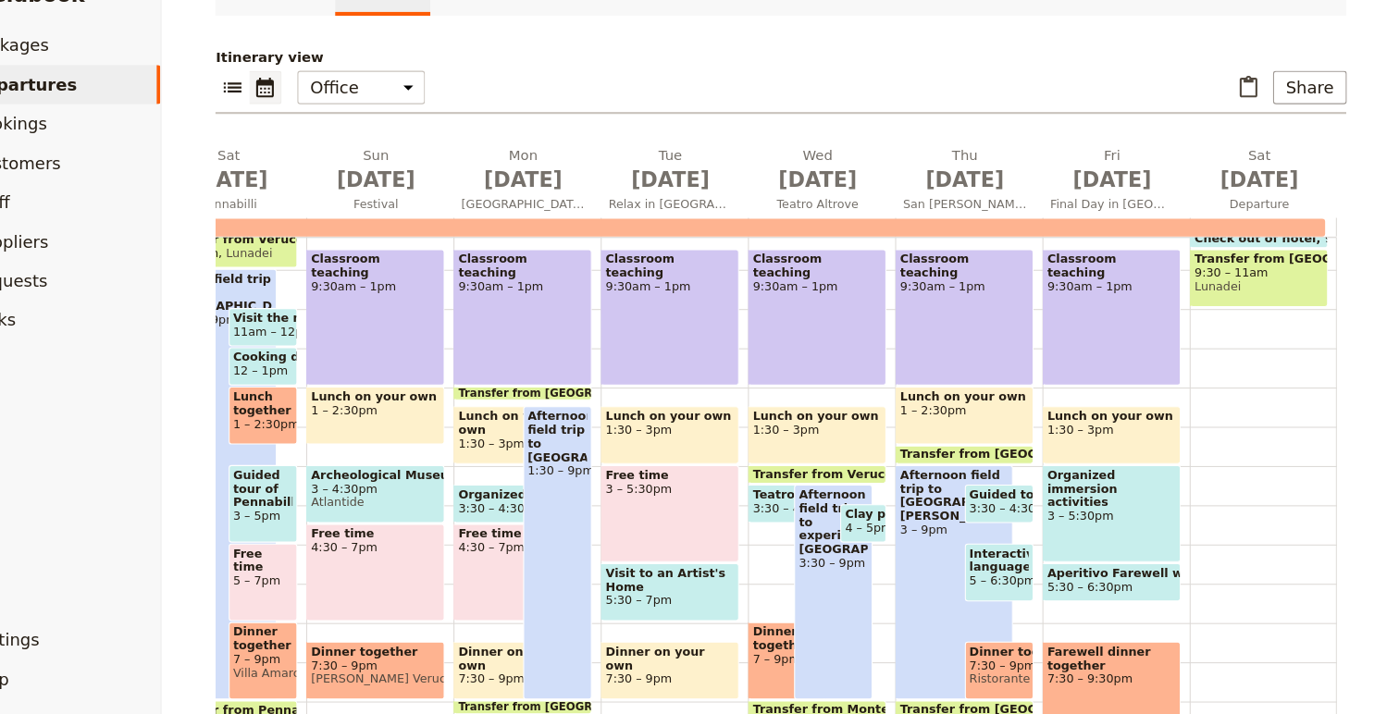
click at [907, 534] on span "4 – 5pm" at bounding box center [897, 538] width 44 height 13
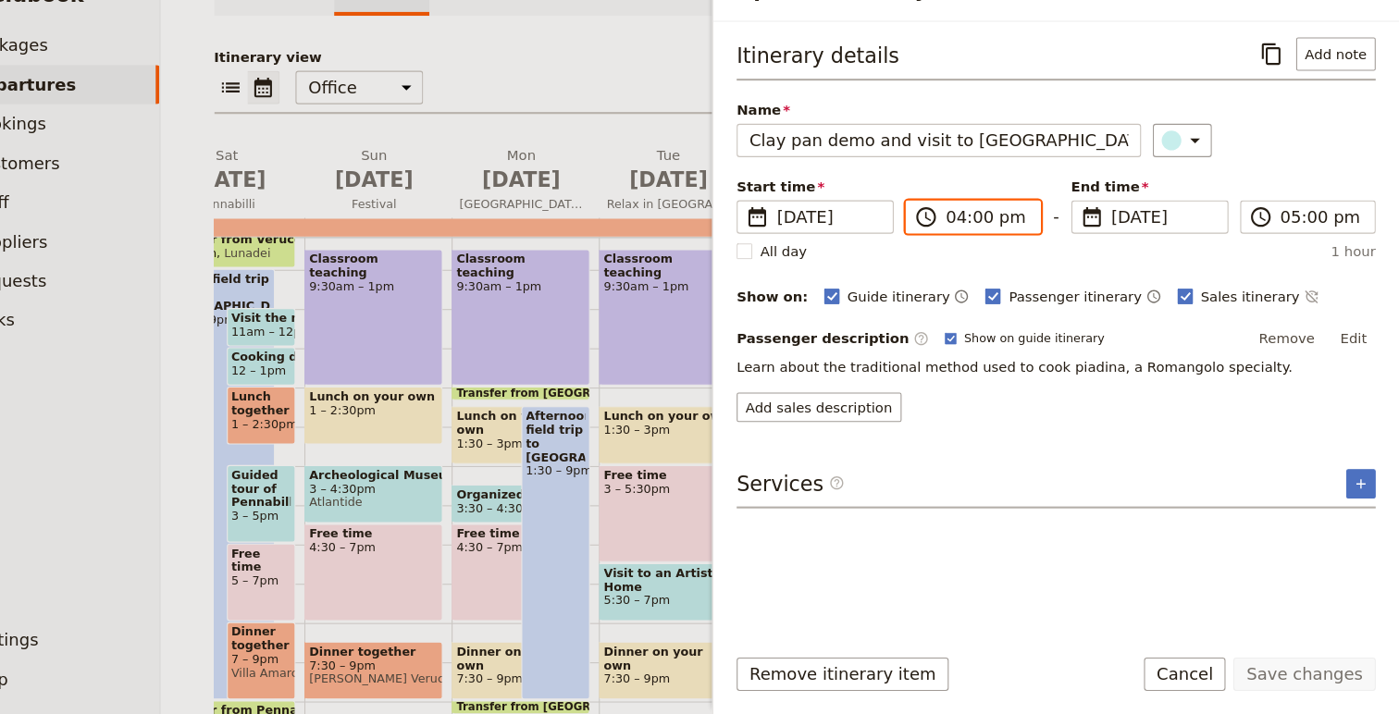
click at [985, 249] on input "04:00 pm" at bounding box center [1010, 245] width 78 height 22
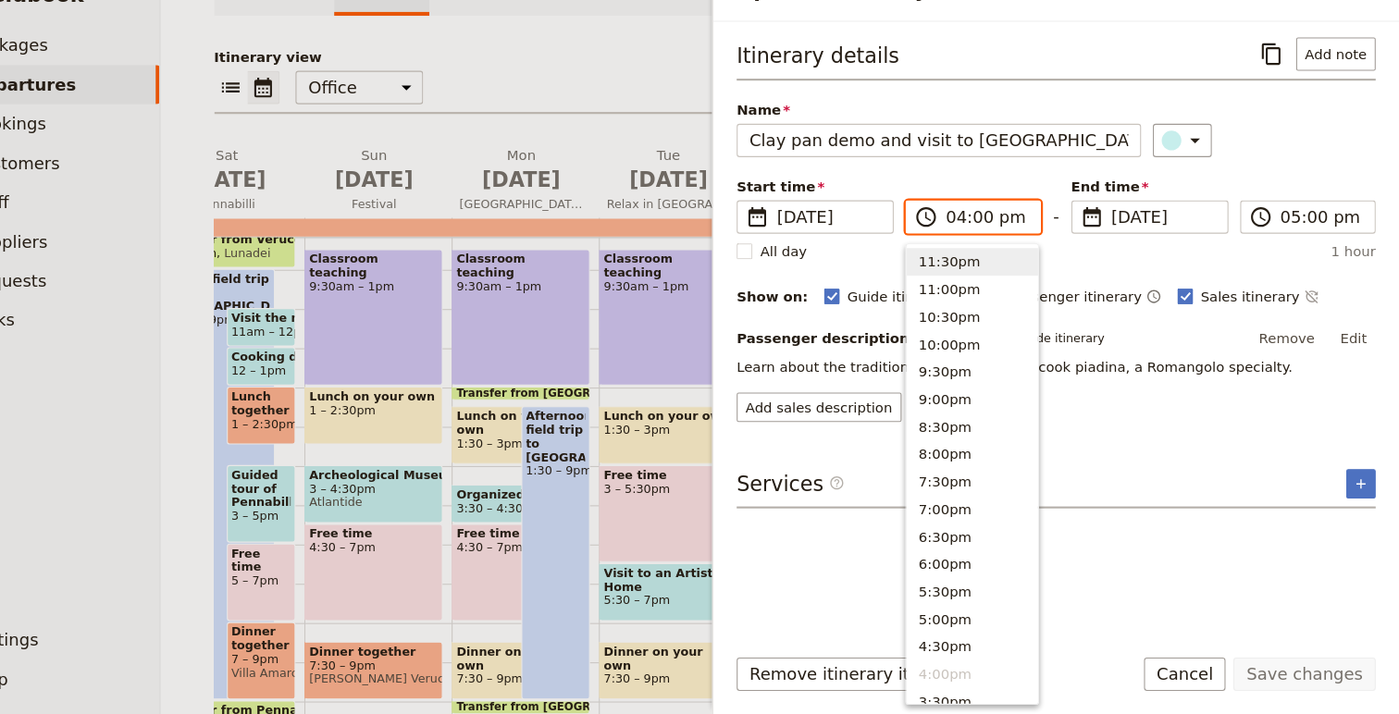
type input "05:00 pm"
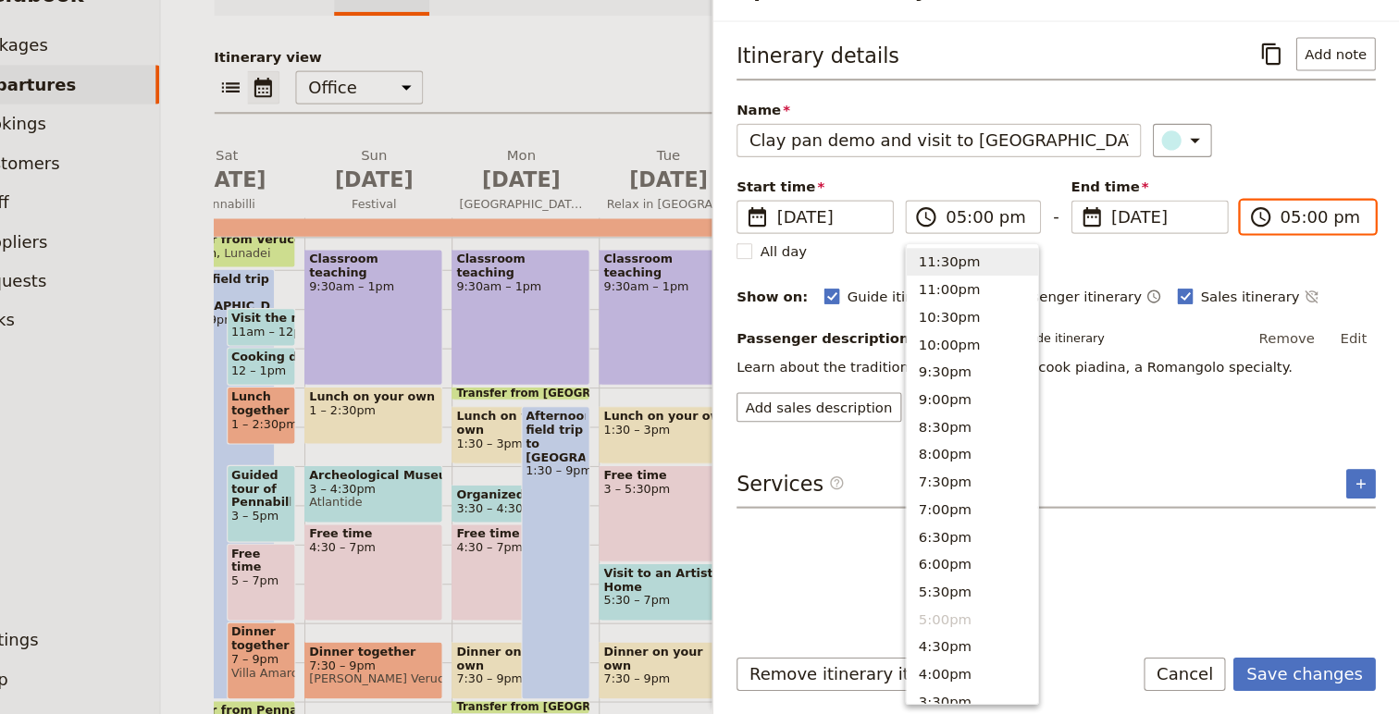
click at [1295, 247] on input "05:00 pm" at bounding box center [1326, 245] width 78 height 22
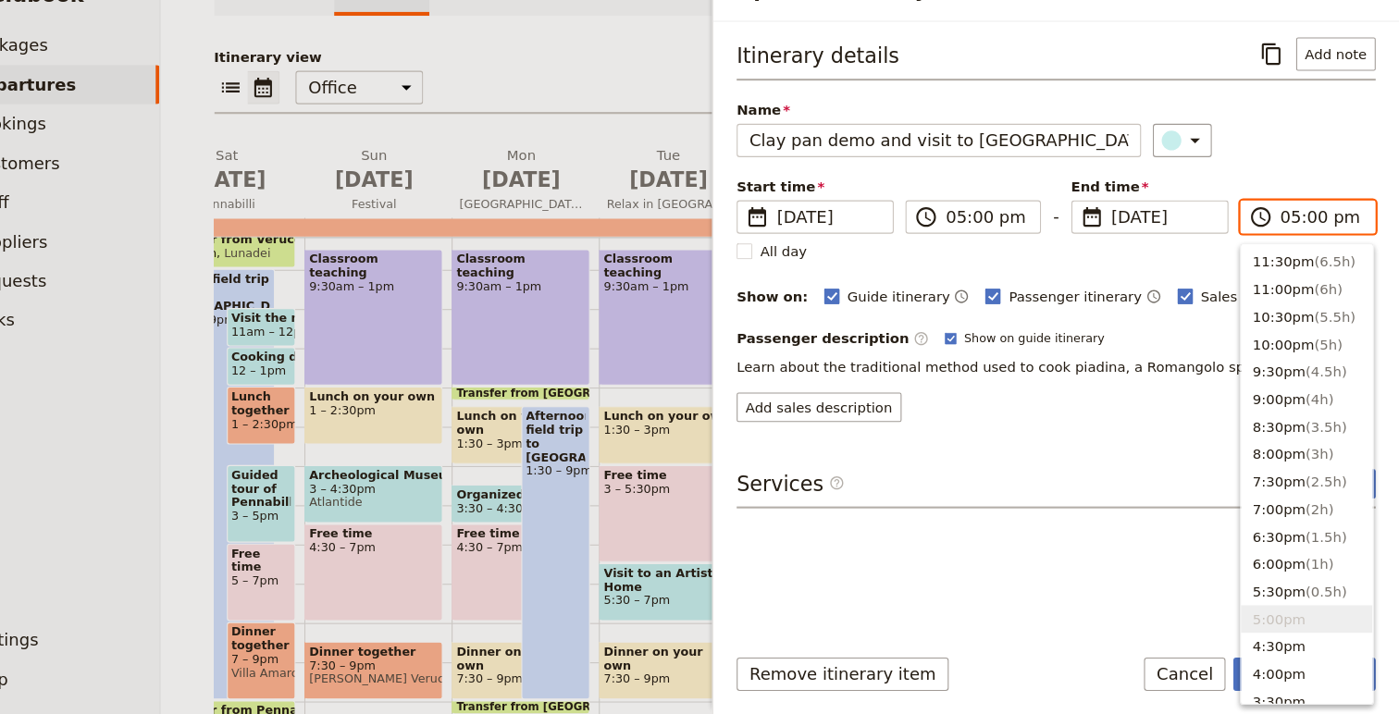
type input "06:00 pm"
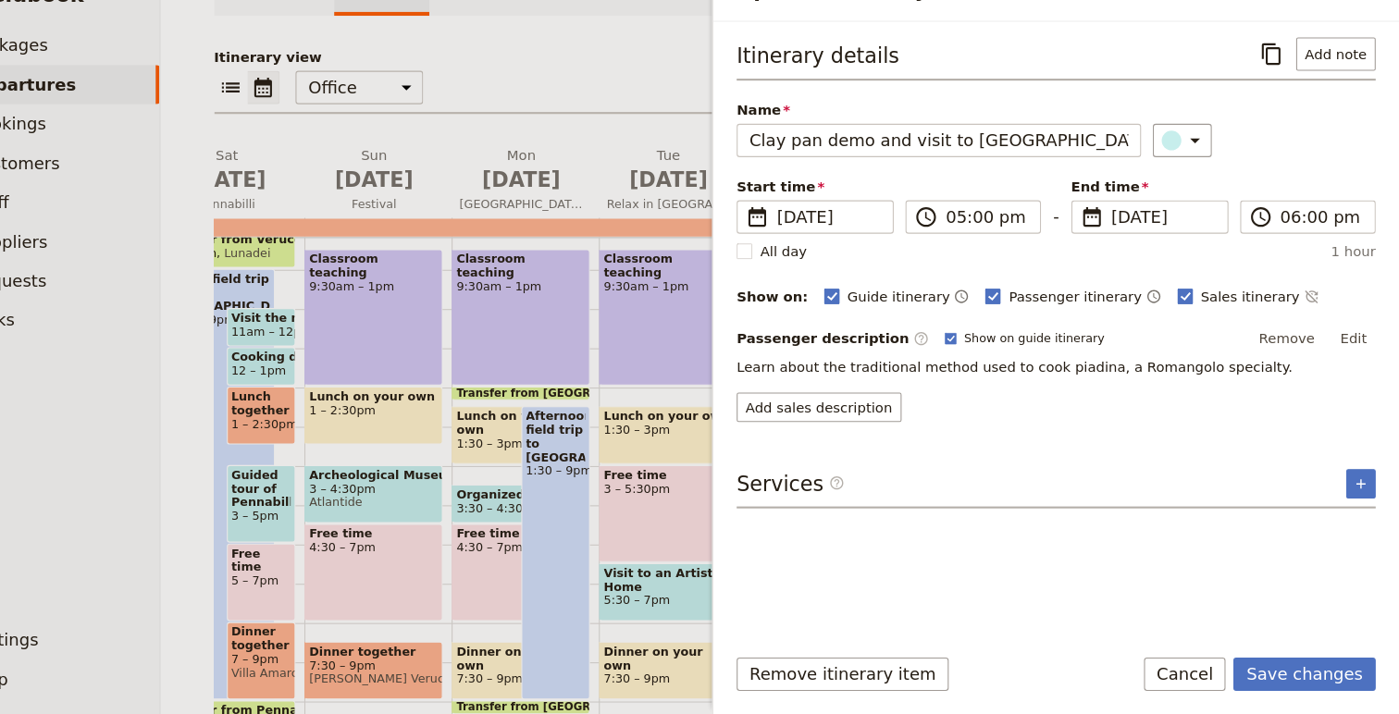
click at [1337, 209] on div "Start time ​ [DATE] [DATE] [DATE] 17:00 ​ 05:00 pm - End time ​ [DATE] [DATE] […" at bounding box center [1075, 234] width 602 height 54
click at [1324, 675] on button "Save changes" at bounding box center [1309, 675] width 134 height 31
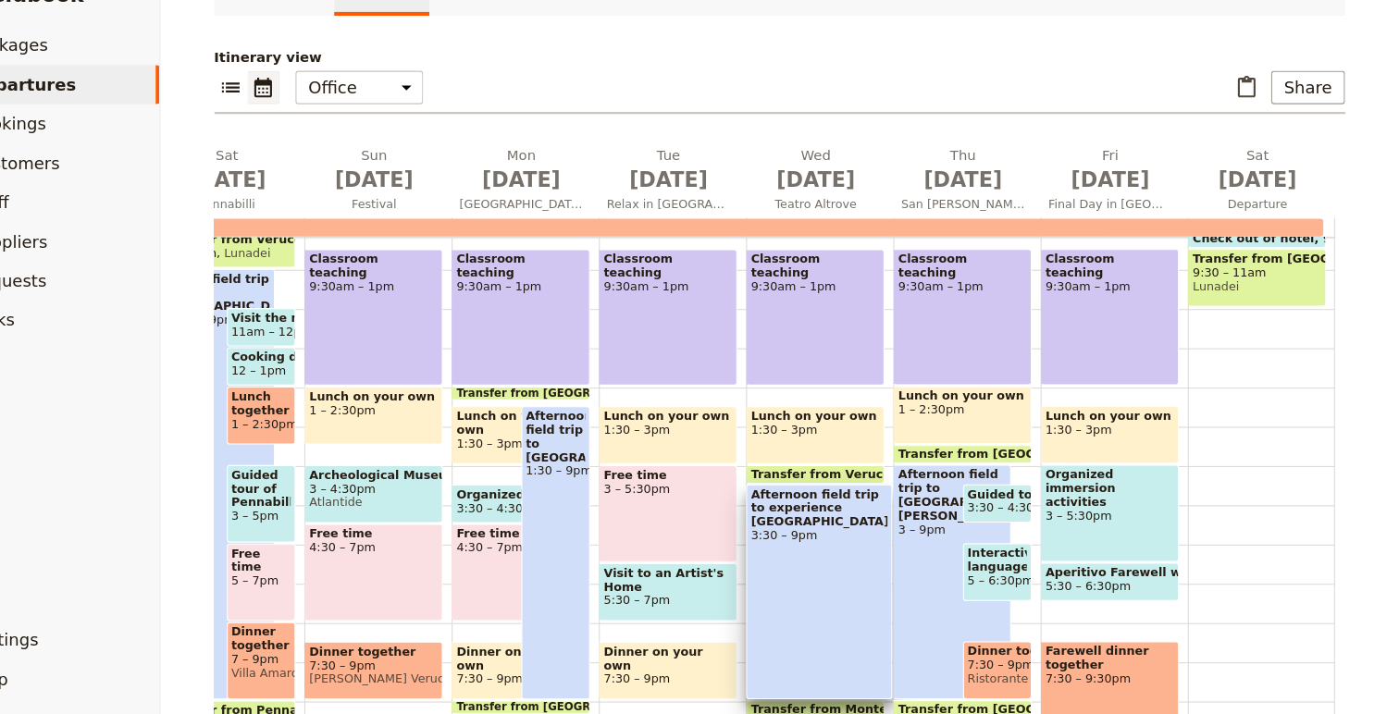
scroll to position [438, 0]
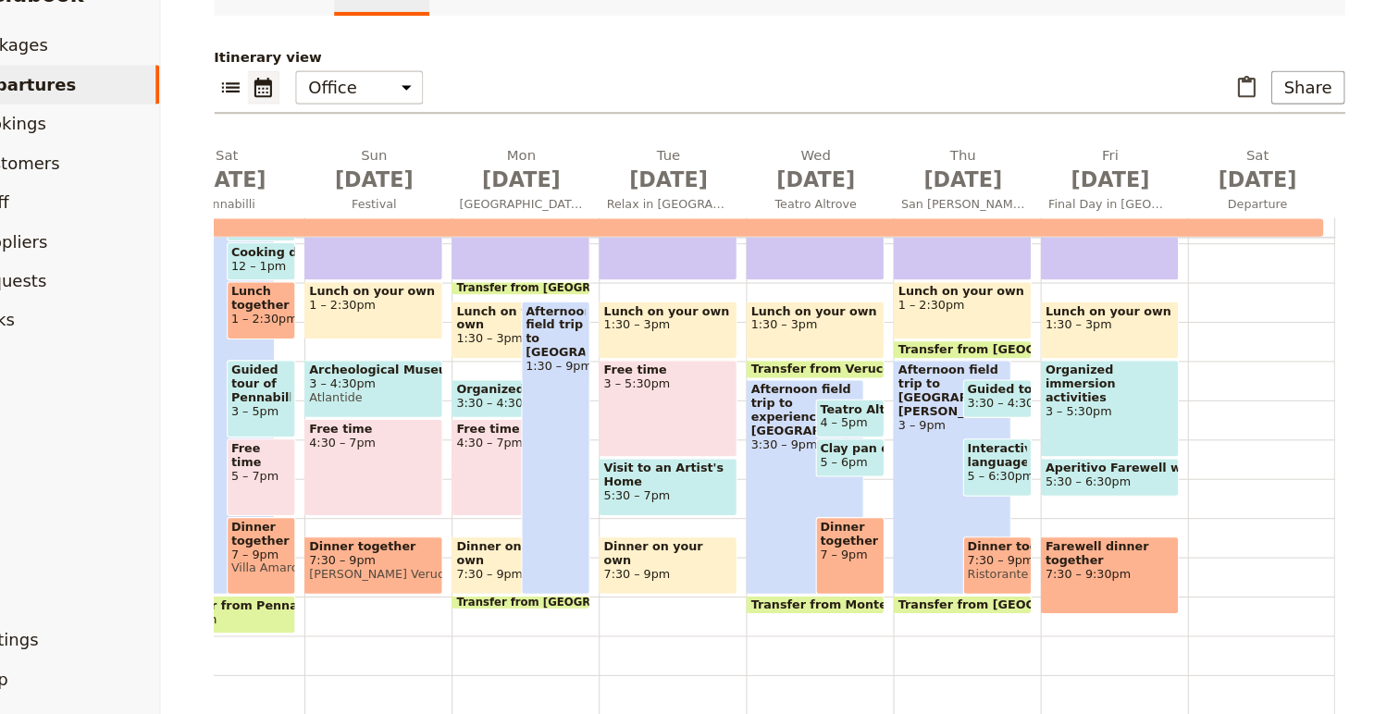
click at [835, 384] on span "Transfer from Verucchio to Montetiffi" at bounding box center [908, 388] width 240 height 13
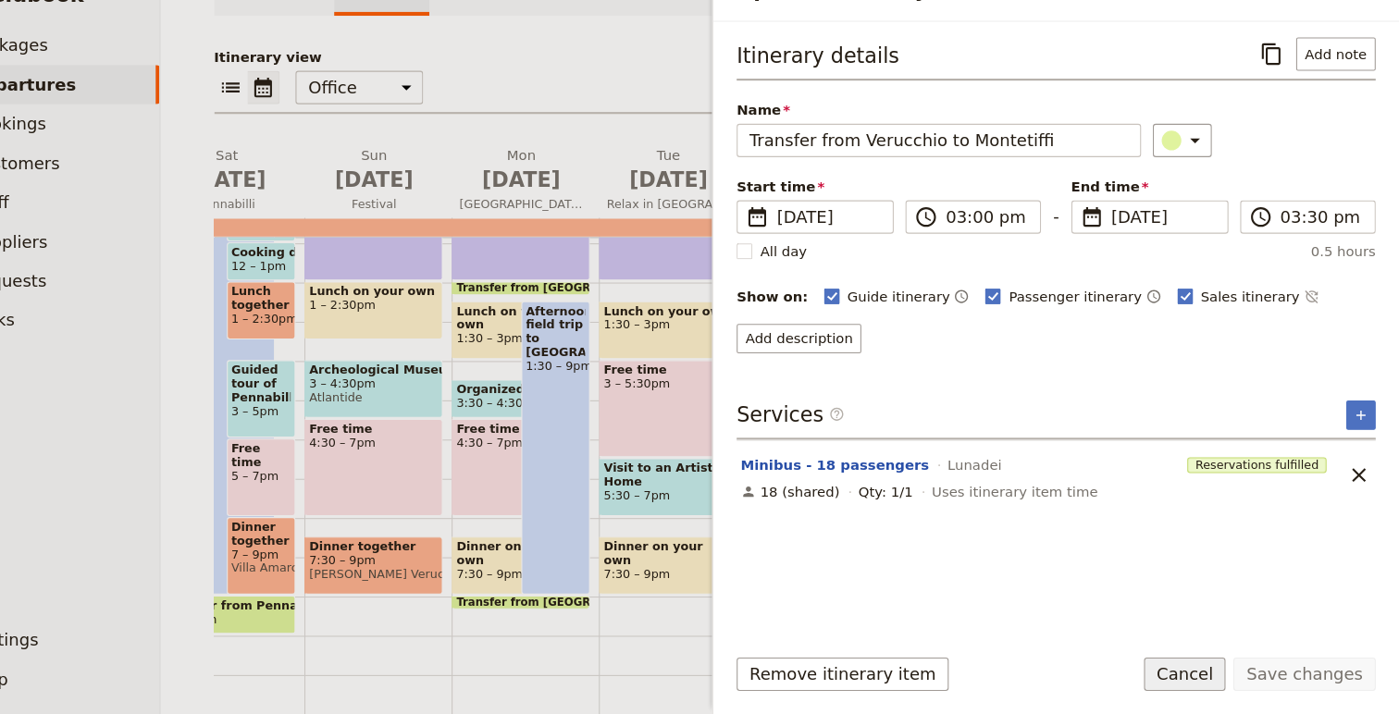
click at [1191, 680] on button "Cancel" at bounding box center [1197, 675] width 78 height 31
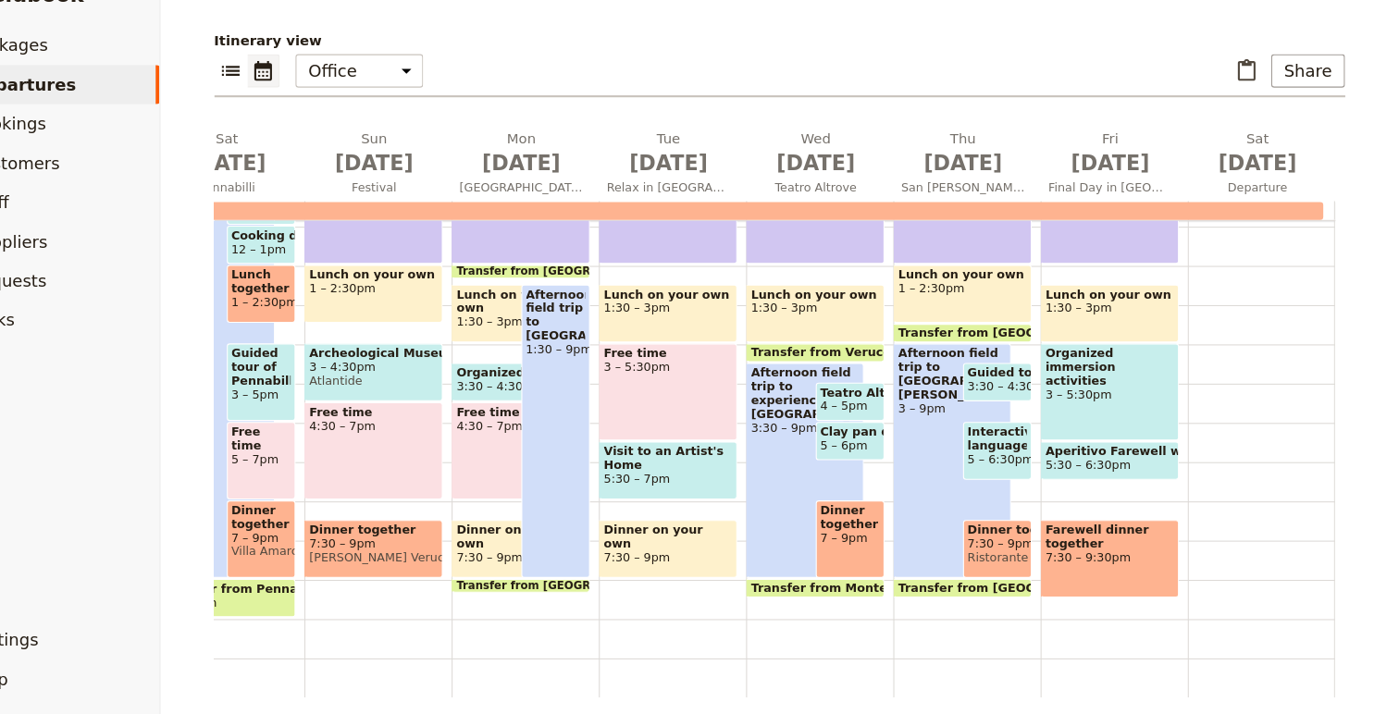
scroll to position [134, 0]
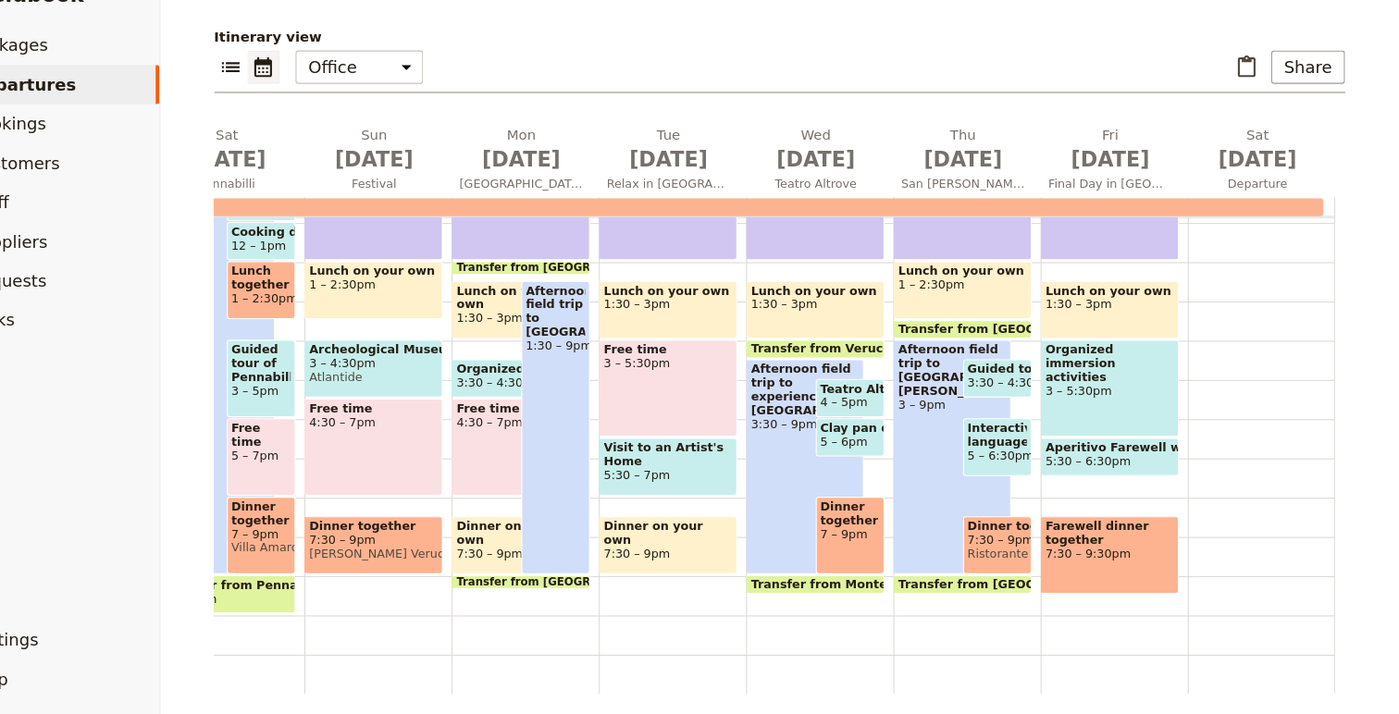
click at [884, 553] on div "Dinner together 7 – 9pm" at bounding box center [882, 545] width 66 height 73
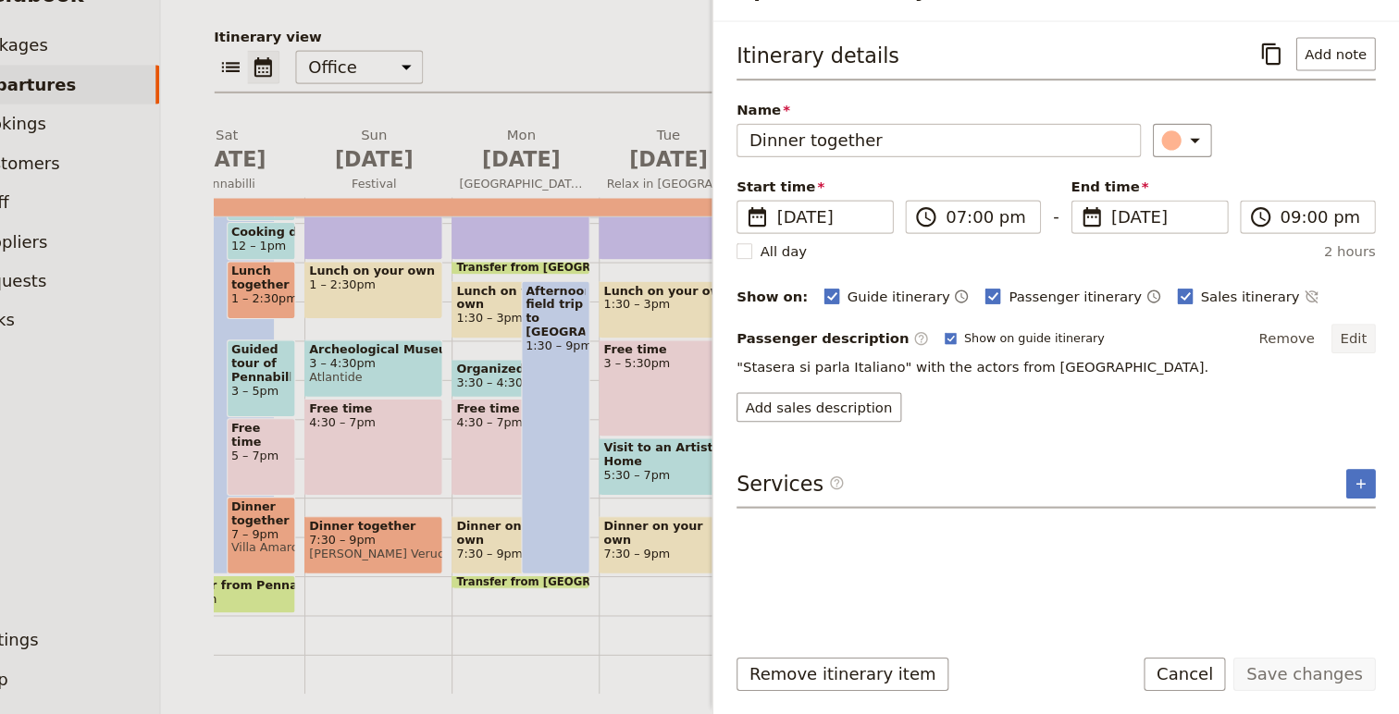
click at [1358, 358] on button "Edit" at bounding box center [1356, 360] width 42 height 28
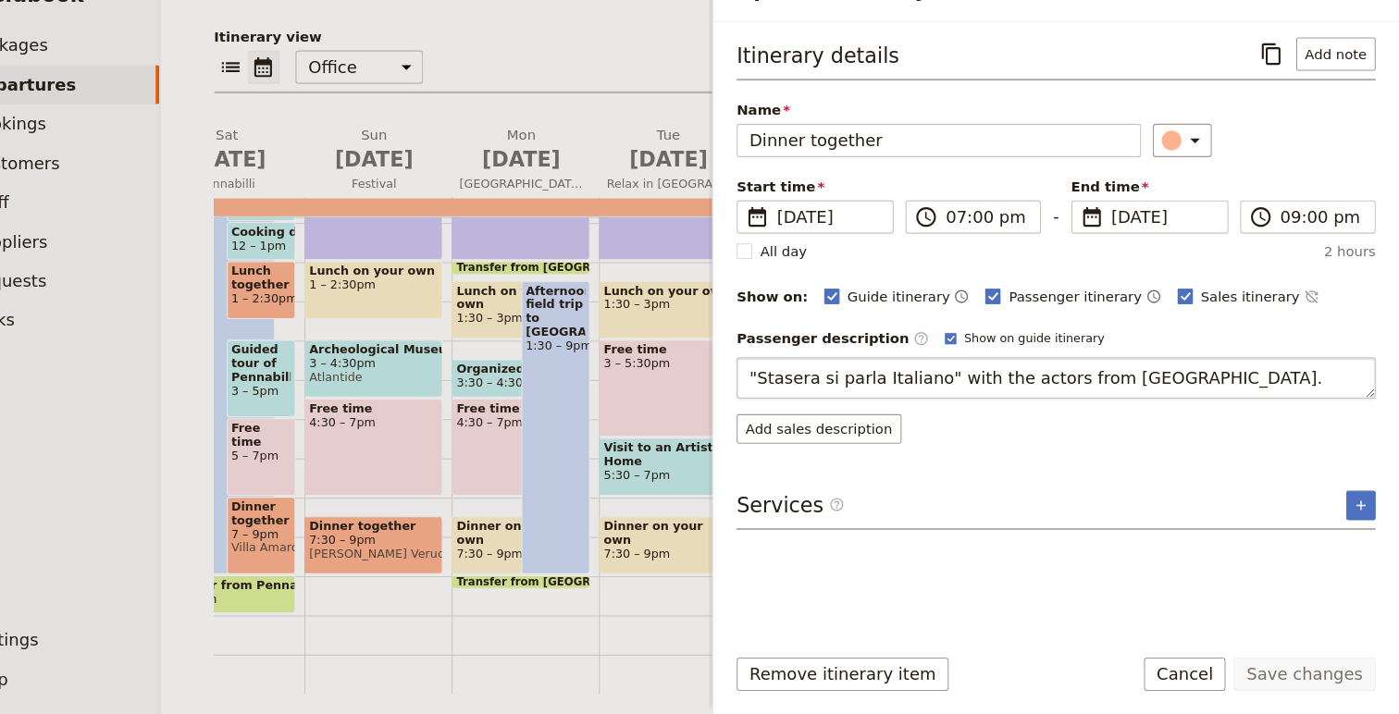
click at [969, 401] on textarea ""Stasera si parla Italiano" with the actors from [GEOGRAPHIC_DATA]." at bounding box center [1075, 396] width 602 height 39
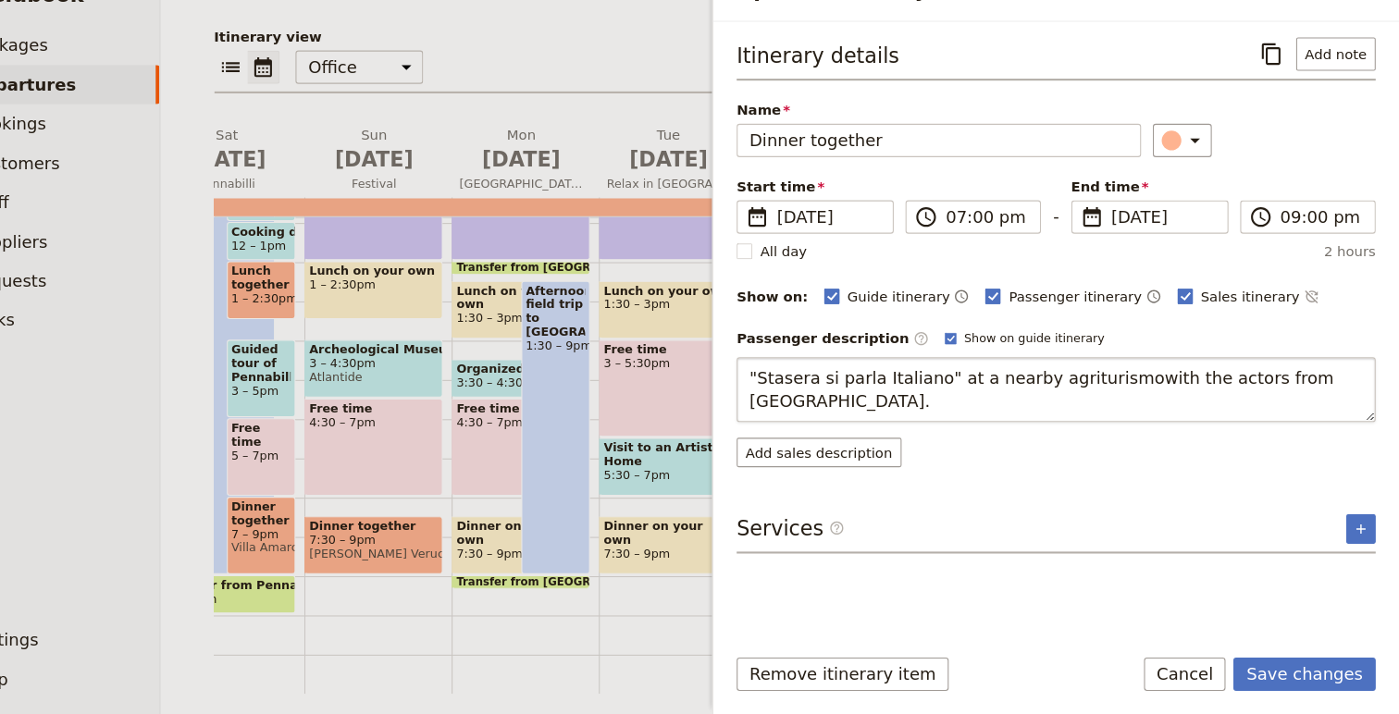
type textarea ""Stasera si parla Italiano" at a nearby agriturismo with the actors from [GEOGR…"
click at [1315, 679] on button "Save changes" at bounding box center [1309, 675] width 134 height 31
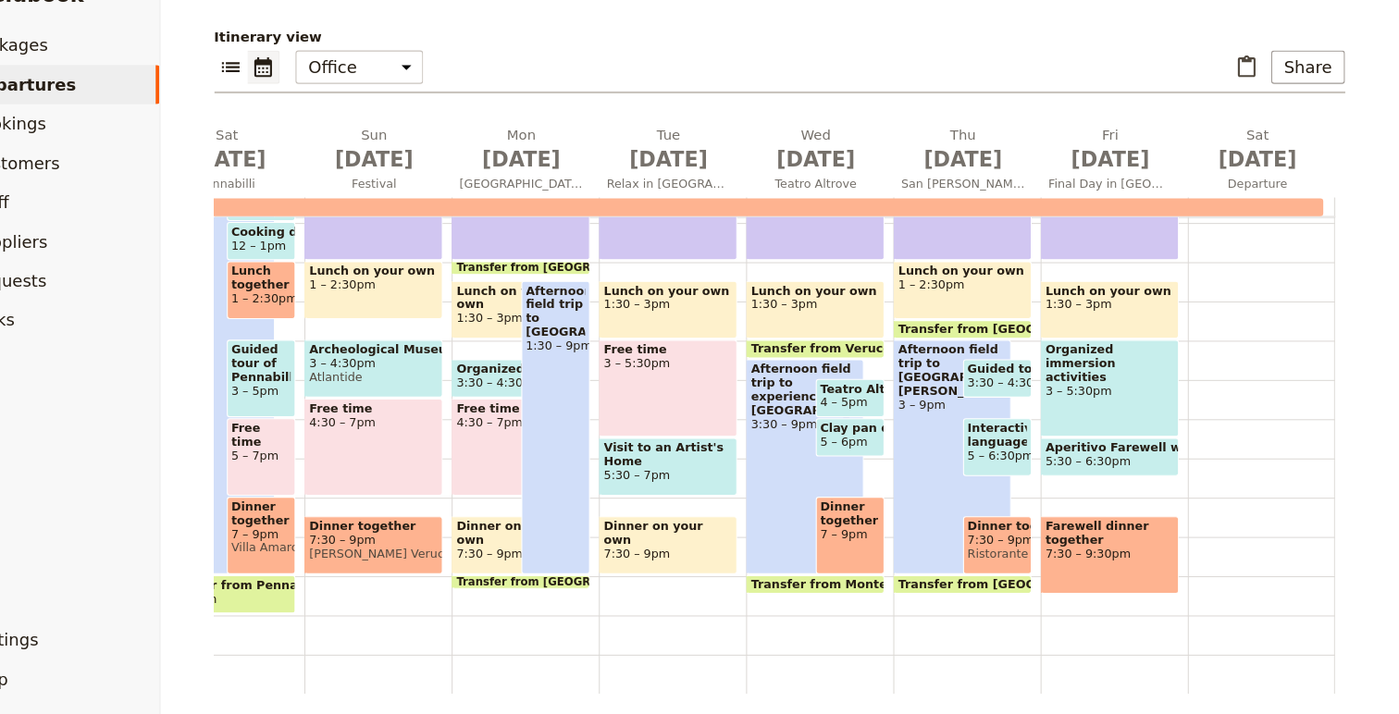
click at [835, 585] on span "Transfer from Montetiffi to [GEOGRAPHIC_DATA]" at bounding box center [942, 591] width 309 height 13
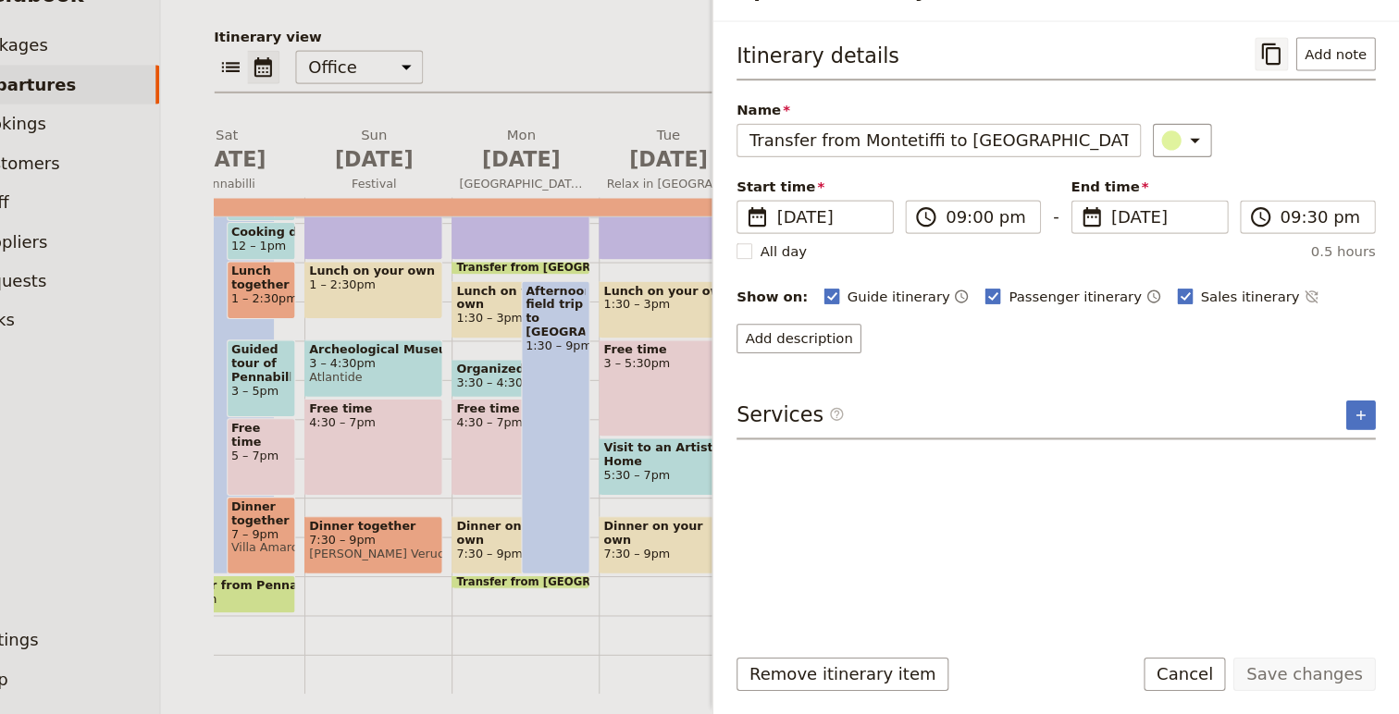
click at [1287, 87] on icon "Copy itinerary item" at bounding box center [1278, 91] width 18 height 20
click at [1209, 670] on button "Cancel" at bounding box center [1197, 675] width 78 height 31
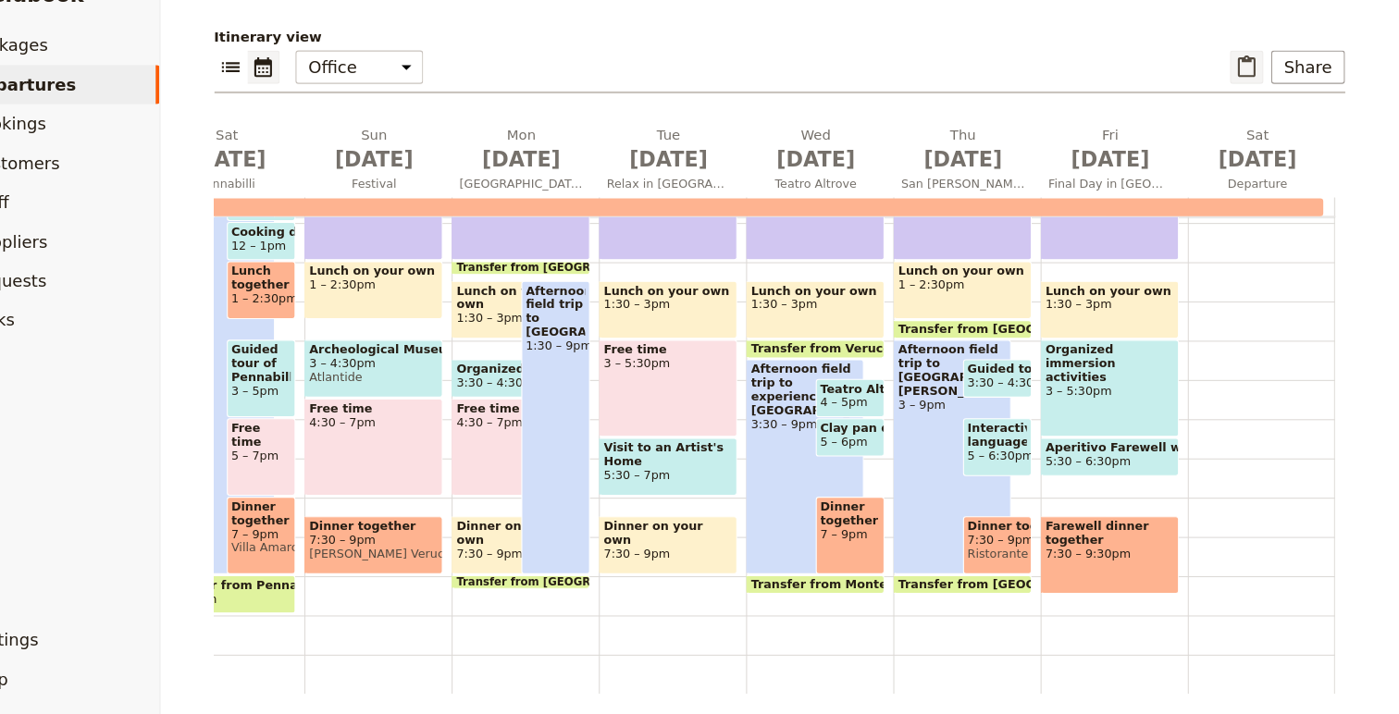
click at [1264, 105] on icon "Paste itinerary item" at bounding box center [1255, 104] width 22 height 22
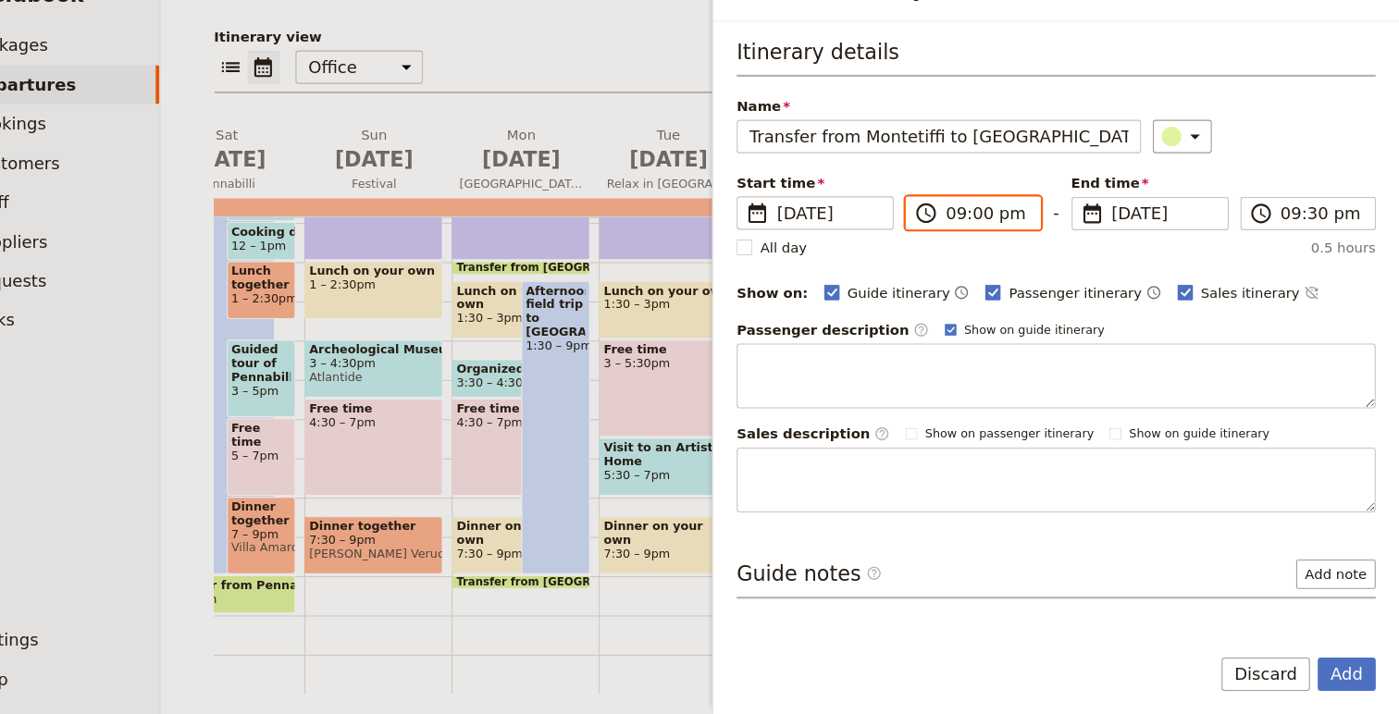
click at [984, 243] on input "09:00 pm" at bounding box center [1010, 241] width 78 height 22
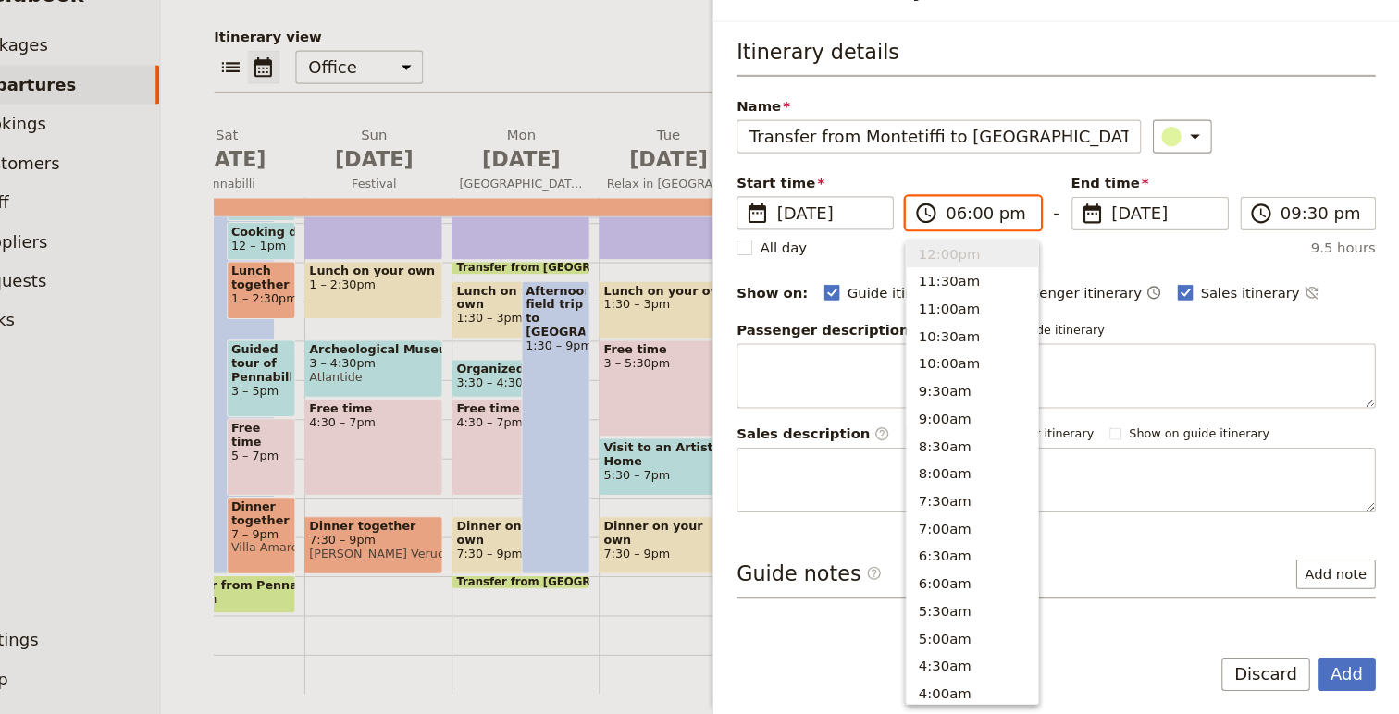
scroll to position [290, 0]
type input "06:30 pm"
click at [1296, 240] on input "09:30 pm" at bounding box center [1326, 241] width 78 height 22
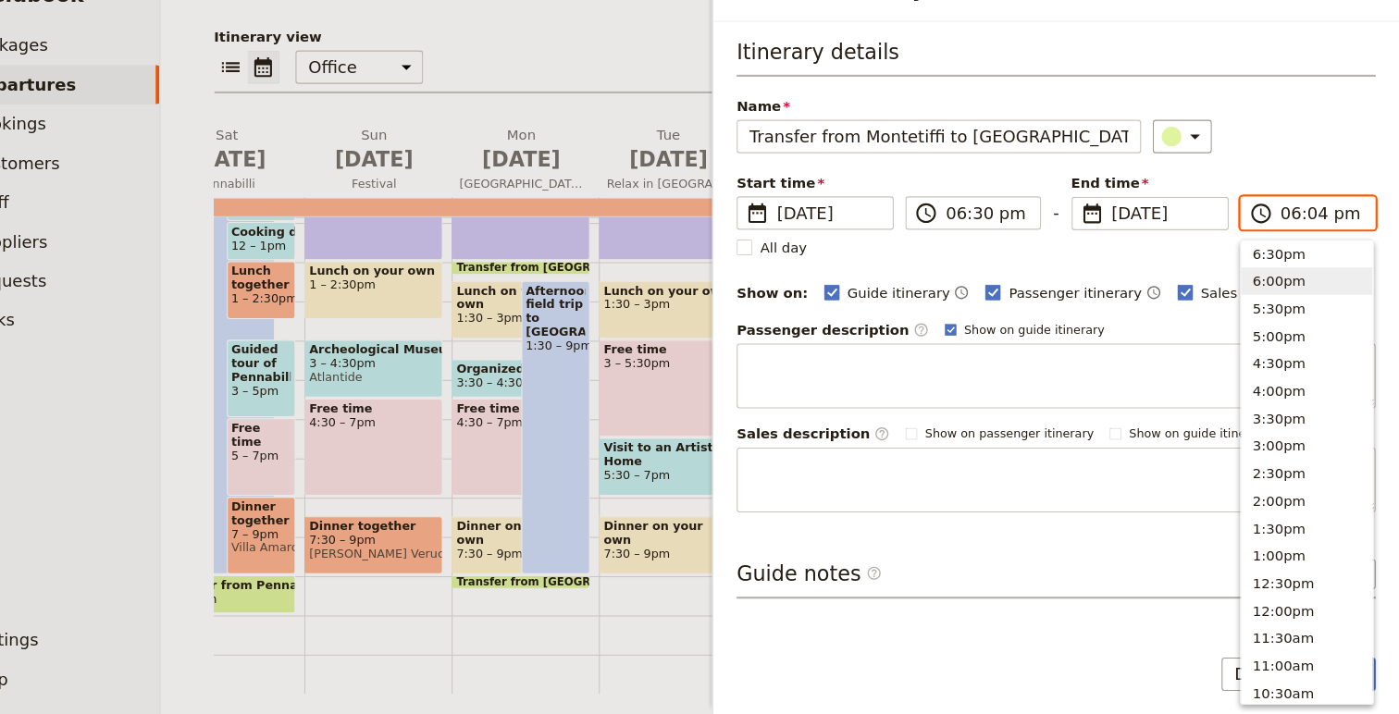
type input "06:45 pm"
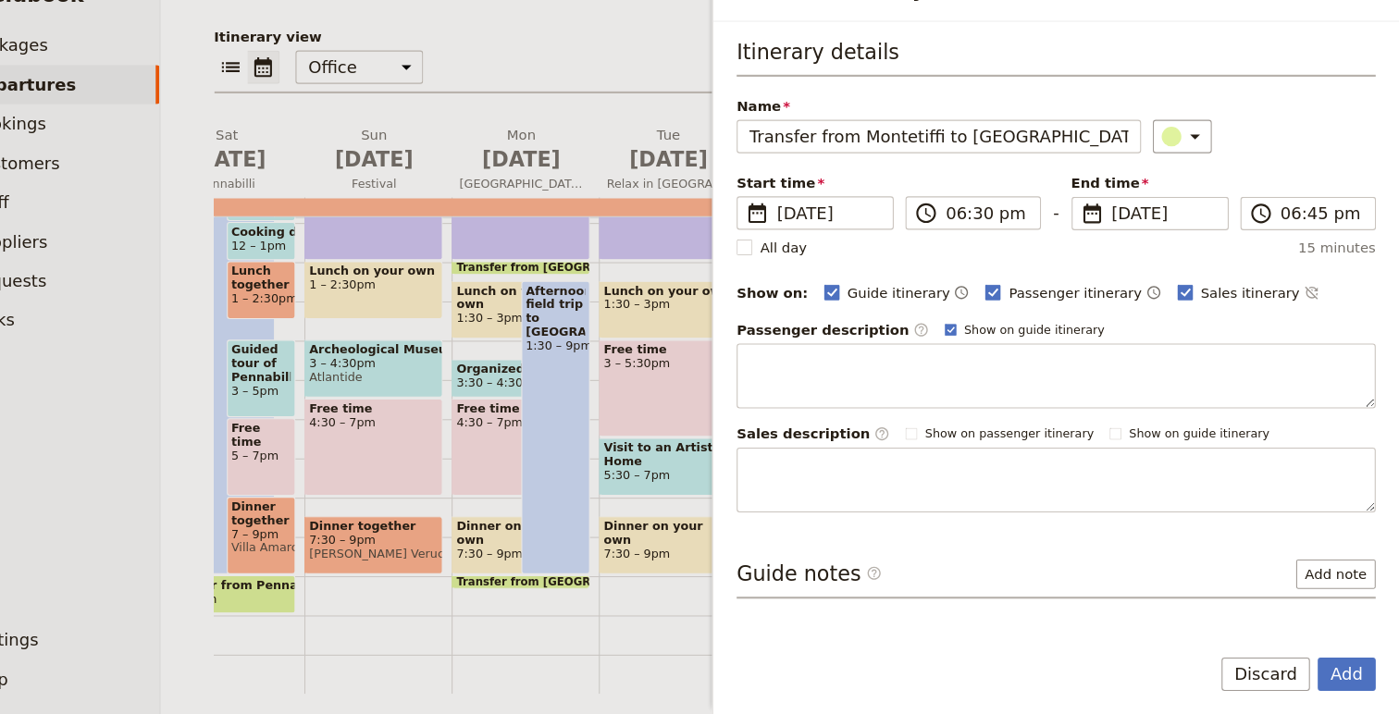
click at [1342, 176] on div "​" at bounding box center [1271, 169] width 210 height 31
click at [1013, 170] on input "Transfer from Montetiffi to [GEOGRAPHIC_DATA]" at bounding box center [964, 169] width 381 height 31
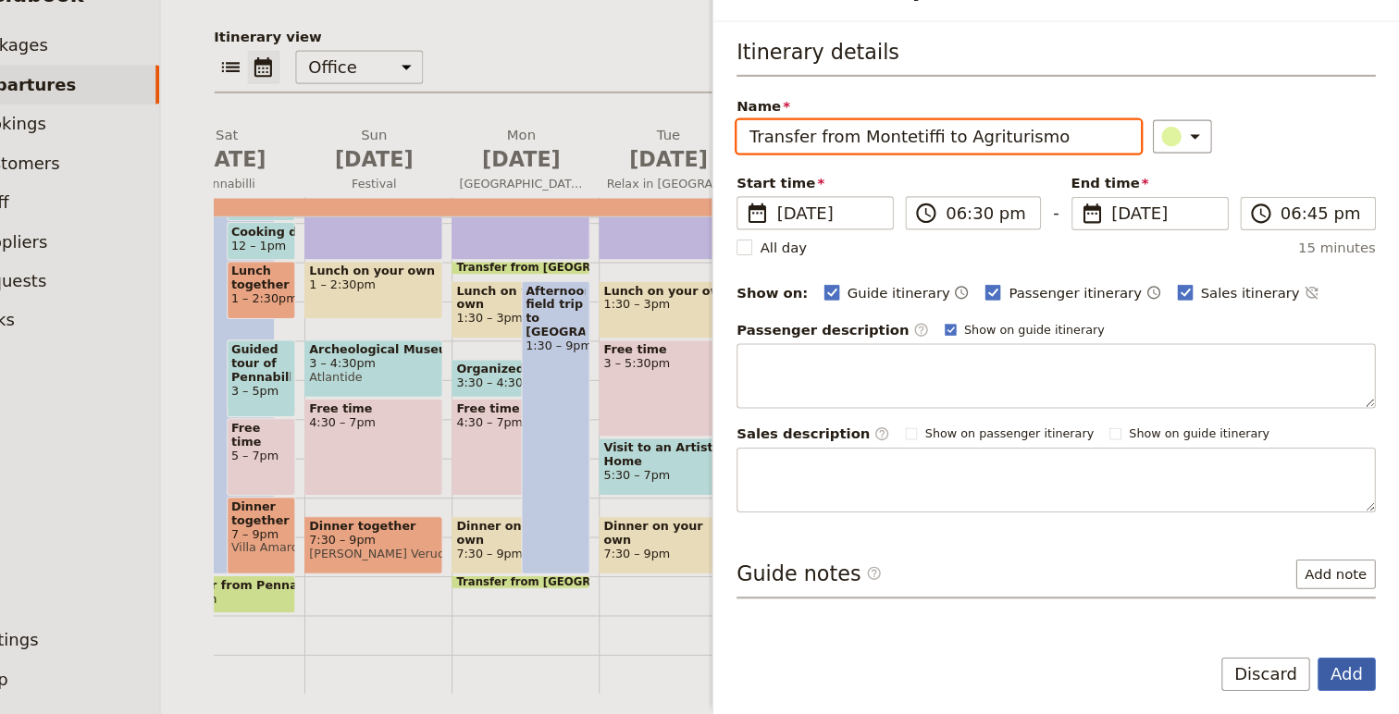
type input "Transfer from Montetiffi to Agriturismo"
click at [1341, 674] on button "Add" at bounding box center [1349, 675] width 55 height 31
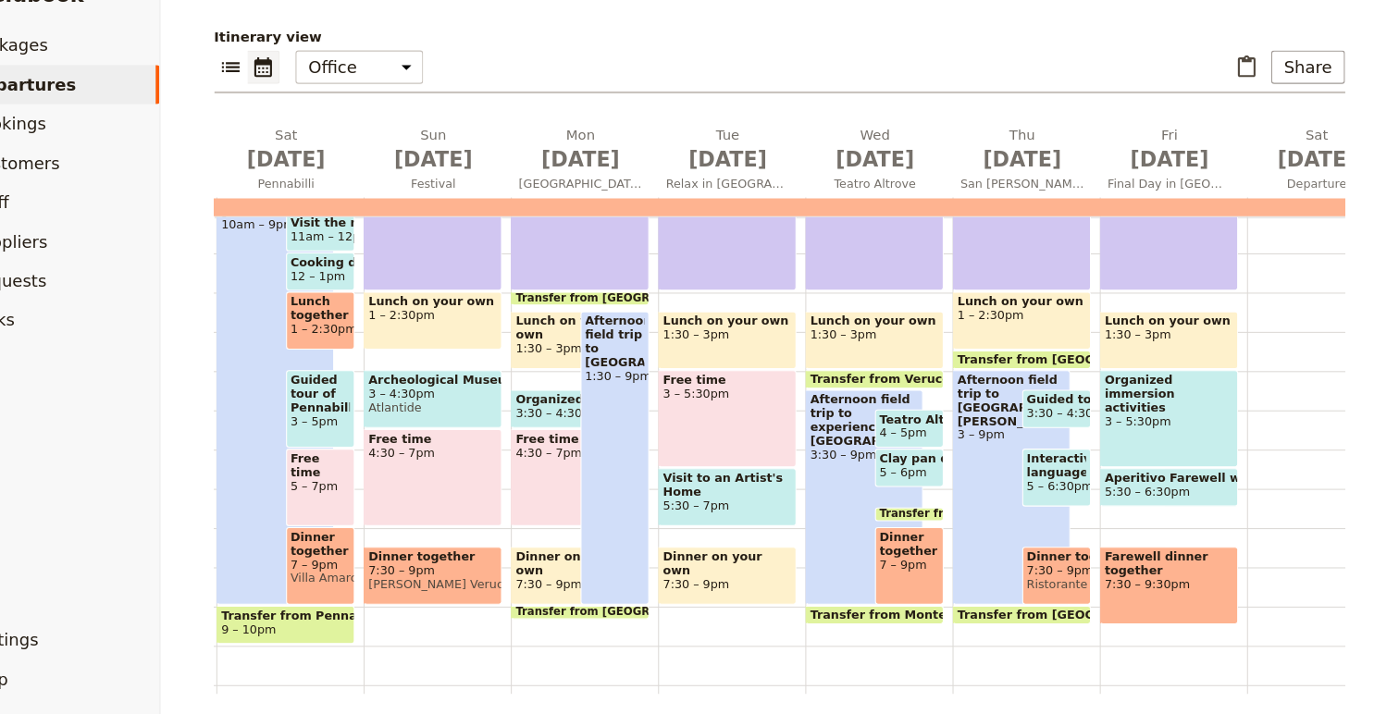
scroll to position [0, 932]
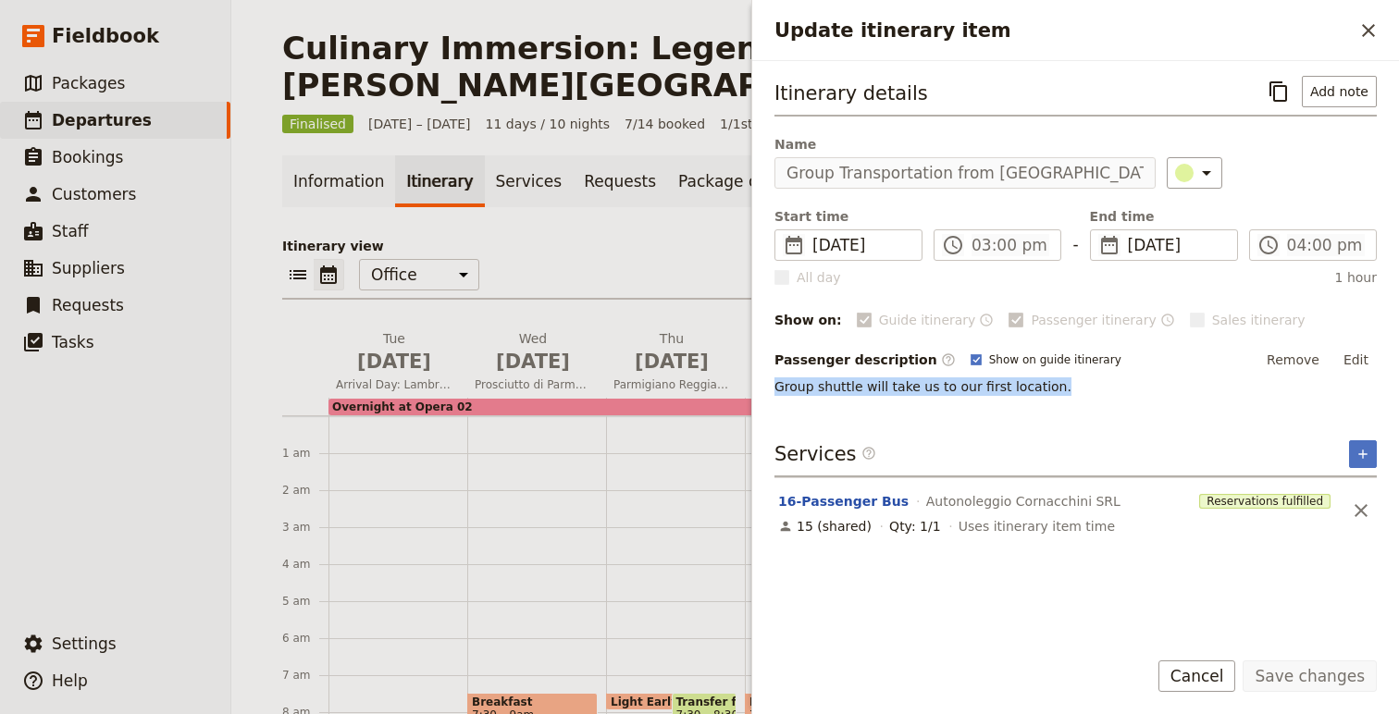
scroll to position [404, 0]
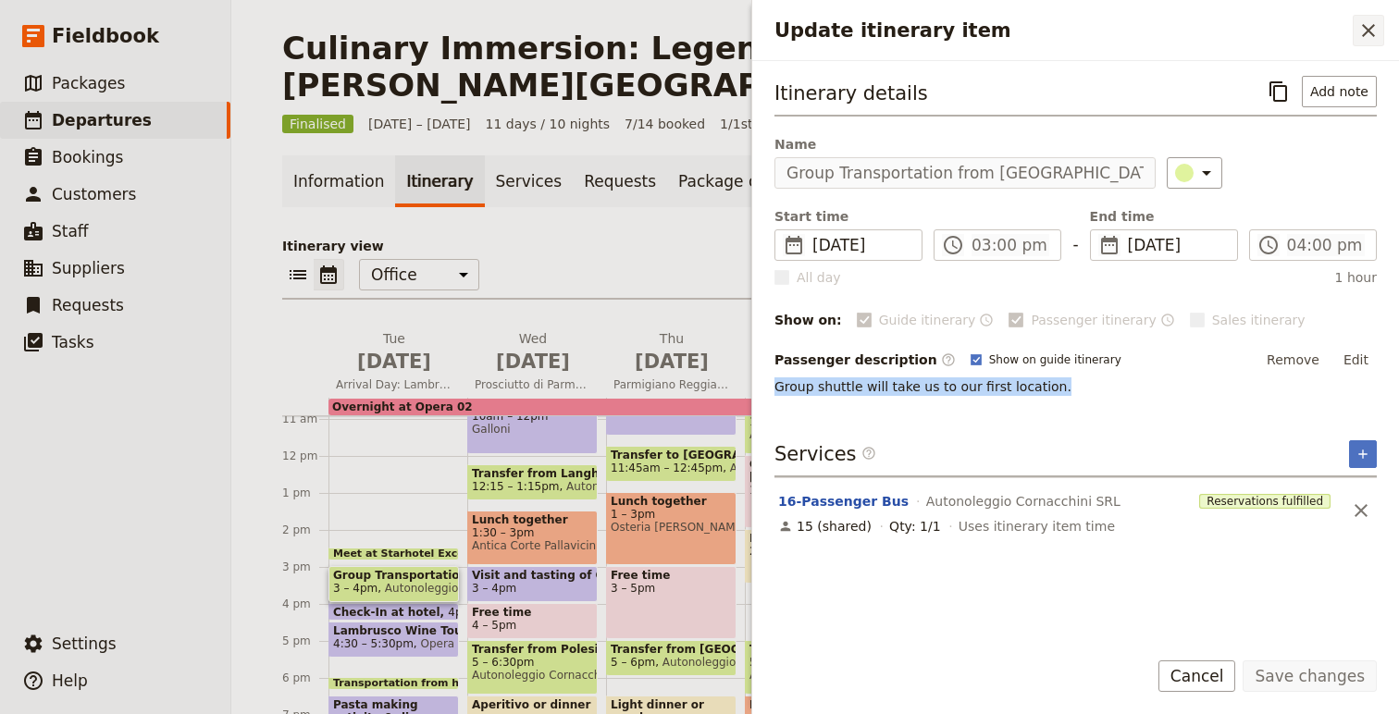
click at [1367, 15] on button "​" at bounding box center [1367, 30] width 31 height 31
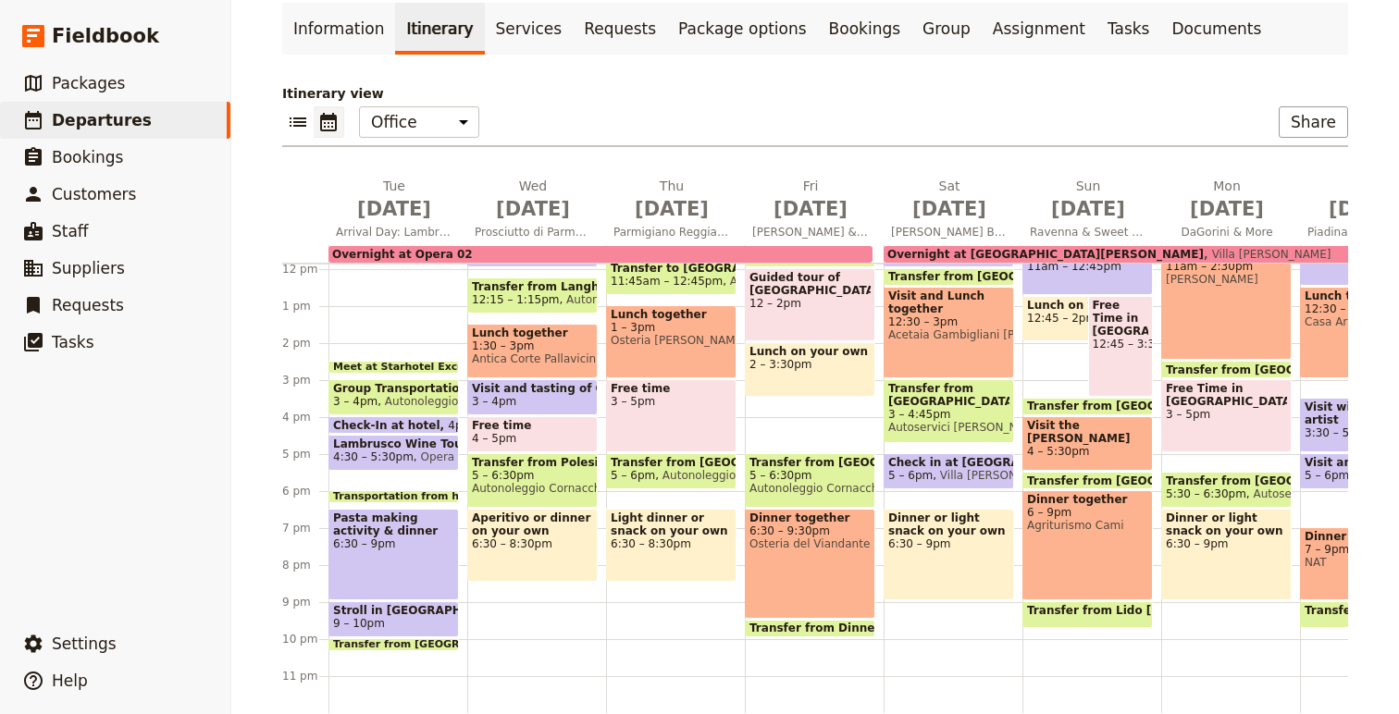
scroll to position [181, 0]
